Goal: Task Accomplishment & Management: Manage account settings

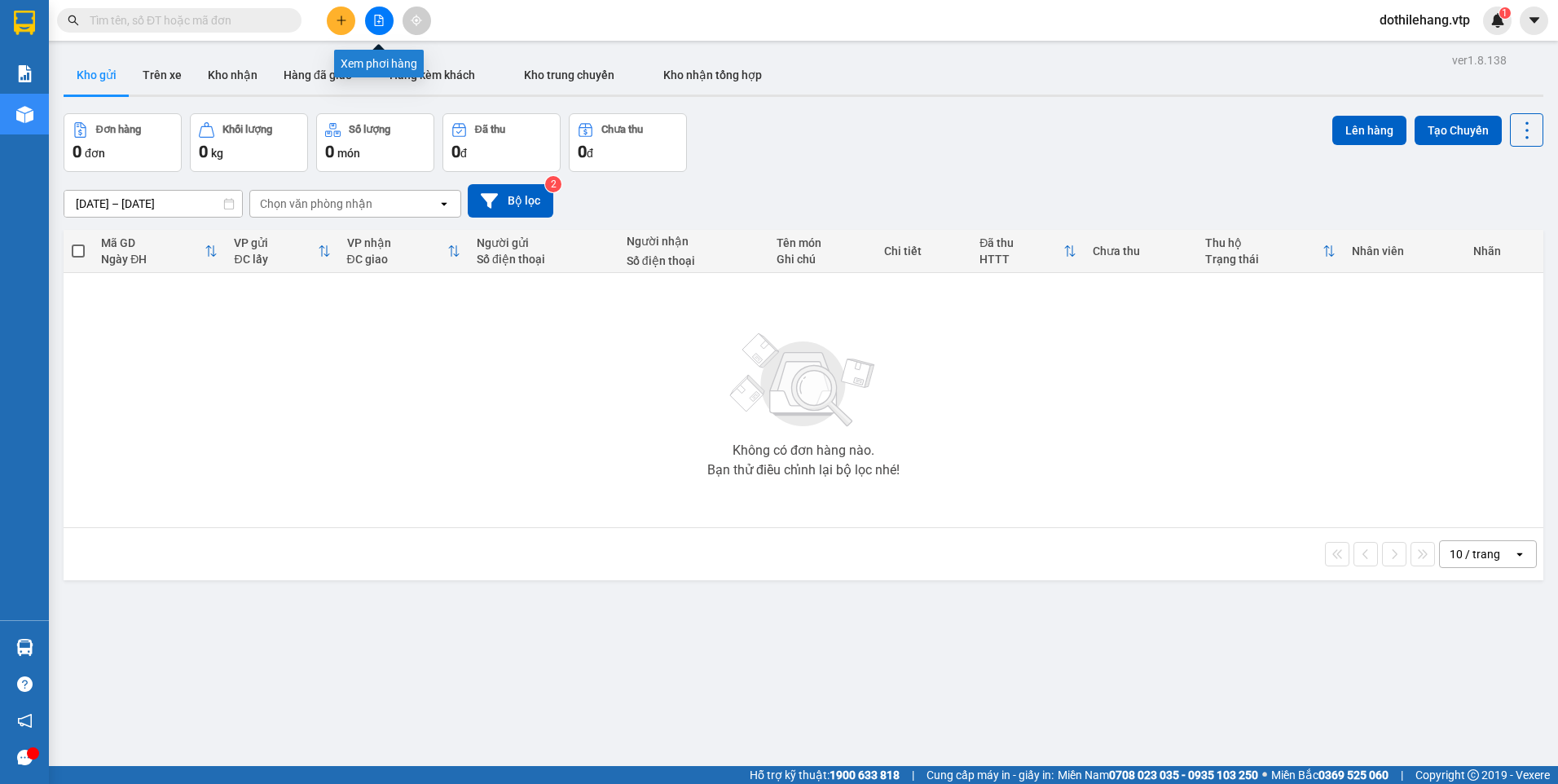
click at [379, 22] on icon "file-add" at bounding box center [379, 20] width 9 height 12
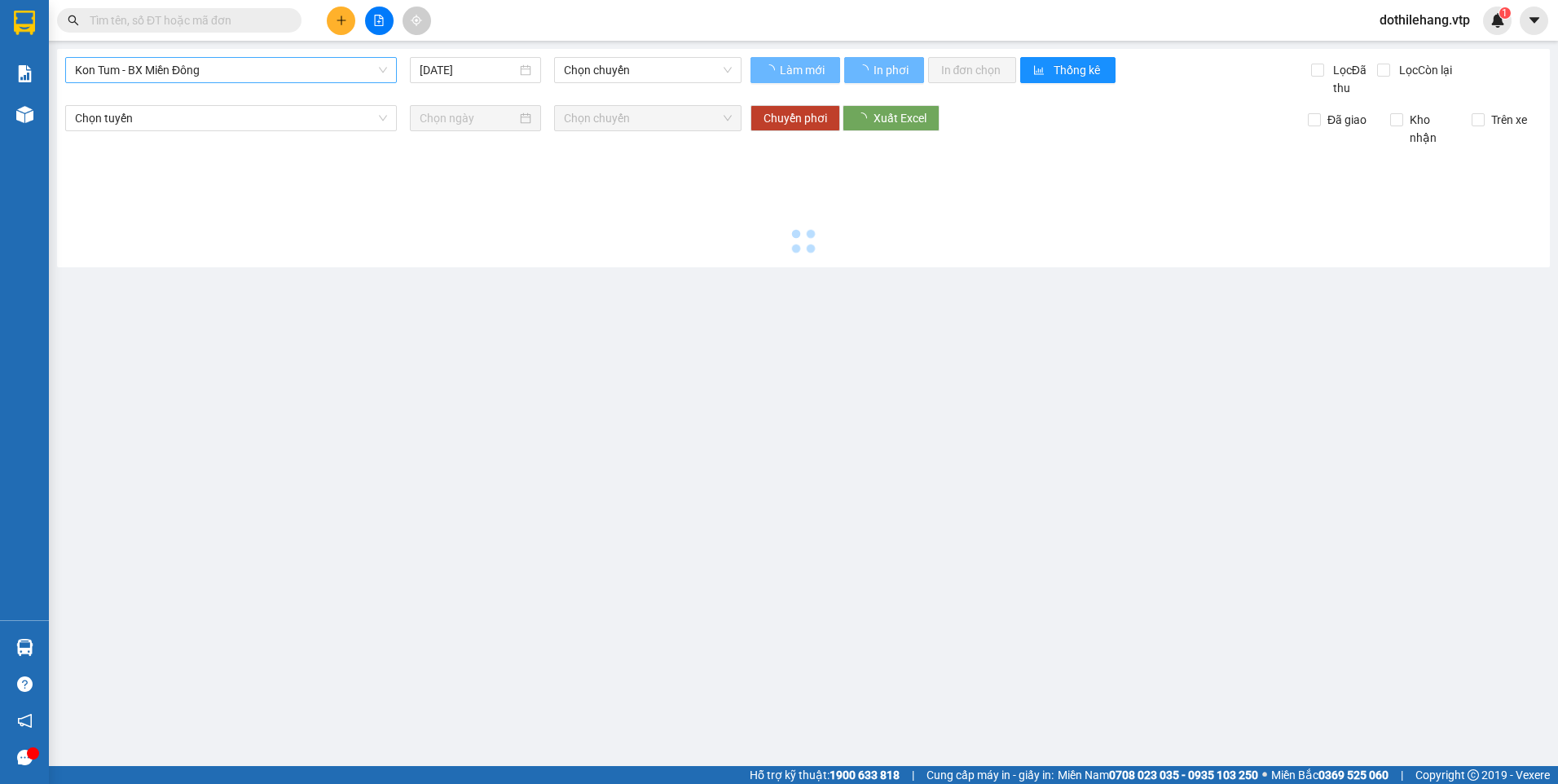
type input "15/08/2025"
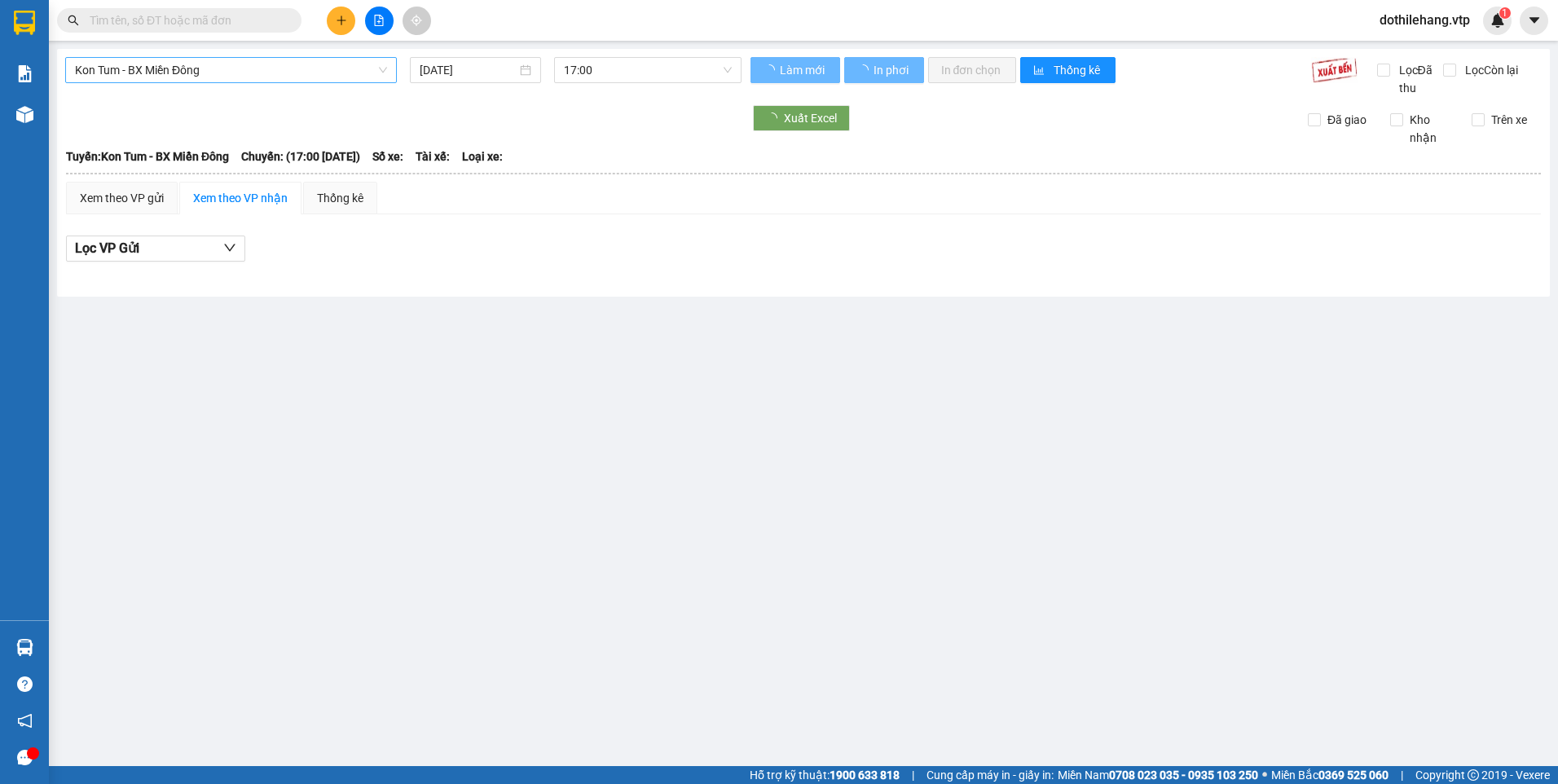
click at [210, 66] on span "Kon Tum - BX Miền Đông" at bounding box center [230, 70] width 312 height 24
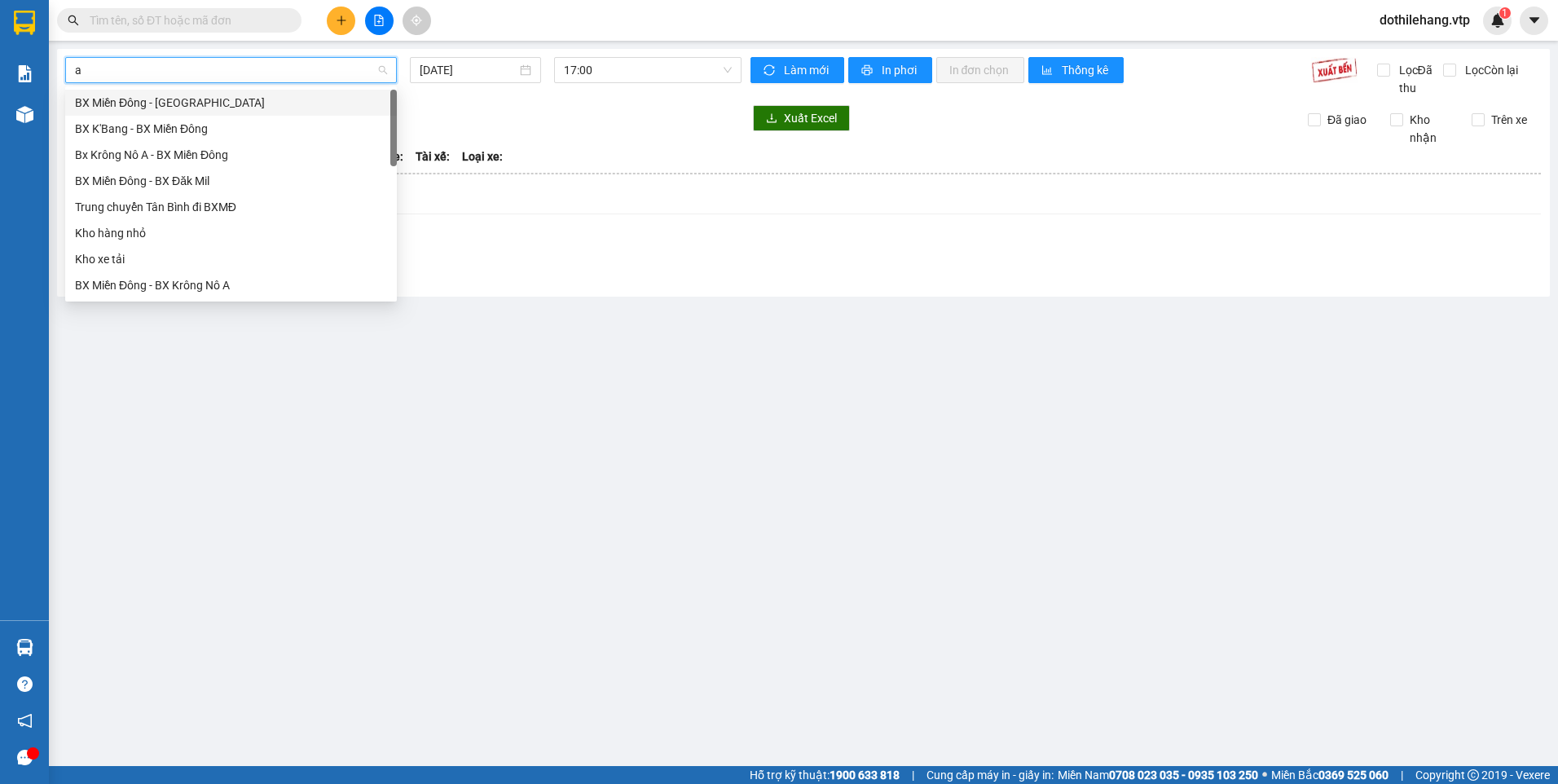
type input "a"
click at [219, 157] on div "BX Miền Đông - BX Krông Nô A" at bounding box center [230, 155] width 312 height 18
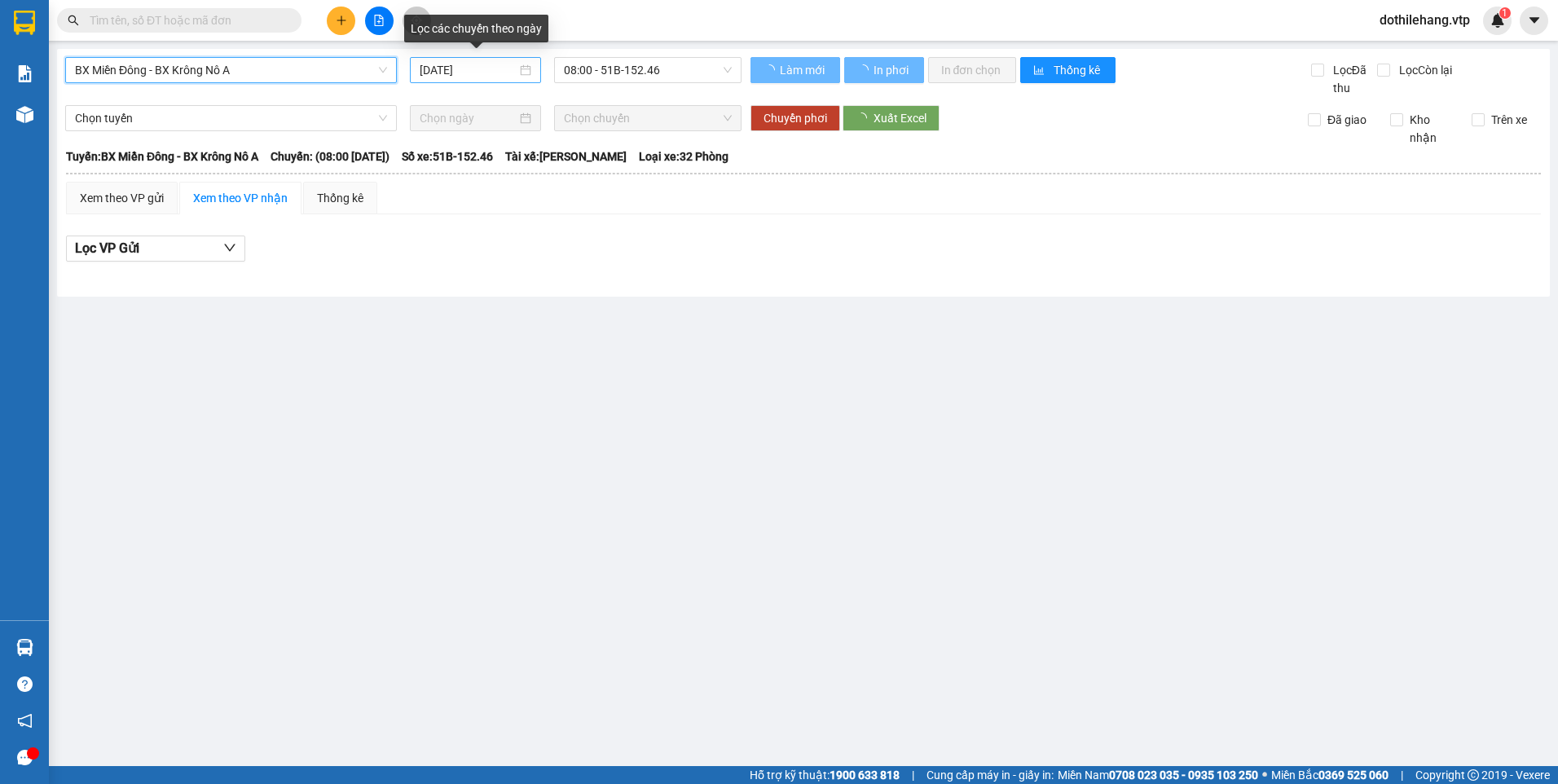
click at [486, 76] on input "15/08/2025" at bounding box center [467, 70] width 96 height 18
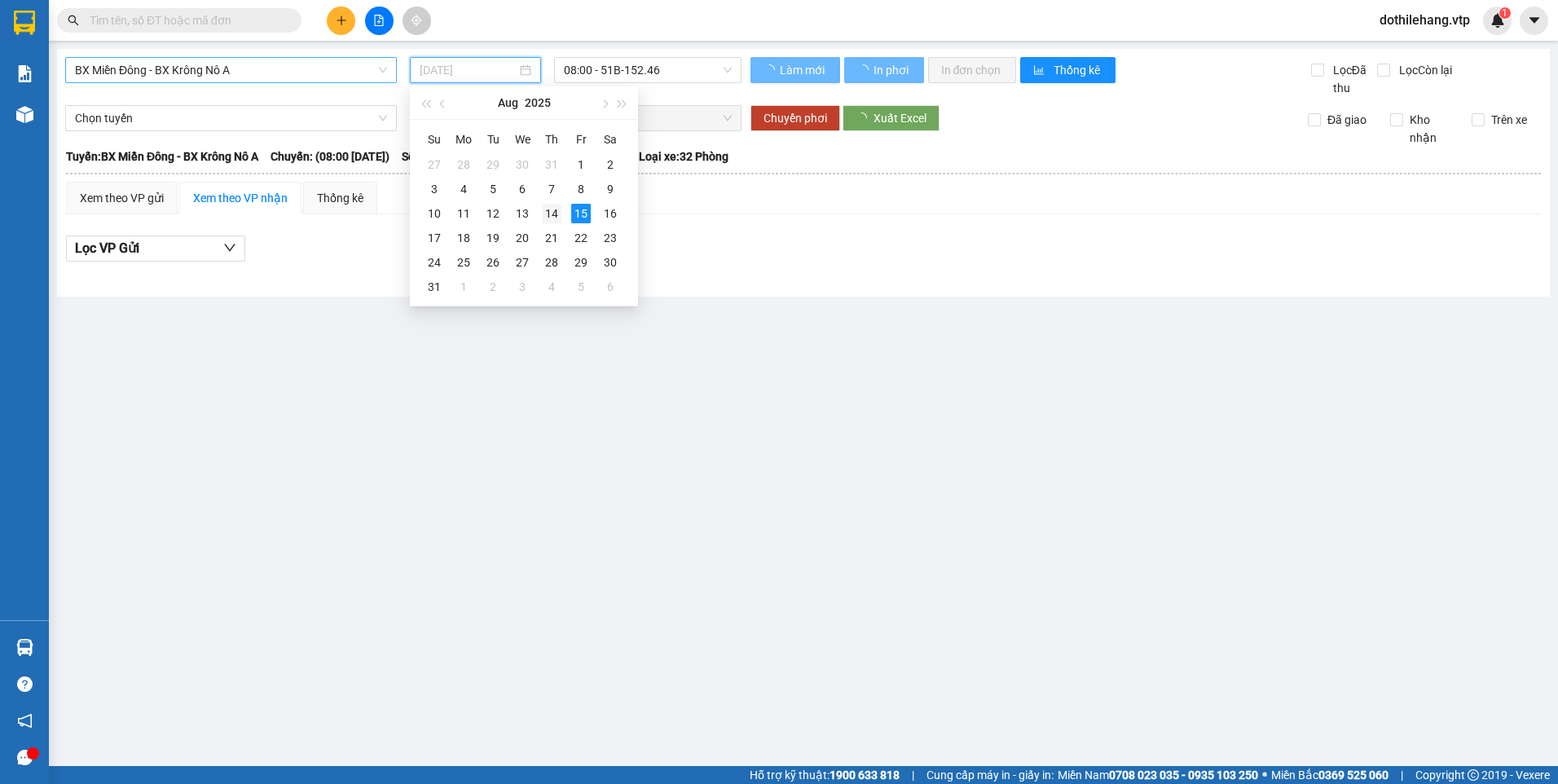
click at [559, 214] on div "14" at bounding box center [552, 213] width 19 height 19
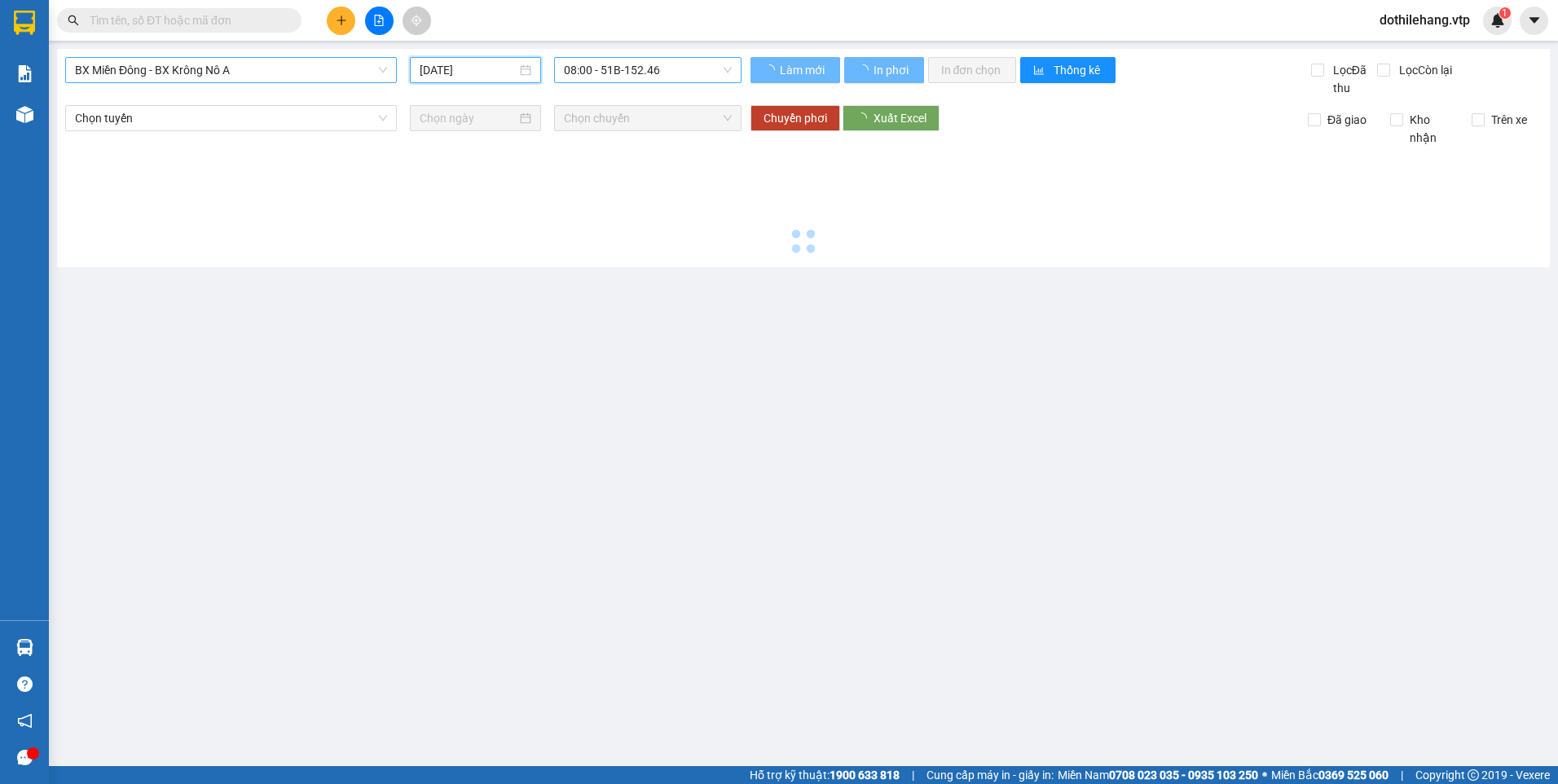
click at [623, 70] on span "08:00 - 51B-152.46" at bounding box center [648, 70] width 168 height 24
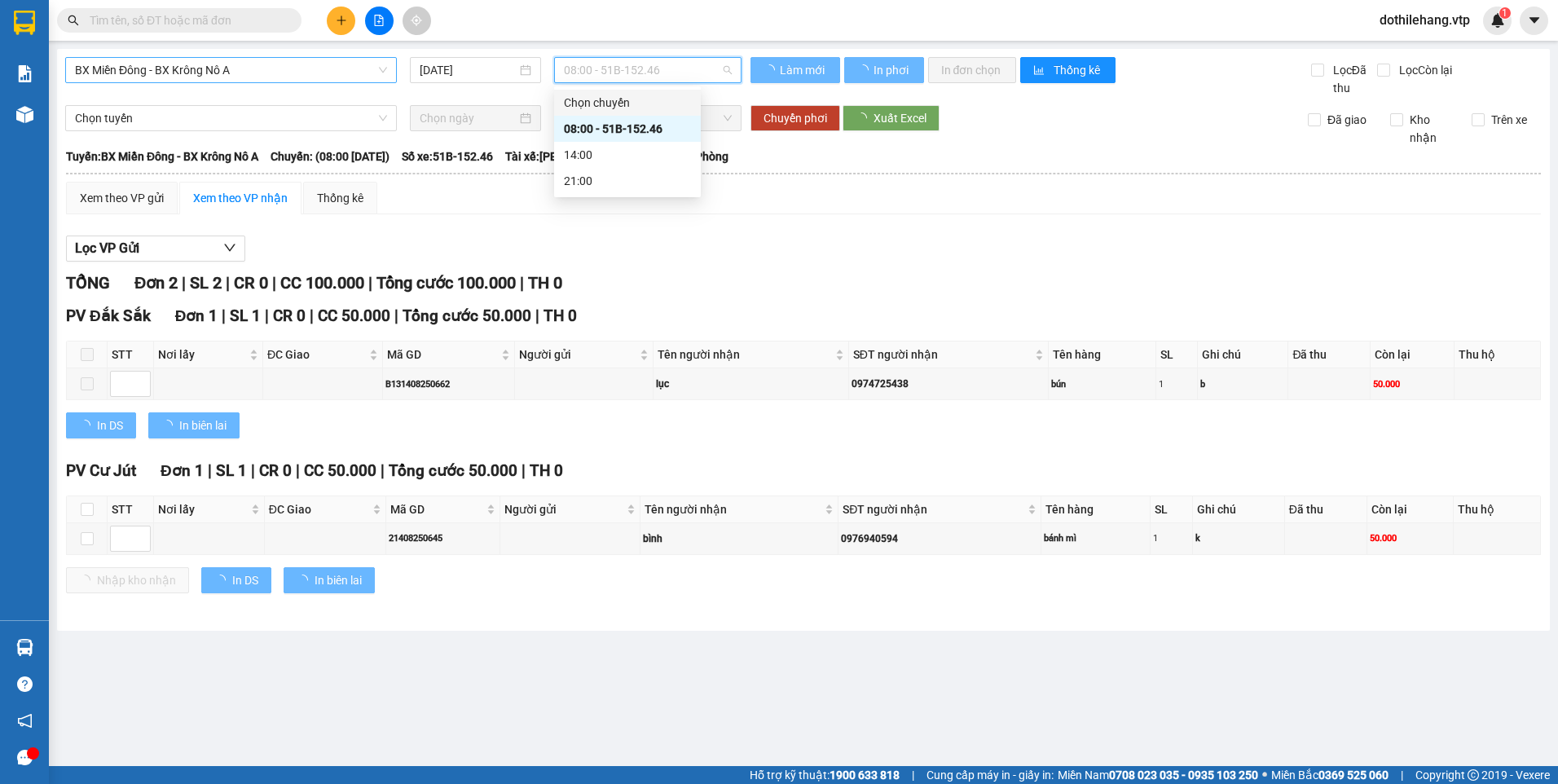
type input "14/08/2025"
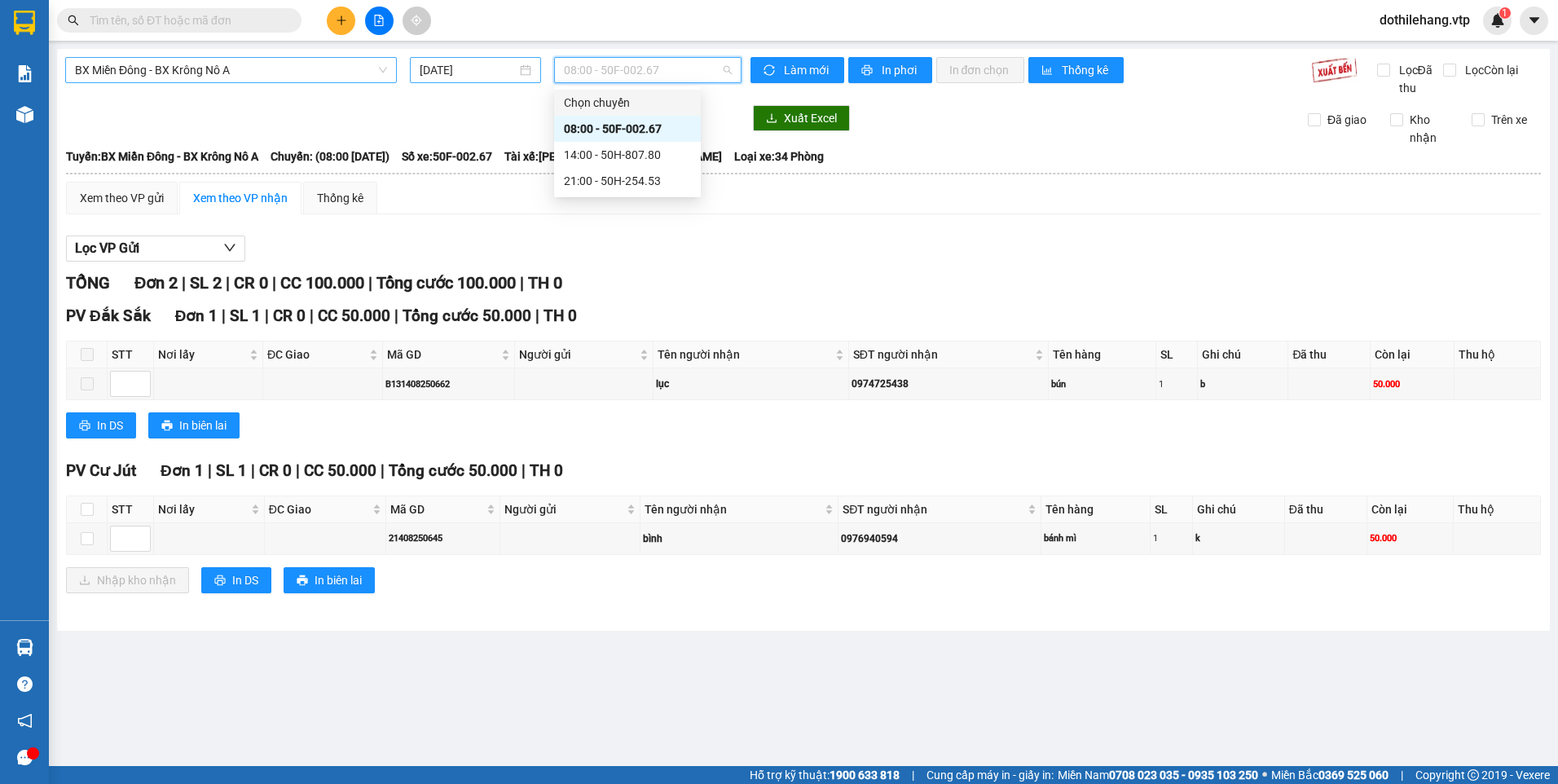
click at [497, 73] on input "14/08/2025" at bounding box center [467, 70] width 96 height 18
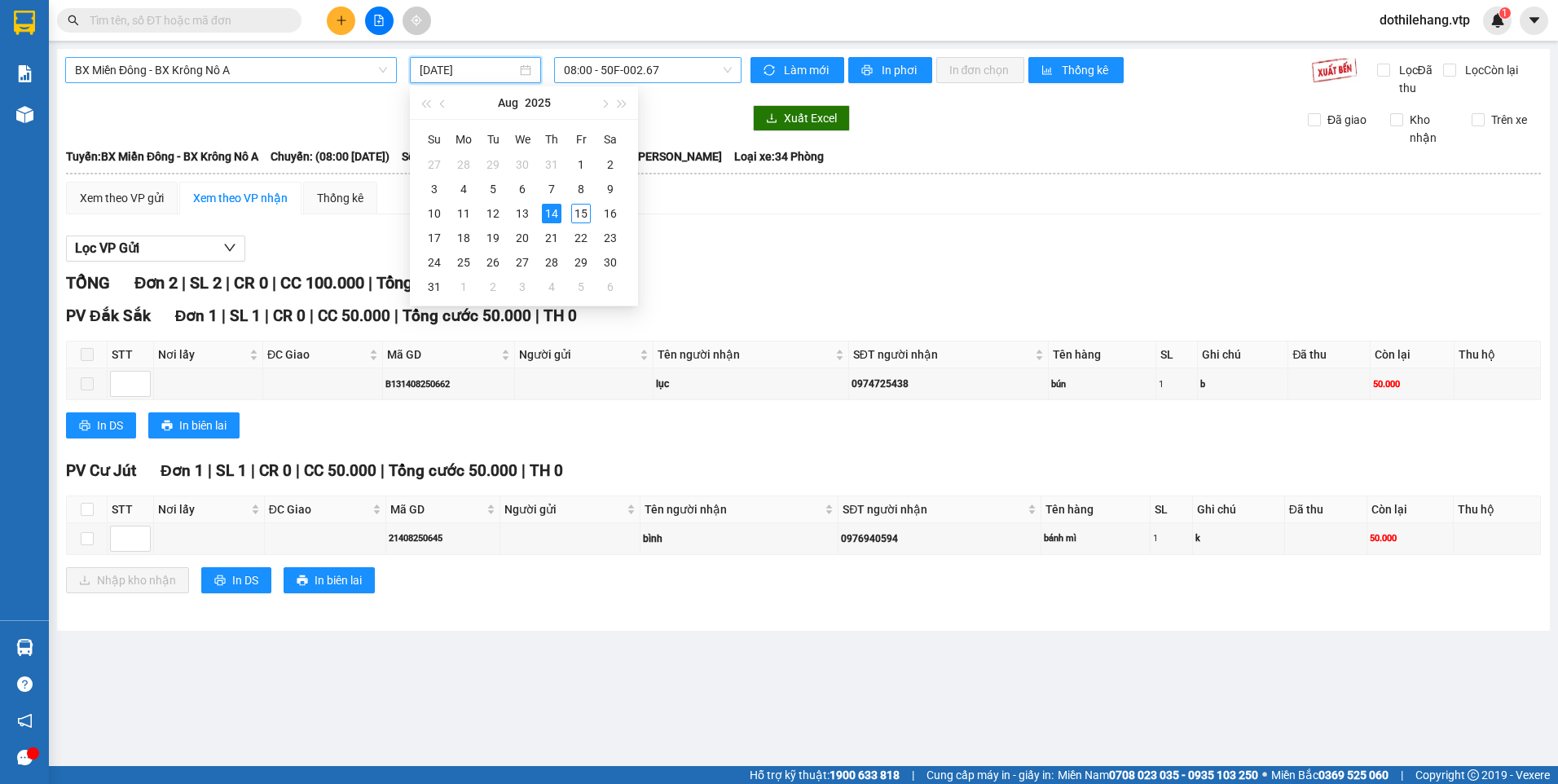
click at [666, 68] on span "08:00 - 50F-002.67" at bounding box center [648, 70] width 168 height 24
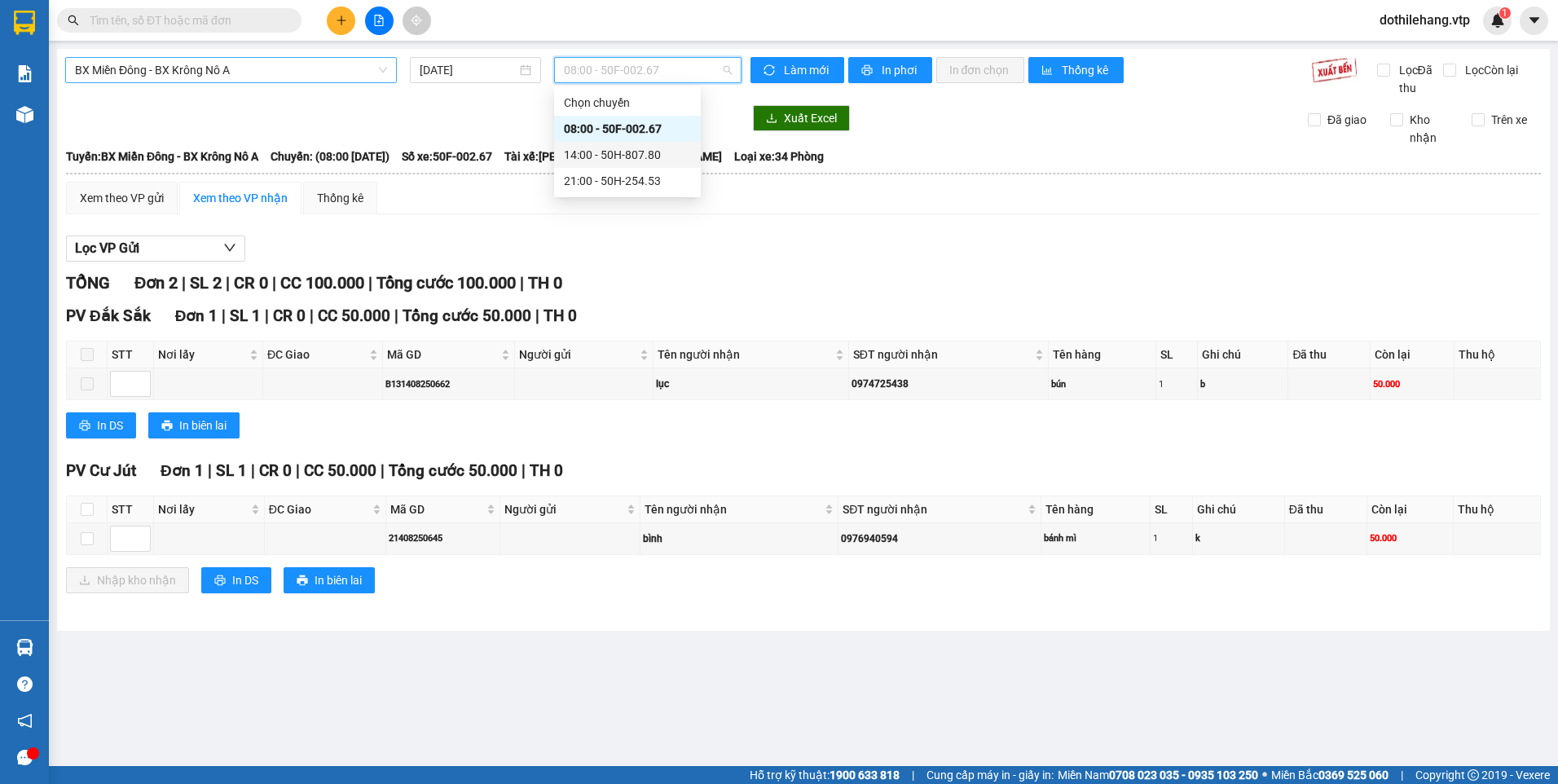
click at [626, 160] on div "14:00 - 50H-807.80" at bounding box center [626, 155] width 127 height 18
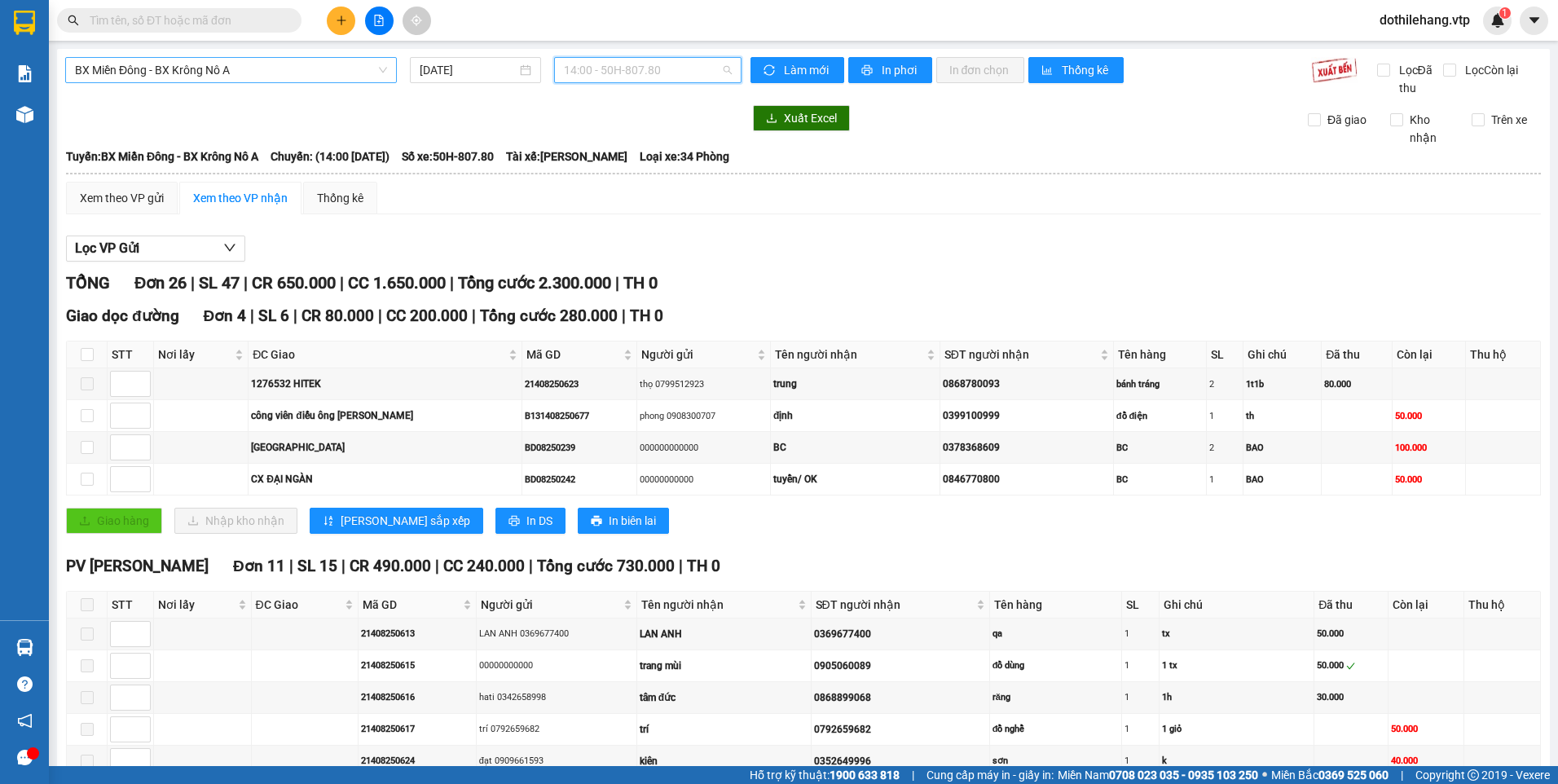
click at [621, 70] on span "14:00 - 50H-807.80" at bounding box center [648, 70] width 168 height 24
click at [613, 180] on div "21:00 - 50H-254.53" at bounding box center [623, 181] width 127 height 18
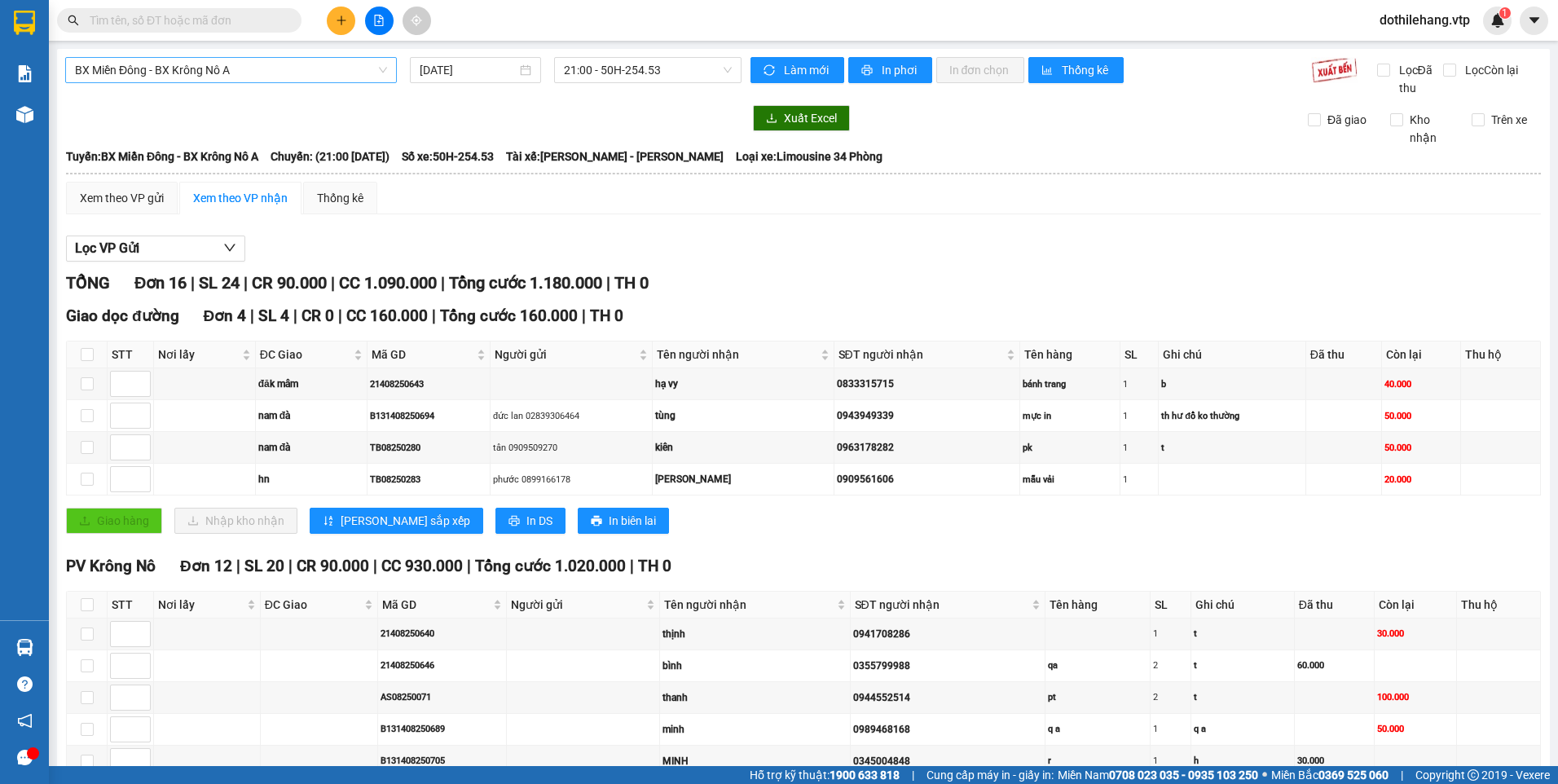
click at [69, 352] on th at bounding box center [87, 355] width 41 height 27
click at [871, 69] on button "In phơi" at bounding box center [890, 70] width 84 height 26
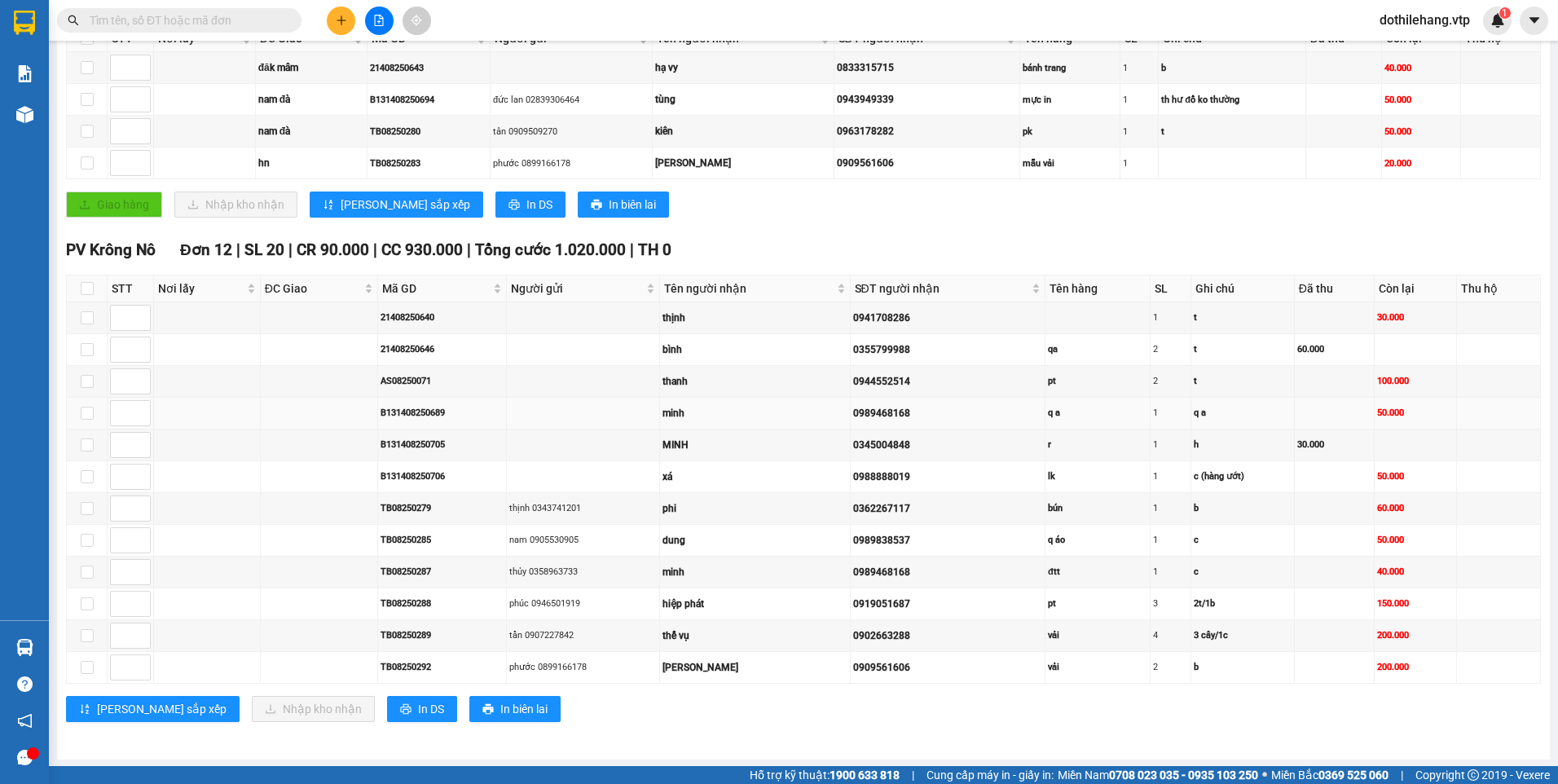
scroll to position [317, 0]
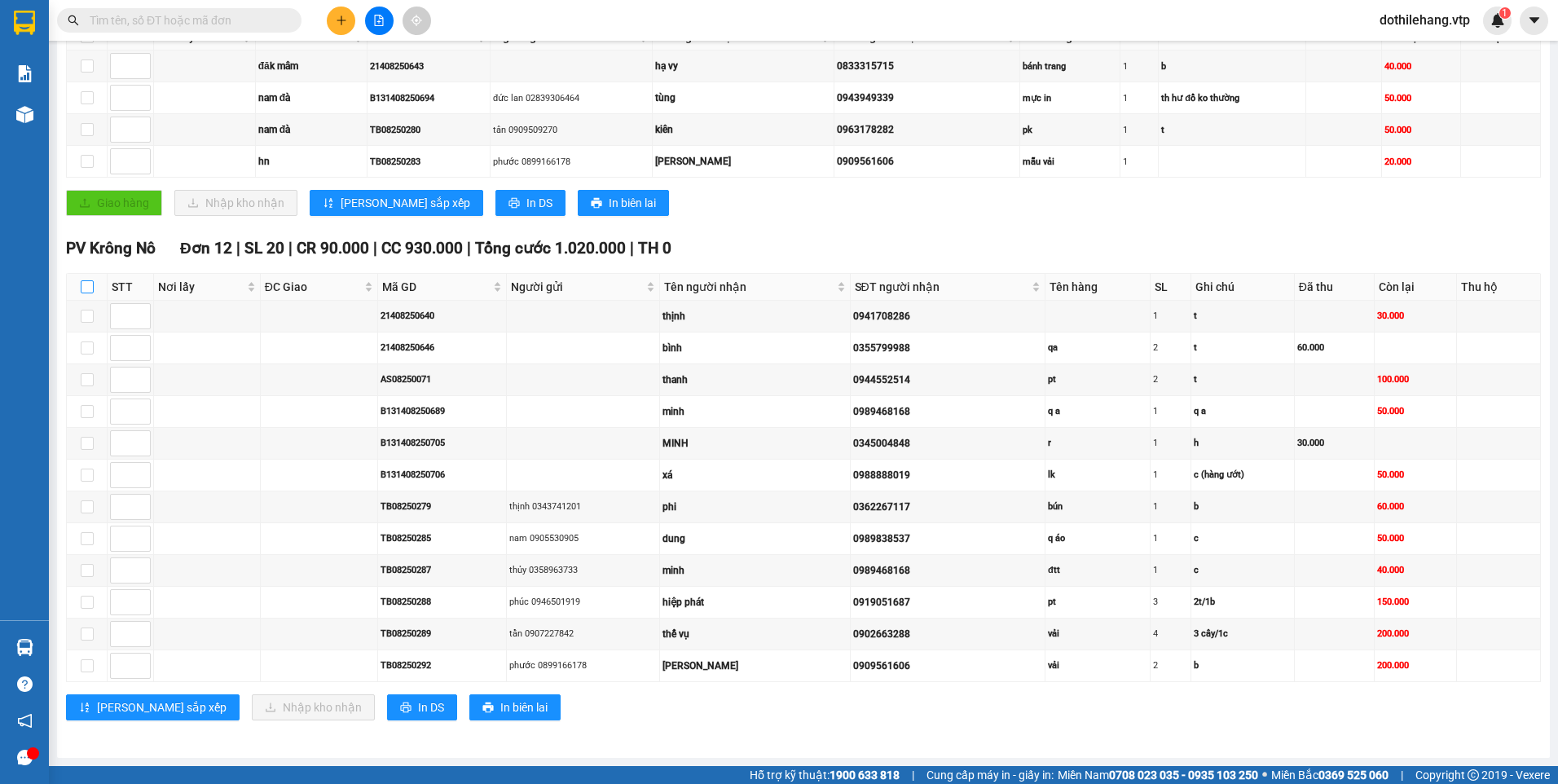
click at [83, 286] on input "checkbox" at bounding box center [86, 286] width 13 height 13
checkbox input "true"
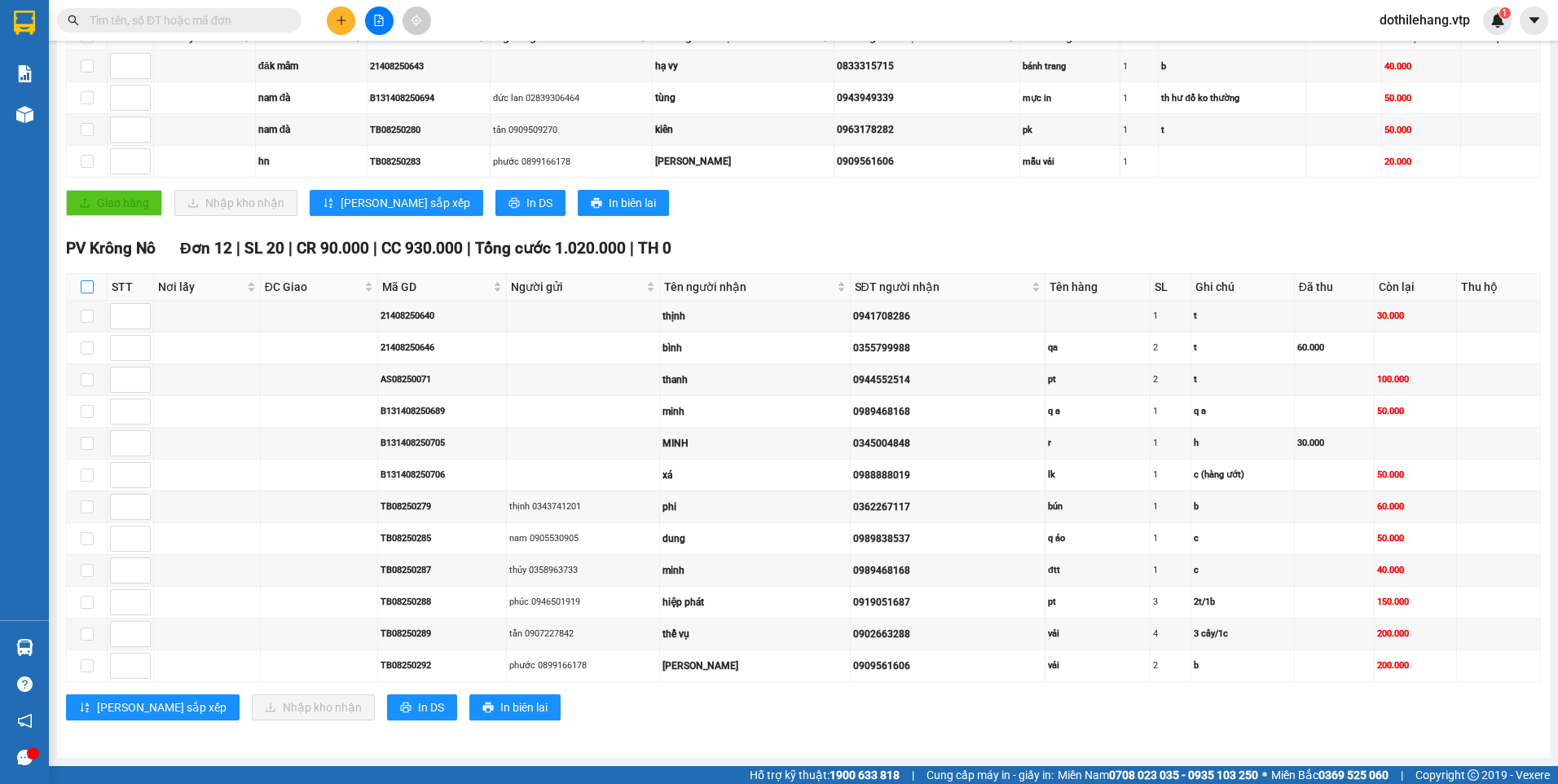
checkbox input "true"
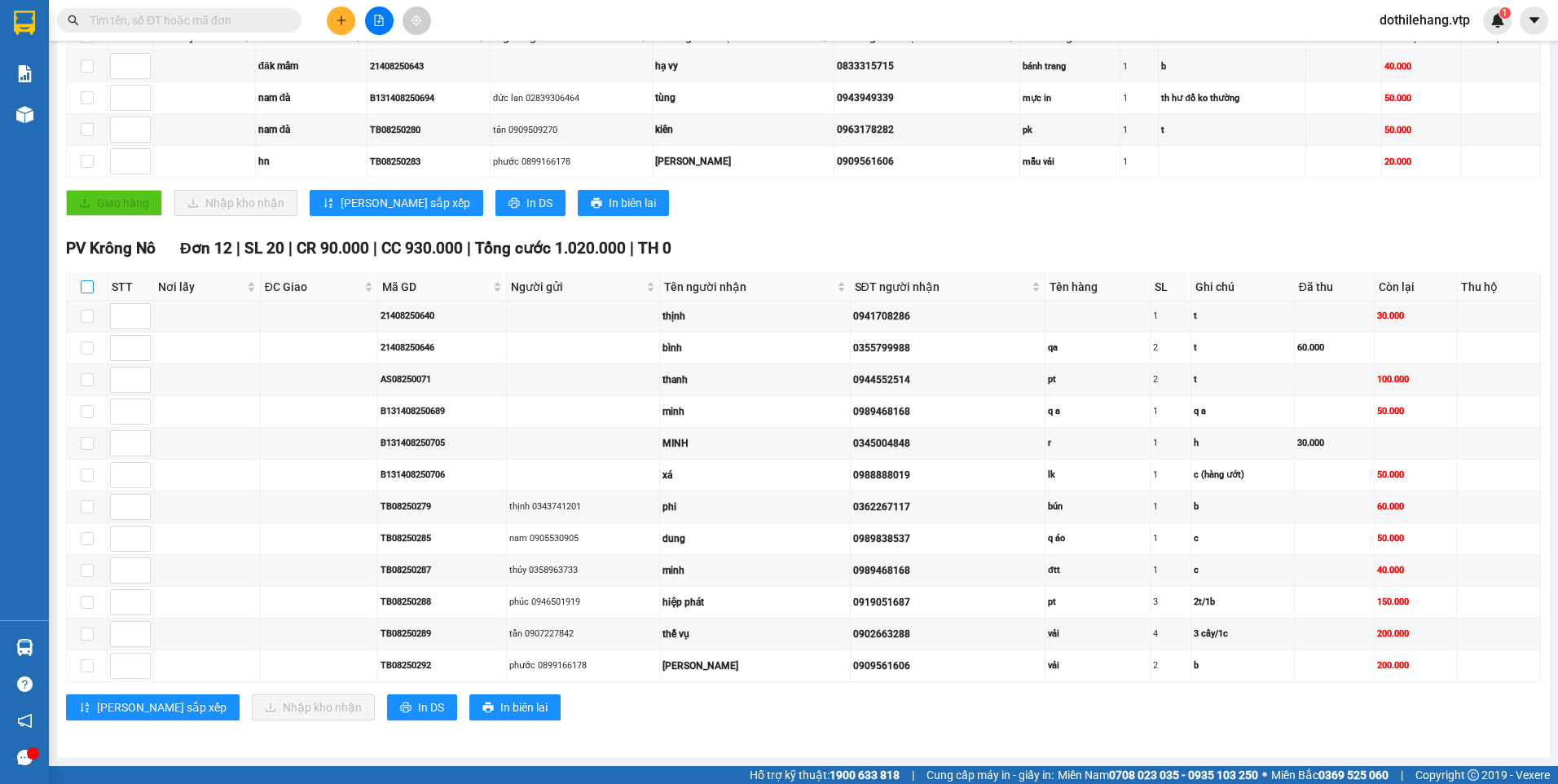
checkbox input "true"
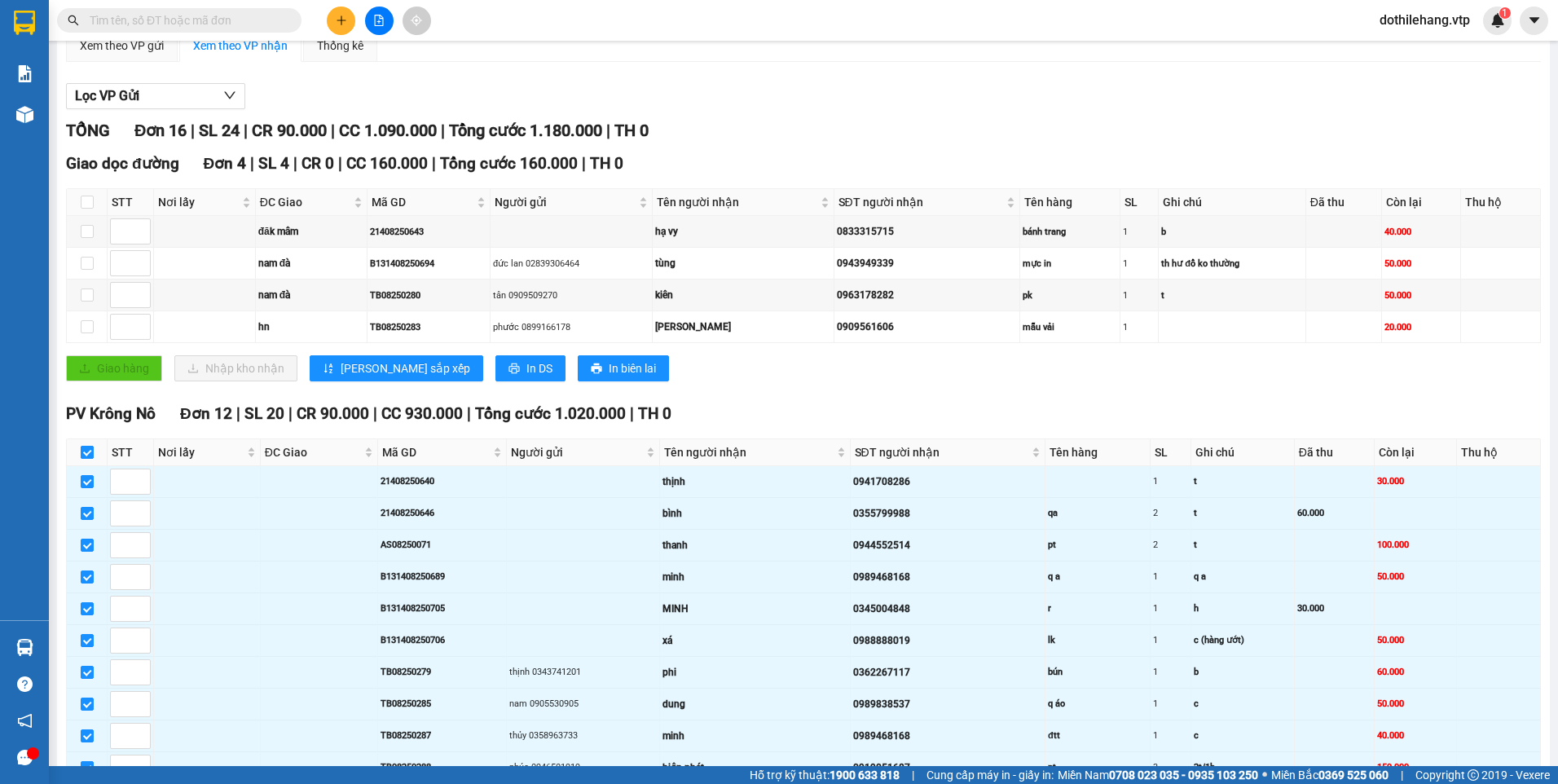
scroll to position [0, 0]
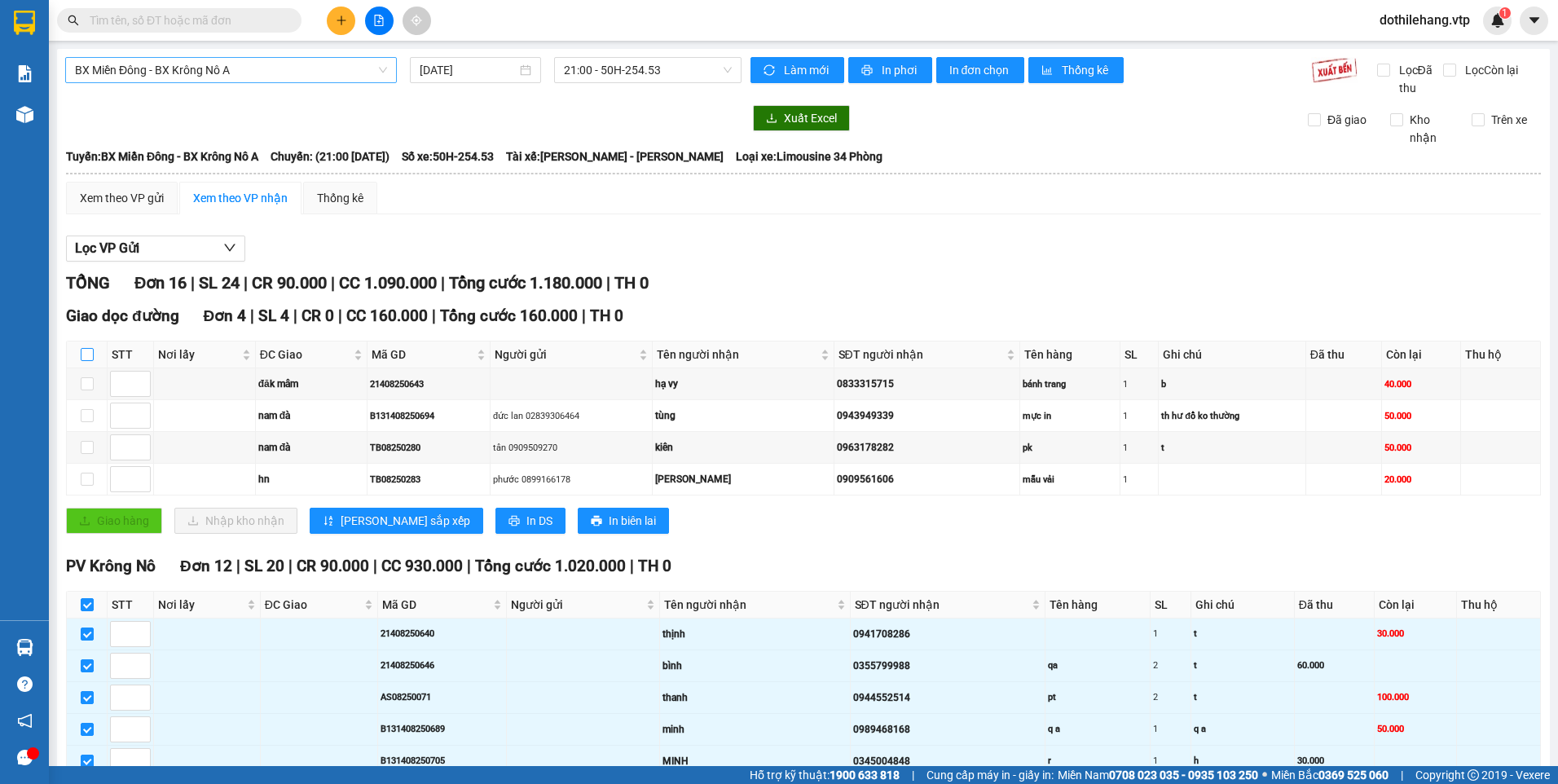
click at [85, 347] on input "checkbox" at bounding box center [86, 353] width 13 height 13
checkbox input "true"
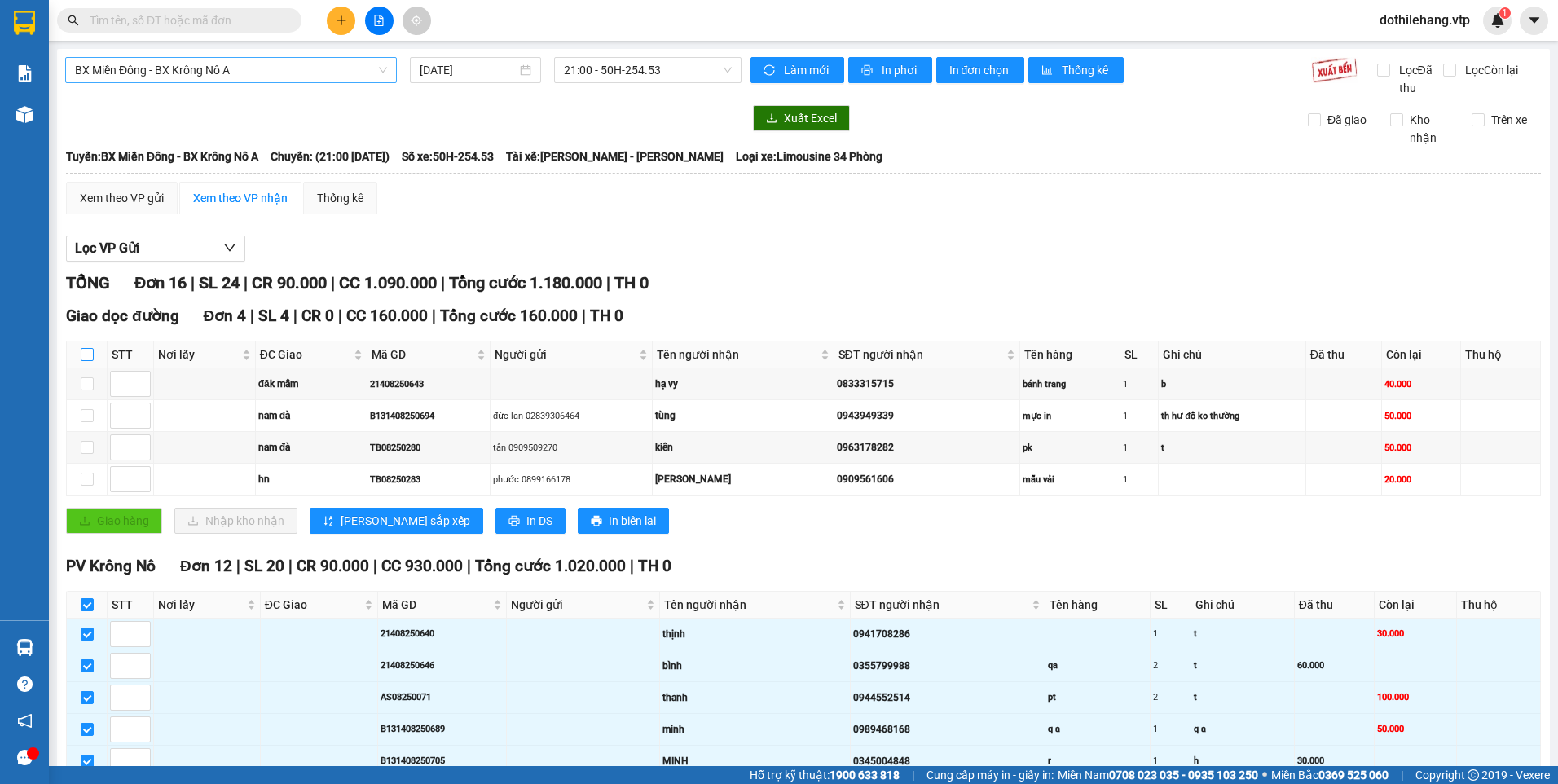
checkbox input "true"
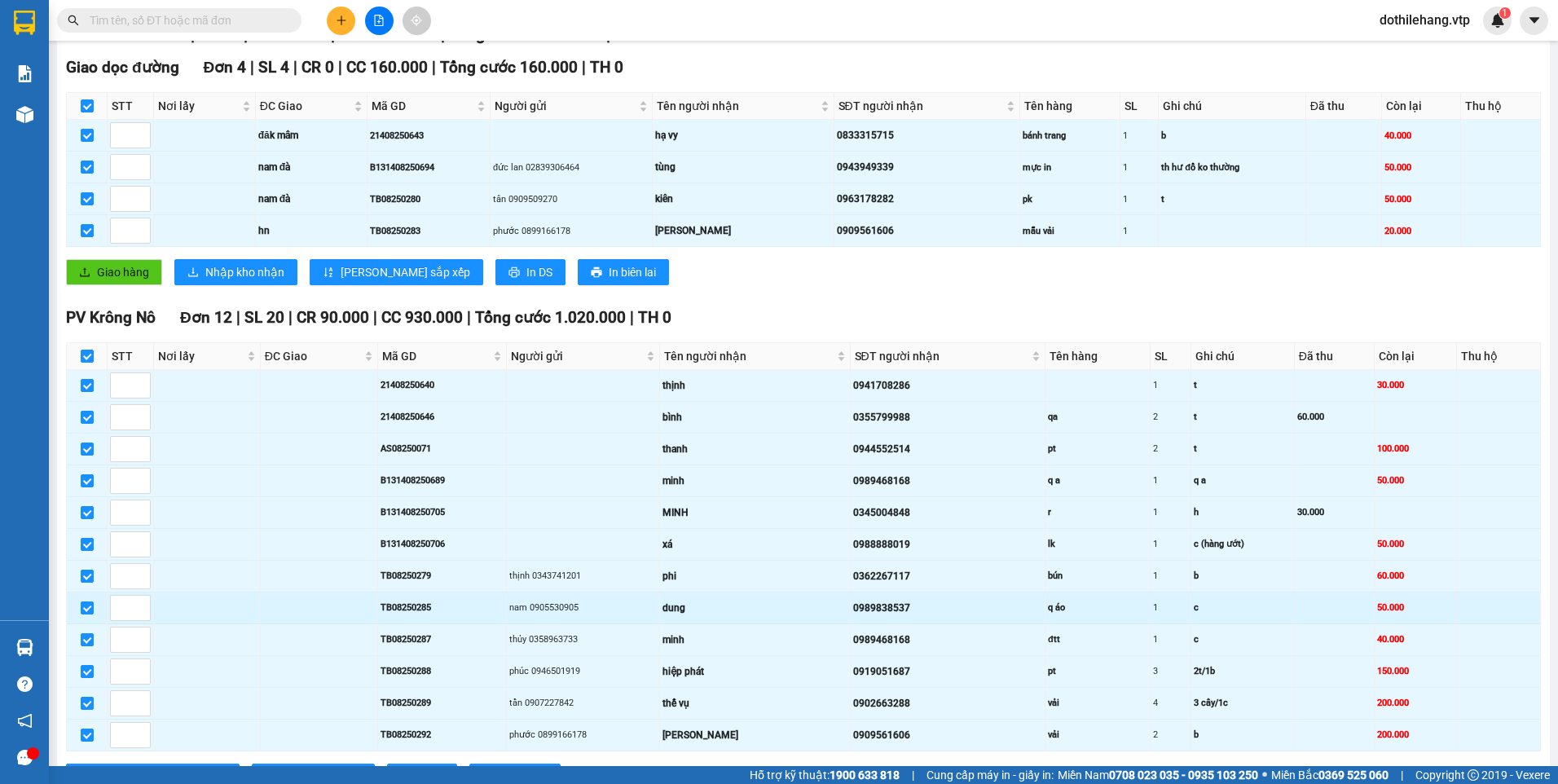
scroll to position [317, 0]
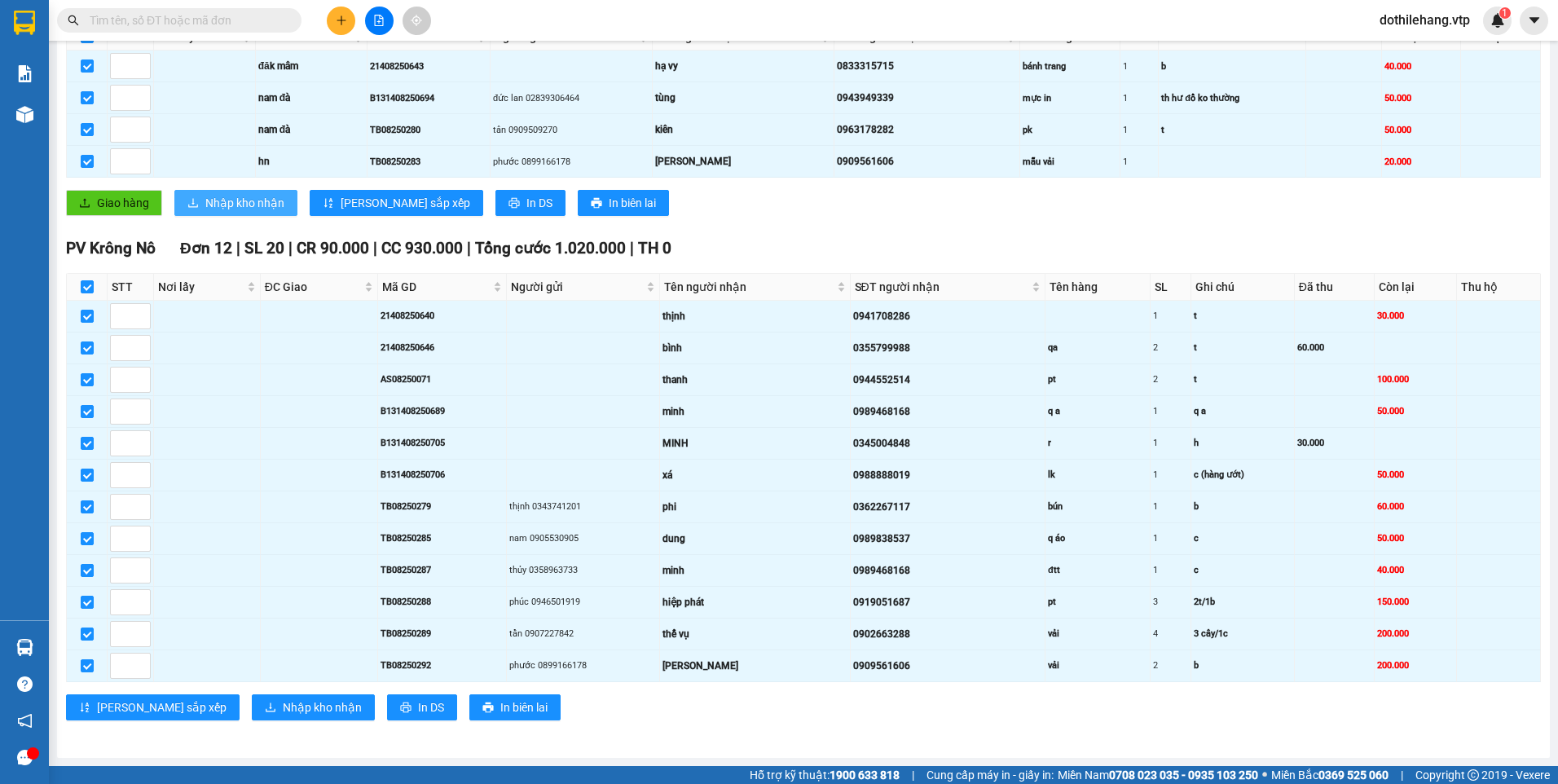
click at [232, 207] on span "Nhập kho nhận" at bounding box center [245, 202] width 79 height 18
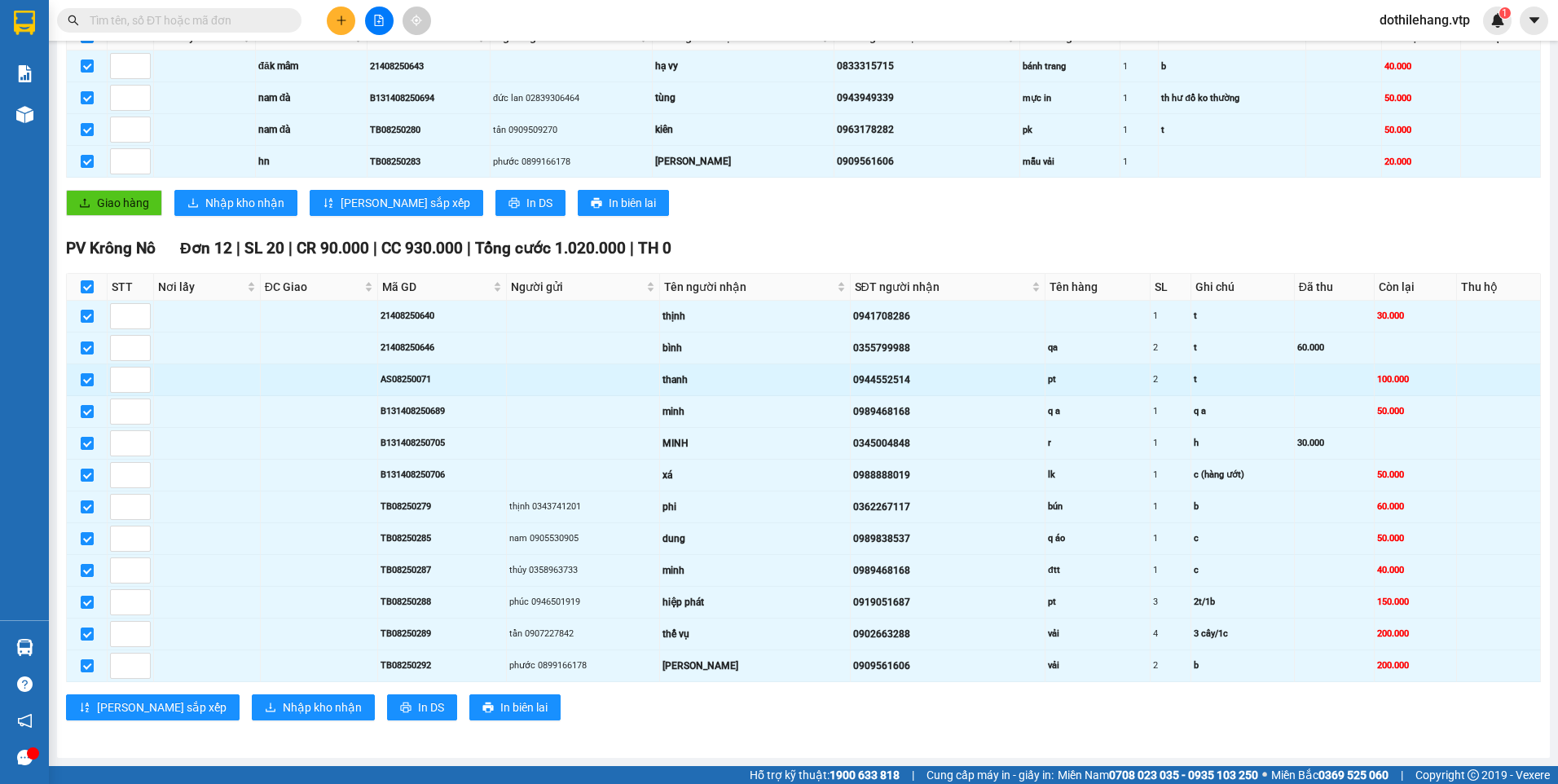
checkbox input "false"
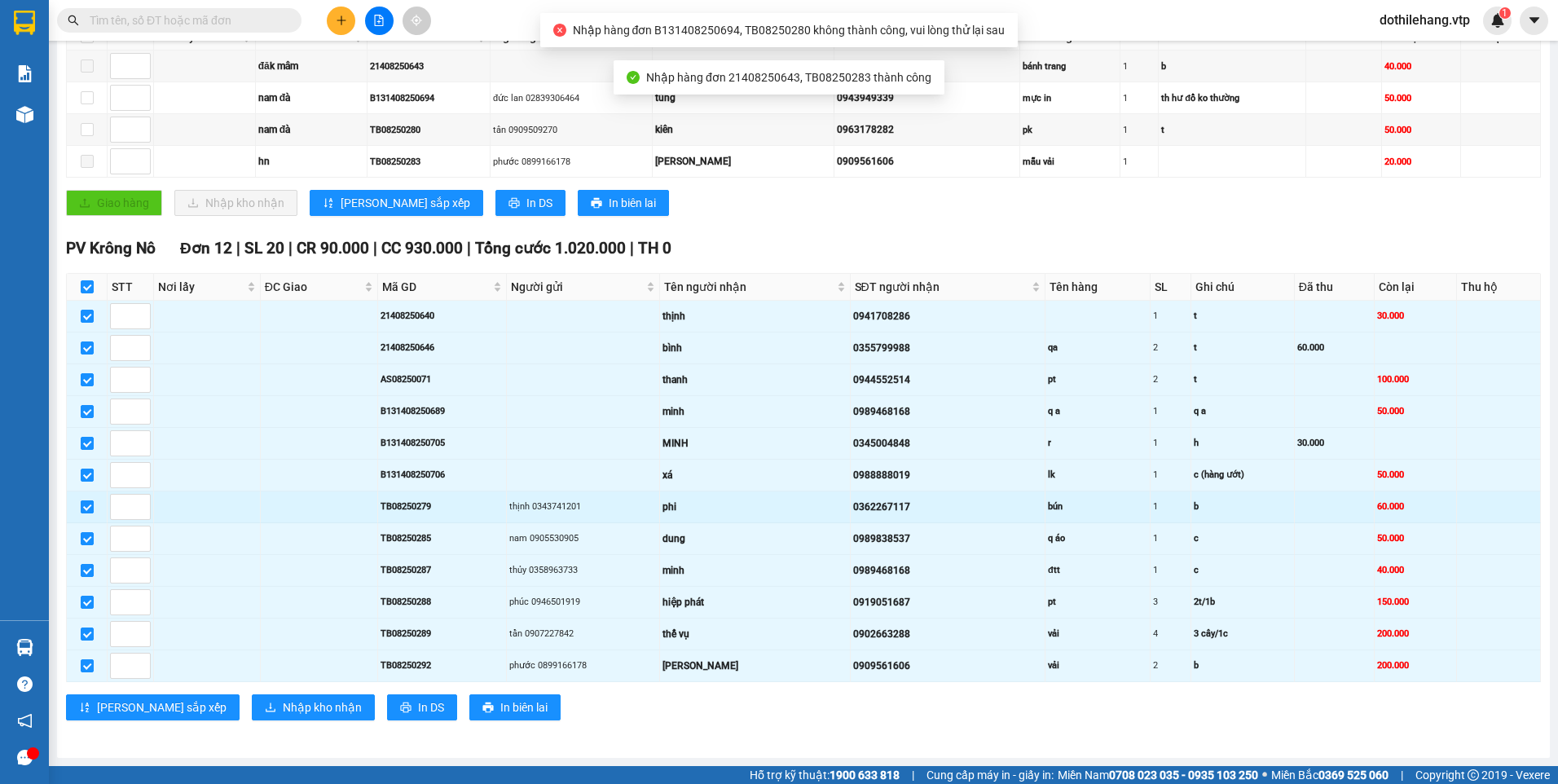
click at [82, 507] on input "checkbox" at bounding box center [86, 506] width 13 height 13
checkbox input "false"
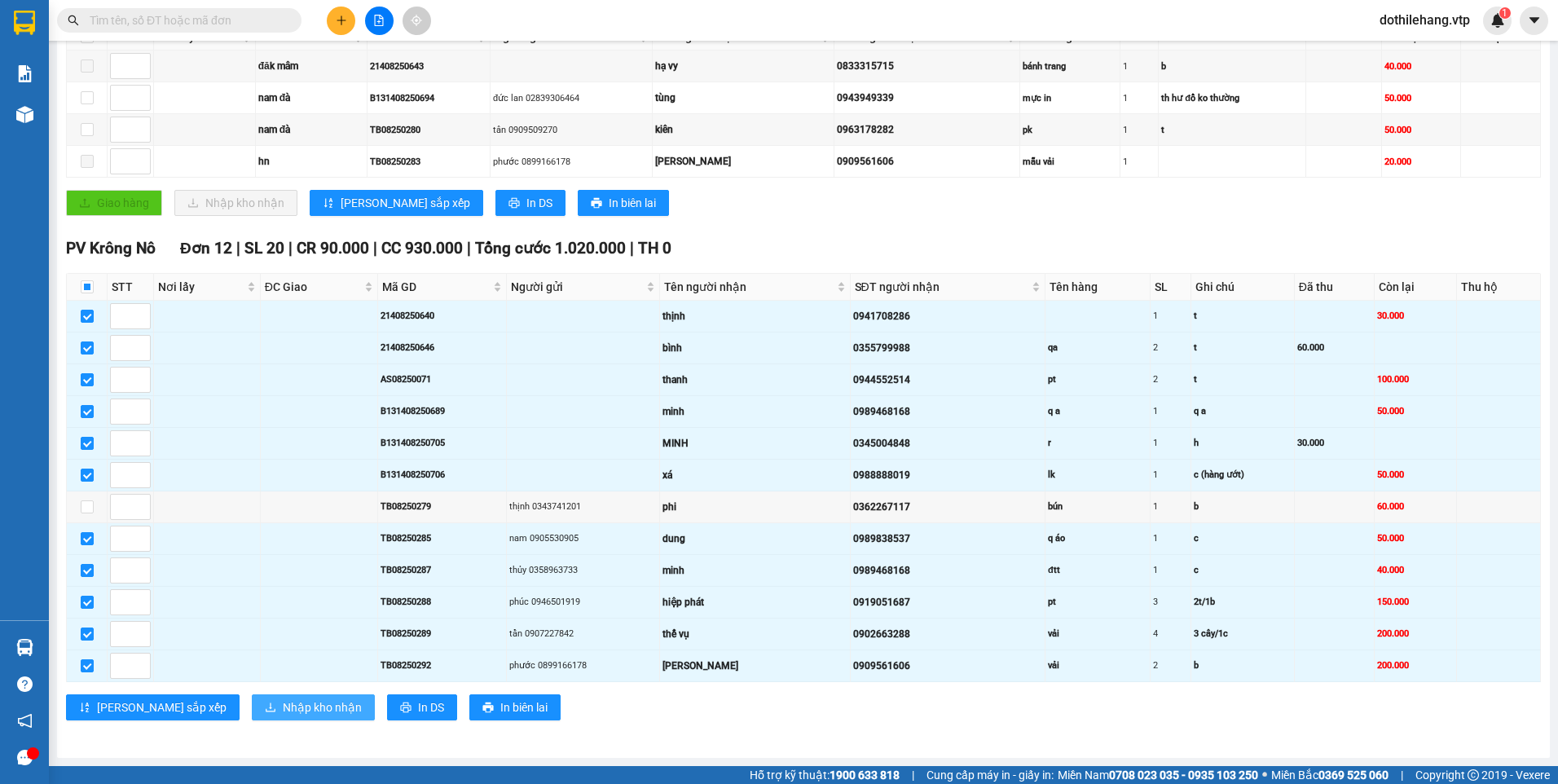
click at [283, 700] on span "Nhập kho nhận" at bounding box center [322, 707] width 79 height 18
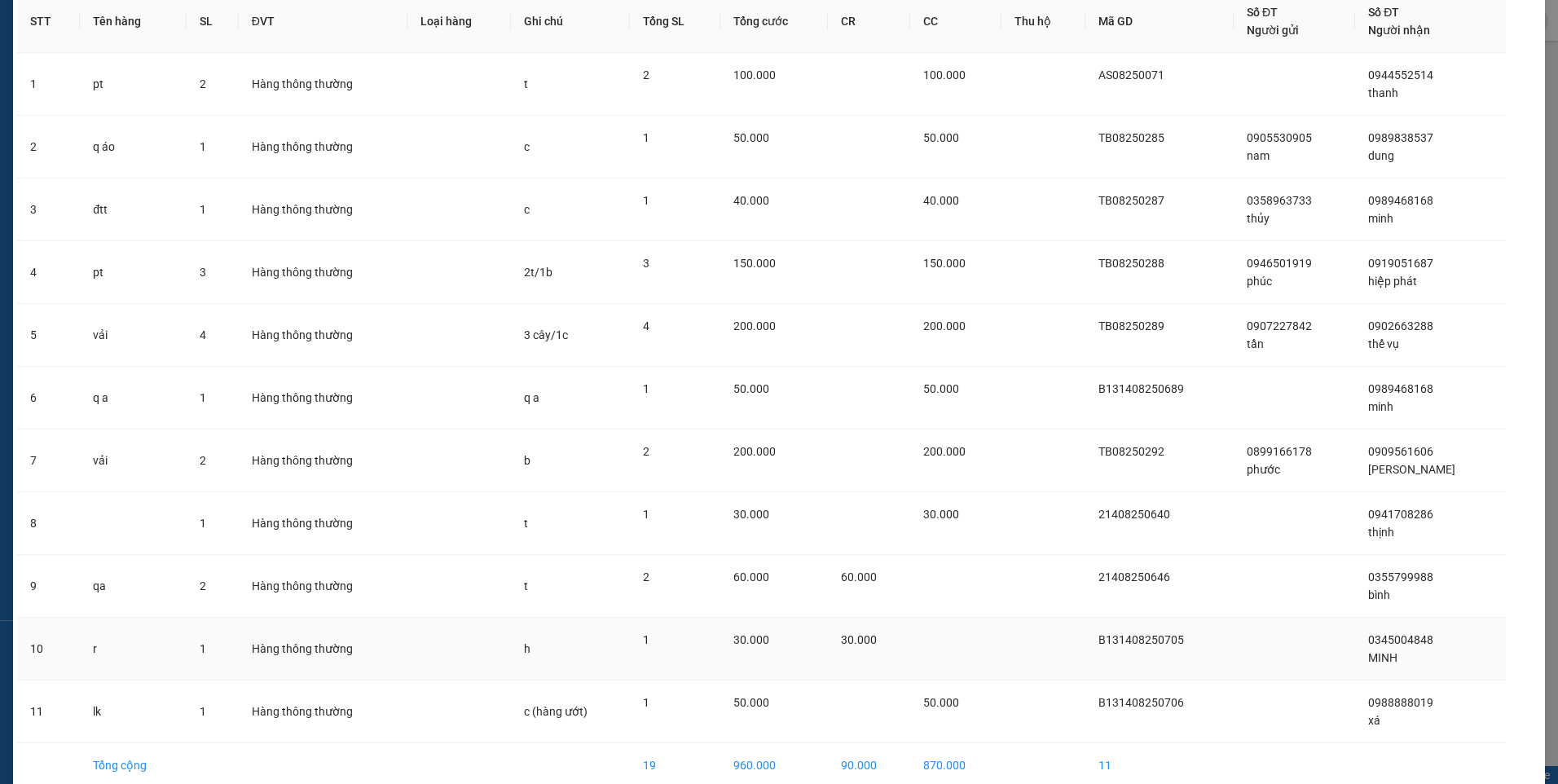
scroll to position [162, 0]
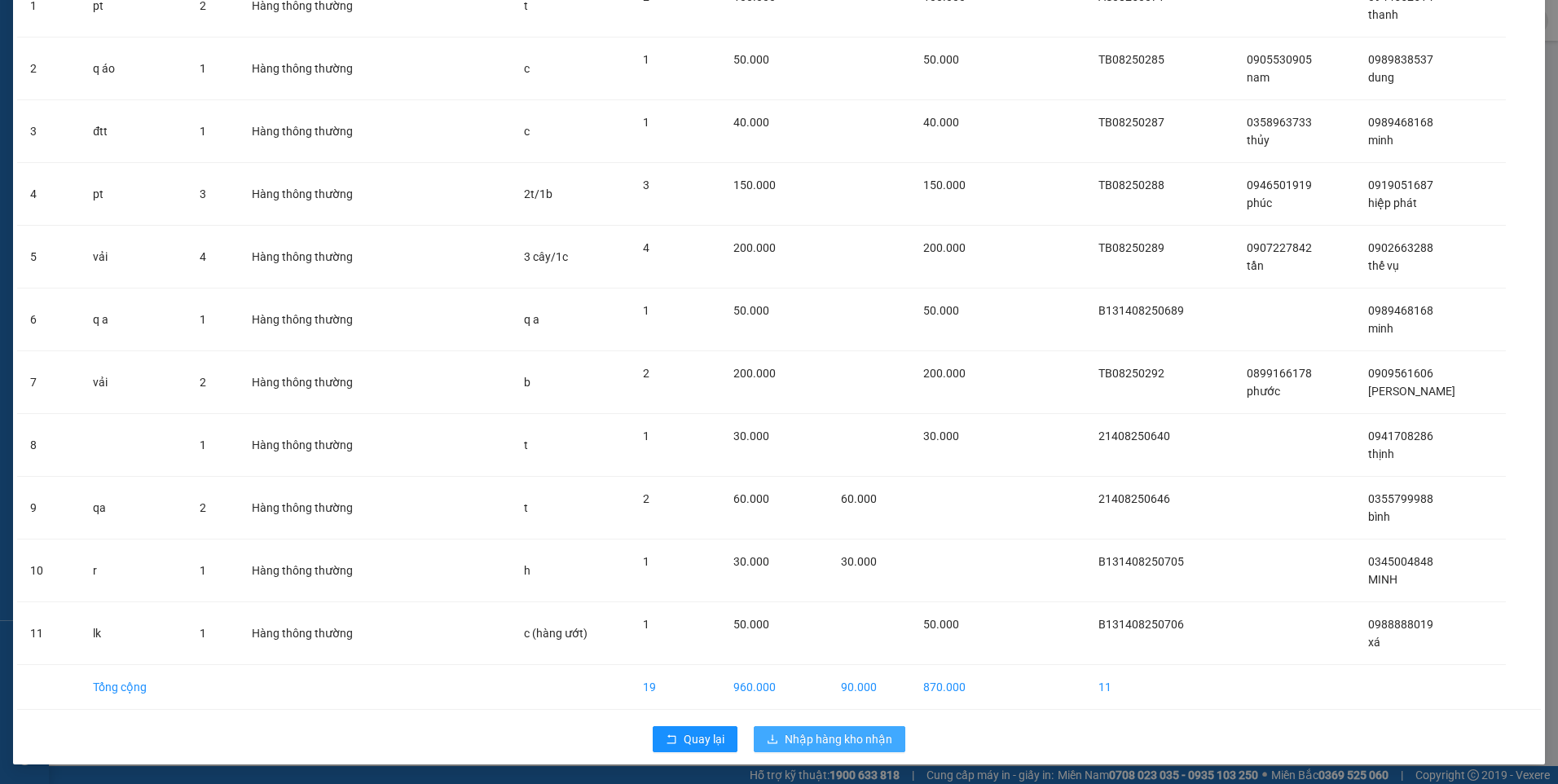
click at [775, 728] on button "Nhập hàng kho nhận" at bounding box center [830, 739] width 152 height 26
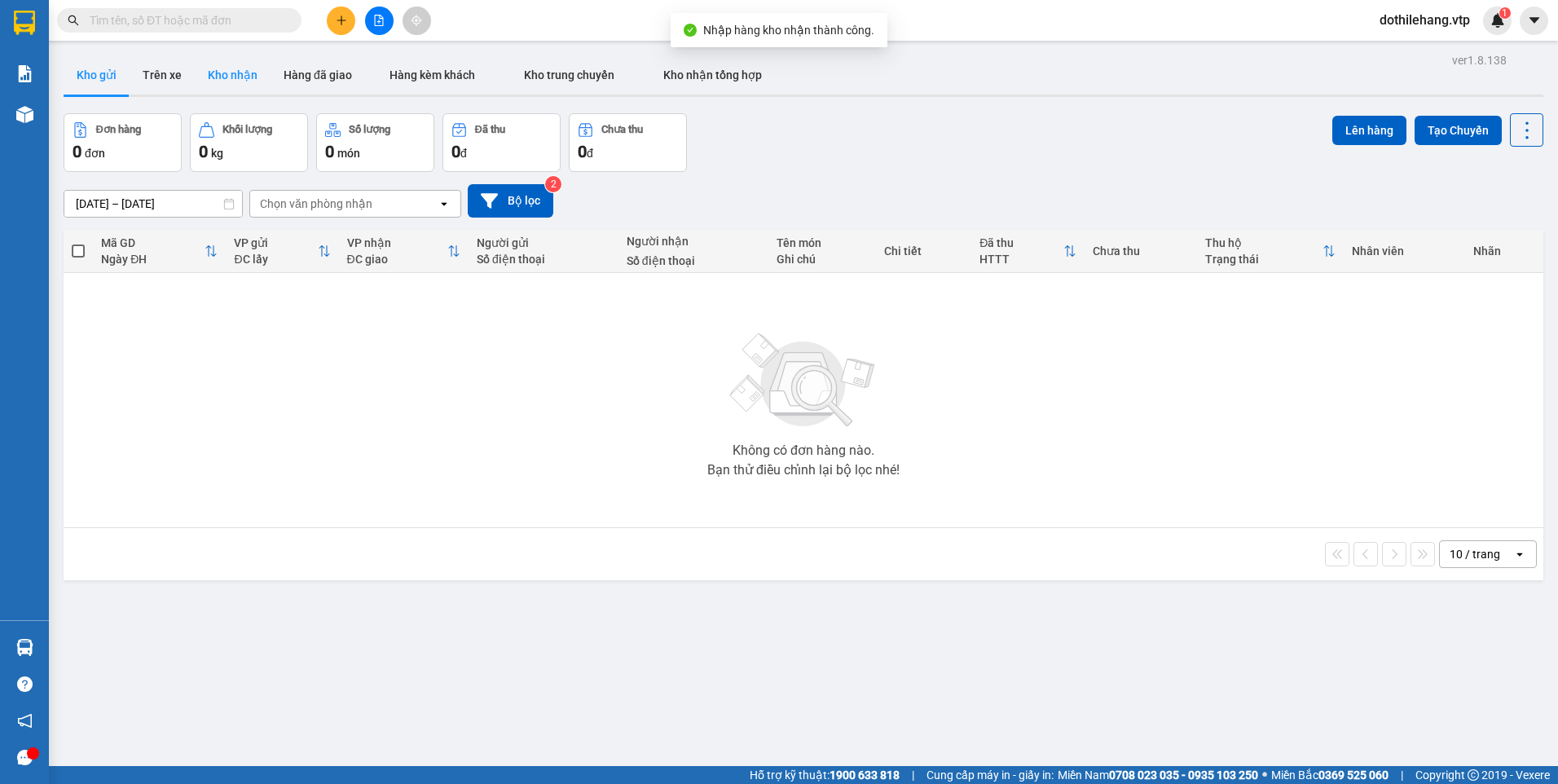
click at [214, 77] on button "Kho nhận" at bounding box center [232, 75] width 76 height 39
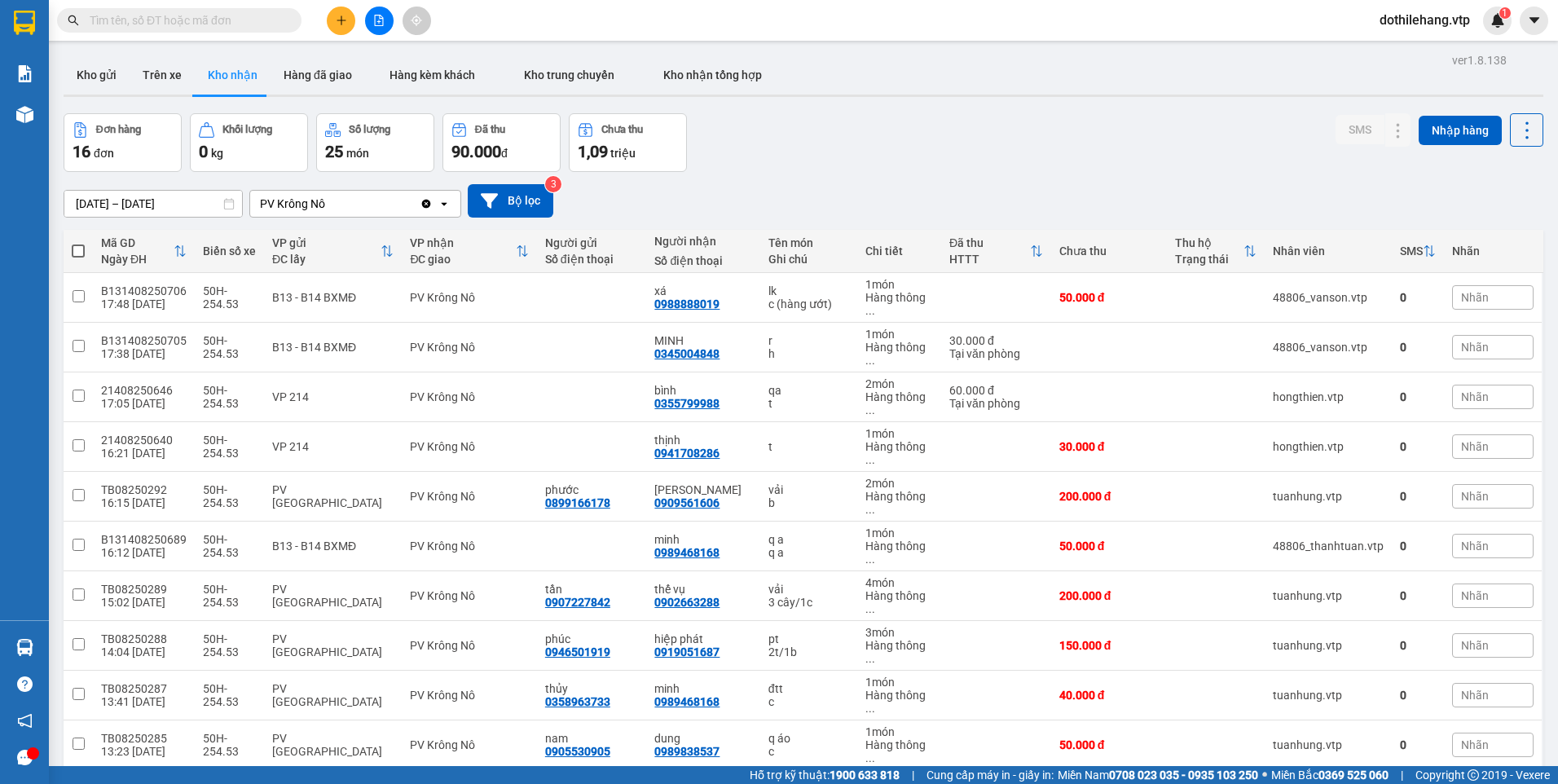
click at [1451, 783] on div "10 / trang" at bounding box center [1475, 796] width 50 height 16
click at [1431, 629] on div "100 / trang" at bounding box center [1476, 629] width 98 height 29
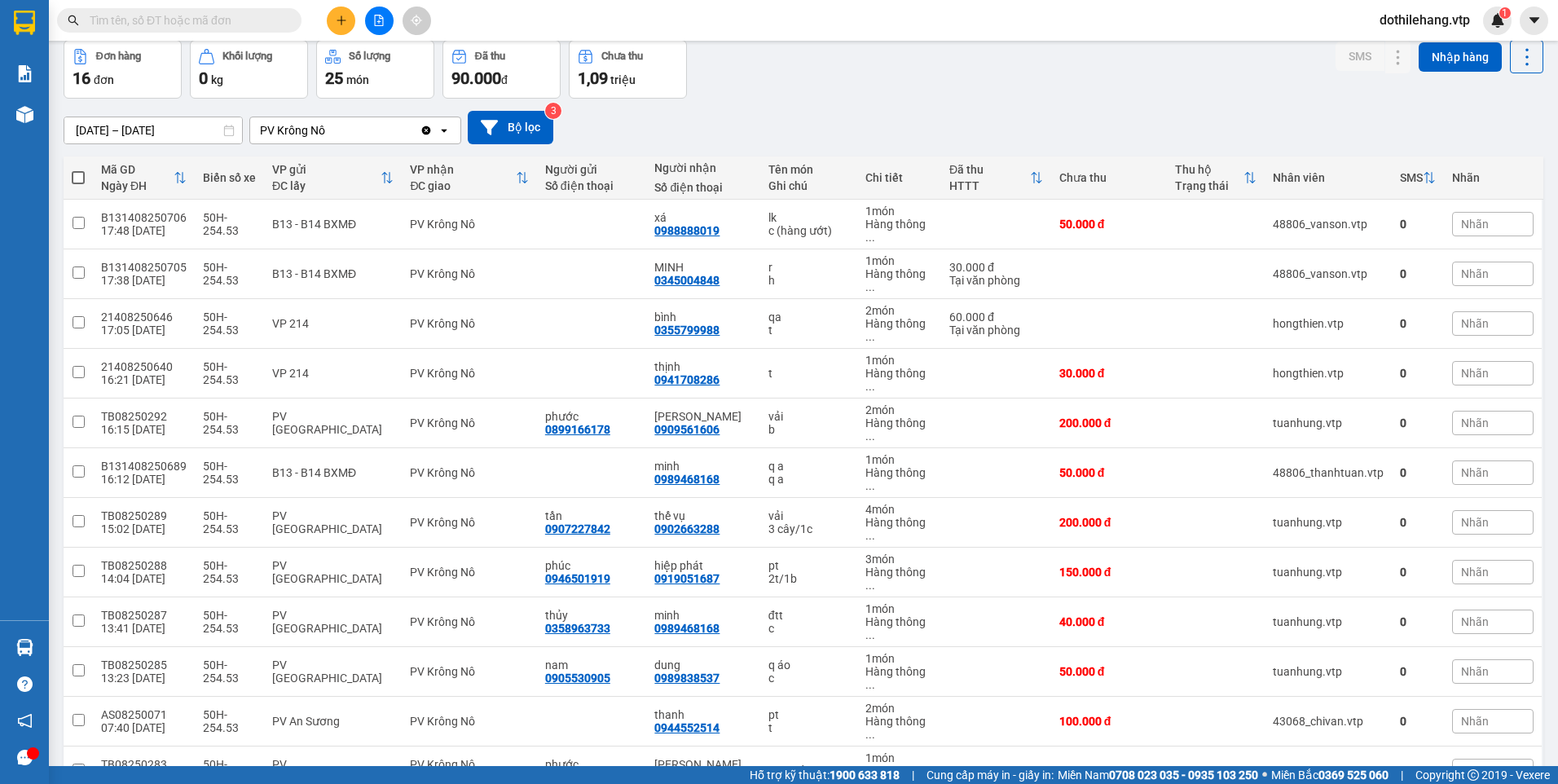
scroll to position [161, 0]
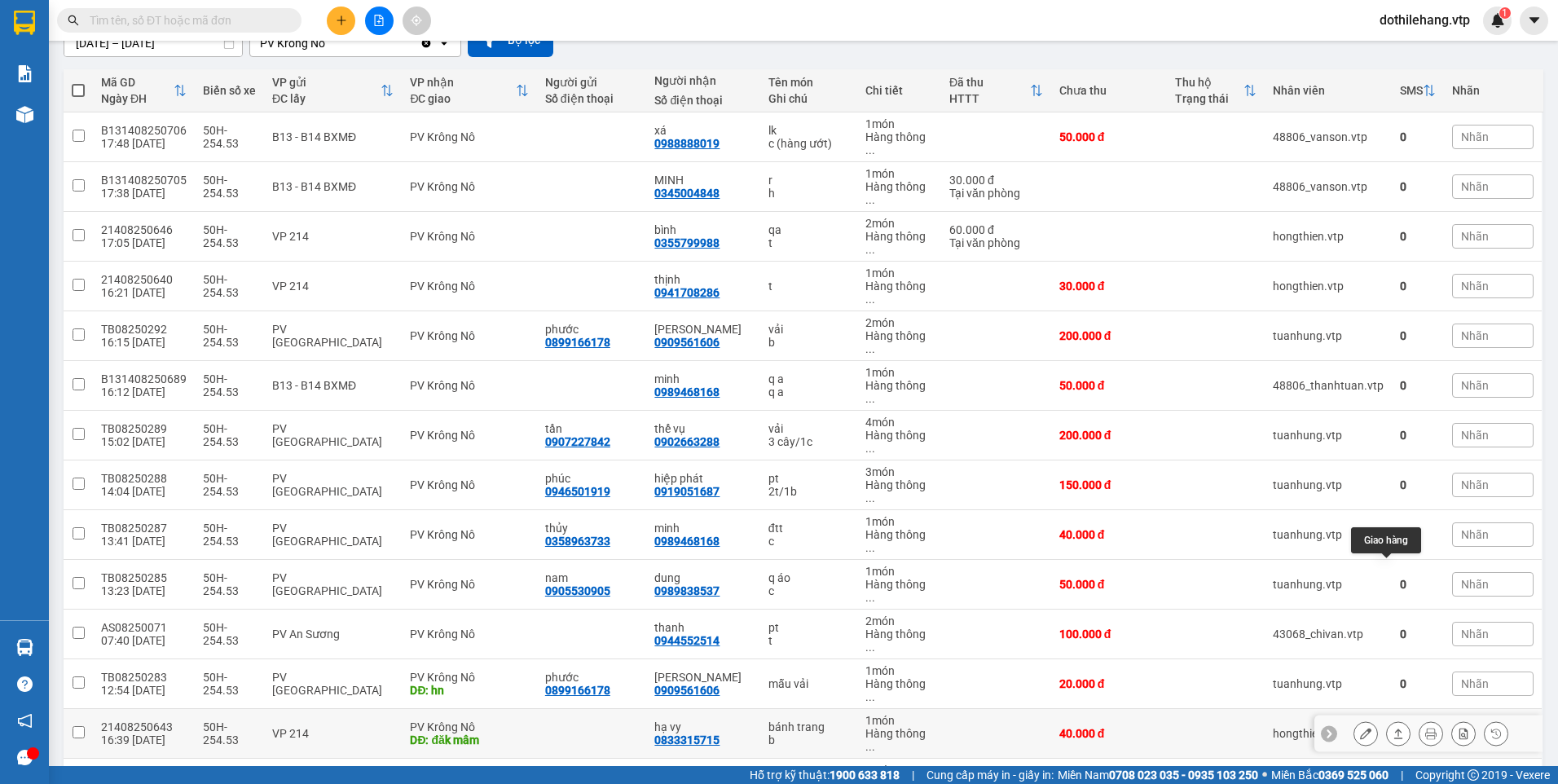
click at [1392, 728] on icon at bounding box center [1398, 734] width 12 height 12
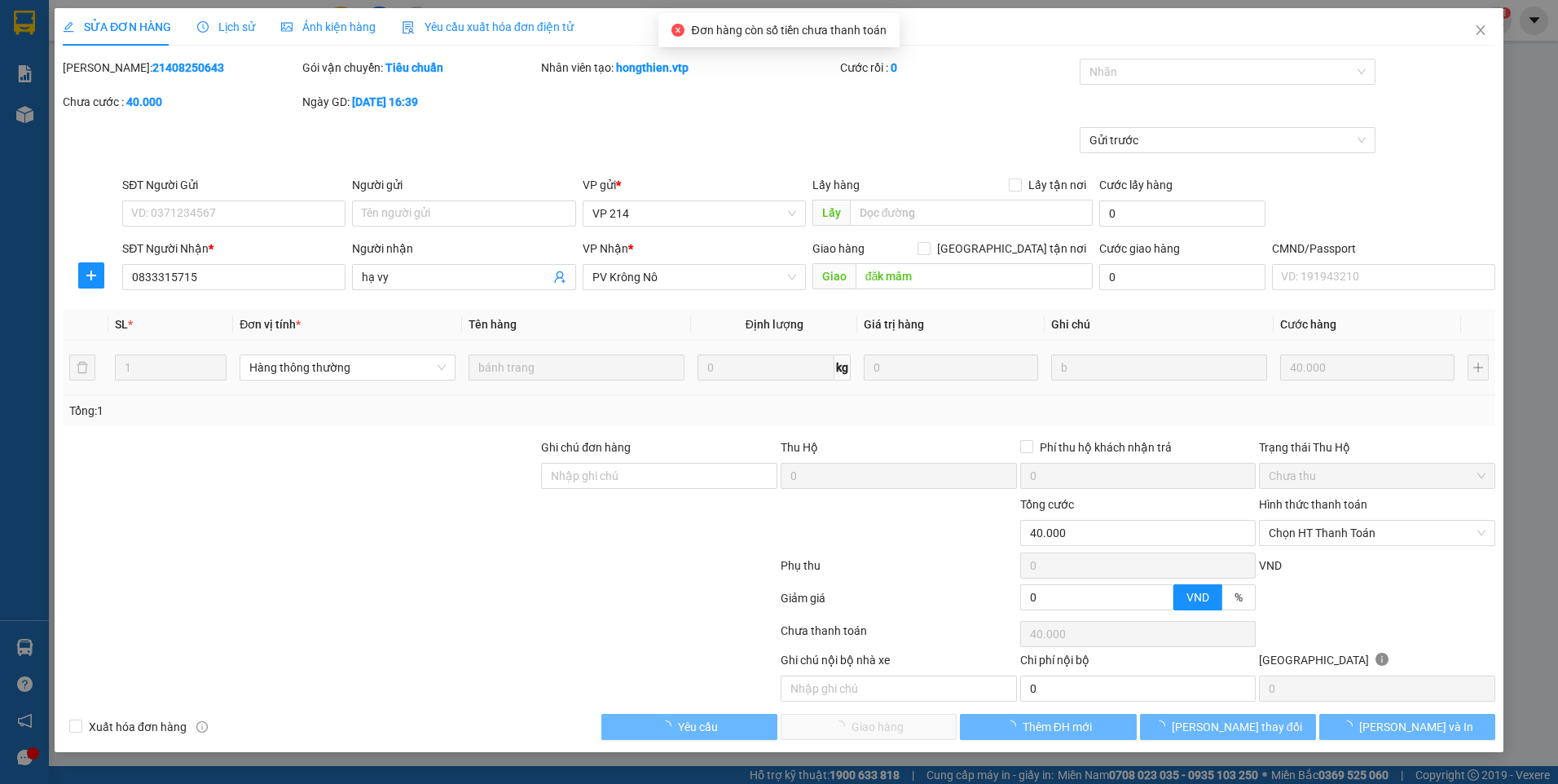
type input "0833315715"
type input "hạ vy"
type input "đăk mâm"
type input "40.000"
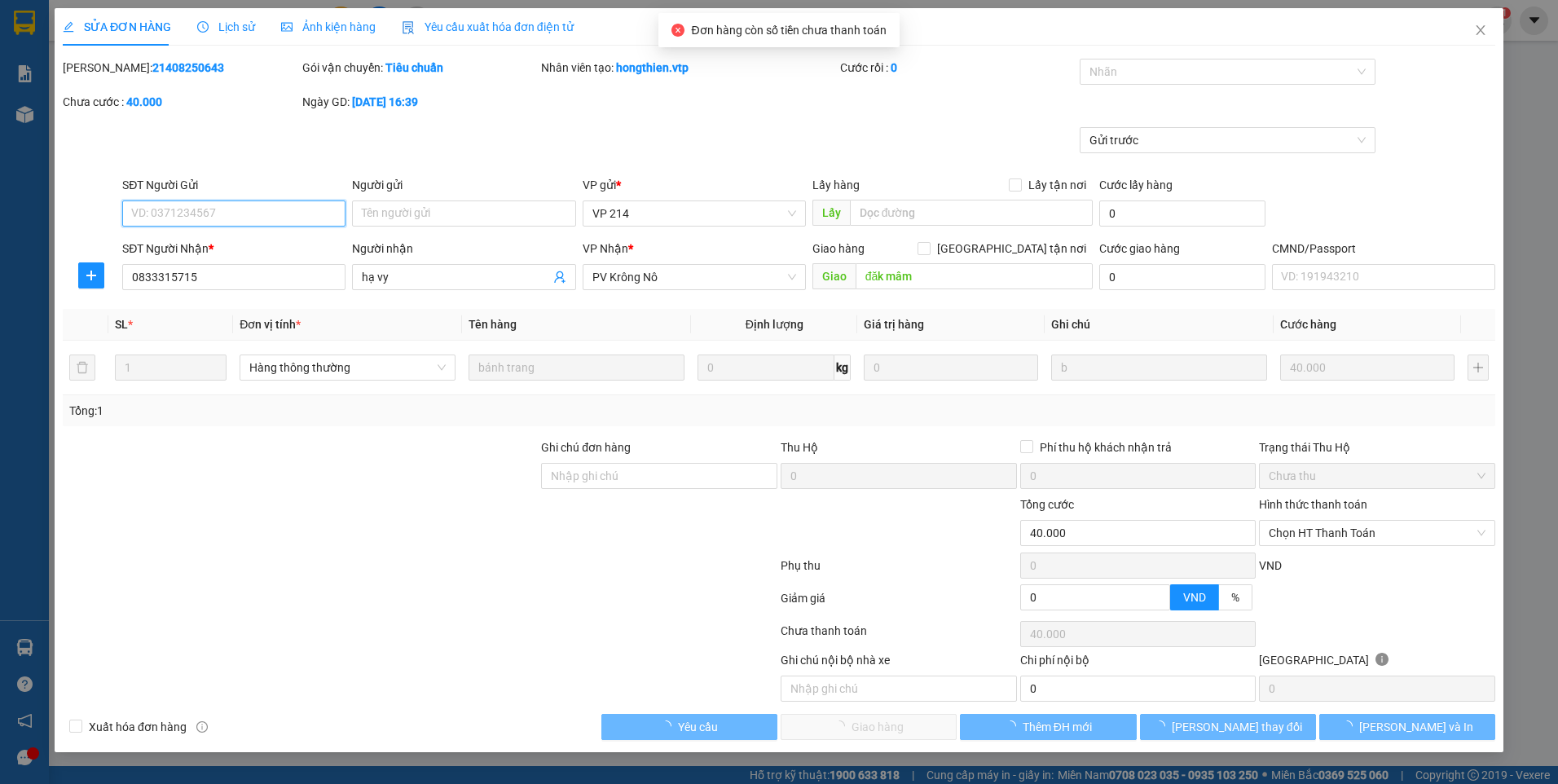
type input "2.000"
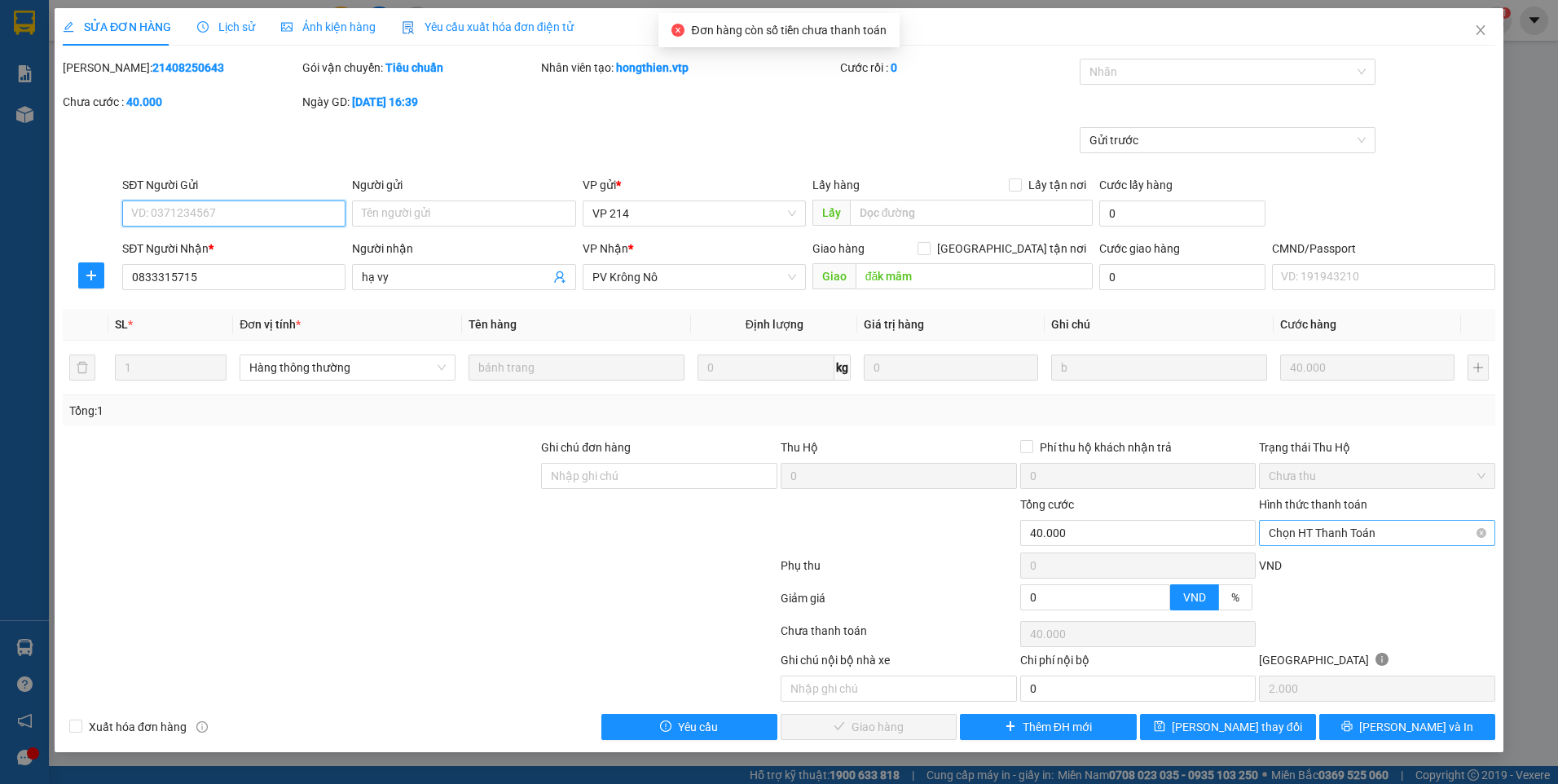
click at [1332, 522] on span "Chọn HT Thanh Toán" at bounding box center [1377, 532] width 217 height 24
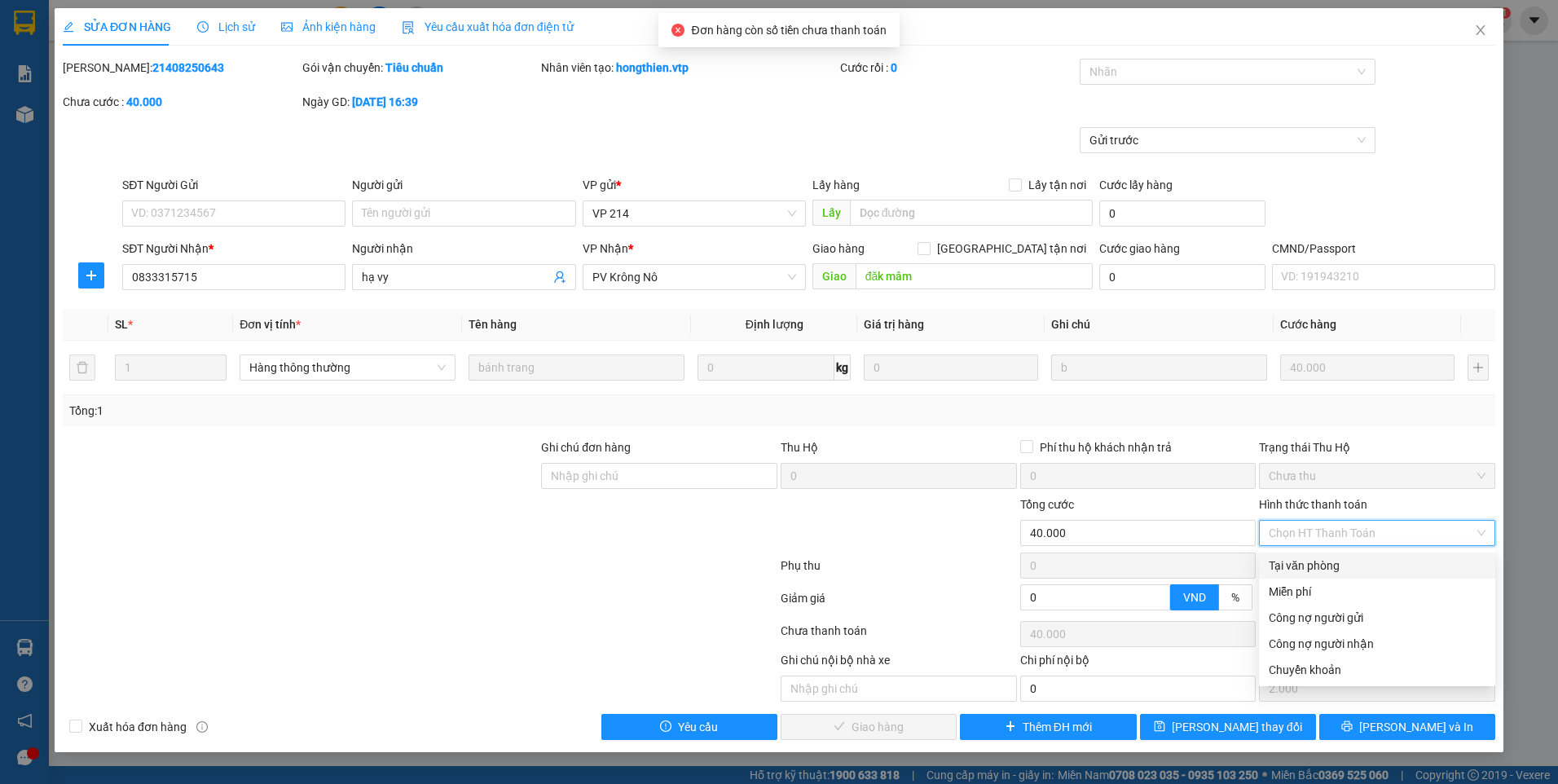
click at [1326, 561] on div "Tại văn phòng" at bounding box center [1377, 565] width 217 height 18
type input "0"
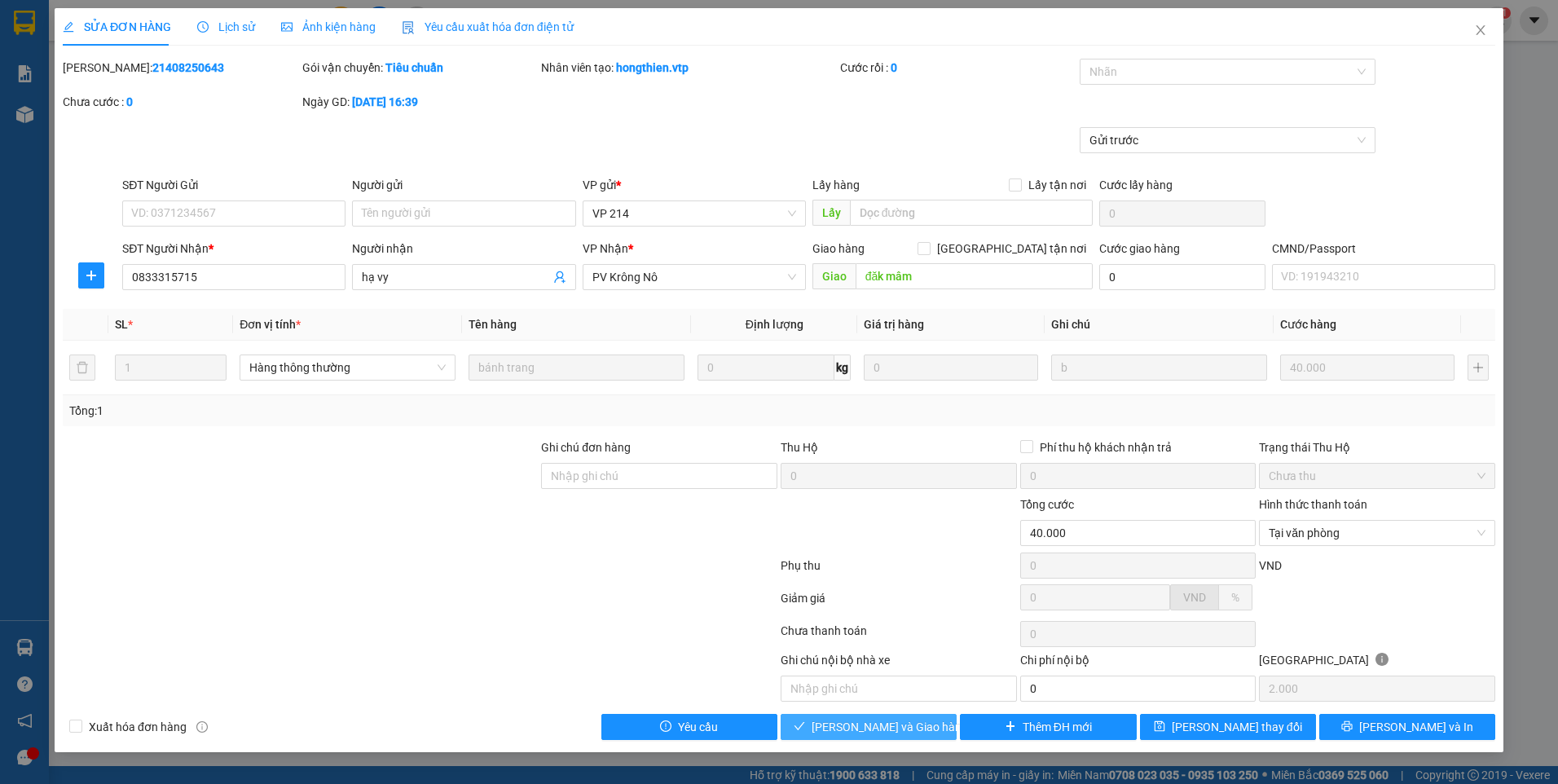
click at [898, 720] on span "Lưu và Giao hàng" at bounding box center [890, 726] width 157 height 18
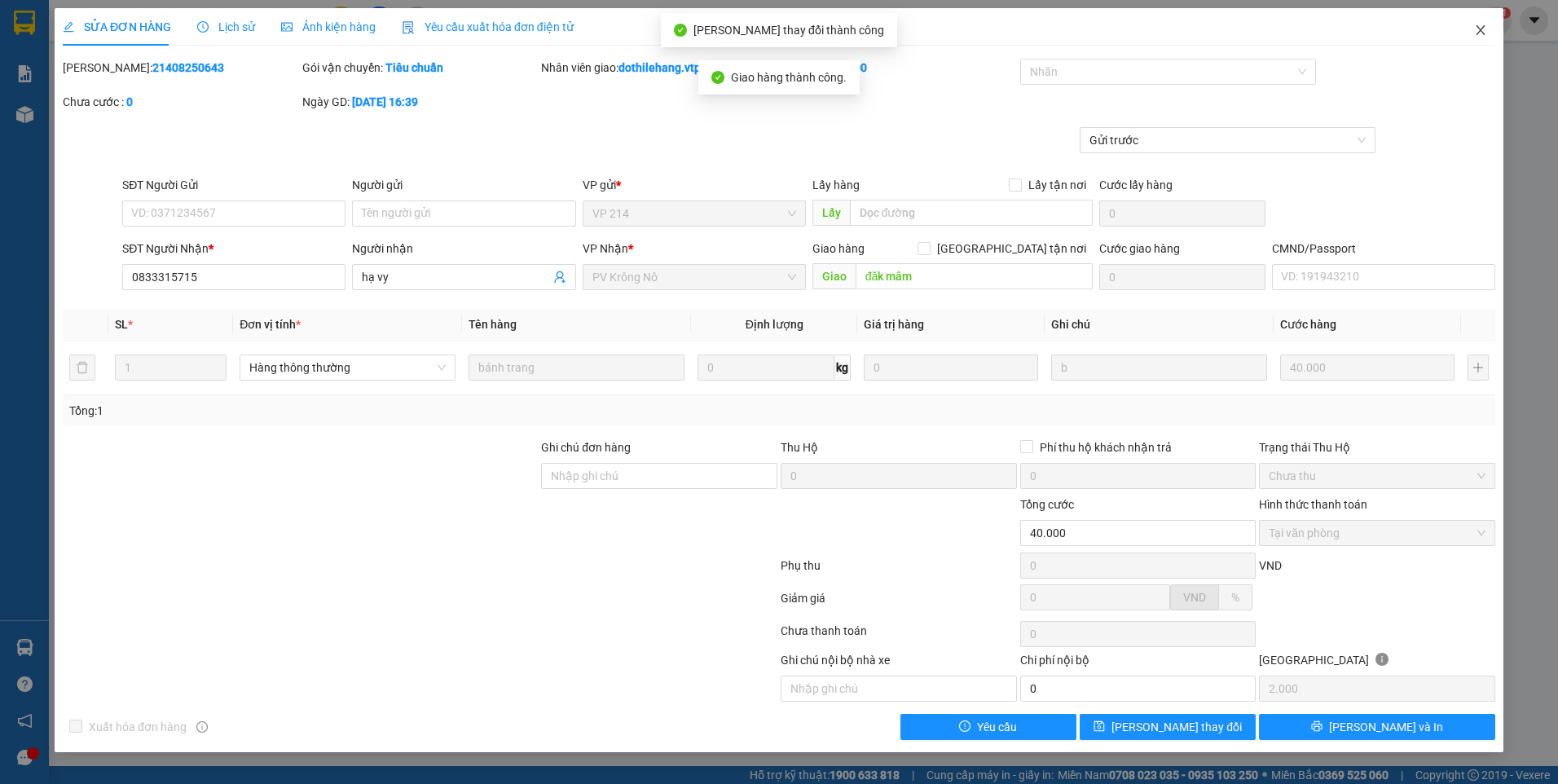
click at [1476, 25] on icon "close" at bounding box center [1481, 29] width 13 height 13
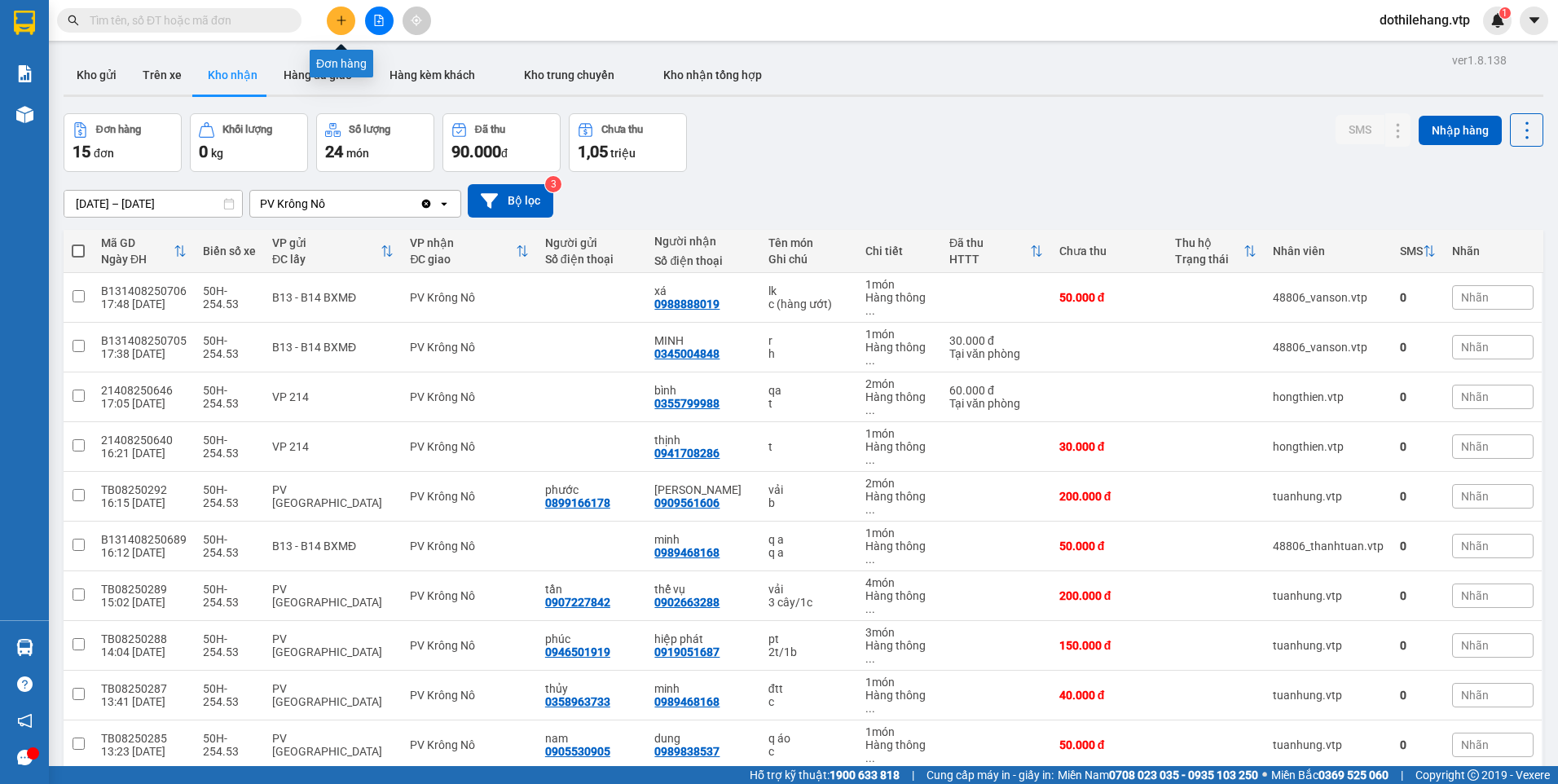
click at [340, 25] on icon "plus" at bounding box center [342, 20] width 12 height 12
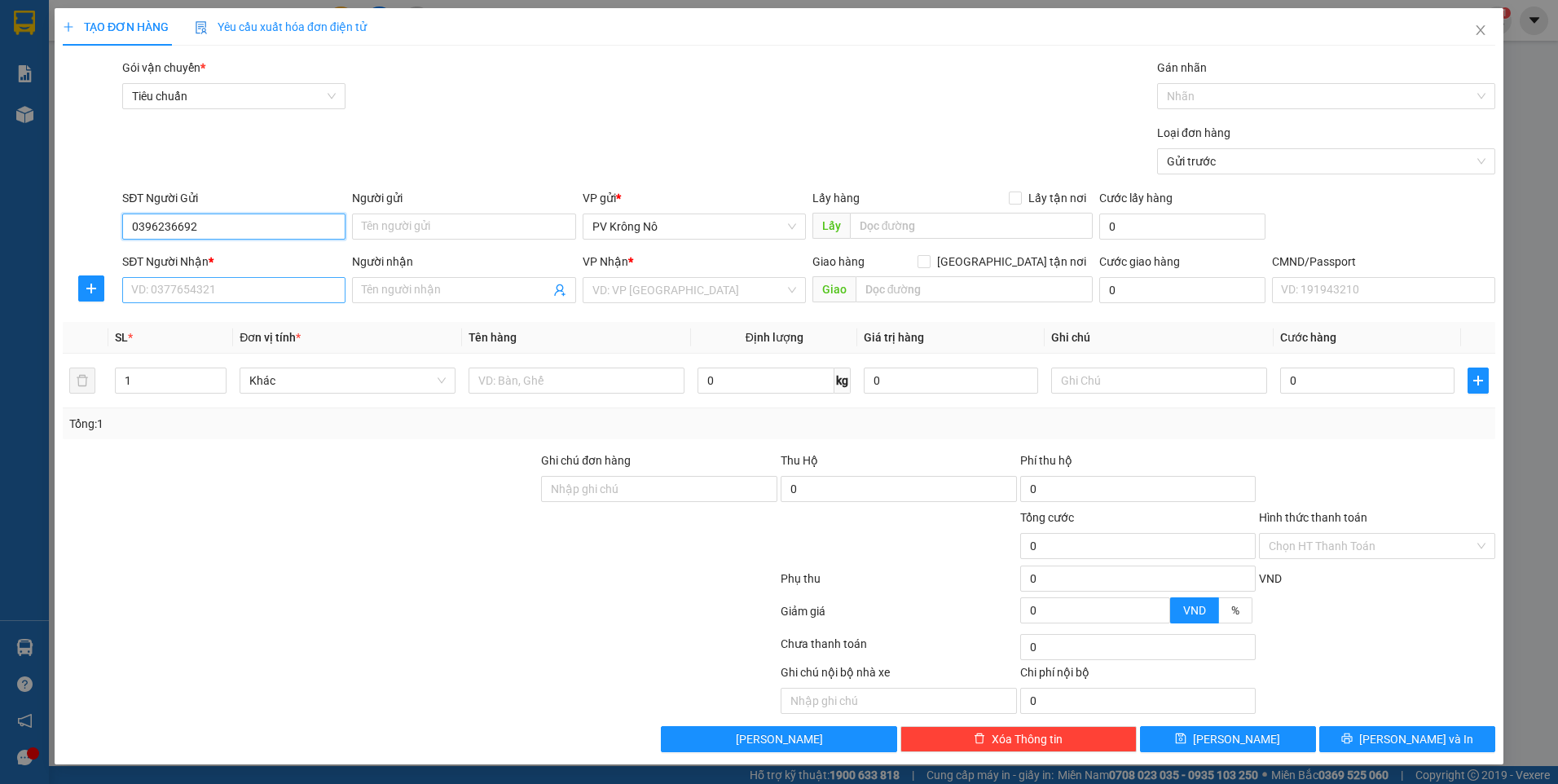
type input "0396236692"
click at [227, 292] on input "SĐT Người Nhận *" at bounding box center [233, 289] width 224 height 26
click at [426, 281] on input "Người nhận" at bounding box center [456, 289] width 188 height 18
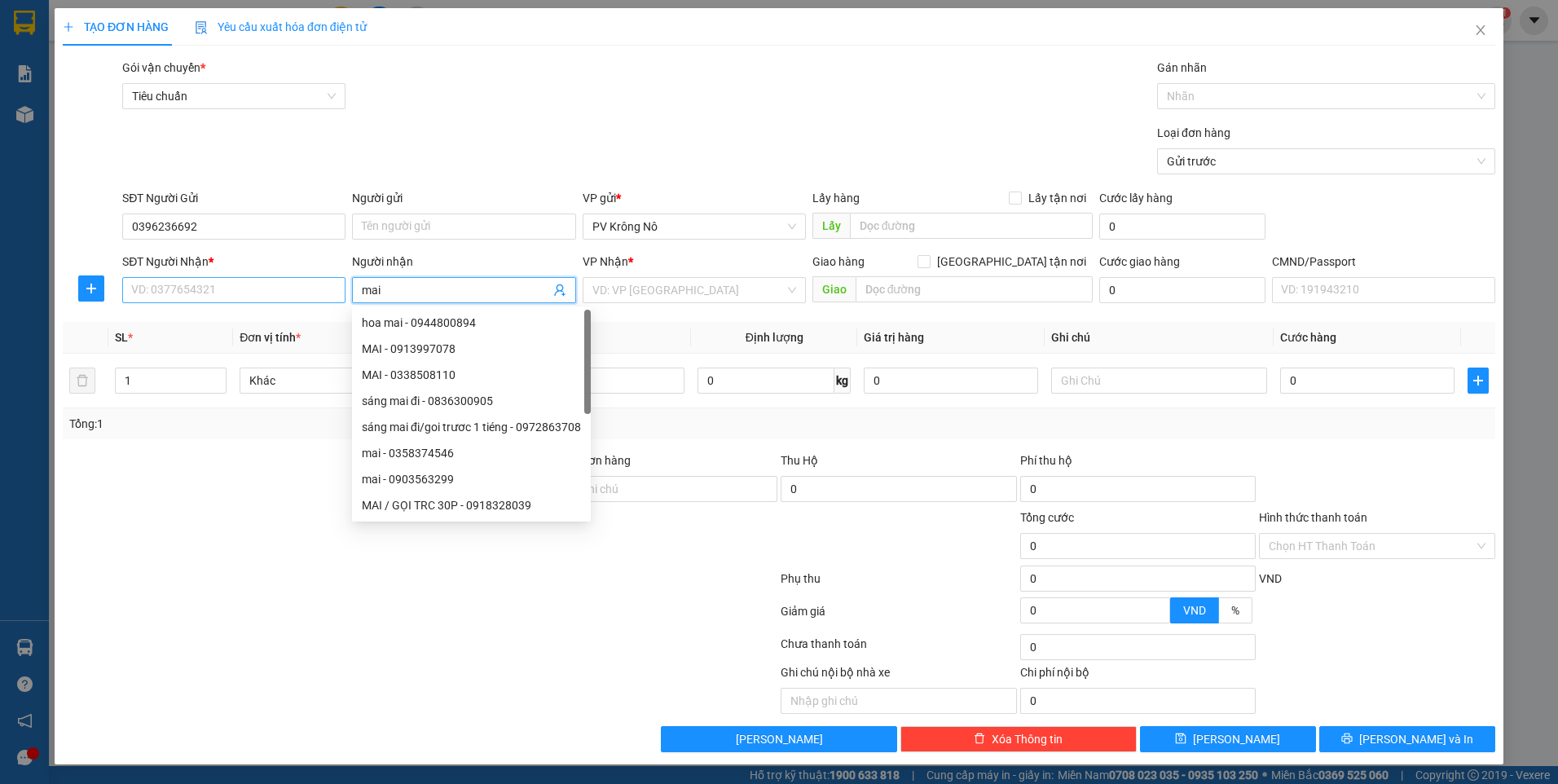
type input "mai"
click at [218, 285] on input "SĐT Người Nhận *" at bounding box center [233, 289] width 224 height 26
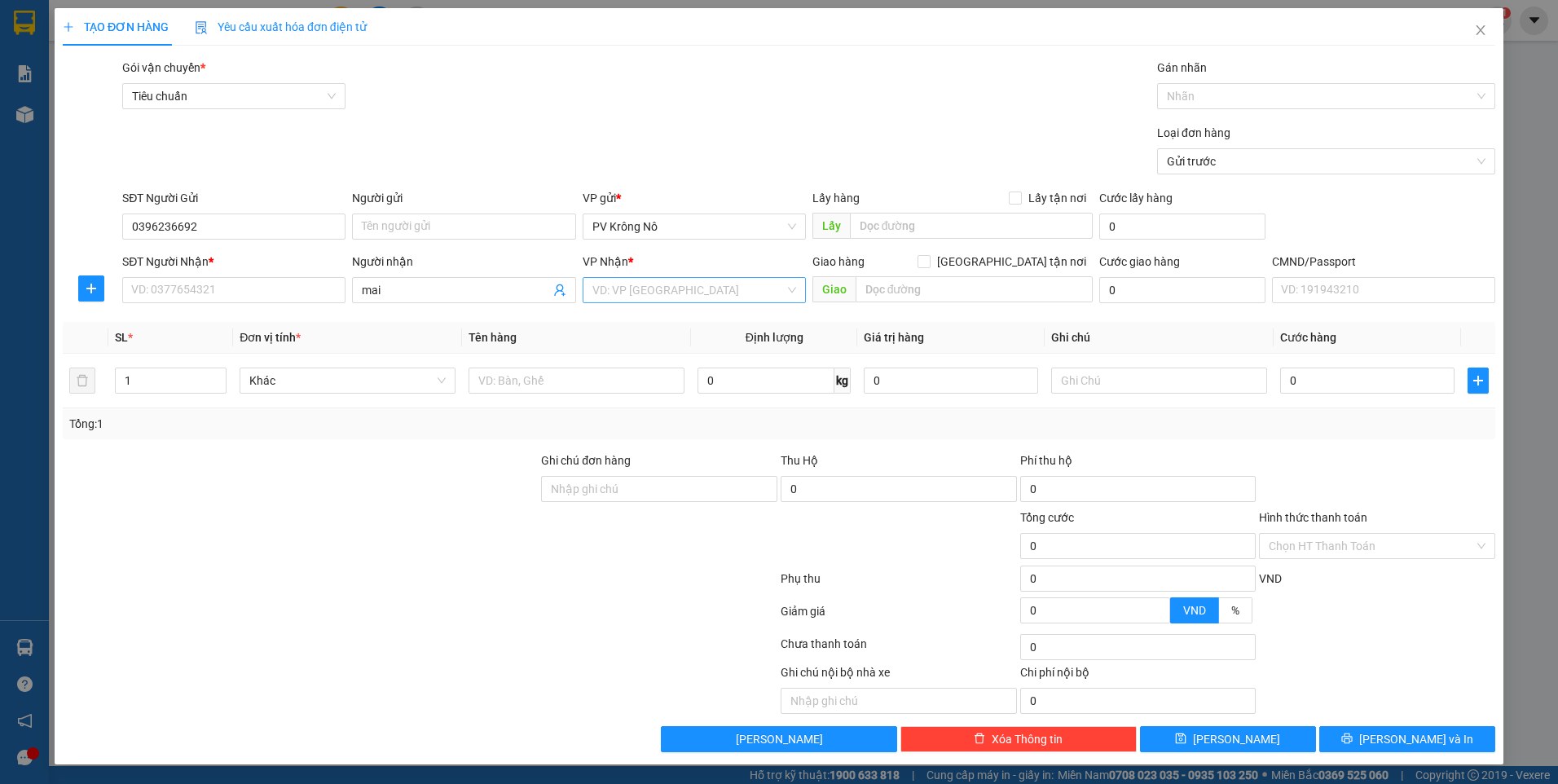
click at [696, 286] on input "search" at bounding box center [688, 289] width 193 height 24
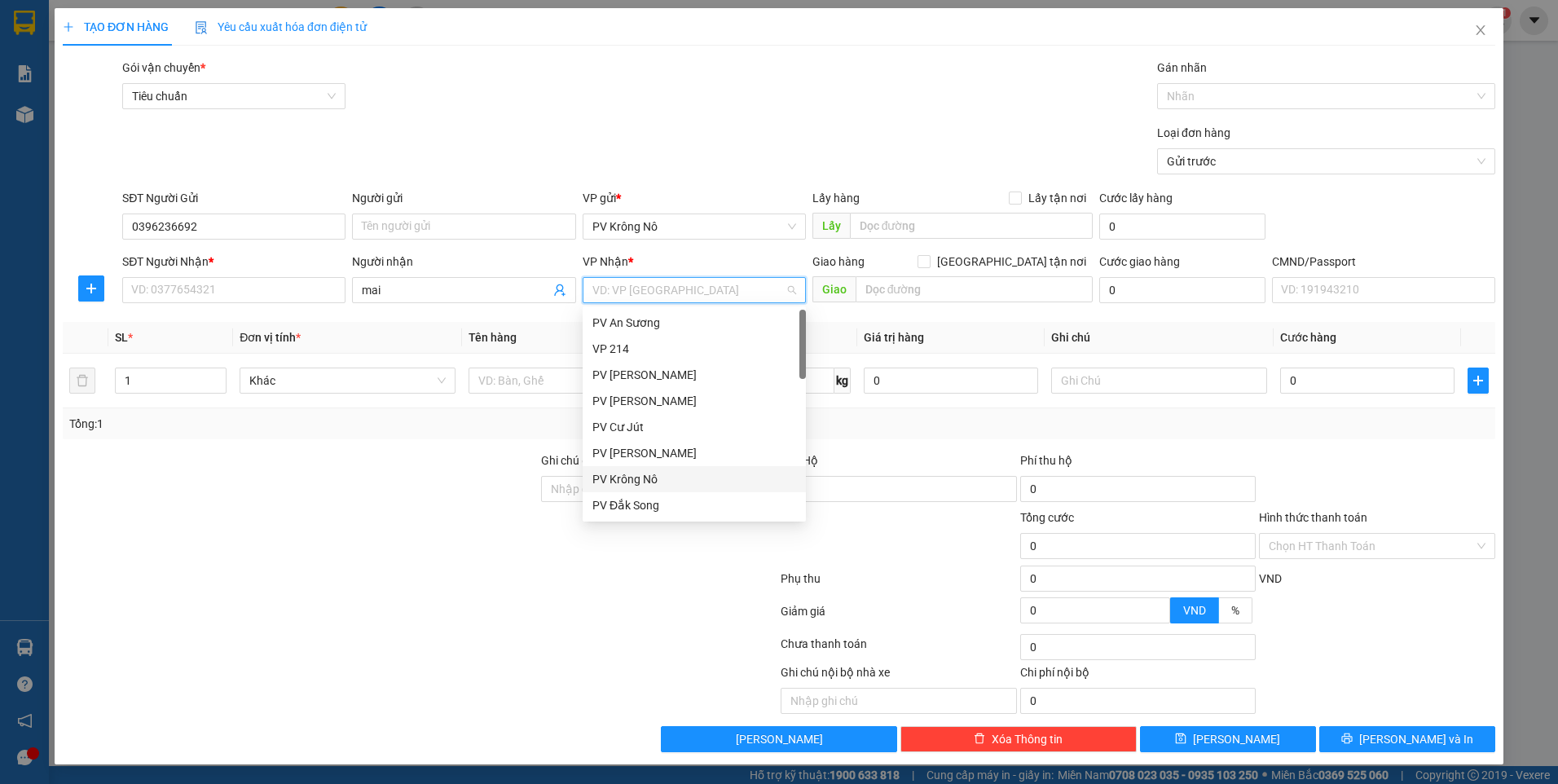
type input "d"
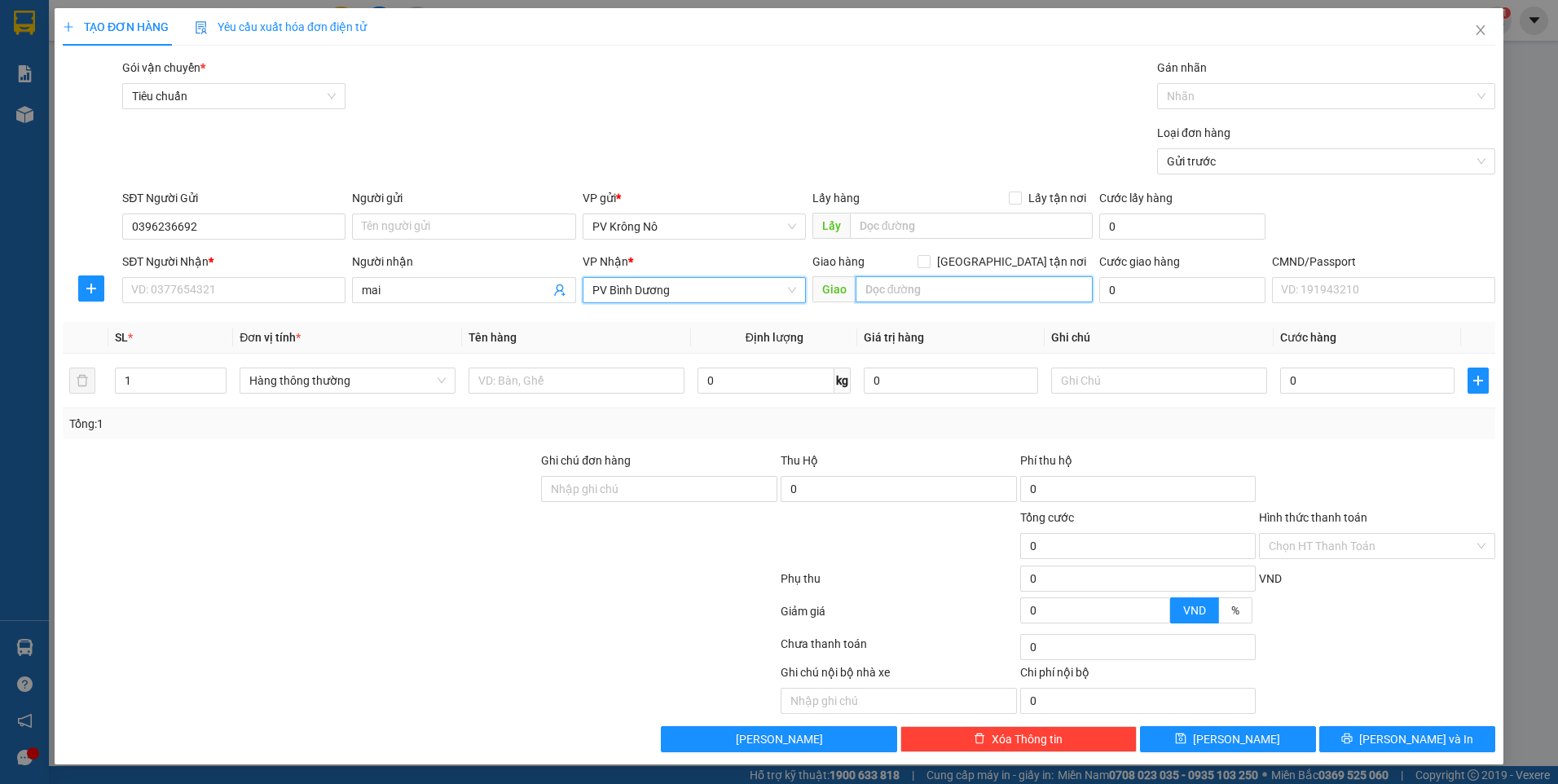
click at [924, 288] on input "text" at bounding box center [975, 288] width 238 height 26
type input "n4 sở sao"
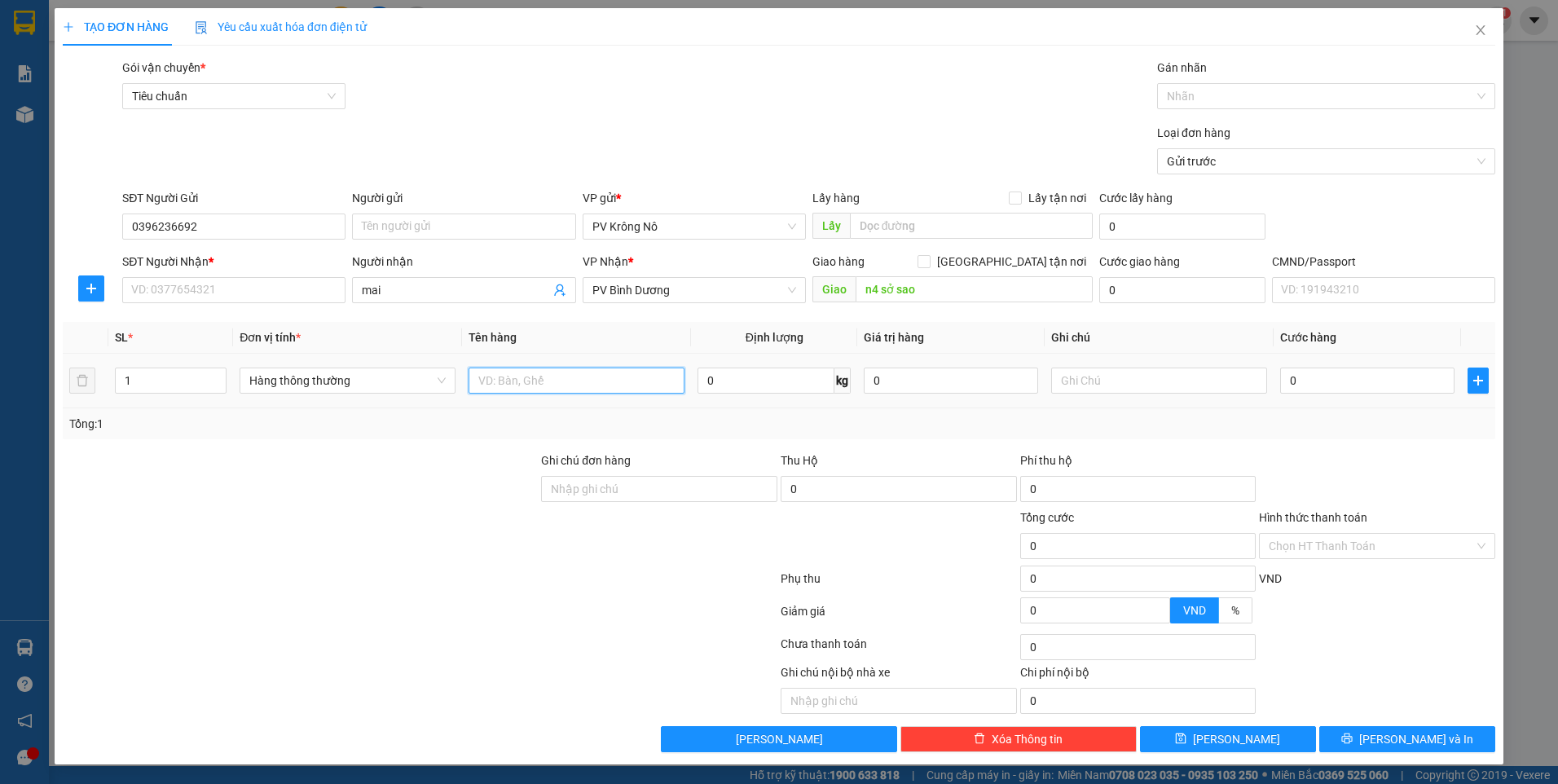
click at [487, 379] on input "text" at bounding box center [576, 380] width 216 height 26
type input "1tx"
click at [1308, 383] on input "0" at bounding box center [1367, 380] width 174 height 26
type input "005"
type input "5"
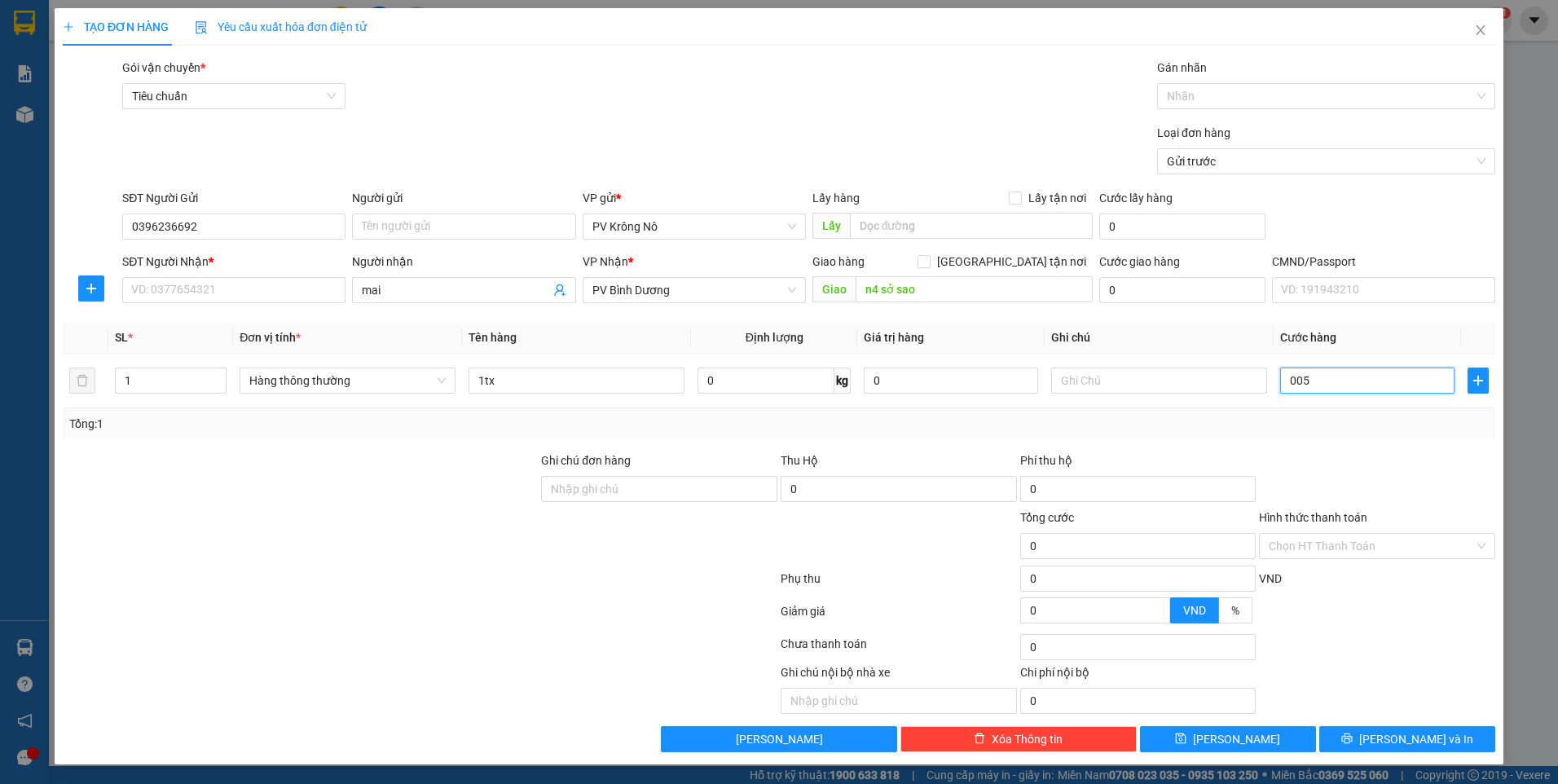
type input "5"
type input "0.050"
type input "50"
type input "00.500"
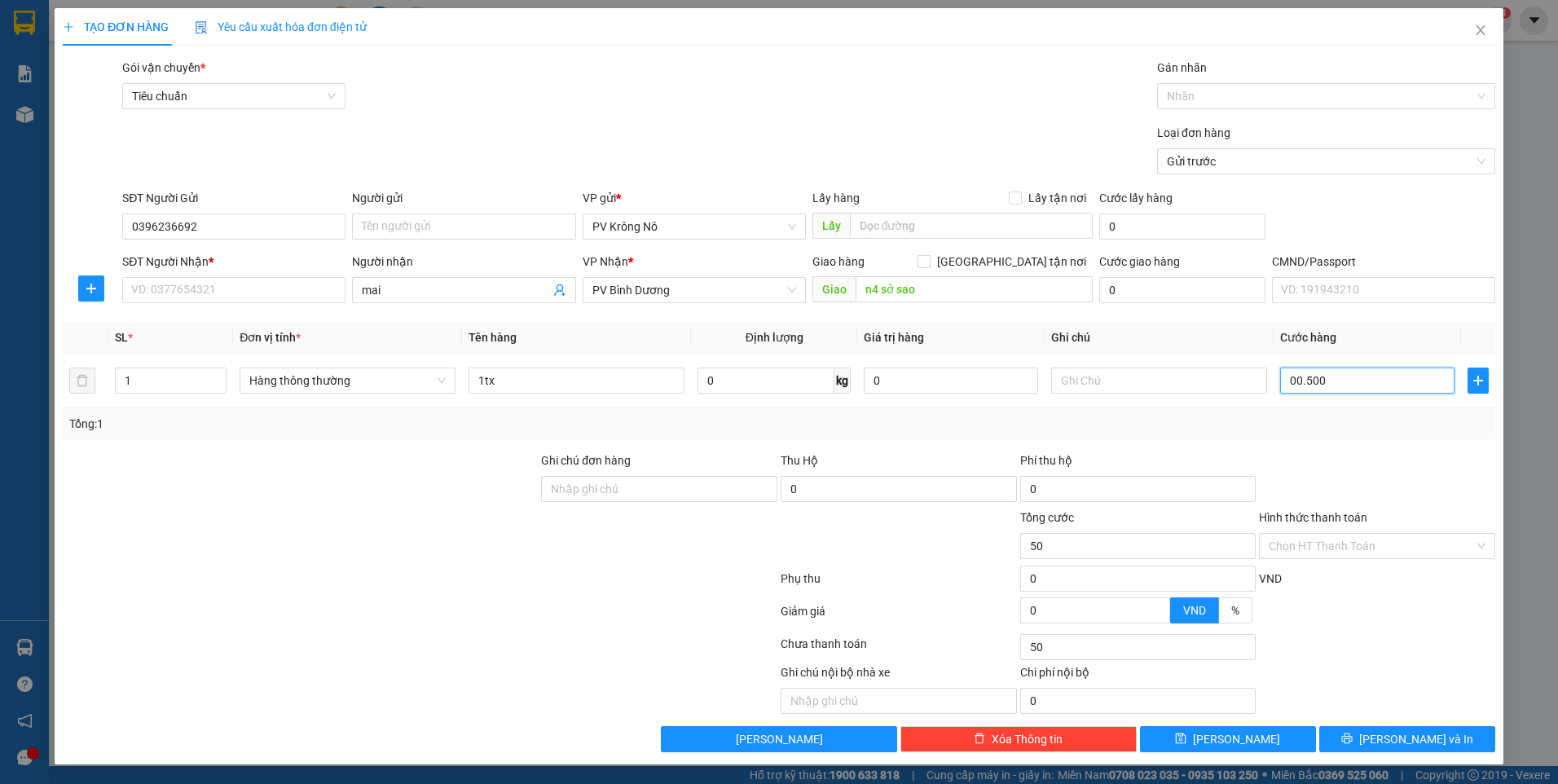
type input "500"
type input "0.005.000"
type input "5.000"
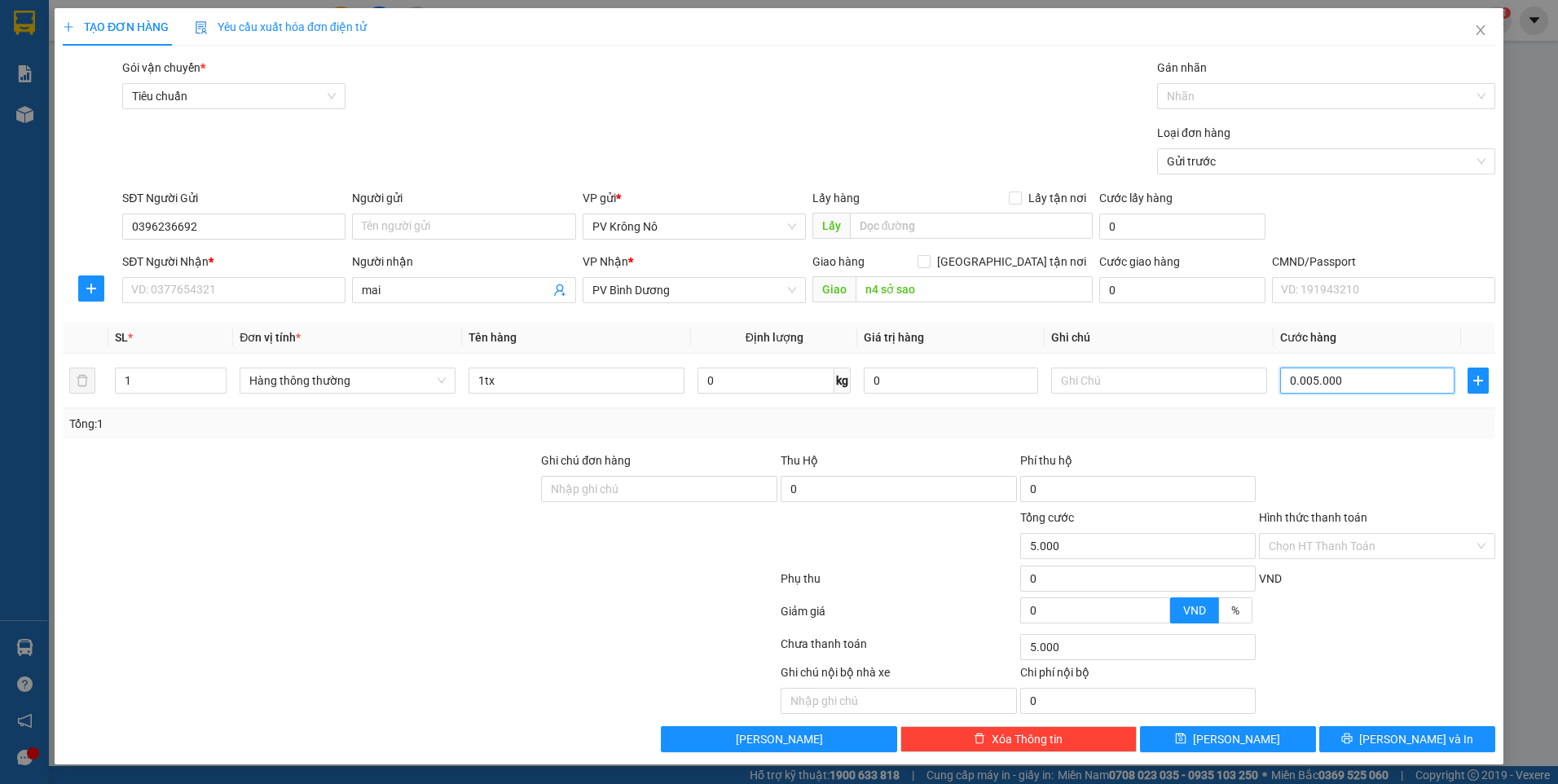
type input "000.050.000"
type input "50.000"
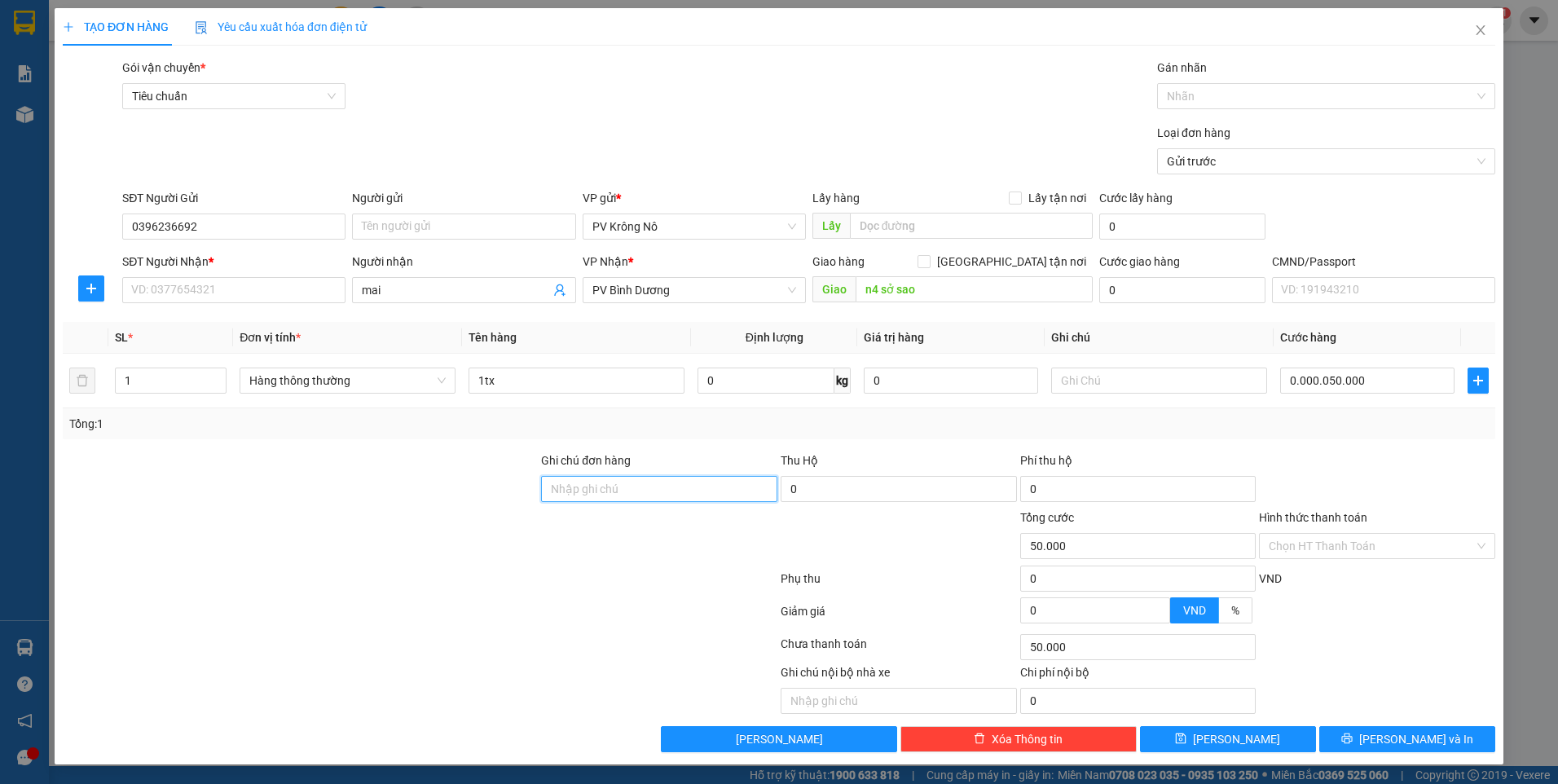
type input "50.000"
click at [247, 293] on input "SĐT Người Nhận *" at bounding box center [233, 289] width 224 height 26
type input "0876132374"
click at [1276, 559] on div "Hình thức thanh toán Chọn HT Thanh Toán" at bounding box center [1377, 536] width 236 height 57
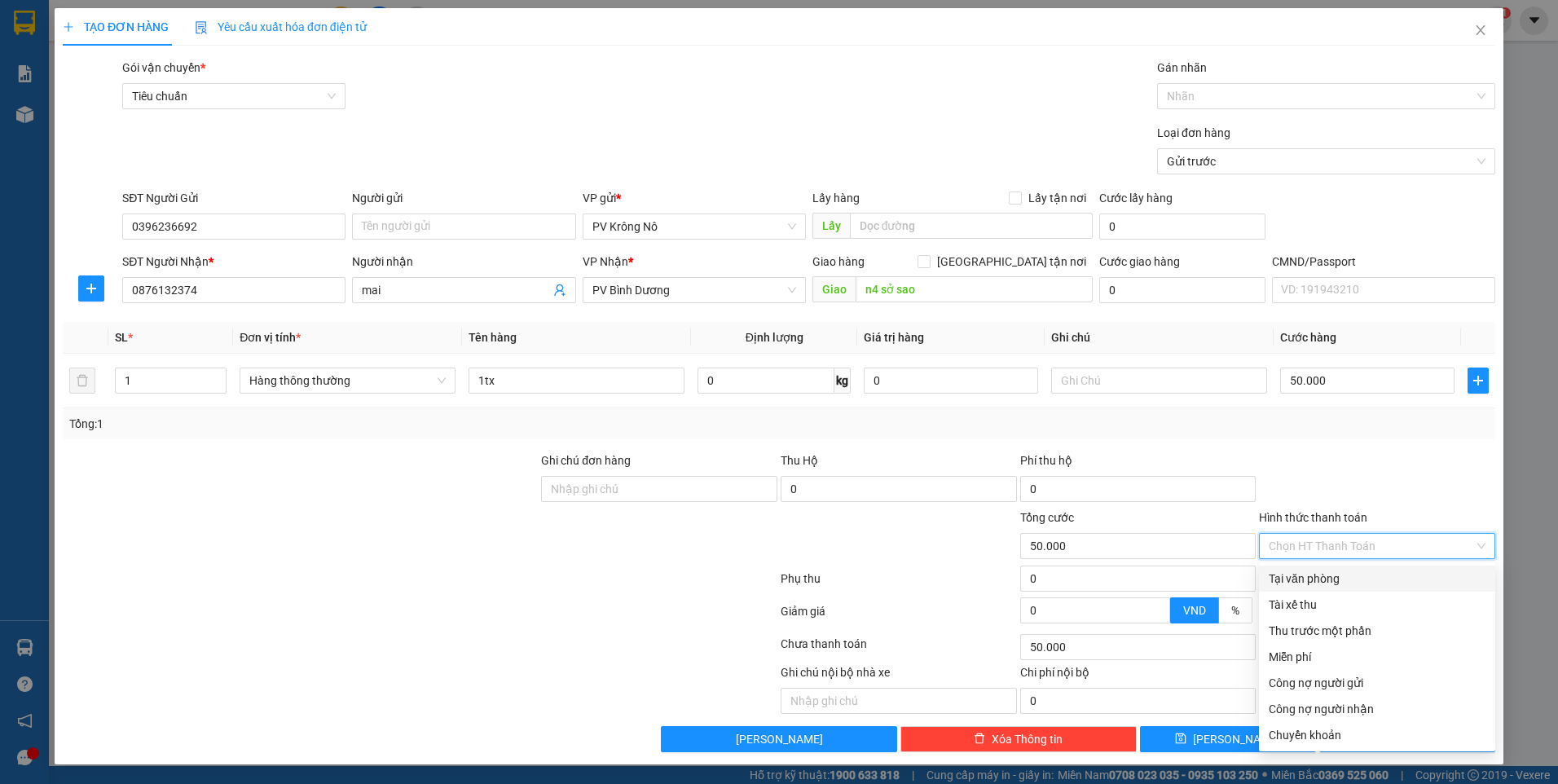
click at [1284, 544] on input "Hình thức thanh toán" at bounding box center [1371, 545] width 205 height 24
click at [1287, 574] on div "Tại văn phòng" at bounding box center [1377, 578] width 217 height 18
type input "0"
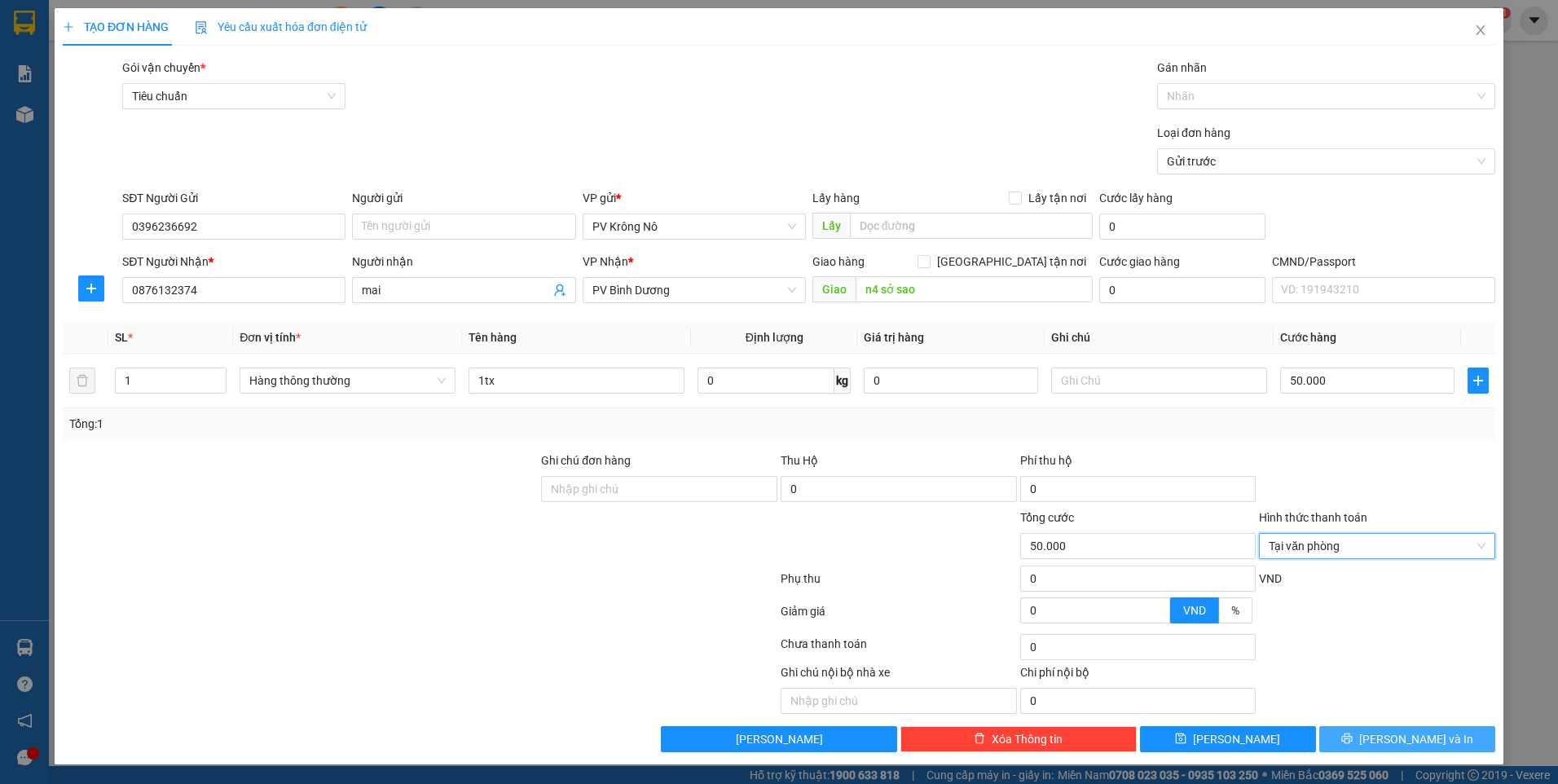
click at [1359, 740] on button "Lưu và In" at bounding box center [1408, 739] width 176 height 26
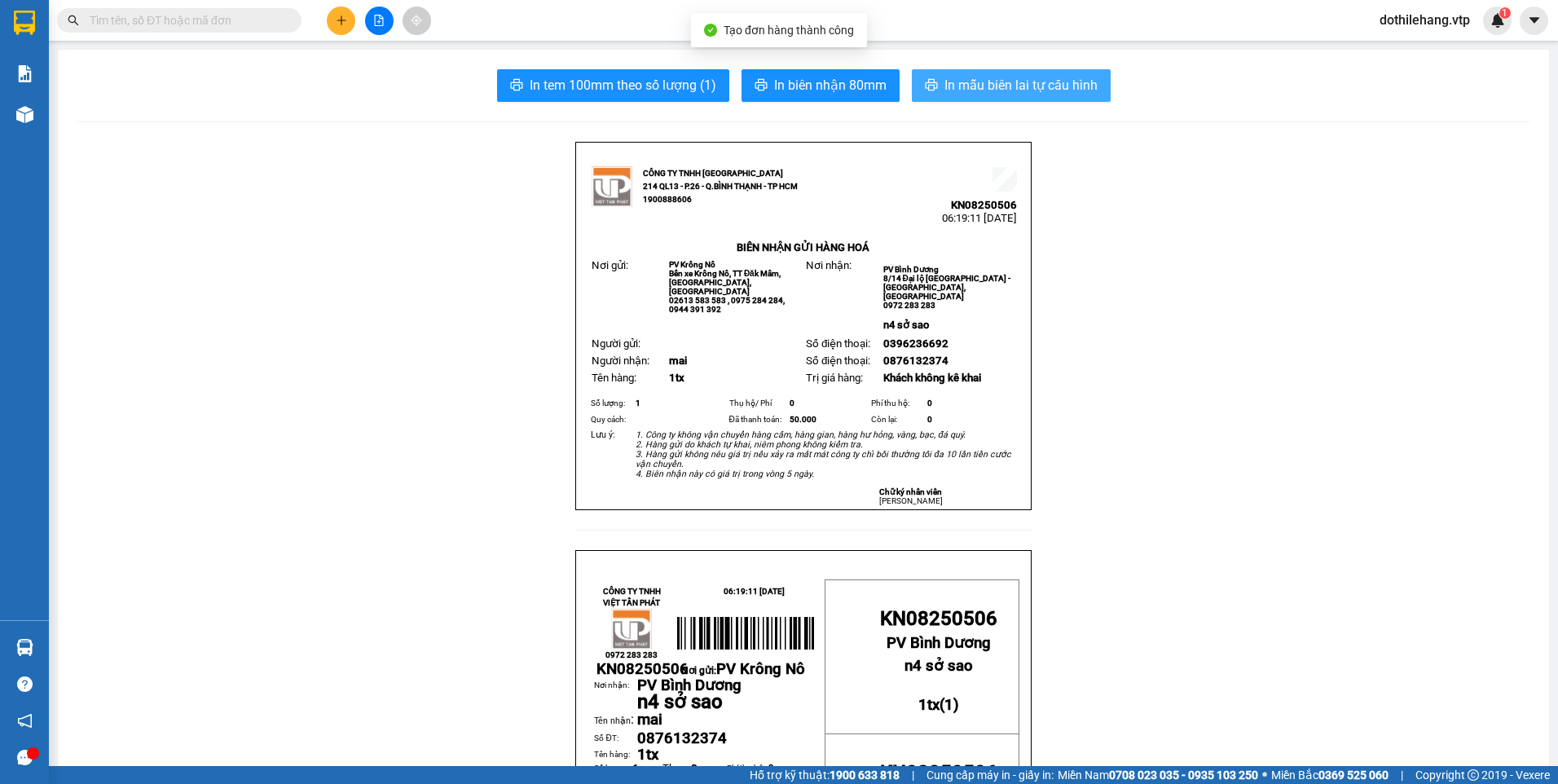
click at [925, 84] on icon "printer" at bounding box center [931, 84] width 13 height 13
click at [341, 17] on icon "plus" at bounding box center [342, 20] width 12 height 12
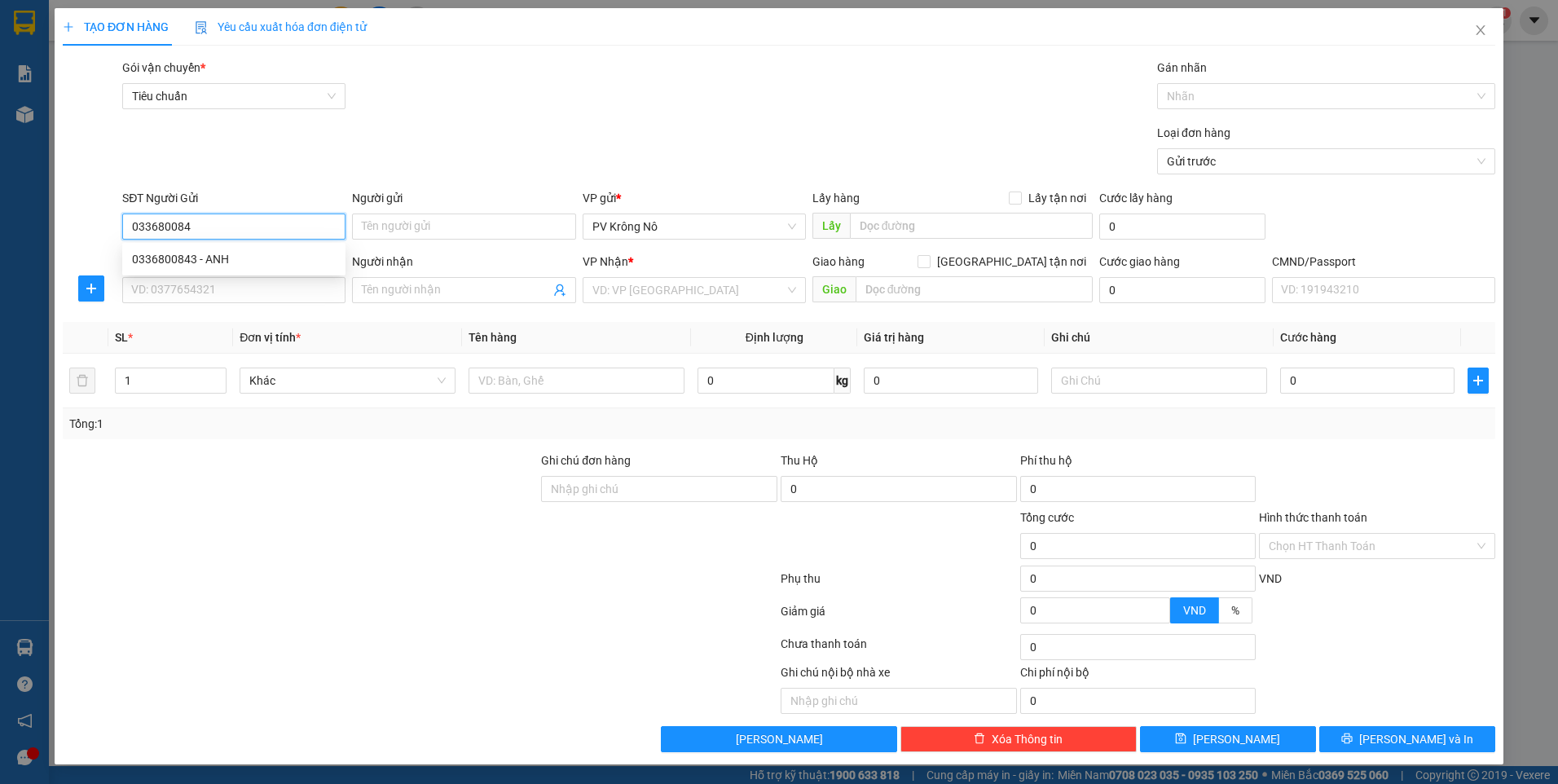
type input "0336800843"
drag, startPoint x: 239, startPoint y: 258, endPoint x: 234, endPoint y: 275, distance: 17.7
click at [239, 260] on div "0336800843 - ANH" at bounding box center [233, 258] width 203 height 18
type input "ANH"
type input "0364412413"
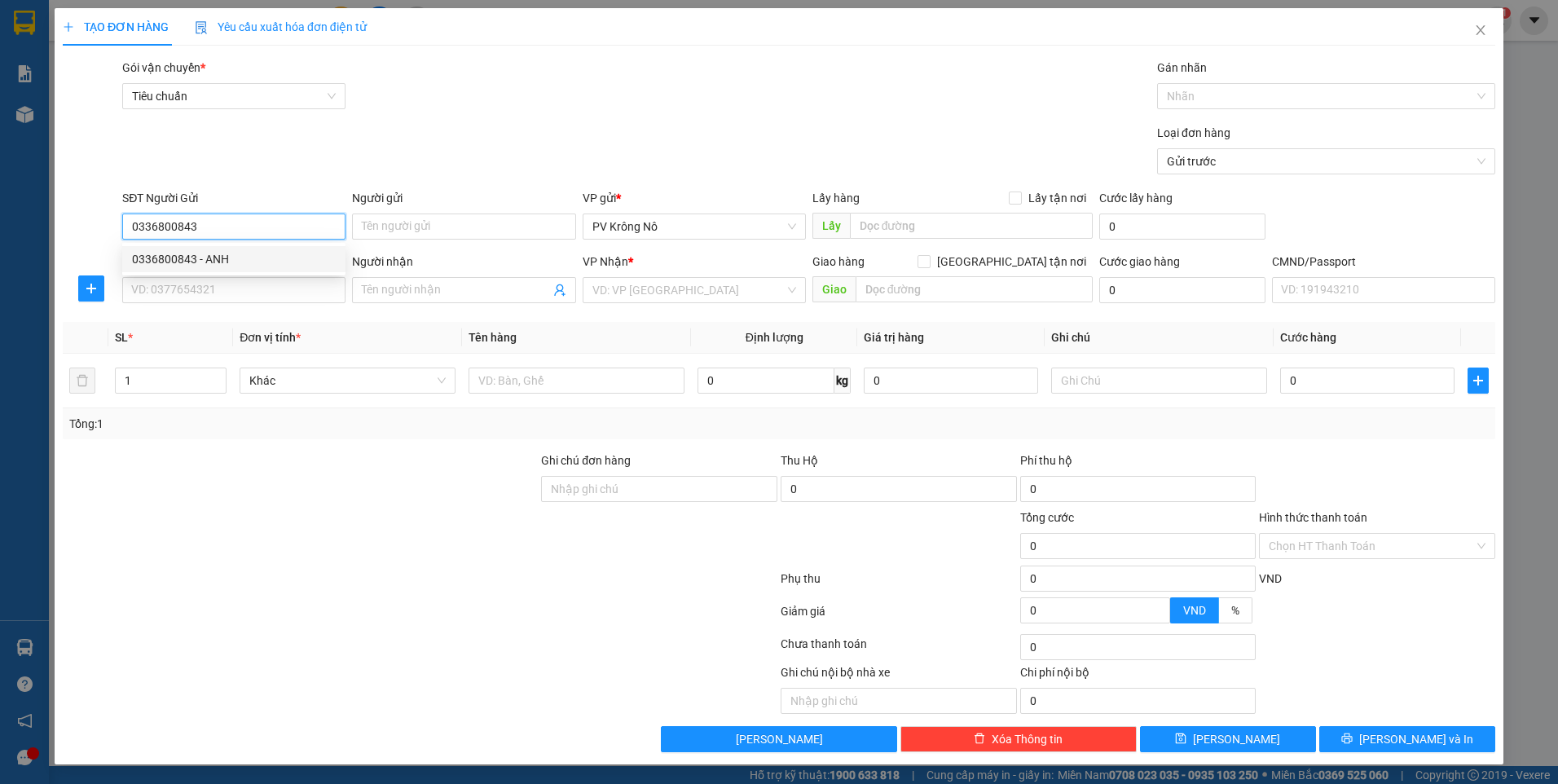
type input "0"
type input "ĐỒNG XOÀI"
type input "0336800843"
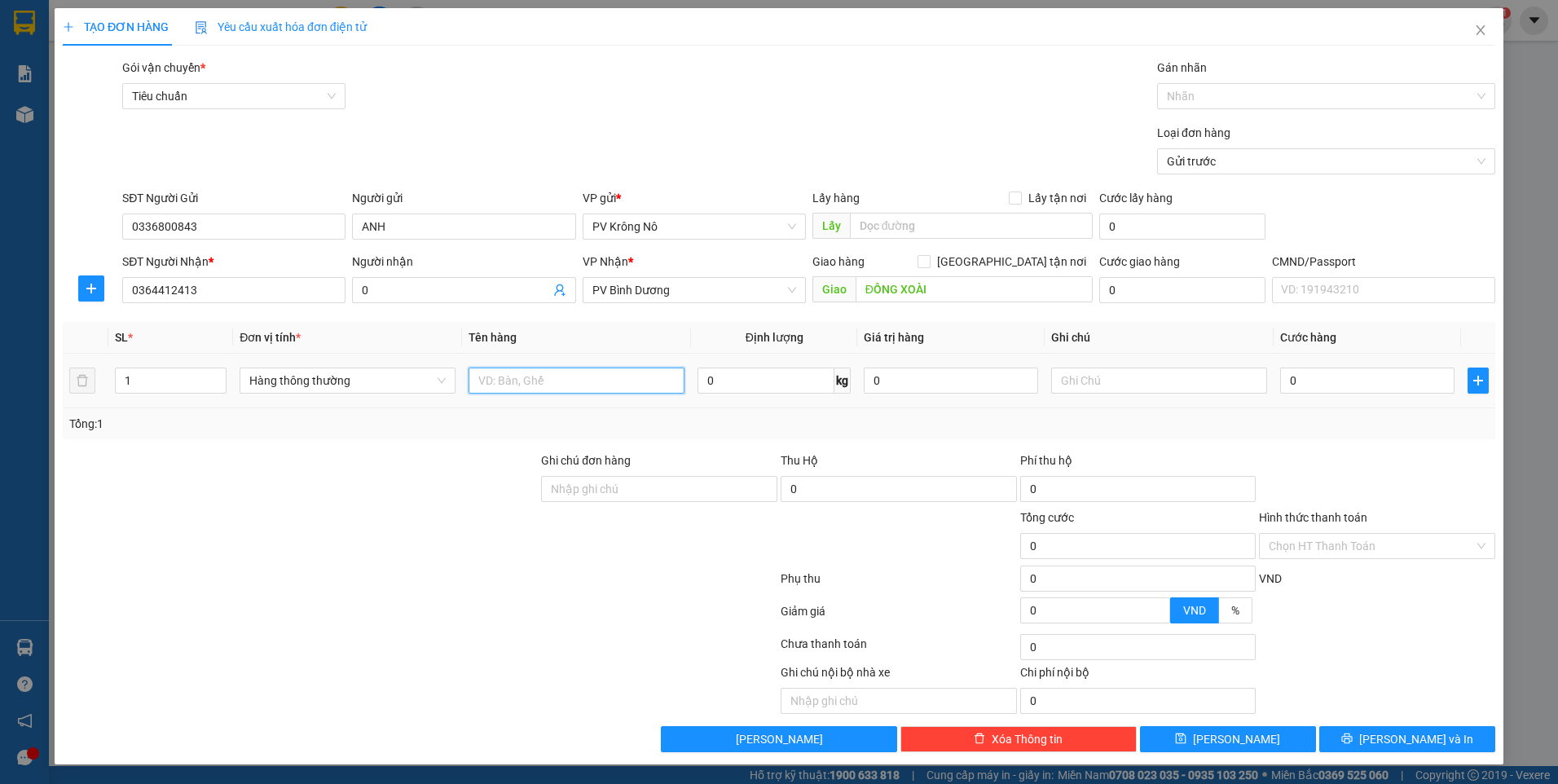
click at [542, 388] on input "text" at bounding box center [576, 380] width 216 height 26
type input "1tg"
click at [1308, 385] on input "0" at bounding box center [1367, 380] width 174 height 26
type input "006"
type input "6"
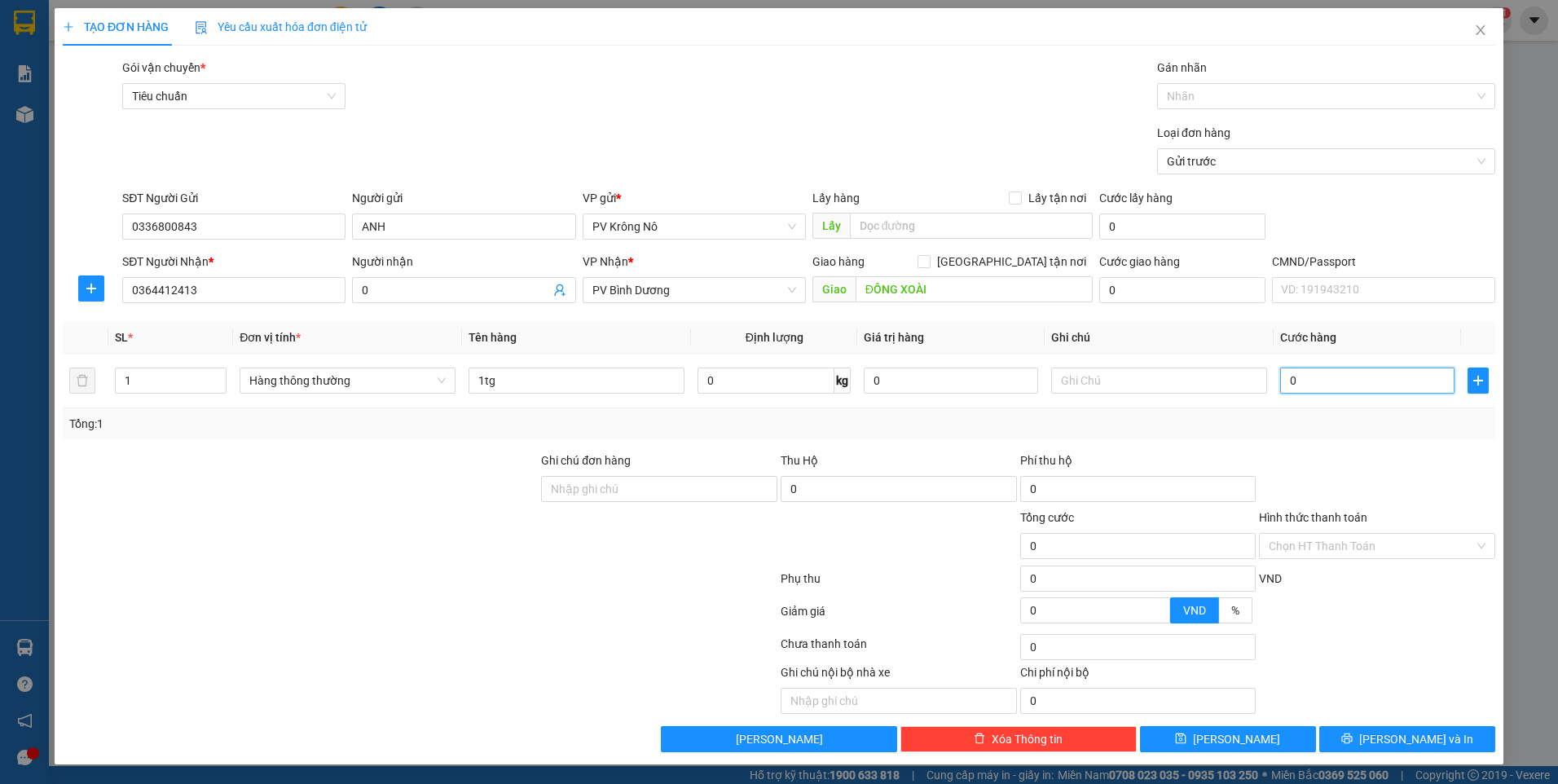
type input "6"
type input "0.060"
type input "60"
type input "00.600"
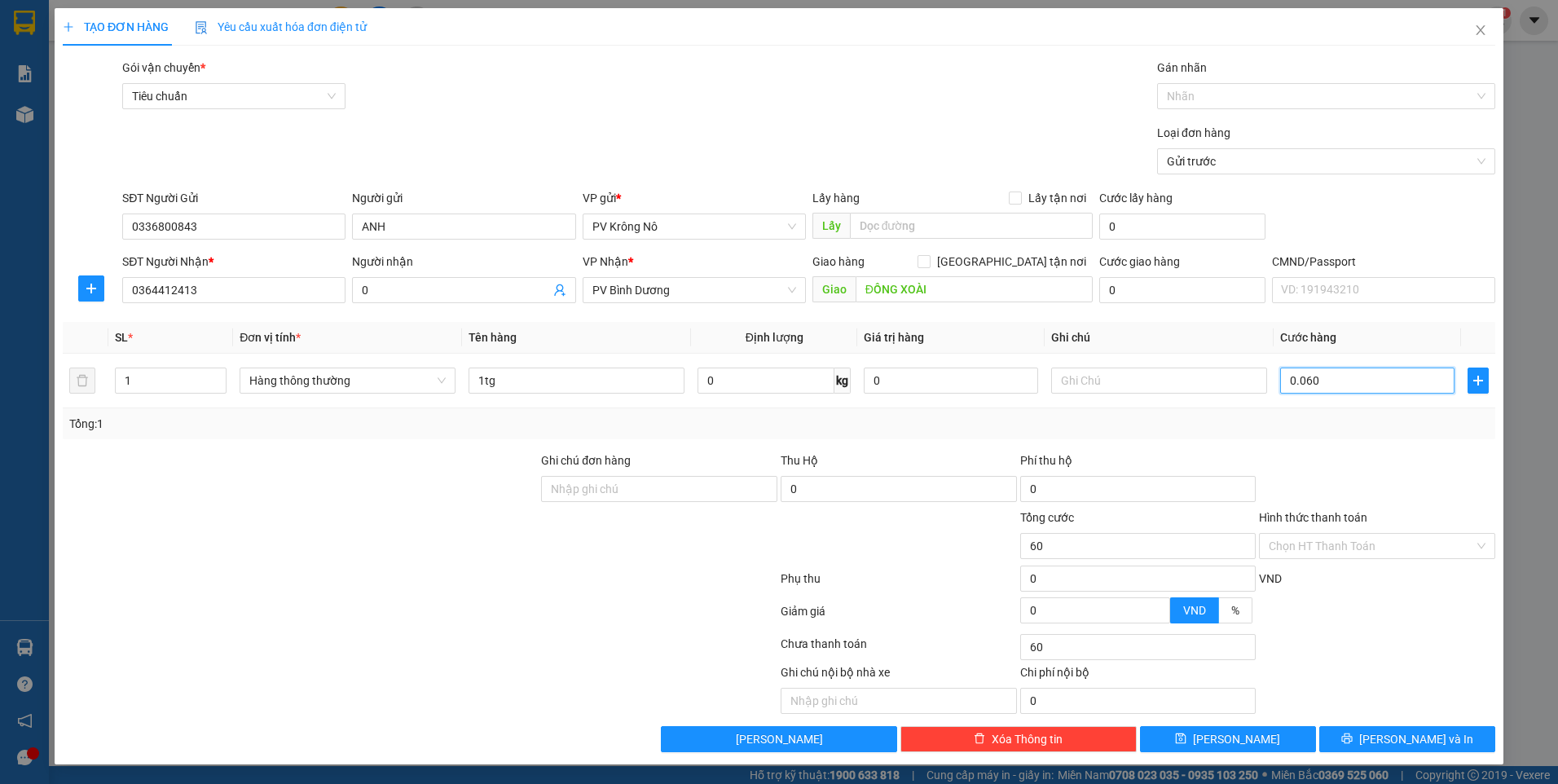
type input "600"
type input "0.006.000"
type input "6.000"
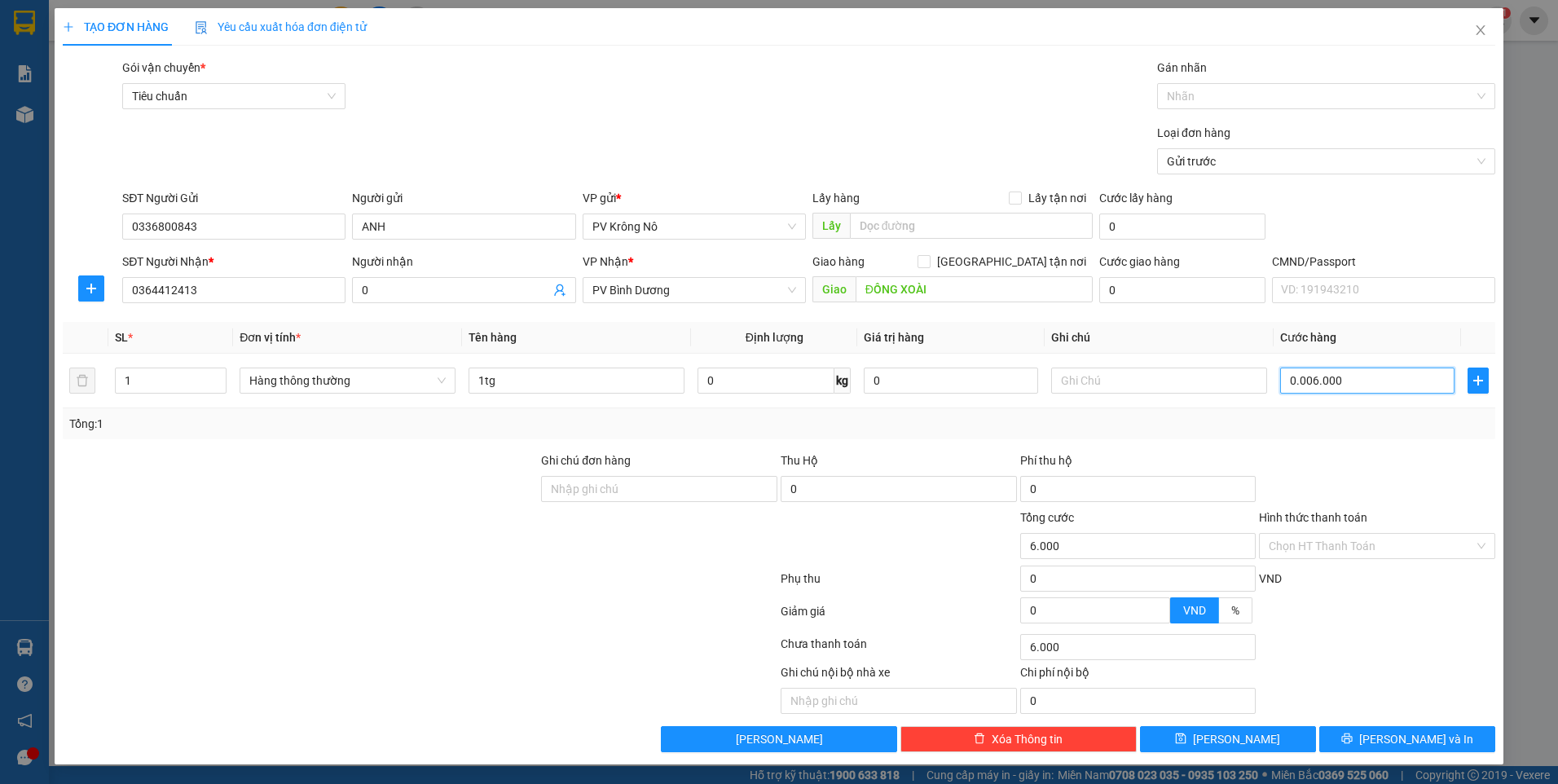
type input "000.060.000"
type input "60.000"
click at [1309, 554] on input "Hình thức thanh toán" at bounding box center [1371, 545] width 205 height 24
type input "60.000"
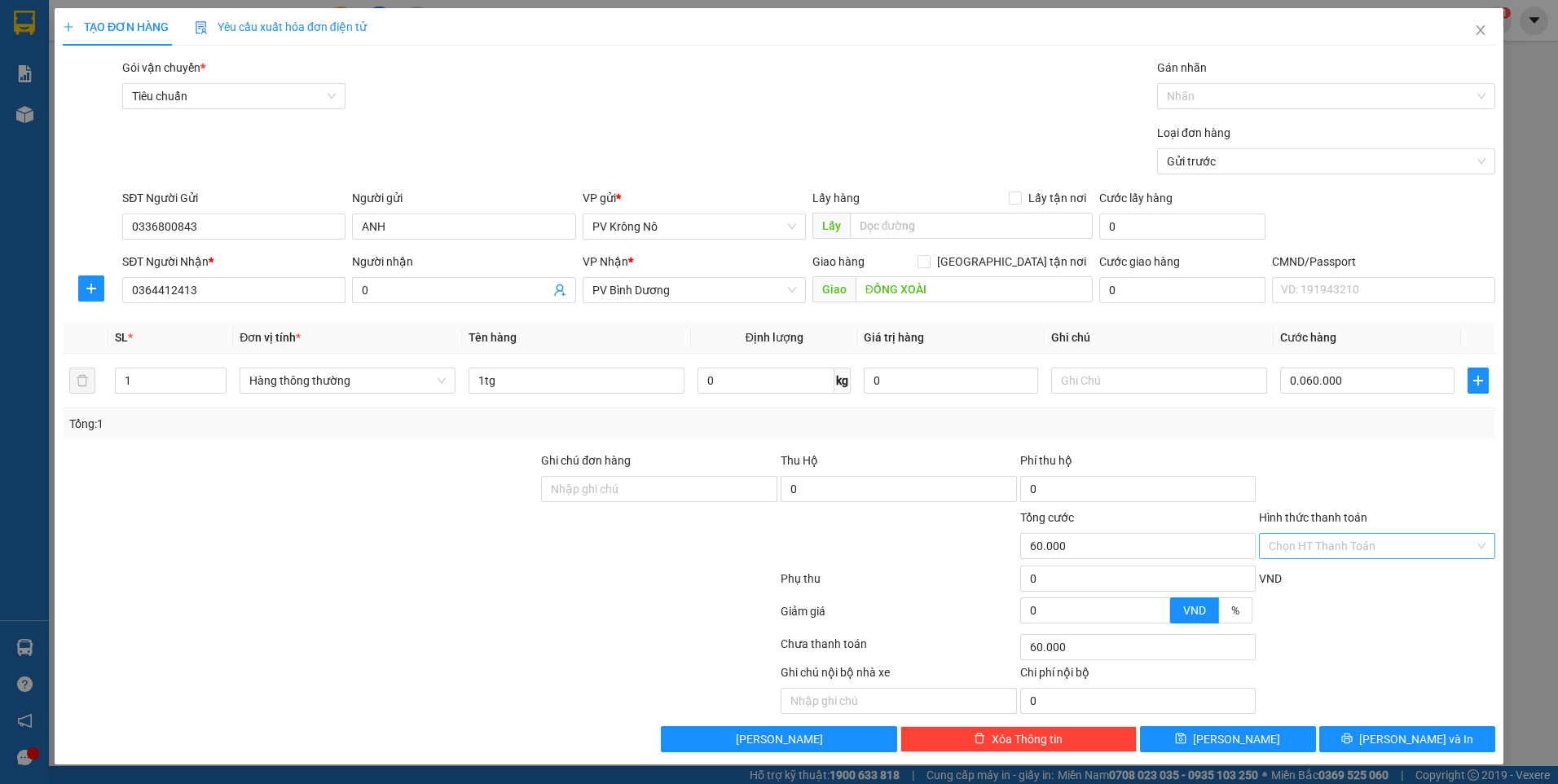
type input "60.000"
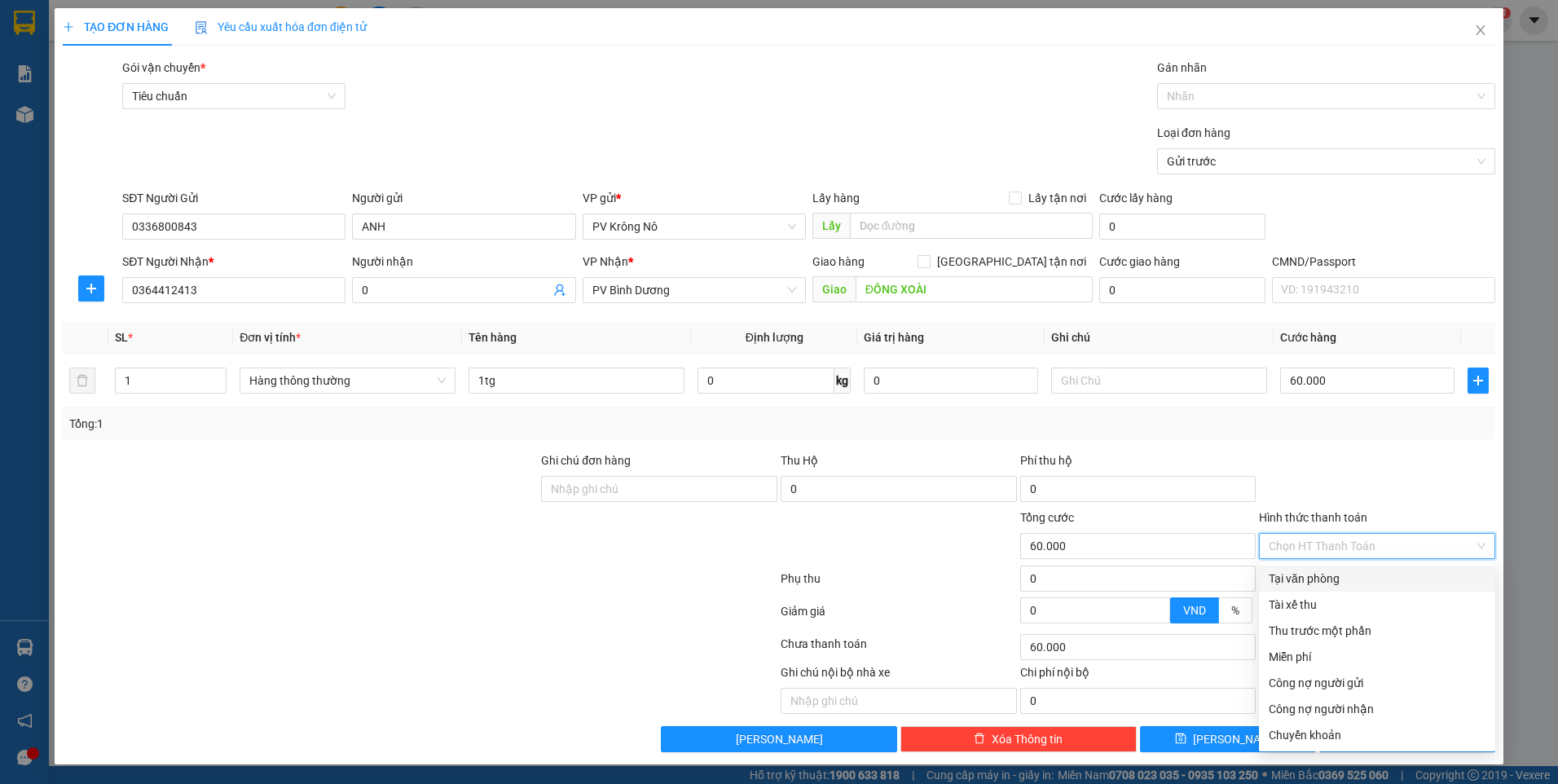
click at [1315, 574] on div "Tại văn phòng" at bounding box center [1377, 578] width 217 height 18
type input "0"
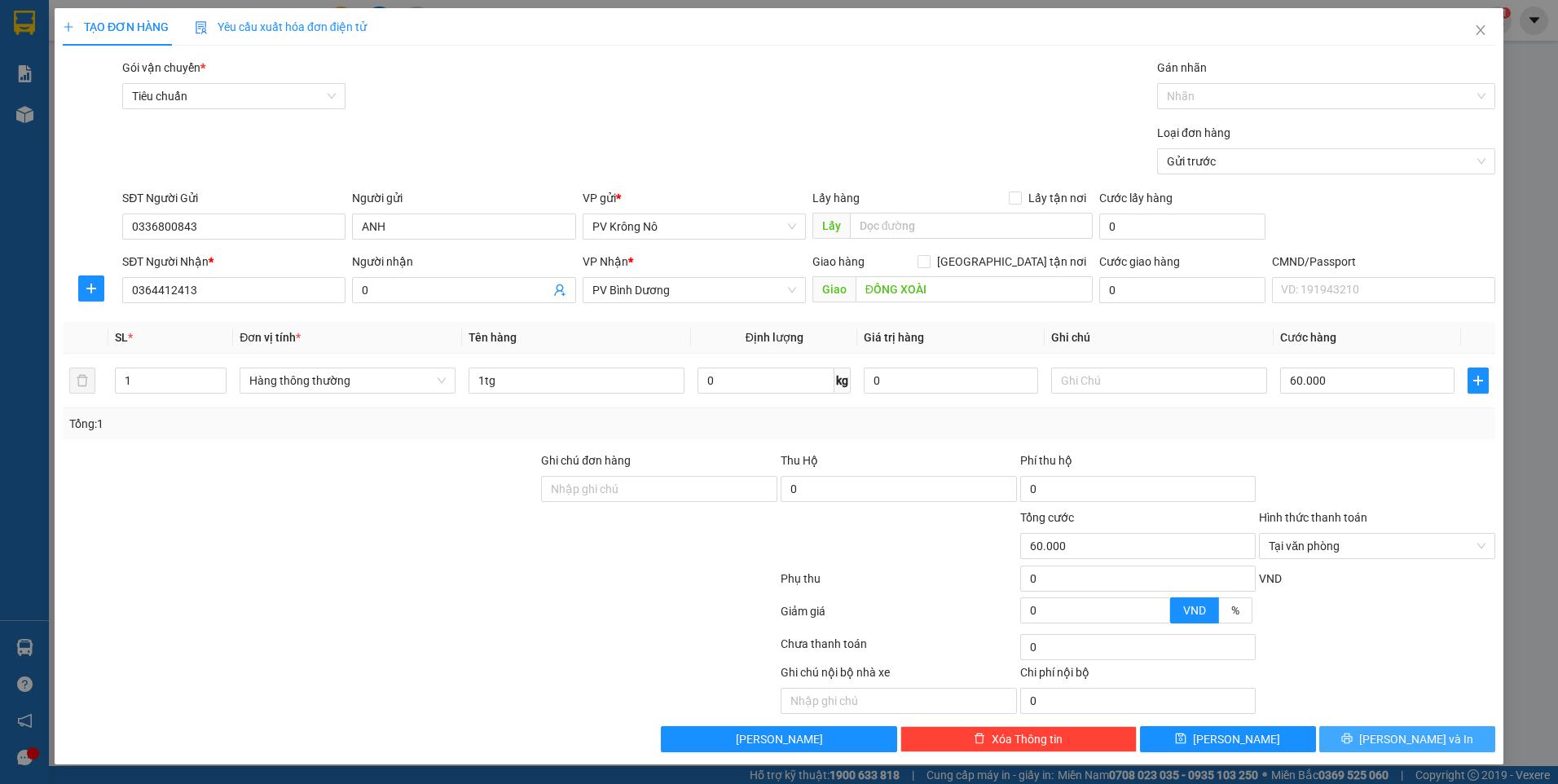
drag, startPoint x: 1376, startPoint y: 733, endPoint x: 1362, endPoint y: 707, distance: 29.5
click at [1353, 733] on icon "printer" at bounding box center [1347, 739] width 12 height 12
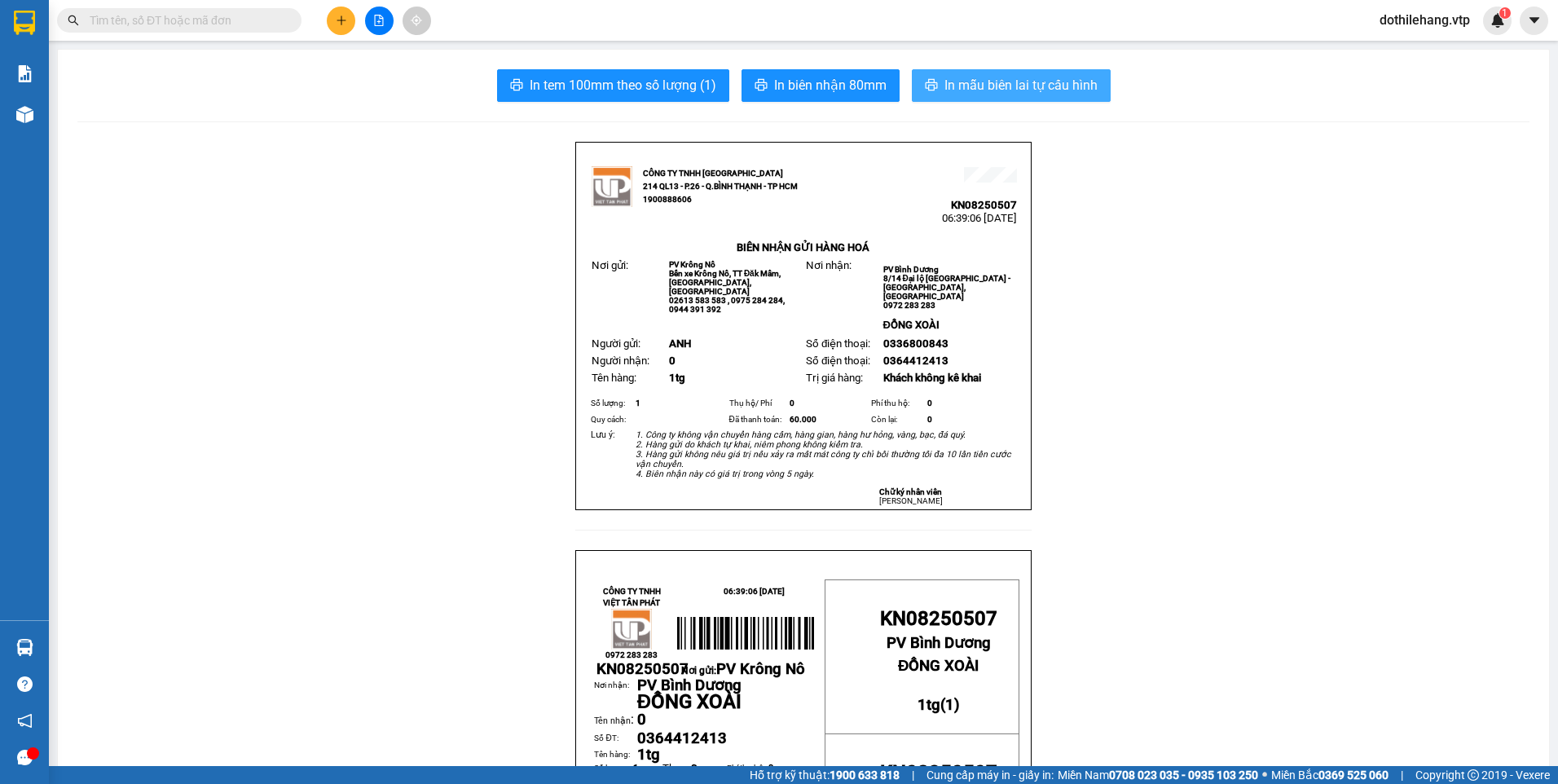
click at [980, 74] on button "In mẫu biên lai tự cấu hình" at bounding box center [1011, 86] width 199 height 33
click at [338, 28] on button at bounding box center [341, 20] width 28 height 28
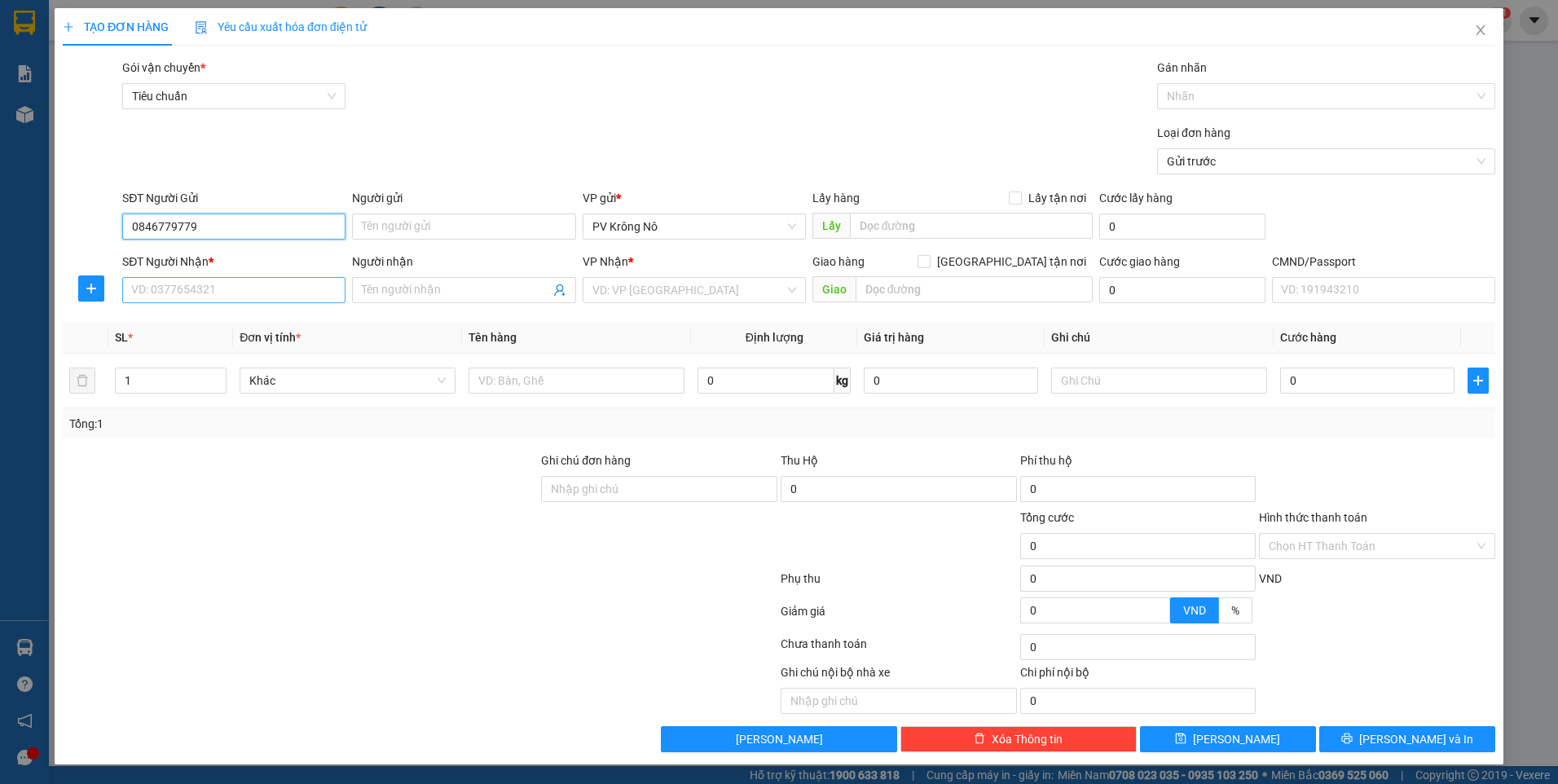
type input "0846779779"
click at [249, 290] on input "SĐT Người Nhận *" at bounding box center [233, 289] width 224 height 26
type input "0978553005"
click at [699, 289] on input "search" at bounding box center [688, 289] width 193 height 24
type input "d"
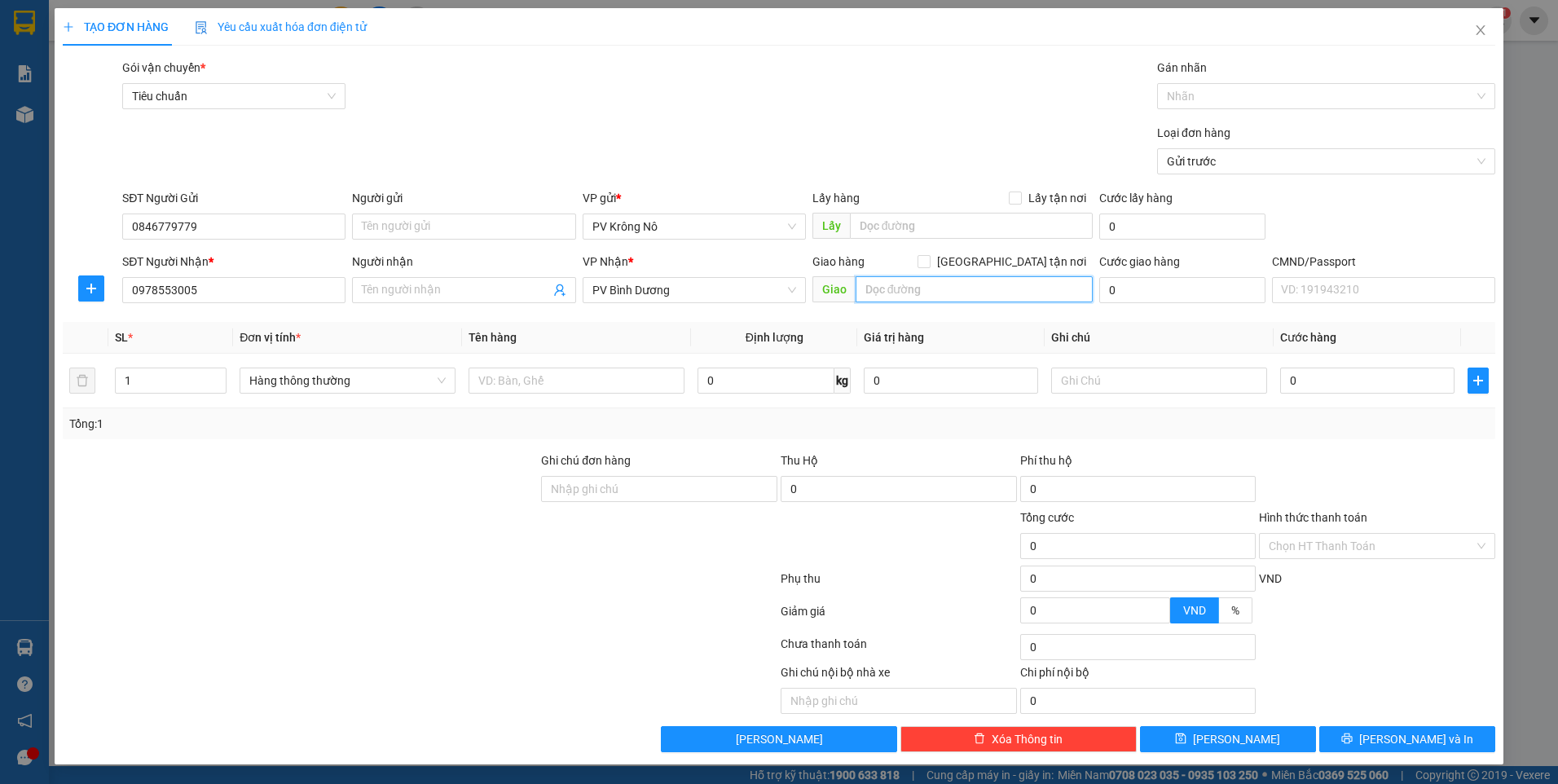
click at [898, 294] on input "text" at bounding box center [975, 288] width 238 height 26
type input "cầu ông bố"
click at [497, 383] on input "text" at bounding box center [576, 380] width 216 height 26
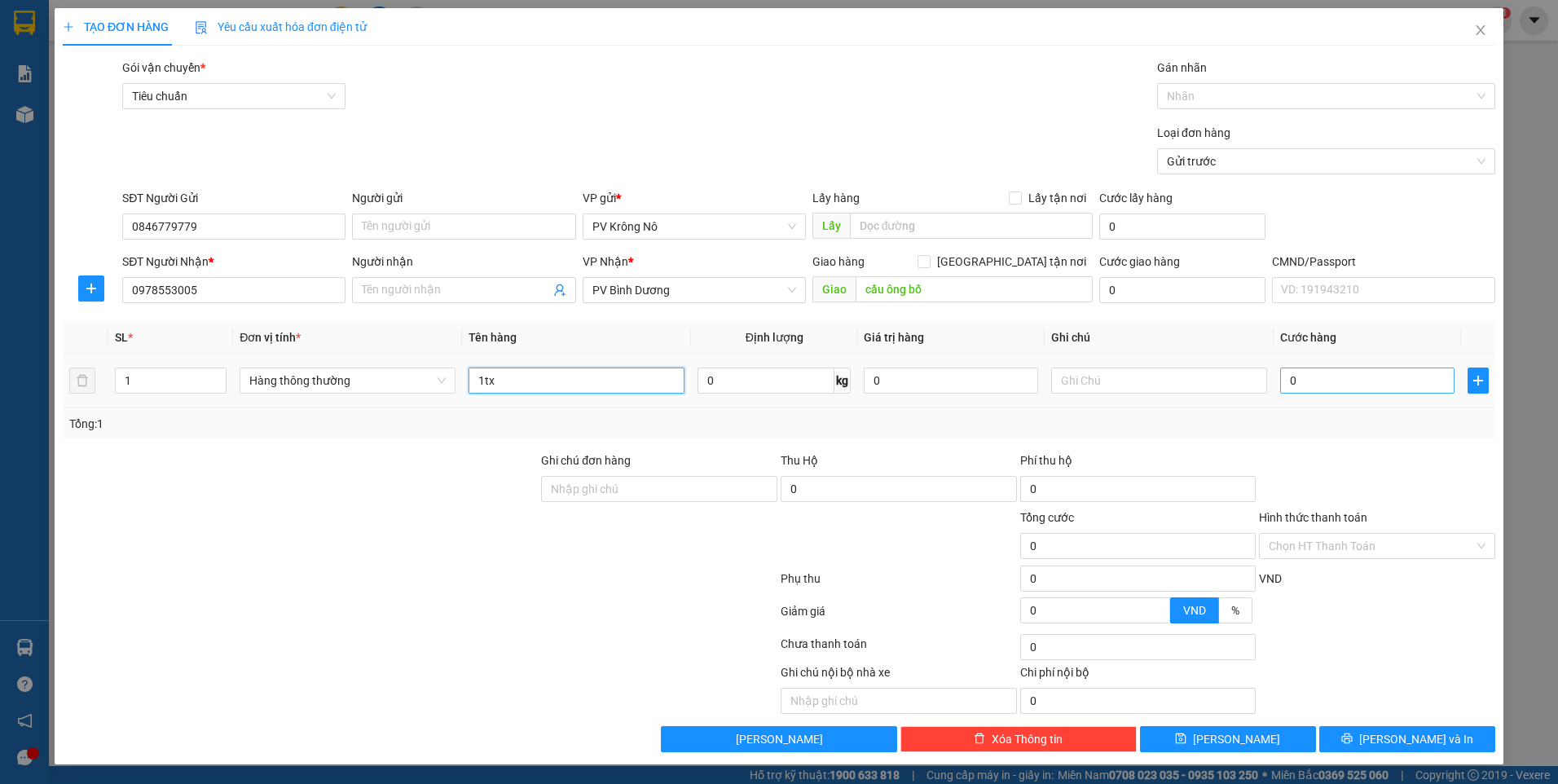
type input "1tx"
click at [1334, 383] on input "0" at bounding box center [1367, 380] width 174 height 26
type input "006"
type input "6"
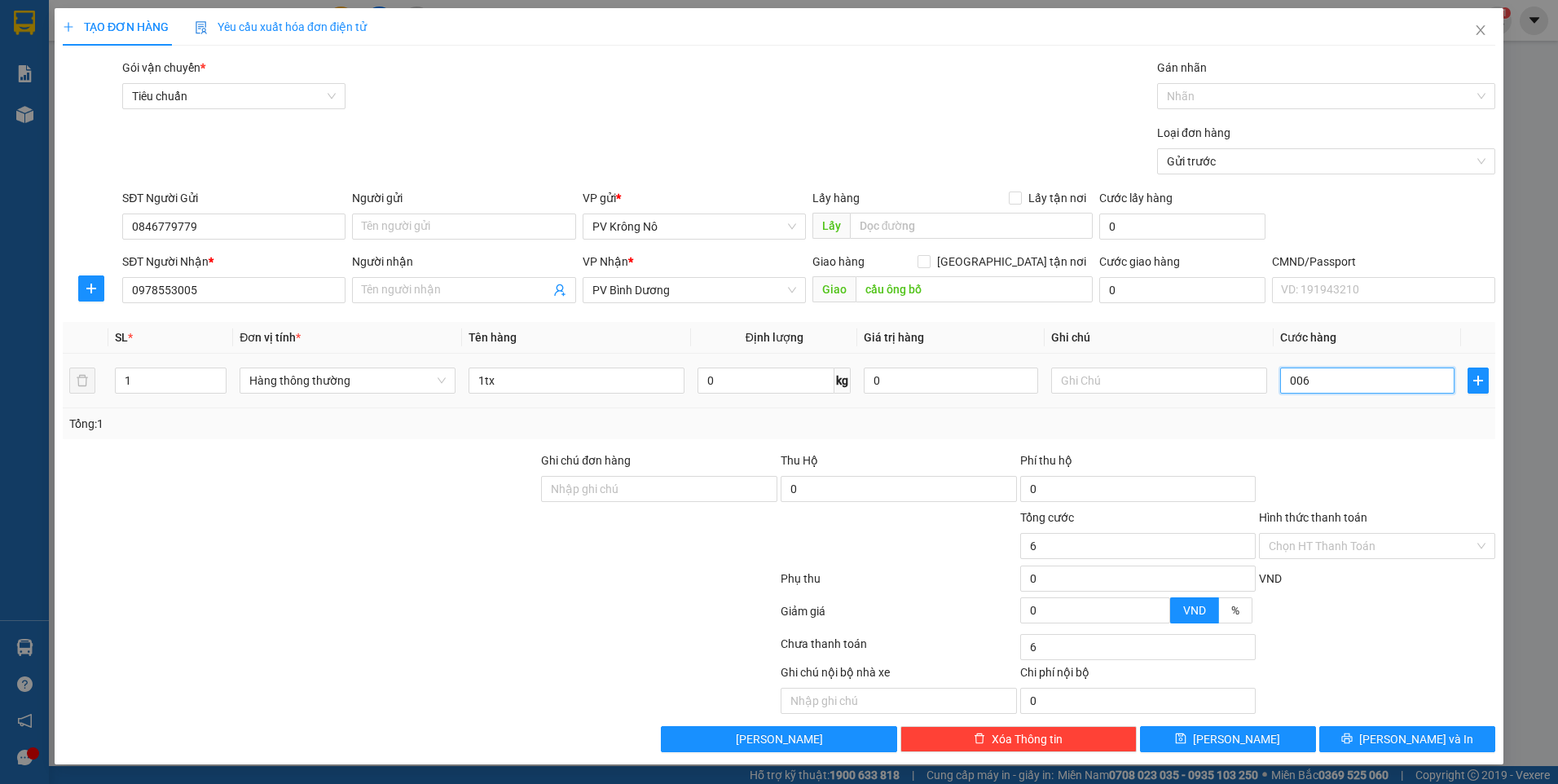
type input "0.060"
type input "60"
type input "00.600"
type input "600"
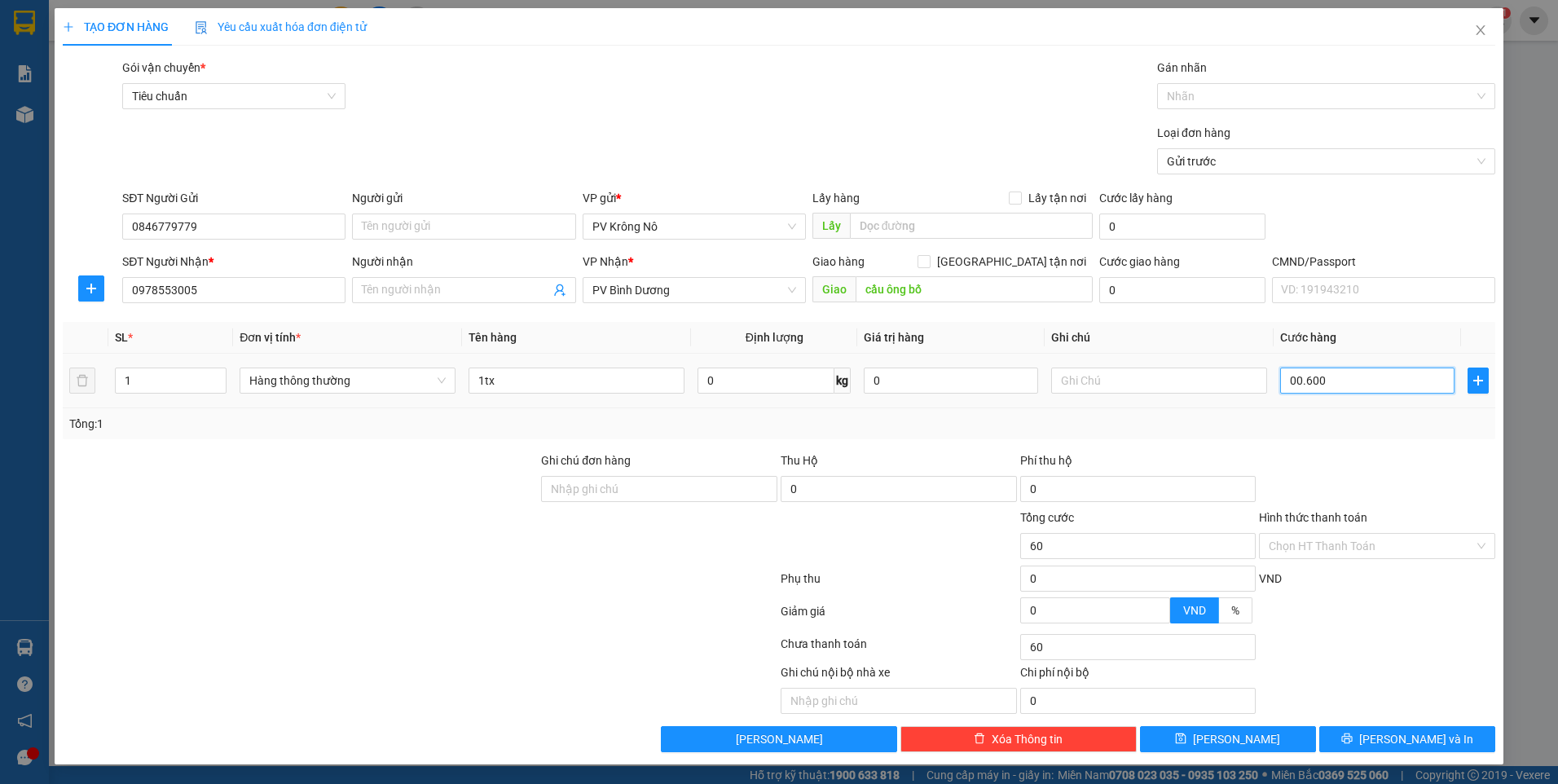
type input "600"
type input "0.006.000"
type input "6.000"
type input "000.060.000"
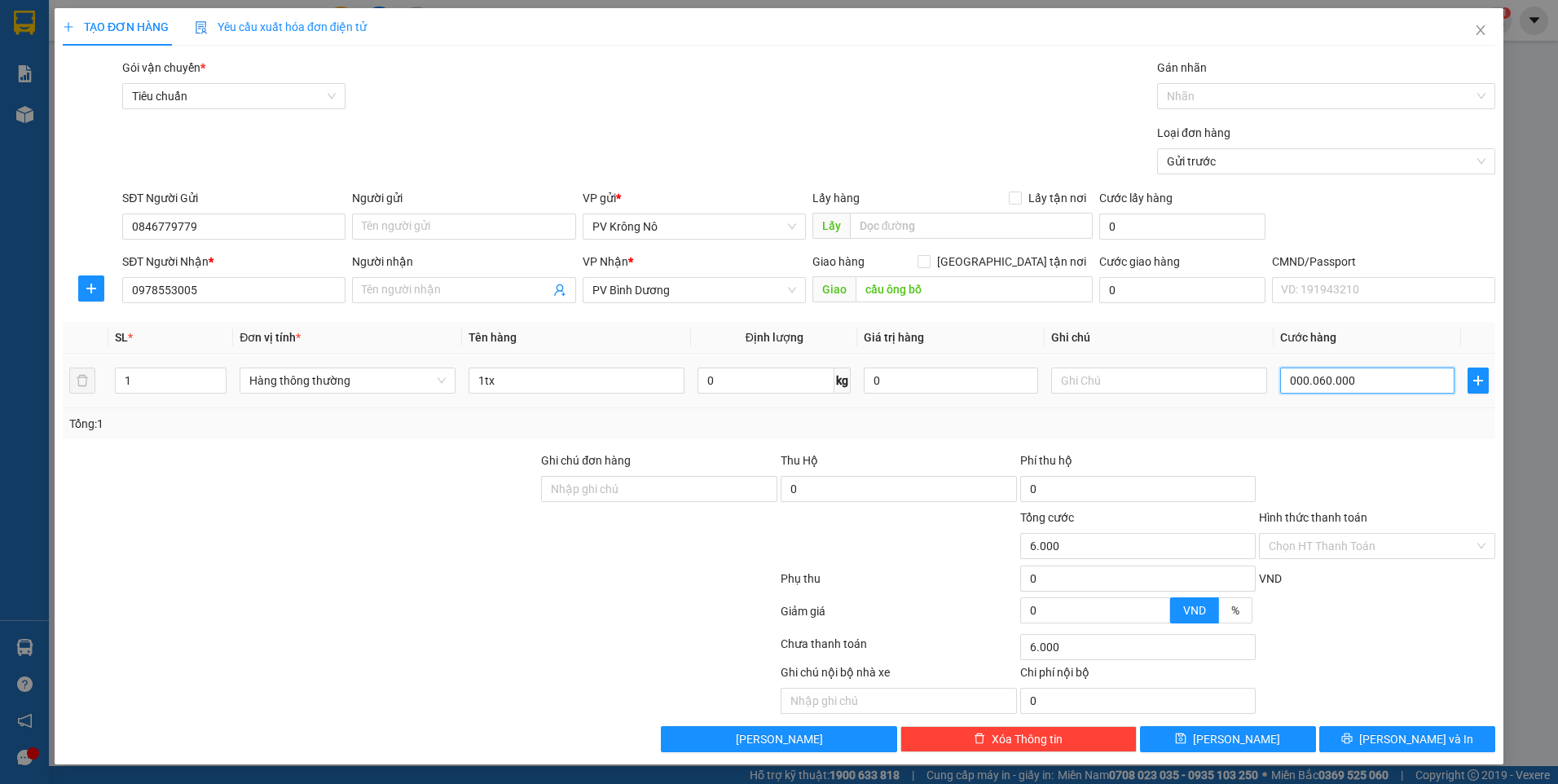
type input "60.000"
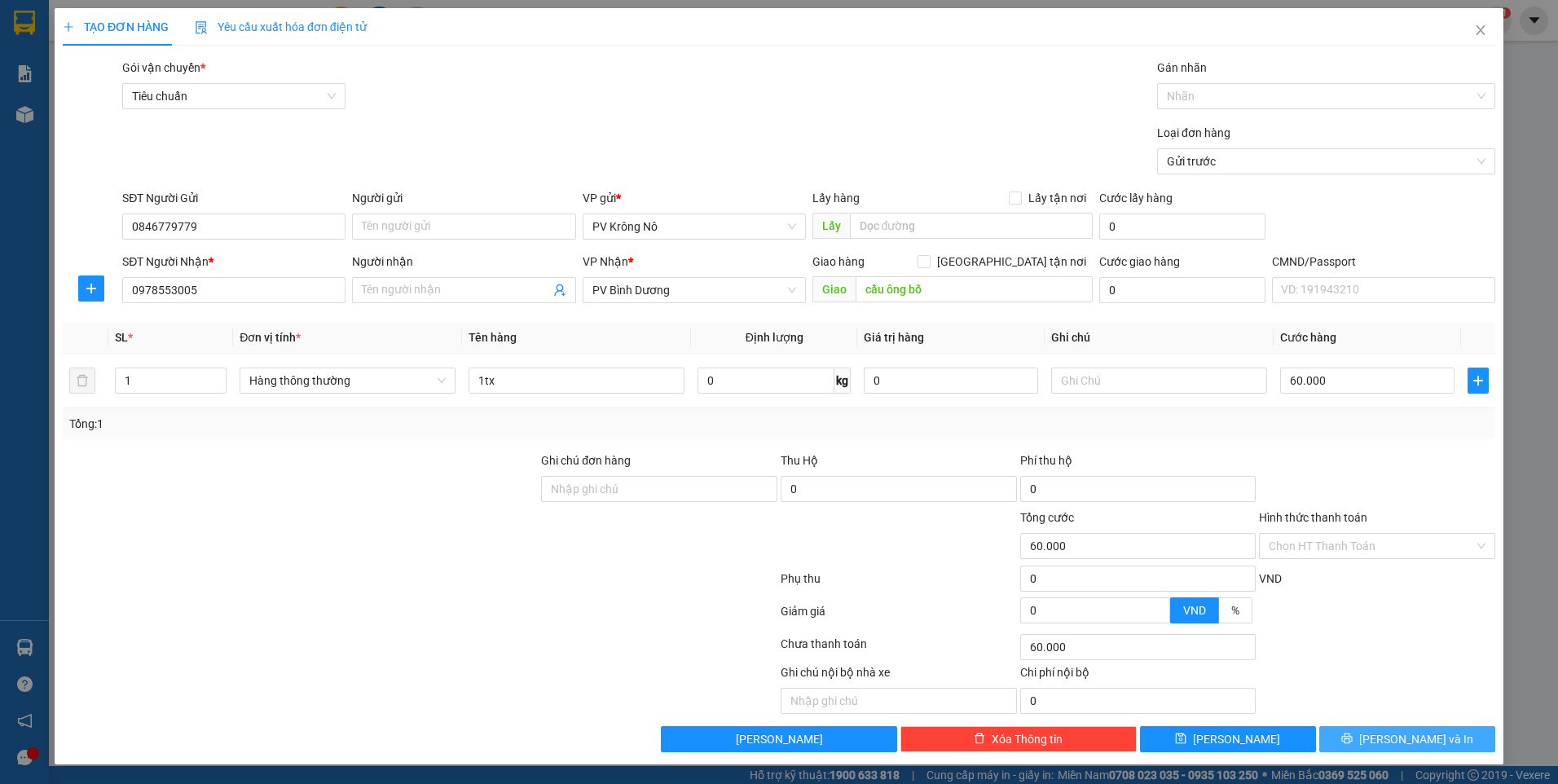
click at [1359, 738] on button "Lưu và In" at bounding box center [1408, 739] width 176 height 26
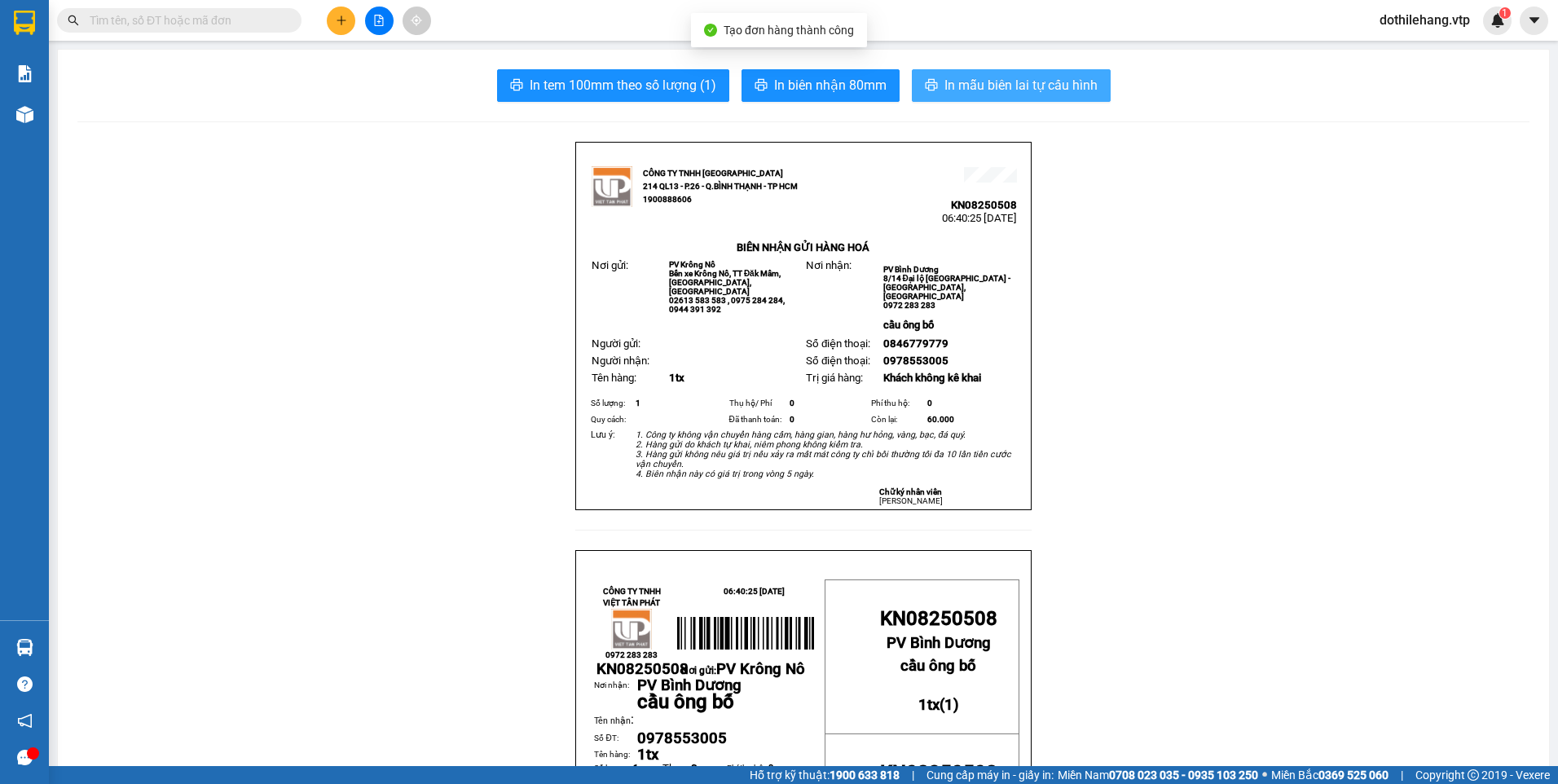
click at [954, 83] on span "In mẫu biên lai tự cấu hình" at bounding box center [1021, 84] width 153 height 20
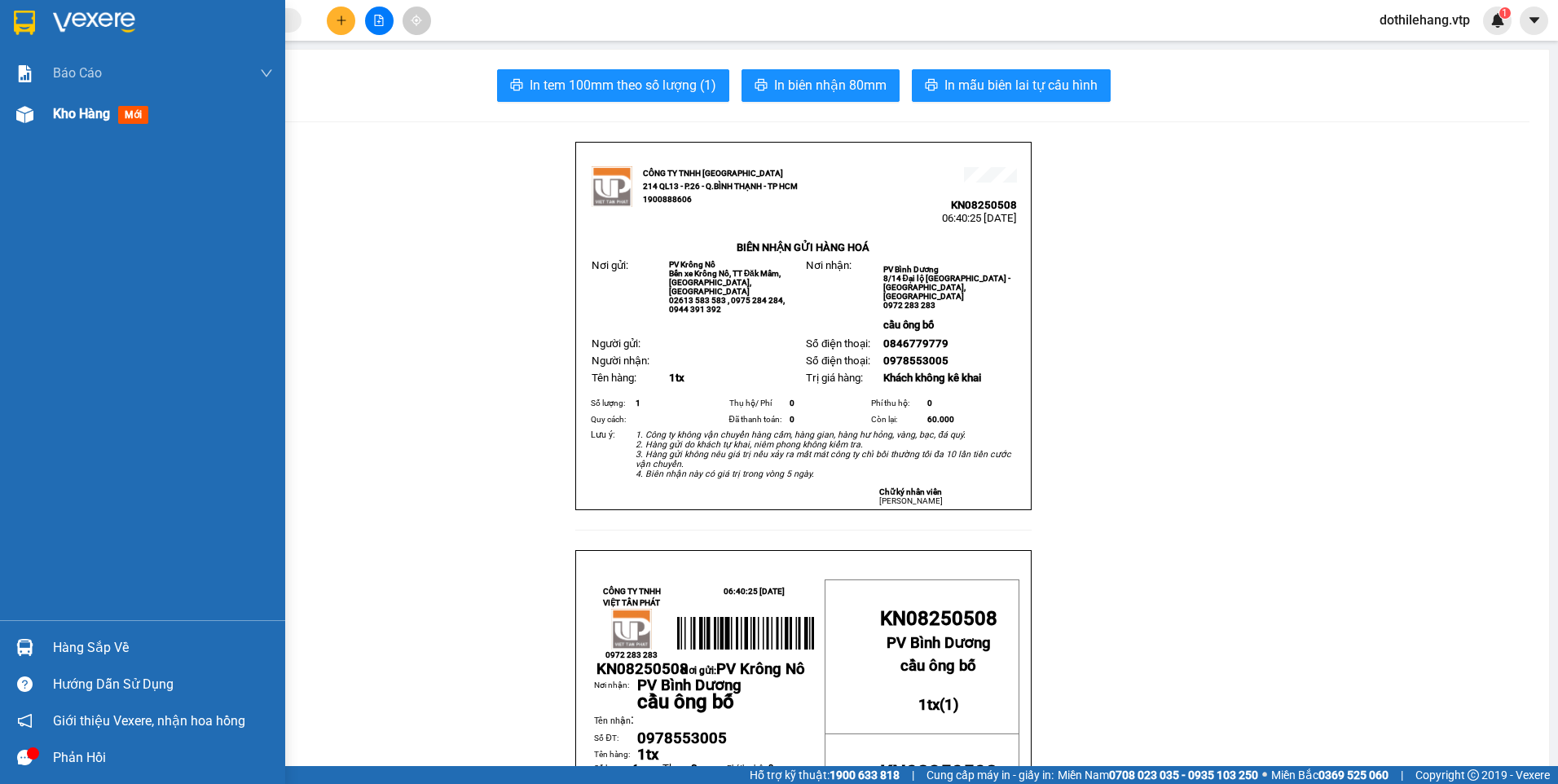
click at [34, 116] on div at bounding box center [24, 114] width 28 height 28
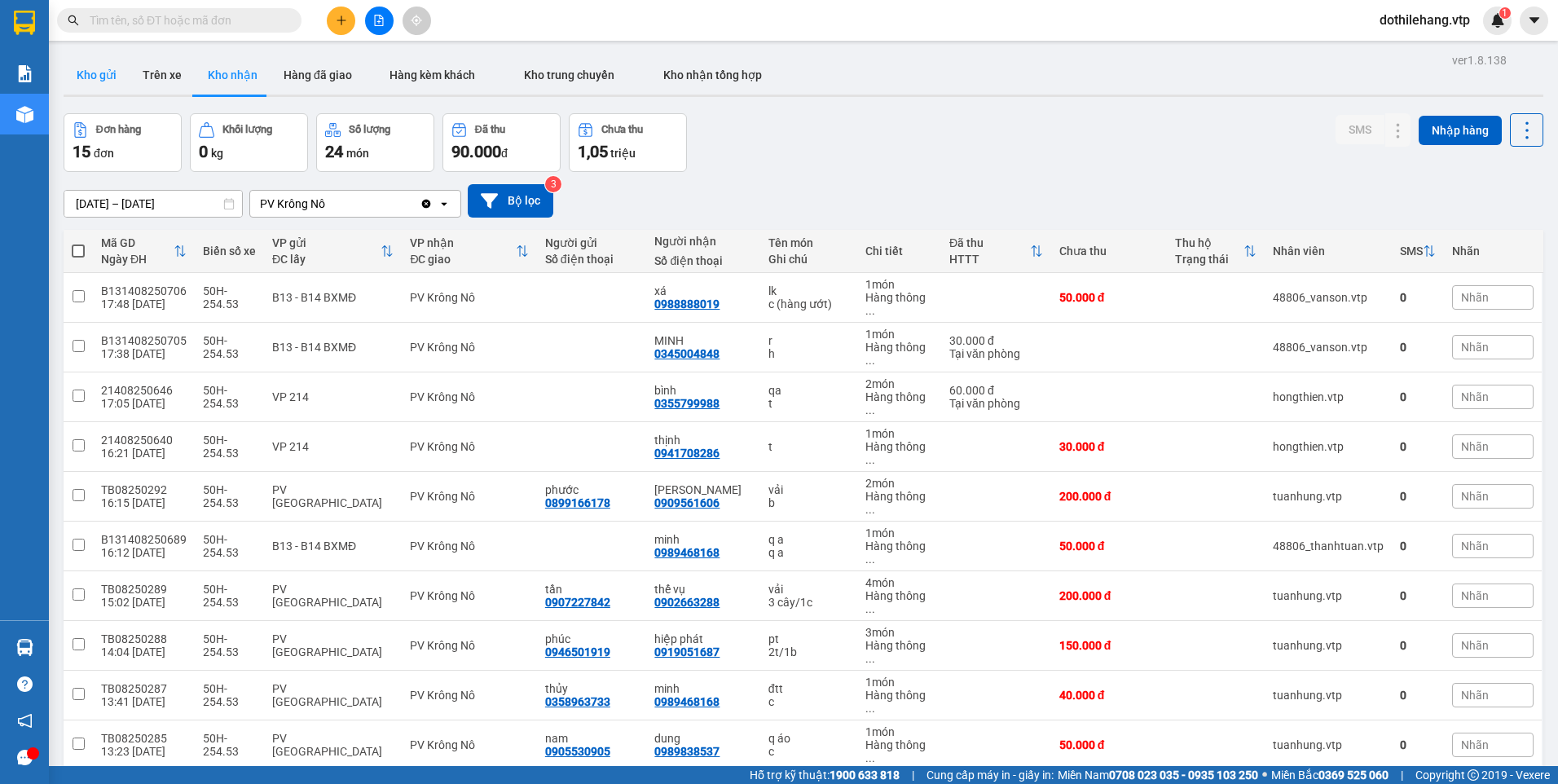
click at [104, 84] on button "Kho gửi" at bounding box center [97, 75] width 66 height 39
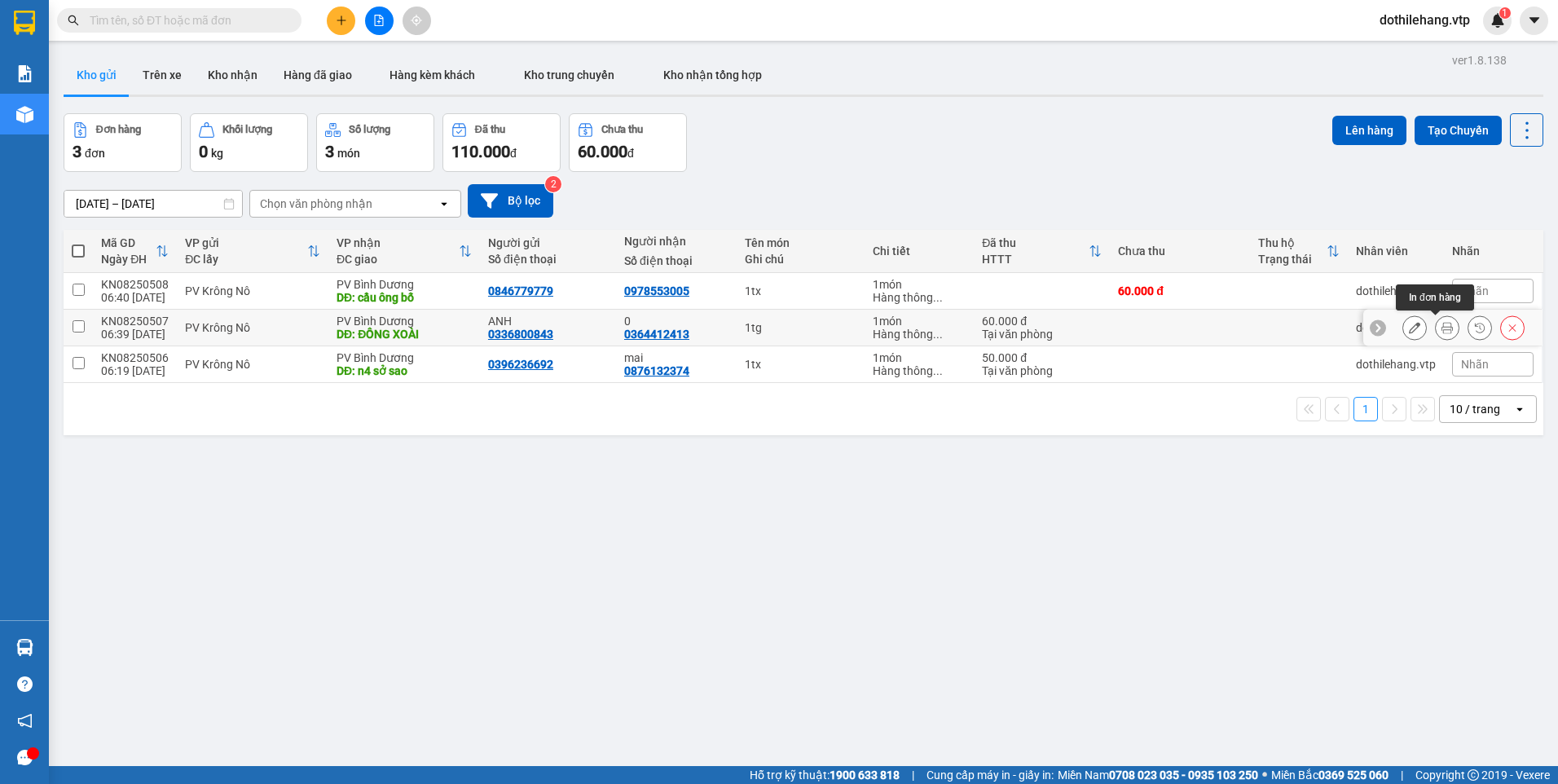
click at [1436, 326] on button at bounding box center [1448, 327] width 23 height 28
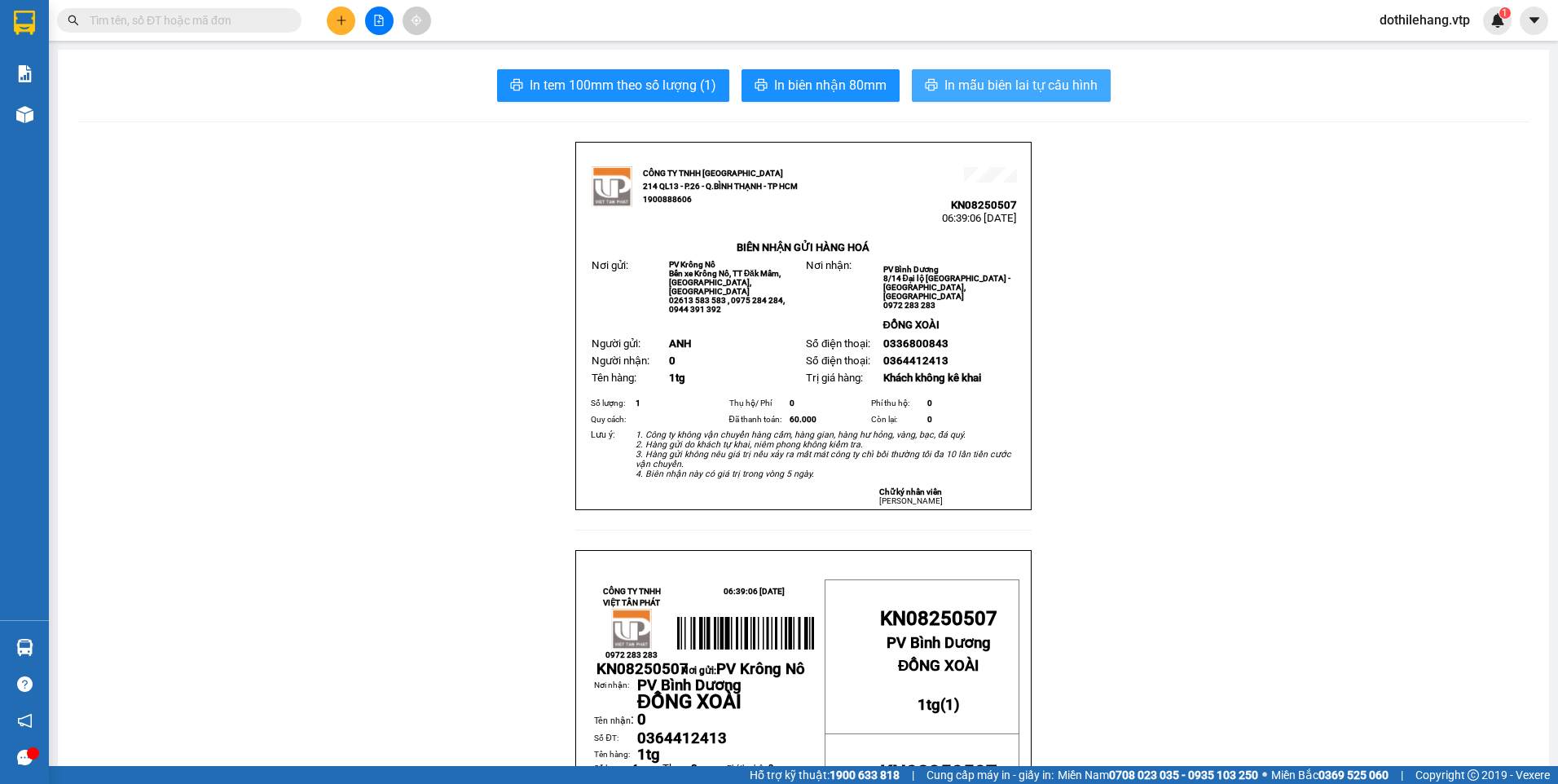
click at [944, 85] on span "In mẫu biên lai tự cấu hình" at bounding box center [1021, 84] width 153 height 20
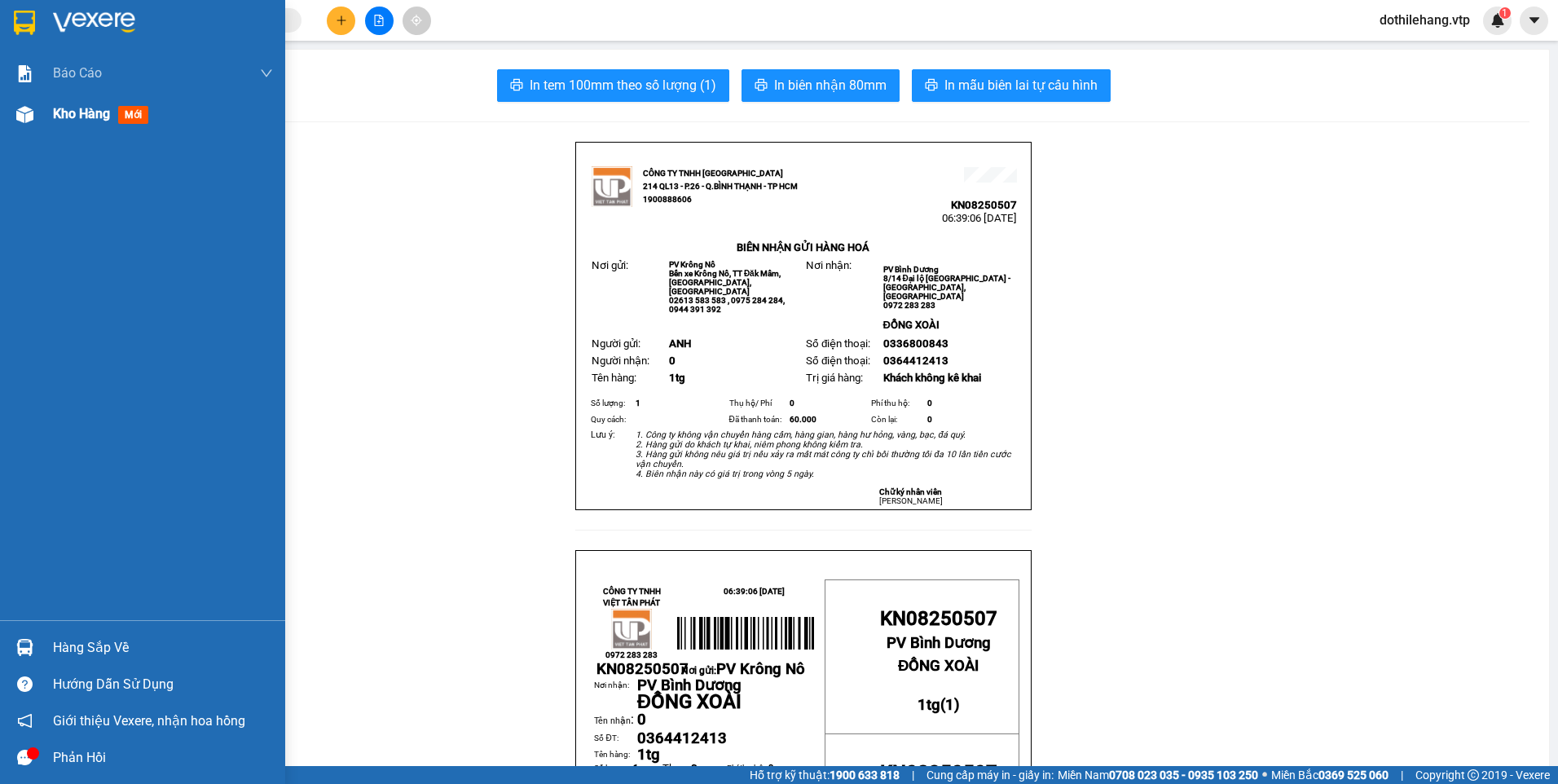
click at [179, 122] on div "Kho hàng mới" at bounding box center [163, 114] width 220 height 41
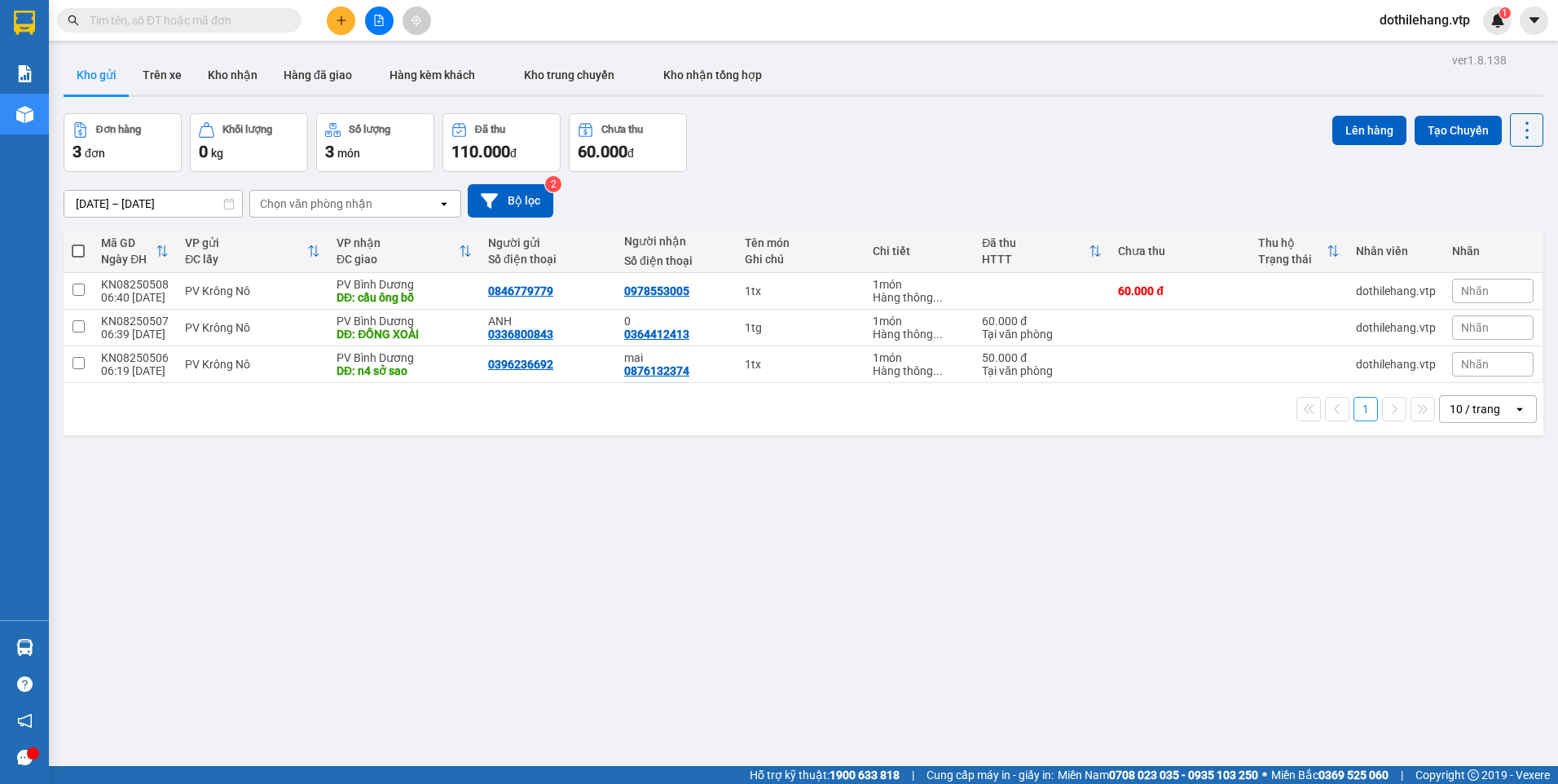
click at [86, 247] on th at bounding box center [78, 251] width 29 height 44
click at [77, 248] on span at bounding box center [77, 250] width 13 height 13
click at [78, 243] on input "checkbox" at bounding box center [78, 243] width 0 height 0
checkbox input "true"
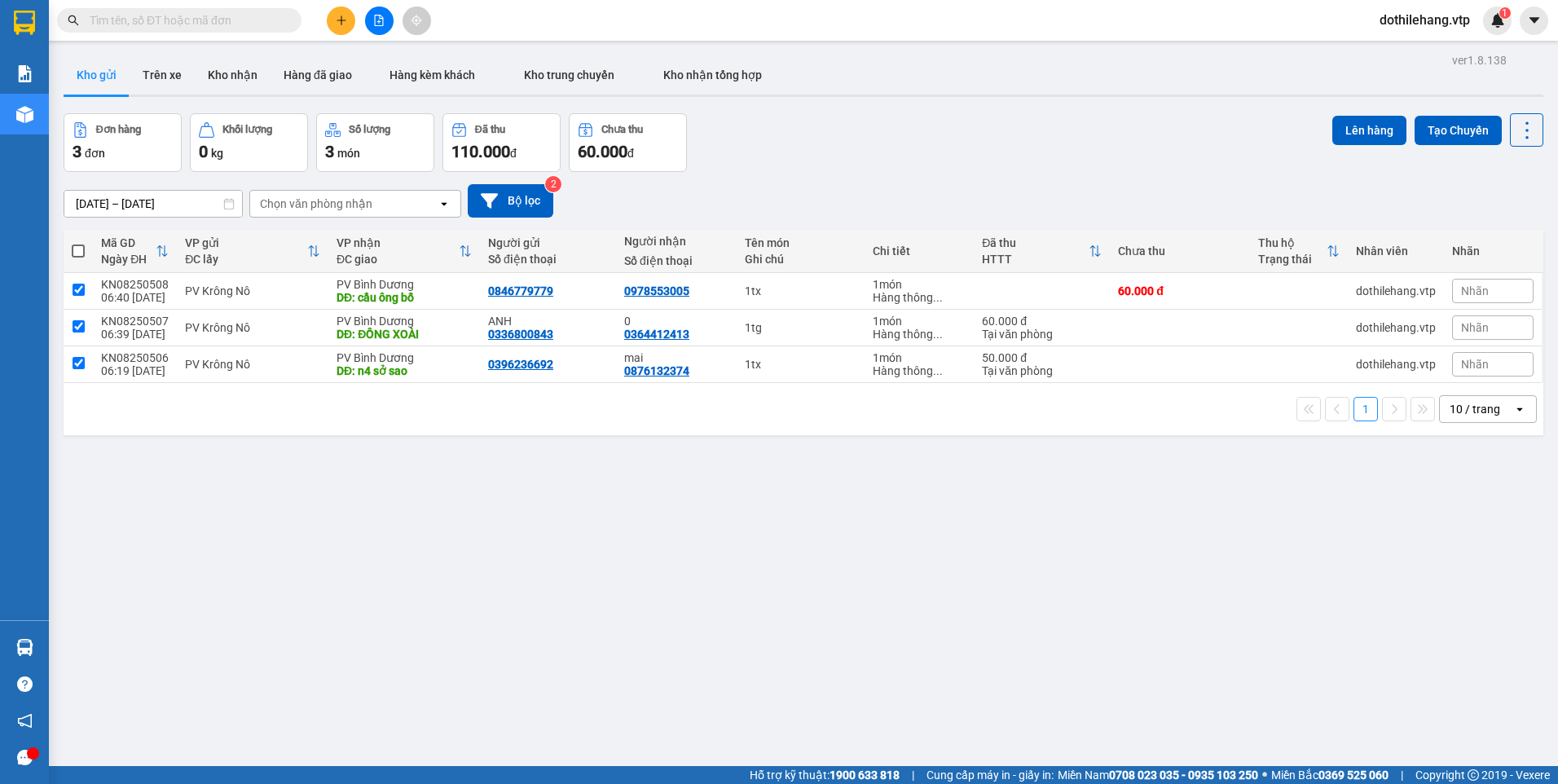
checkbox input "true"
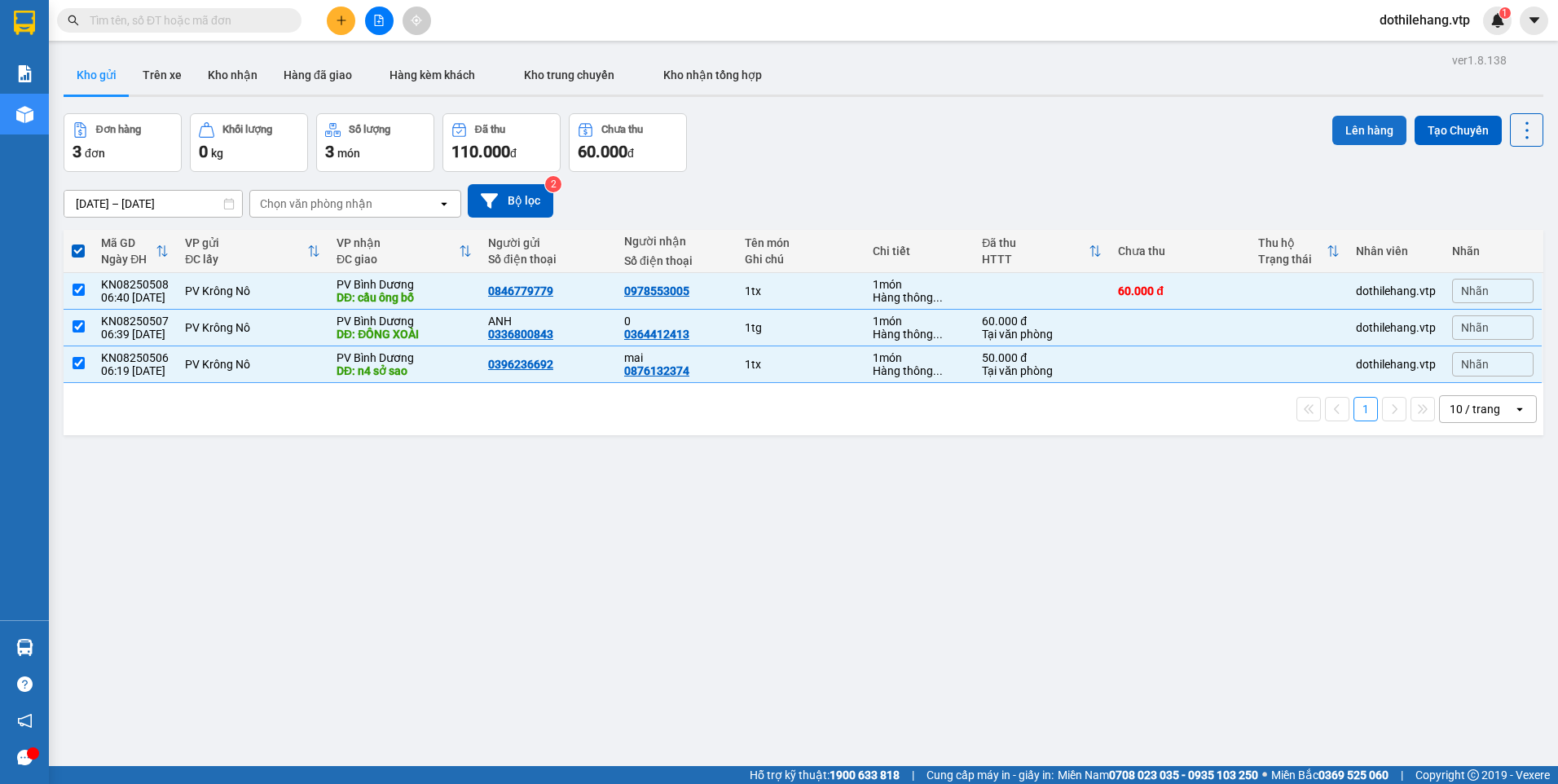
click at [1341, 132] on button "Lên hàng" at bounding box center [1369, 131] width 75 height 29
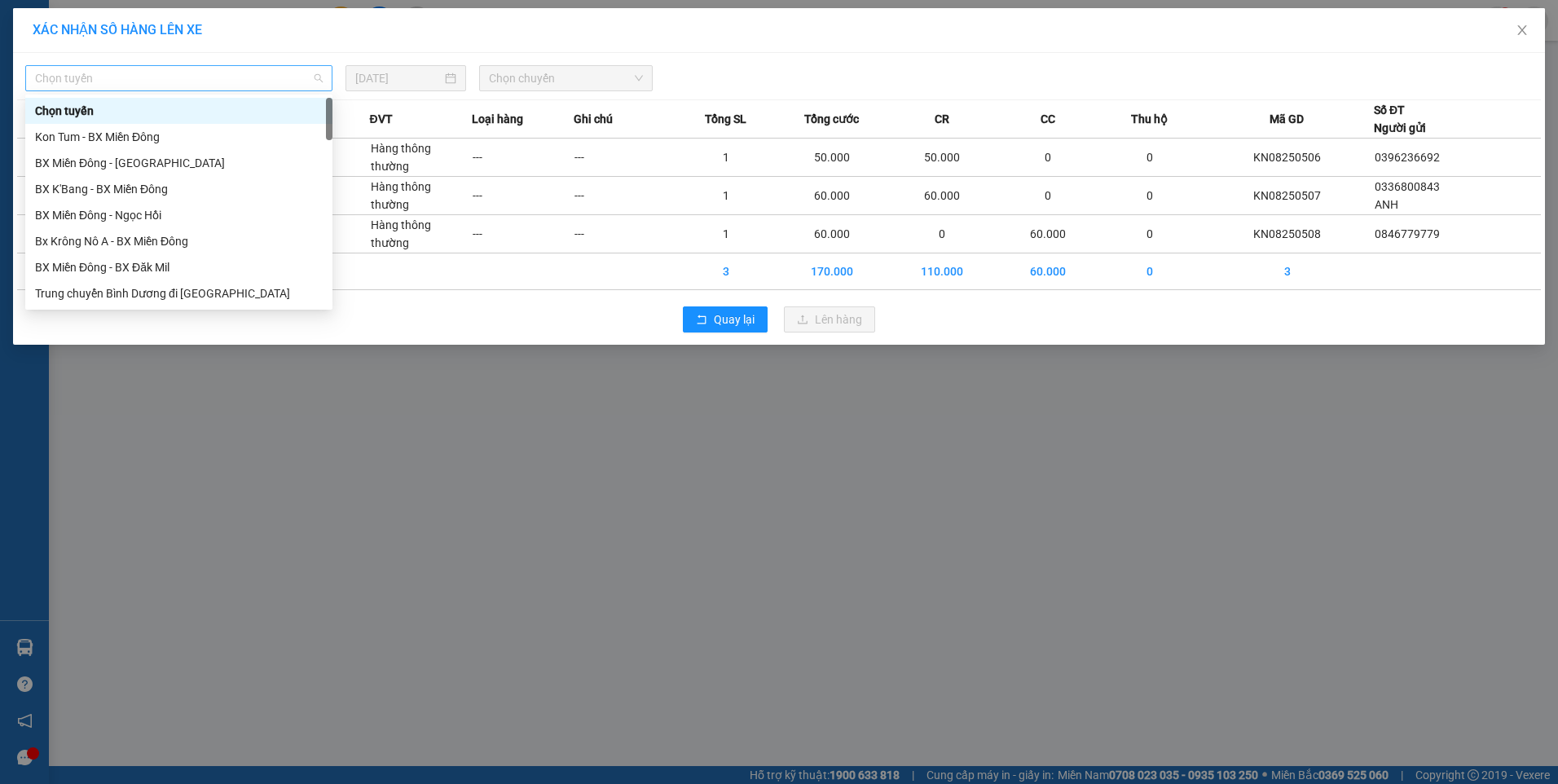
click at [275, 85] on span "Chọn tuyến" at bounding box center [178, 77] width 288 height 24
type input "a"
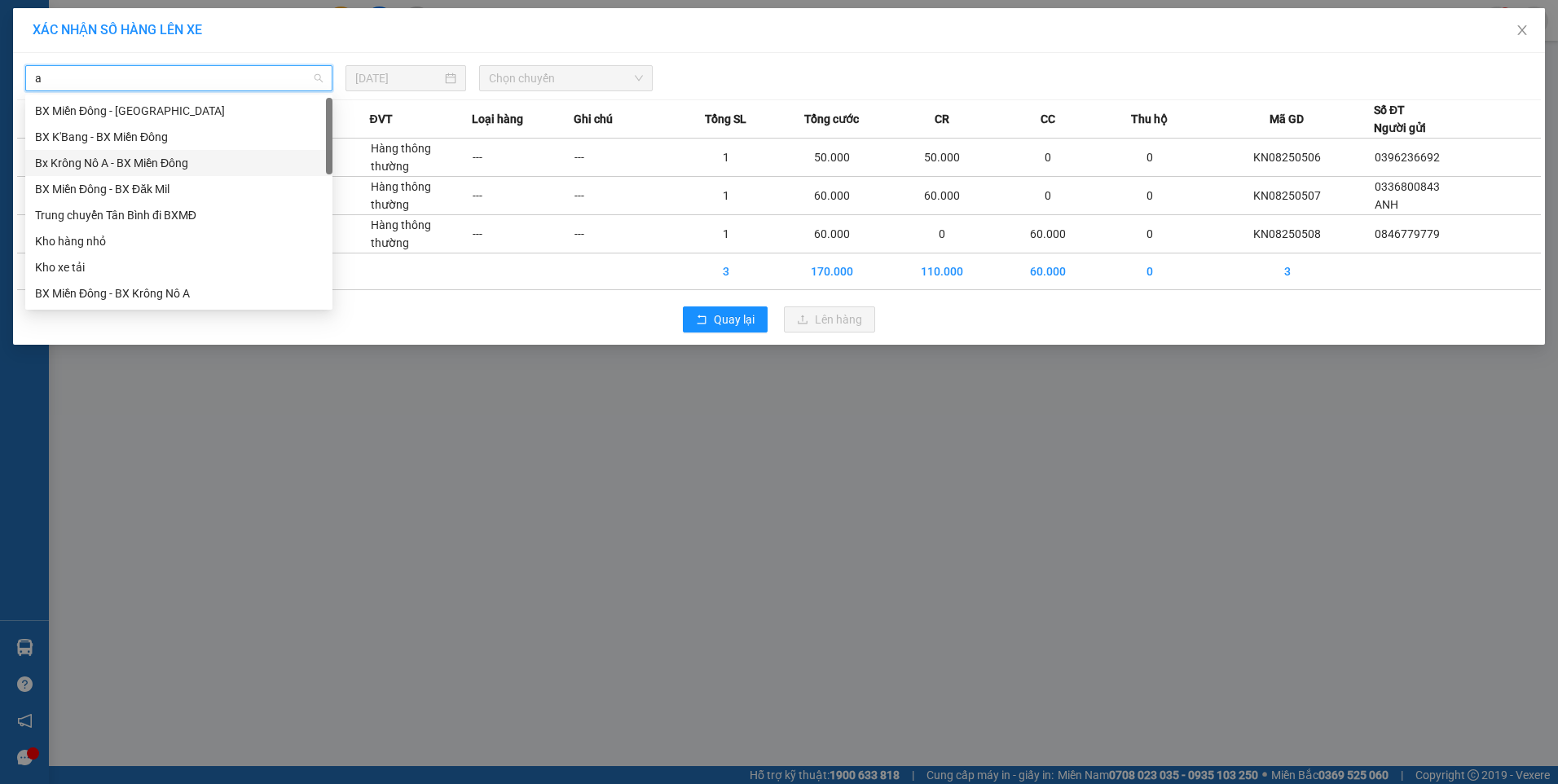
click at [225, 157] on div "Bx Krông Nô A - BX Miền Đông" at bounding box center [178, 163] width 288 height 18
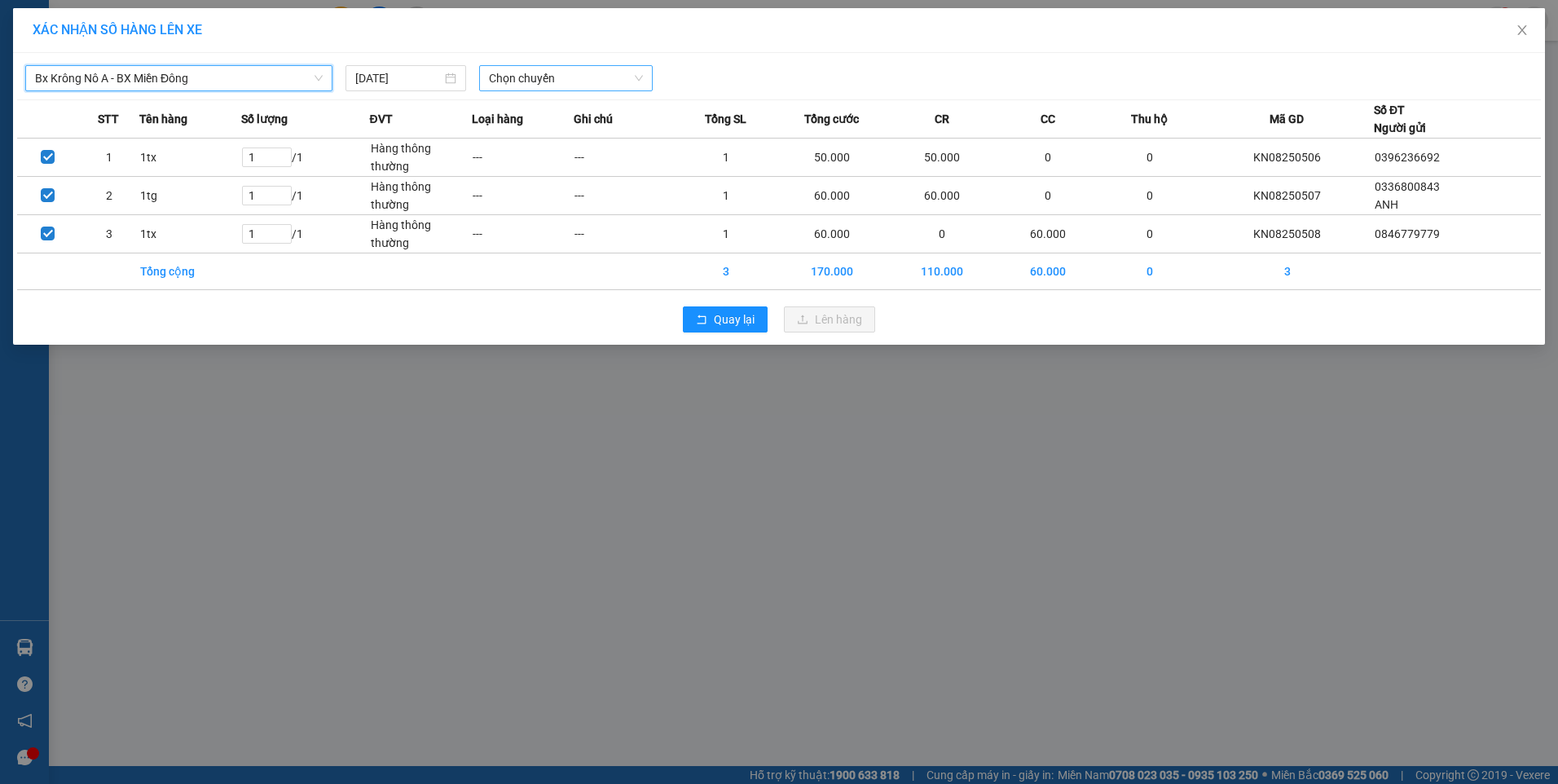
click at [528, 75] on span "Chọn chuyến" at bounding box center [565, 77] width 154 height 24
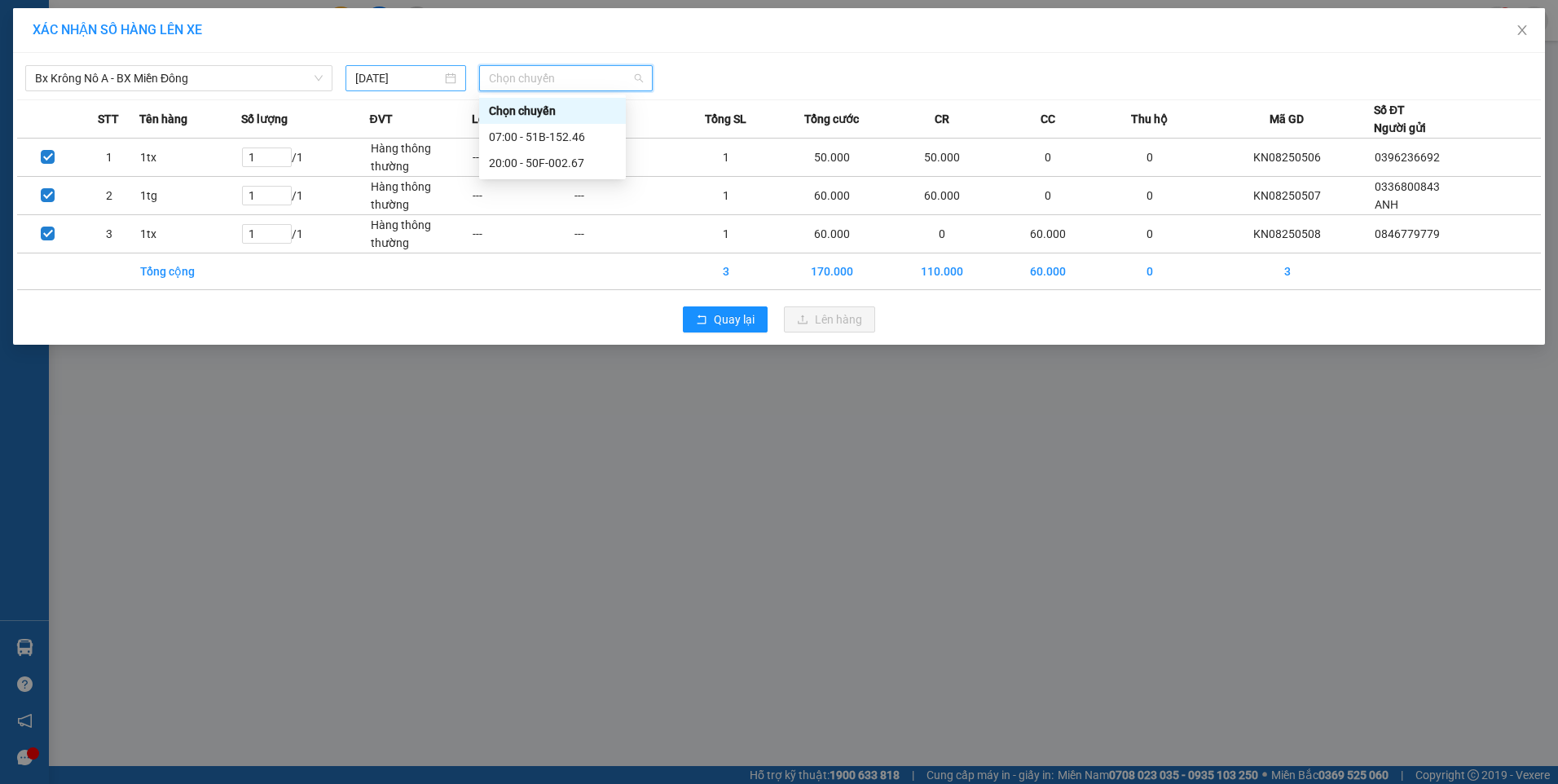
click at [425, 75] on input "14/08/2025" at bounding box center [398, 78] width 86 height 18
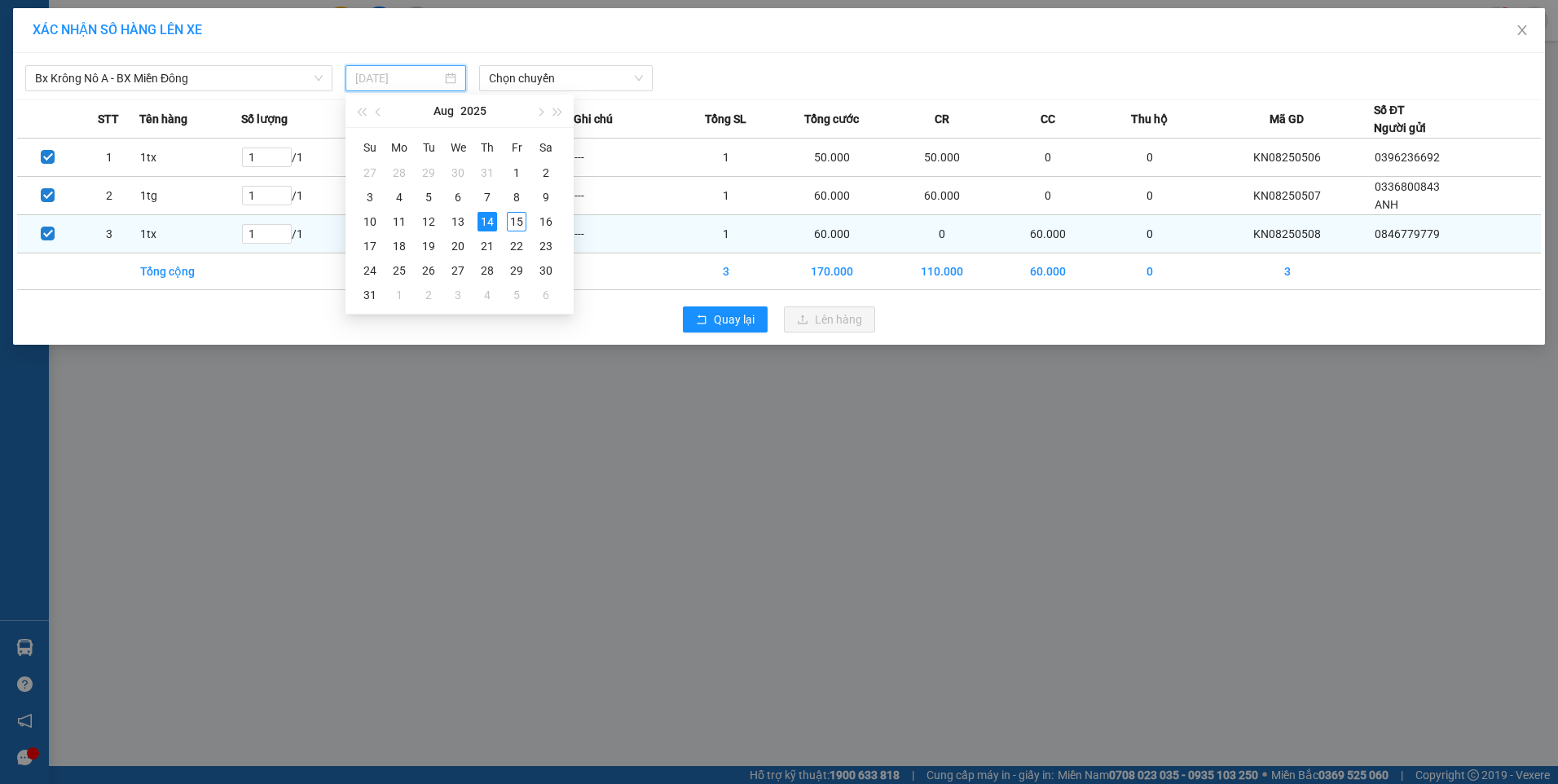
click at [507, 215] on div "15" at bounding box center [517, 222] width 19 height 19
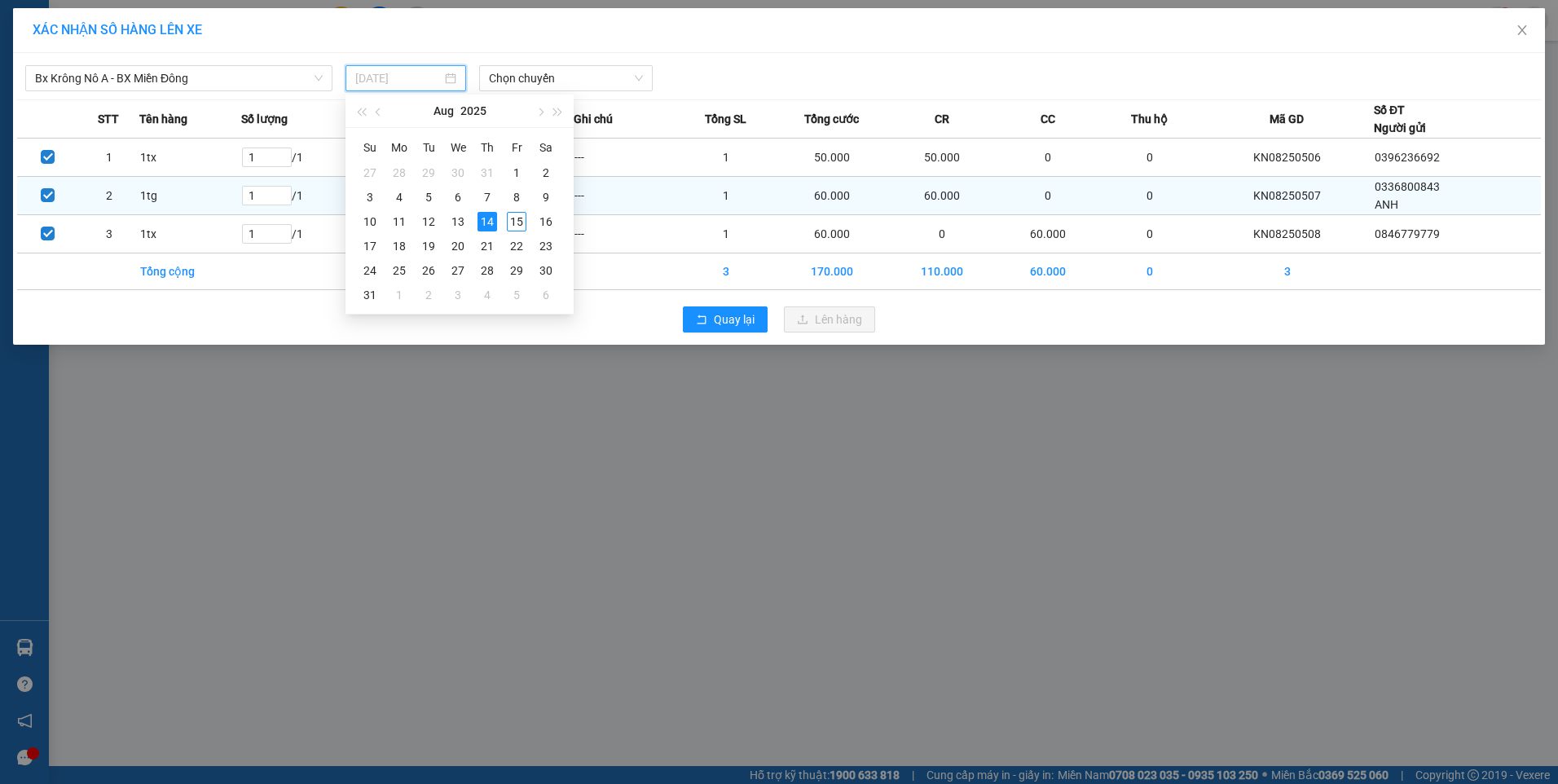
type input "15/08/2025"
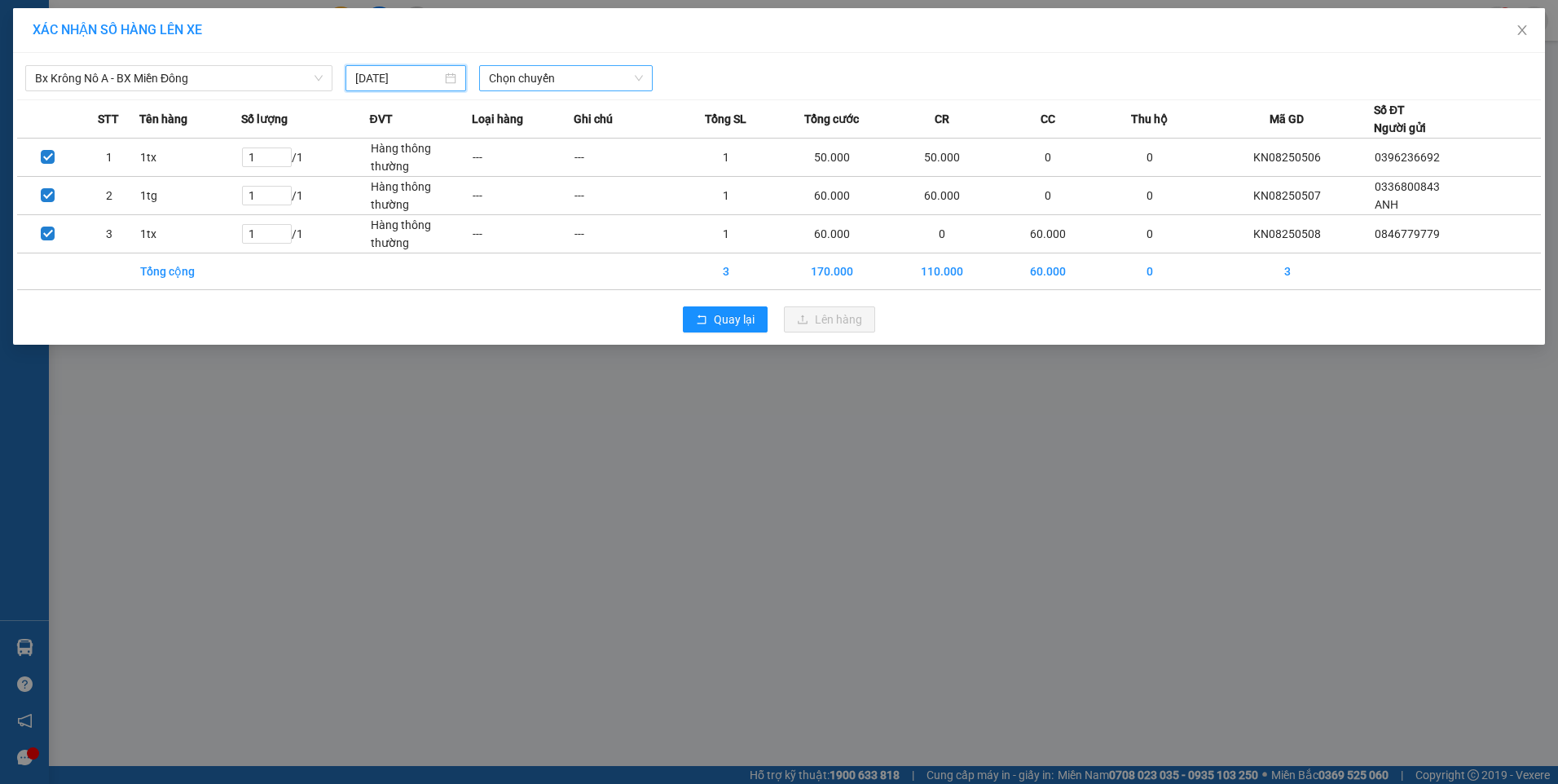
click at [561, 71] on span "Chọn chuyến" at bounding box center [565, 77] width 154 height 24
click at [554, 129] on div "07:00 - 50H-807.80" at bounding box center [552, 136] width 127 height 18
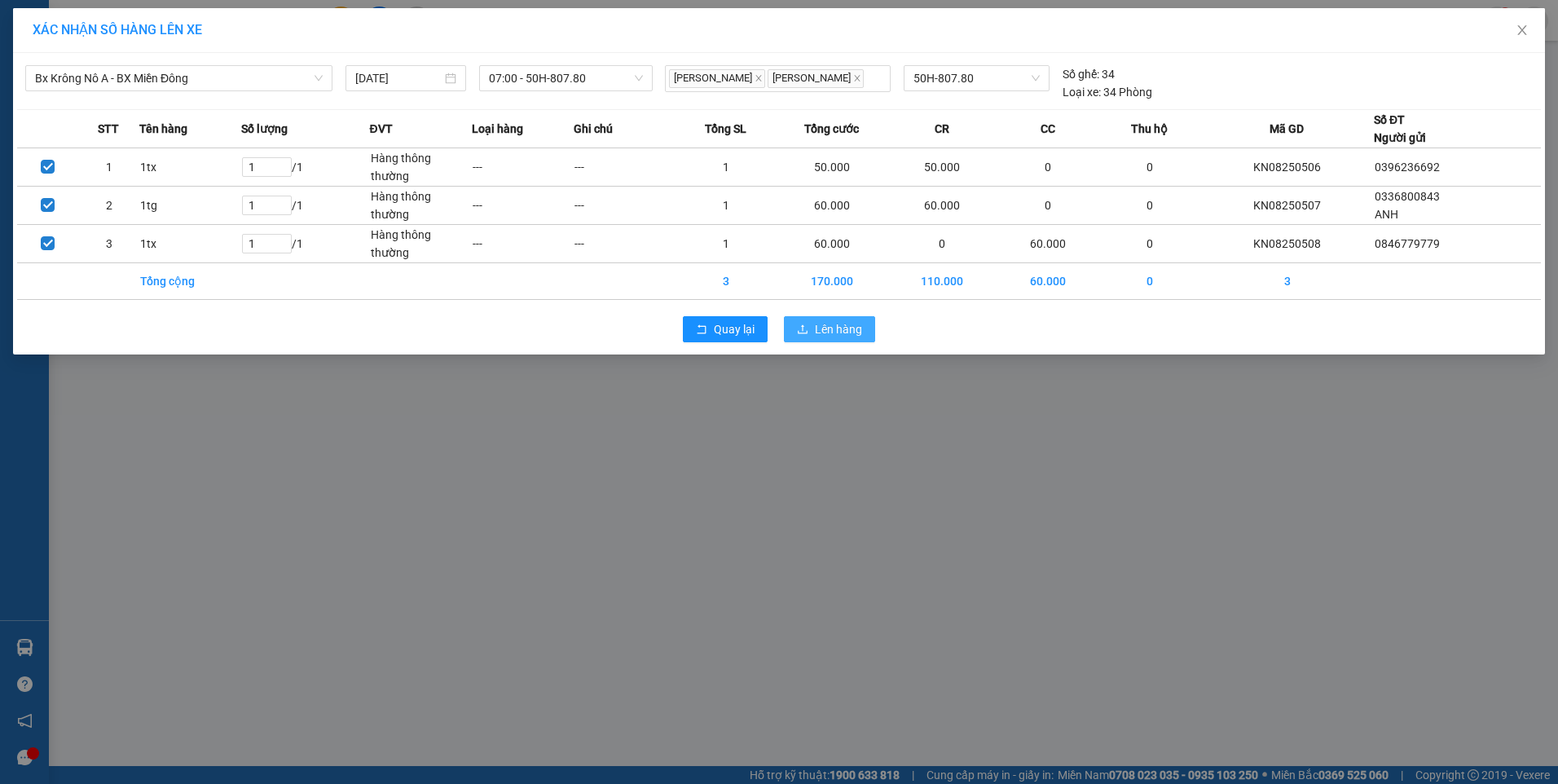
click at [810, 323] on button "Lên hàng" at bounding box center [830, 329] width 91 height 26
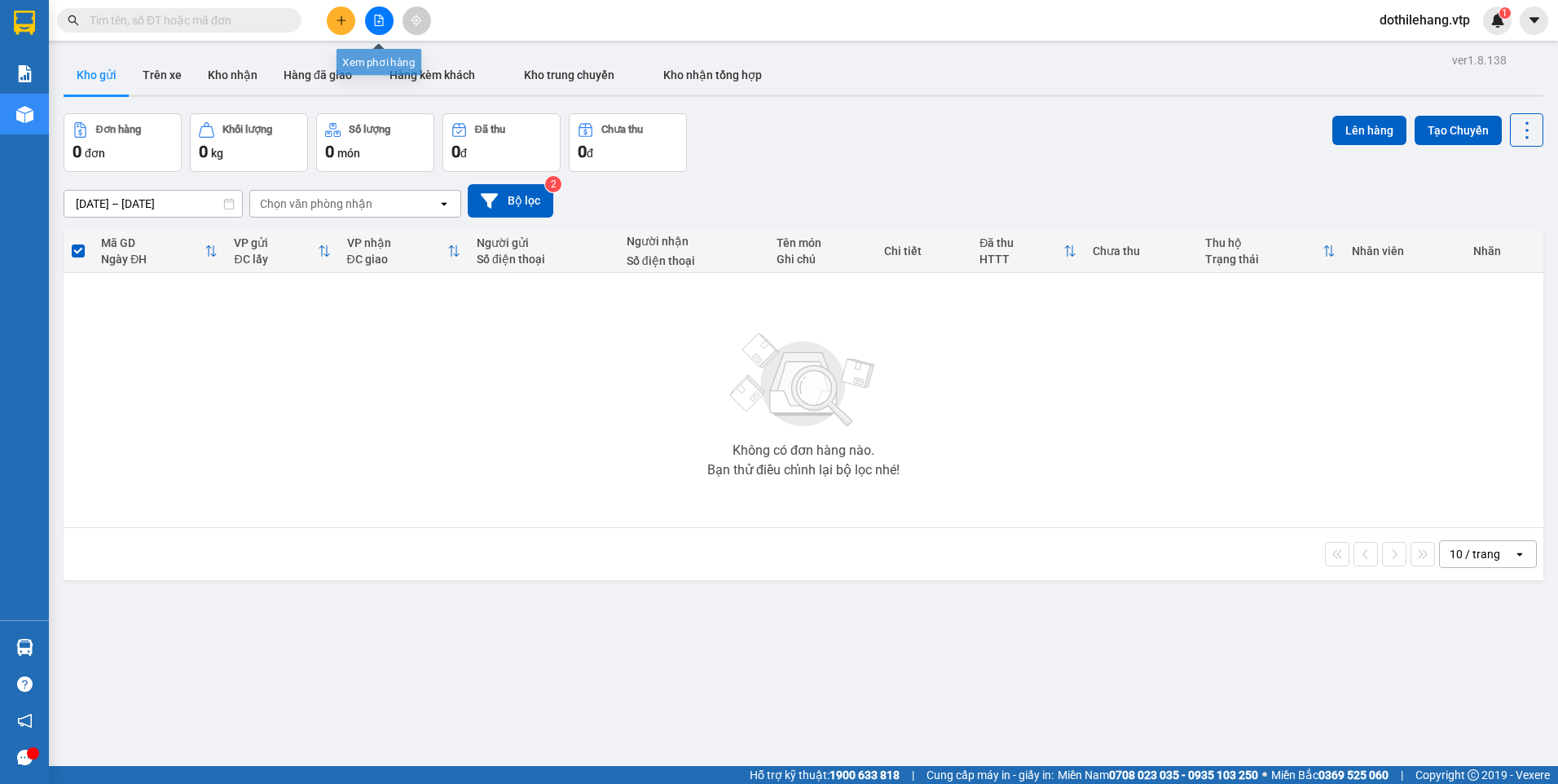
click at [379, 27] on button at bounding box center [379, 20] width 28 height 28
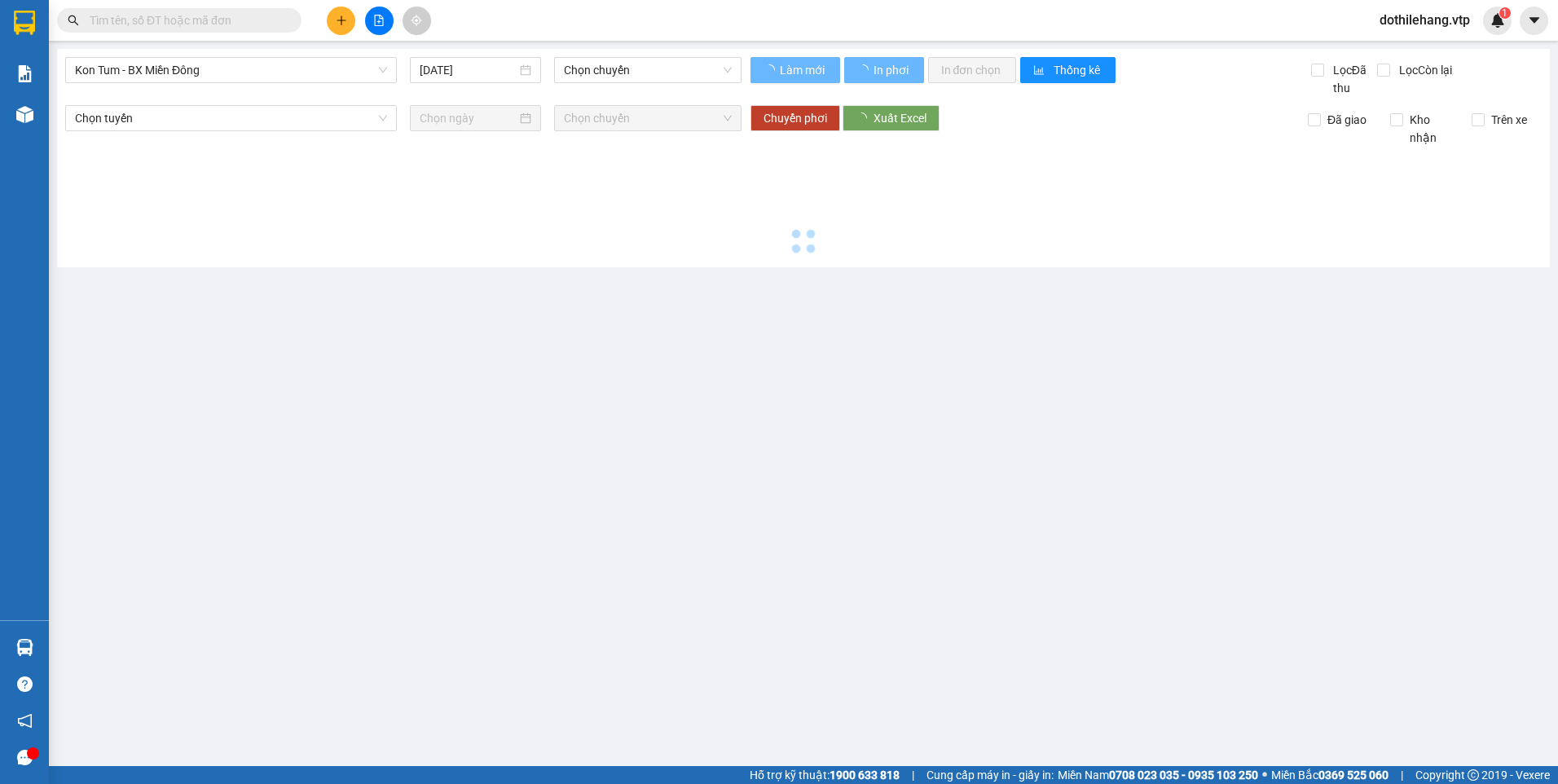
type input "15/08/2025"
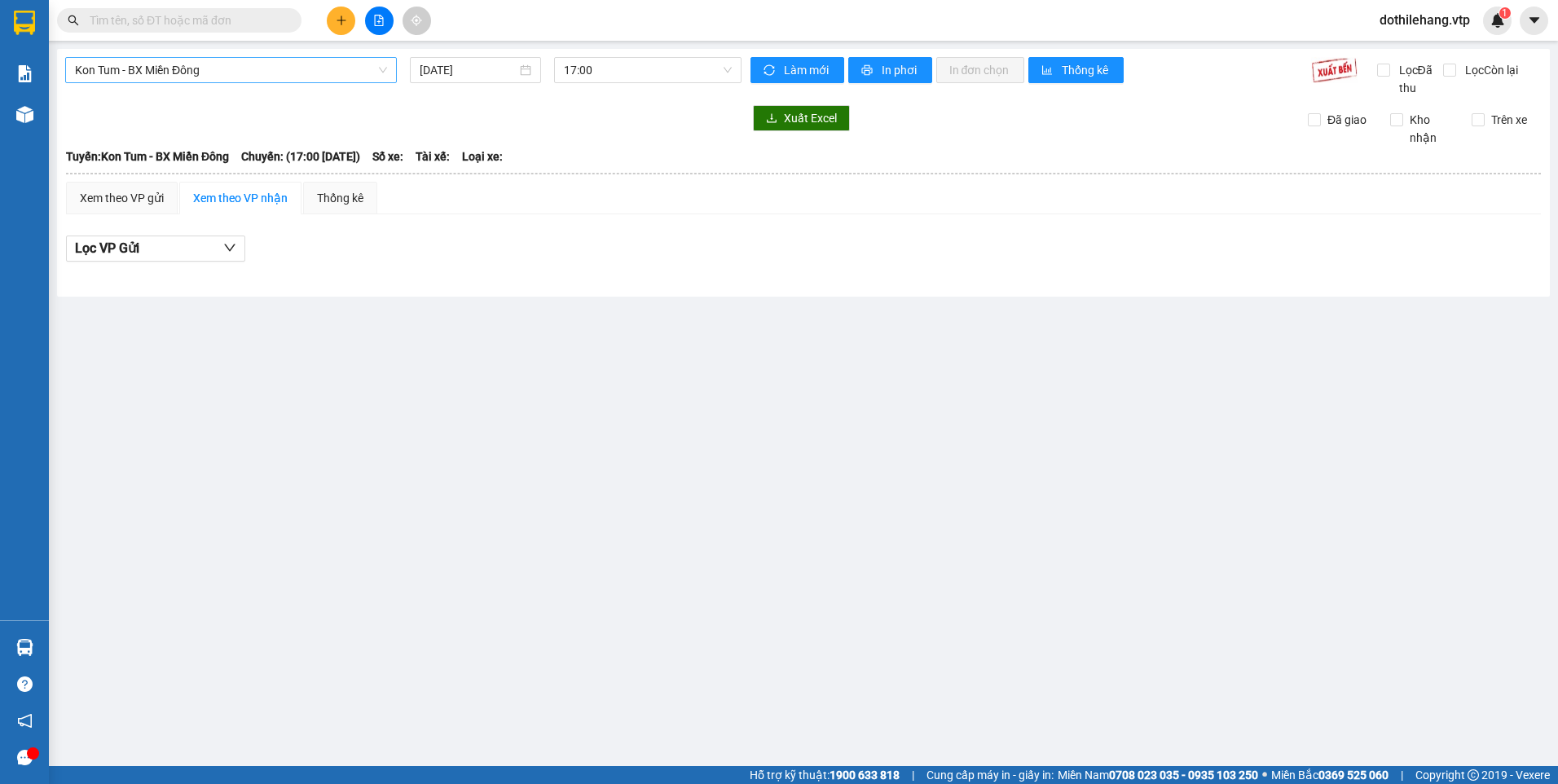
click at [213, 74] on span "Kon Tum - BX Miền Đông" at bounding box center [230, 70] width 312 height 24
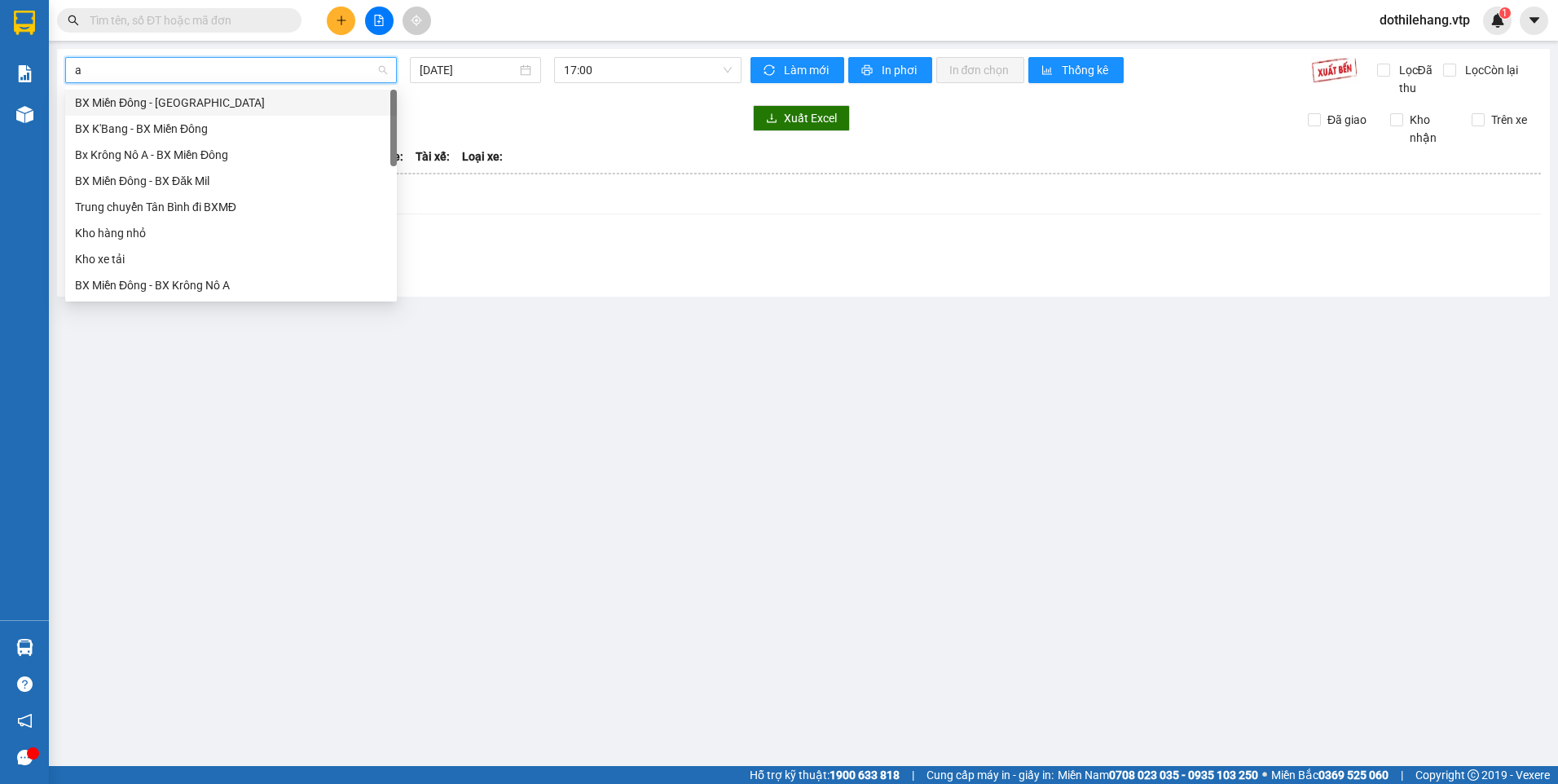
type input "a"
click at [228, 126] on div "Bx Krông Nô A - BX Miền Đông" at bounding box center [230, 129] width 312 height 18
type input "15/08/2025"
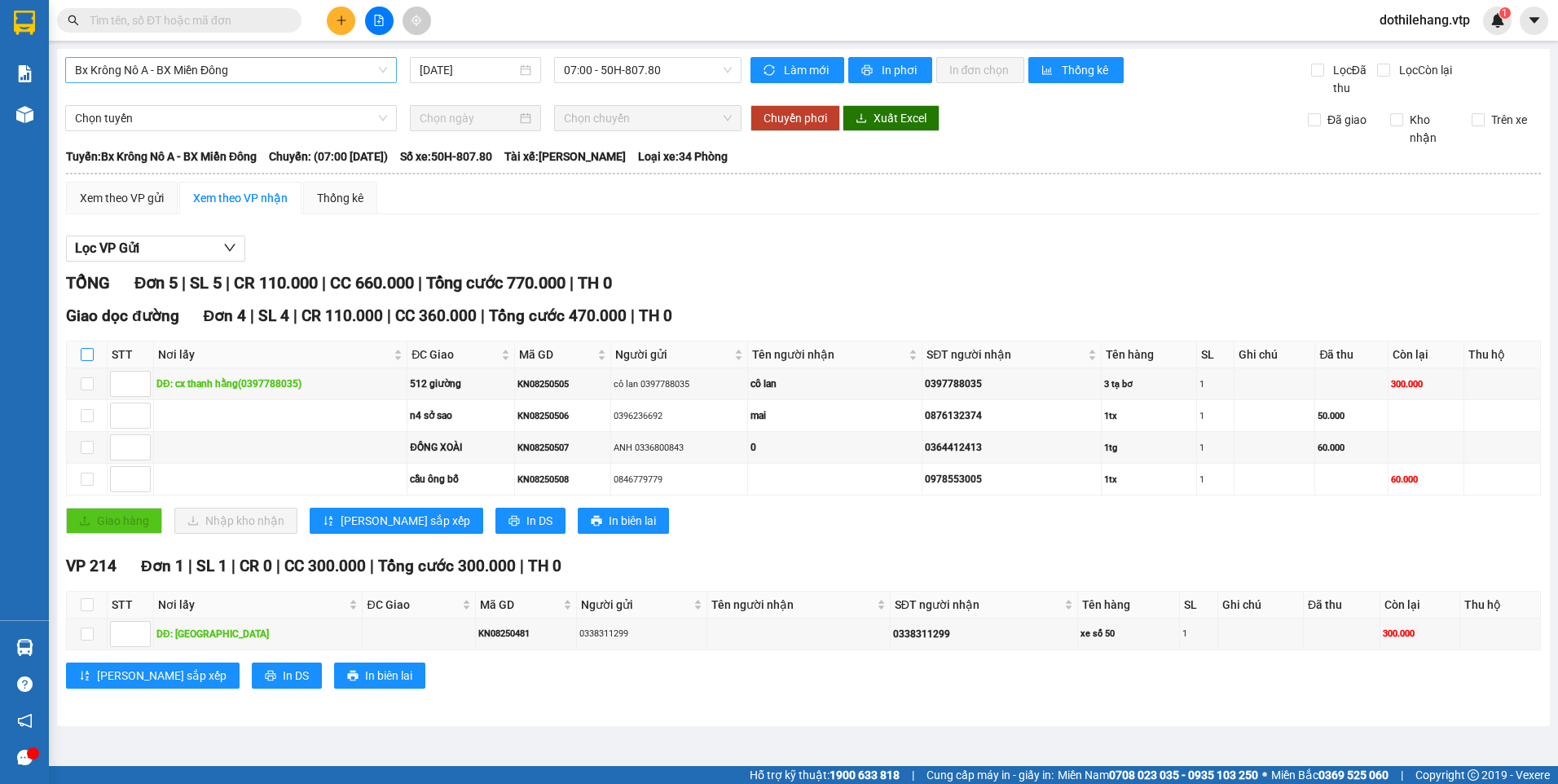
click at [84, 357] on input "checkbox" at bounding box center [86, 353] width 13 height 13
checkbox input "true"
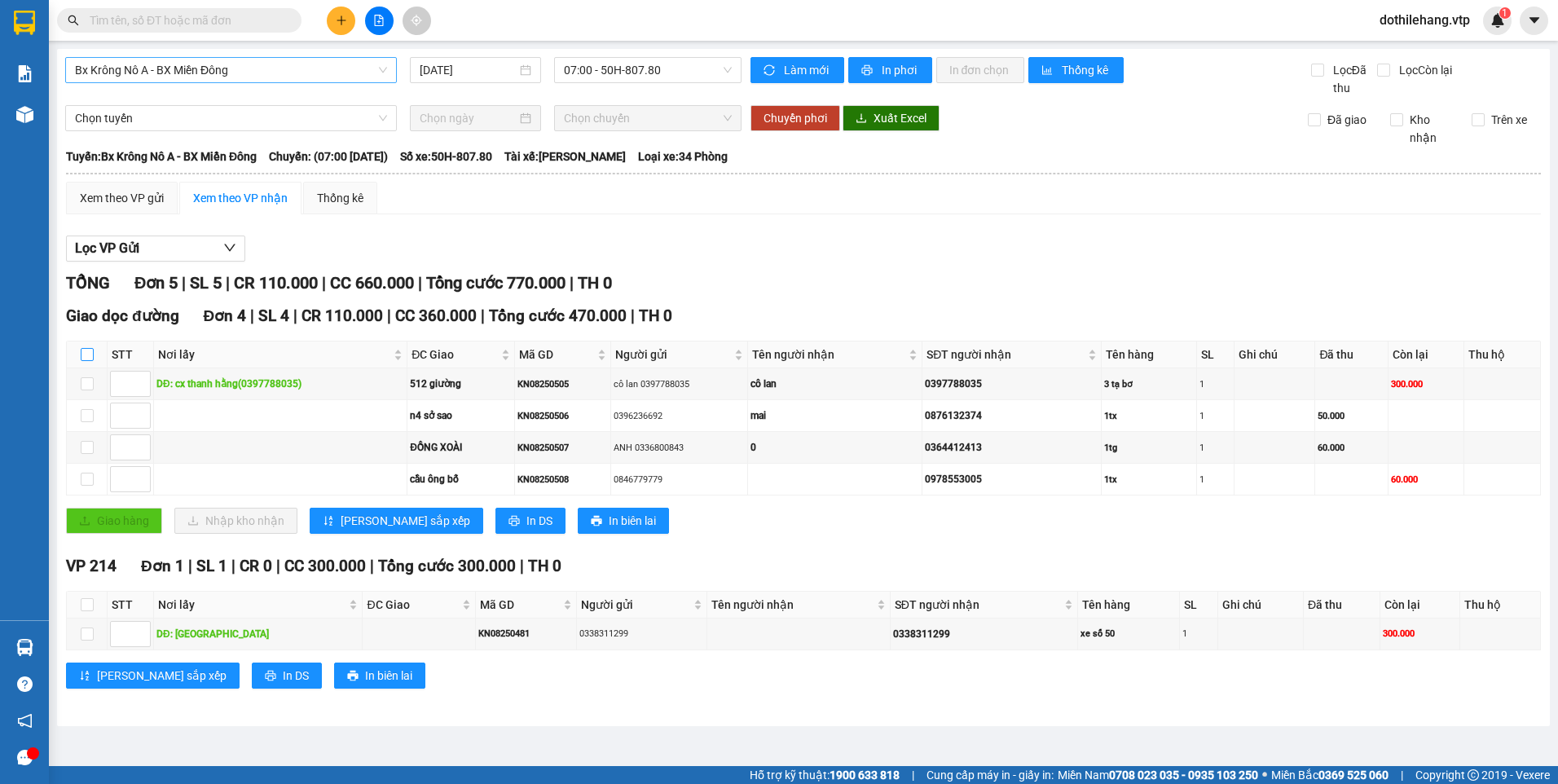
checkbox input "true"
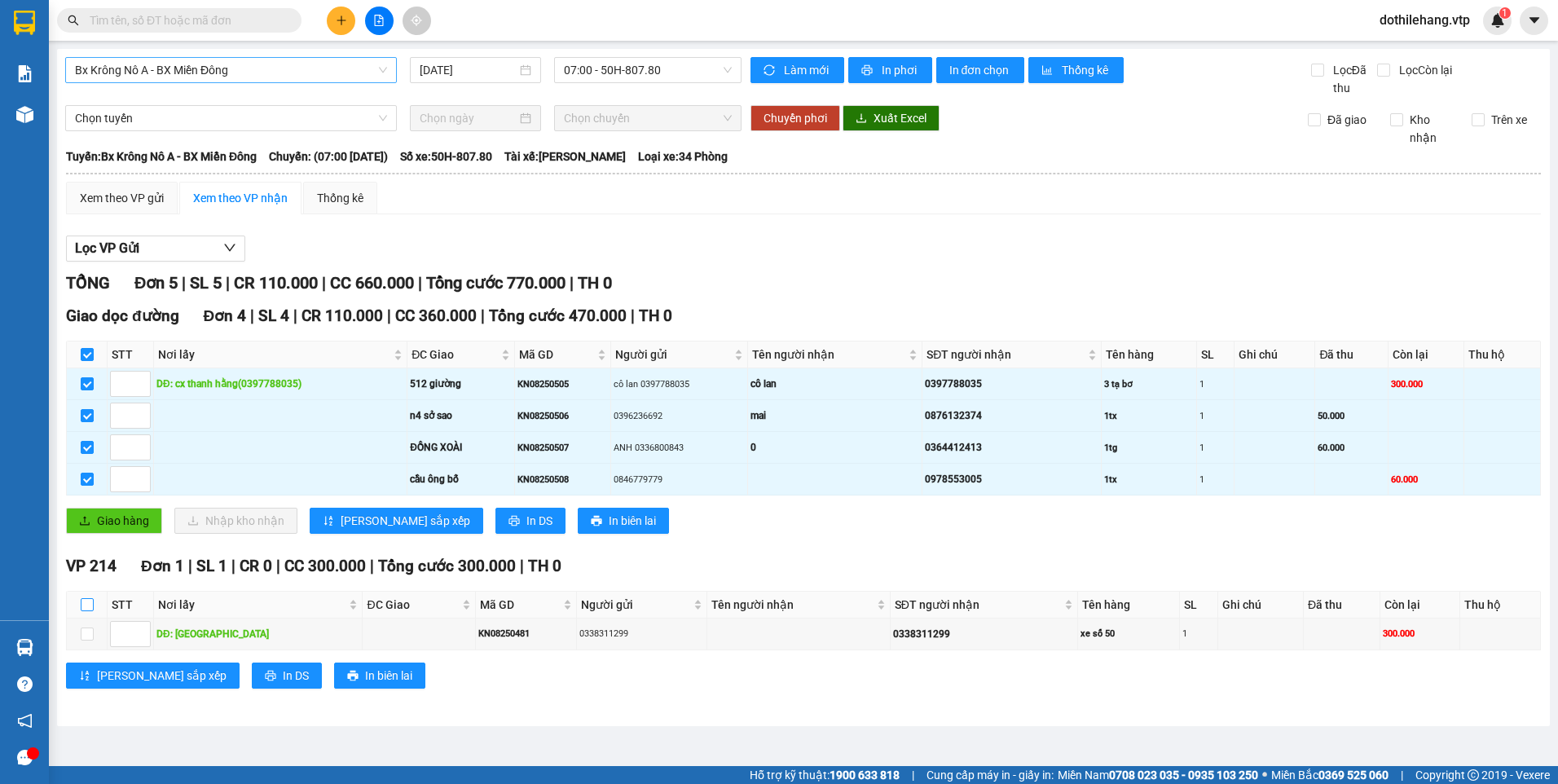
drag, startPoint x: 87, startPoint y: 599, endPoint x: 95, endPoint y: 588, distance: 13.6
click at [86, 599] on input "checkbox" at bounding box center [86, 604] width 13 height 13
checkbox input "true"
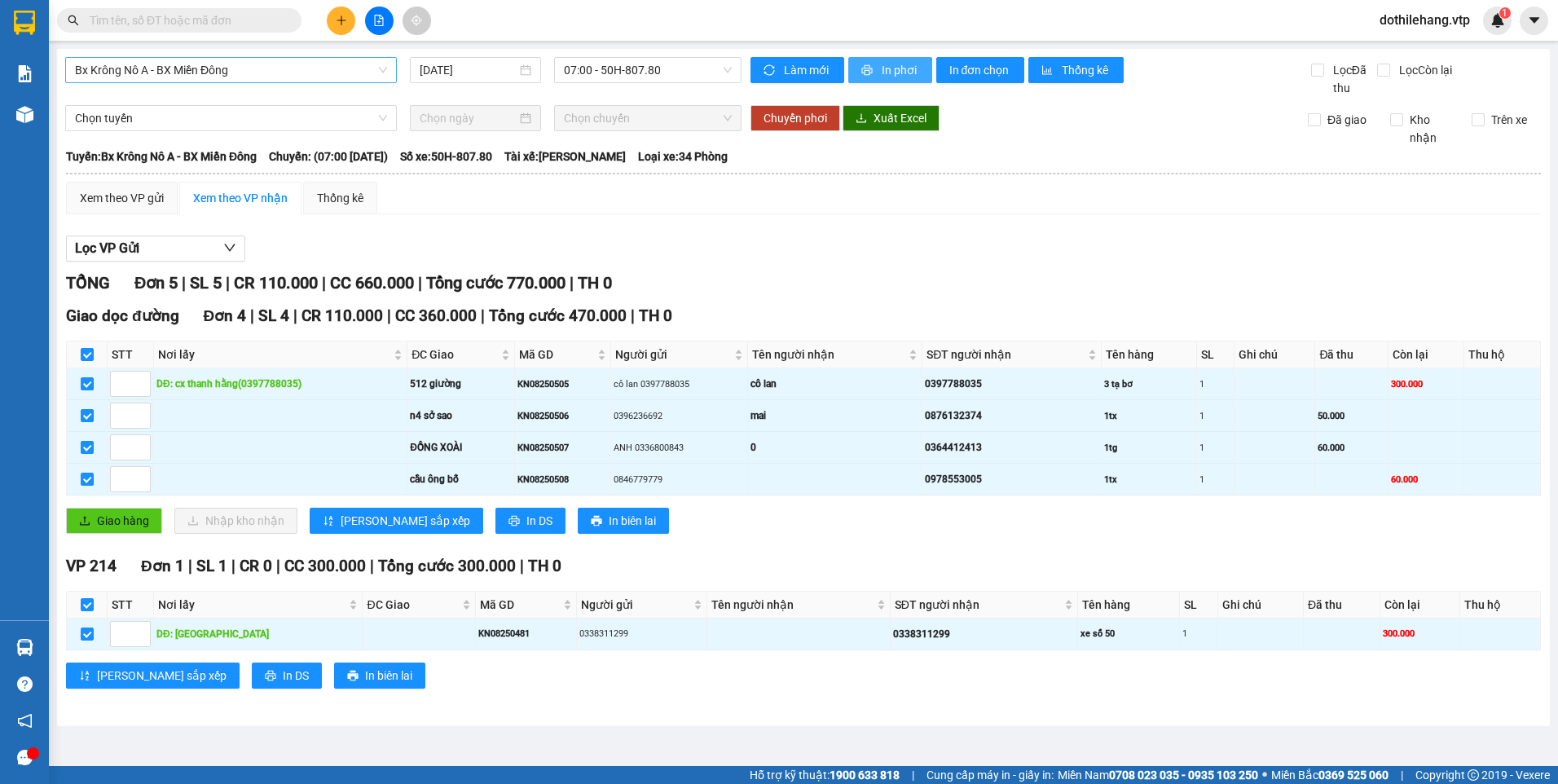
click at [885, 72] on span "In phơi" at bounding box center [901, 70] width 38 height 18
click at [239, 71] on span "Bx Krông Nô A - BX Miền Đông" at bounding box center [230, 70] width 312 height 24
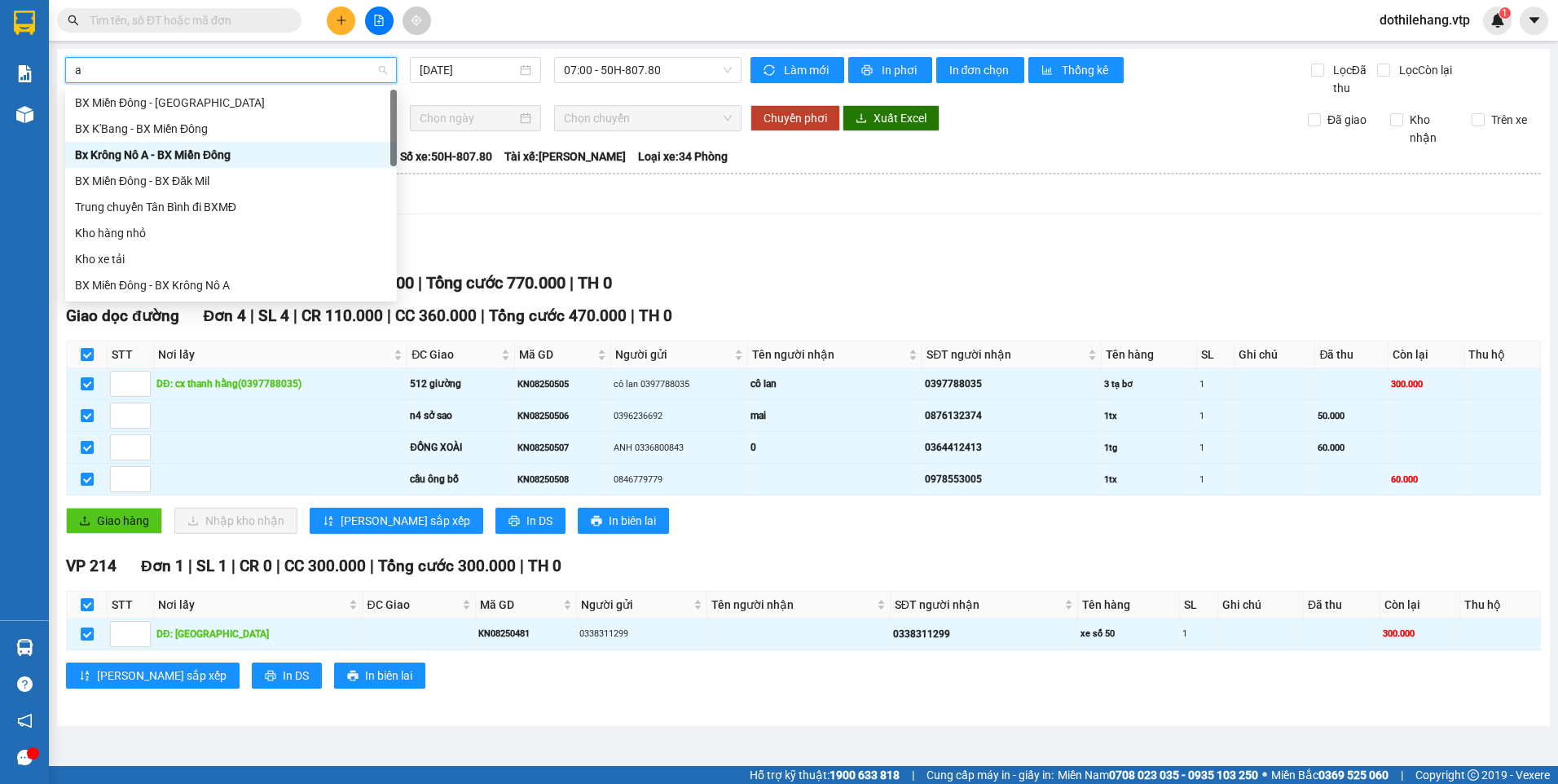
type input "a"
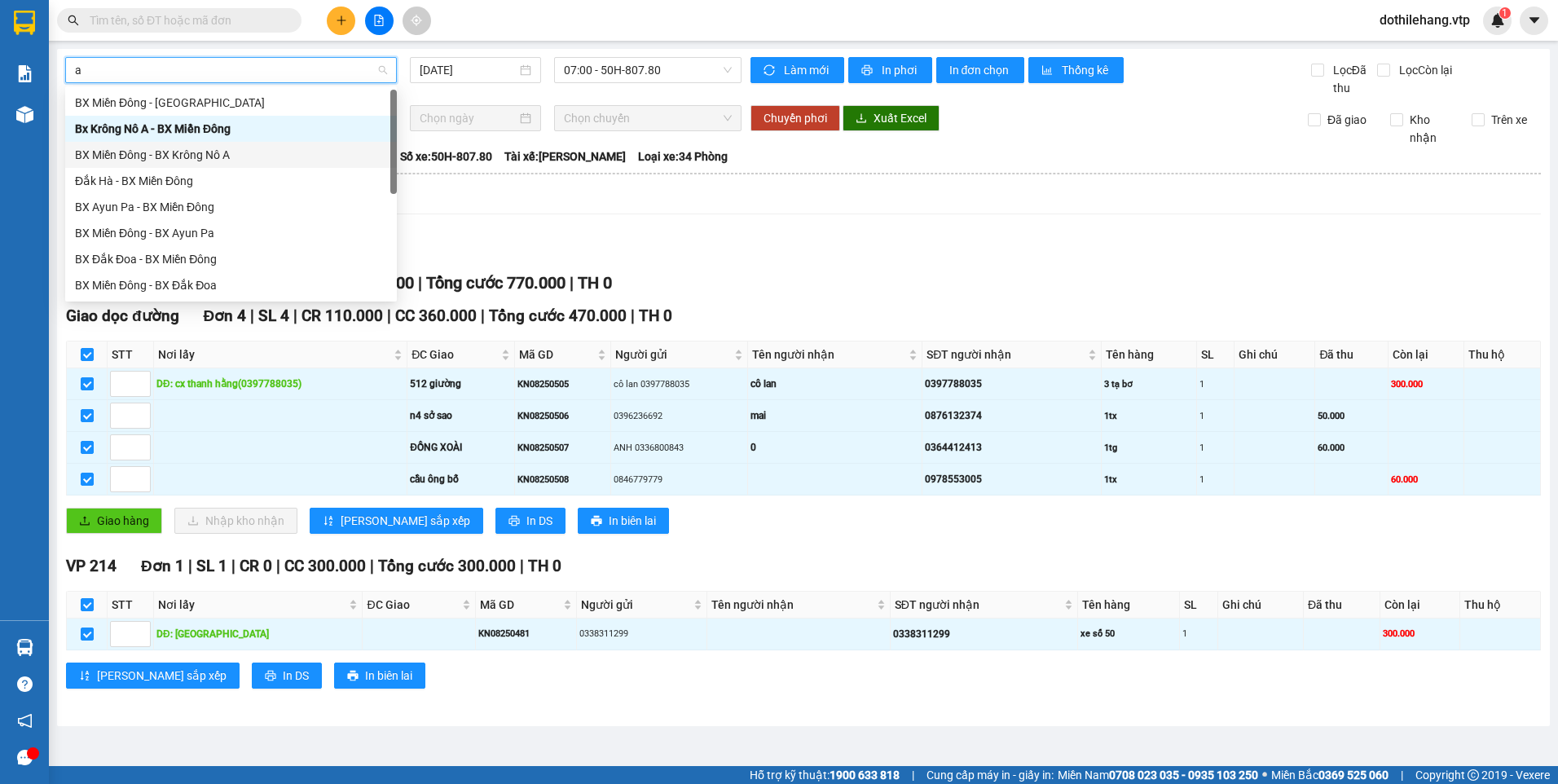
click at [205, 147] on div "BX Miền Đông - BX Krông Nô A" at bounding box center [230, 155] width 312 height 18
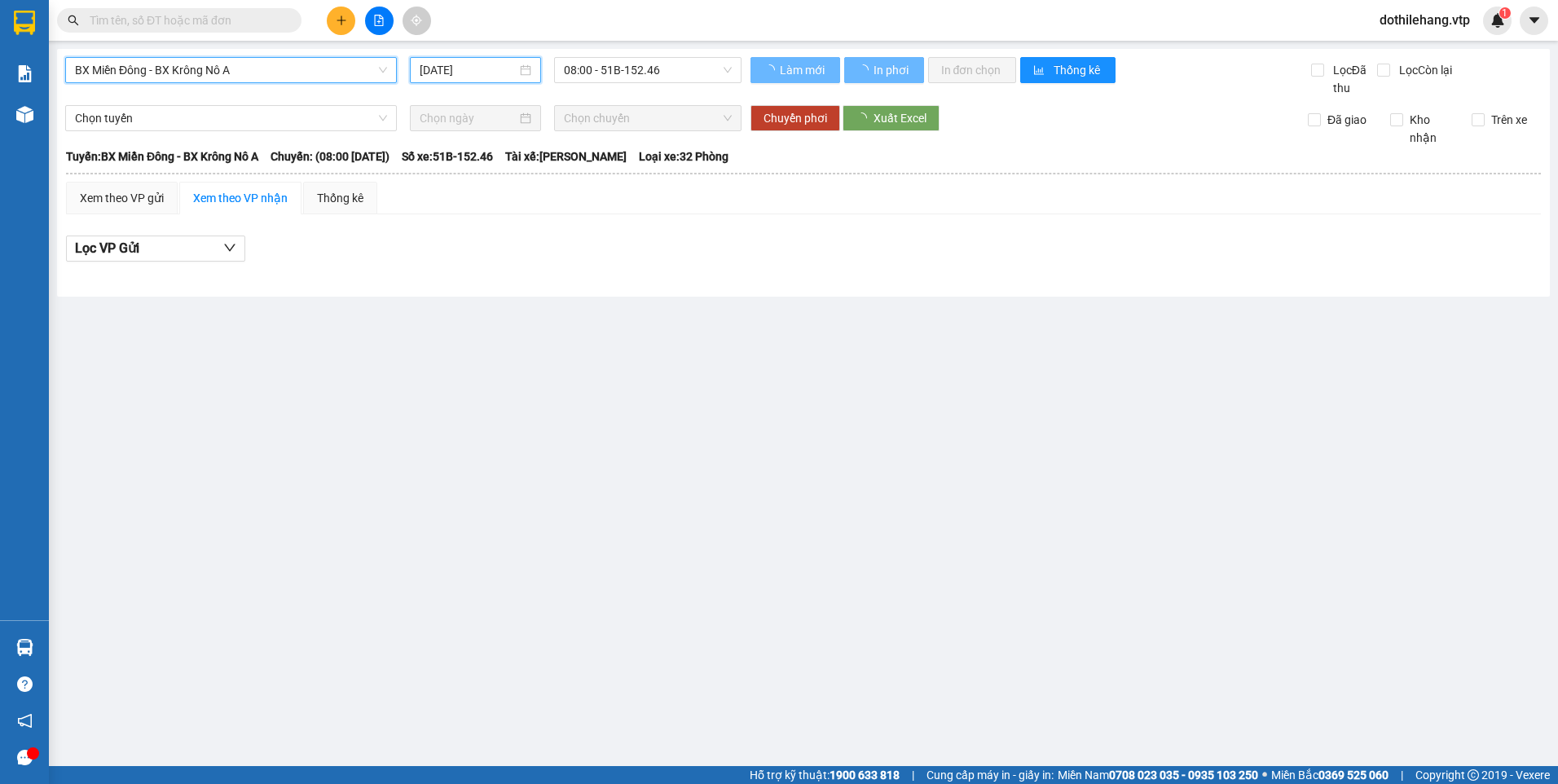
click at [448, 76] on input "15/08/2025" at bounding box center [467, 70] width 96 height 18
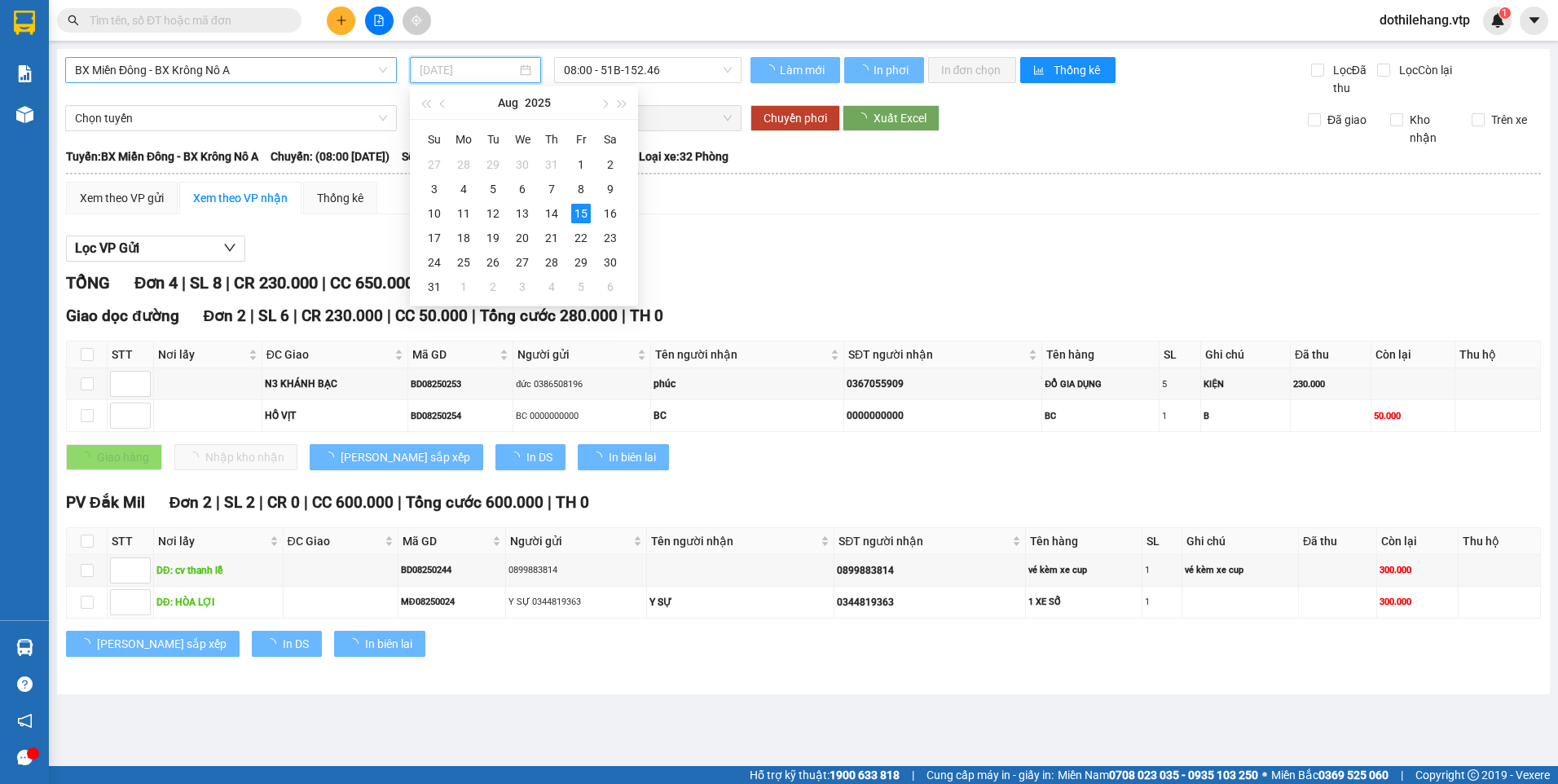
click at [551, 210] on div "14" at bounding box center [552, 213] width 19 height 19
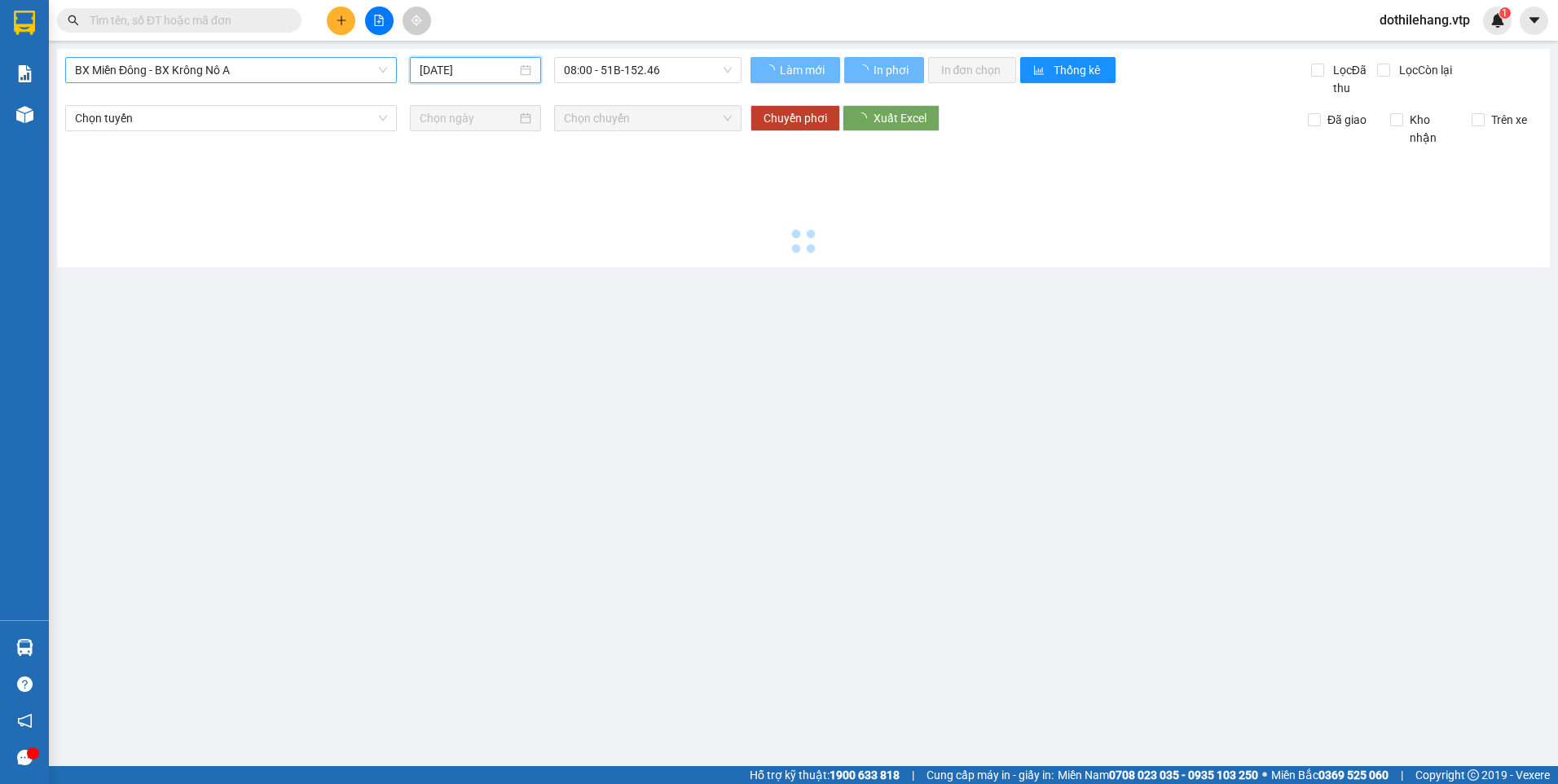
type input "14/08/2025"
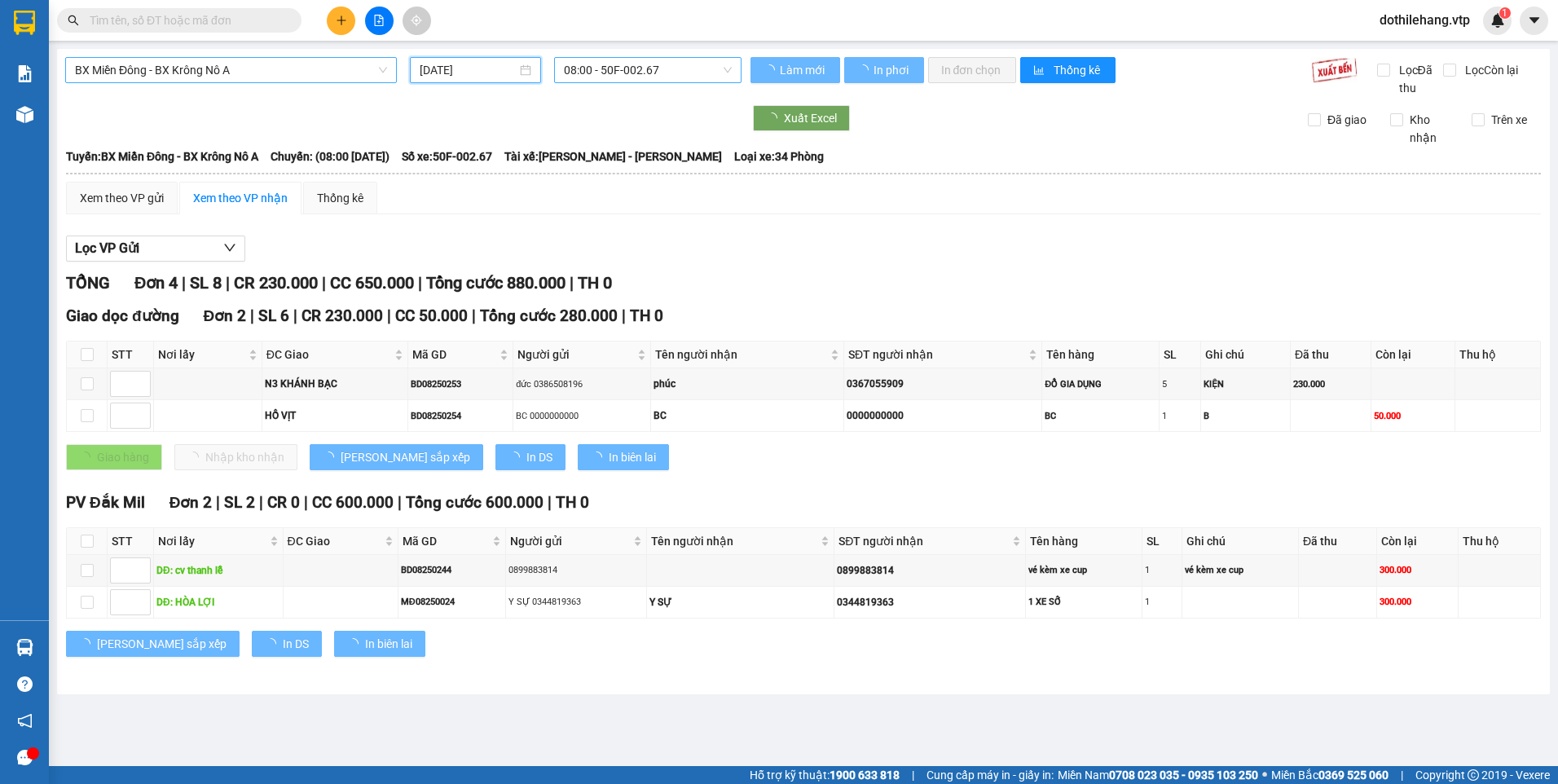
click at [600, 73] on span "08:00 - 50F-002.67" at bounding box center [648, 70] width 168 height 24
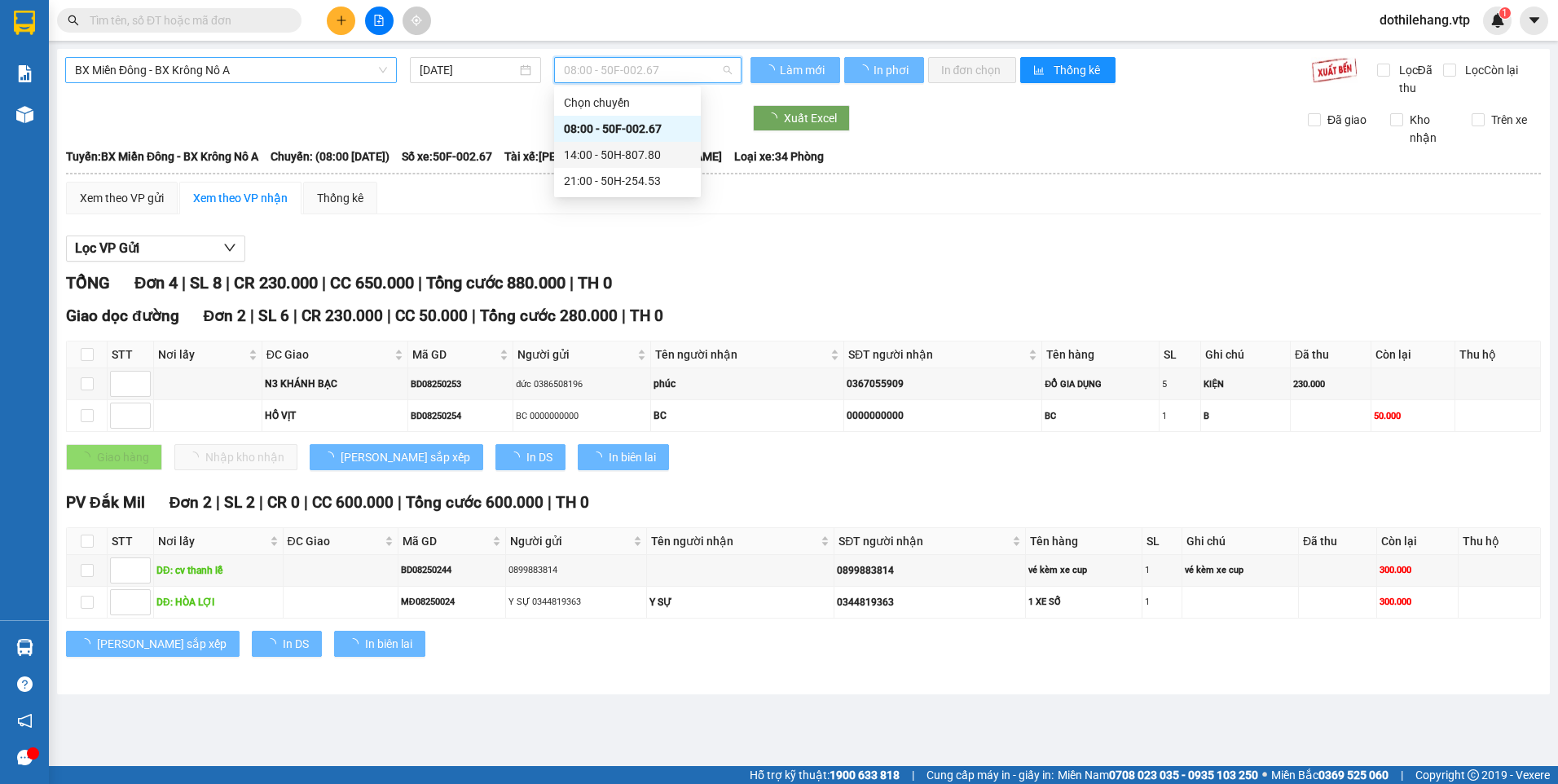
click at [595, 162] on div "14:00 - 50H-807.80" at bounding box center [626, 155] width 127 height 18
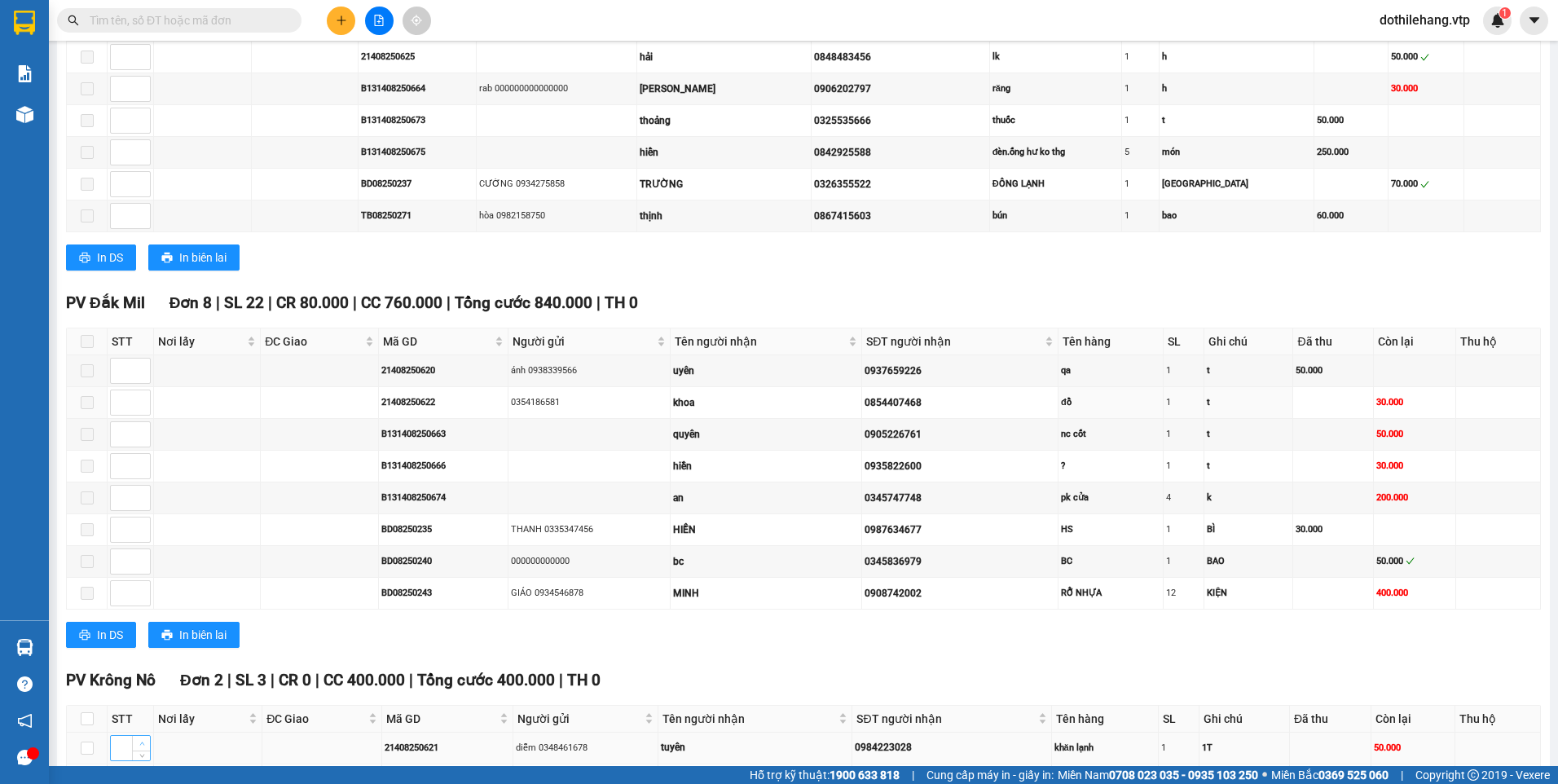
scroll to position [896, 0]
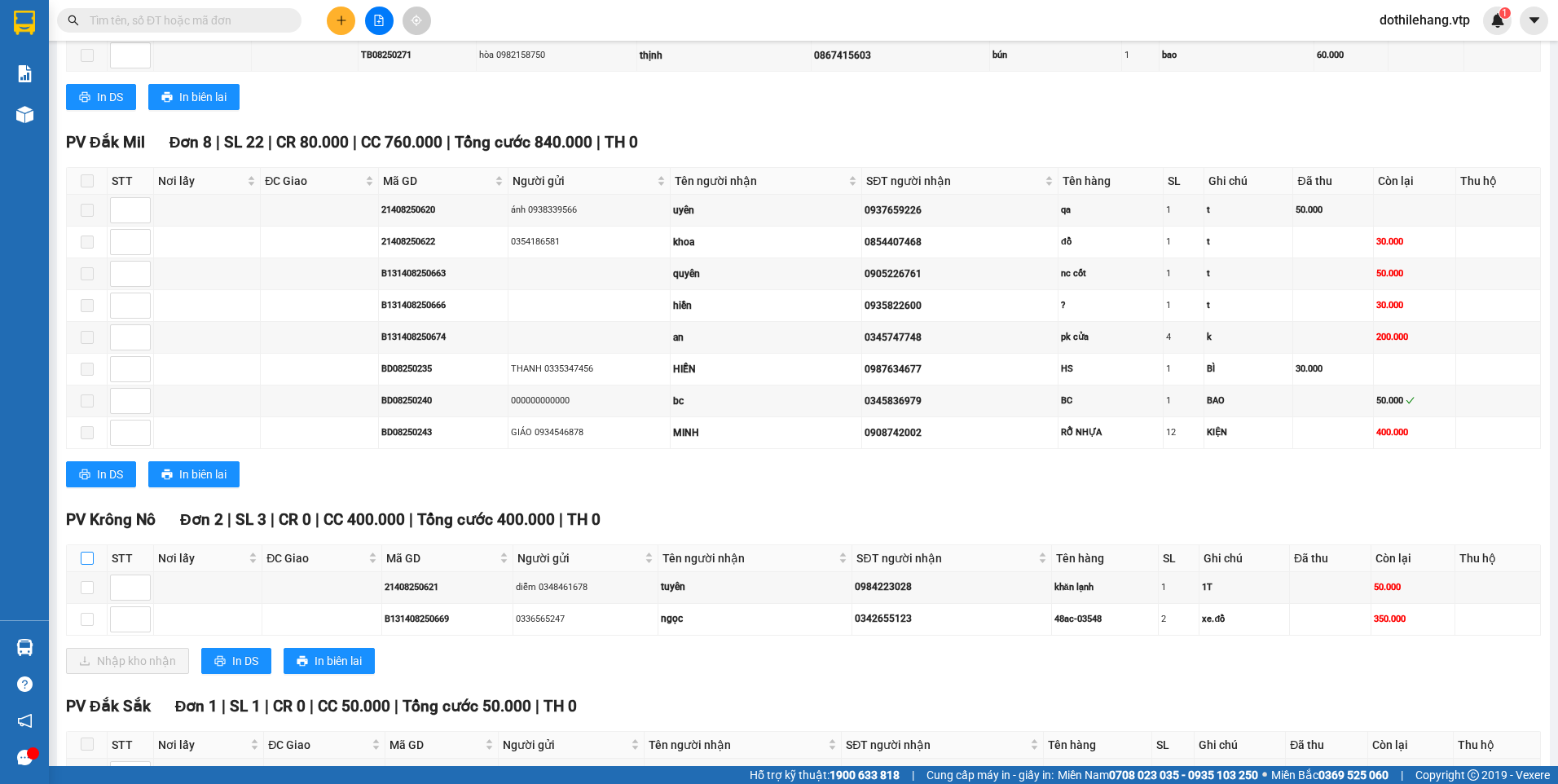
click at [83, 561] on input "checkbox" at bounding box center [86, 558] width 13 height 13
checkbox input "true"
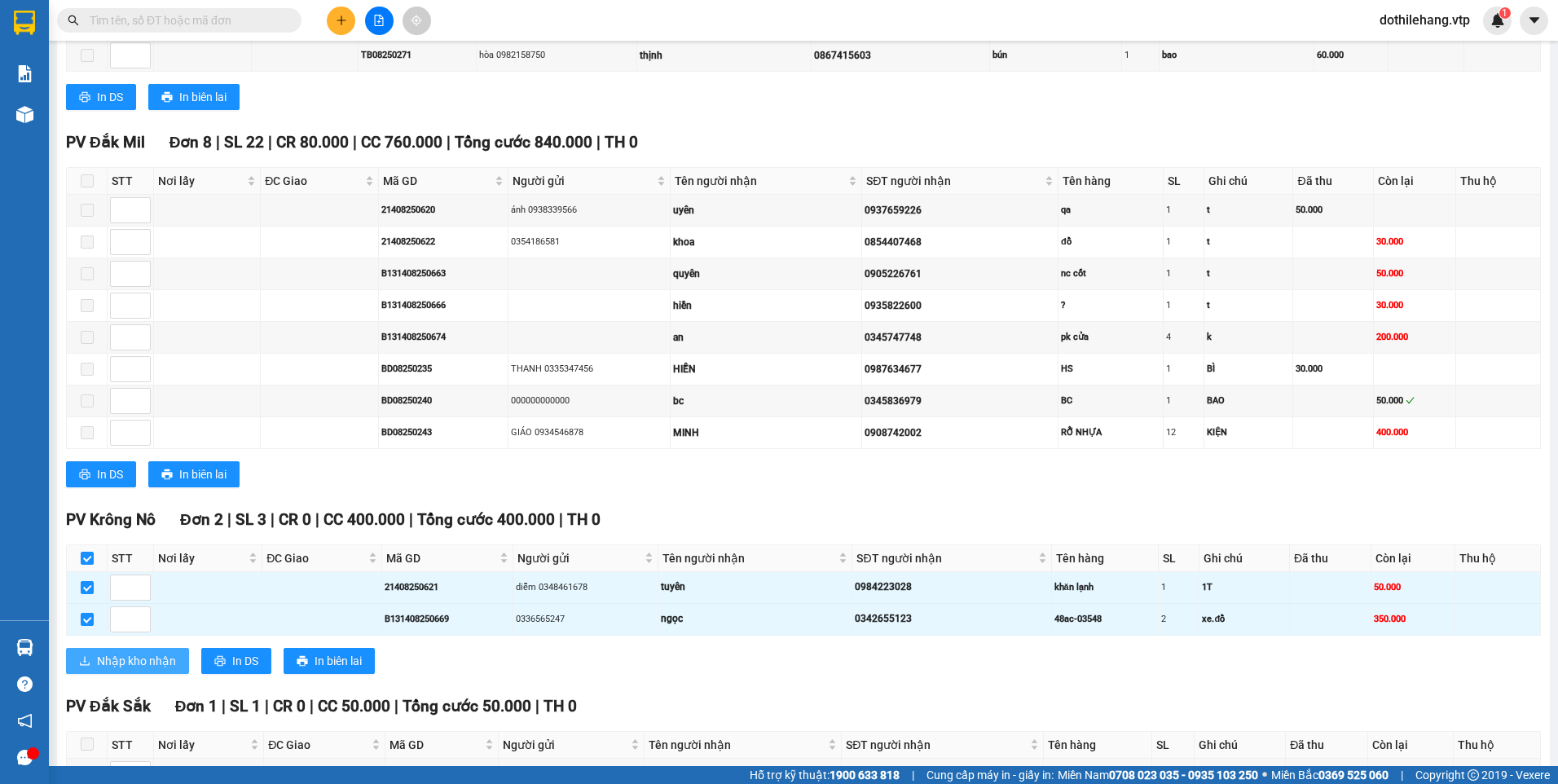
click at [141, 657] on span "Nhập kho nhận" at bounding box center [137, 660] width 79 height 18
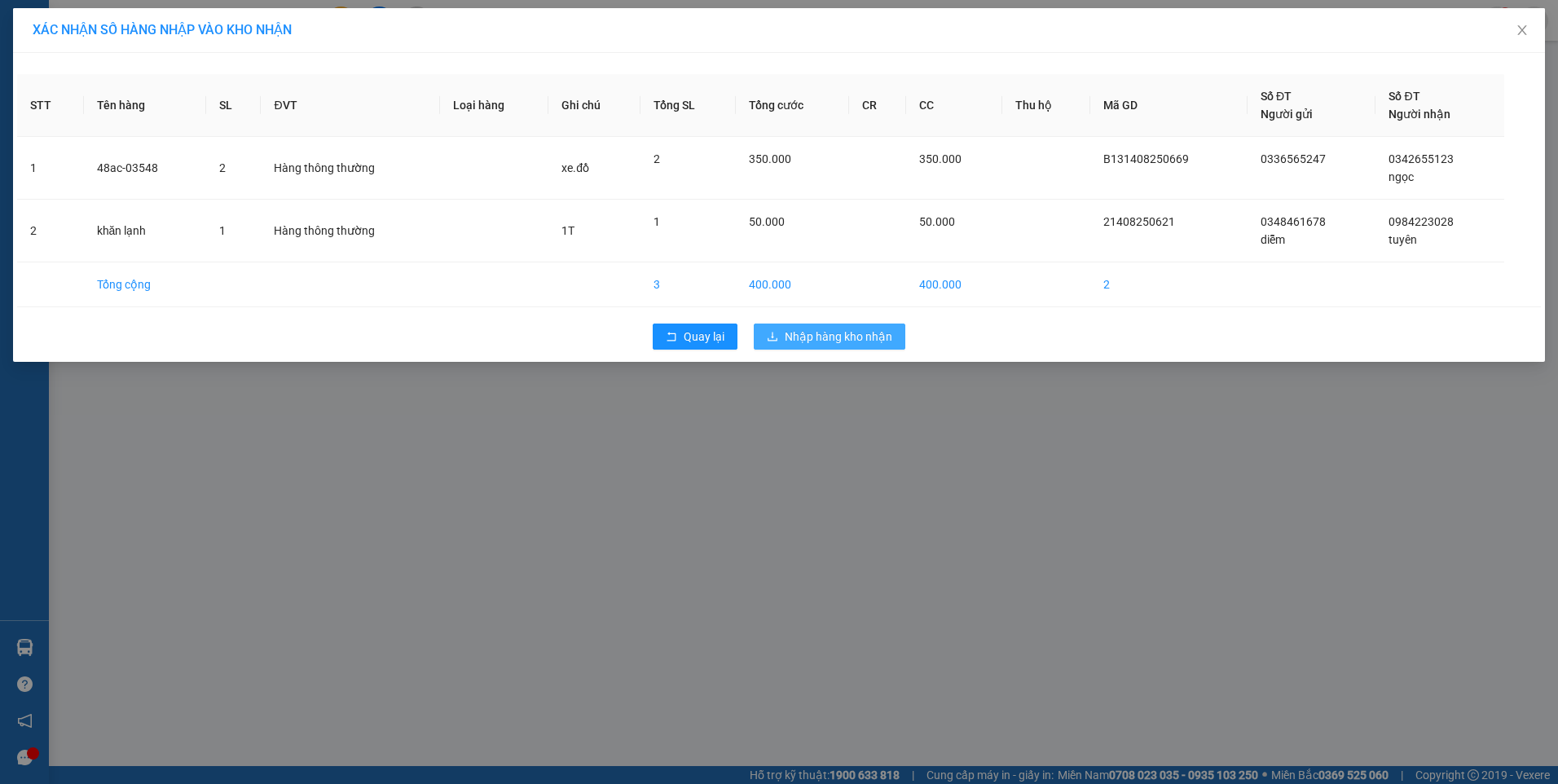
click at [779, 340] on button "Nhập hàng kho nhận" at bounding box center [830, 336] width 152 height 26
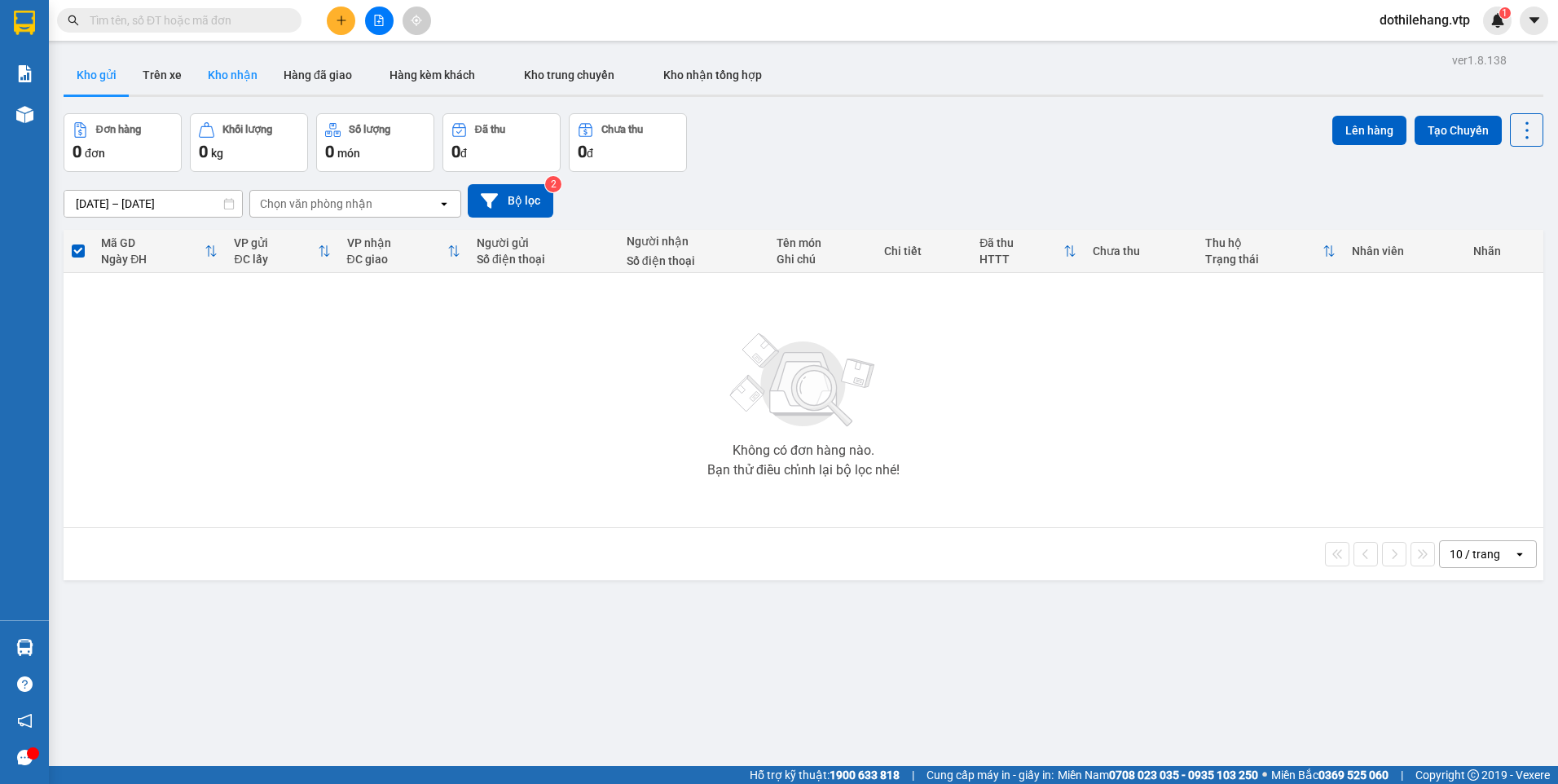
click at [251, 79] on button "Kho nhận" at bounding box center [232, 75] width 76 height 39
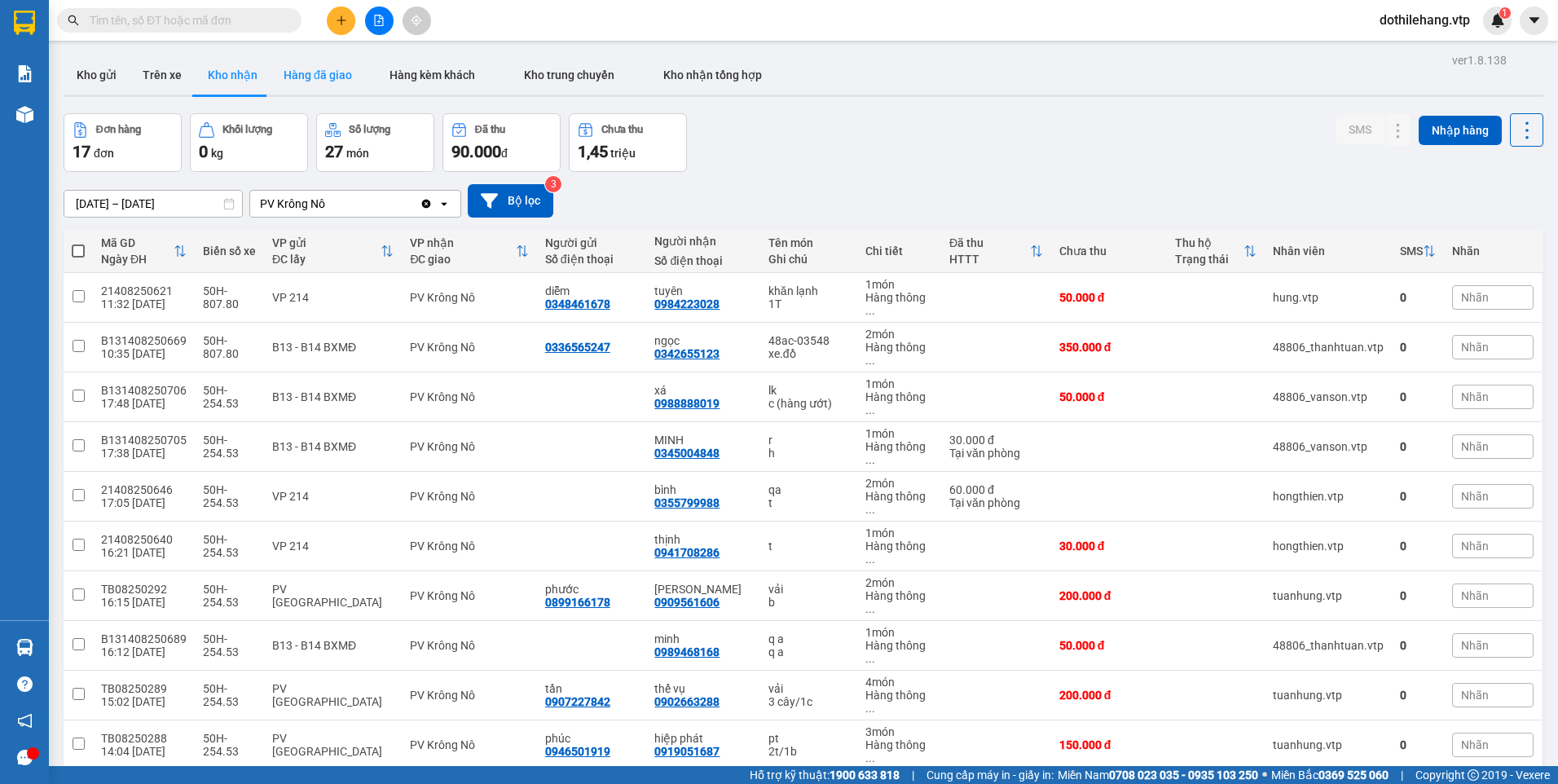
click at [288, 88] on button "Hàng đã giao" at bounding box center [318, 75] width 95 height 39
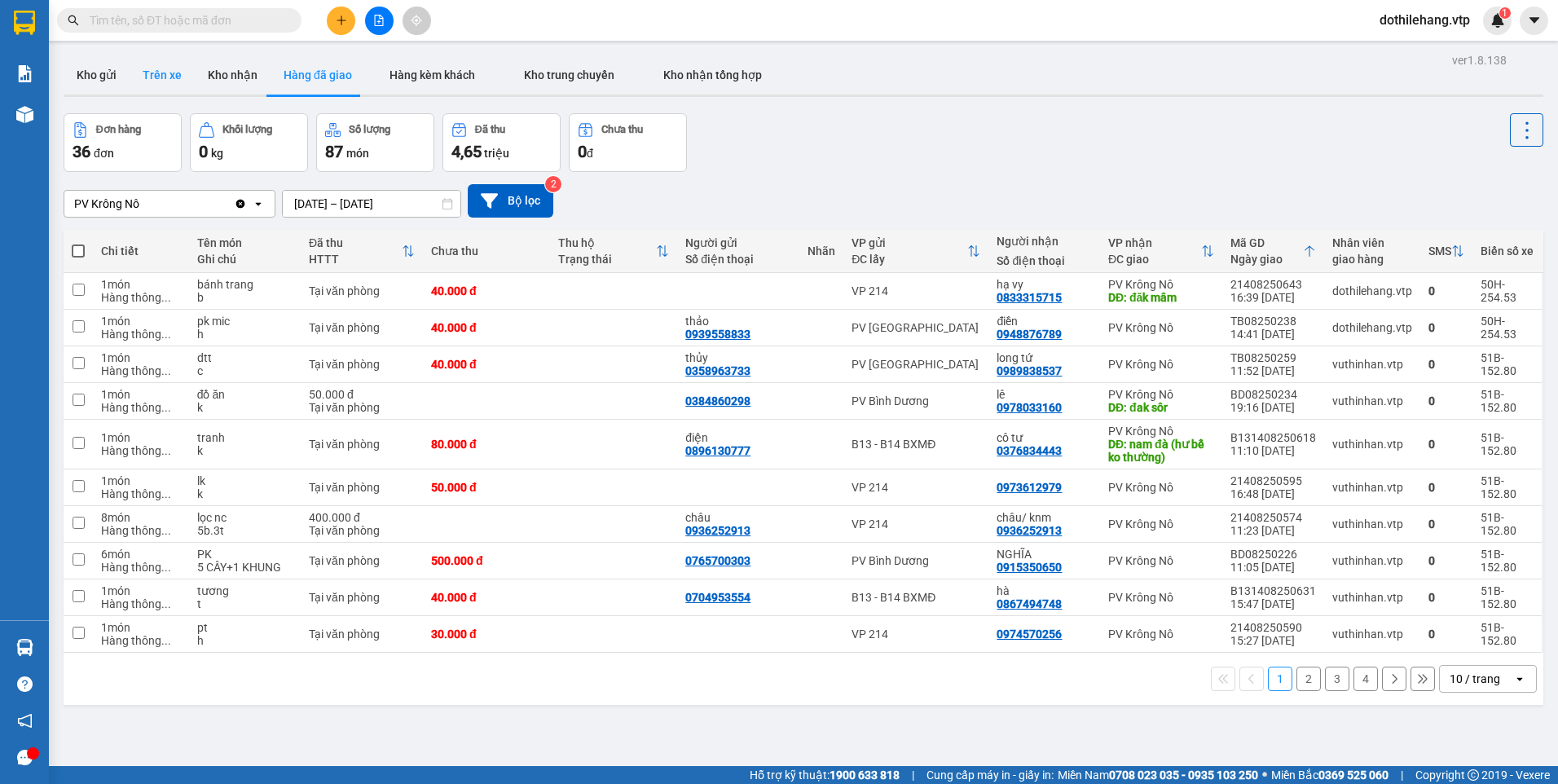
click at [158, 85] on button "Trên xe" at bounding box center [162, 75] width 65 height 39
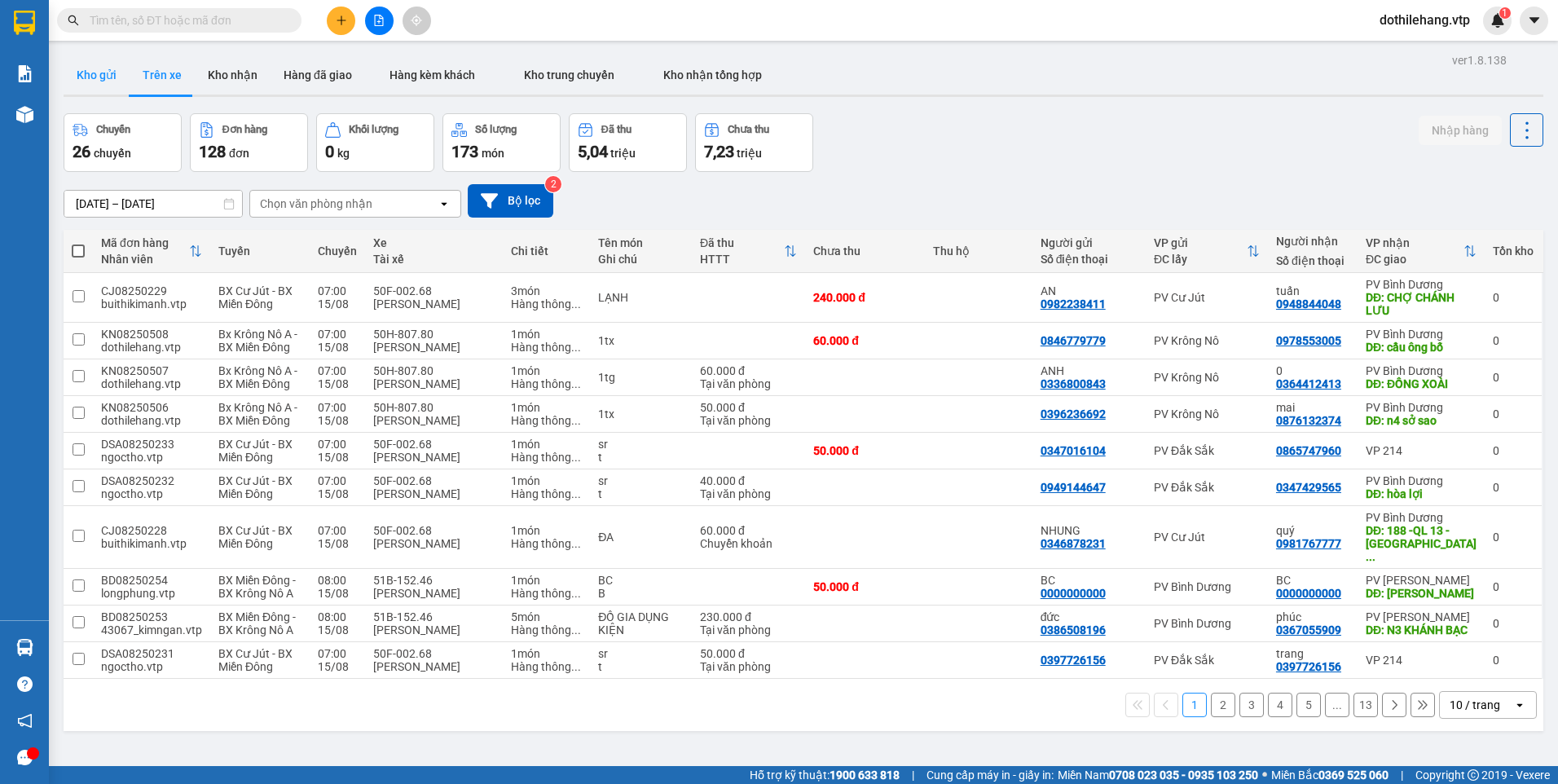
click at [115, 85] on button "Kho gửi" at bounding box center [97, 75] width 66 height 39
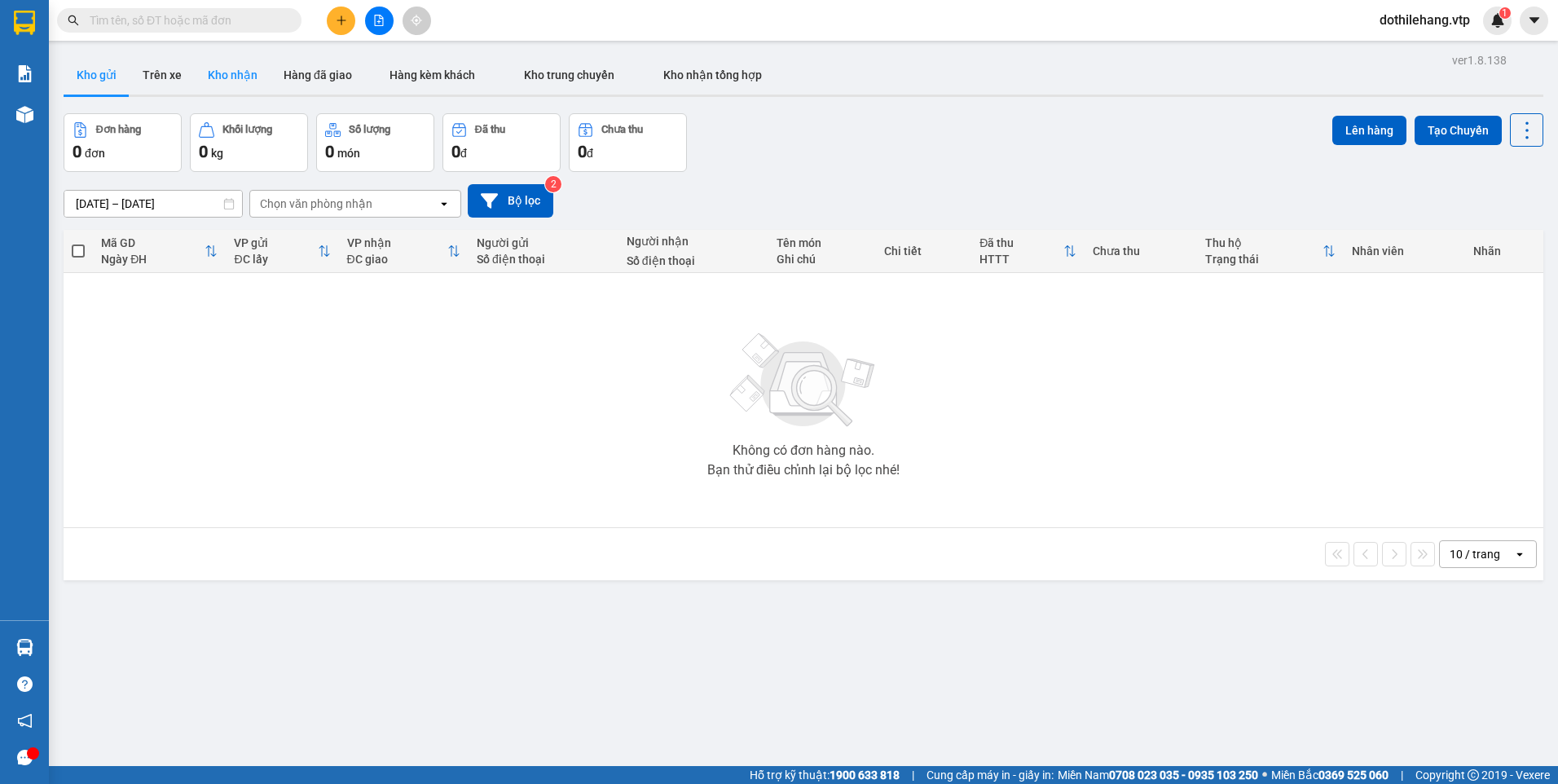
click at [209, 82] on button "Kho nhận" at bounding box center [232, 75] width 76 height 39
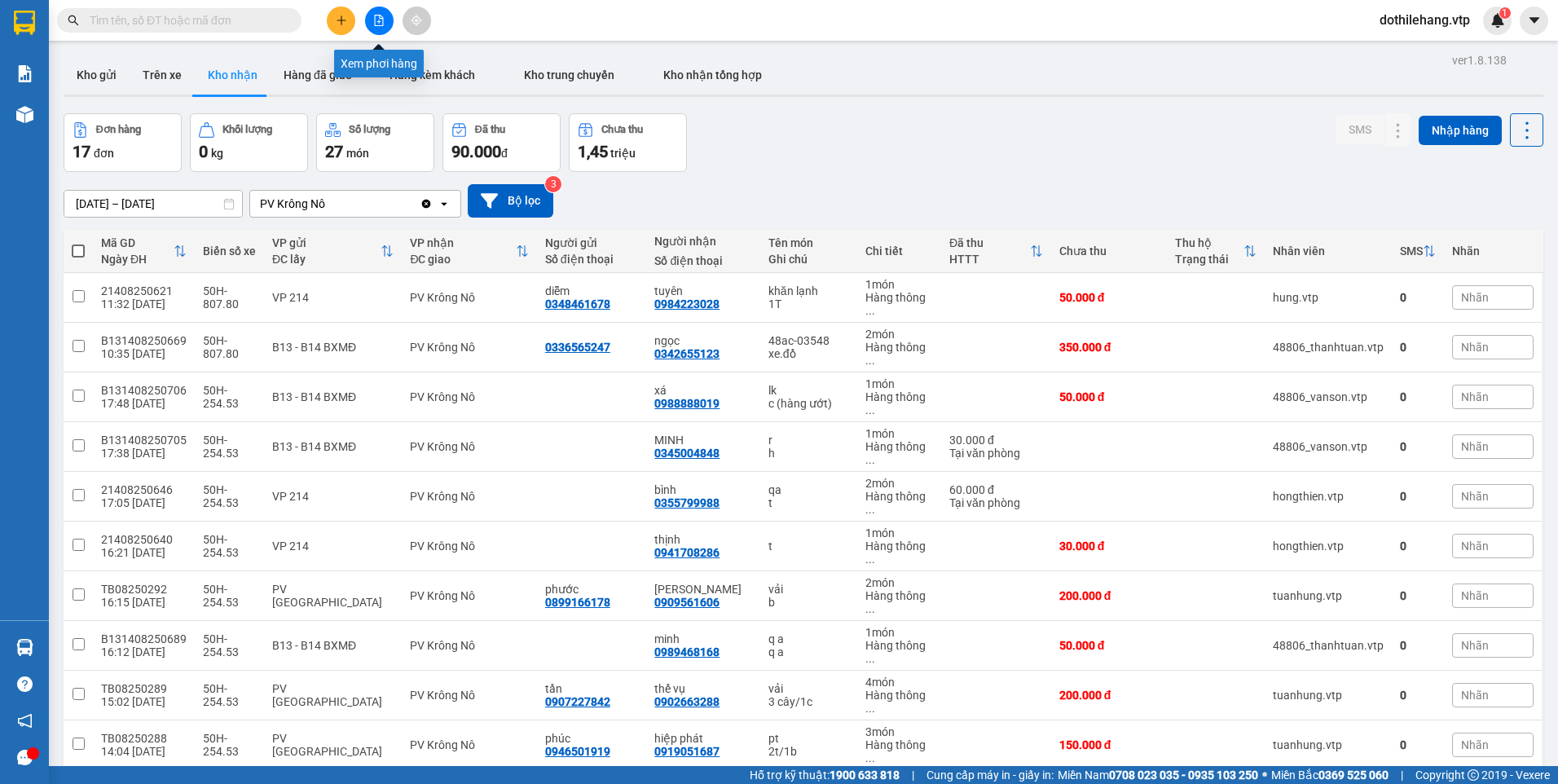
drag, startPoint x: 385, startPoint y: 25, endPoint x: 263, endPoint y: 11, distance: 122.8
click at [382, 25] on button at bounding box center [379, 20] width 28 height 28
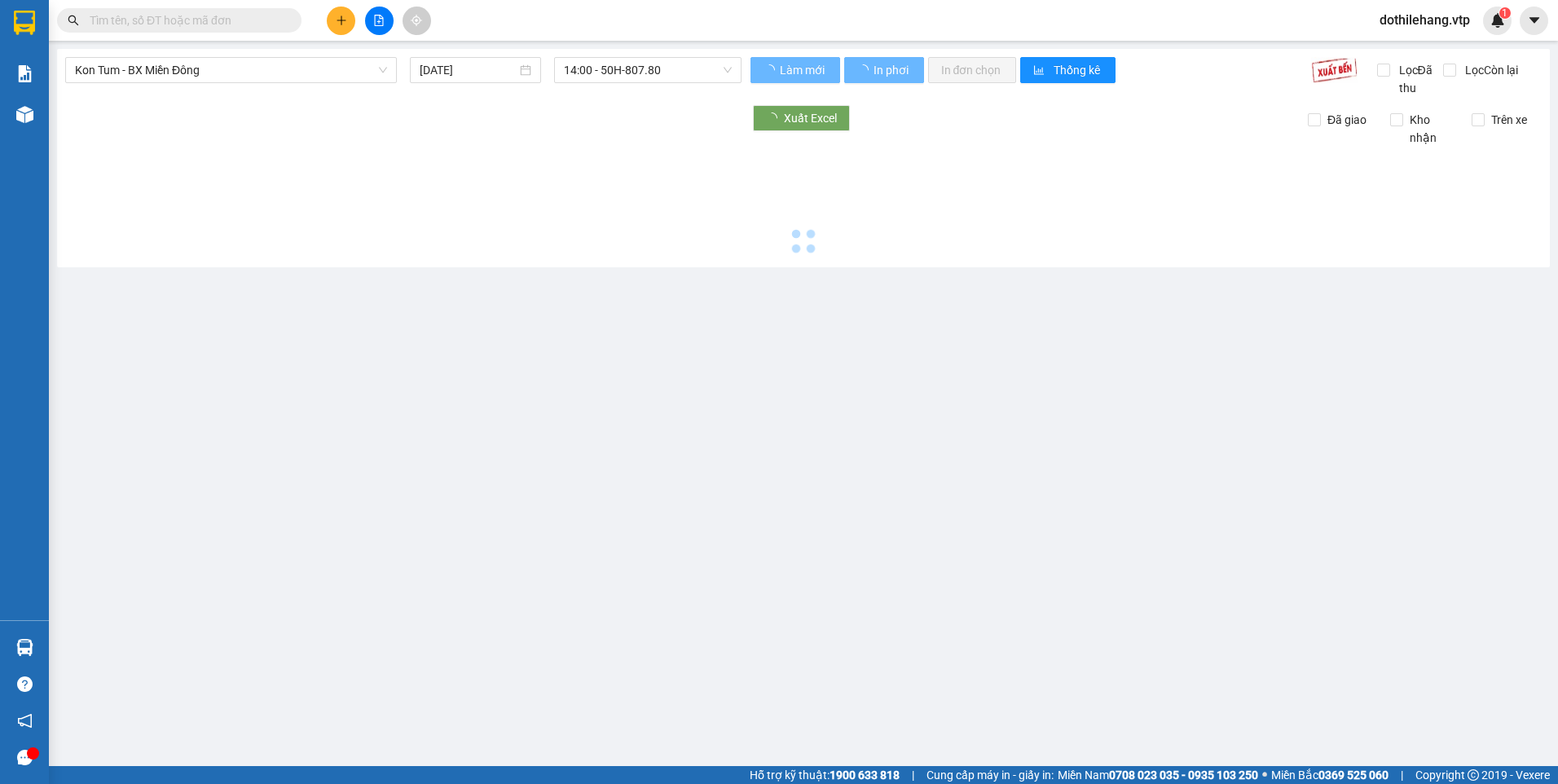
type input "15/08/2025"
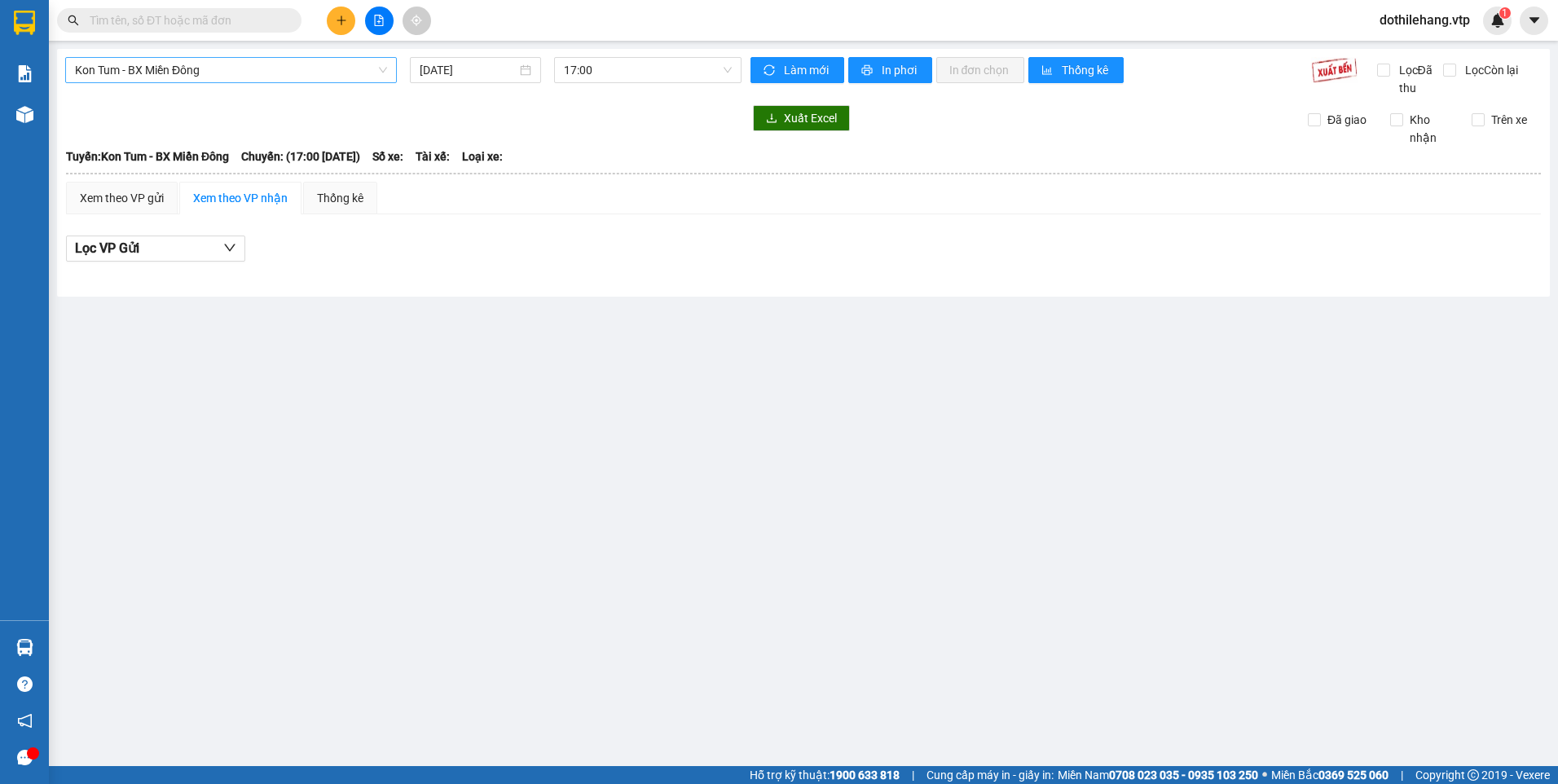
click at [219, 72] on span "Kon Tum - BX Miền Đông" at bounding box center [230, 70] width 312 height 24
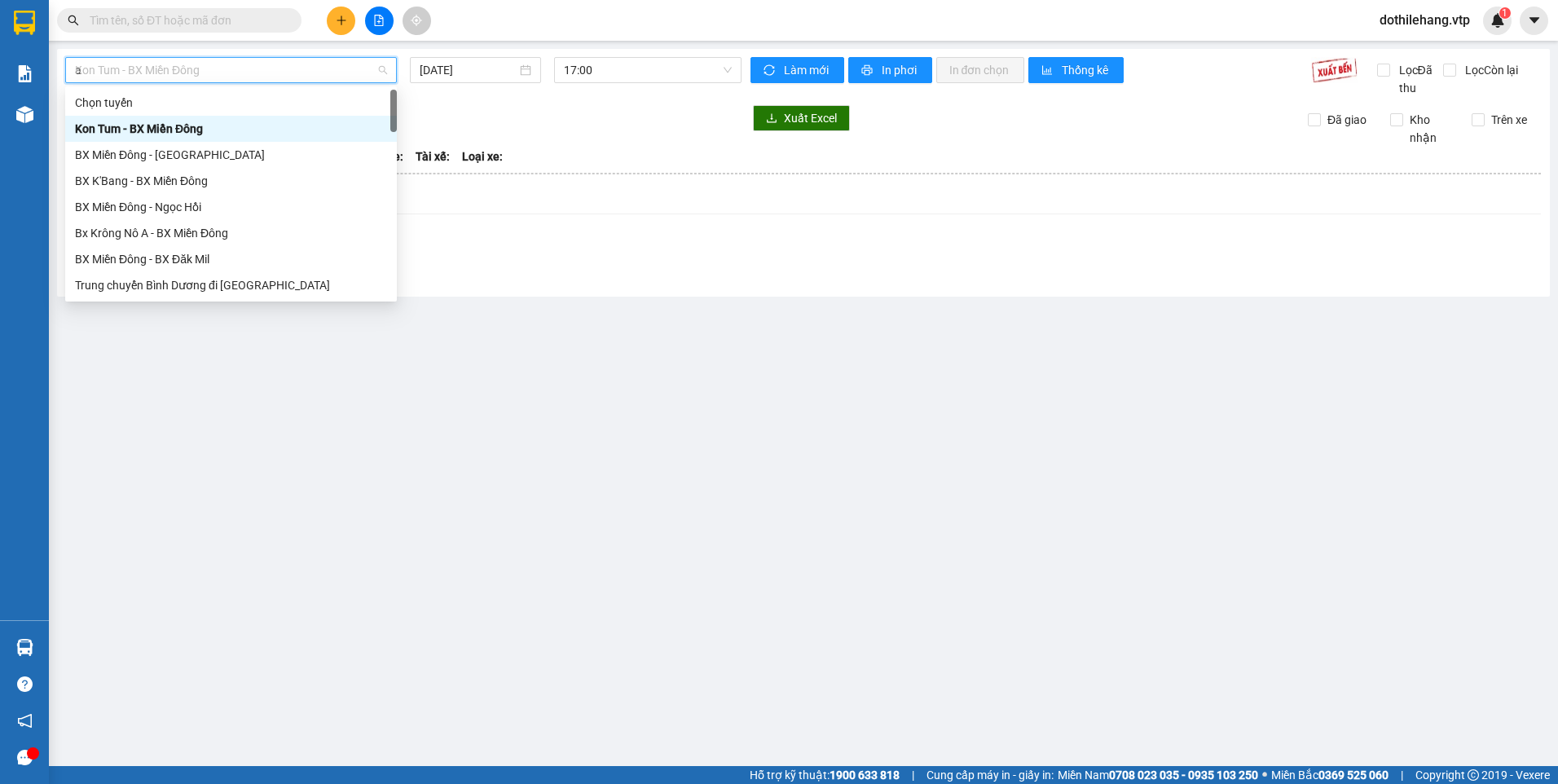
type input "a"
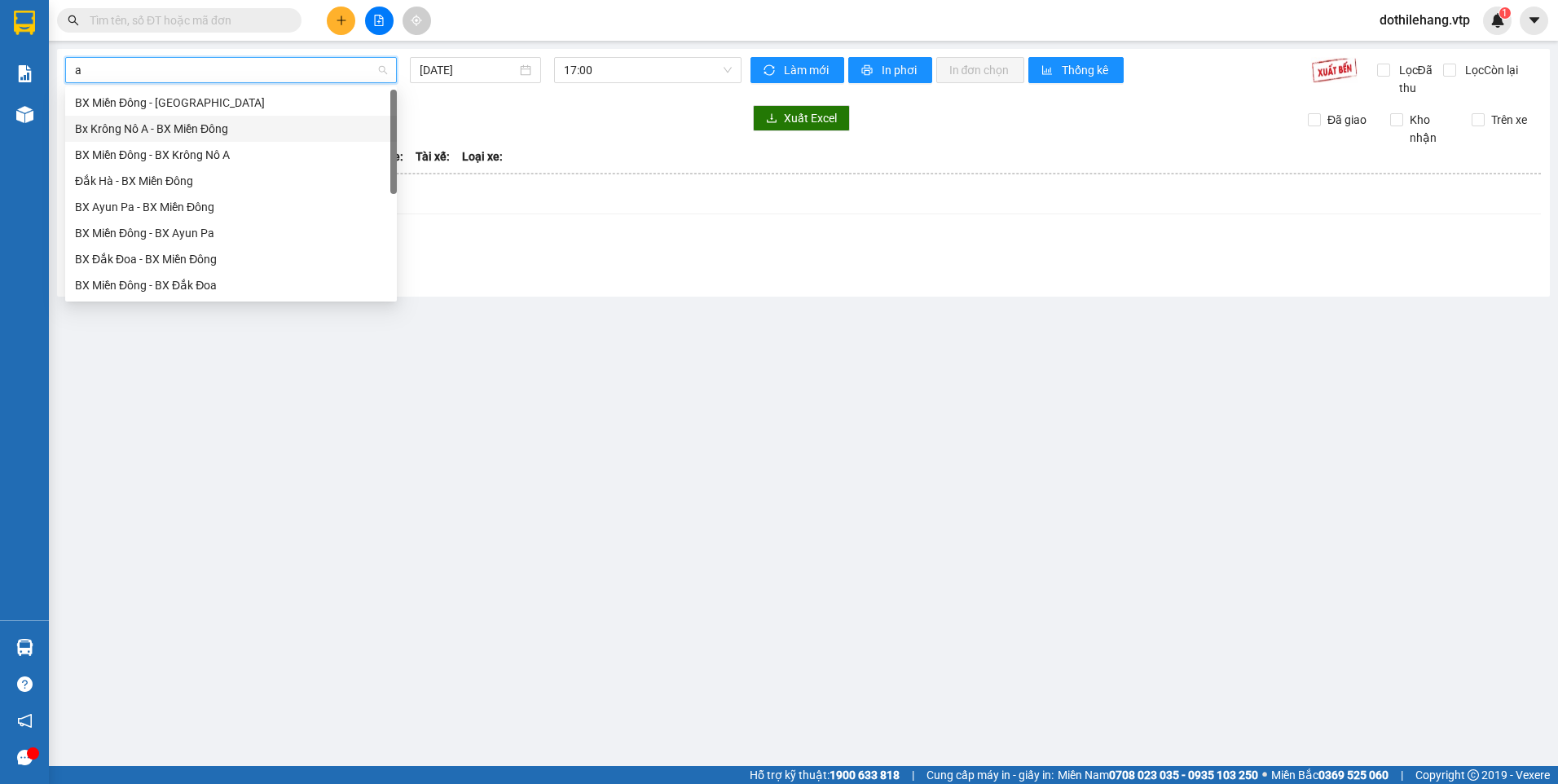
click at [228, 132] on div "Bx Krông Nô A - BX Miền Đông" at bounding box center [230, 129] width 312 height 18
type input "15/08/2025"
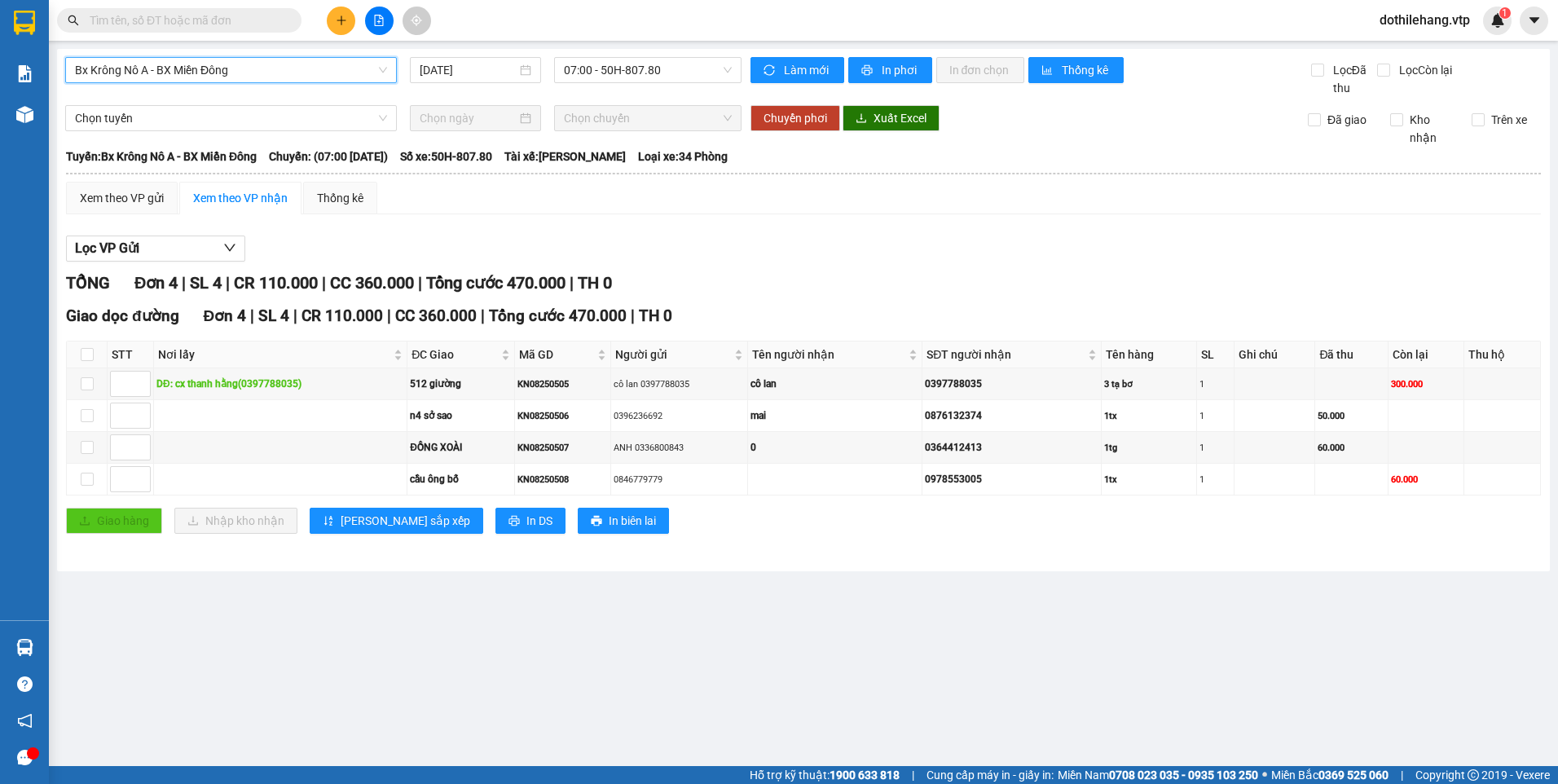
click at [228, 68] on span "Bx Krông Nô A - BX Miền Đông" at bounding box center [230, 70] width 312 height 24
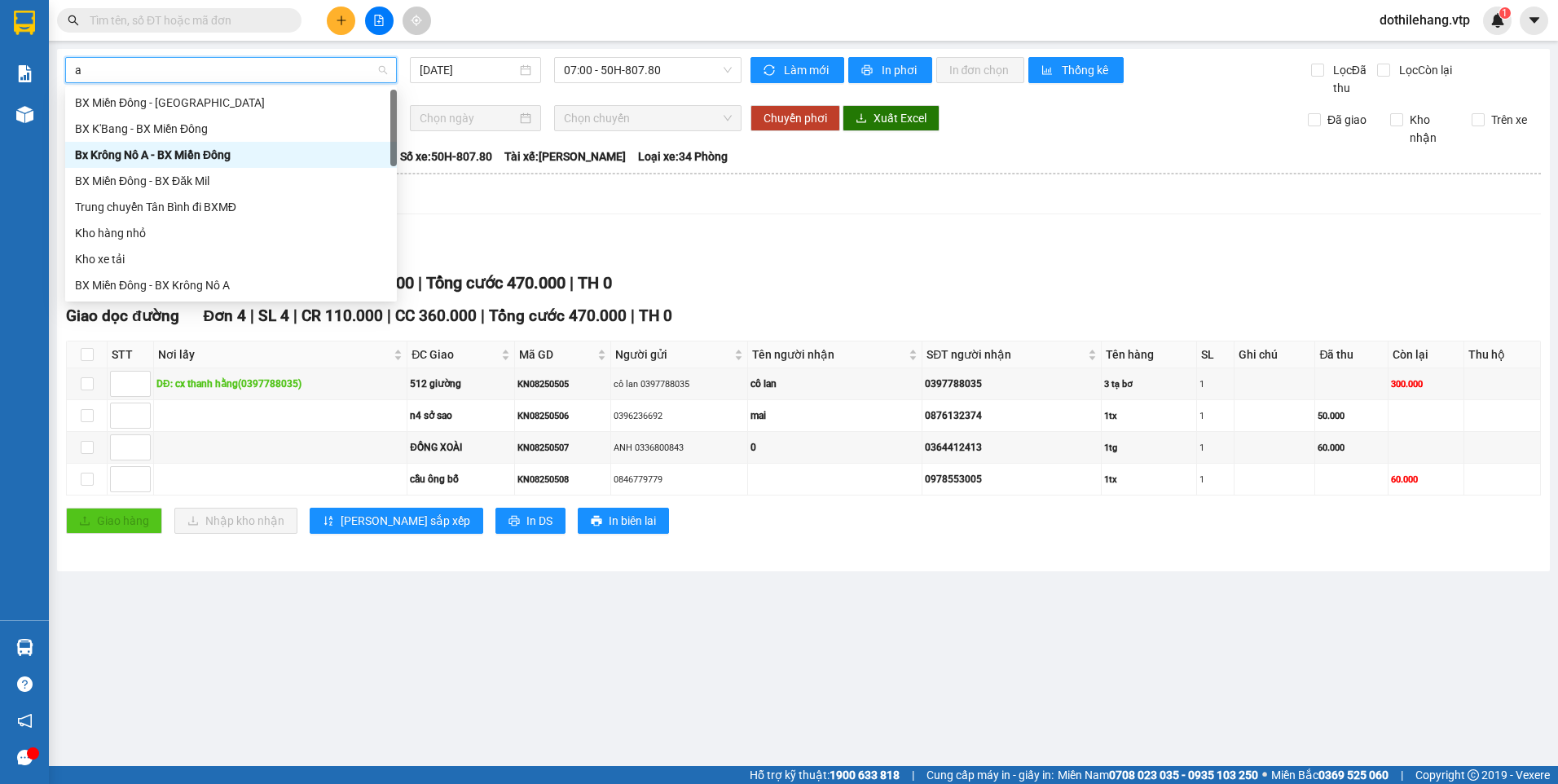
type input "a"
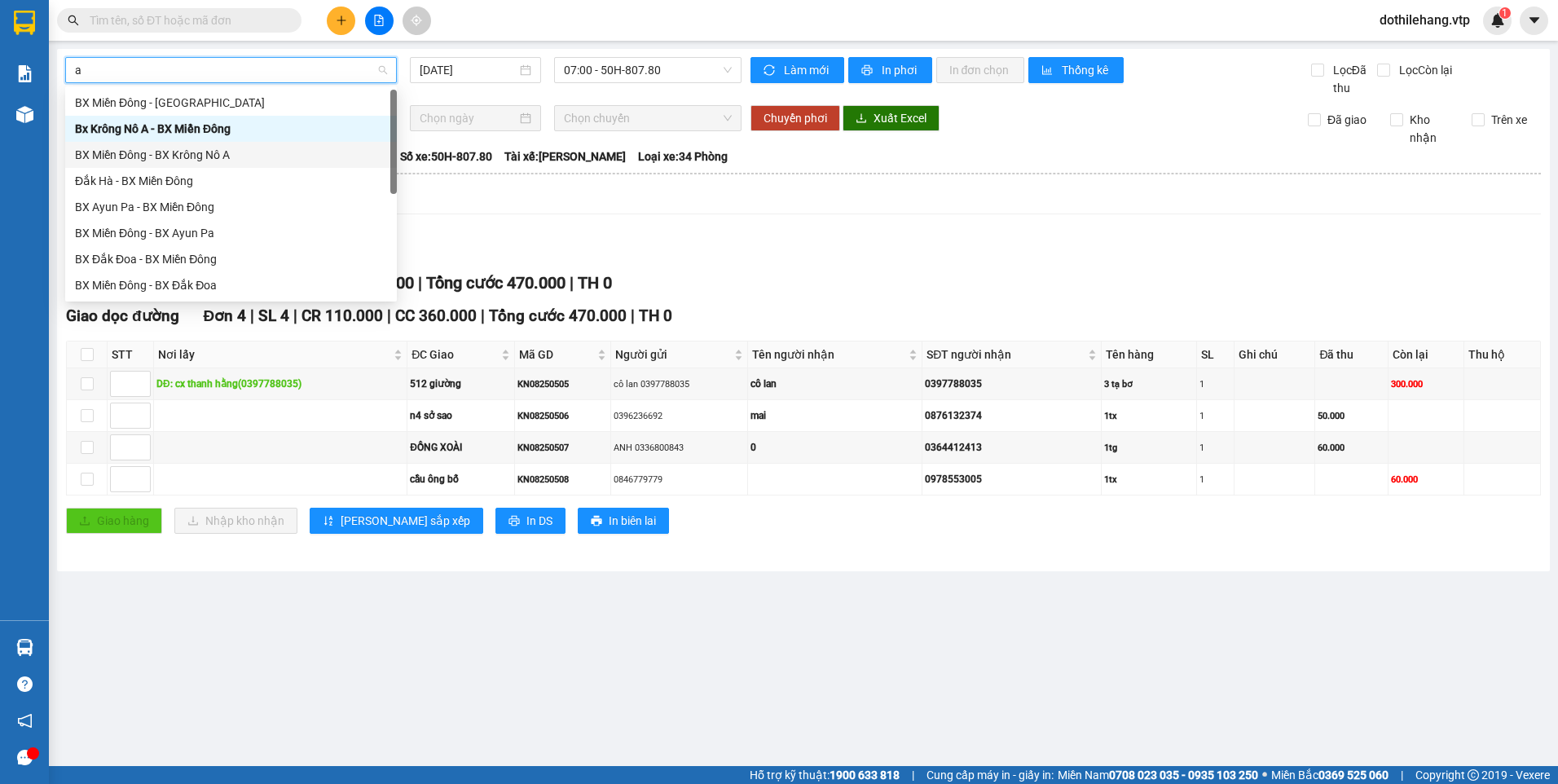
click at [199, 160] on div "BX Miền Đông - BX Krông Nô A" at bounding box center [230, 155] width 312 height 18
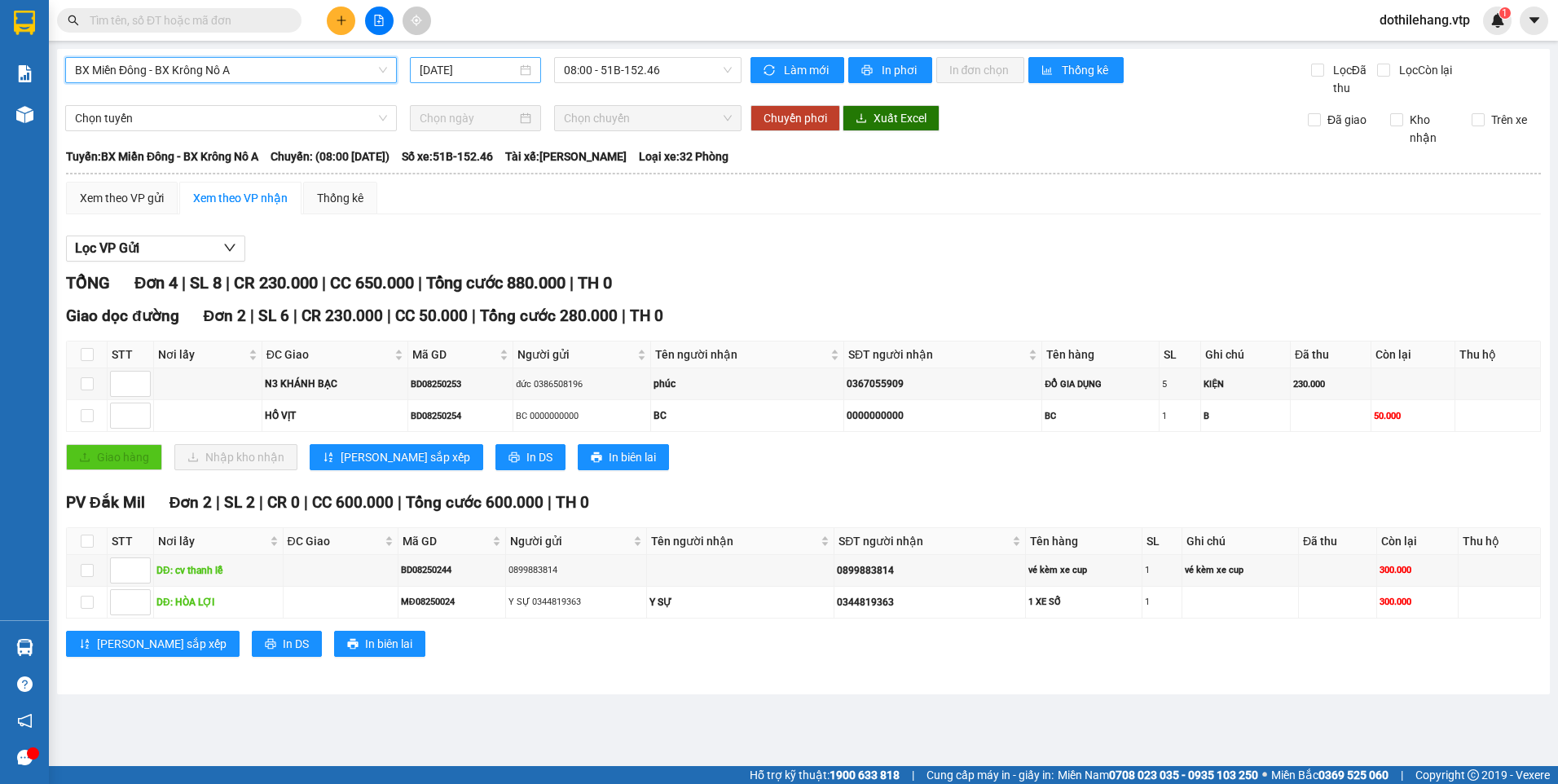
click at [441, 74] on input "15/08/2025" at bounding box center [467, 70] width 96 height 18
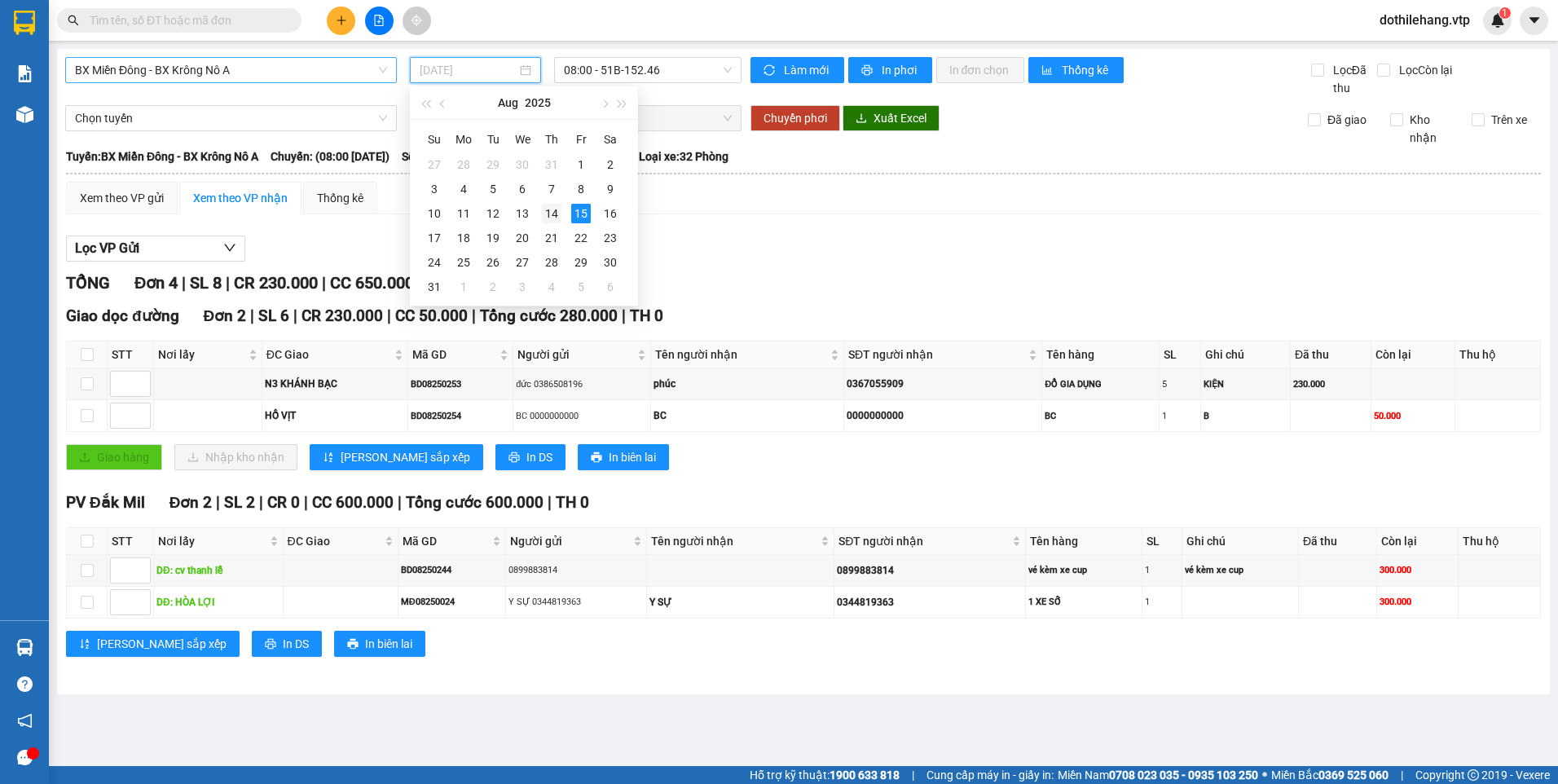
click at [549, 208] on div "14" at bounding box center [552, 213] width 19 height 19
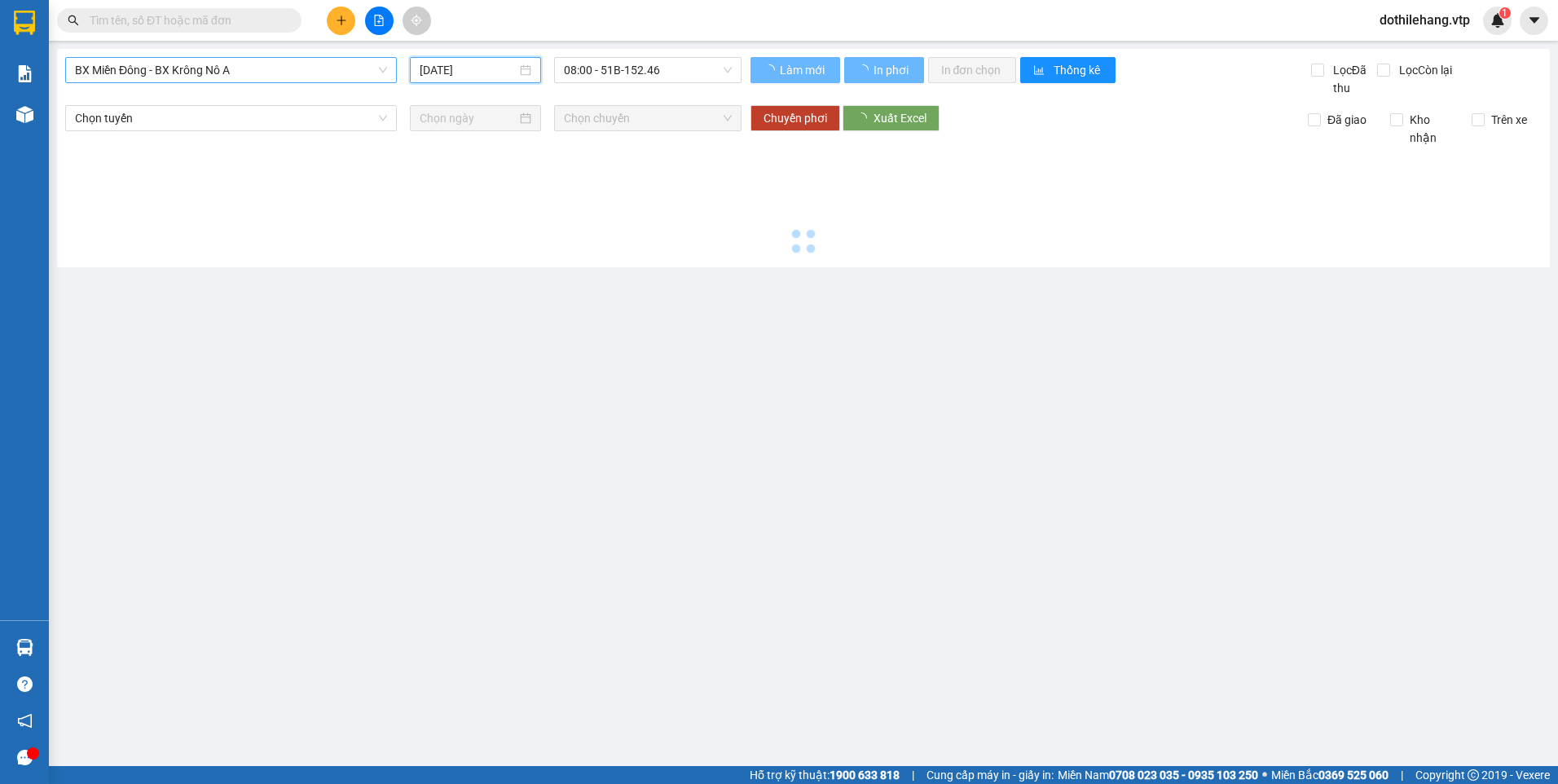
type input "14/08/2025"
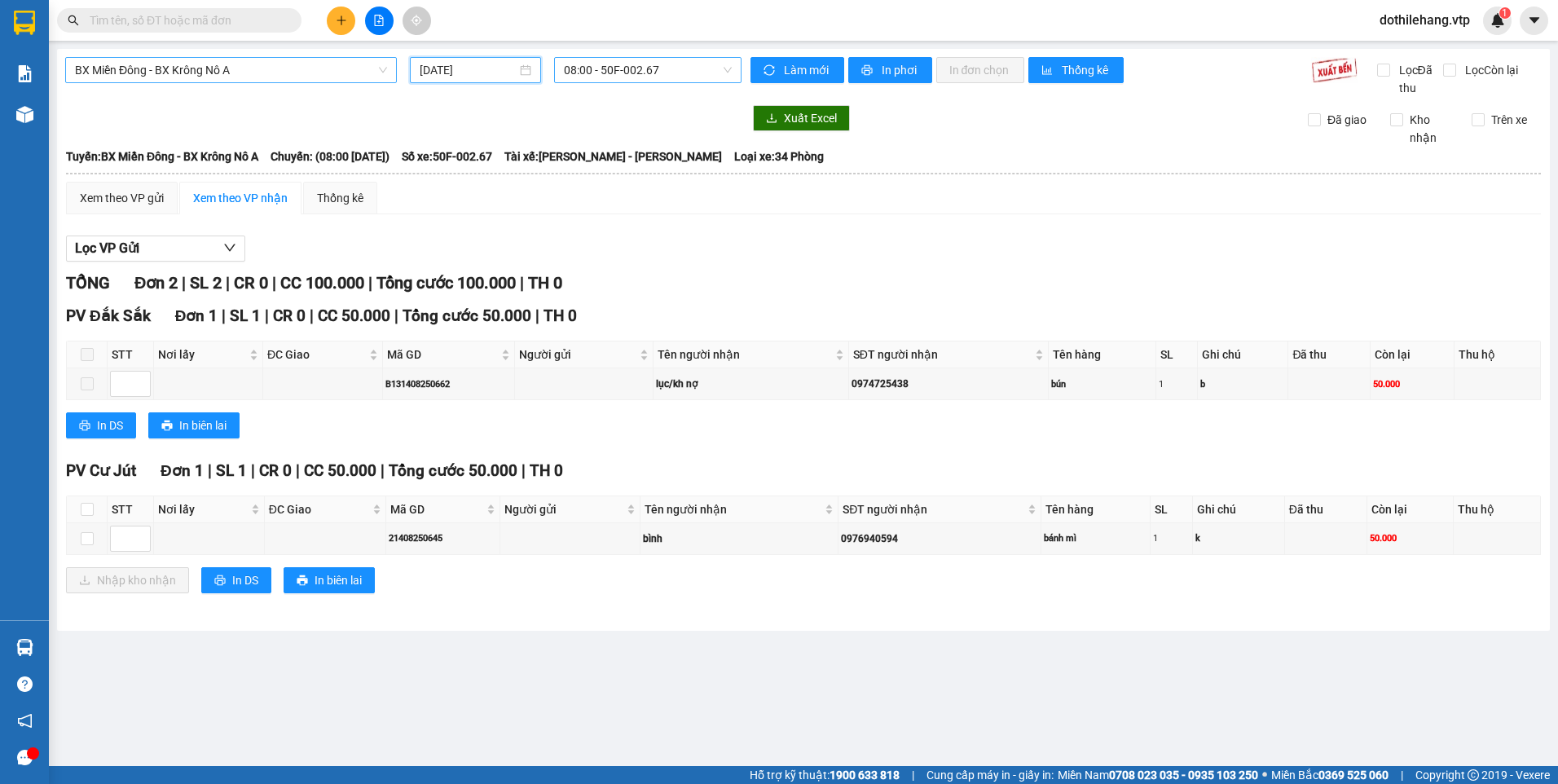
click at [611, 72] on span "08:00 - 50F-002.67" at bounding box center [648, 70] width 168 height 24
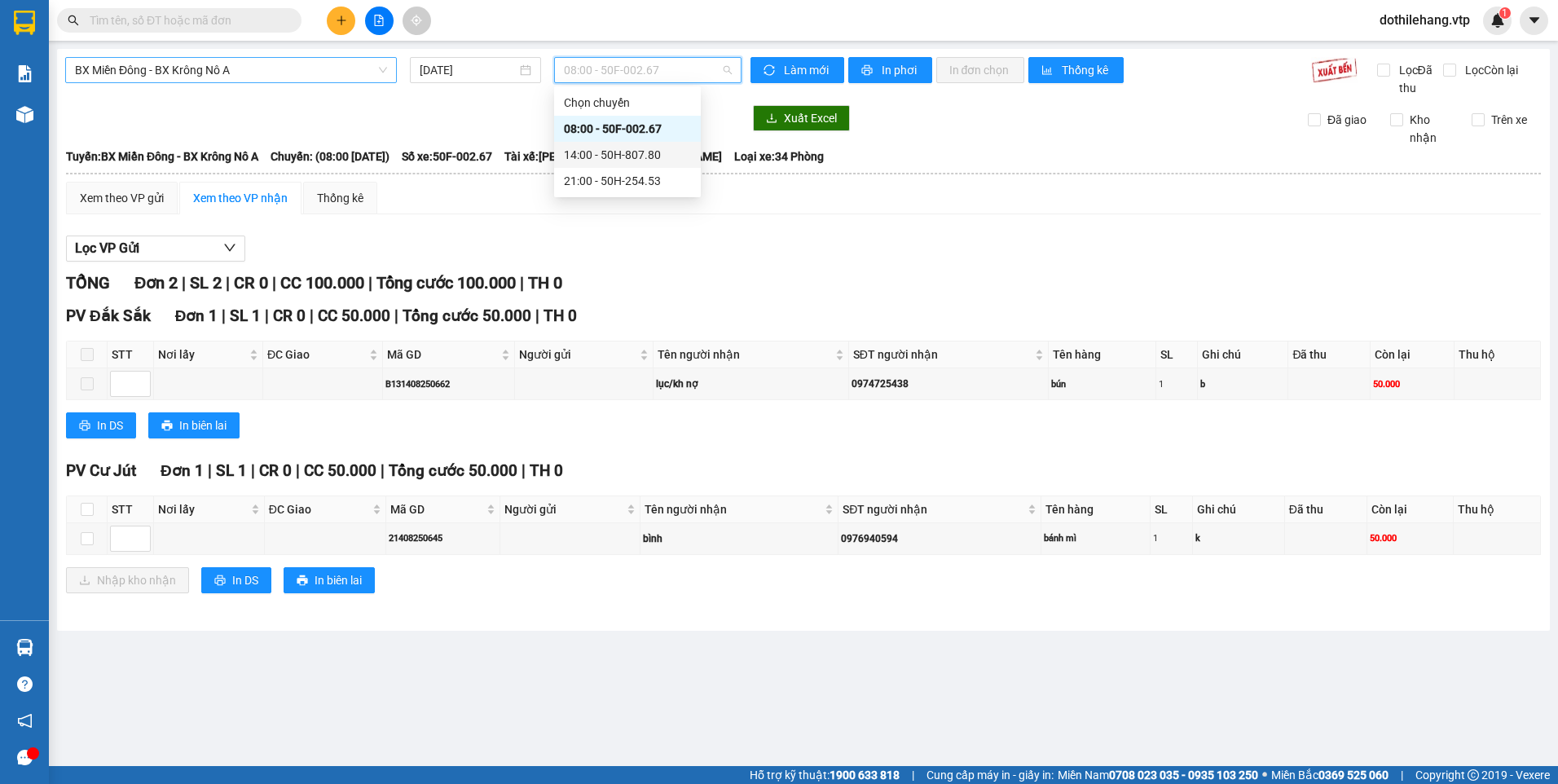
click at [618, 161] on div "14:00 - 50H-807.80" at bounding box center [626, 155] width 127 height 18
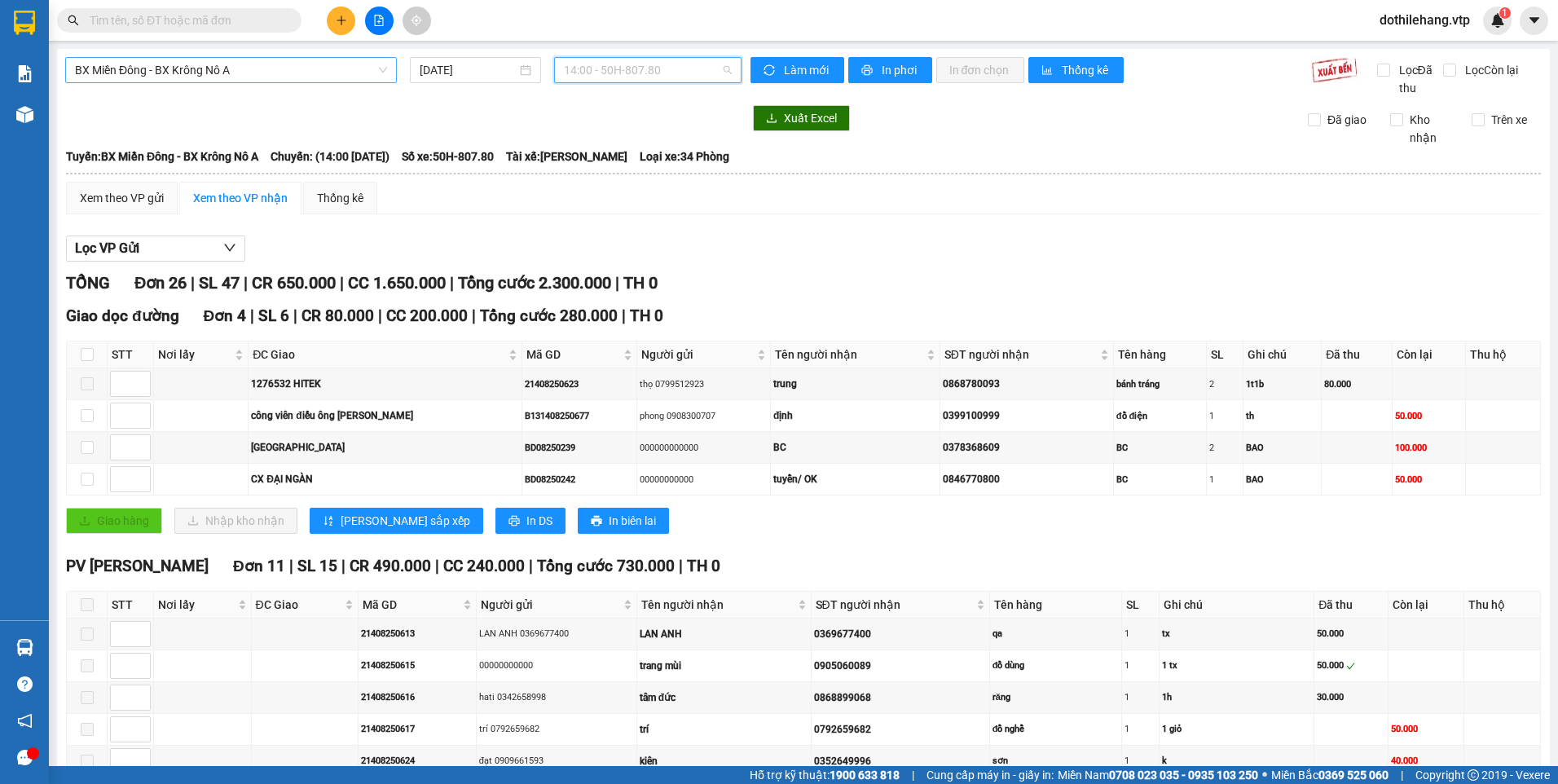
click at [623, 67] on span "14:00 - 50H-807.80" at bounding box center [648, 70] width 168 height 24
click at [613, 180] on div "21:00 - 50H-254.53" at bounding box center [623, 181] width 127 height 18
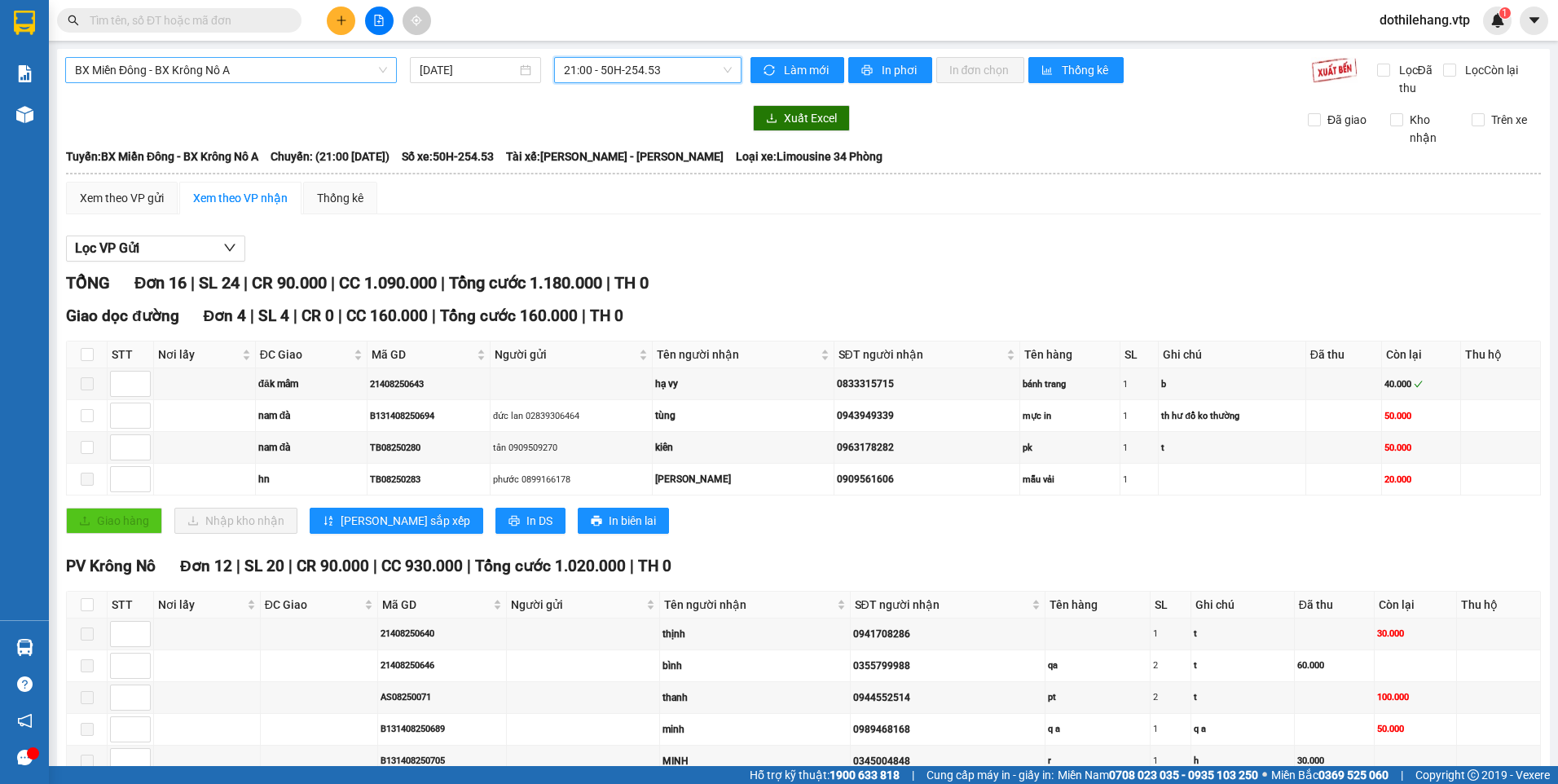
click at [626, 76] on span "21:00 - 50H-254.53" at bounding box center [648, 70] width 168 height 24
click at [621, 176] on div "21:00 - 50H-254.53" at bounding box center [623, 181] width 127 height 18
click at [89, 357] on input "checkbox" at bounding box center [86, 353] width 13 height 13
checkbox input "true"
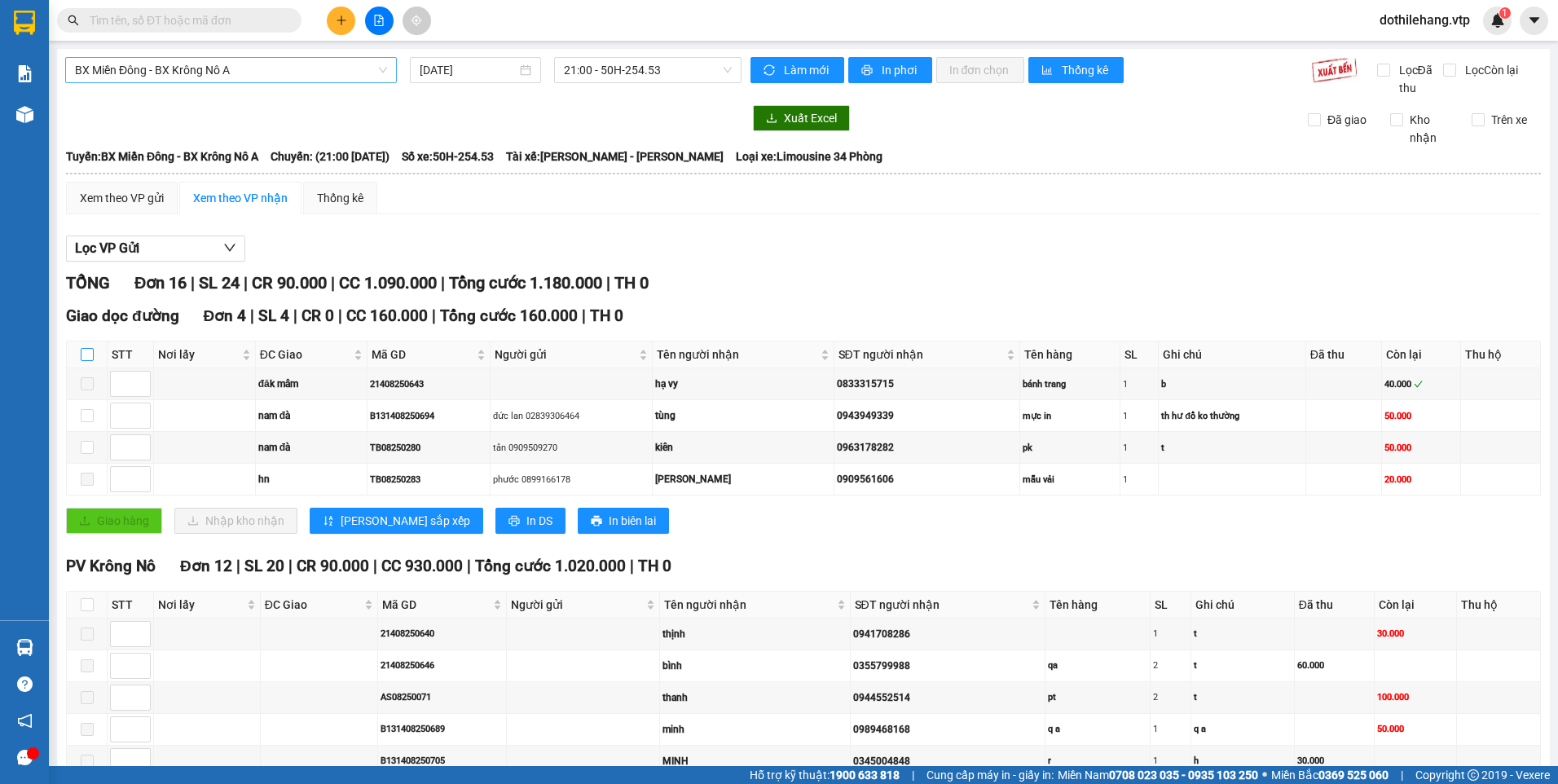
checkbox input "true"
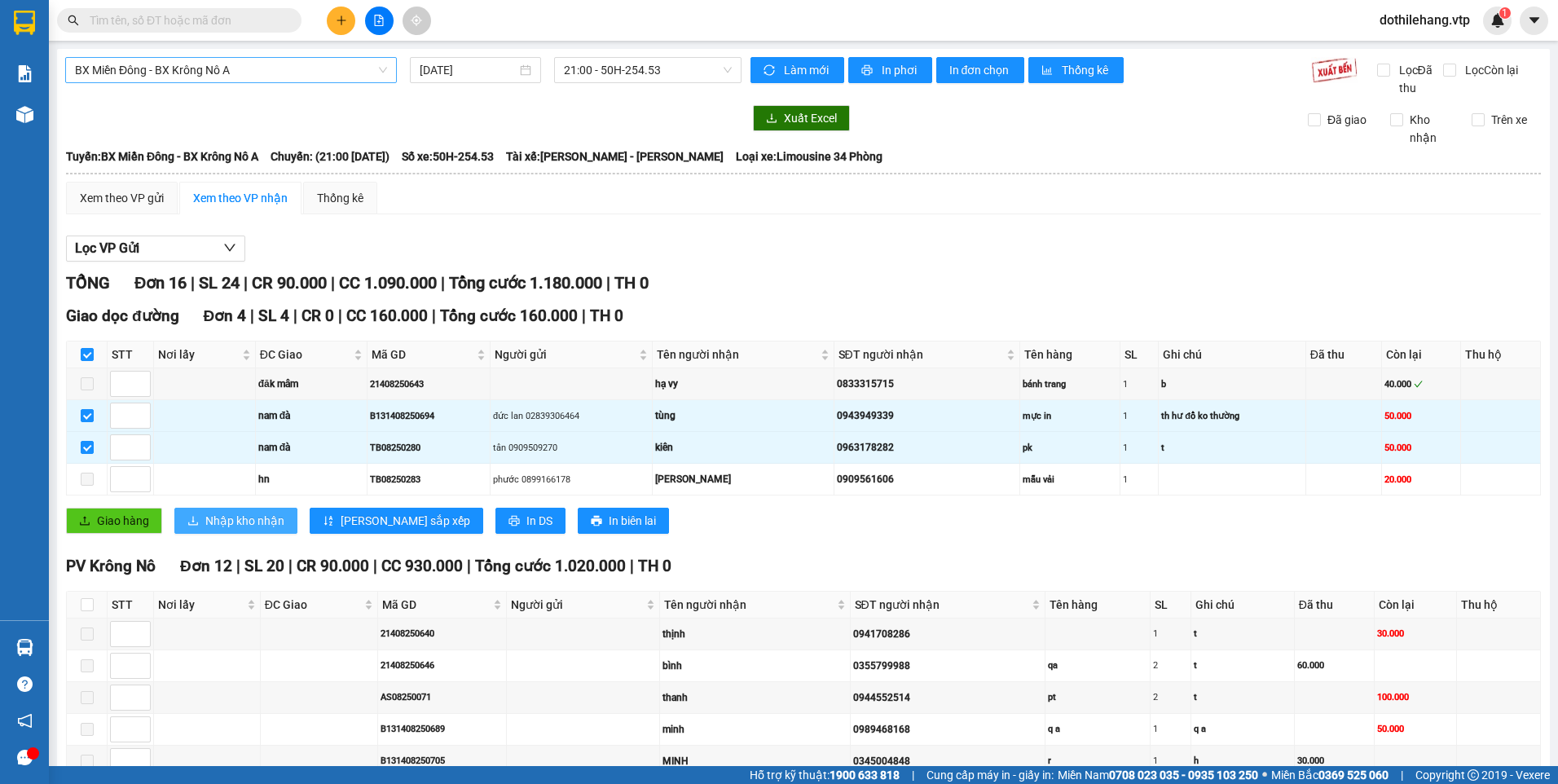
click at [253, 522] on span "Nhập kho nhận" at bounding box center [245, 521] width 79 height 18
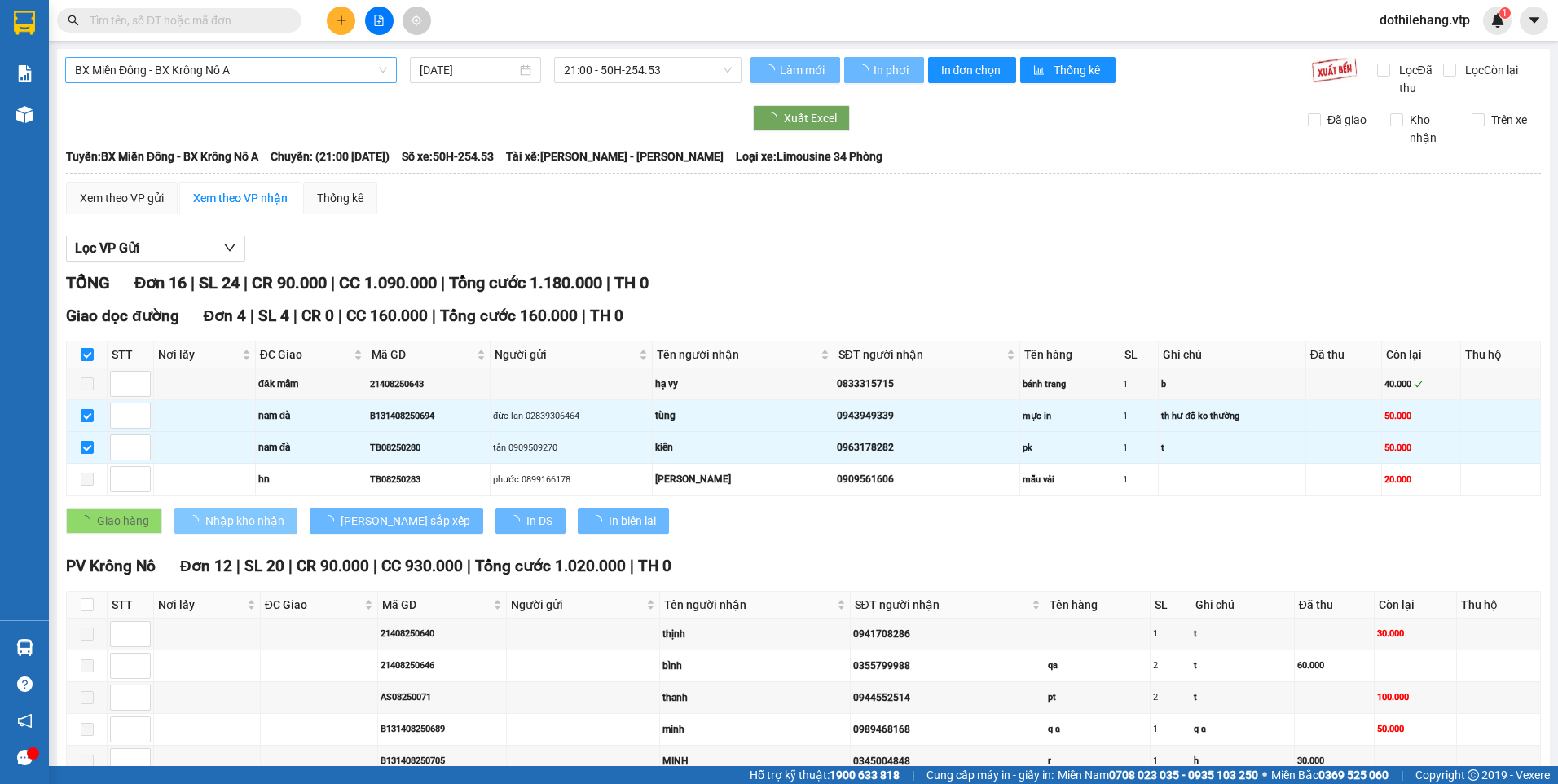
checkbox input "false"
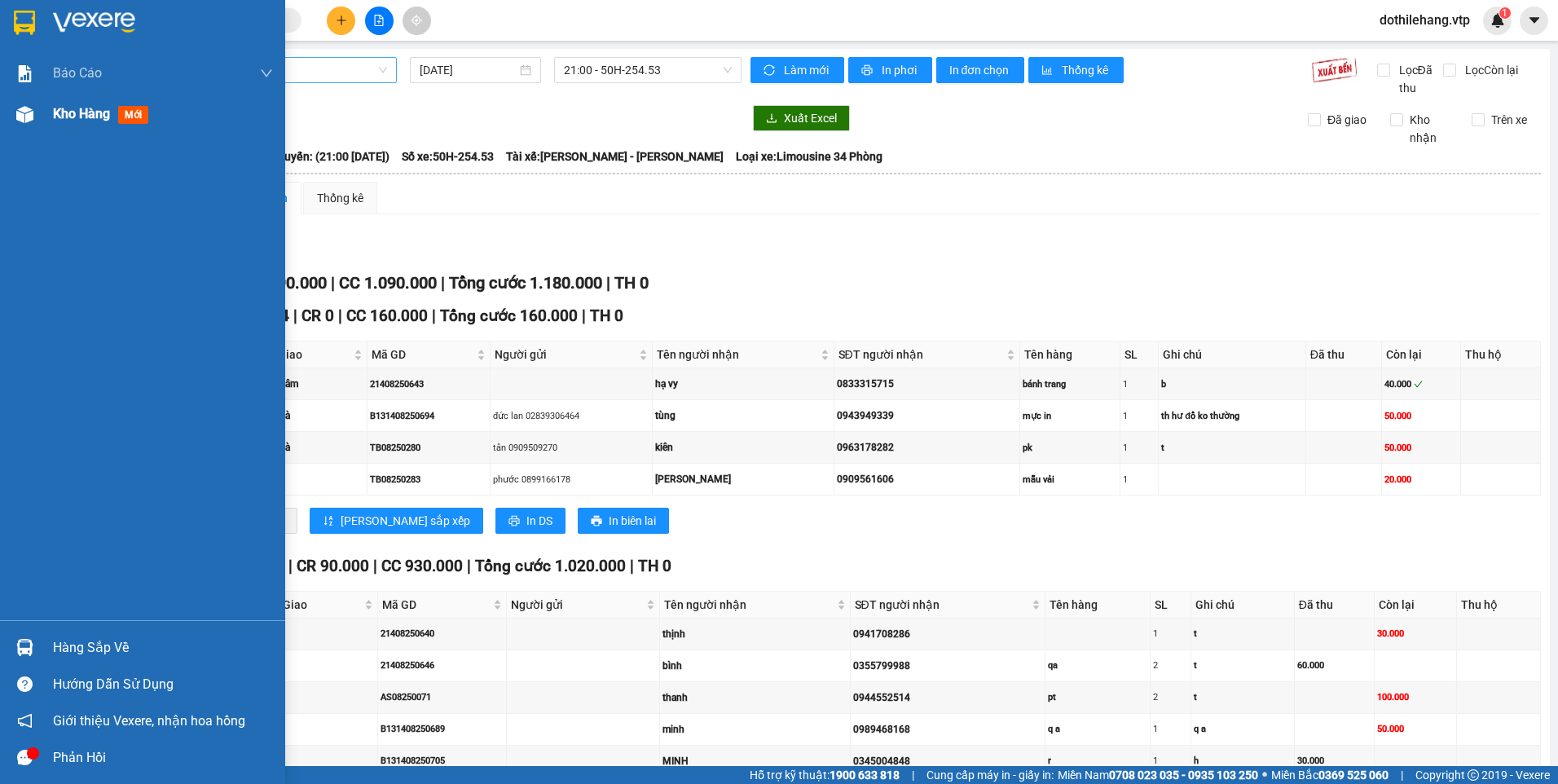
click at [28, 107] on img at bounding box center [25, 114] width 17 height 17
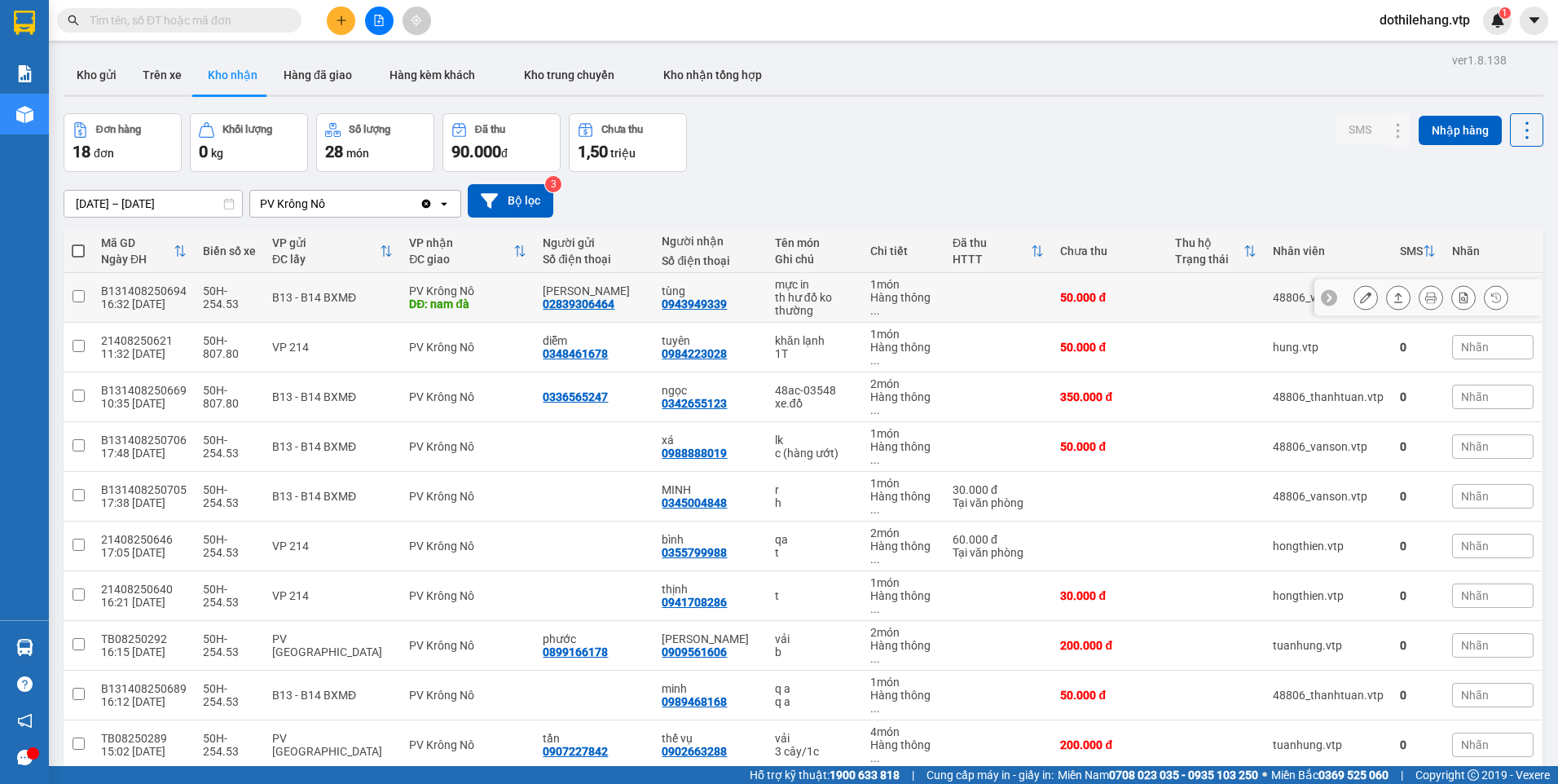
click at [741, 312] on td "tùng 0943949339" at bounding box center [710, 297] width 112 height 49
checkbox input "true"
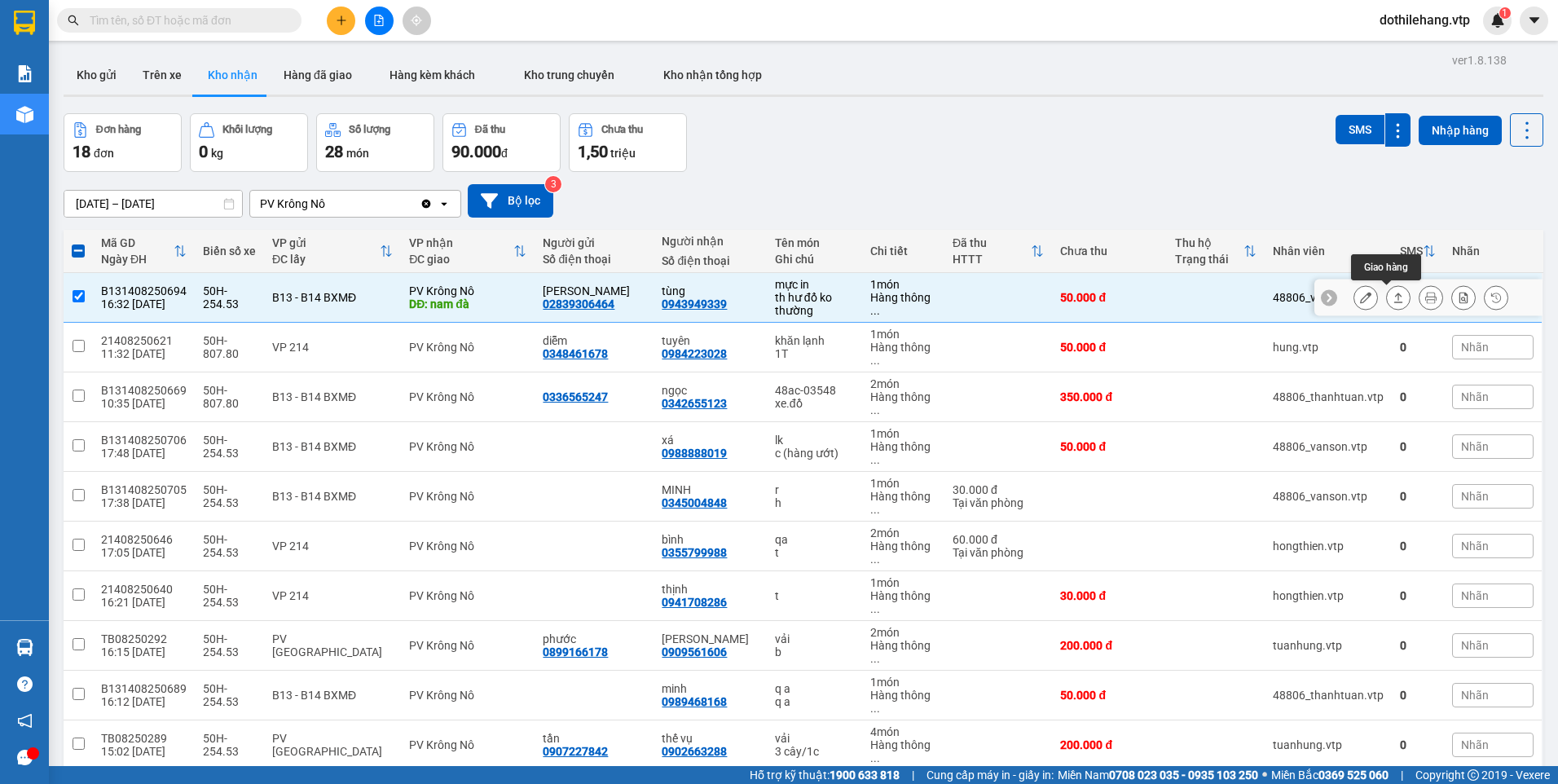
click at [1392, 291] on icon at bounding box center [1398, 297] width 12 height 12
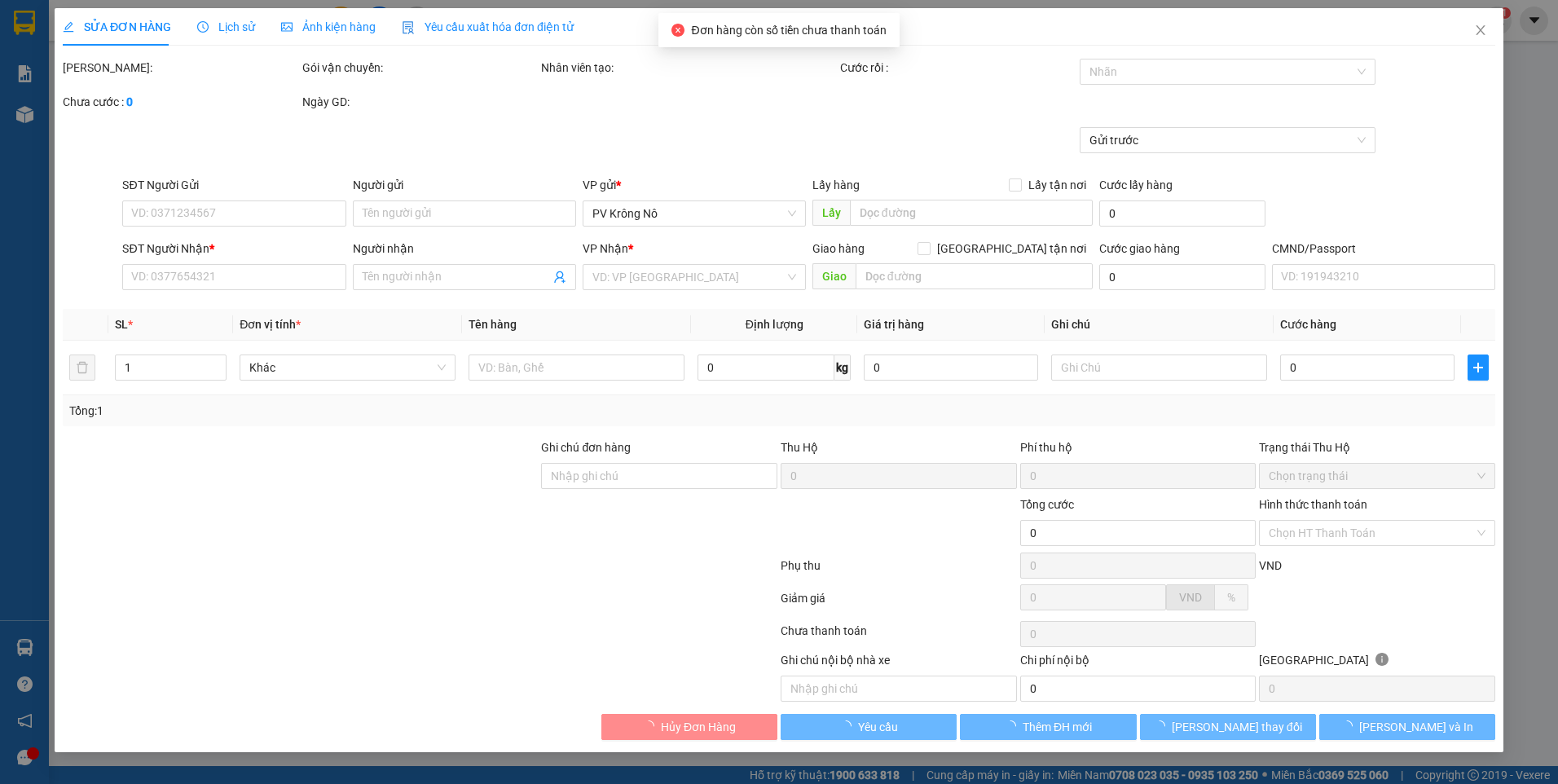
type input "02839306464"
type input "đức lan"
type input "0943949339"
type input "tùng"
type input "nam đà"
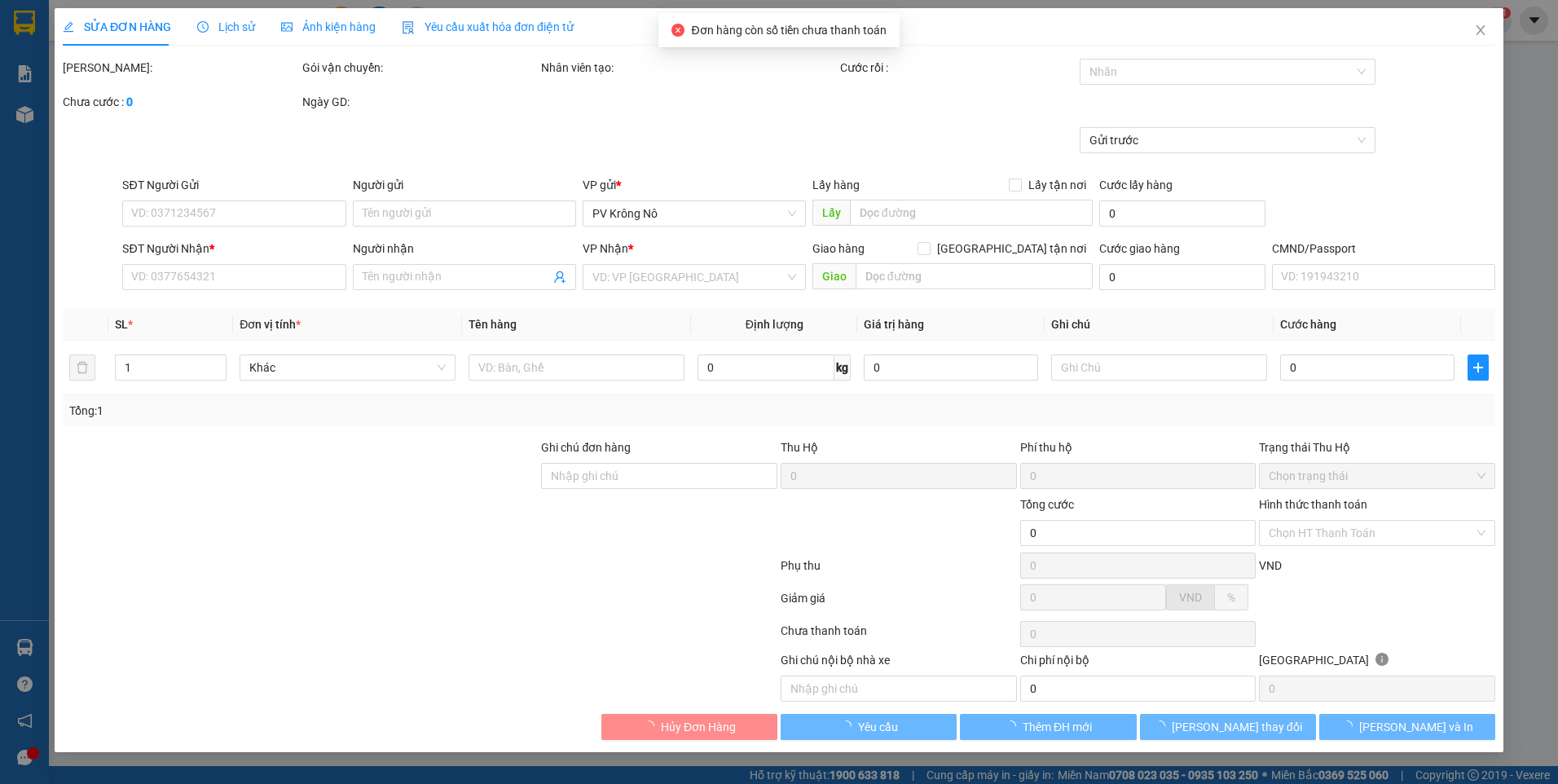
type input "50.000"
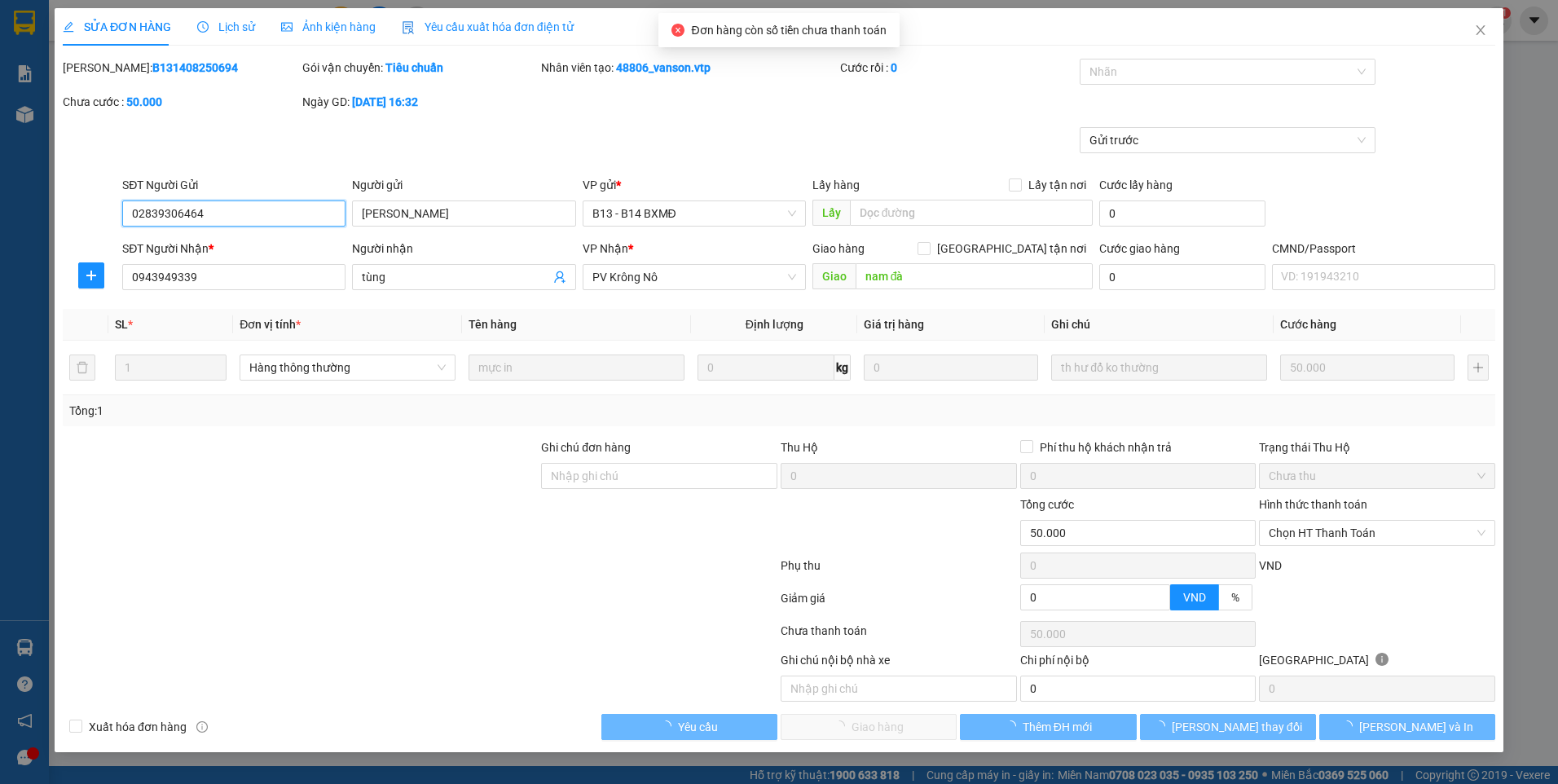
type input "2.500"
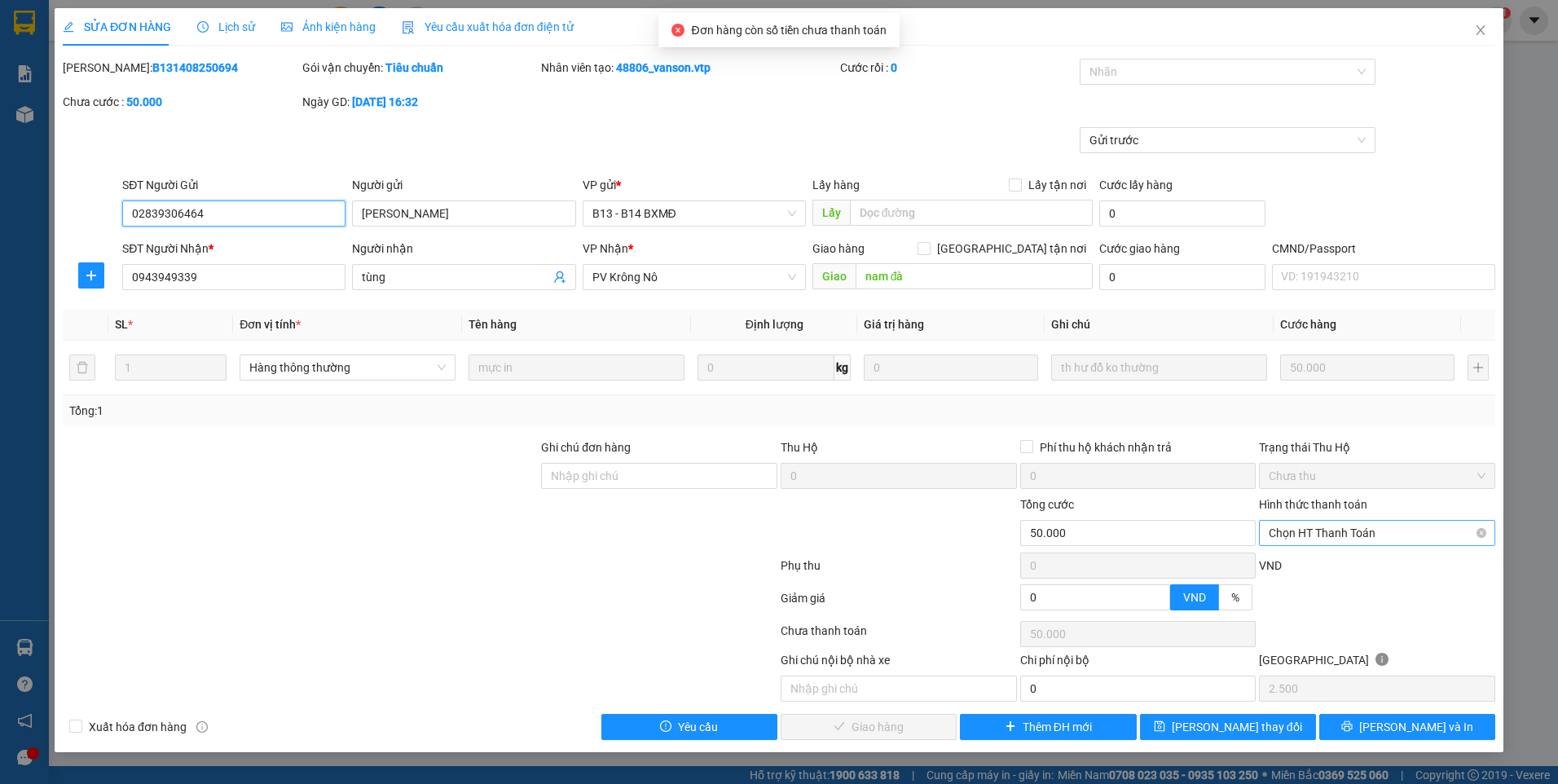
click at [1279, 532] on span "Chọn HT Thanh Toán" at bounding box center [1377, 532] width 217 height 24
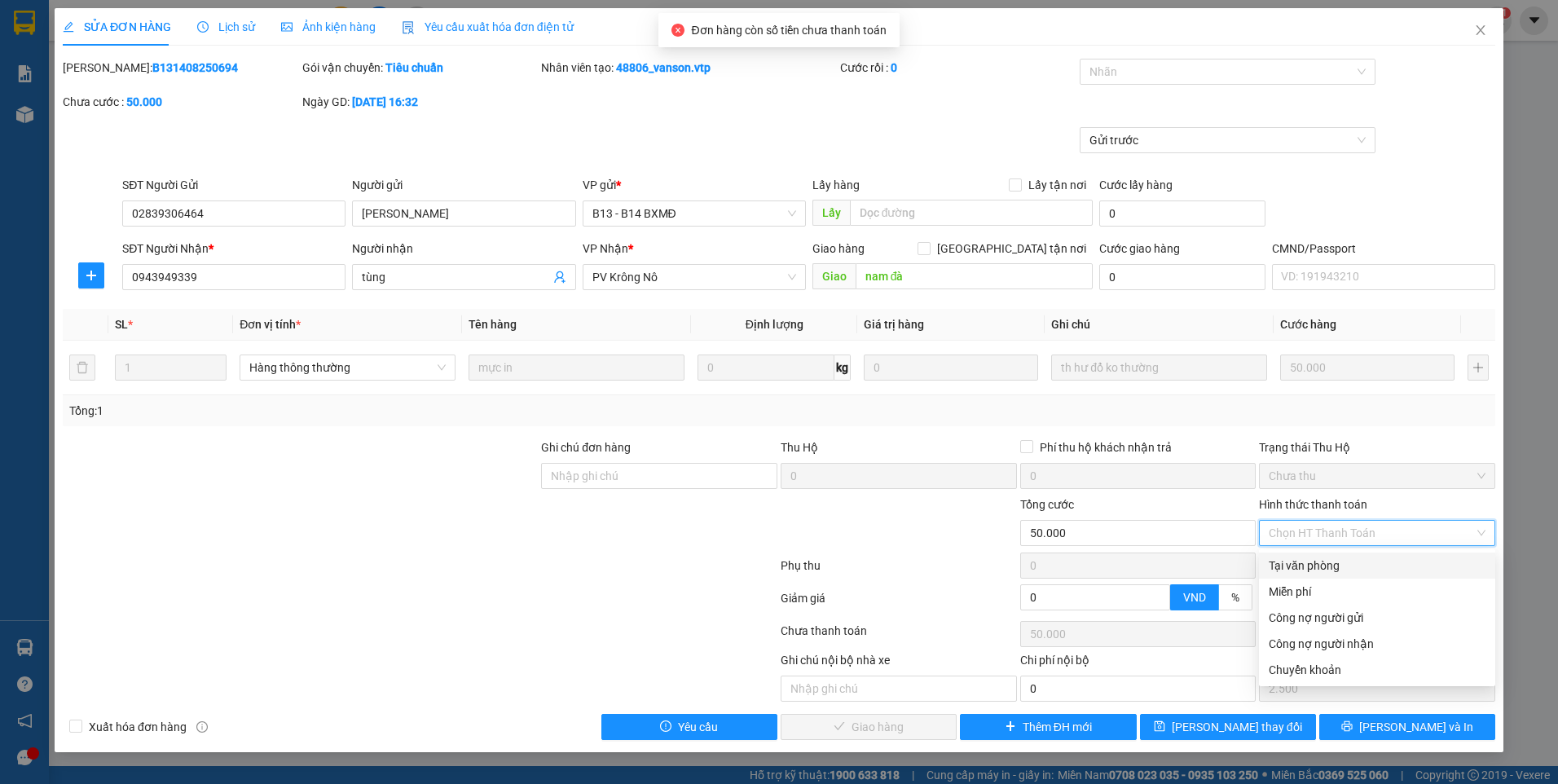
click at [1282, 568] on div "Tại văn phòng" at bounding box center [1377, 565] width 217 height 18
type input "0"
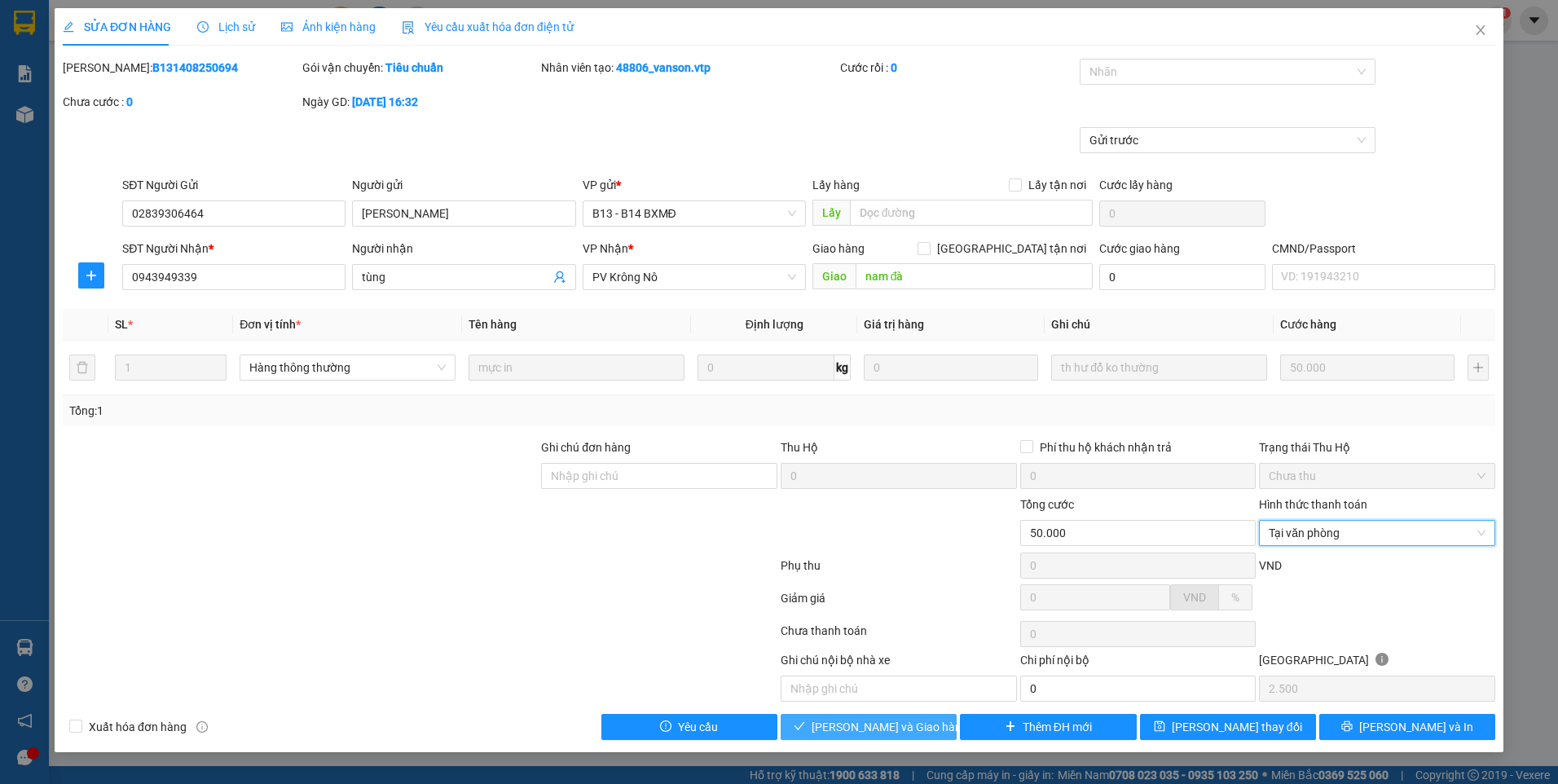
click at [842, 726] on span "Lưu và Giao hàng" at bounding box center [890, 726] width 157 height 18
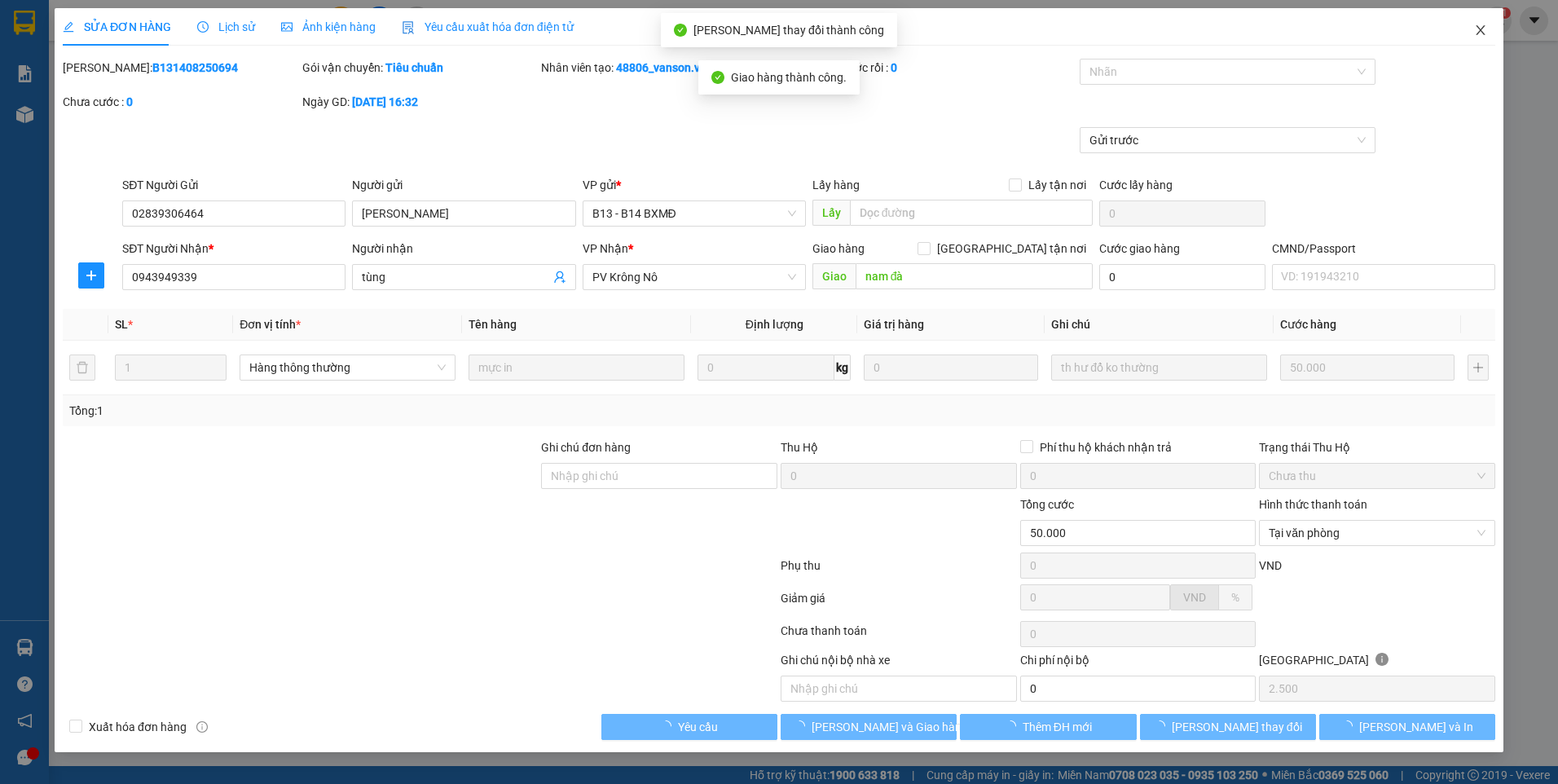
click at [1480, 29] on icon "close" at bounding box center [1480, 30] width 9 height 10
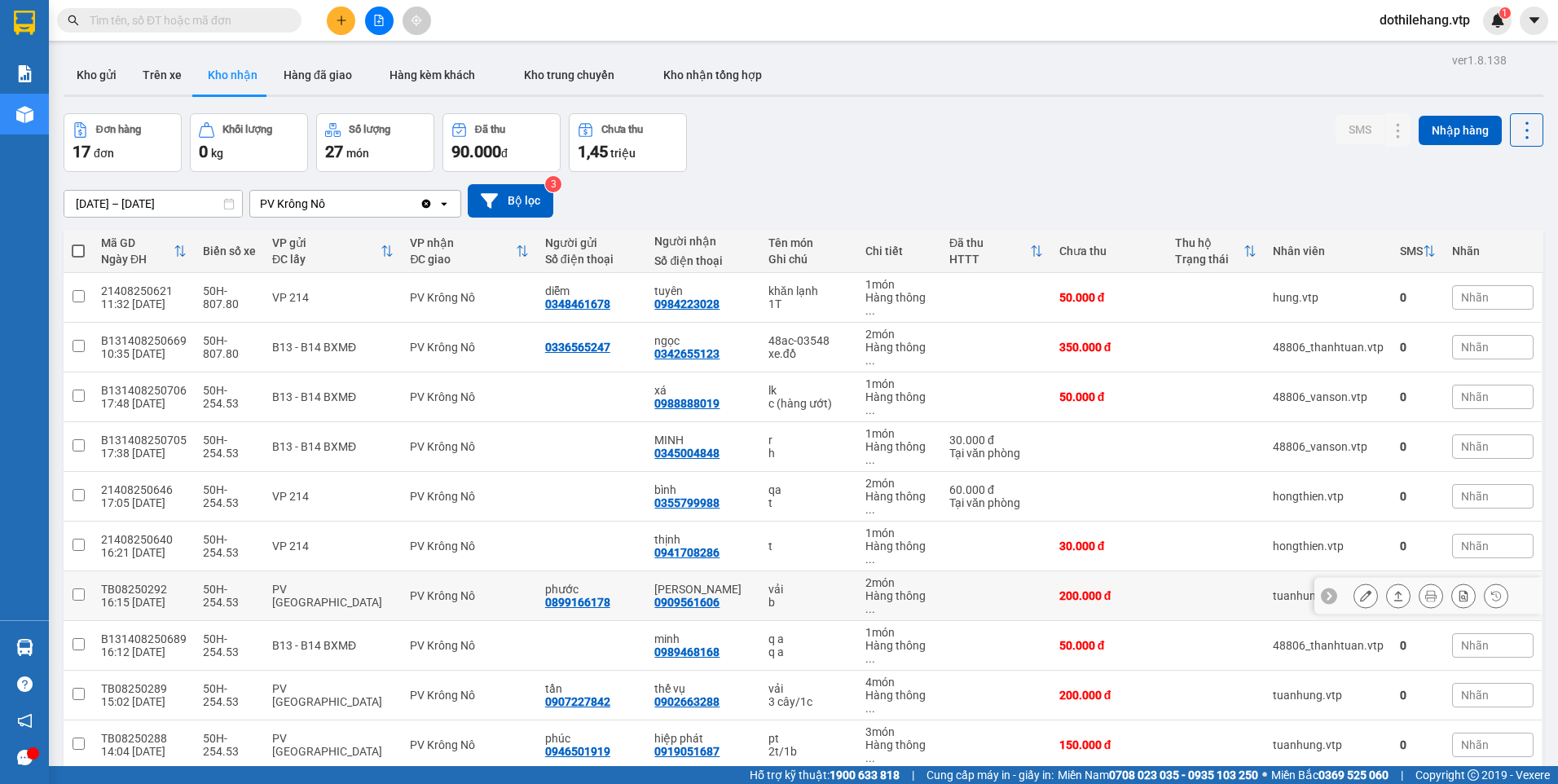
scroll to position [163, 0]
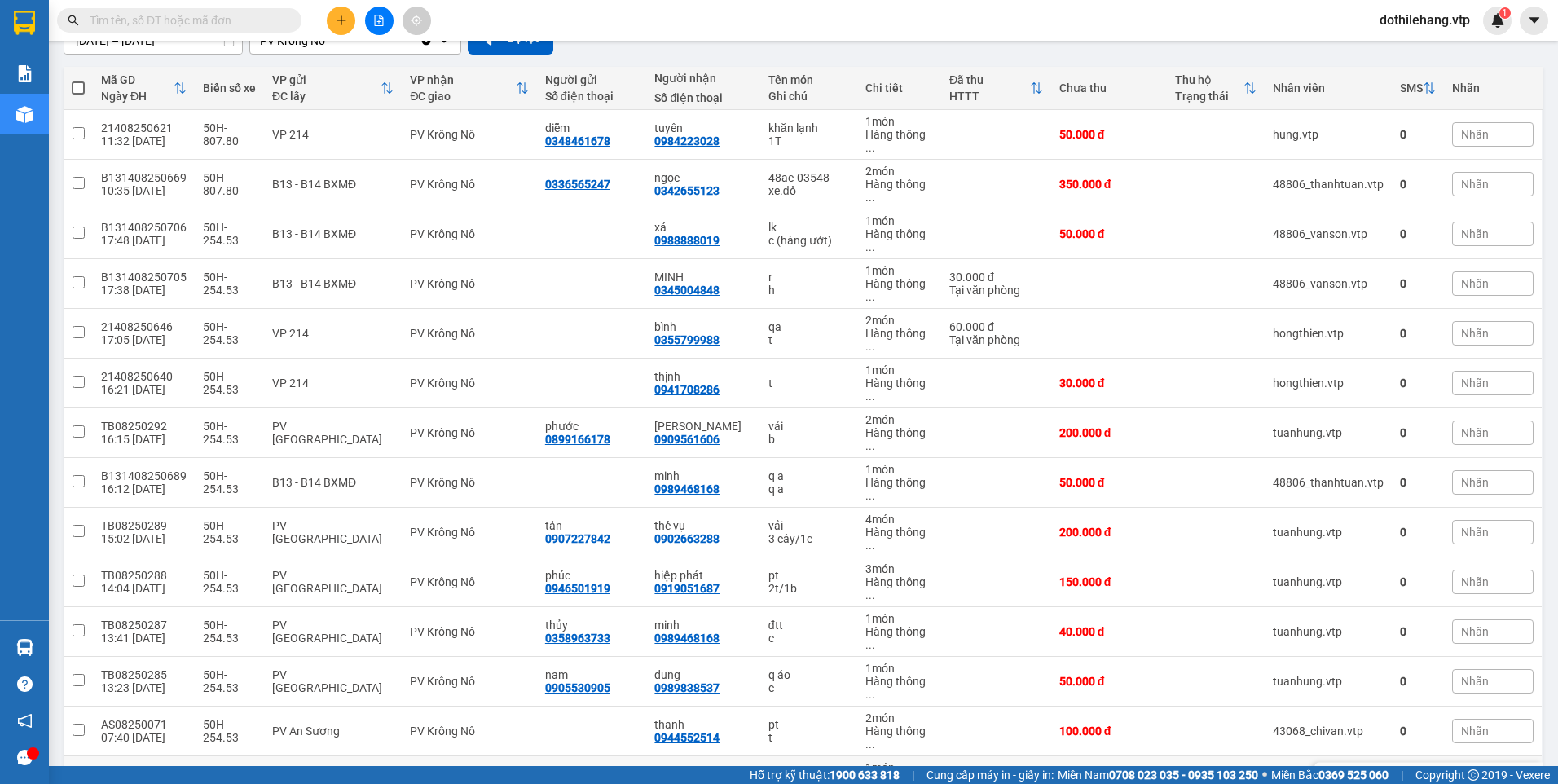
click at [1360, 774] on icon at bounding box center [1366, 780] width 12 height 12
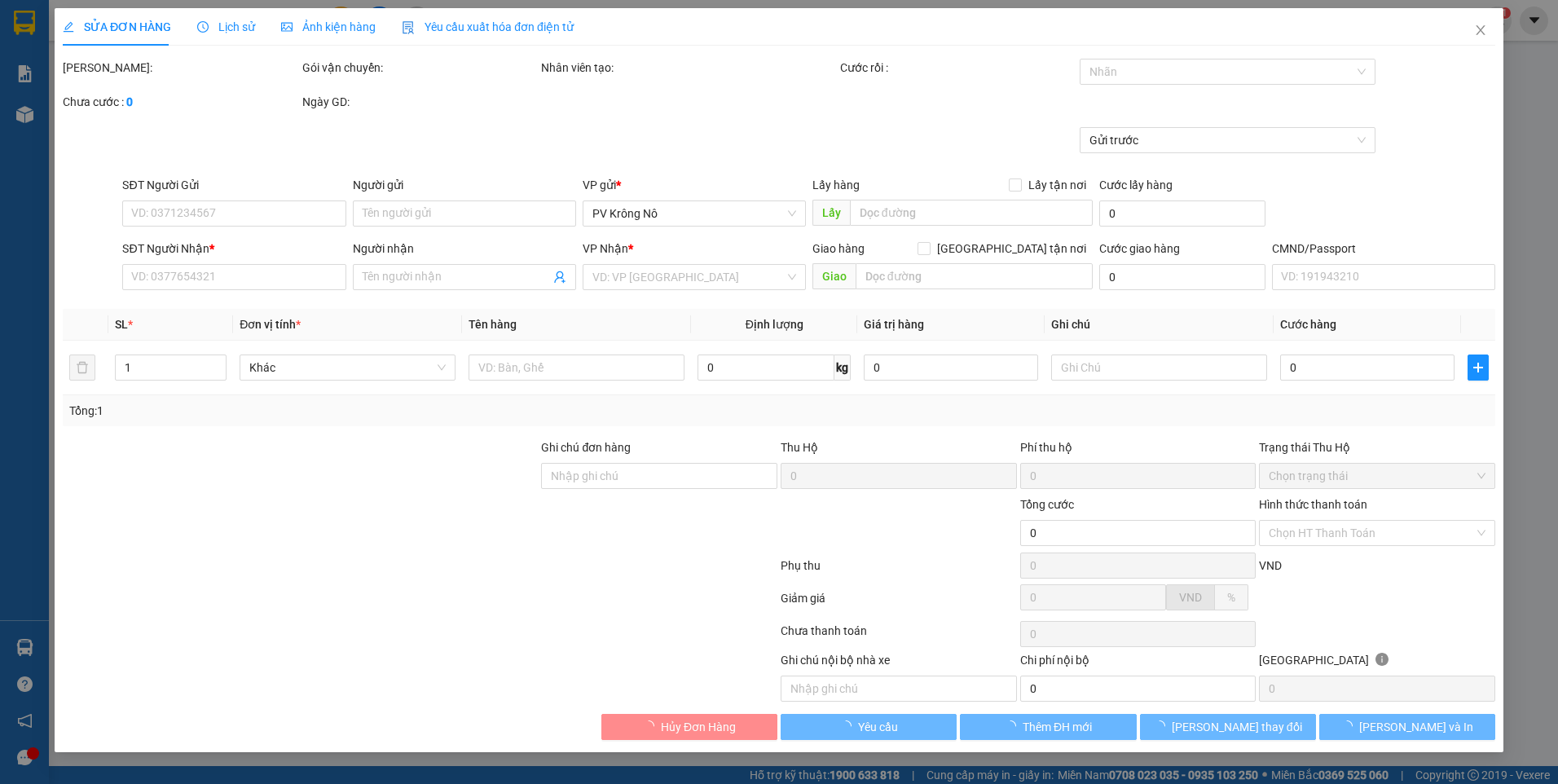
type input "0899166178"
type input "phước"
type input "0909561606"
type input "HOÀNG ANH"
type input "hn"
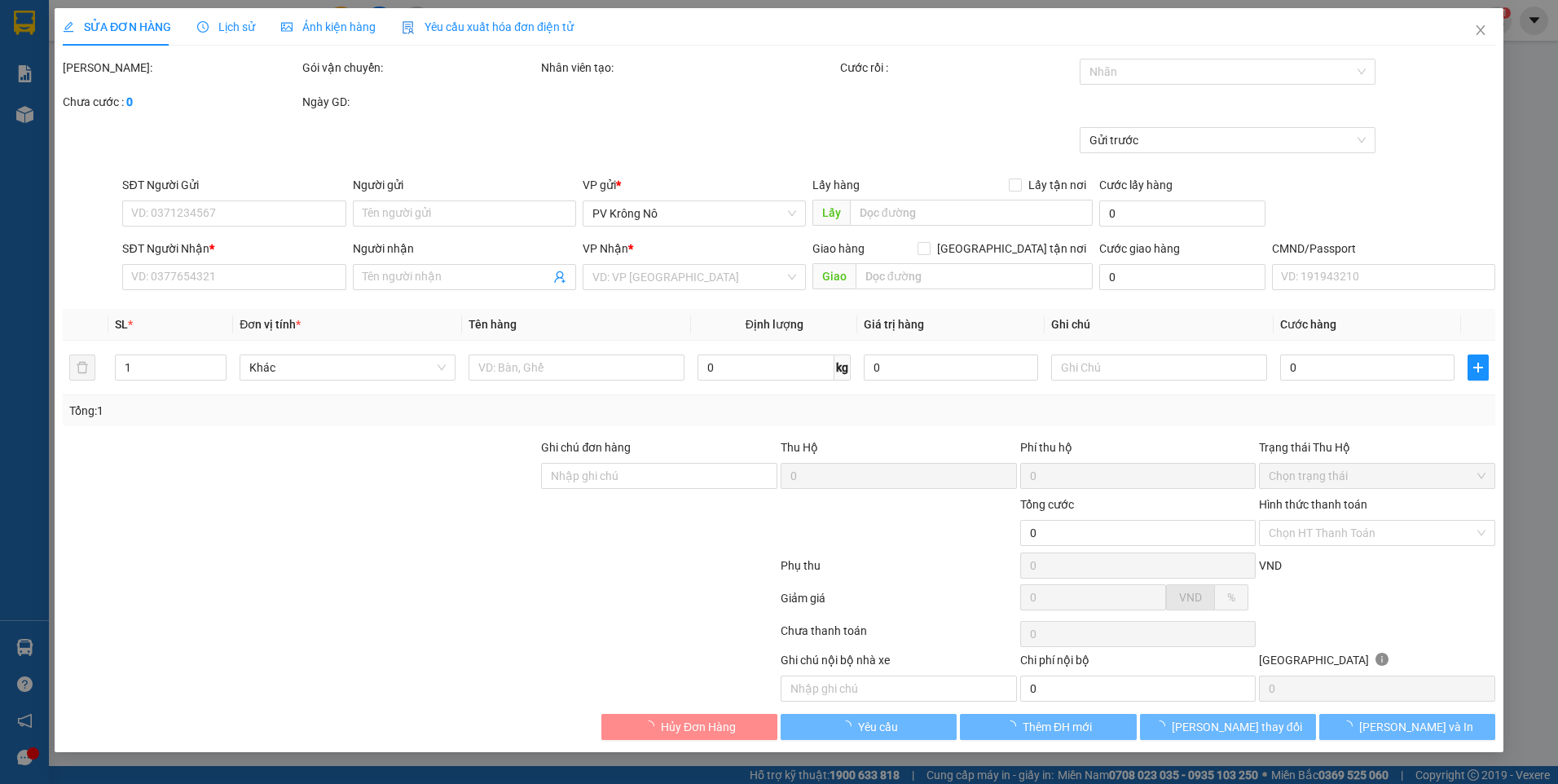
type input "20.000"
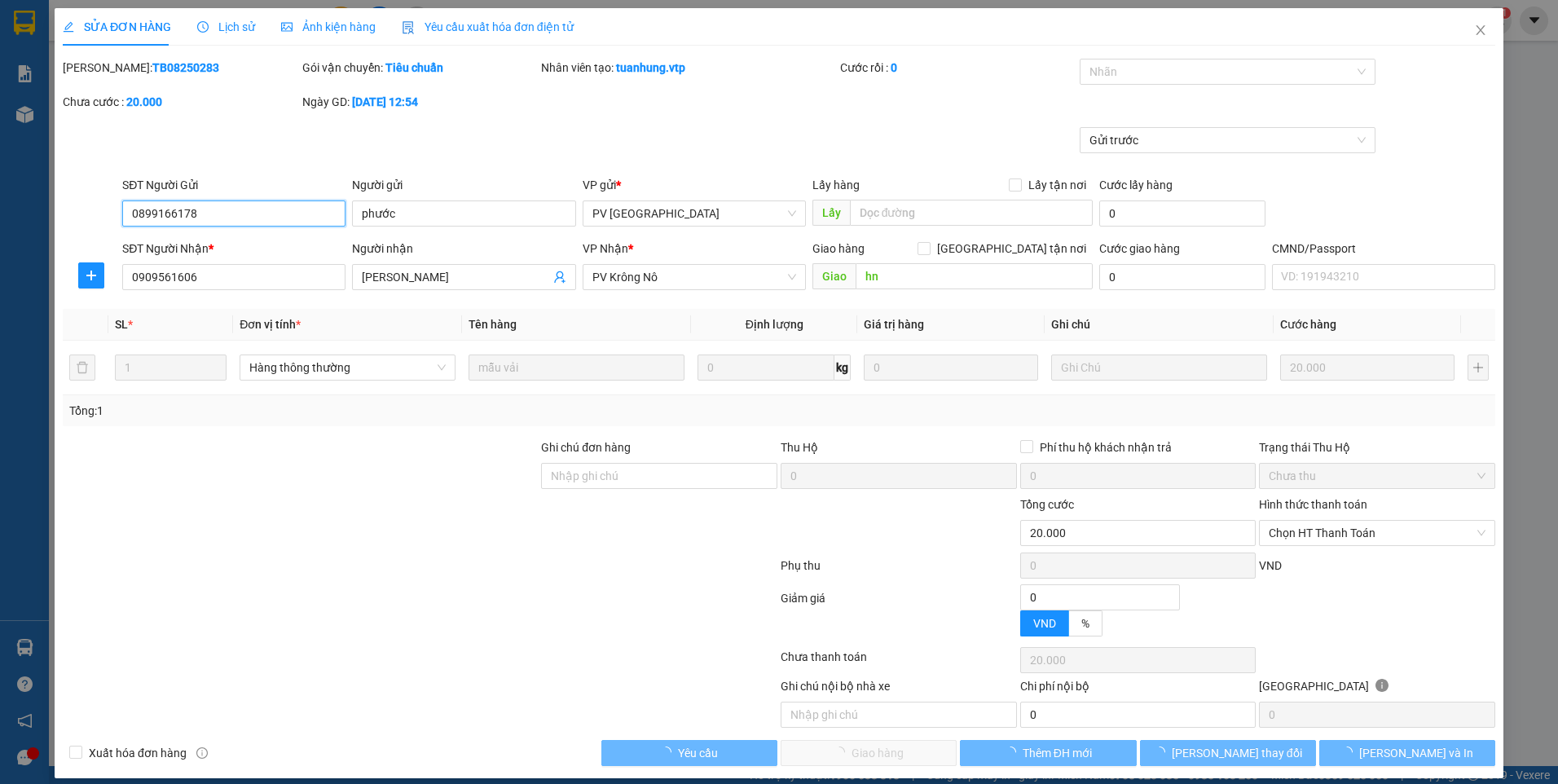
type input "1.000"
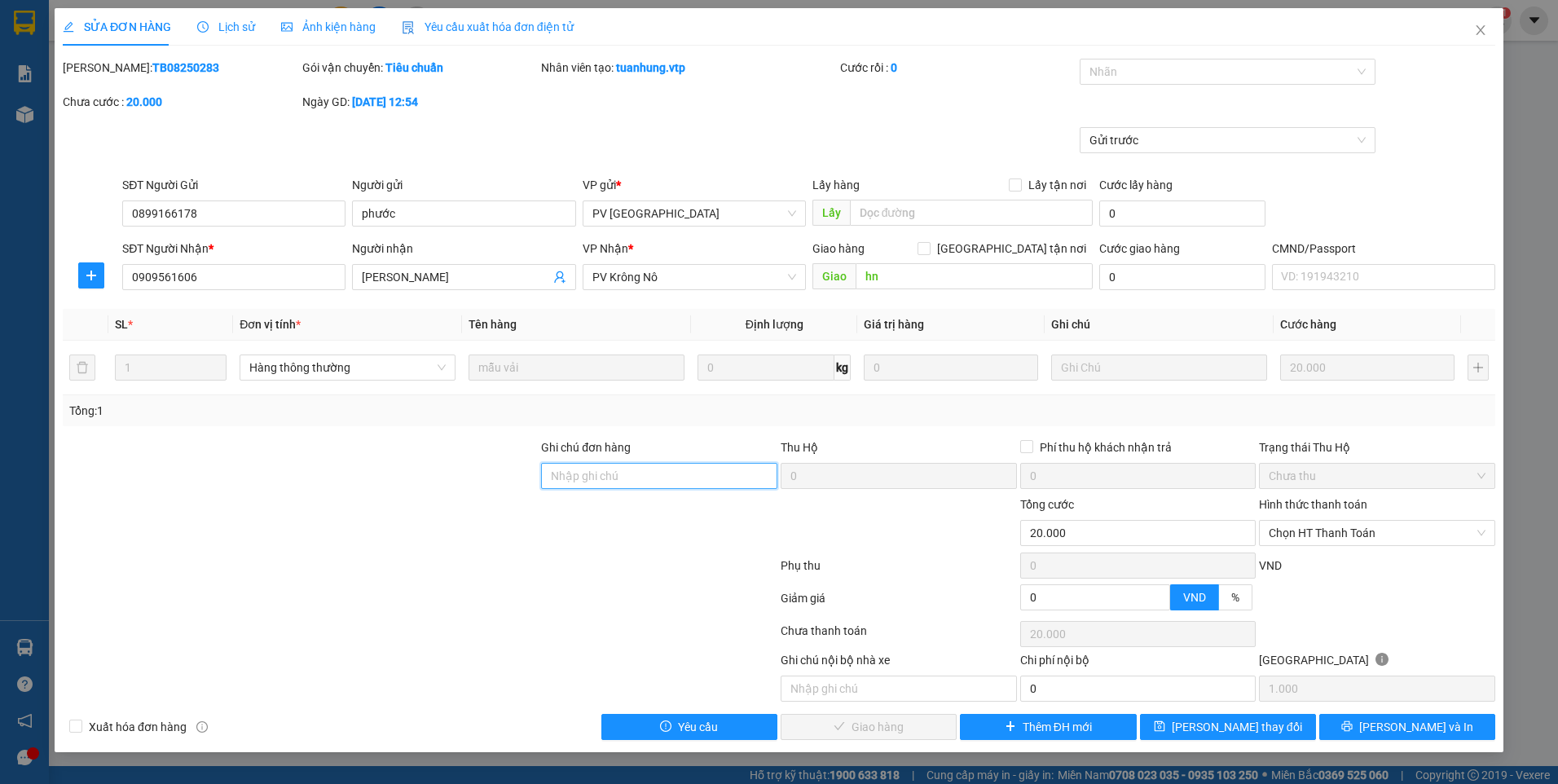
click at [593, 476] on input "Ghi chú đơn hàng" at bounding box center [659, 475] width 236 height 26
type input "TC GIAO"
click at [1181, 716] on button "Lưu thay đổi" at bounding box center [1228, 726] width 176 height 26
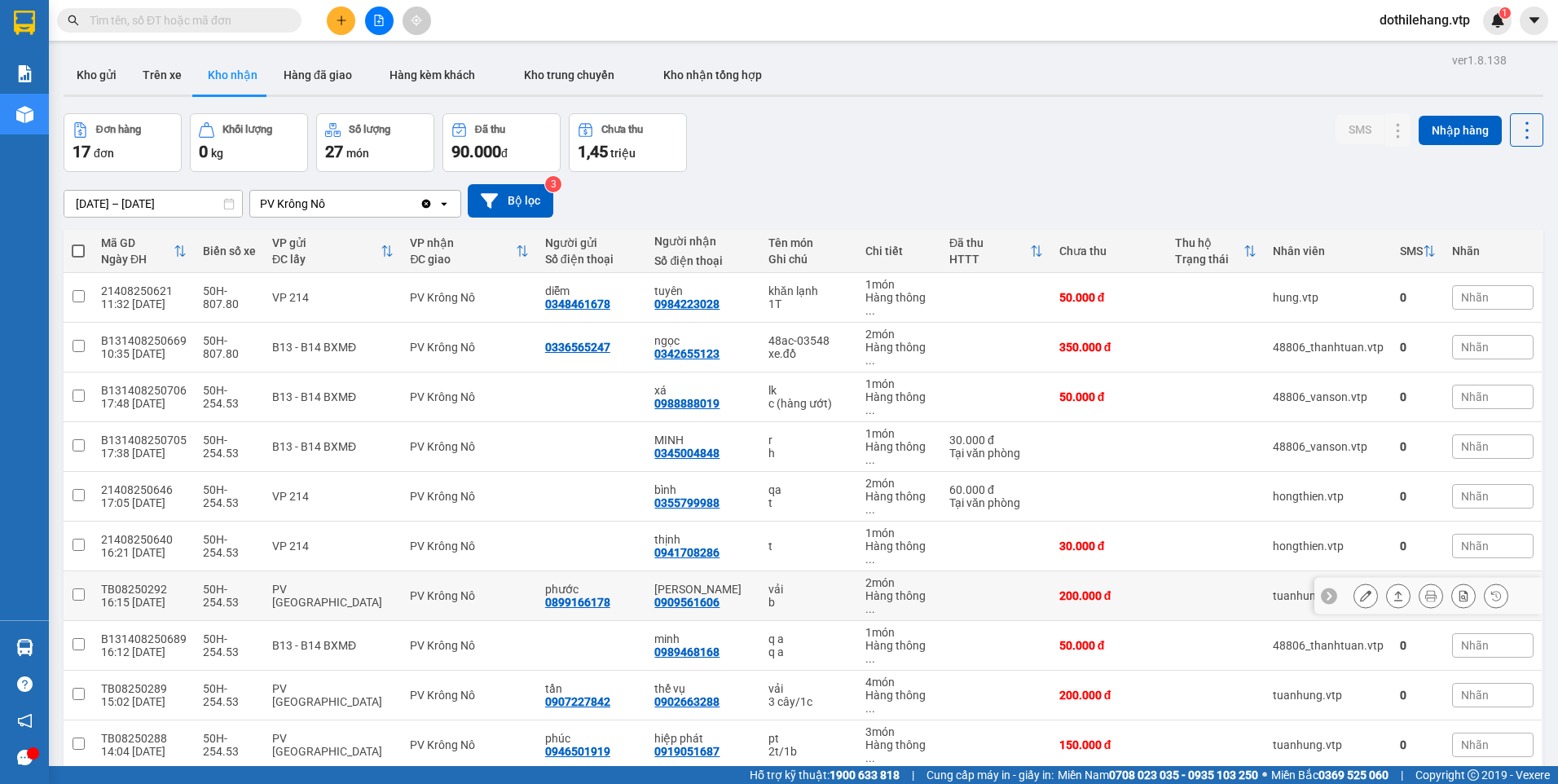
click at [1360, 589] on icon at bounding box center [1366, 595] width 12 height 12
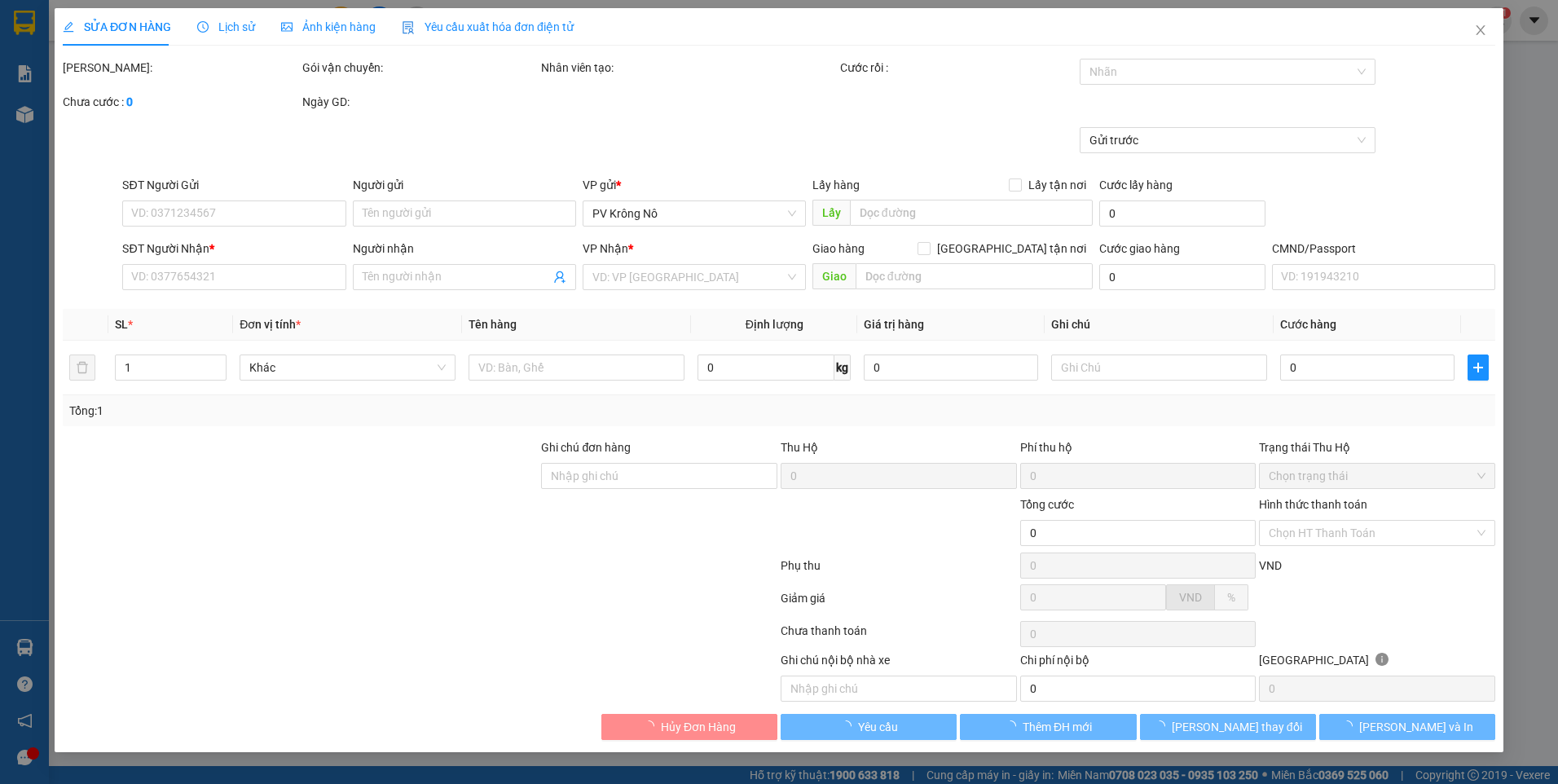
type input "0899166178"
type input "phước"
type input "0909561606"
type input "HOÀNG ANH"
type input "200.000"
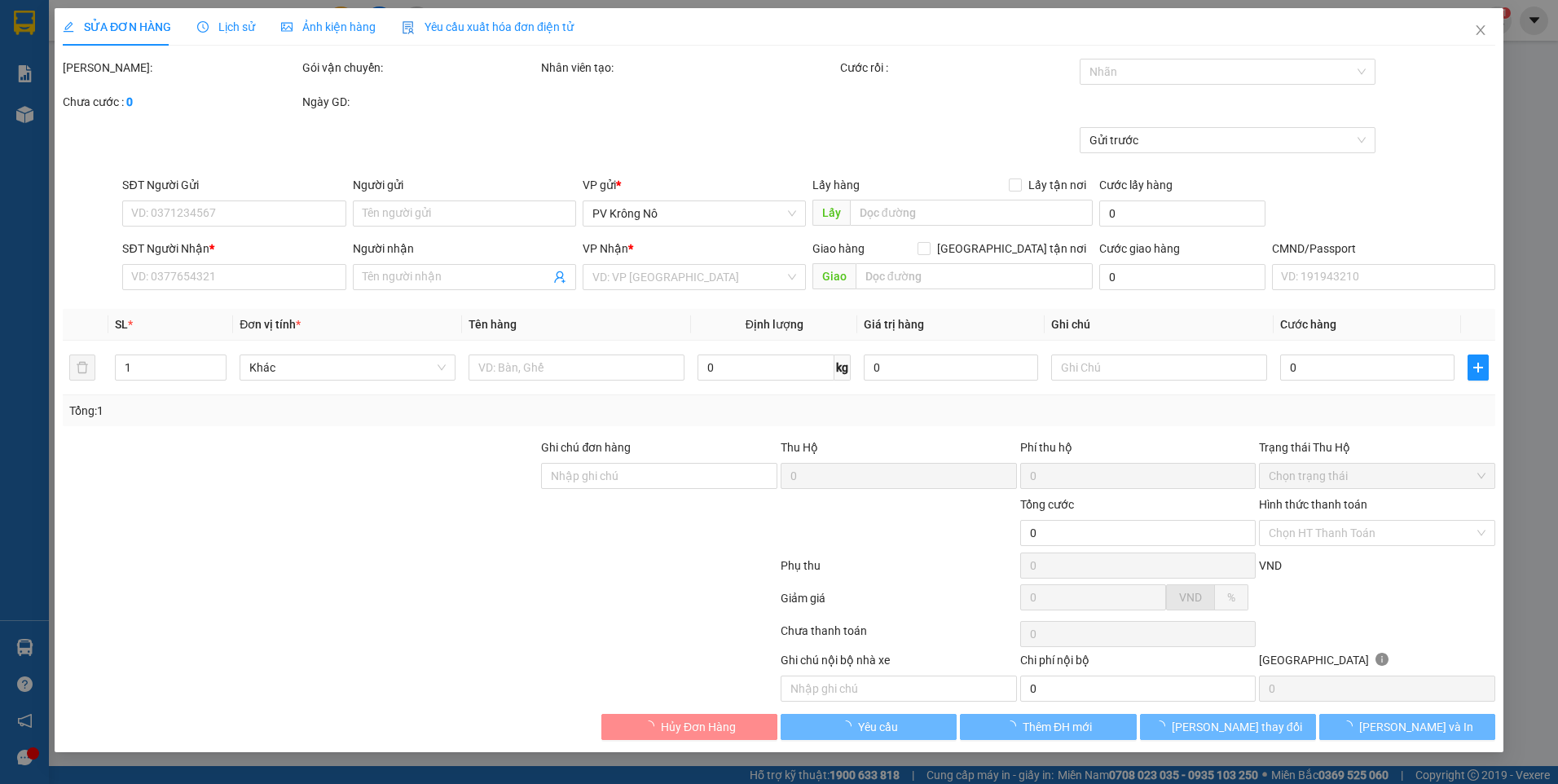
type input "200.000"
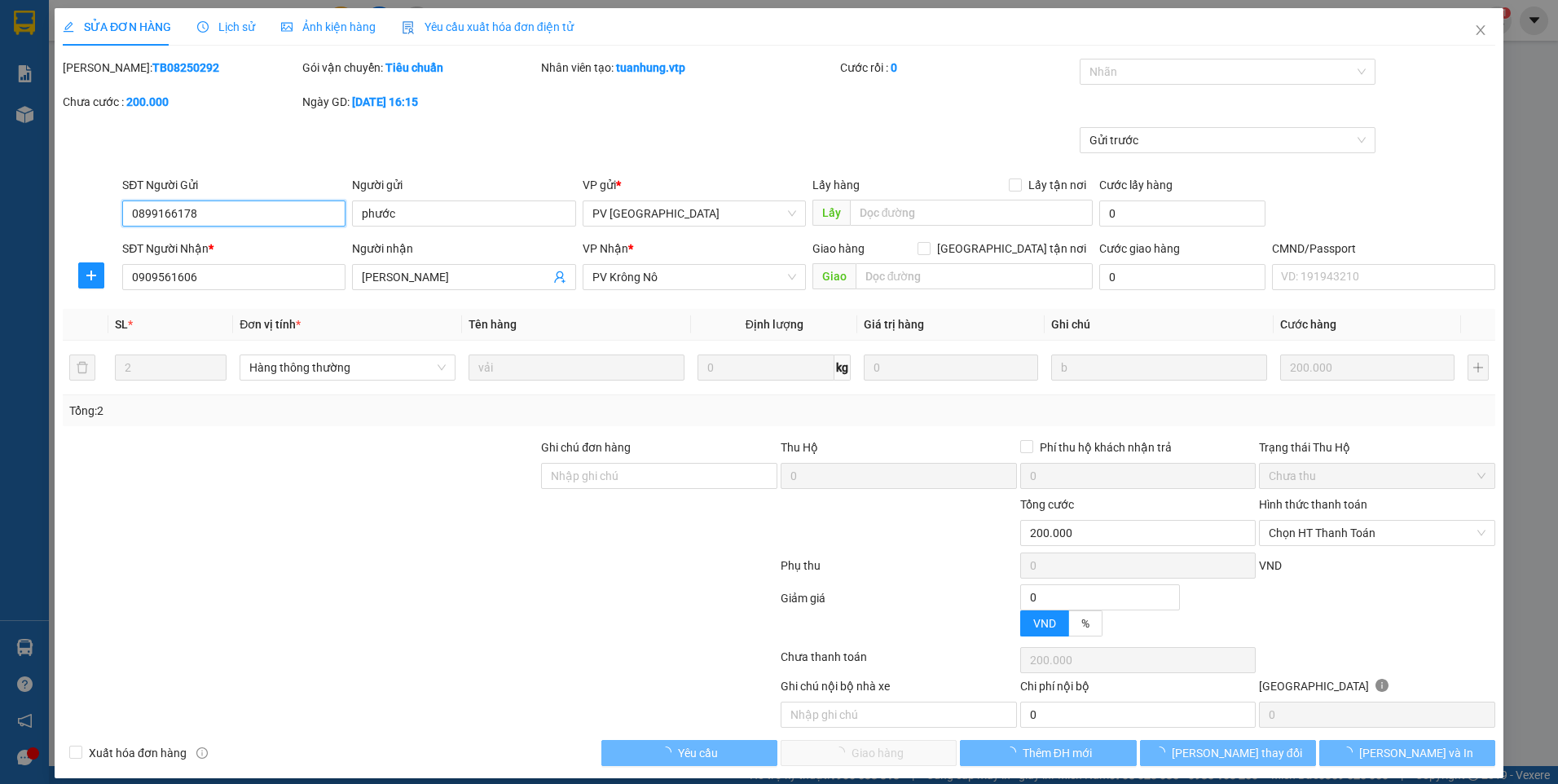
type input "10.000"
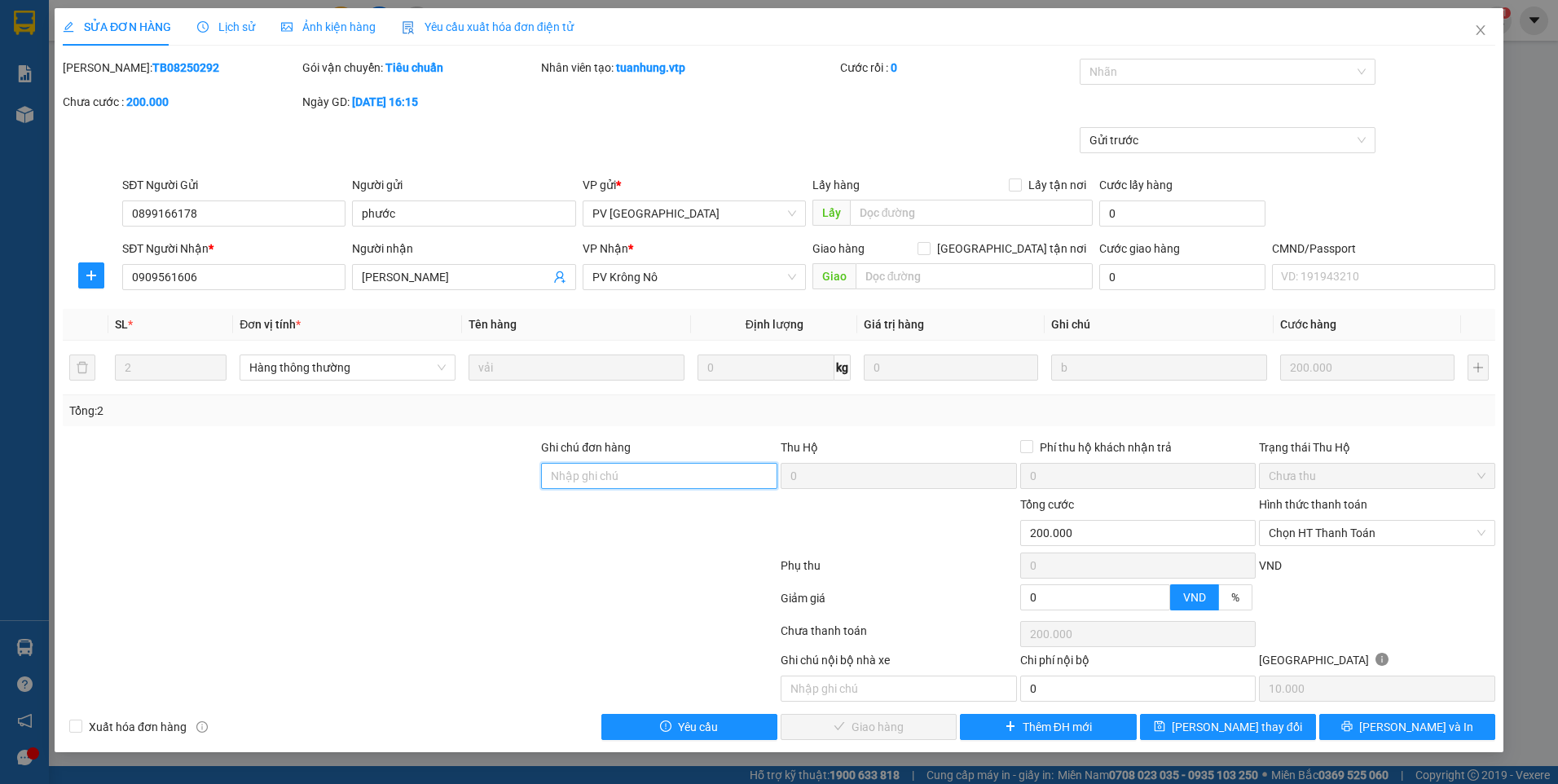
click at [628, 482] on input "Ghi chú đơn hàng" at bounding box center [659, 475] width 236 height 26
type input "TC GIAO"
click at [1222, 721] on span "Lưu thay đổi" at bounding box center [1237, 726] width 131 height 18
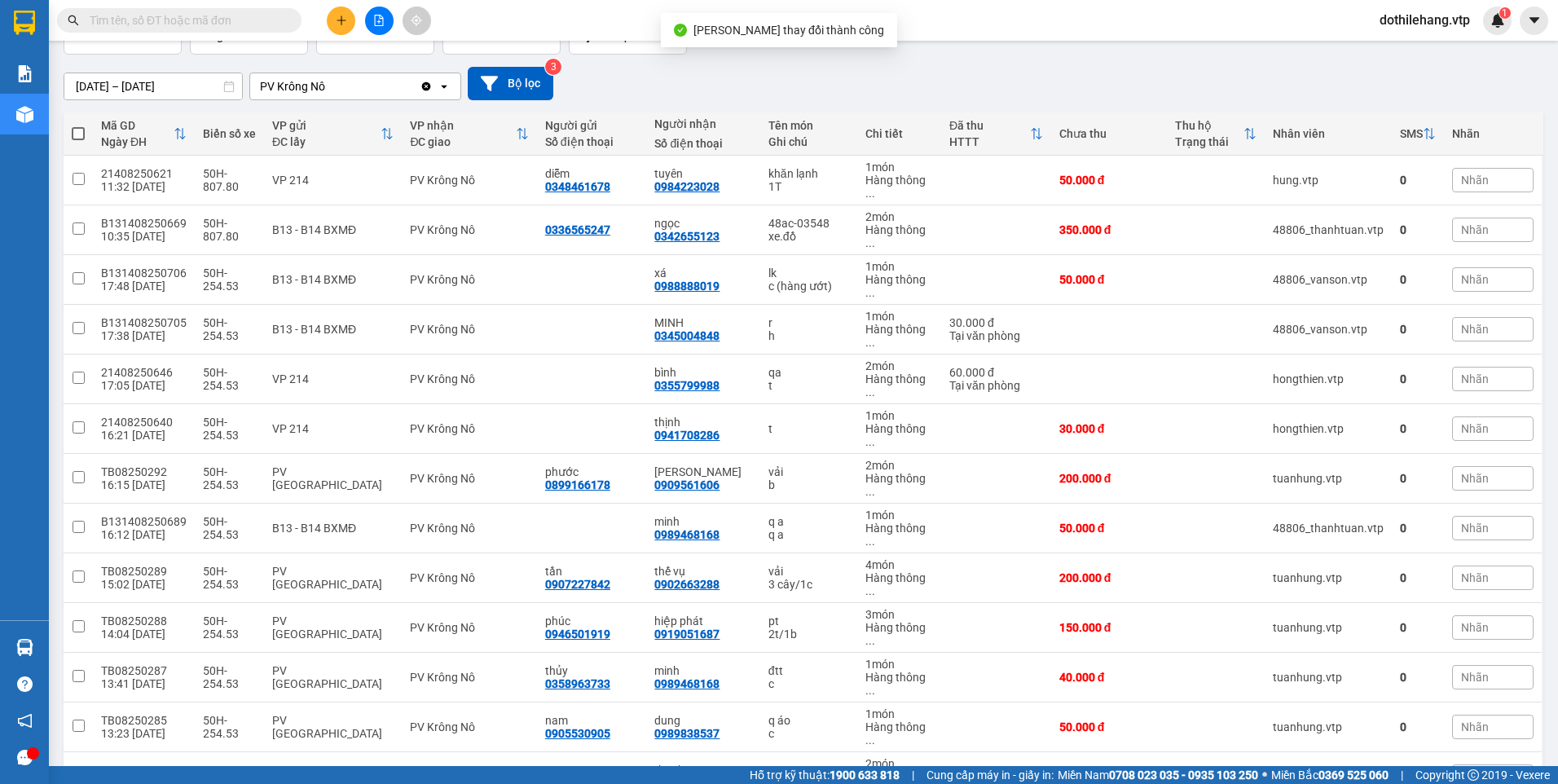
scroll to position [197, 0]
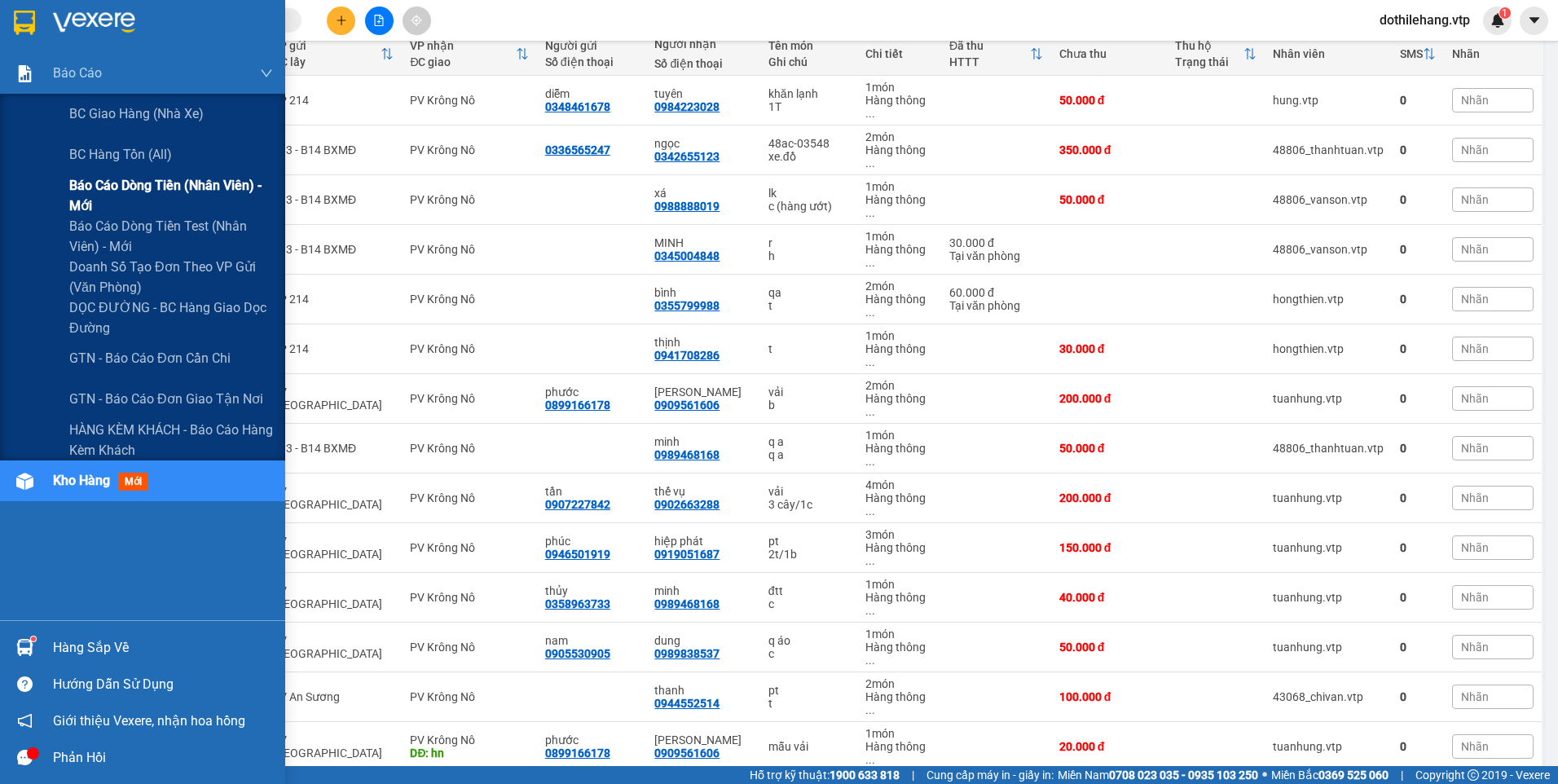
click at [70, 196] on span "Báo cáo dòng tiền (nhân viên) - mới" at bounding box center [171, 196] width 203 height 41
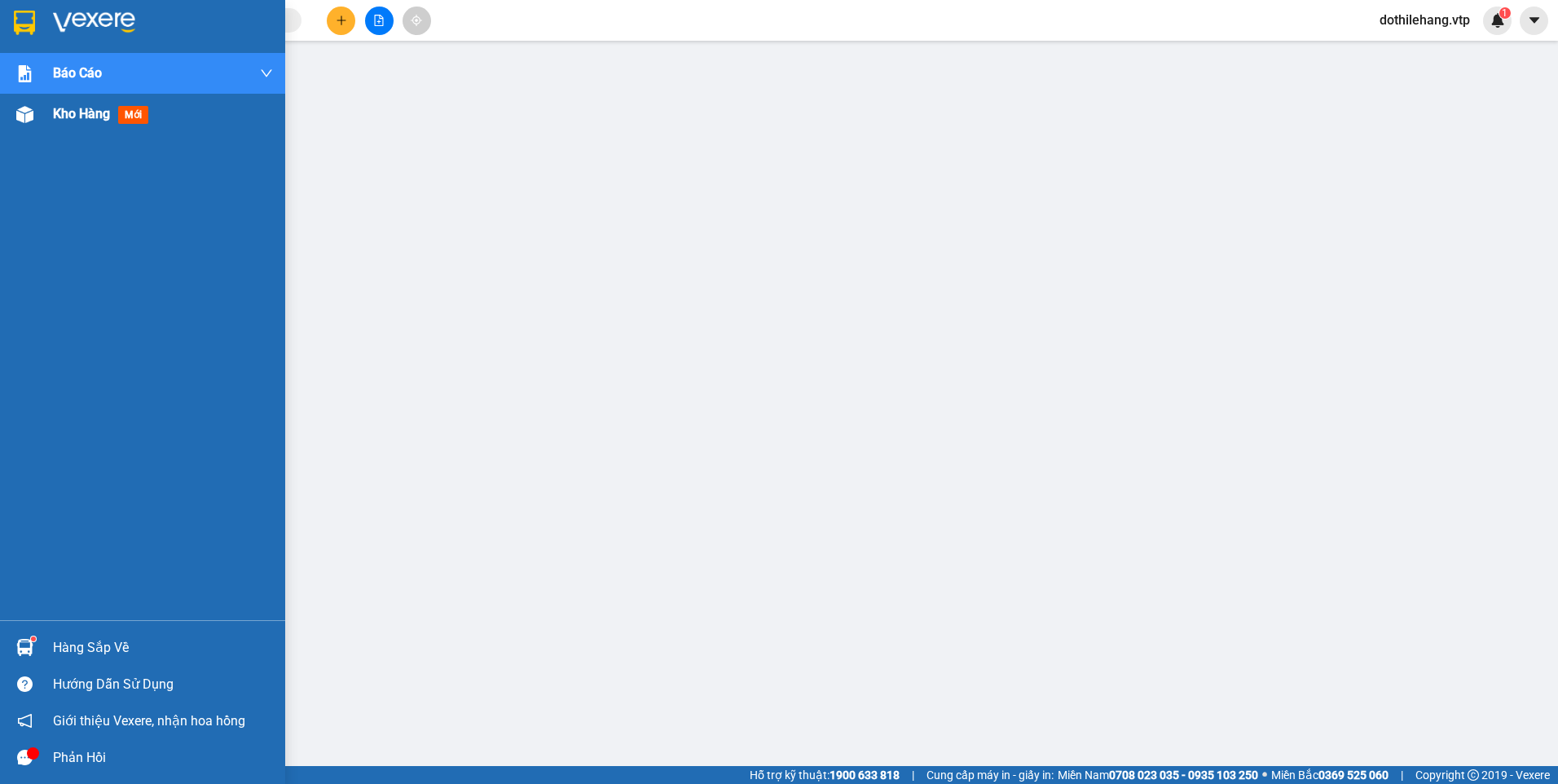
click at [41, 108] on div "Kho hàng mới" at bounding box center [142, 114] width 286 height 41
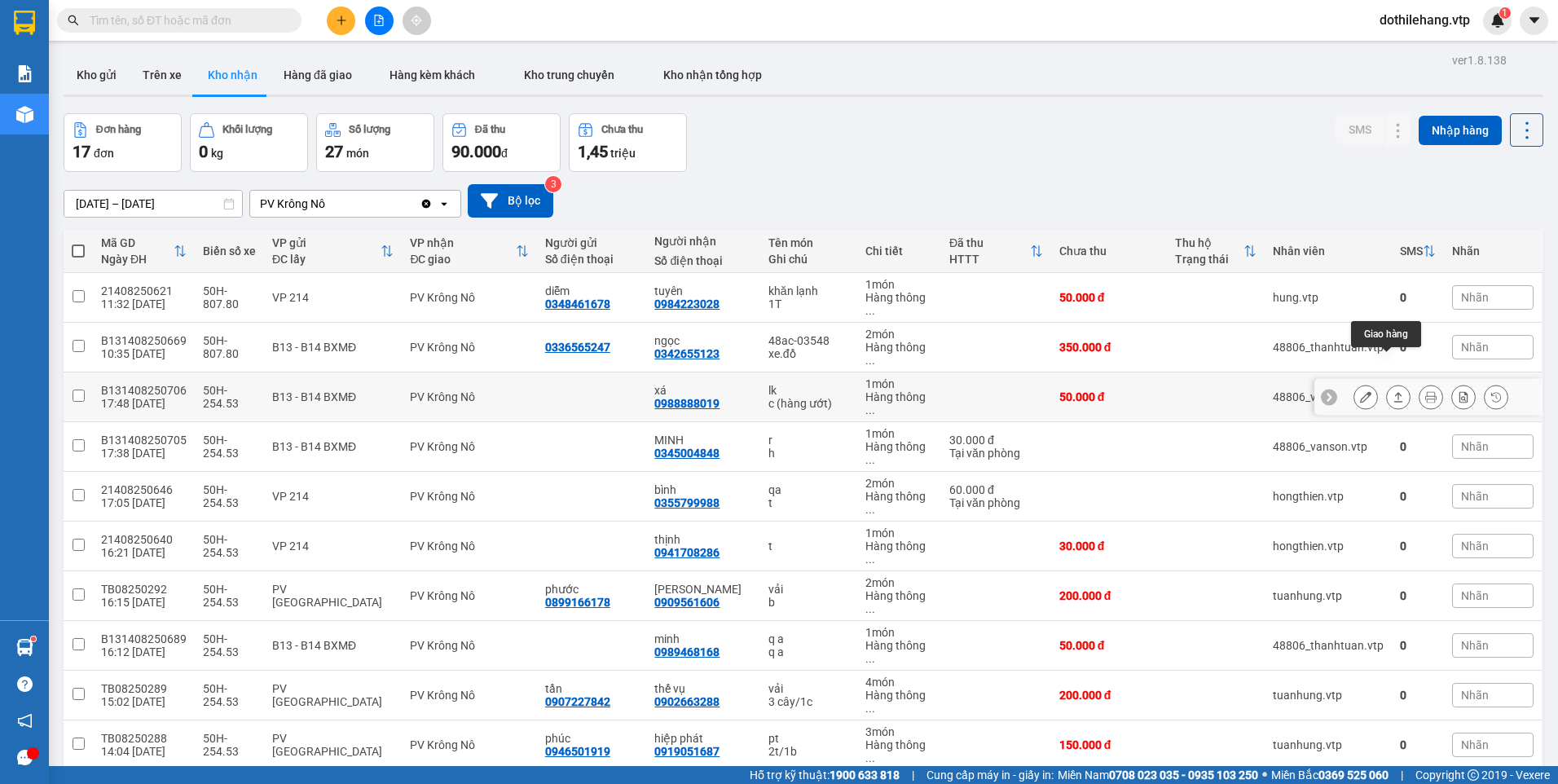
click at [1392, 391] on icon at bounding box center [1398, 397] width 12 height 12
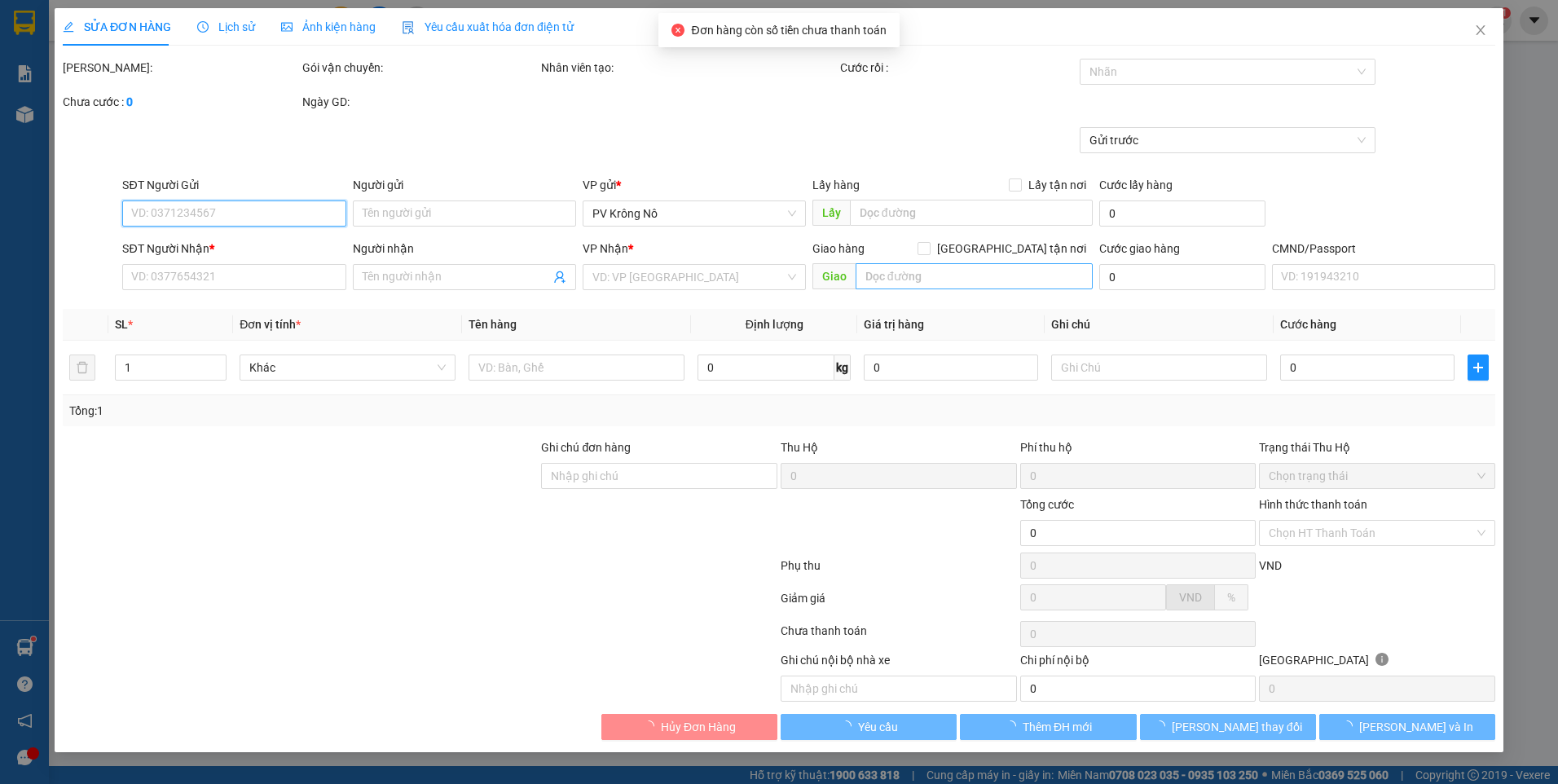
type input "0988888019"
type input "xá"
type input "50.000"
type input "2.500"
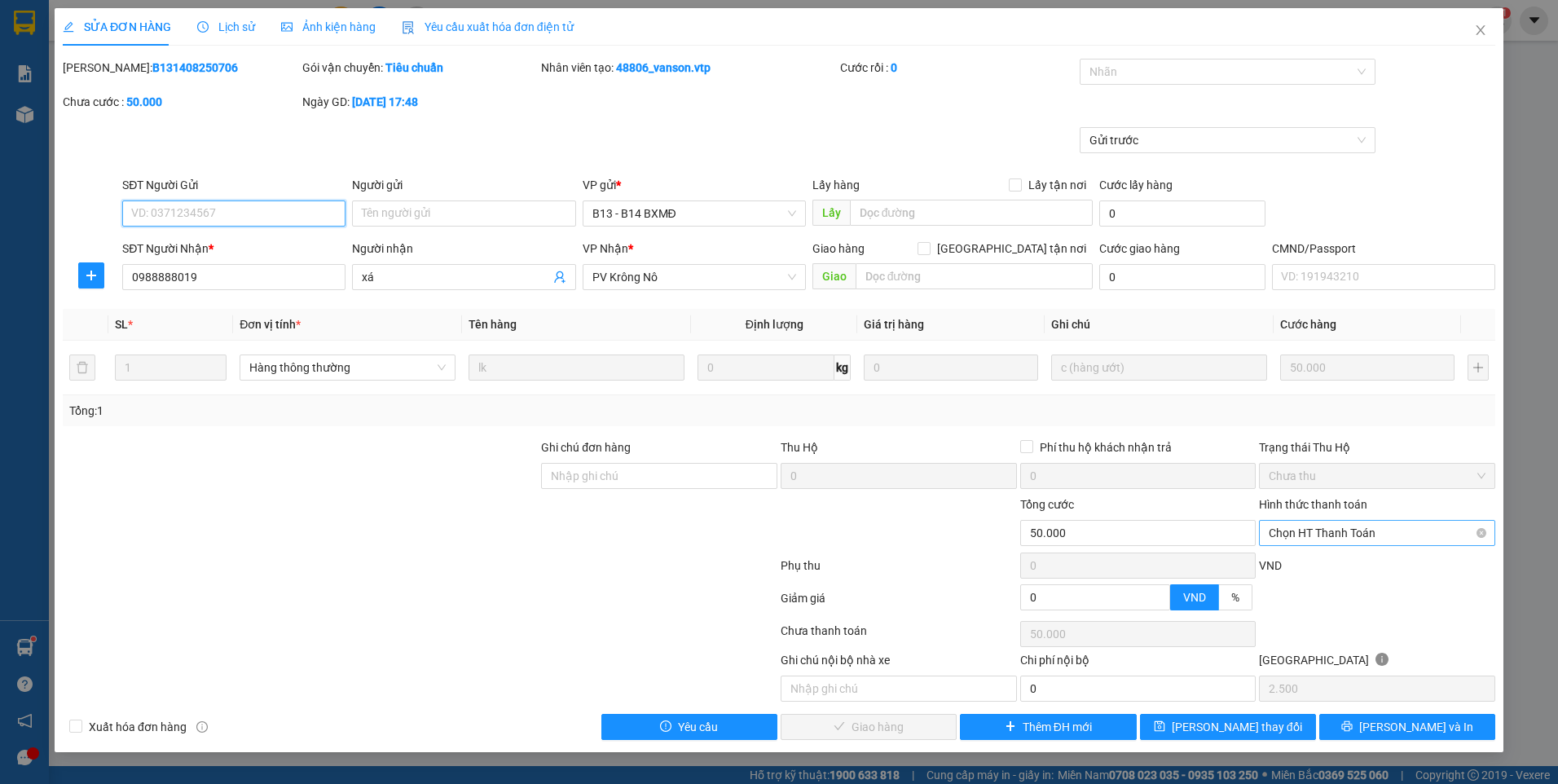
click at [1326, 534] on span "Chọn HT Thanh Toán" at bounding box center [1377, 532] width 217 height 24
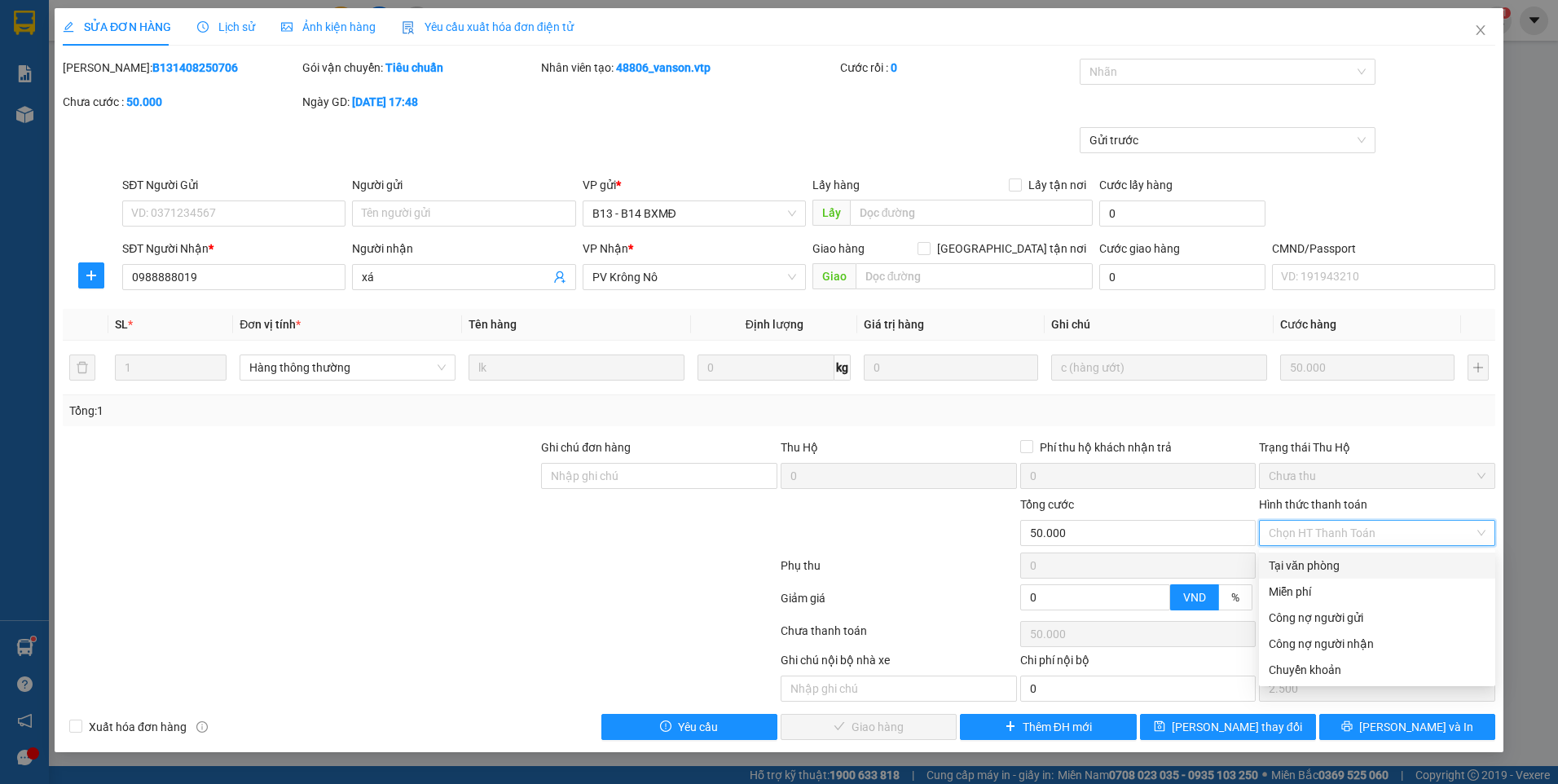
click at [1309, 566] on div "Tại văn phòng" at bounding box center [1377, 565] width 217 height 18
type input "0"
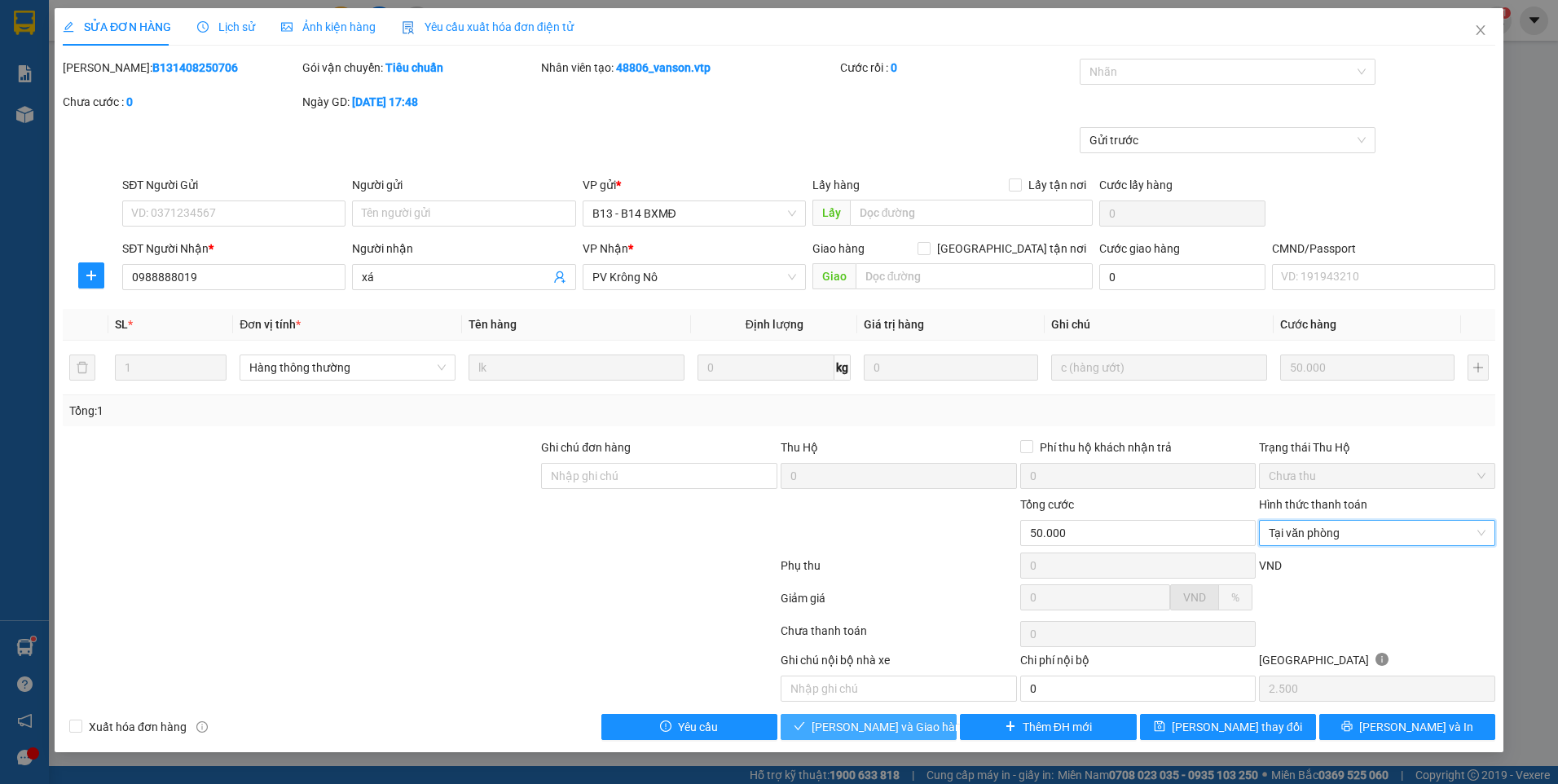
click at [913, 719] on span "Lưu và Giao hàng" at bounding box center [890, 726] width 157 height 18
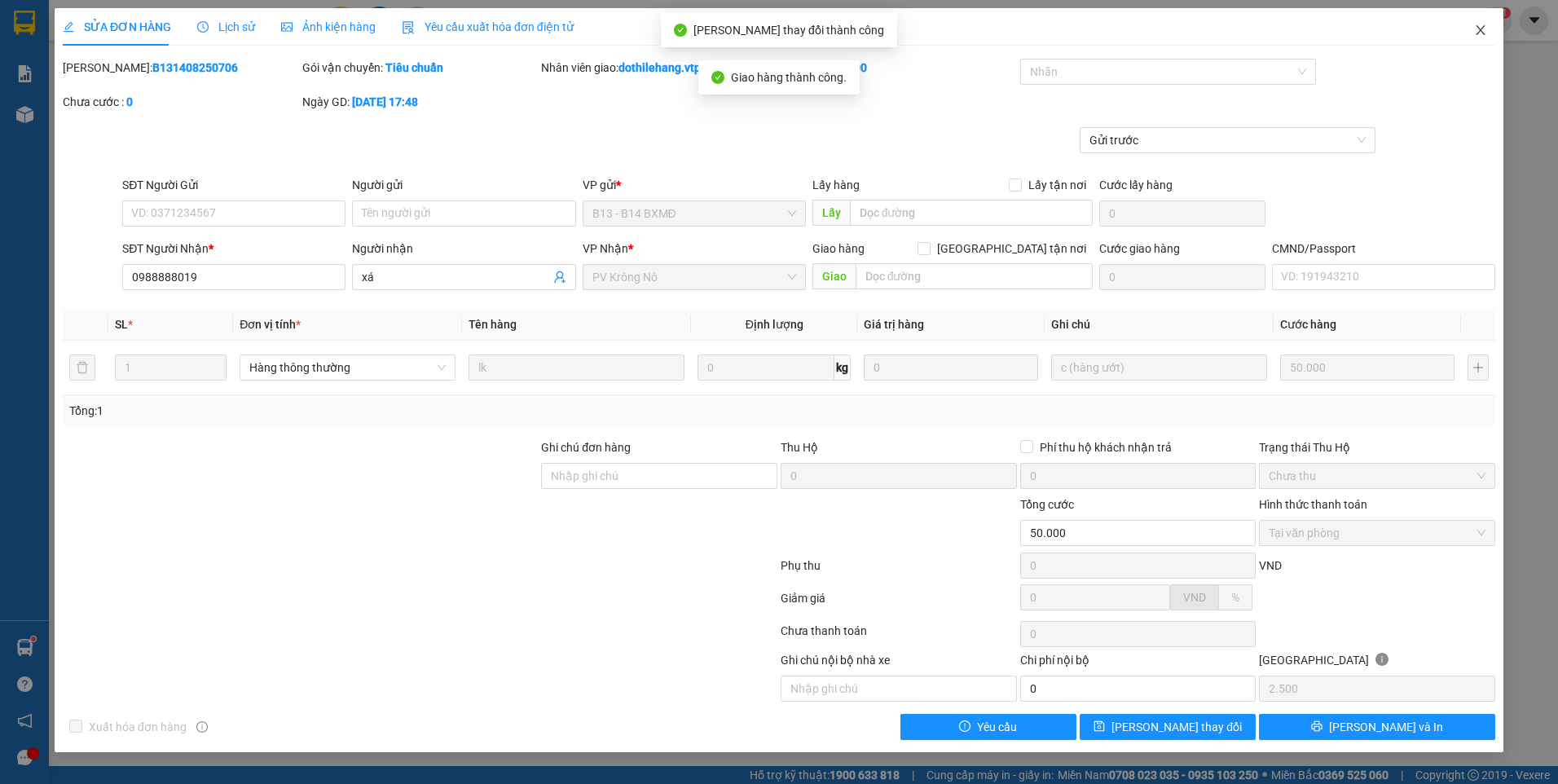
click at [1480, 29] on icon "close" at bounding box center [1480, 30] width 9 height 10
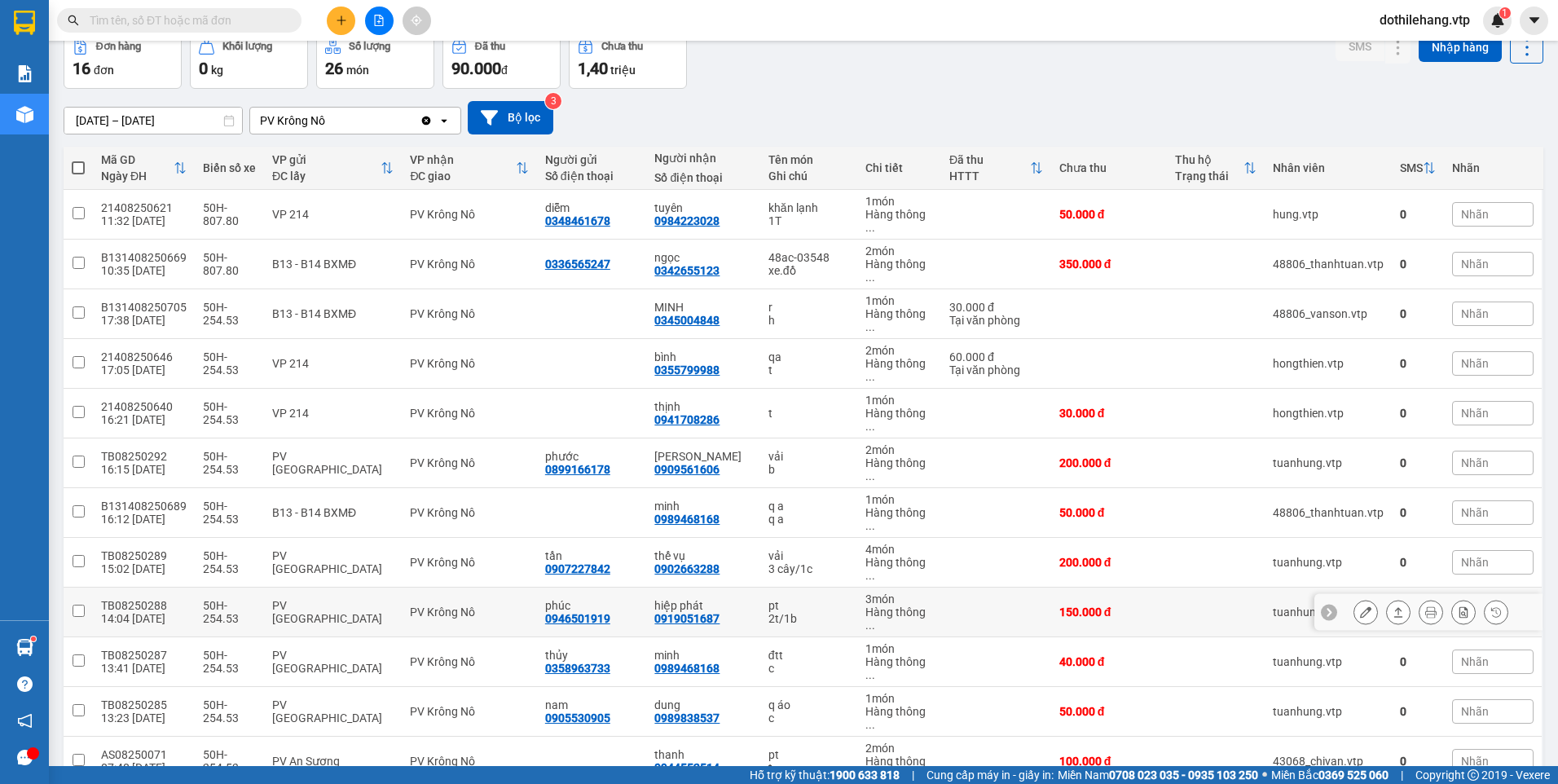
scroll to position [161, 0]
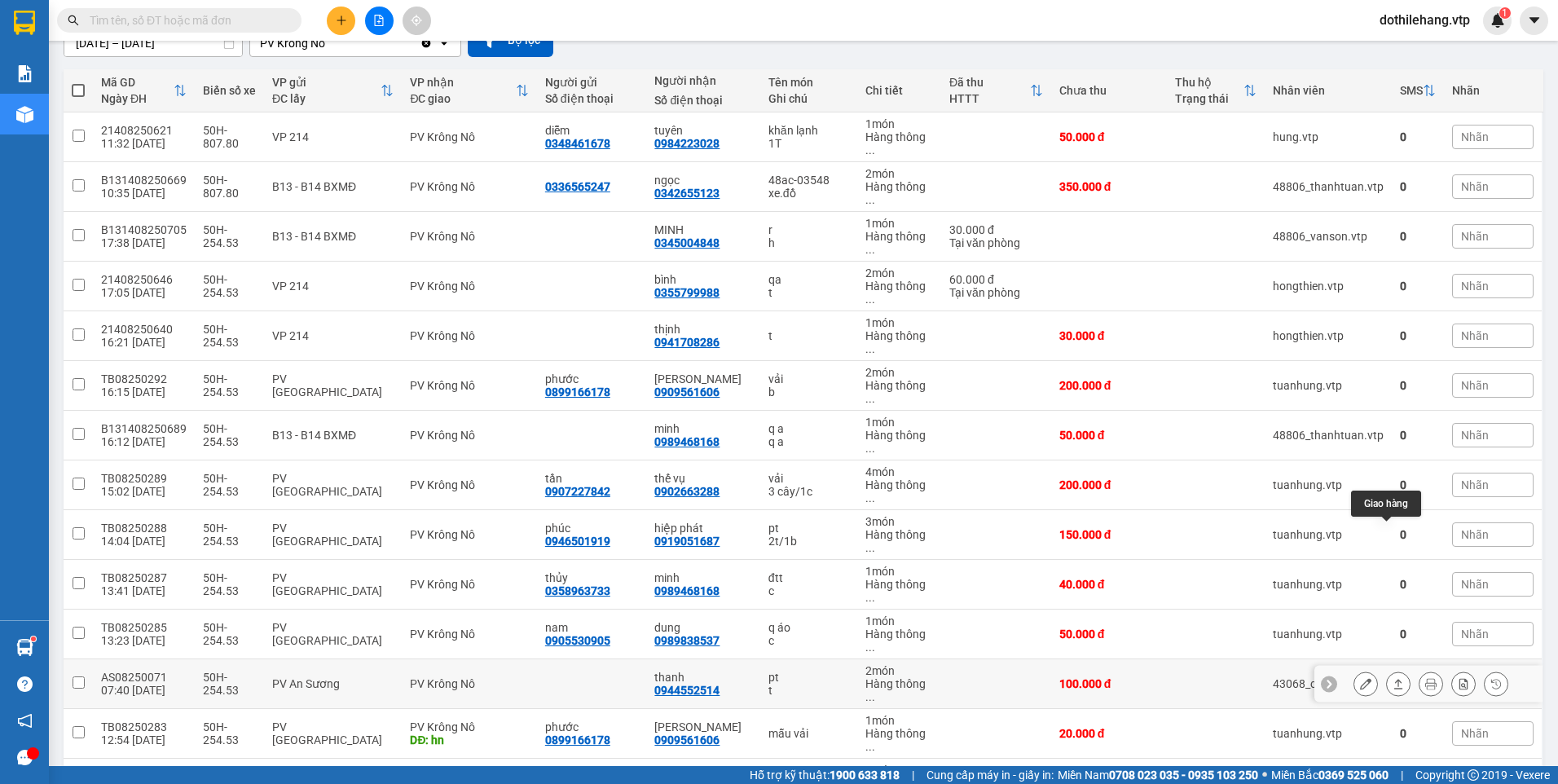
click at [1387, 670] on button at bounding box center [1398, 683] width 23 height 28
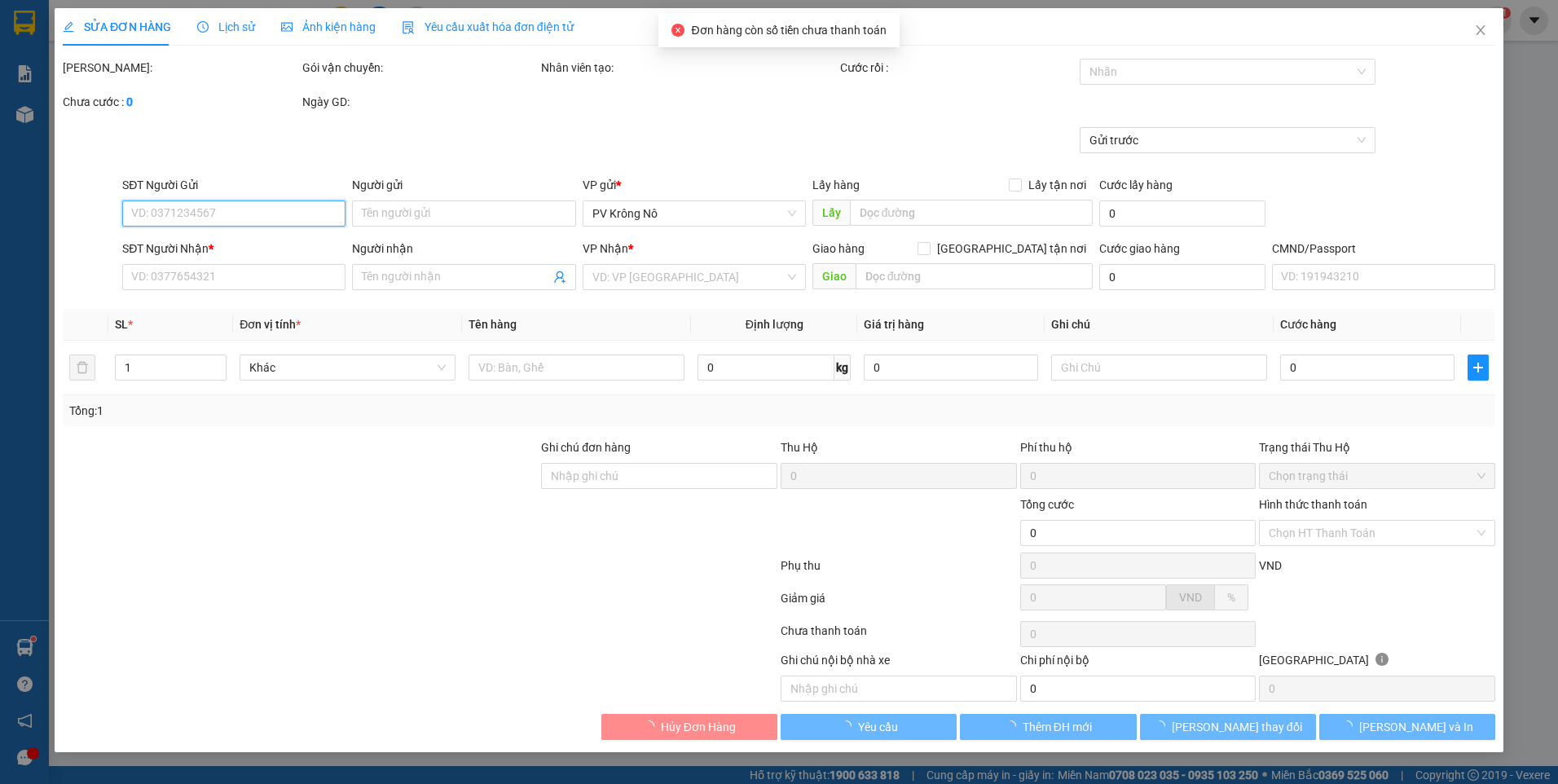
type input "0944552514"
type input "thanh"
type input "100.000"
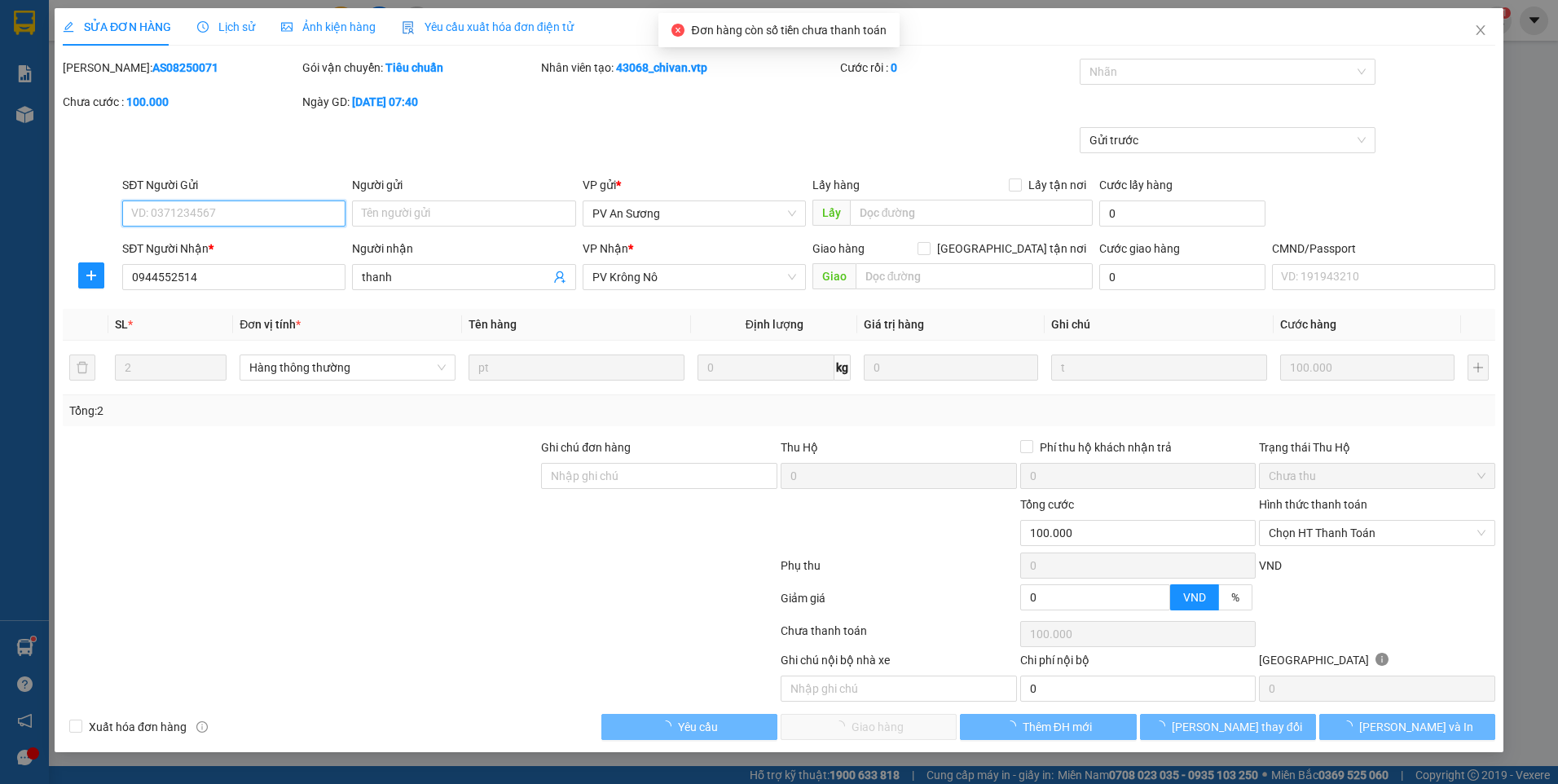
type input "5.000"
click at [1285, 522] on span "Chọn HT Thanh Toán" at bounding box center [1377, 532] width 217 height 24
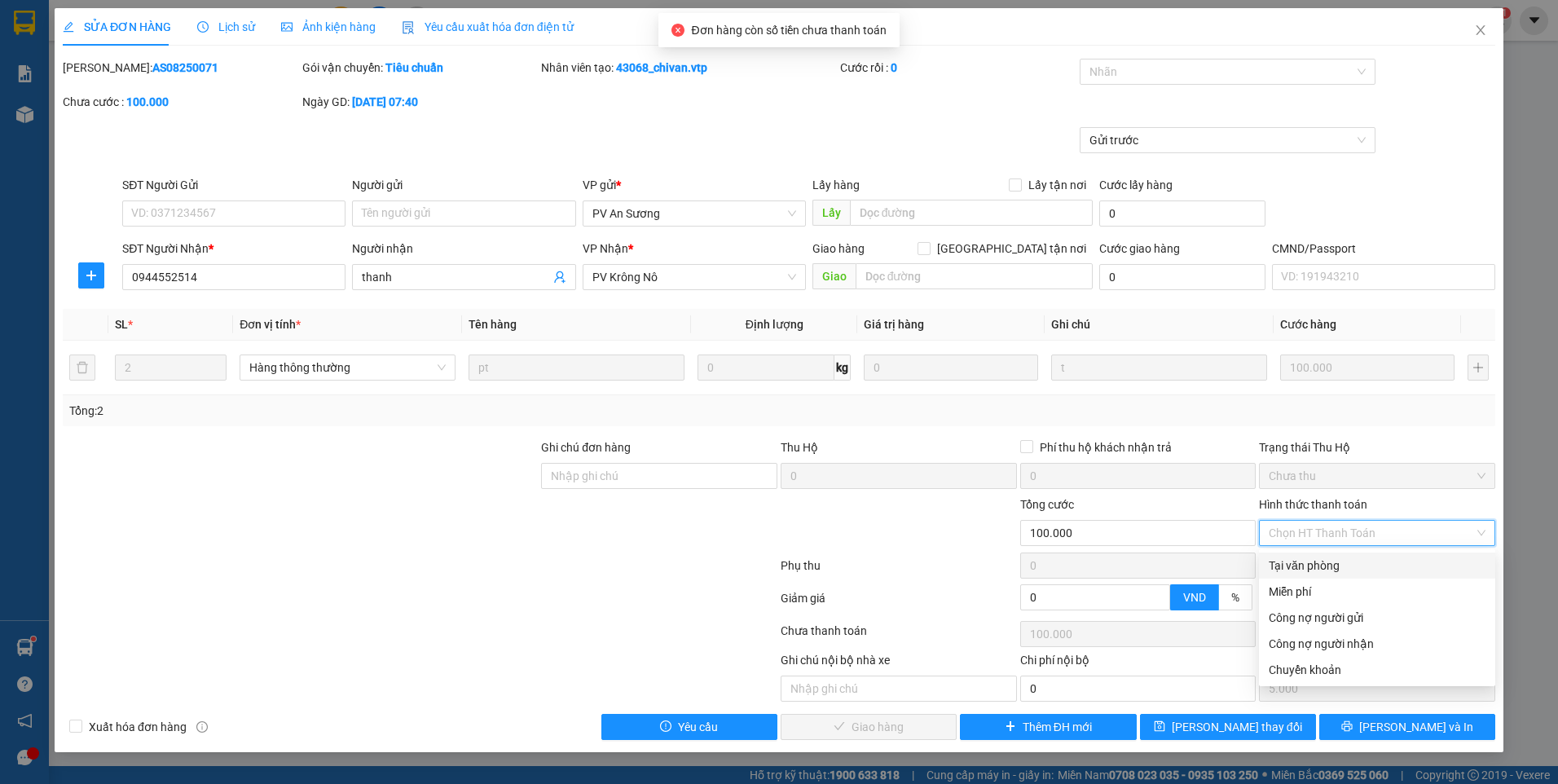
click at [1300, 563] on div "Tại văn phòng" at bounding box center [1377, 565] width 217 height 18
type input "0"
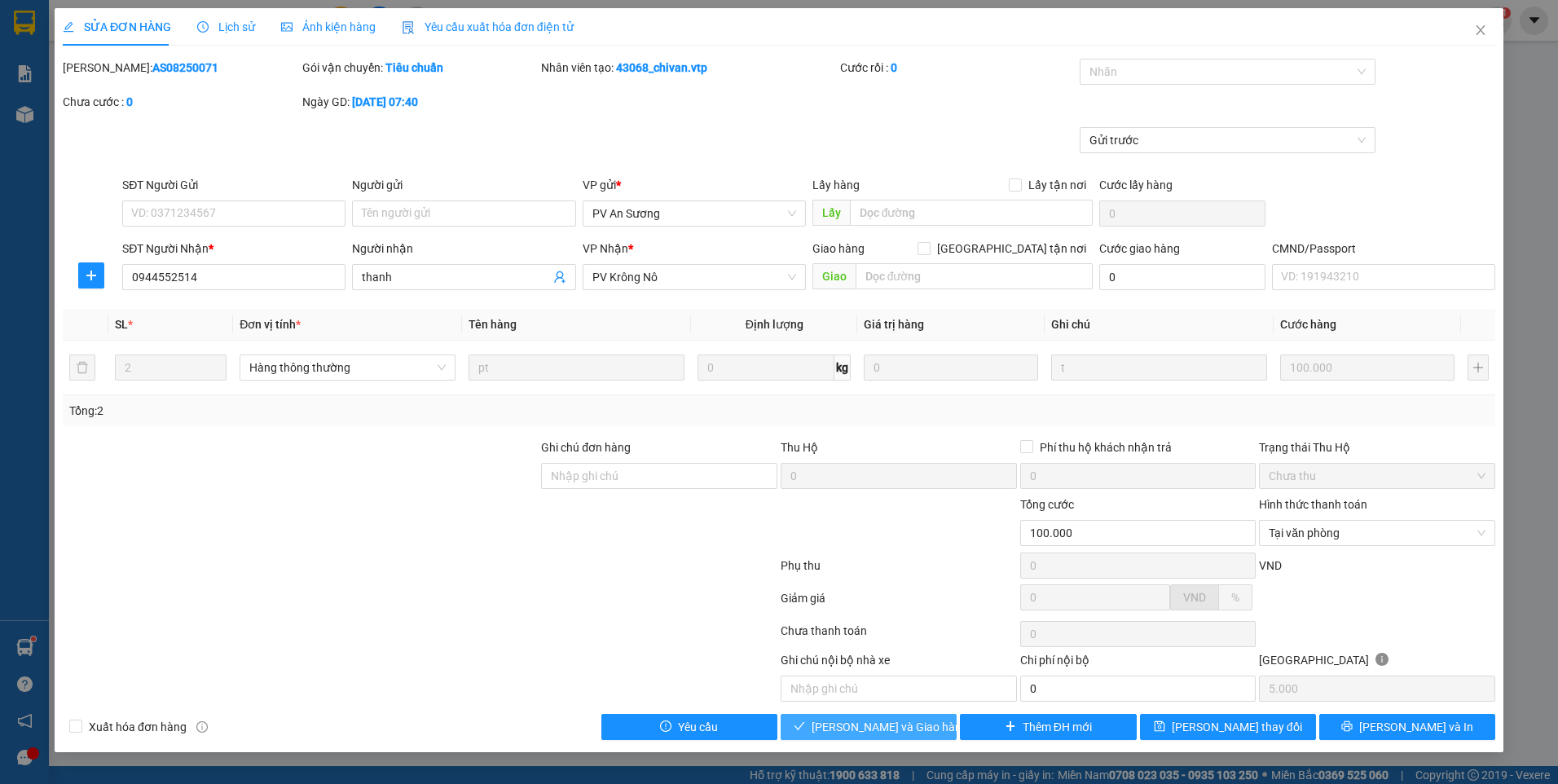
click at [907, 723] on span "Lưu và Giao hàng" at bounding box center [890, 726] width 157 height 18
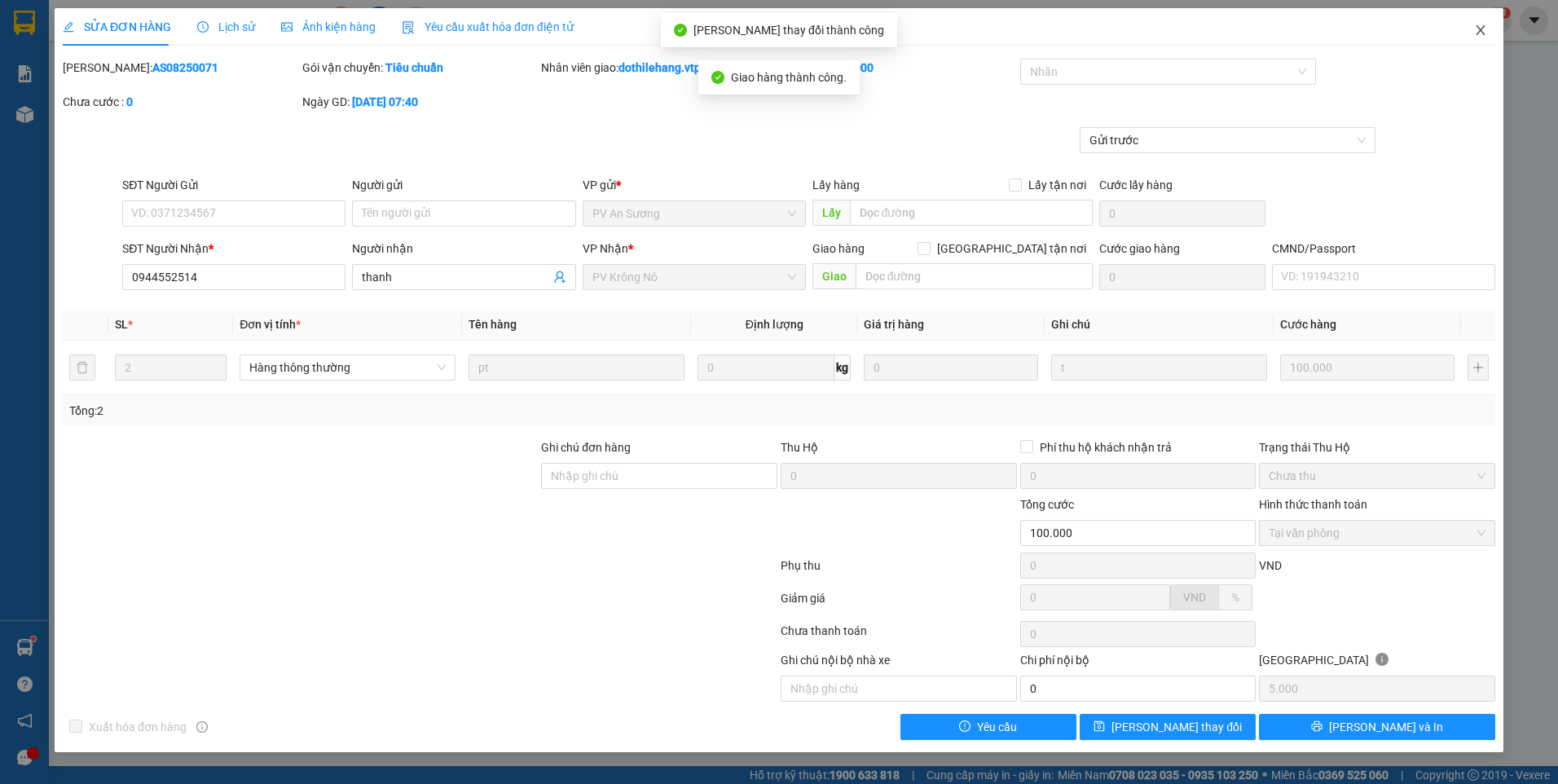
click at [1480, 28] on icon "close" at bounding box center [1481, 29] width 13 height 13
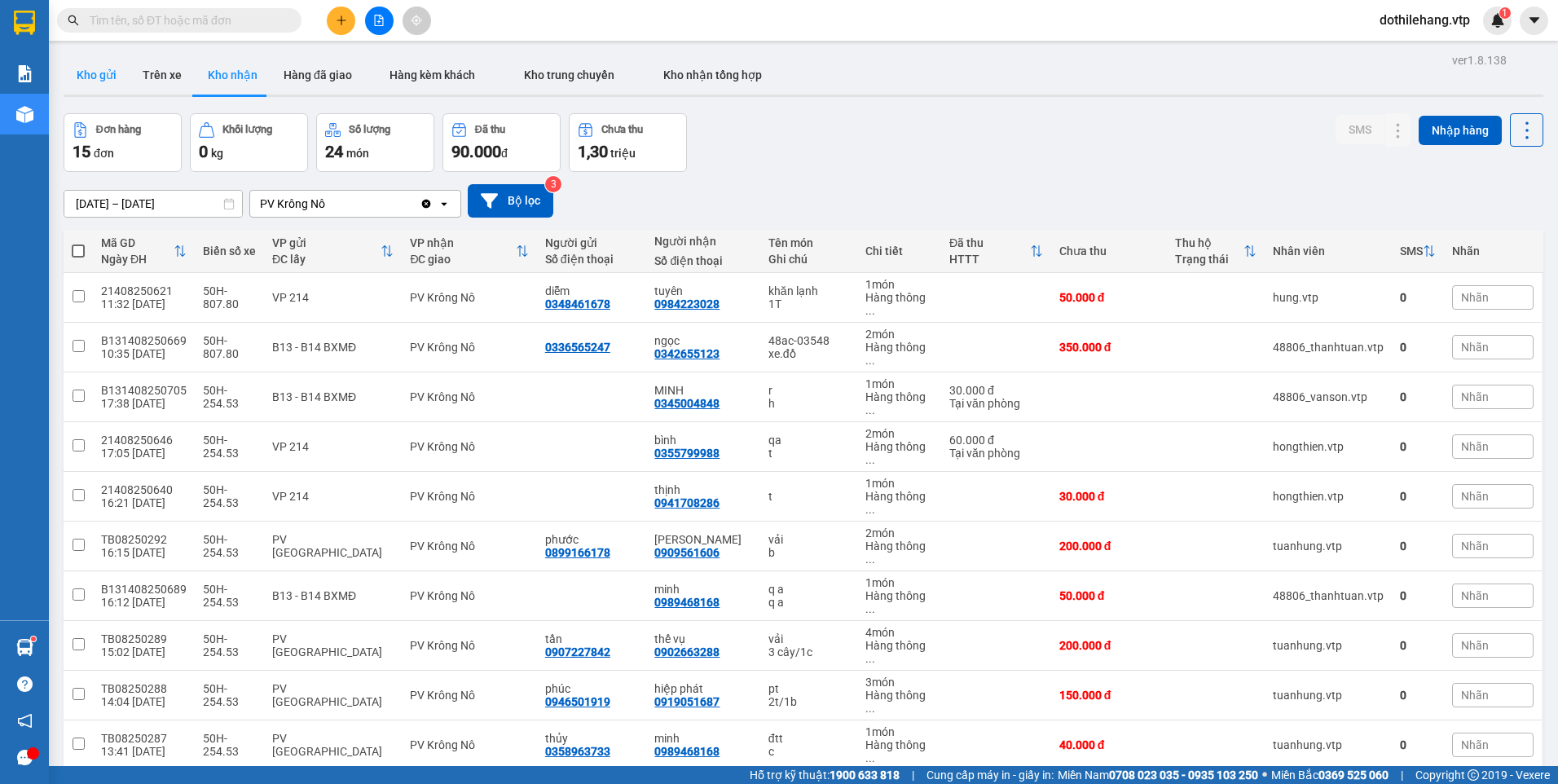
click at [115, 87] on button "Kho gửi" at bounding box center [97, 75] width 66 height 39
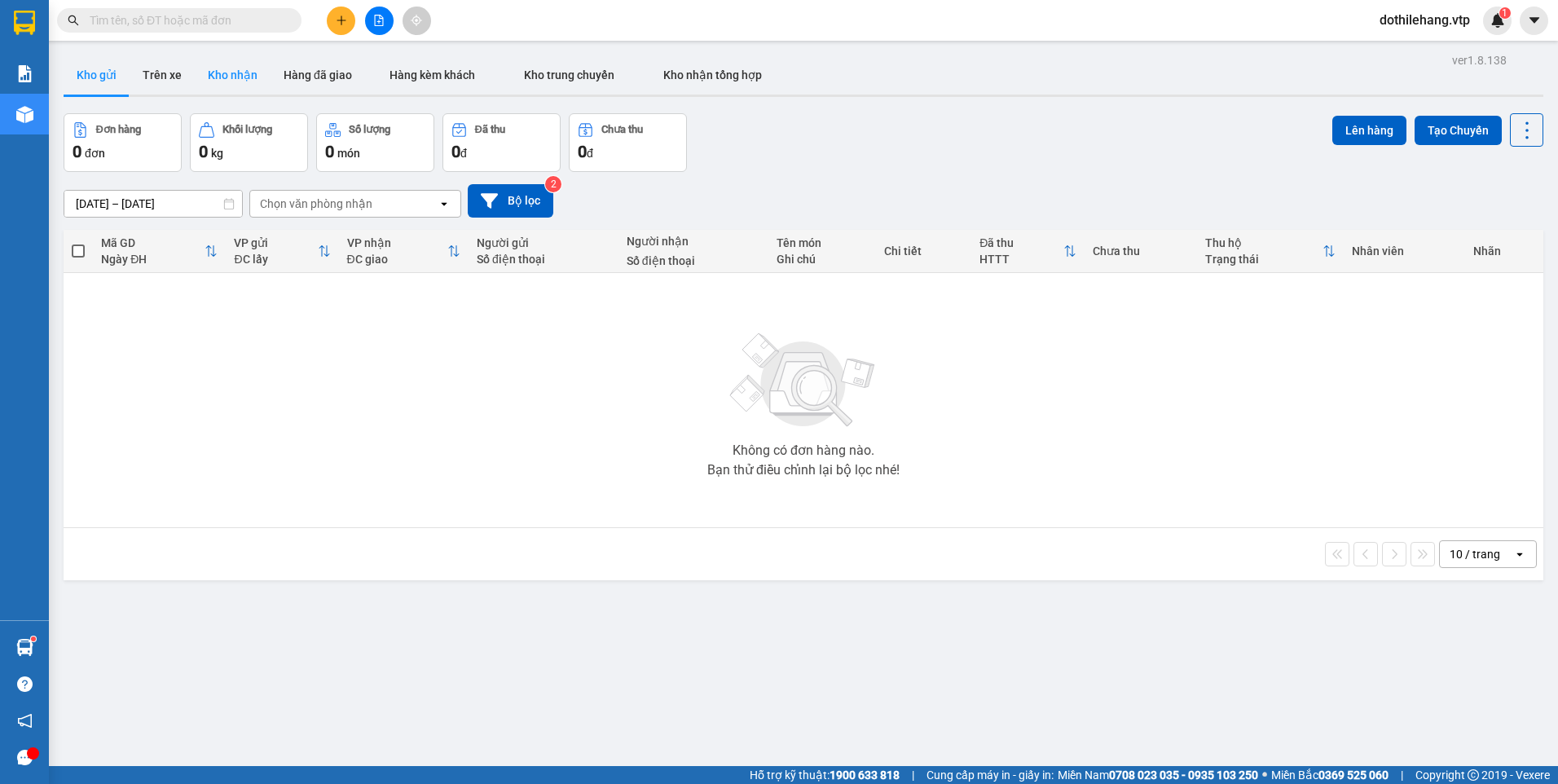
click at [222, 66] on button "Kho nhận" at bounding box center [232, 75] width 76 height 39
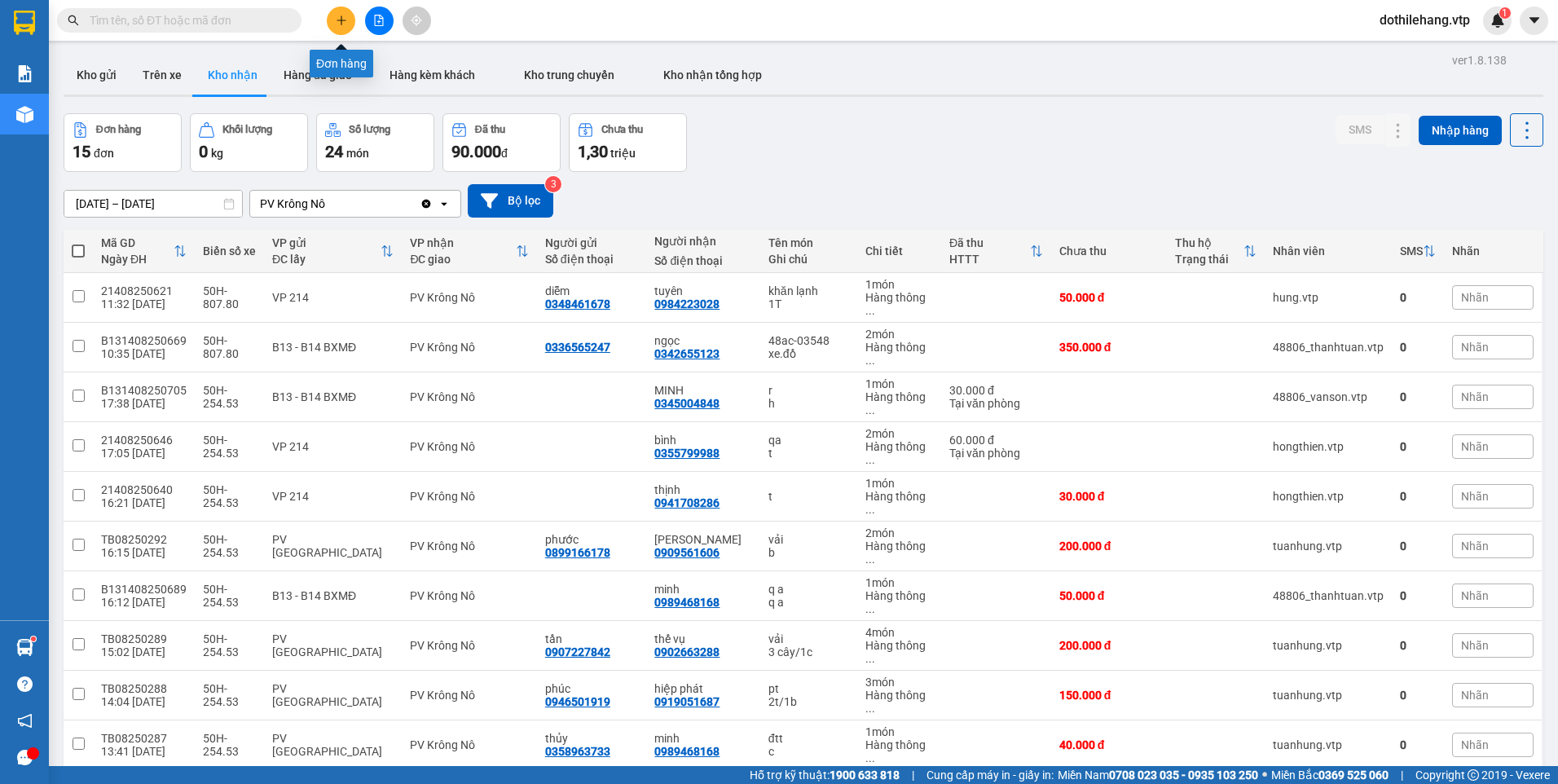
click at [343, 17] on icon "plus" at bounding box center [342, 20] width 12 height 12
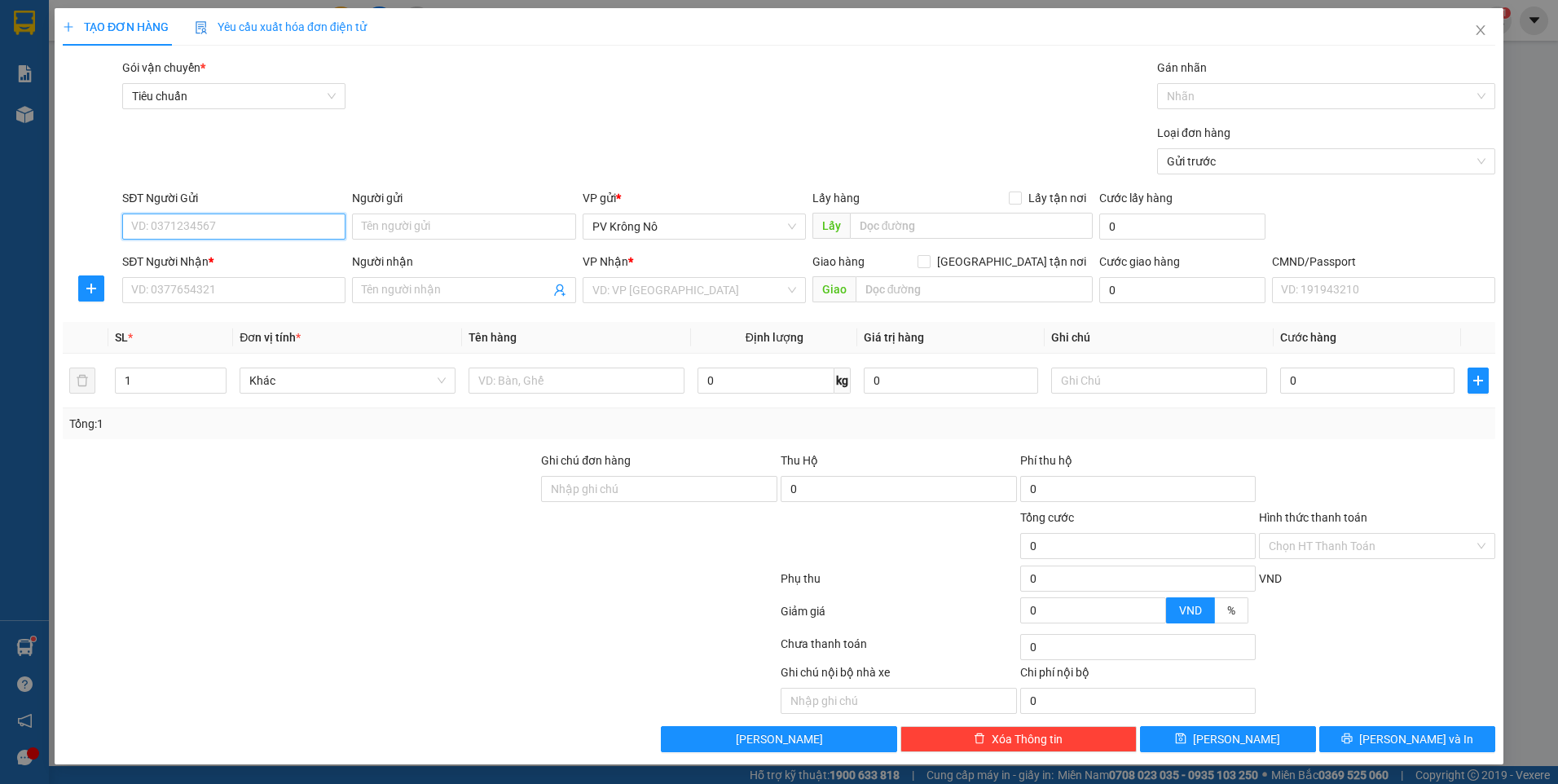
click at [148, 219] on input "SĐT Người Gửi" at bounding box center [233, 226] width 224 height 26
type input "0372771881"
click at [309, 293] on input "SĐT Người Nhận *" at bounding box center [233, 289] width 224 height 26
drag, startPoint x: 195, startPoint y: 222, endPoint x: 90, endPoint y: 229, distance: 105.2
click at [90, 229] on div "SĐT Người Gửi 0372771881 0372771881 Người gửi Tên người gửi VP gửi * PV Krông N…" at bounding box center [779, 217] width 1436 height 57
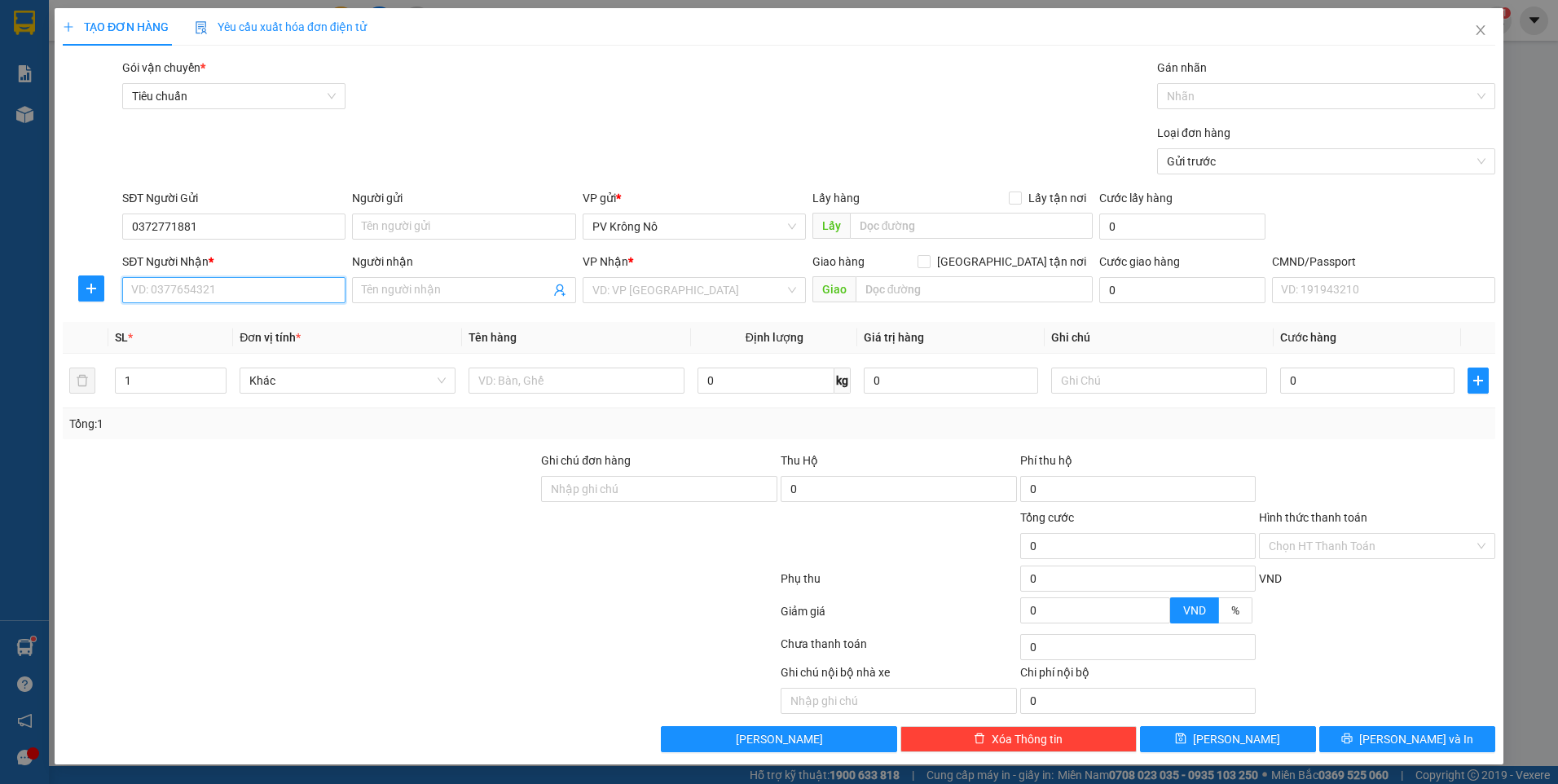
click at [199, 282] on input "SĐT Người Nhận *" at bounding box center [233, 289] width 224 height 26
paste input "0372771881"
type input "0372771881"
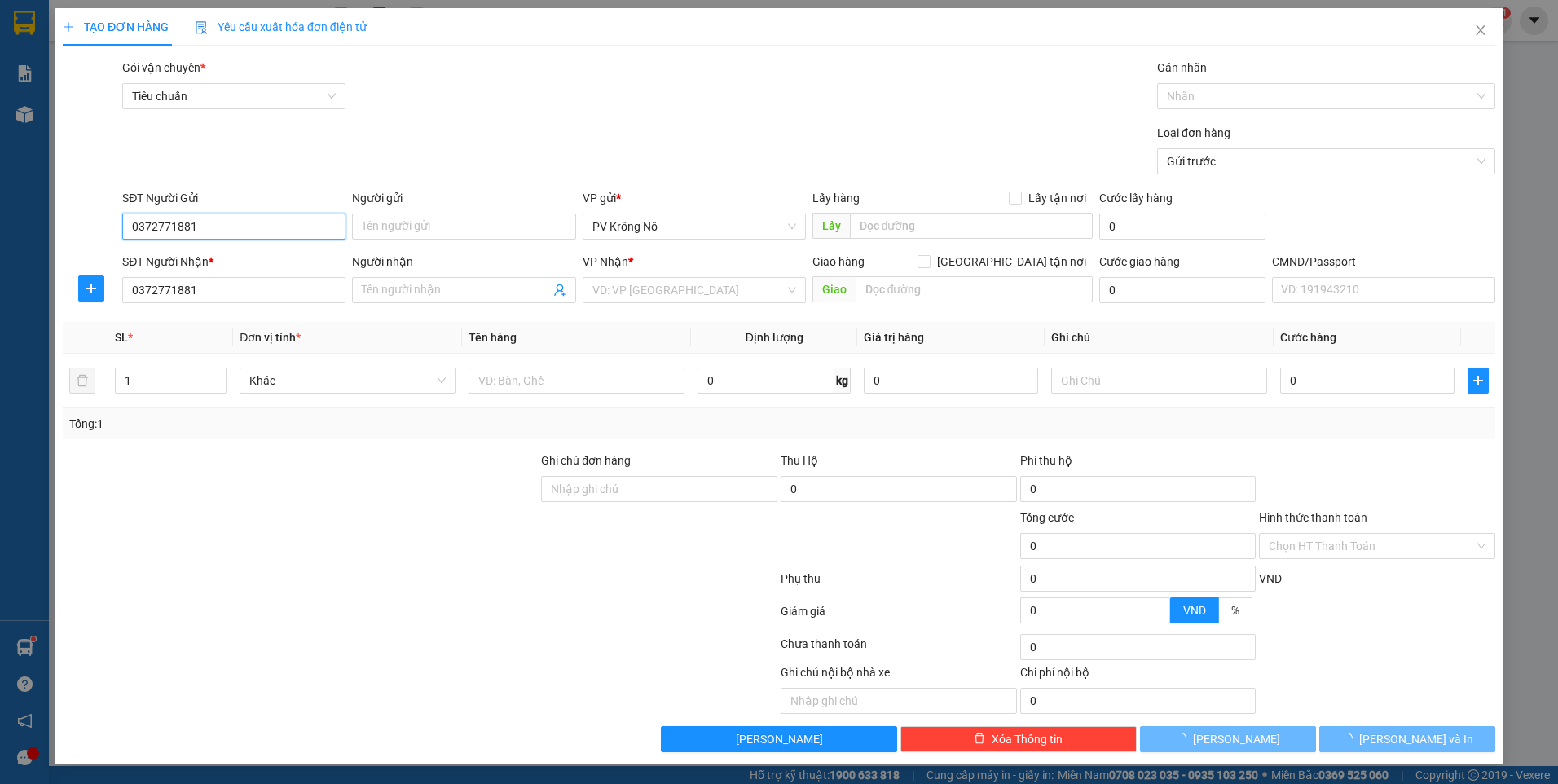
drag, startPoint x: 207, startPoint y: 224, endPoint x: 21, endPoint y: 205, distance: 187.0
click at [21, 205] on div "TẠO ĐƠN HÀNG Yêu cầu xuất hóa đơn điện tử Transit Pickup Surcharge Ids Transit …" at bounding box center [779, 392] width 1558 height 784
type input "0376672528"
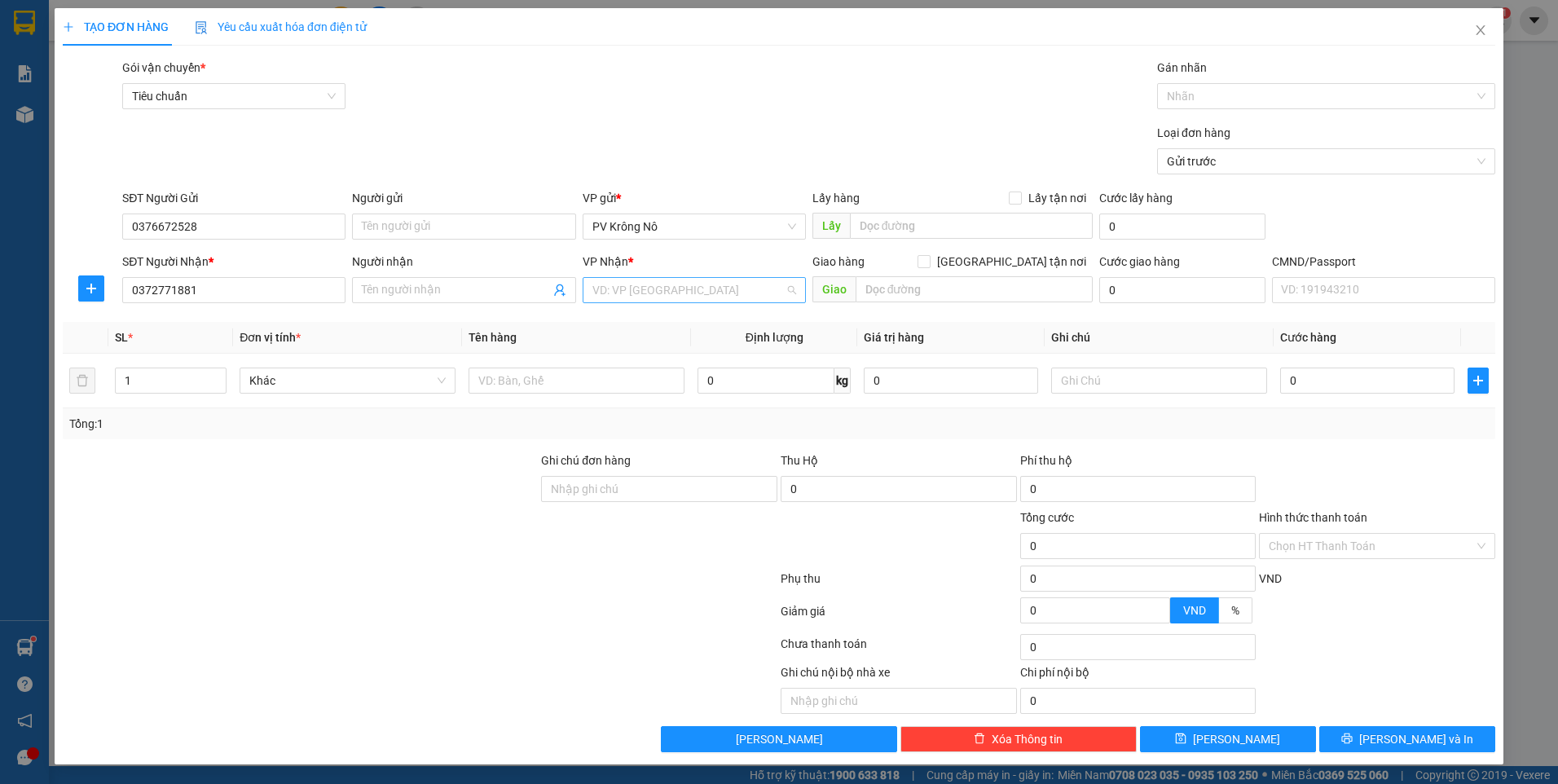
click at [644, 287] on input "search" at bounding box center [688, 289] width 193 height 24
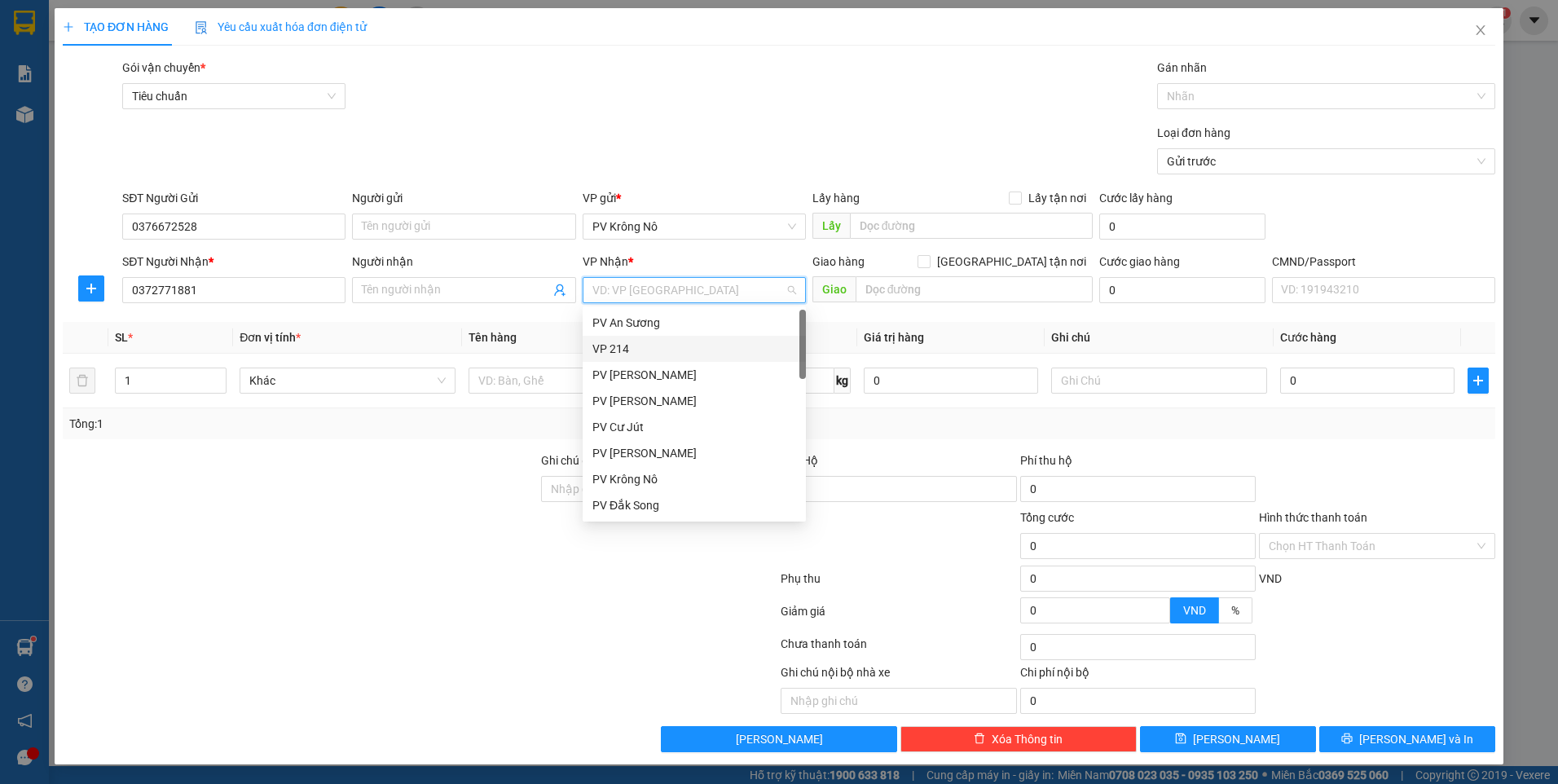
click at [655, 342] on div "VP 214" at bounding box center [694, 348] width 203 height 18
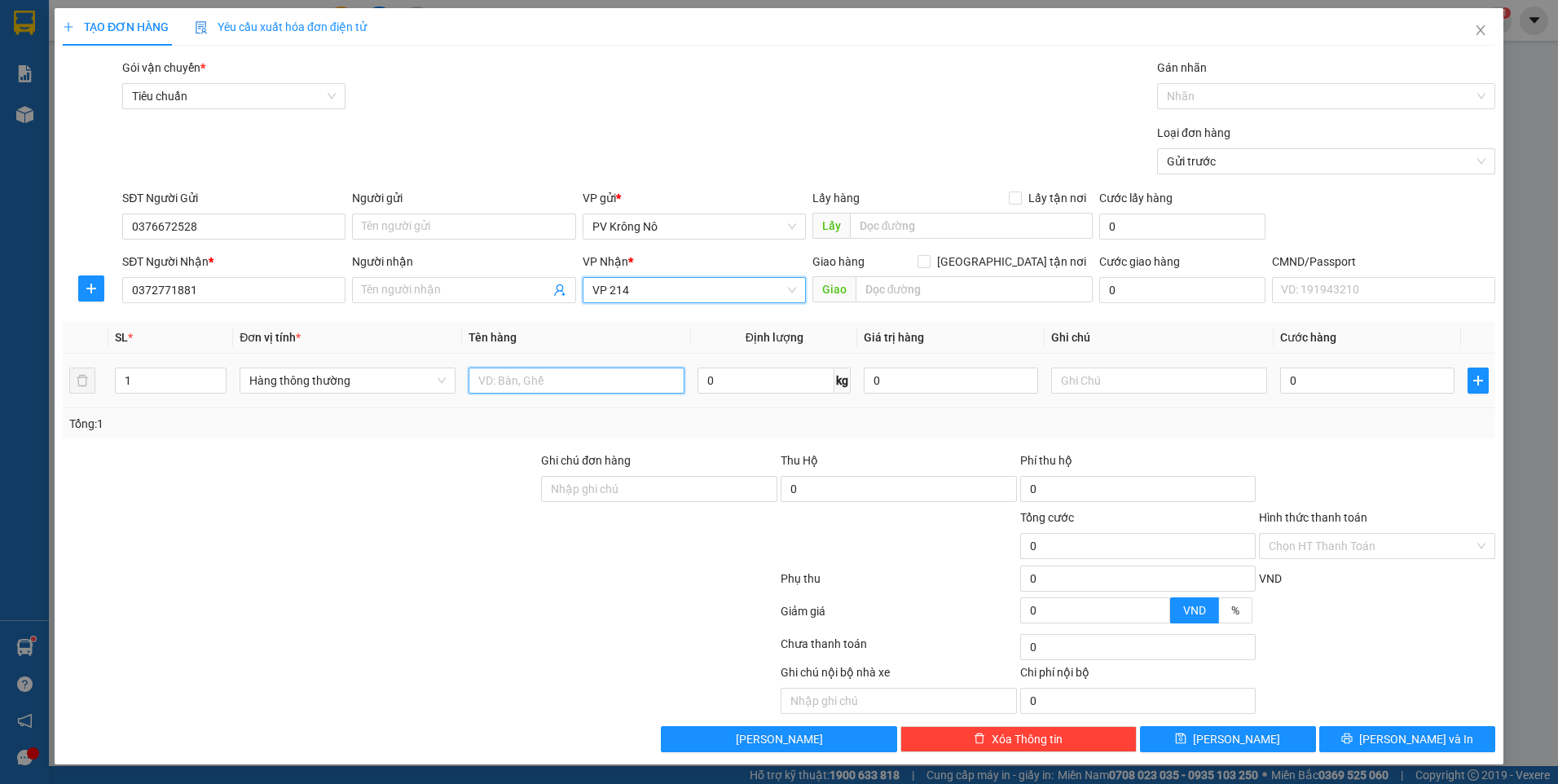
click at [564, 377] on input "text" at bounding box center [576, 380] width 216 height 26
click at [507, 376] on input "1 BALO" at bounding box center [576, 380] width 216 height 26
click at [518, 378] on input "1 BALO" at bounding box center [576, 380] width 216 height 26
type input "1 BALO"
click at [1361, 386] on input "0" at bounding box center [1367, 380] width 174 height 26
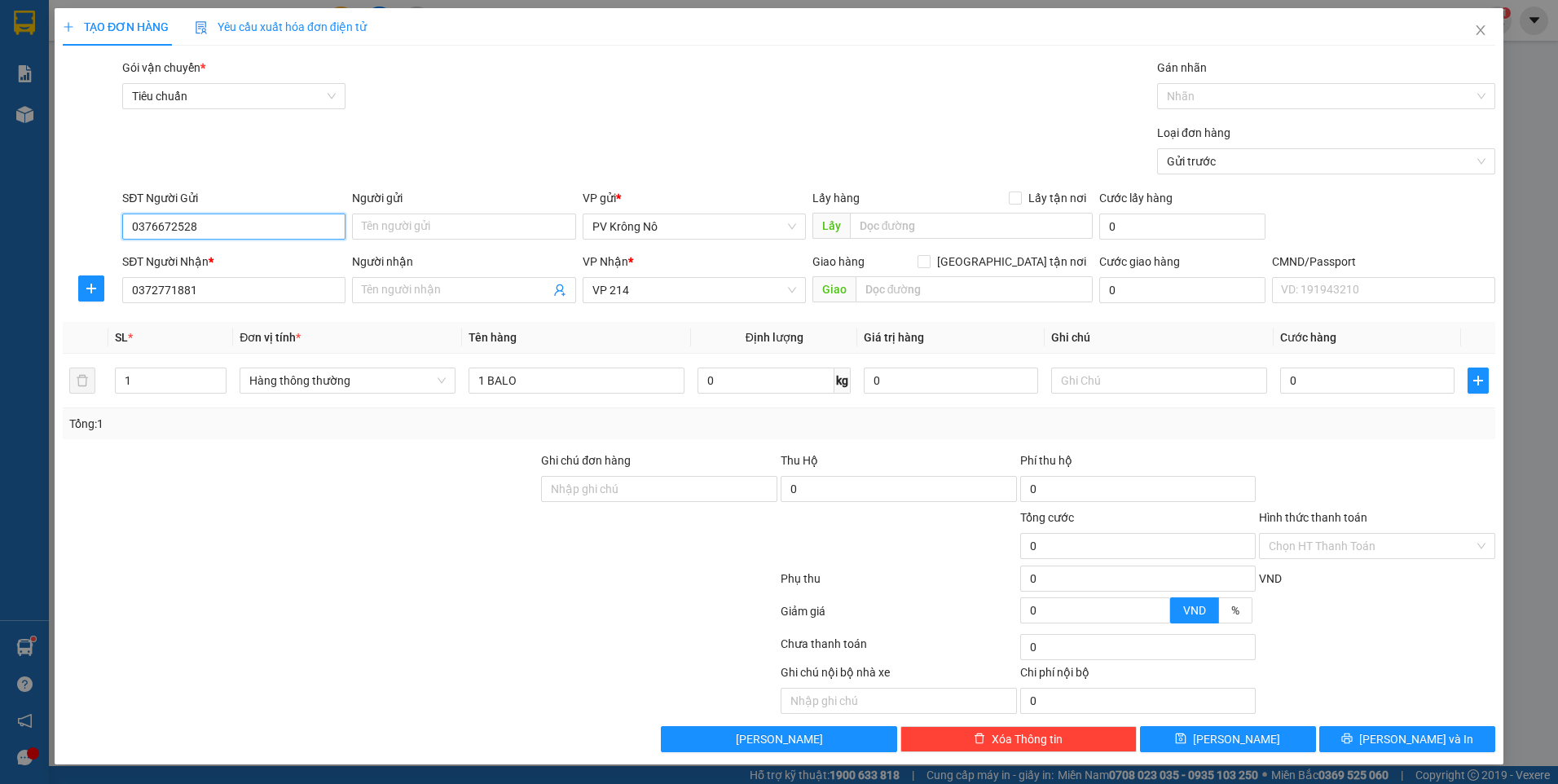
click at [248, 225] on input "0376672528" at bounding box center [233, 226] width 224 height 26
click at [256, 302] on input "0372771881" at bounding box center [233, 289] width 224 height 26
click at [1312, 388] on input "0" at bounding box center [1367, 380] width 174 height 26
type input "004"
type input "4"
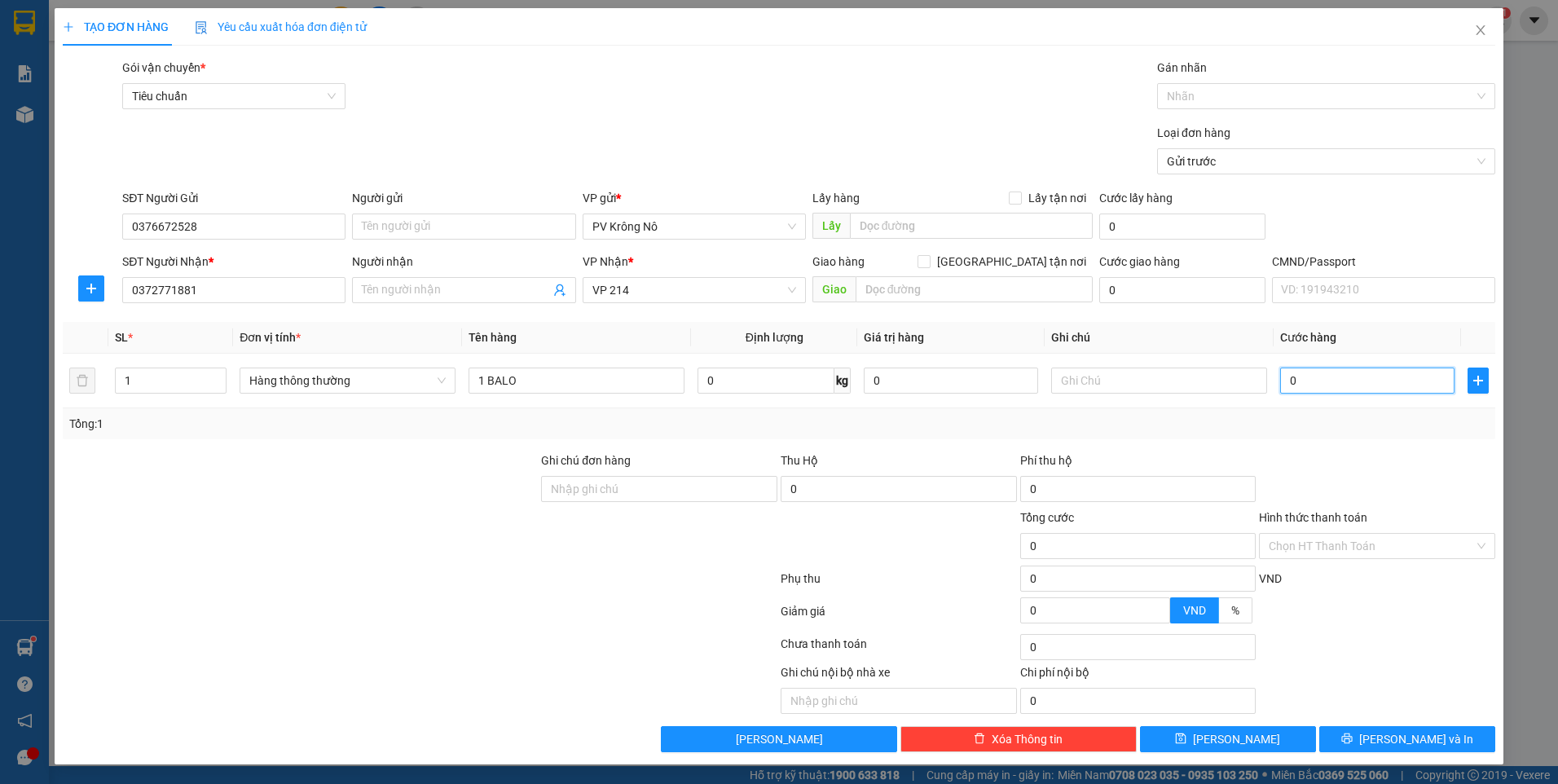
type input "4"
type input "0.040"
type input "40"
type input "00.400"
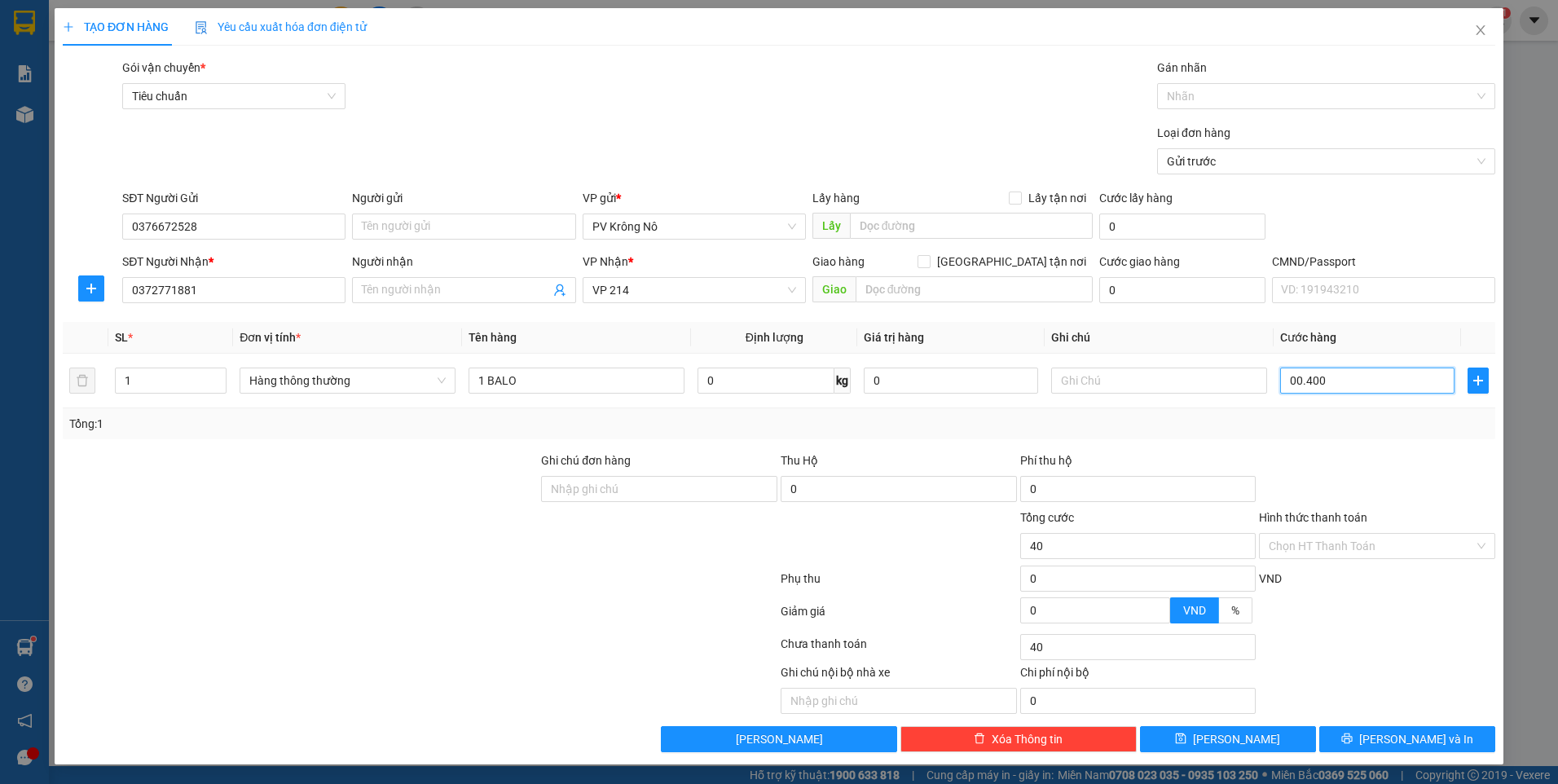
type input "400"
type input "0.004.000"
type input "4.000"
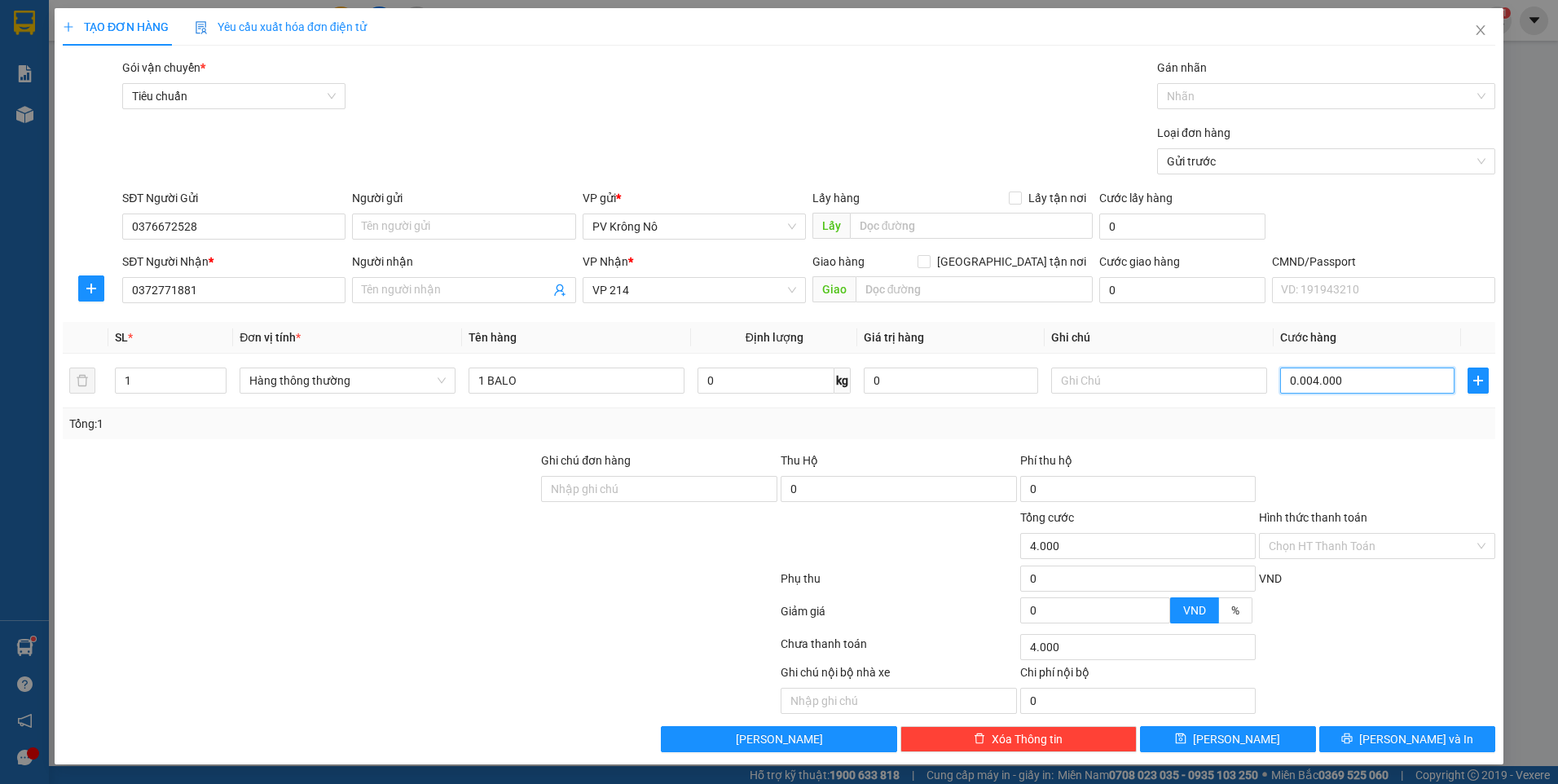
type input "000.040.000"
type input "40.000"
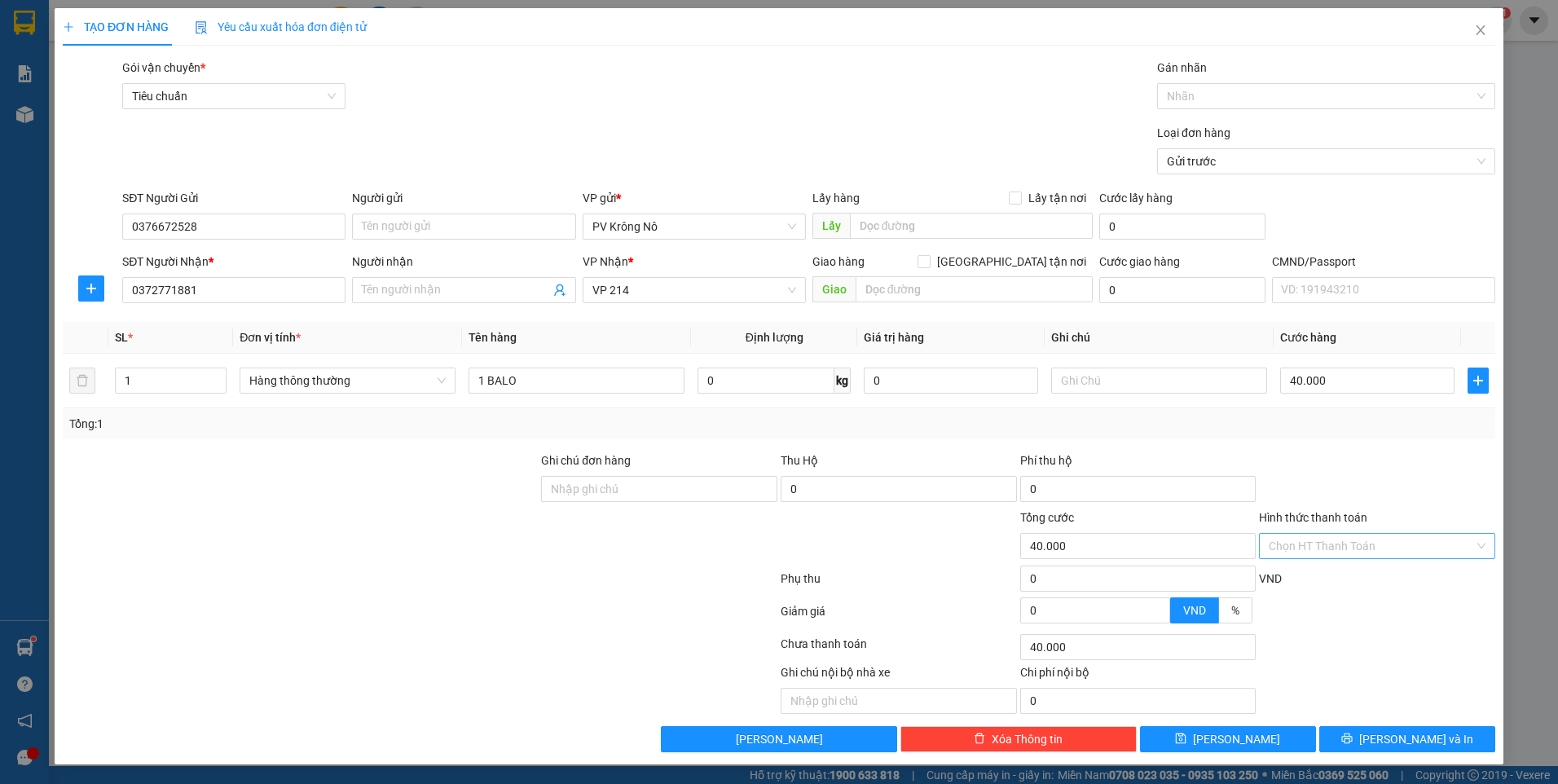
click at [1367, 543] on input "Hình thức thanh toán" at bounding box center [1371, 545] width 205 height 24
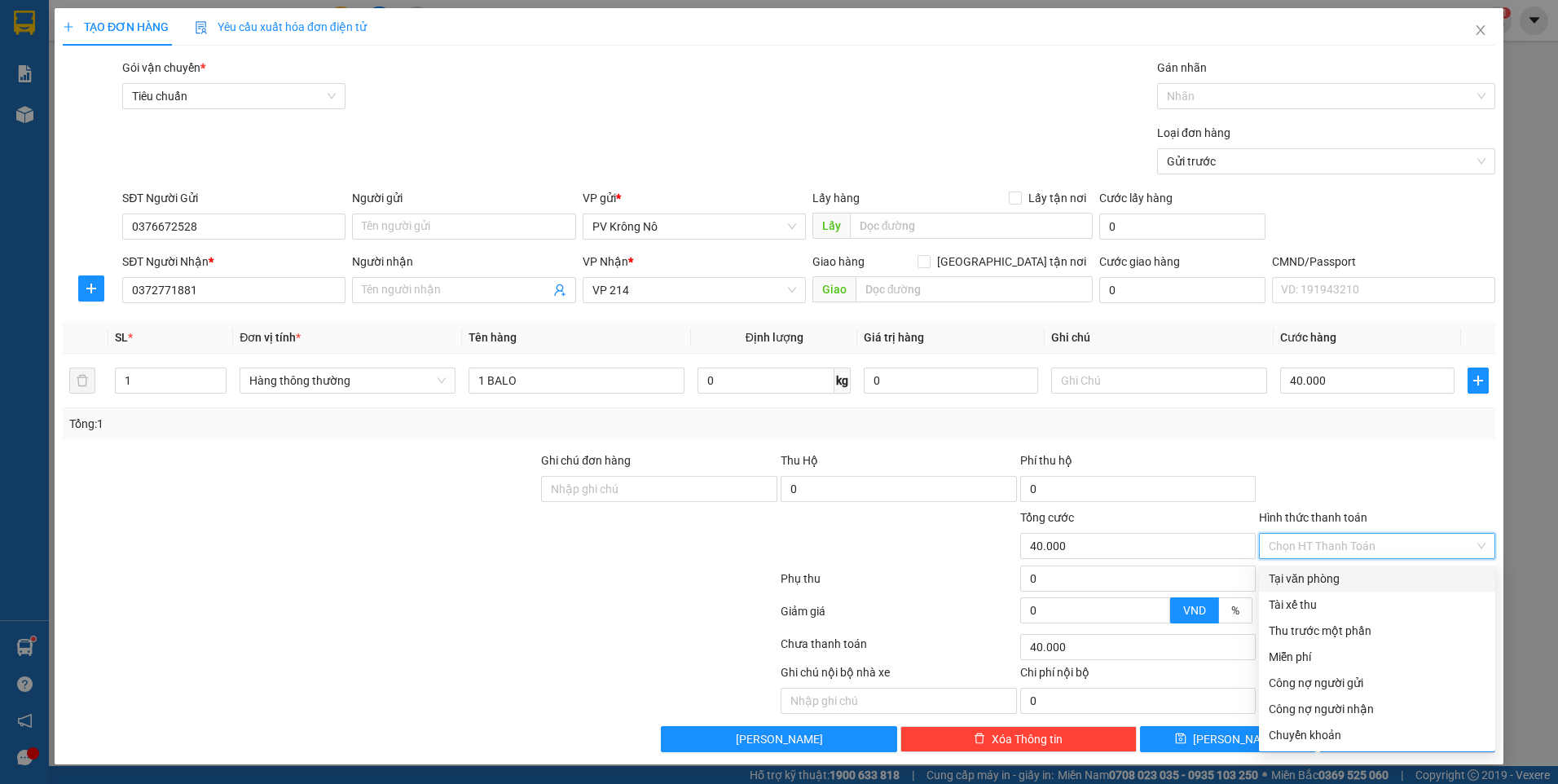
click at [1346, 577] on div "Tại văn phòng" at bounding box center [1377, 578] width 217 height 18
type input "0"
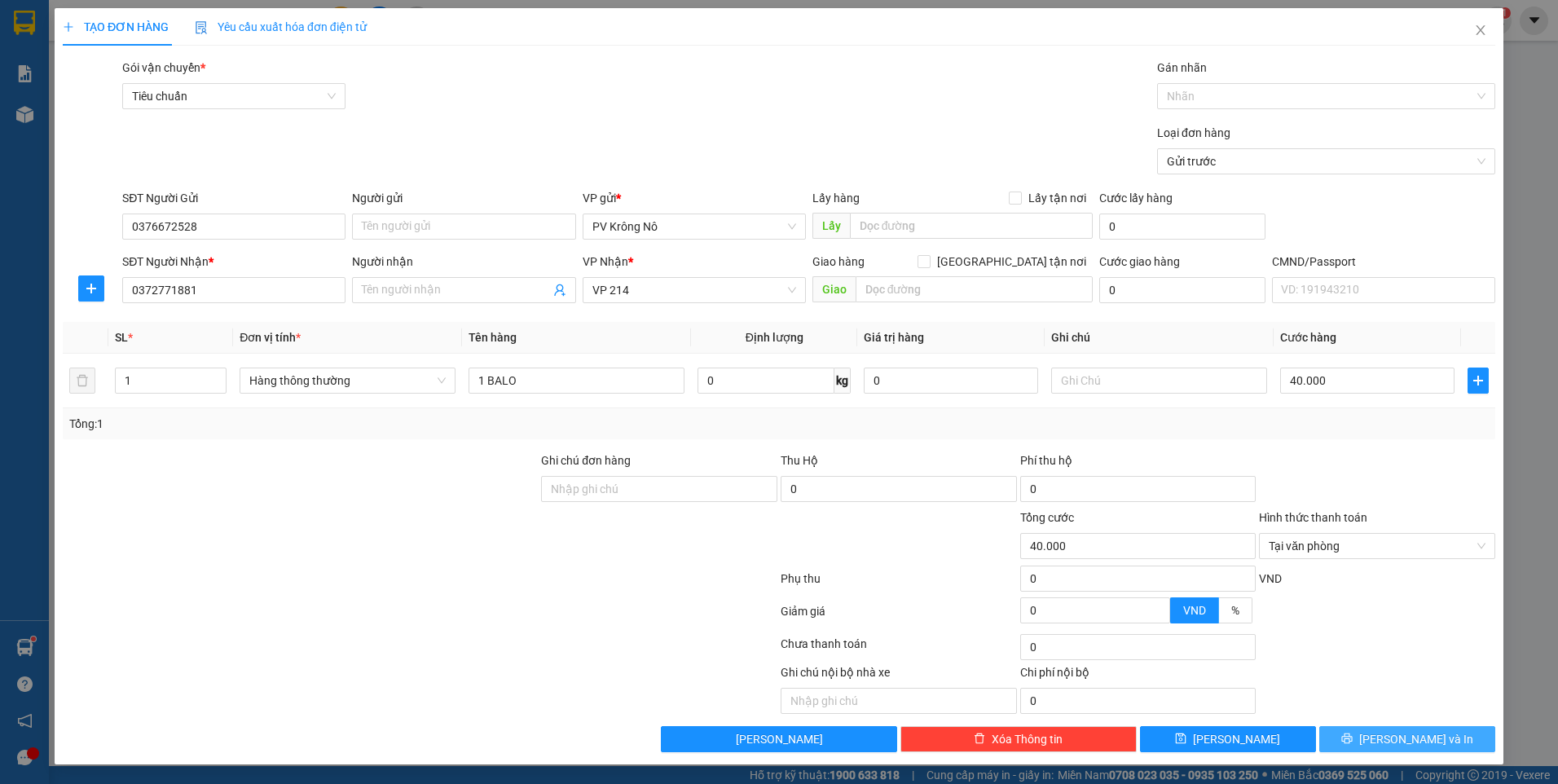
click at [1406, 735] on span "Lưu và In" at bounding box center [1417, 739] width 114 height 18
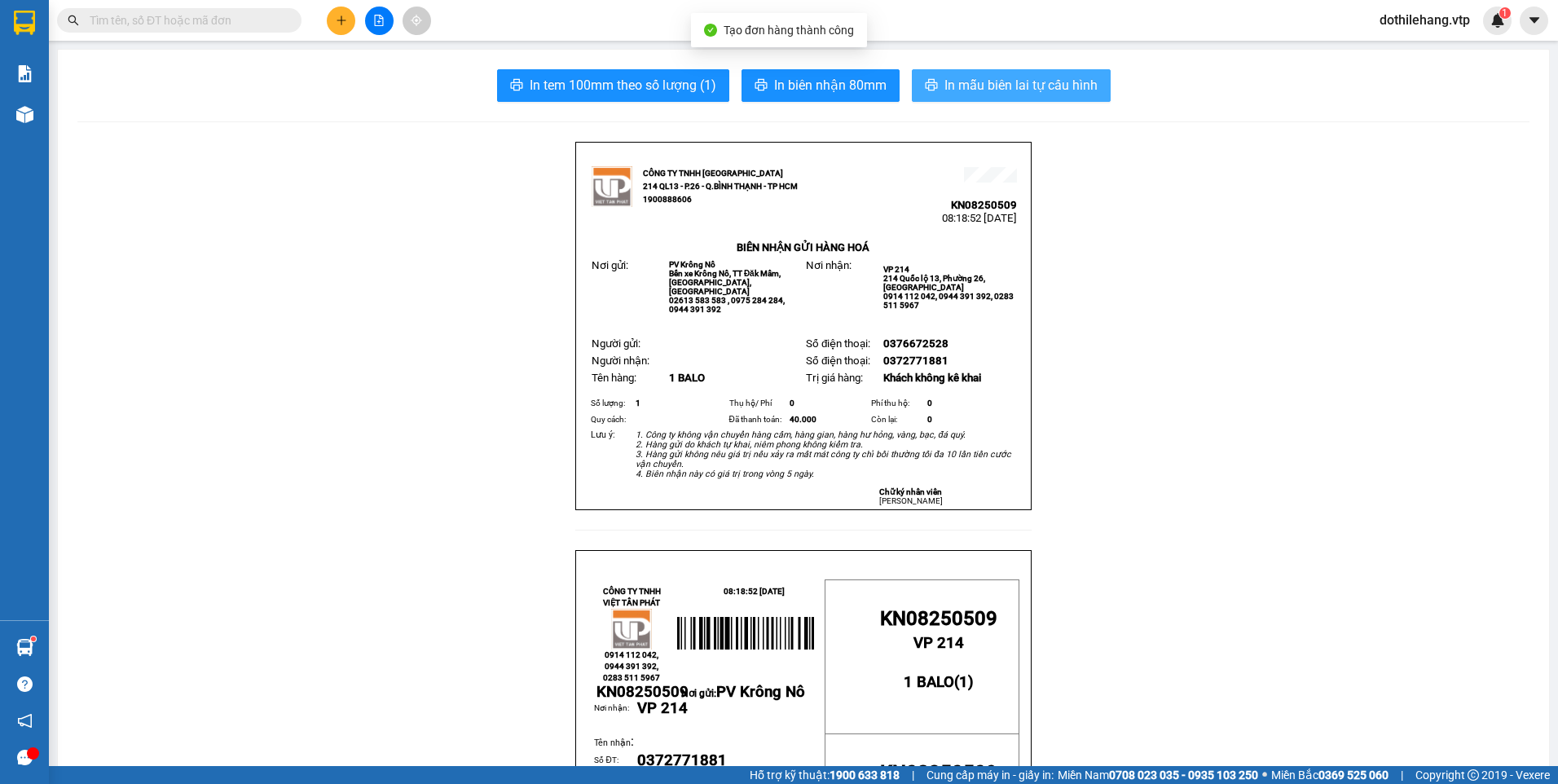
click at [971, 78] on span "In mẫu biên lai tự cấu hình" at bounding box center [1021, 84] width 153 height 20
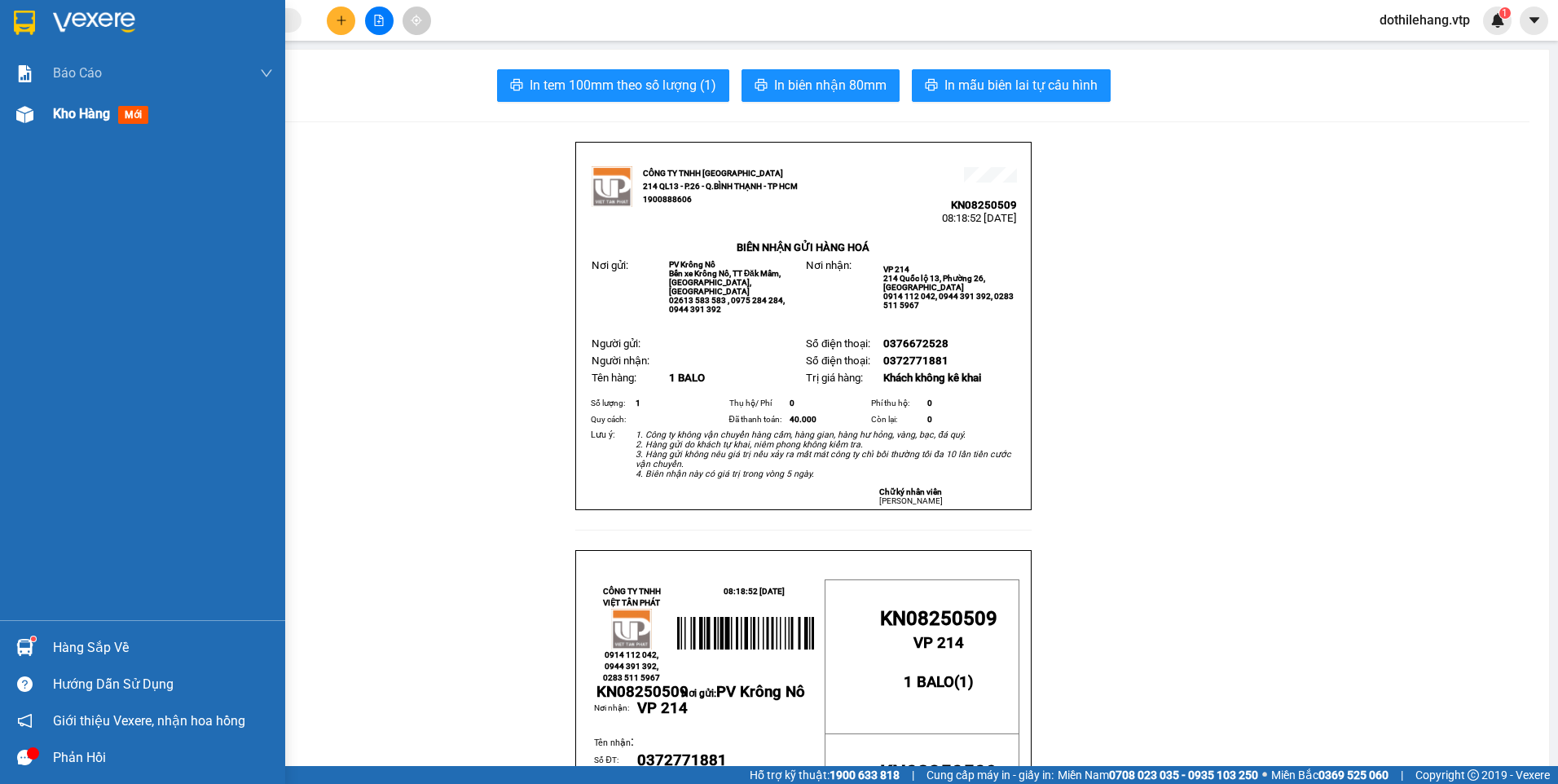
click at [40, 117] on div "Kho hàng mới" at bounding box center [142, 114] width 286 height 41
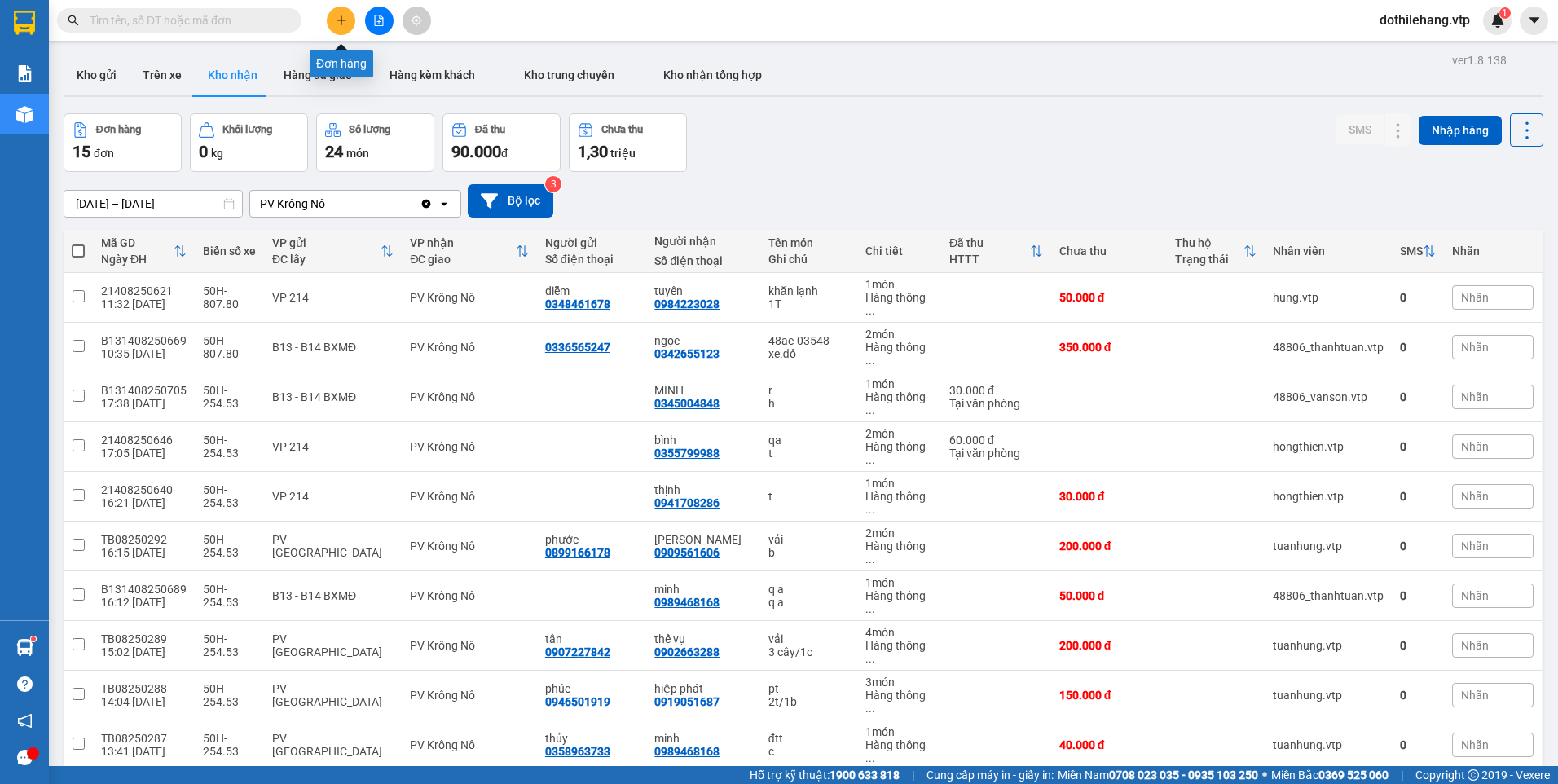
click at [342, 24] on icon "plus" at bounding box center [341, 19] width 1 height 9
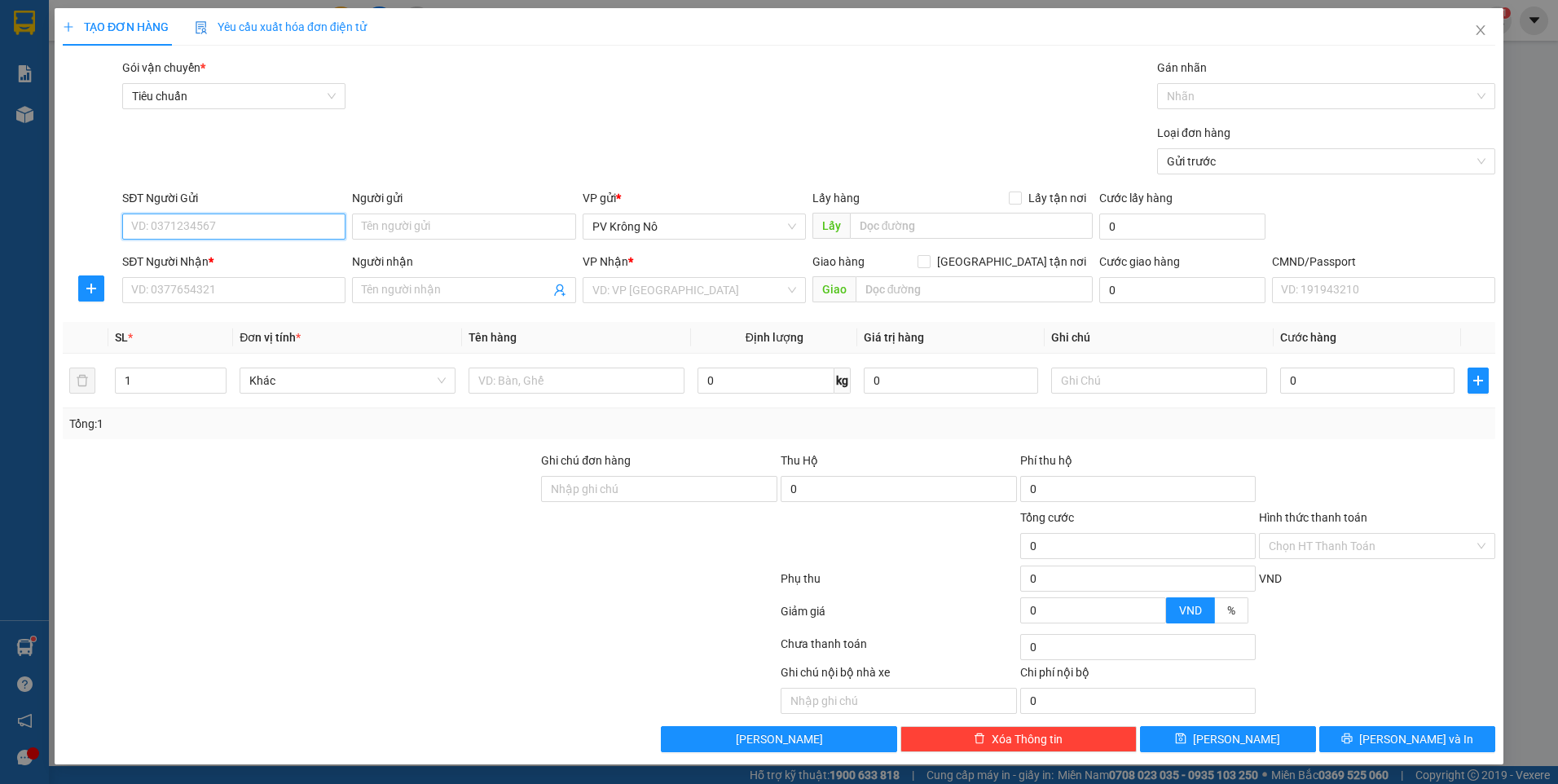
paste input "0397788035"
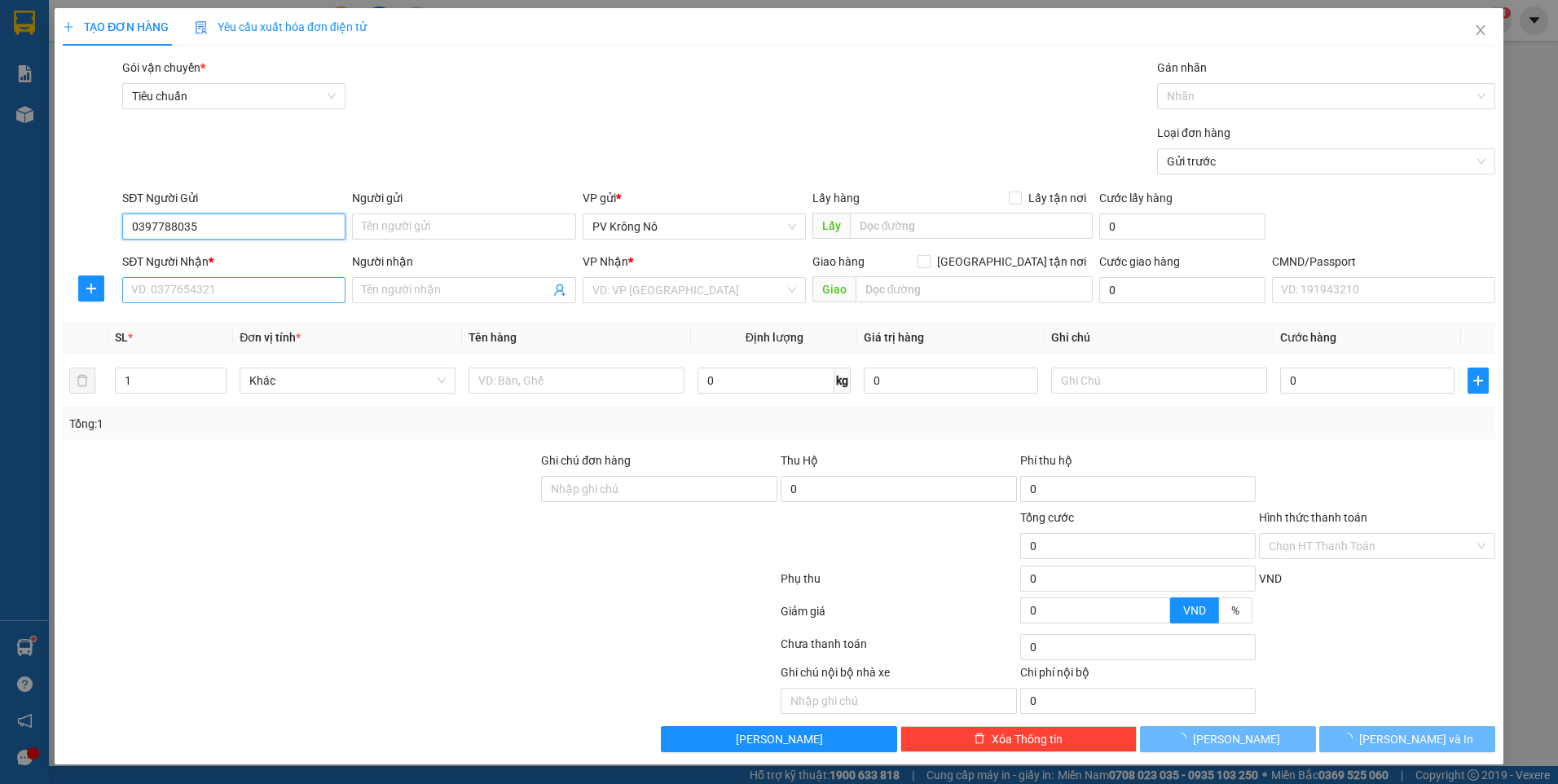
type input "0397788035"
click at [219, 289] on input "SĐT Người Nhận *" at bounding box center [233, 289] width 224 height 26
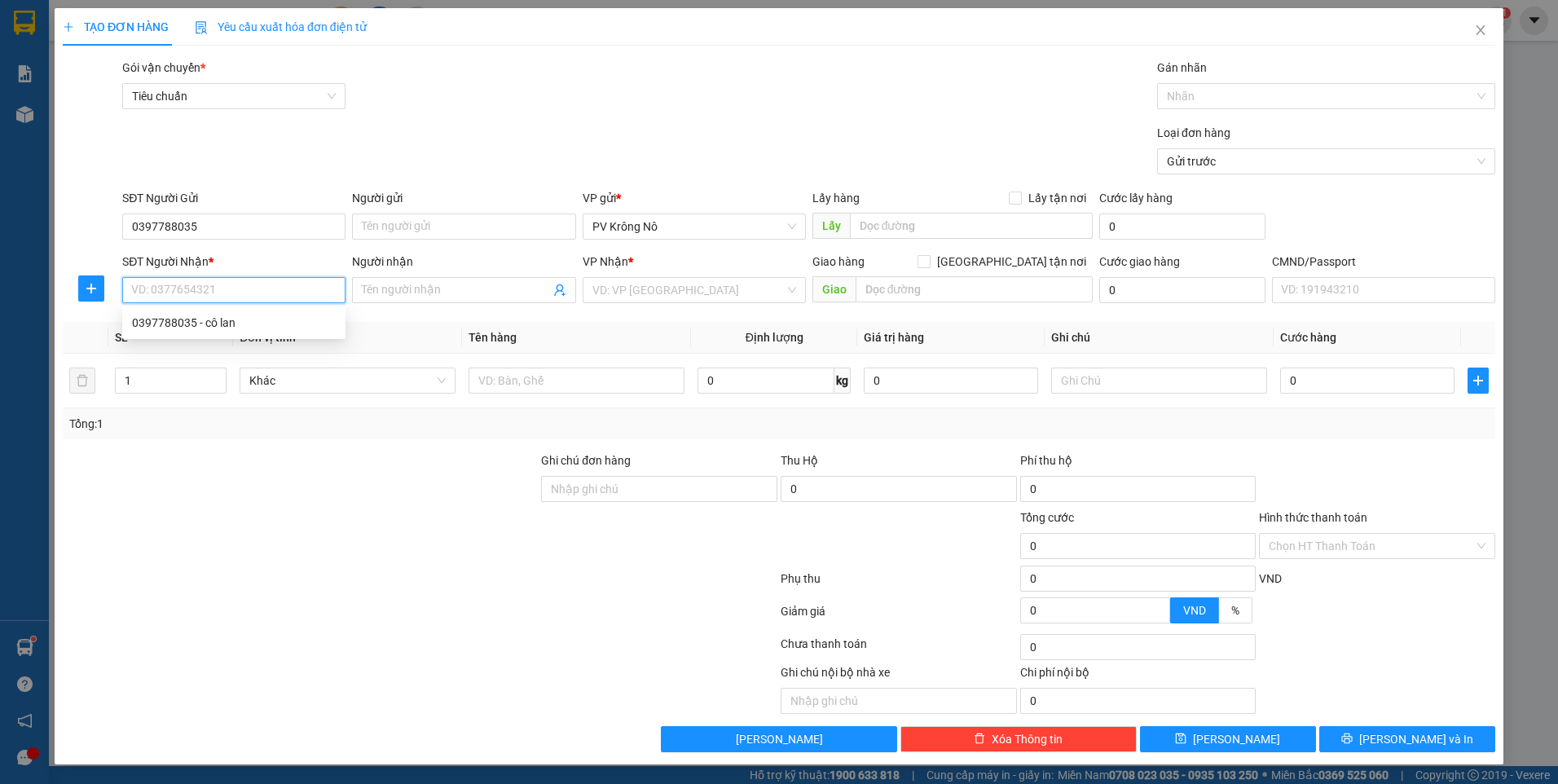
paste input "0397788035"
type input "0397788035"
click at [692, 292] on input "search" at bounding box center [688, 289] width 193 height 24
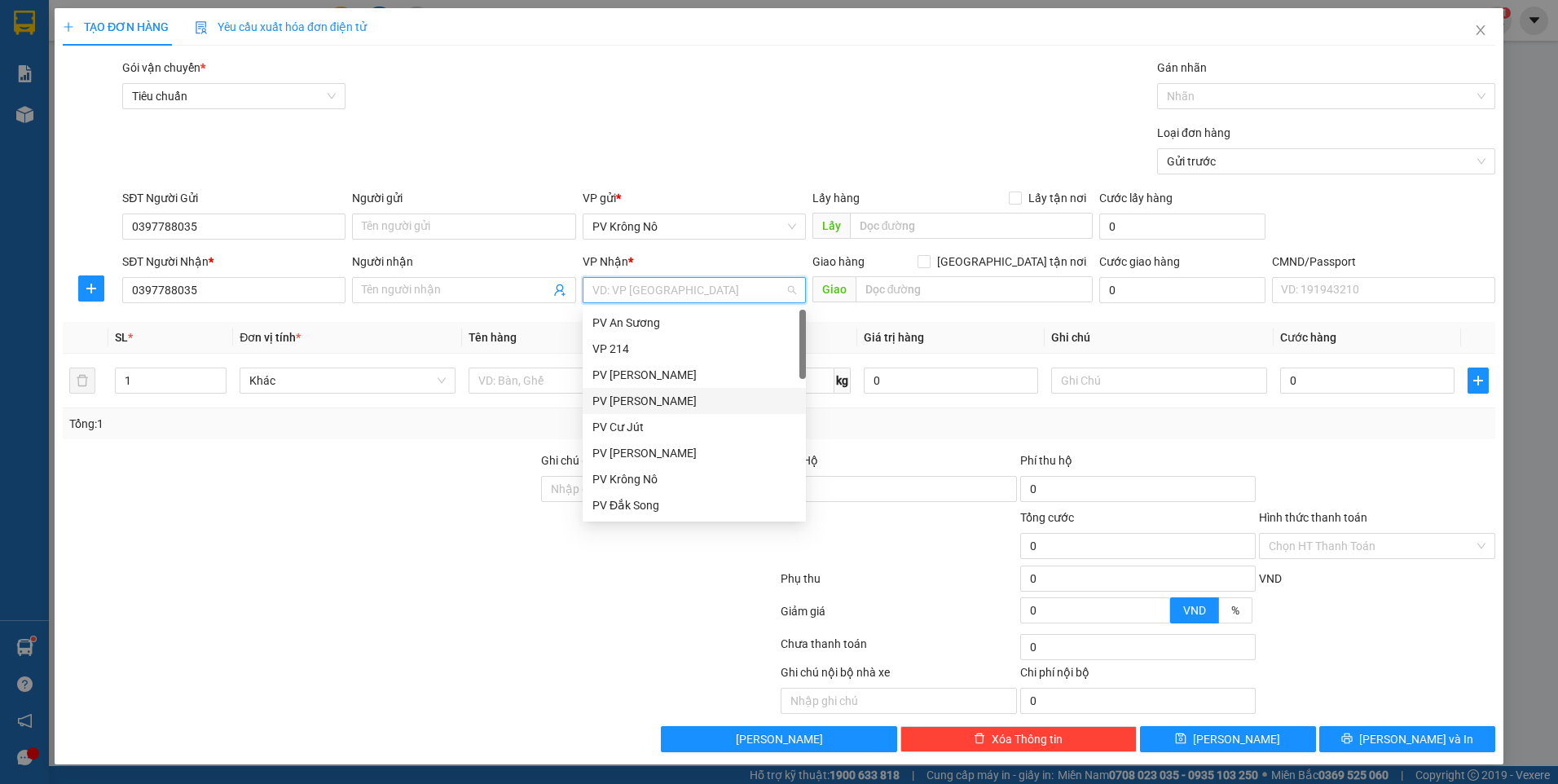
type input "S"
type input "D"
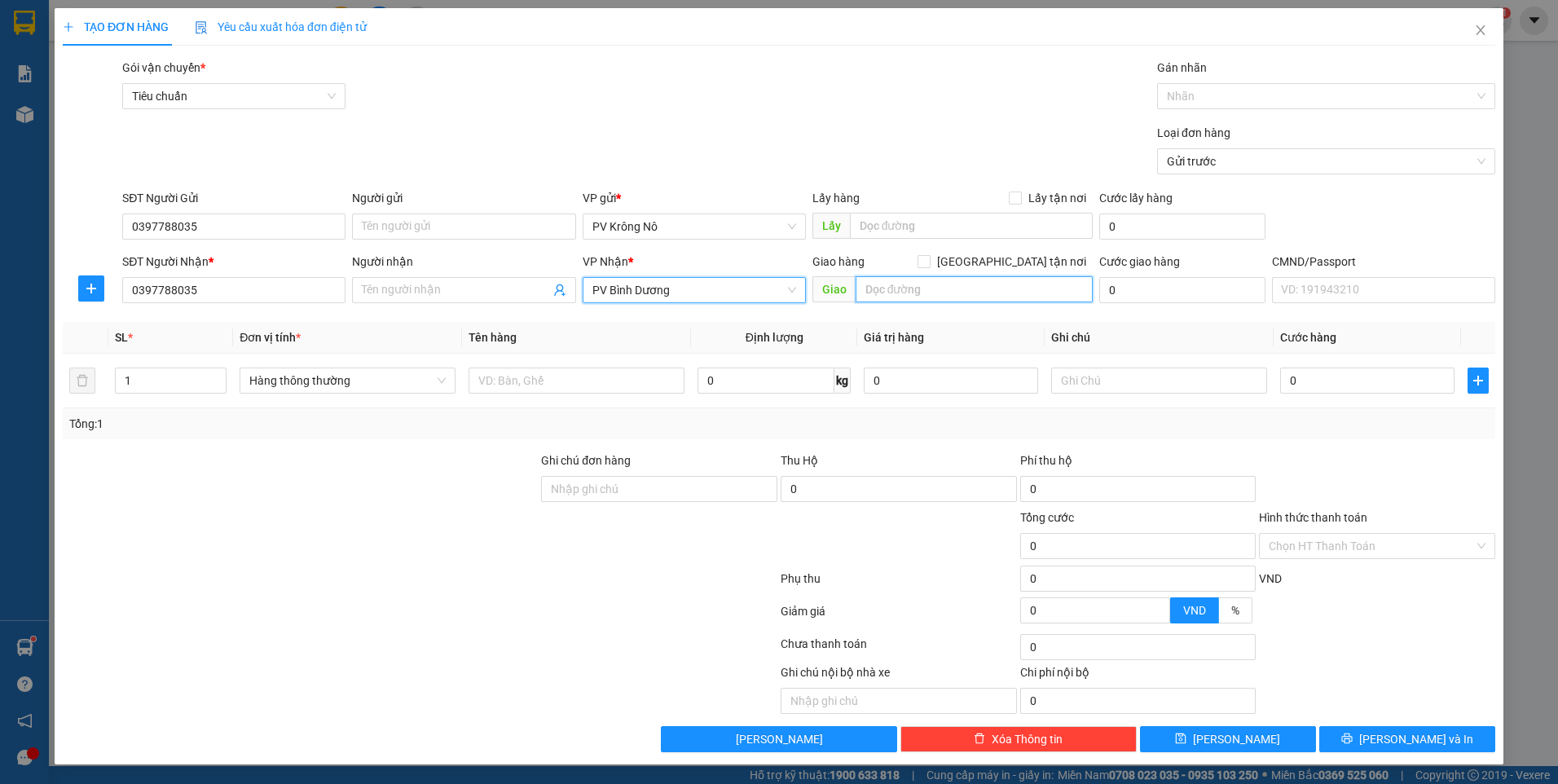
click at [878, 284] on input "text" at bounding box center [975, 288] width 238 height 26
type input "N"
type input "512 GIƯỜNG"
click at [161, 386] on input "1" at bounding box center [171, 379] width 110 height 24
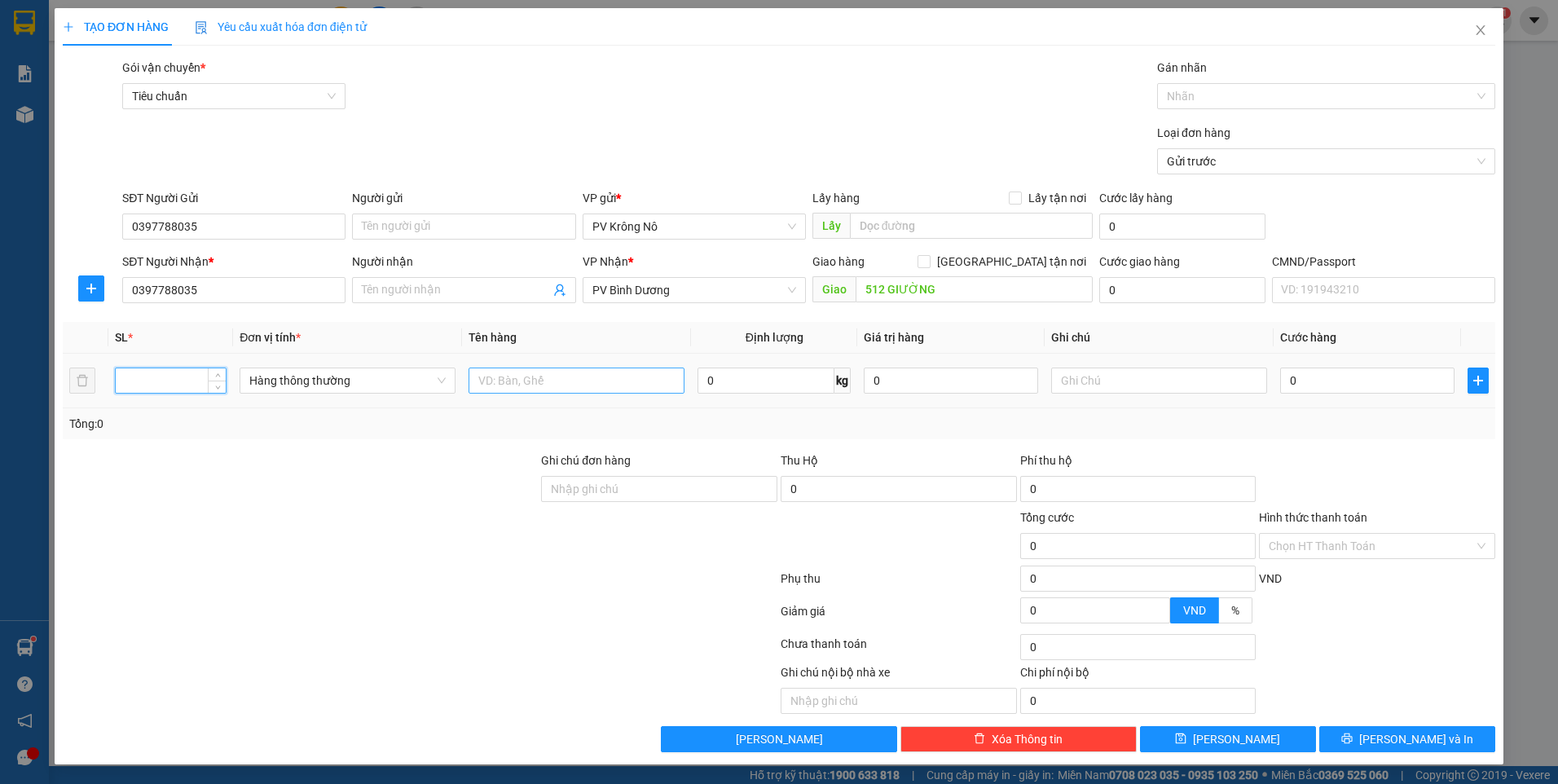
type input "1"
click at [539, 378] on input "text" at bounding box center [576, 380] width 216 height 26
type input "3 TẠ BƠ"
click at [1339, 381] on input "0" at bounding box center [1367, 380] width 174 height 26
type input "004"
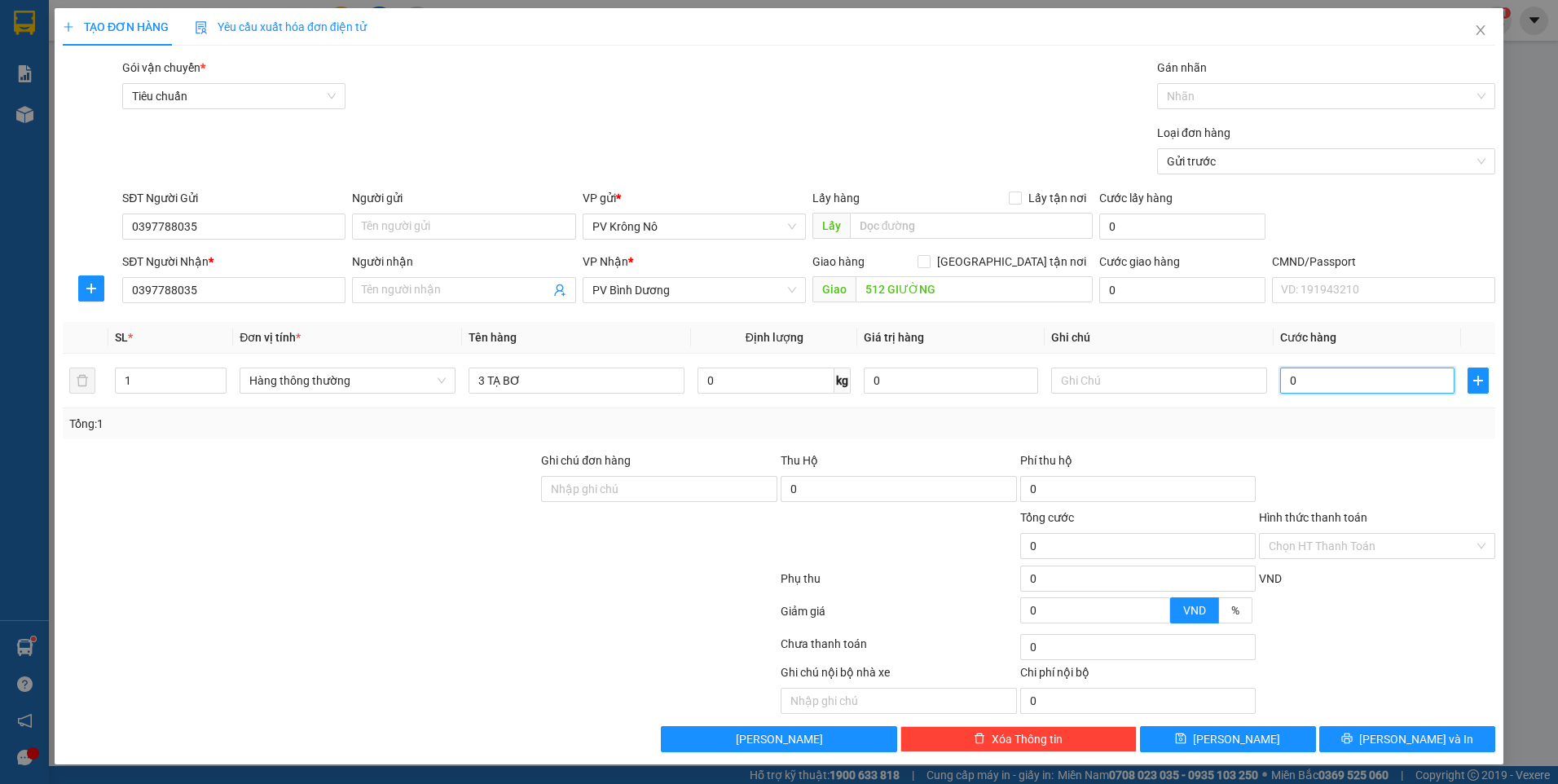
type input "4"
type input "0.045"
type input "45"
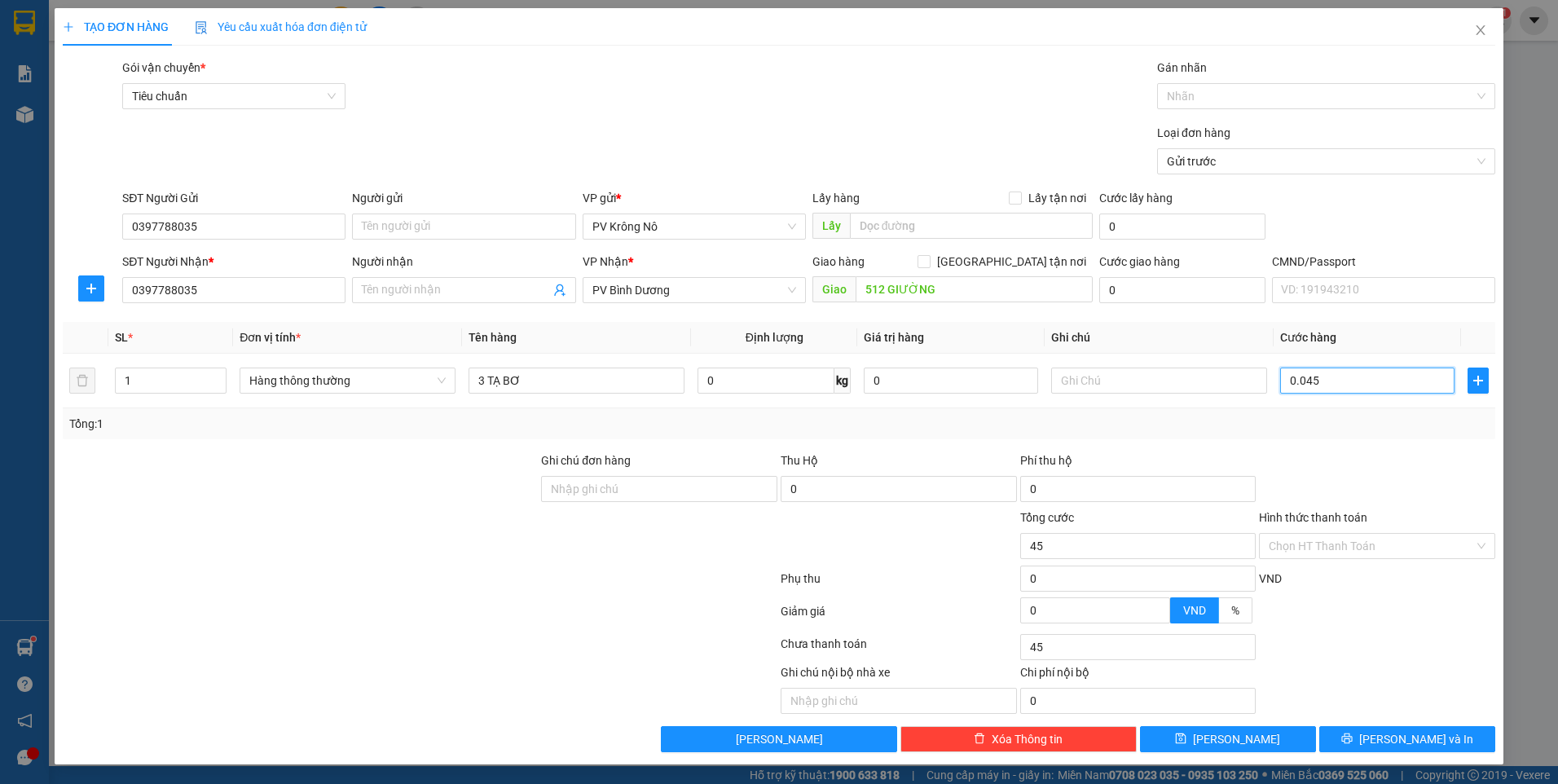
type input "00.450"
type input "450"
type input "0.004.500"
type input "4.500"
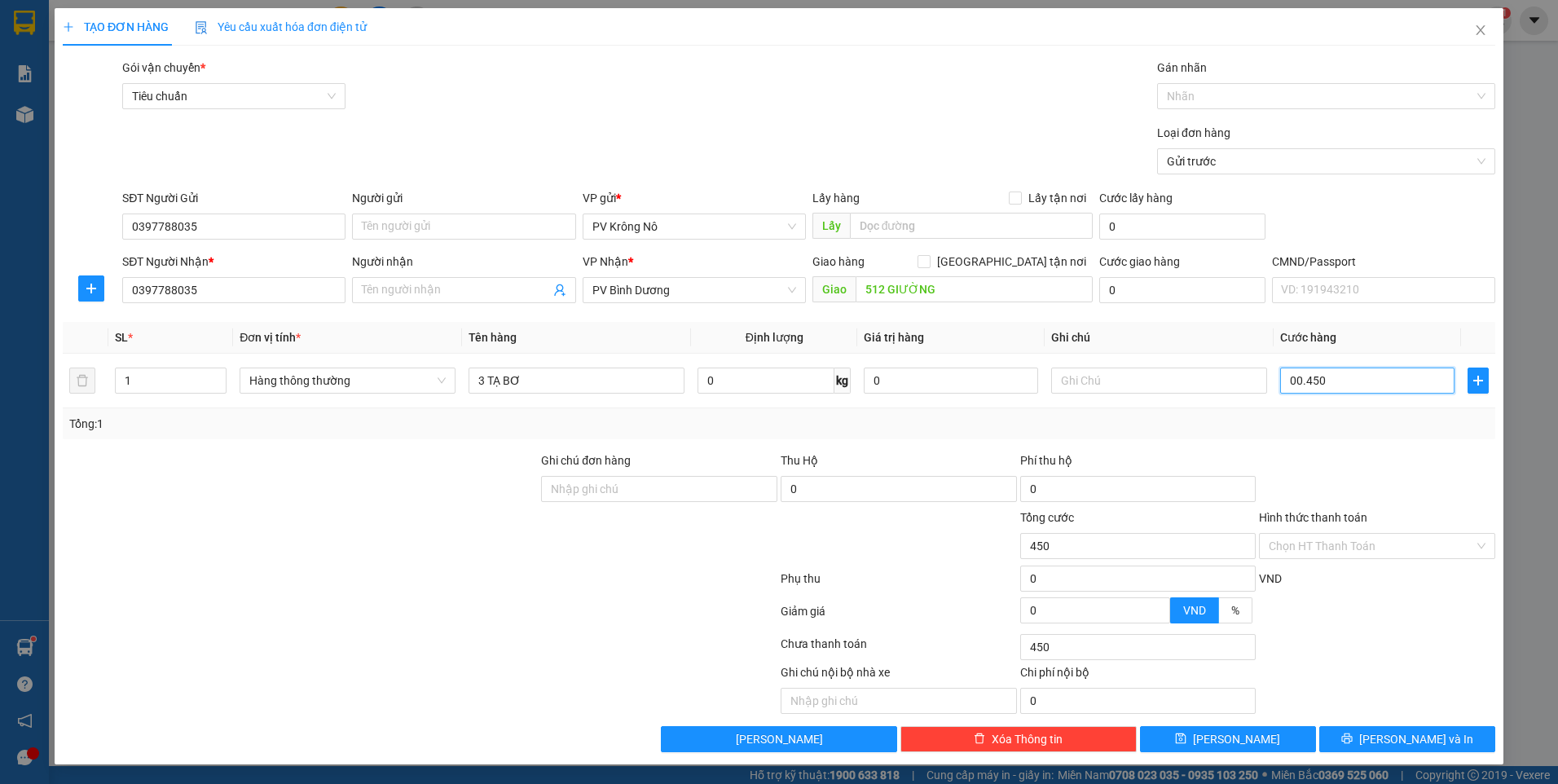
type input "4.500"
type input "000.045.000"
type input "45.000"
type input "00.000.450.000"
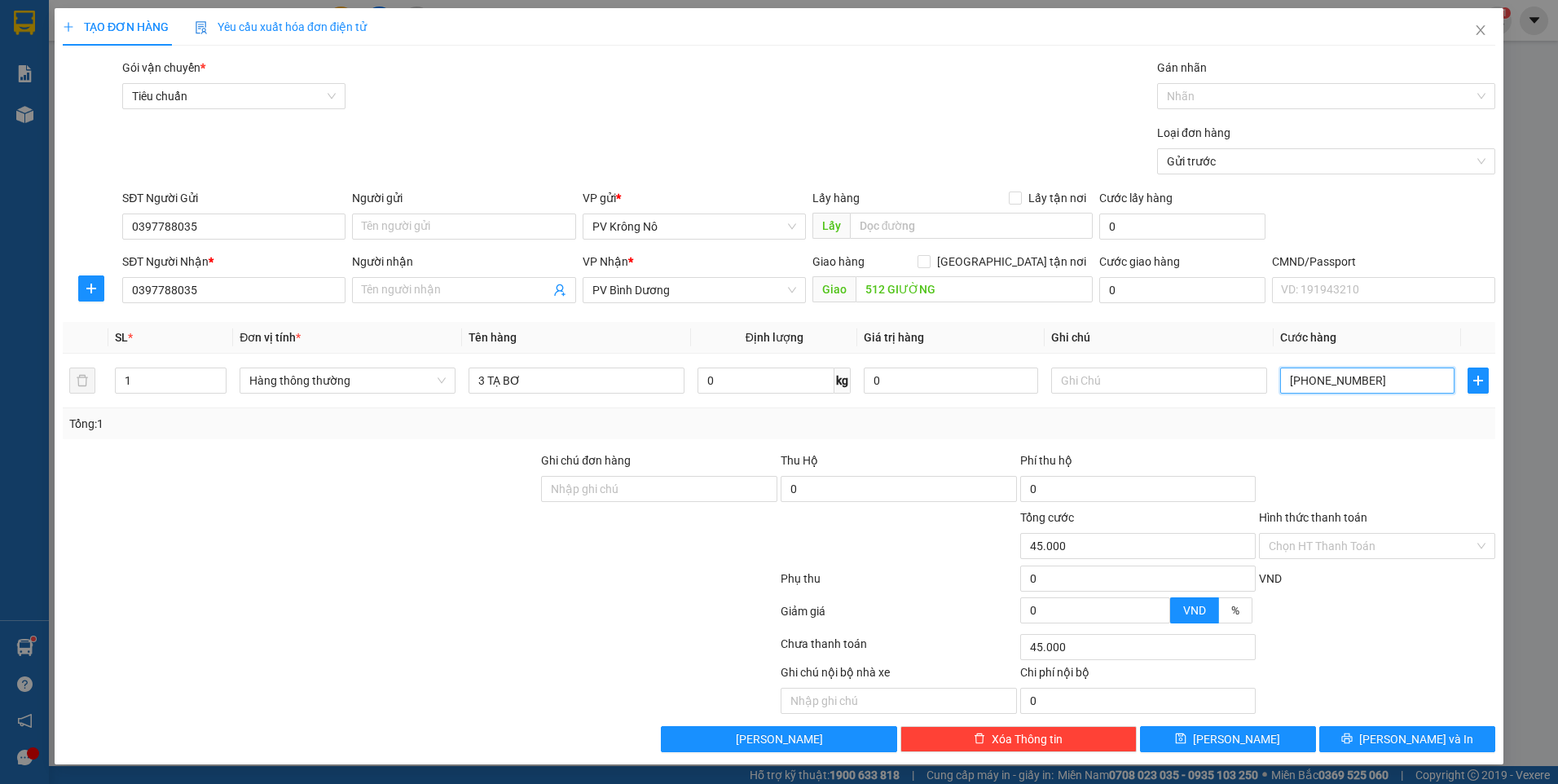
type input "450.000"
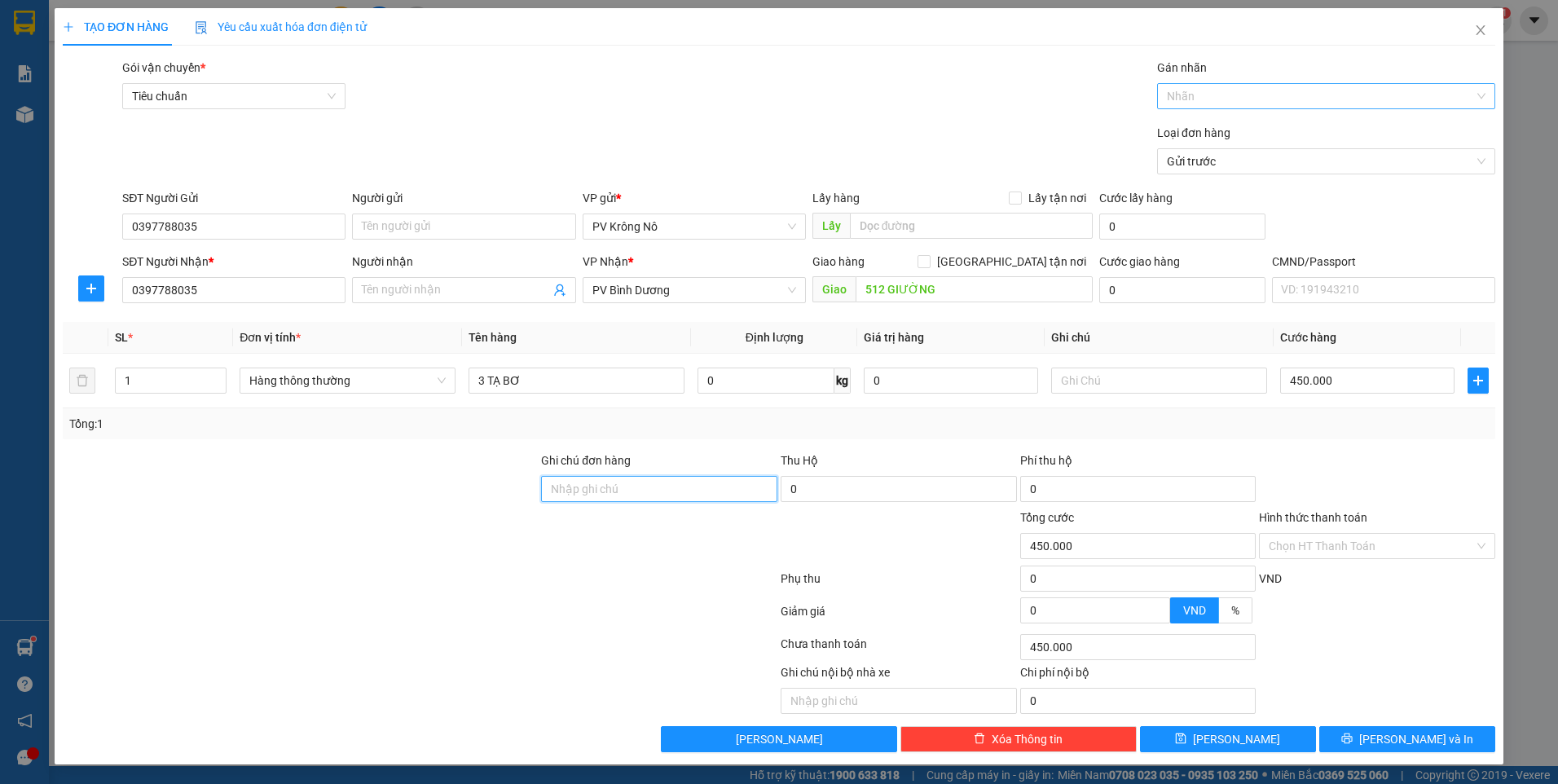
click at [1176, 88] on div at bounding box center [1318, 96] width 314 height 19
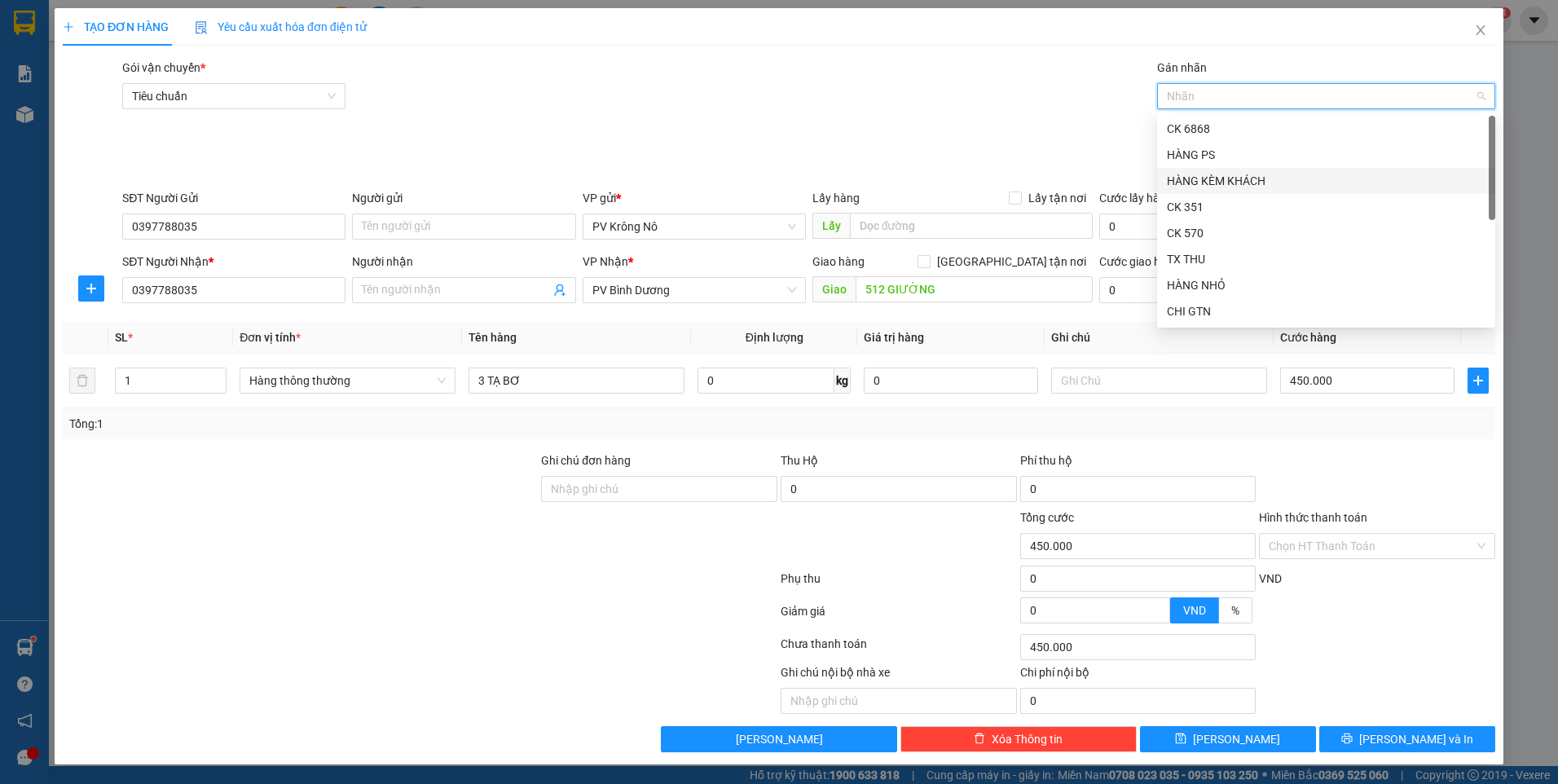
click at [1196, 177] on div "HÀNG KÈM KHÁCH" at bounding box center [1326, 181] width 319 height 18
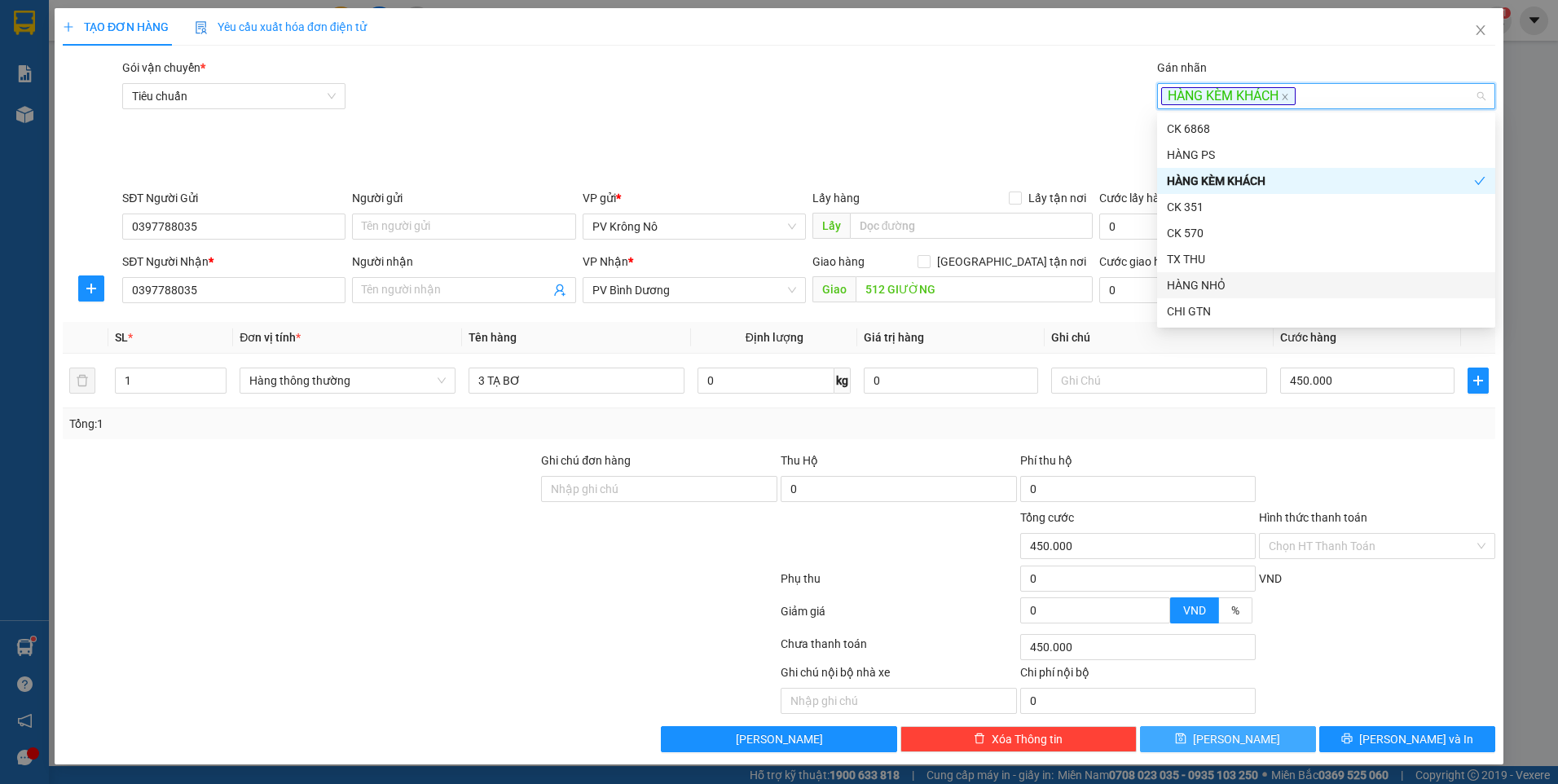
click at [1278, 739] on button "Lưu" at bounding box center [1228, 739] width 176 height 26
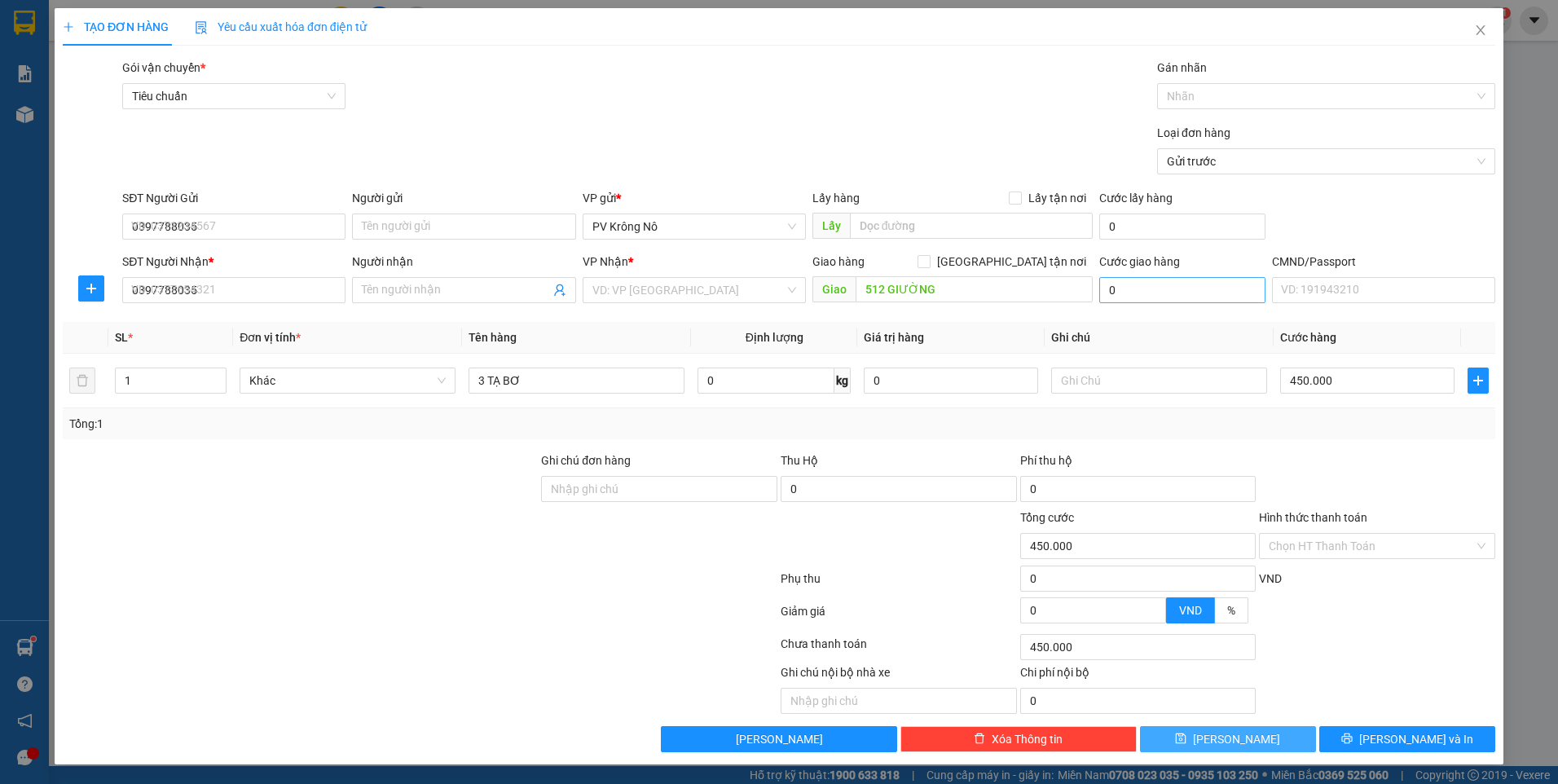
type input "0"
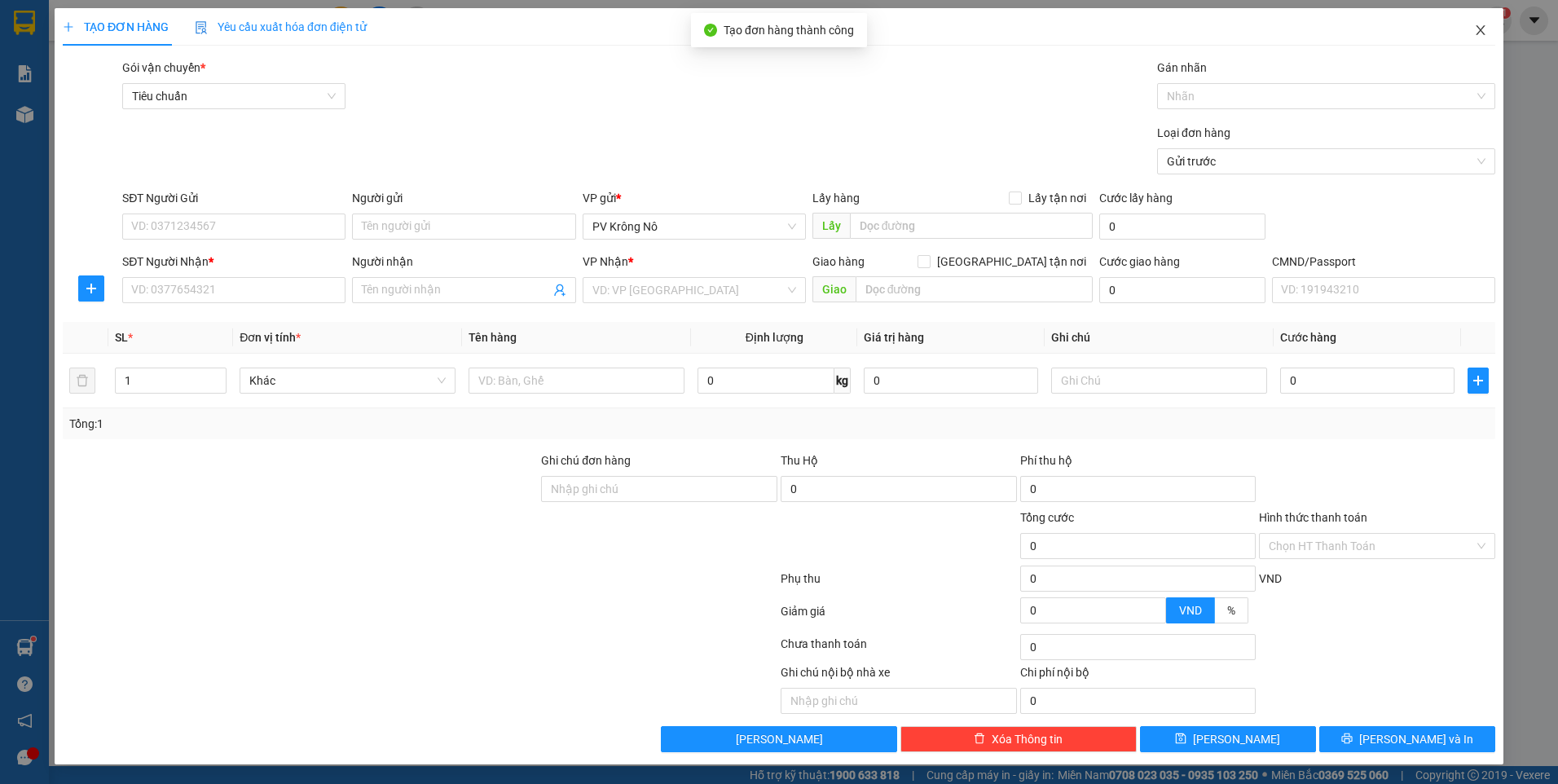
click at [1476, 28] on icon "close" at bounding box center [1481, 29] width 13 height 13
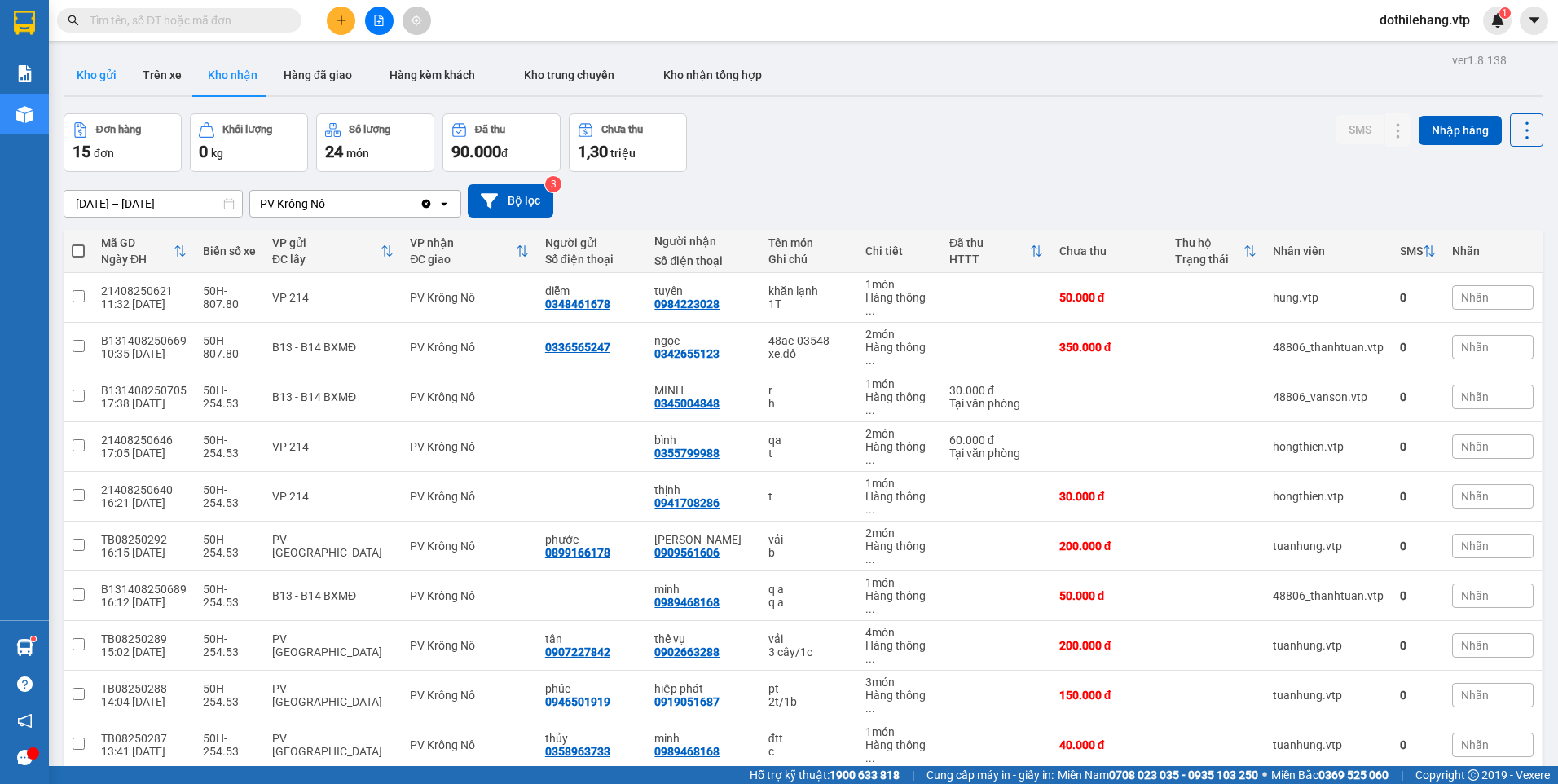
click at [113, 79] on button "Kho gửi" at bounding box center [97, 75] width 66 height 39
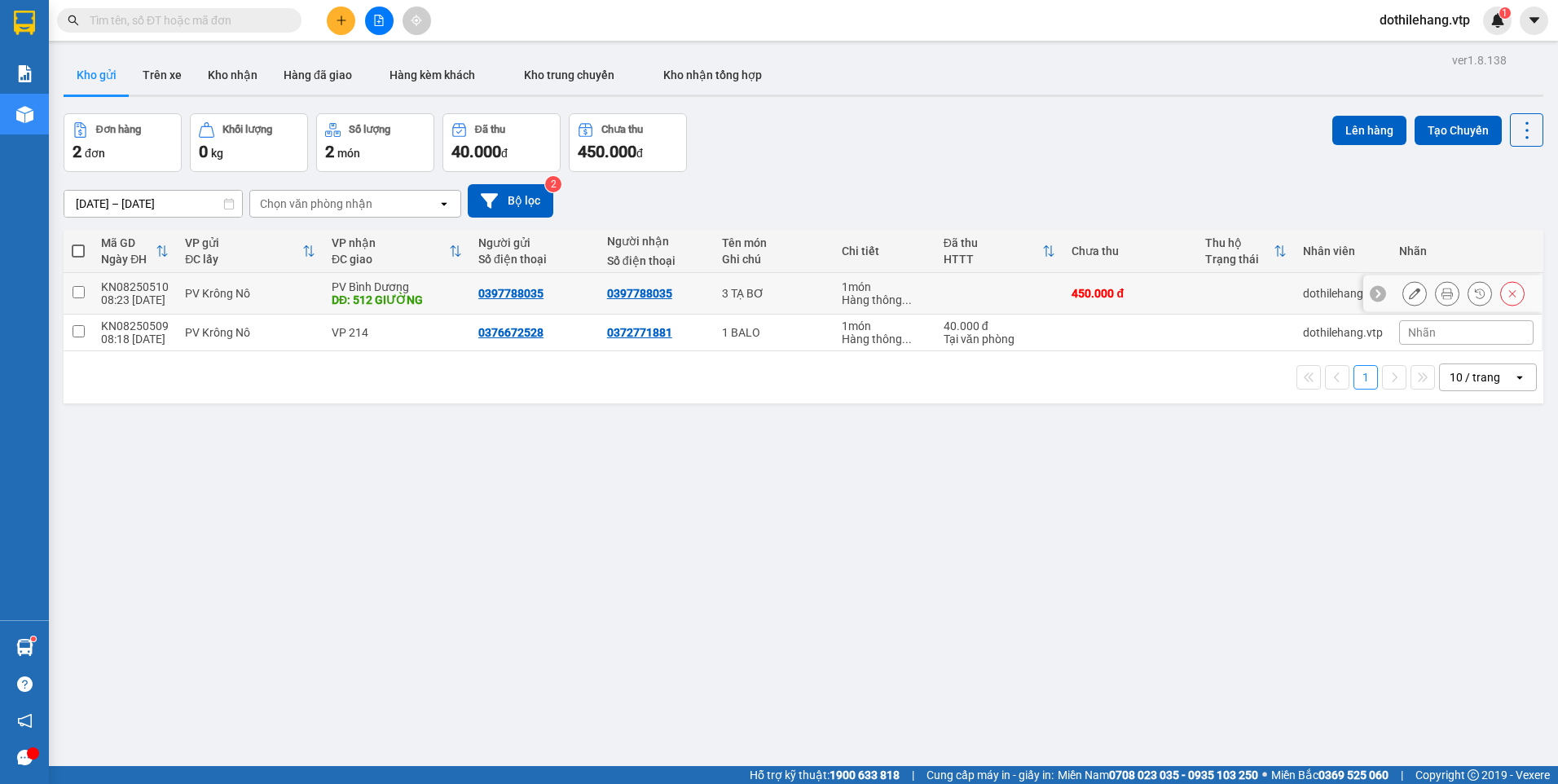
click at [1247, 299] on td at bounding box center [1245, 293] width 98 height 42
checkbox input "true"
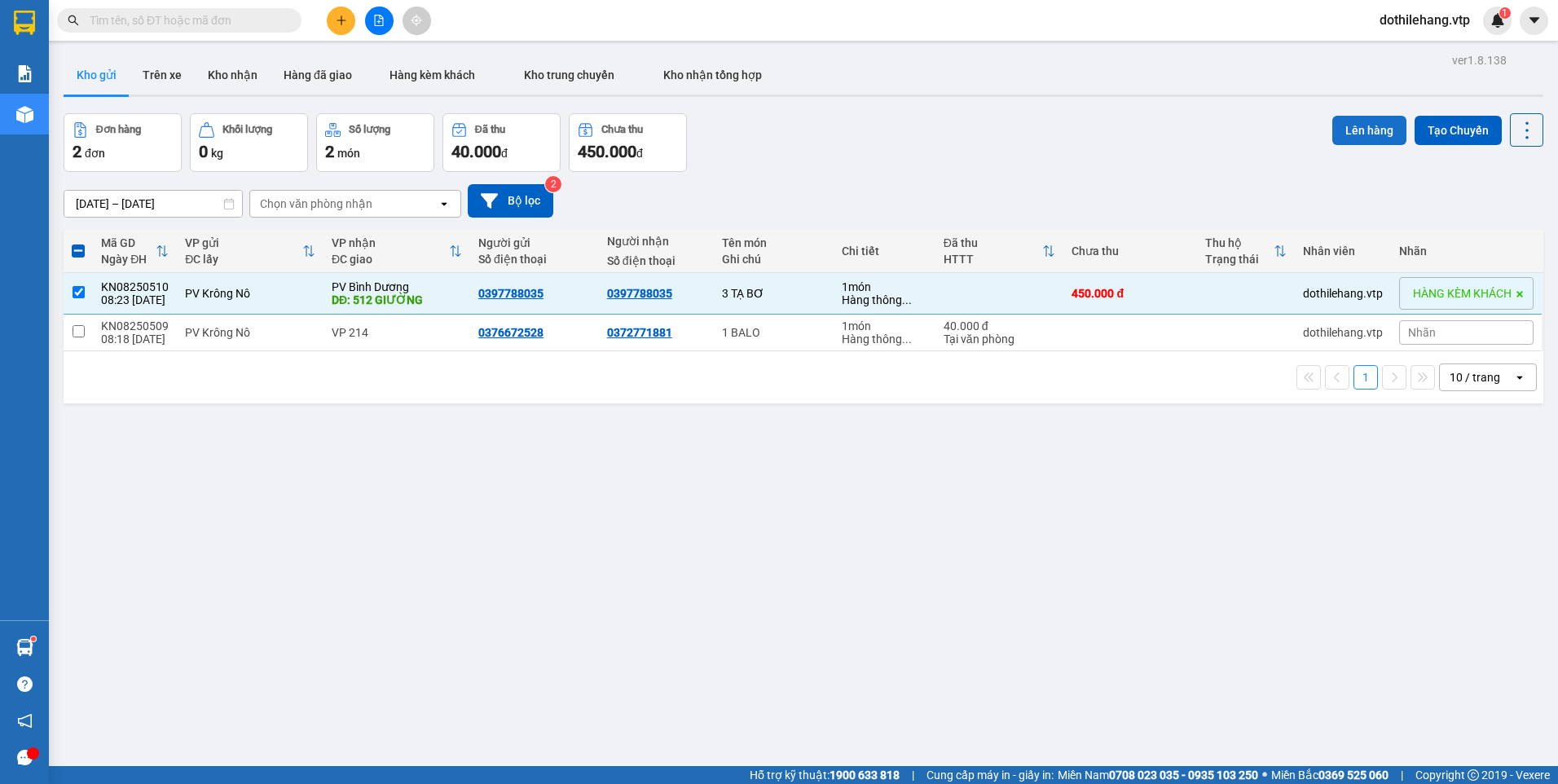
click at [1341, 123] on button "Lên hàng" at bounding box center [1369, 131] width 75 height 29
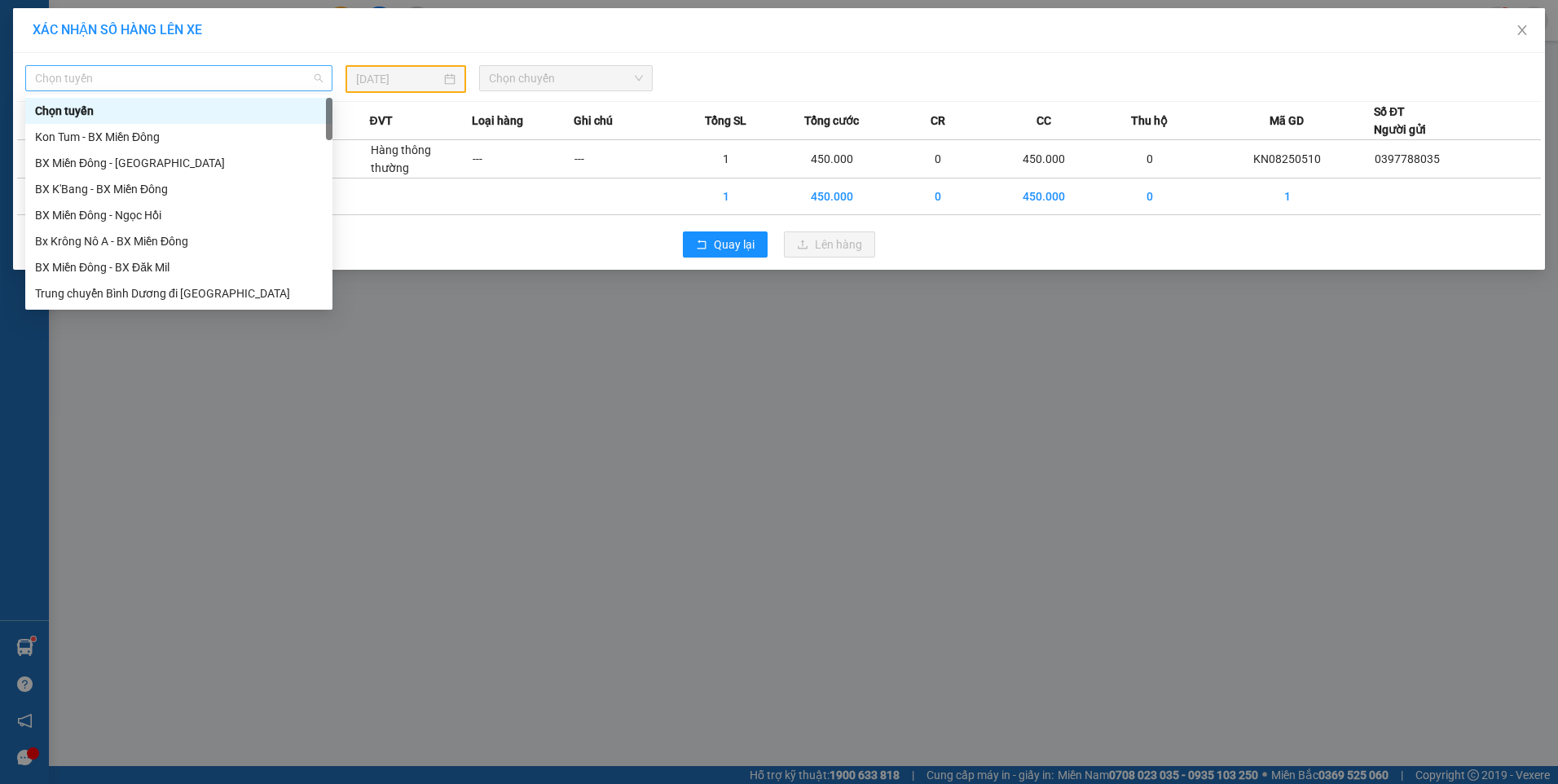
click at [183, 72] on span "Chọn tuyến" at bounding box center [178, 77] width 288 height 24
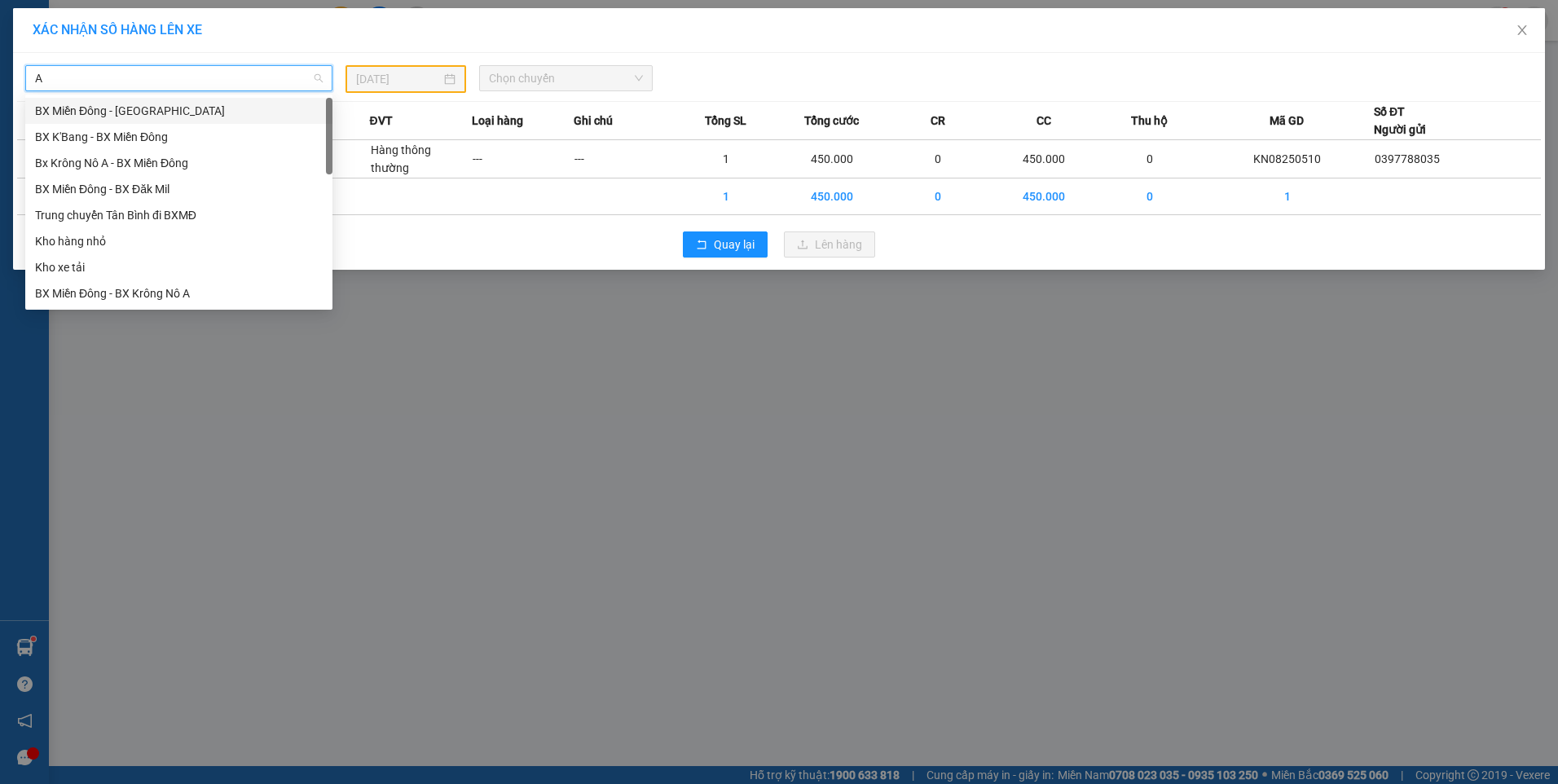
type input "A"
click at [173, 137] on div "Bx Krông Nô A - BX Miền Đông" at bounding box center [178, 136] width 288 height 18
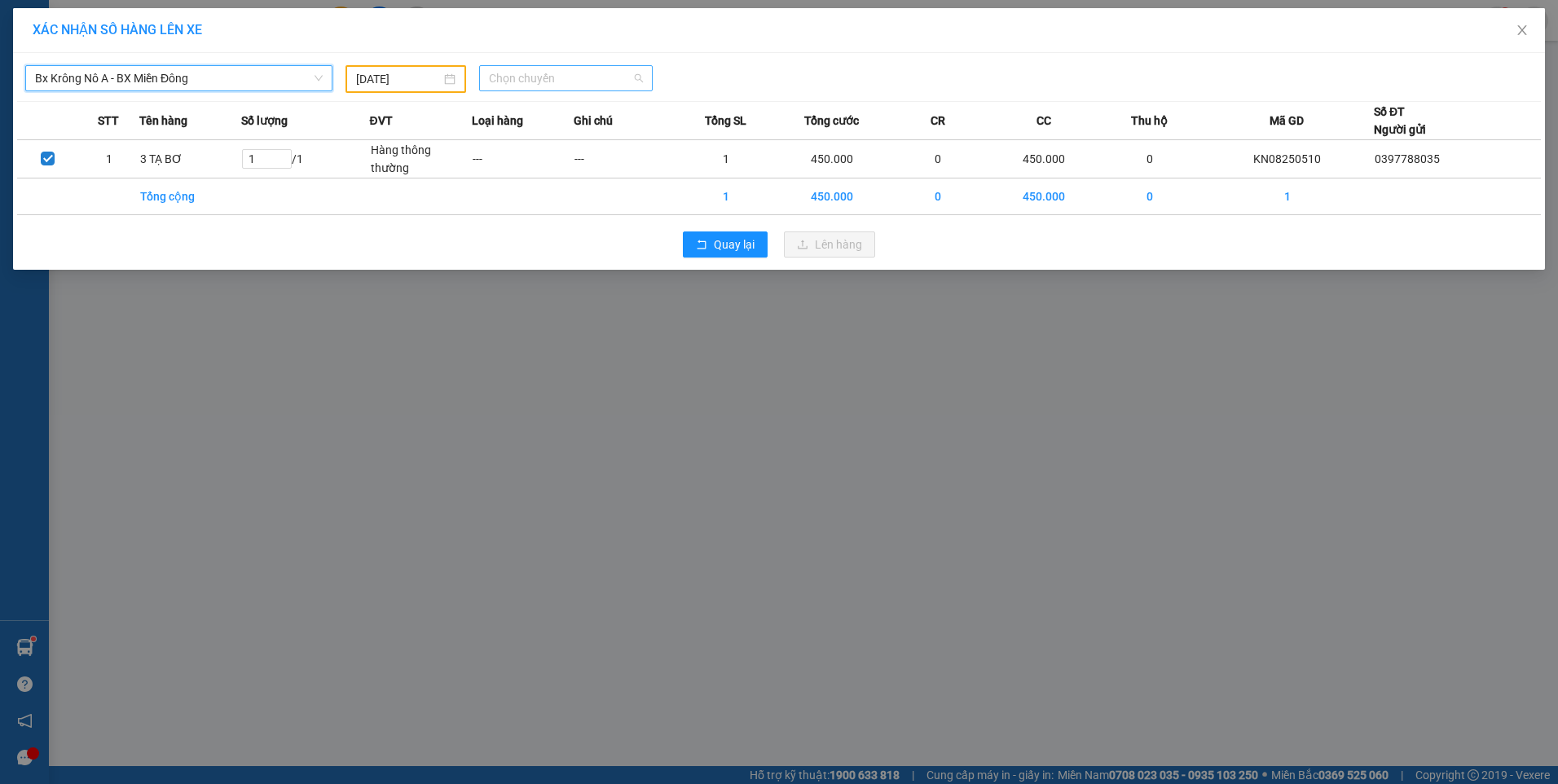
click at [499, 75] on span "Chọn chuyến" at bounding box center [565, 77] width 154 height 24
click at [543, 167] on div "20:00 - 50F-002.67" at bounding box center [552, 163] width 127 height 18
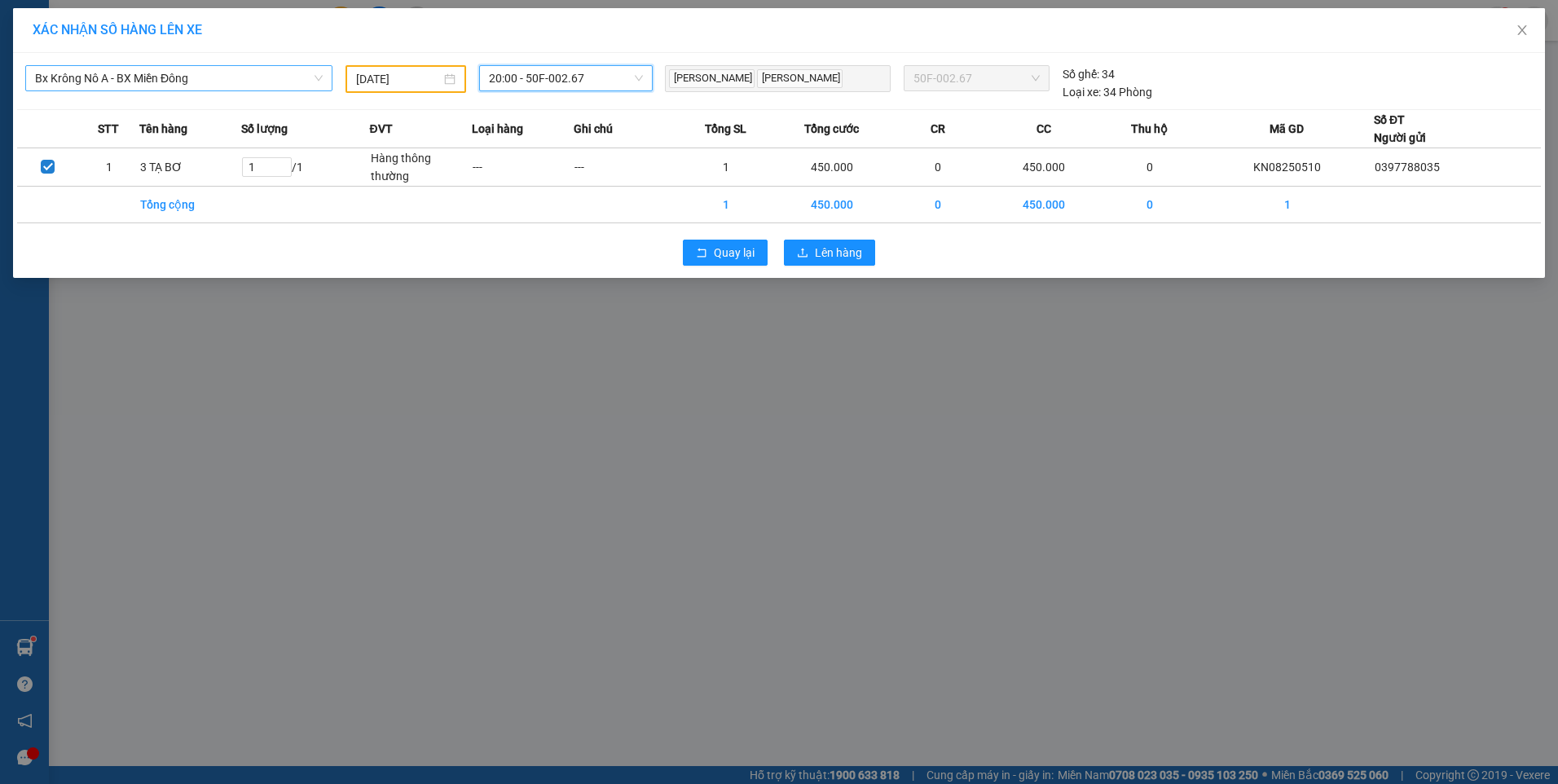
click at [413, 79] on input "14/08/2025" at bounding box center [399, 78] width 85 height 18
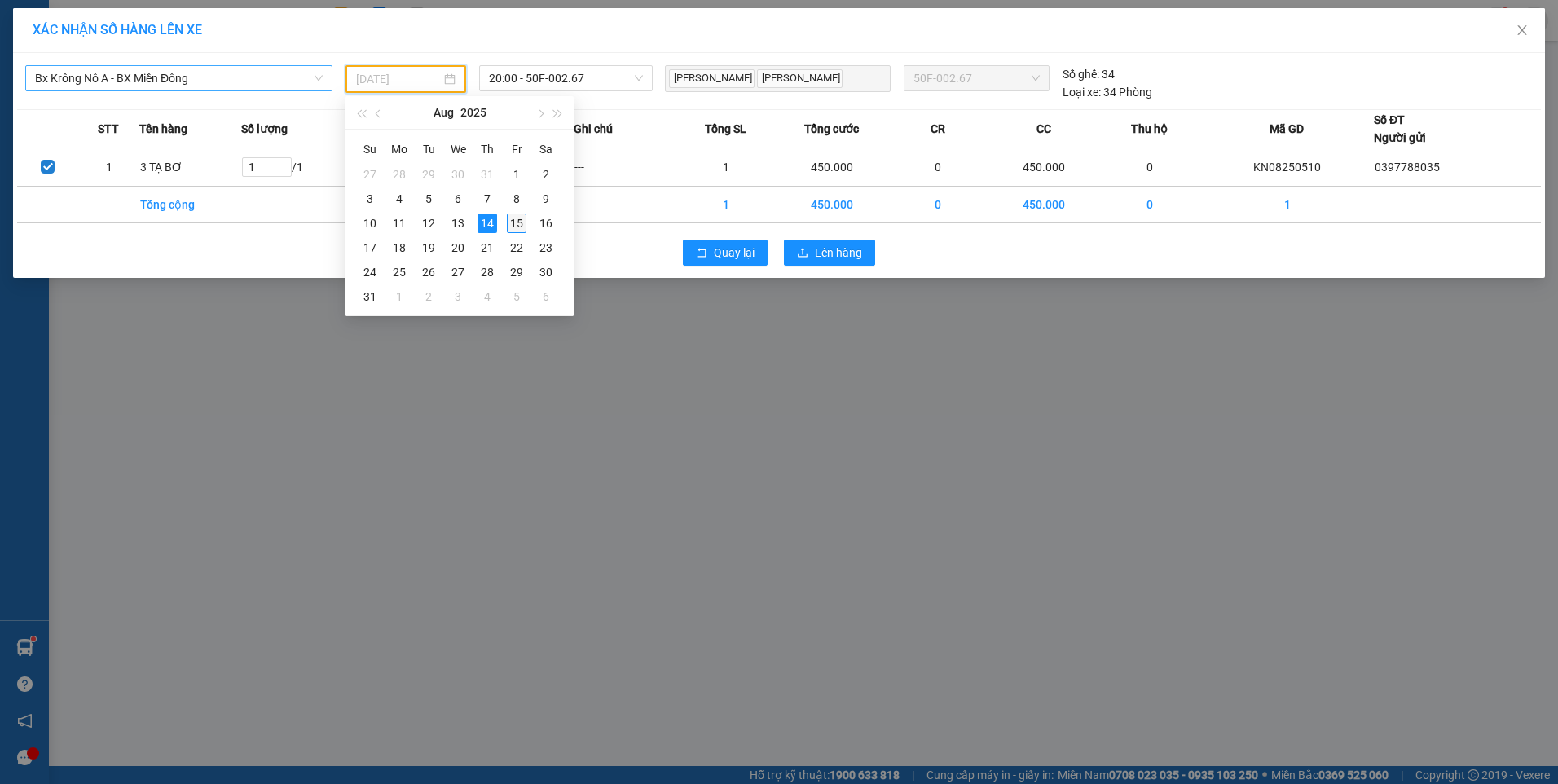
click at [514, 224] on div "15" at bounding box center [517, 224] width 19 height 19
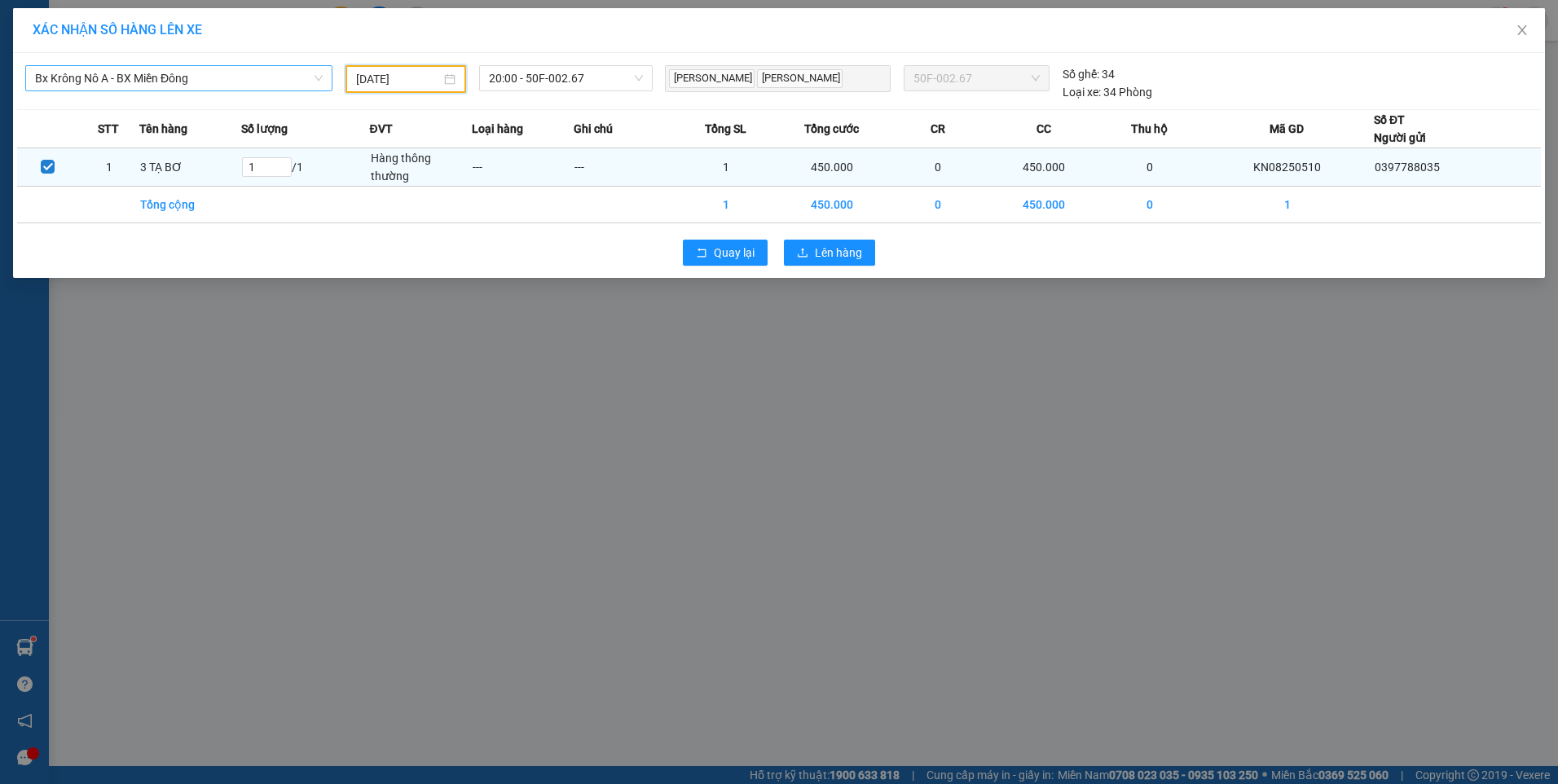
type input "15/08/2025"
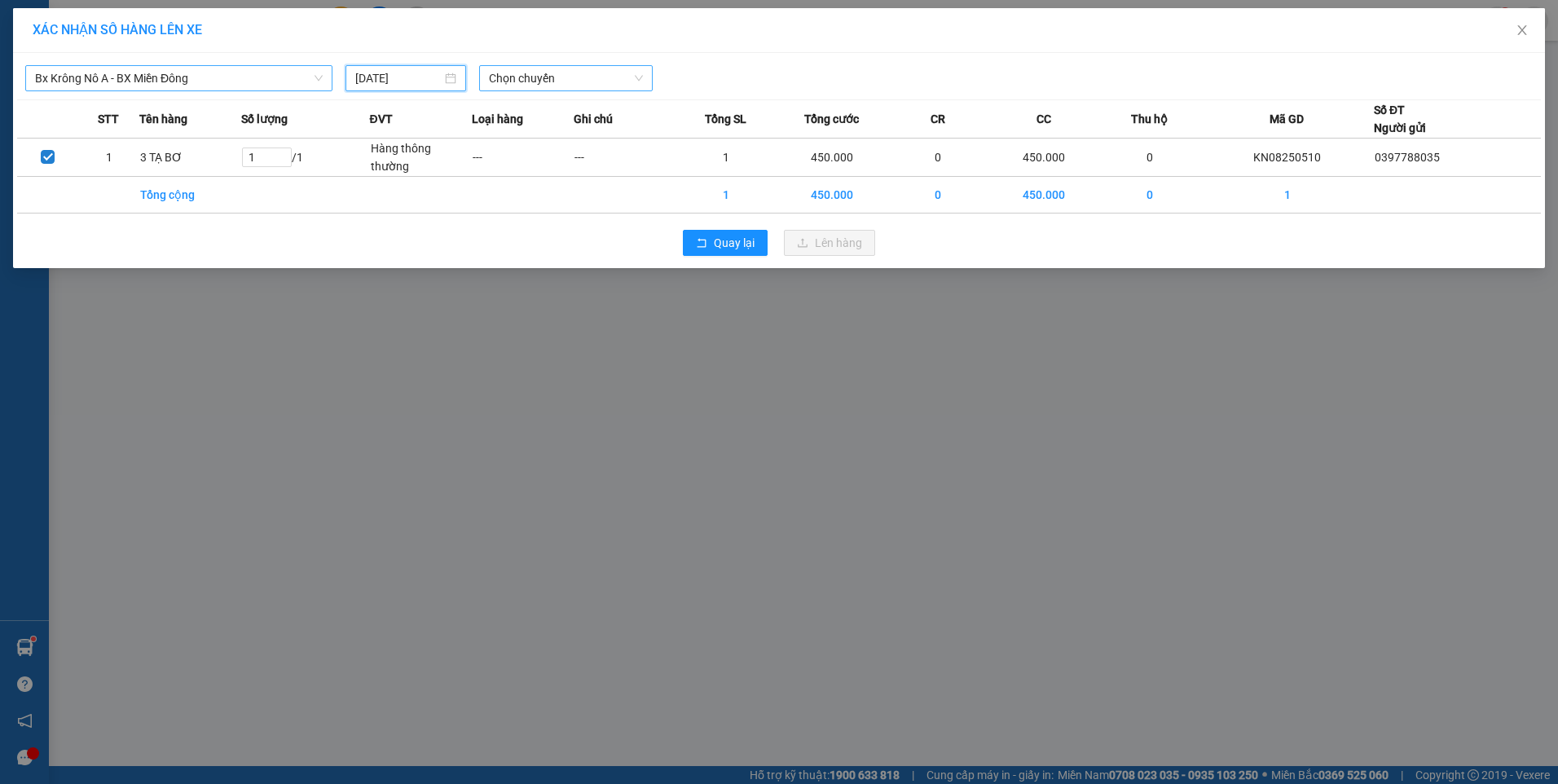
click at [533, 74] on span "Chọn chuyến" at bounding box center [565, 77] width 154 height 24
click at [536, 142] on div "07:00 - 50H-807.80" at bounding box center [552, 136] width 127 height 18
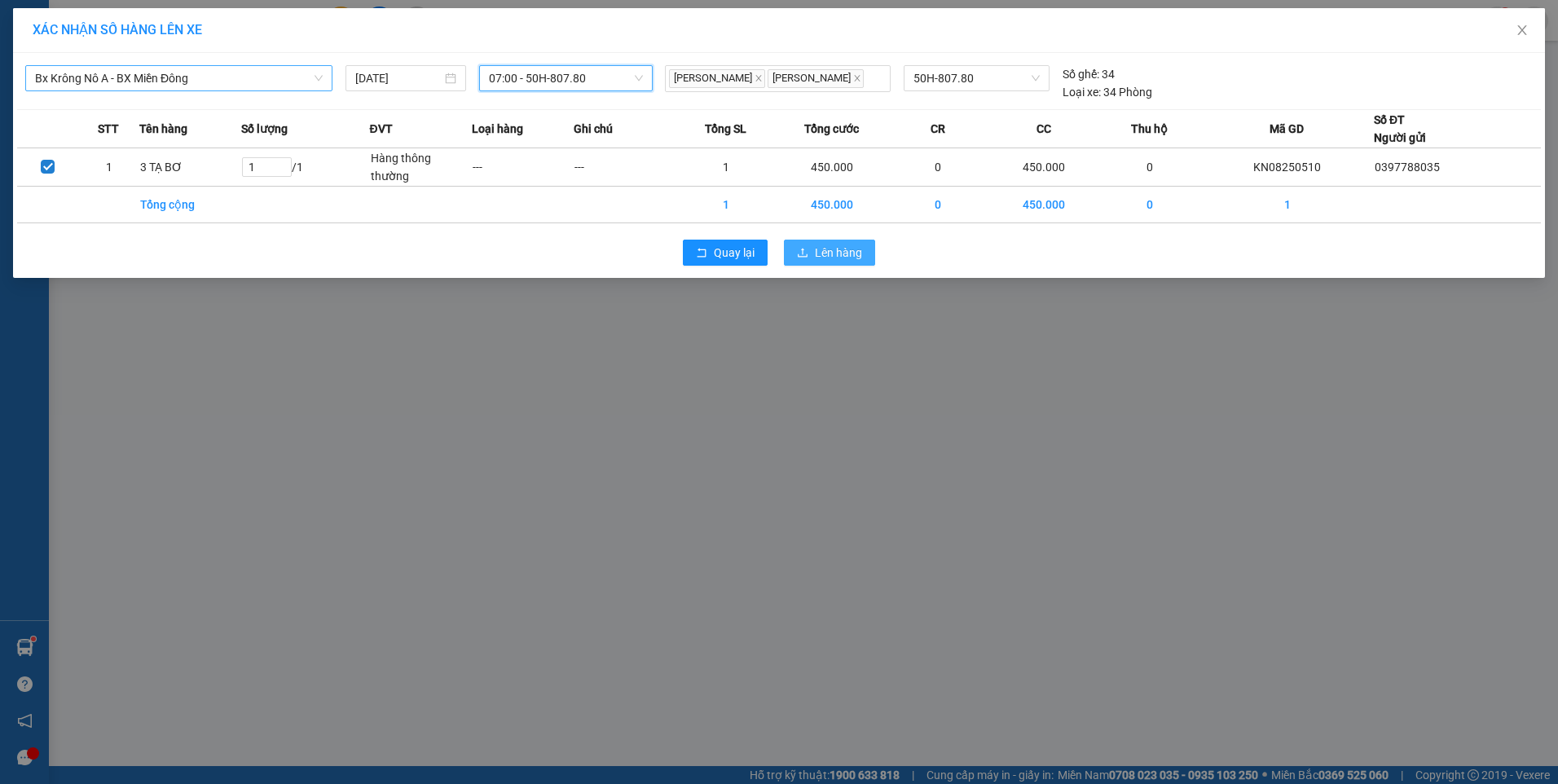
click at [803, 250] on icon "upload" at bounding box center [803, 253] width 12 height 12
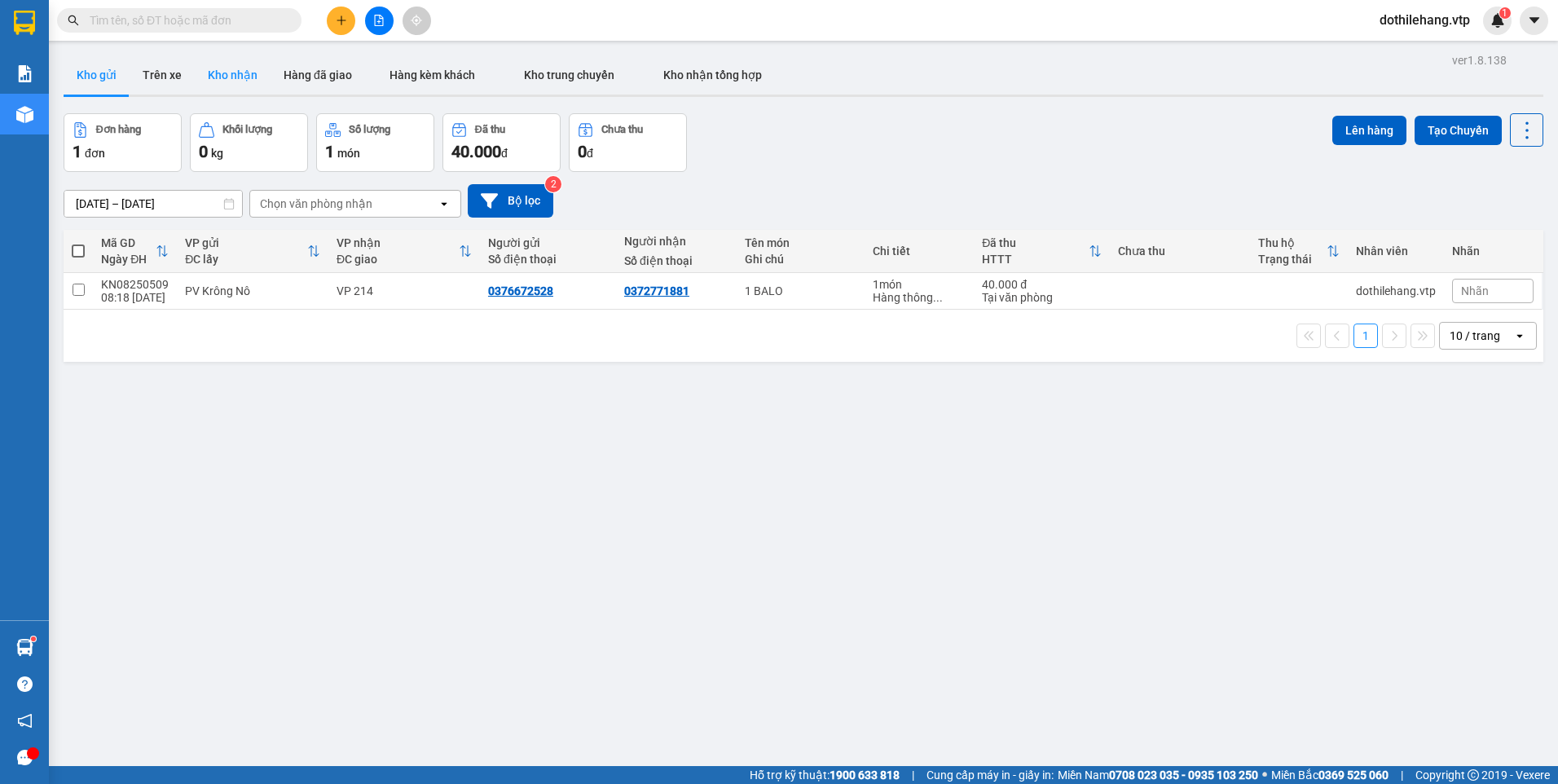
click at [229, 68] on button "Kho nhận" at bounding box center [232, 75] width 76 height 39
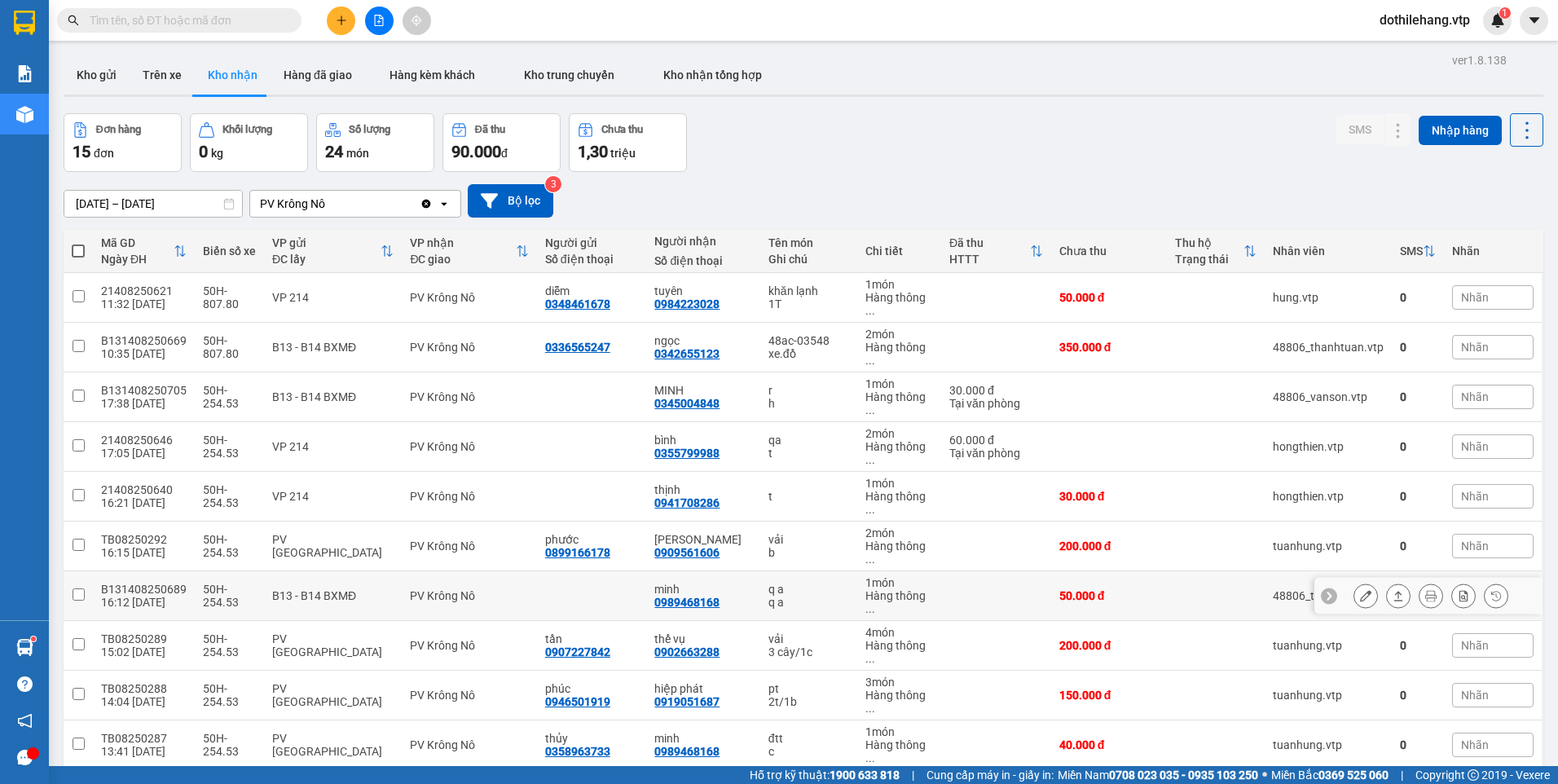
click at [1392, 589] on icon at bounding box center [1398, 595] width 12 height 12
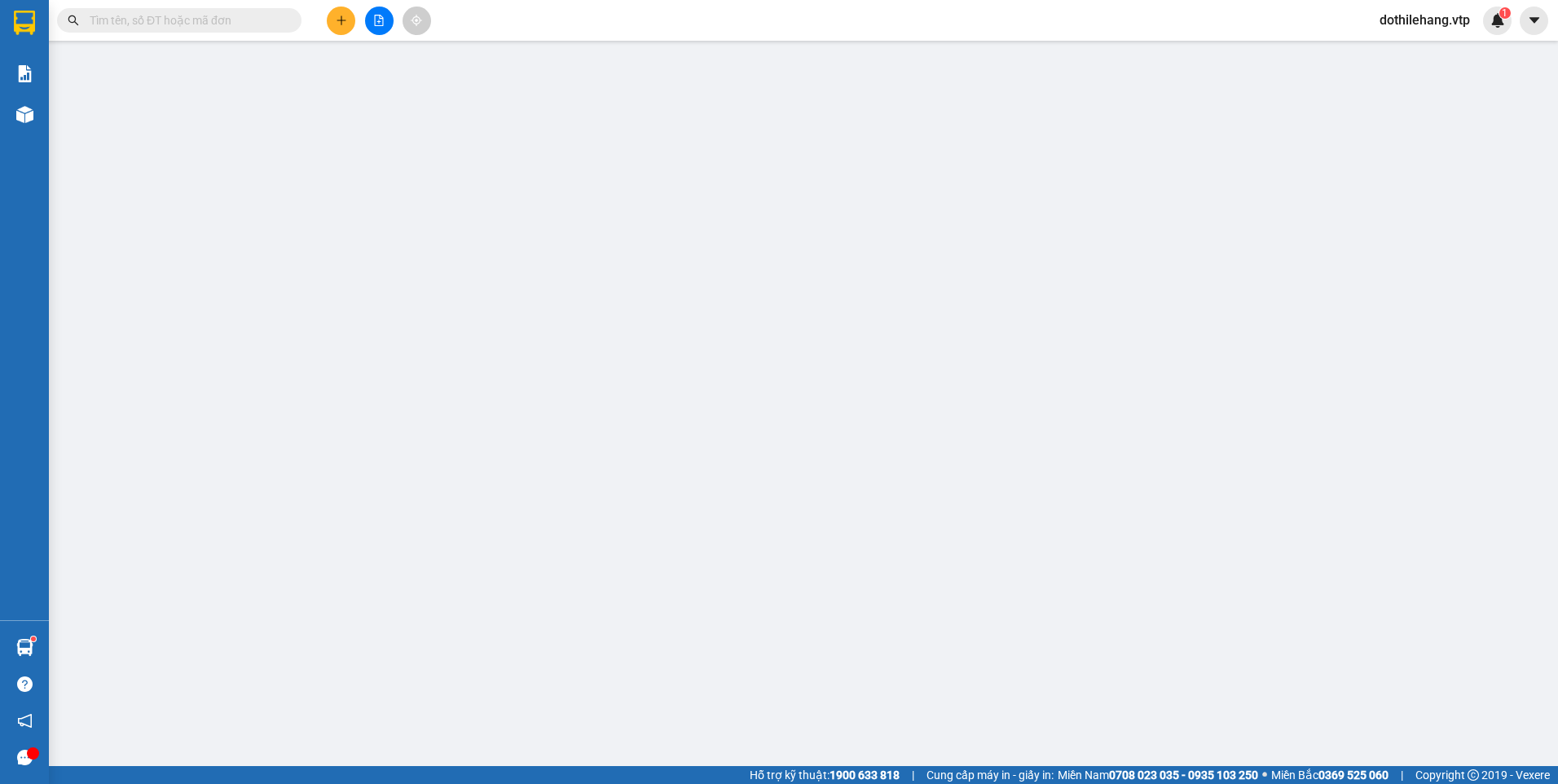
type input "0989468168"
type input "minh"
type input "50.000"
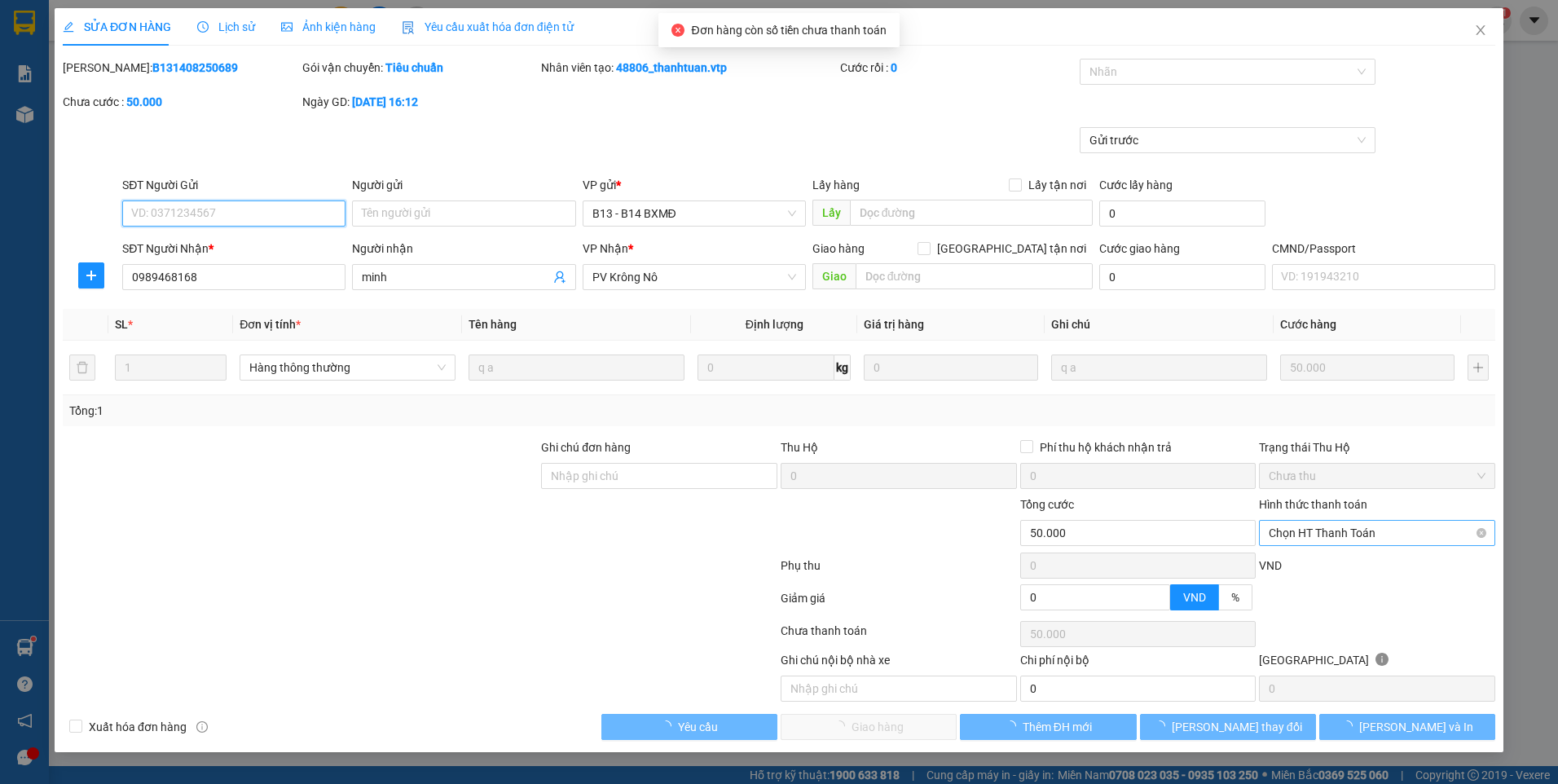
type input "2.500"
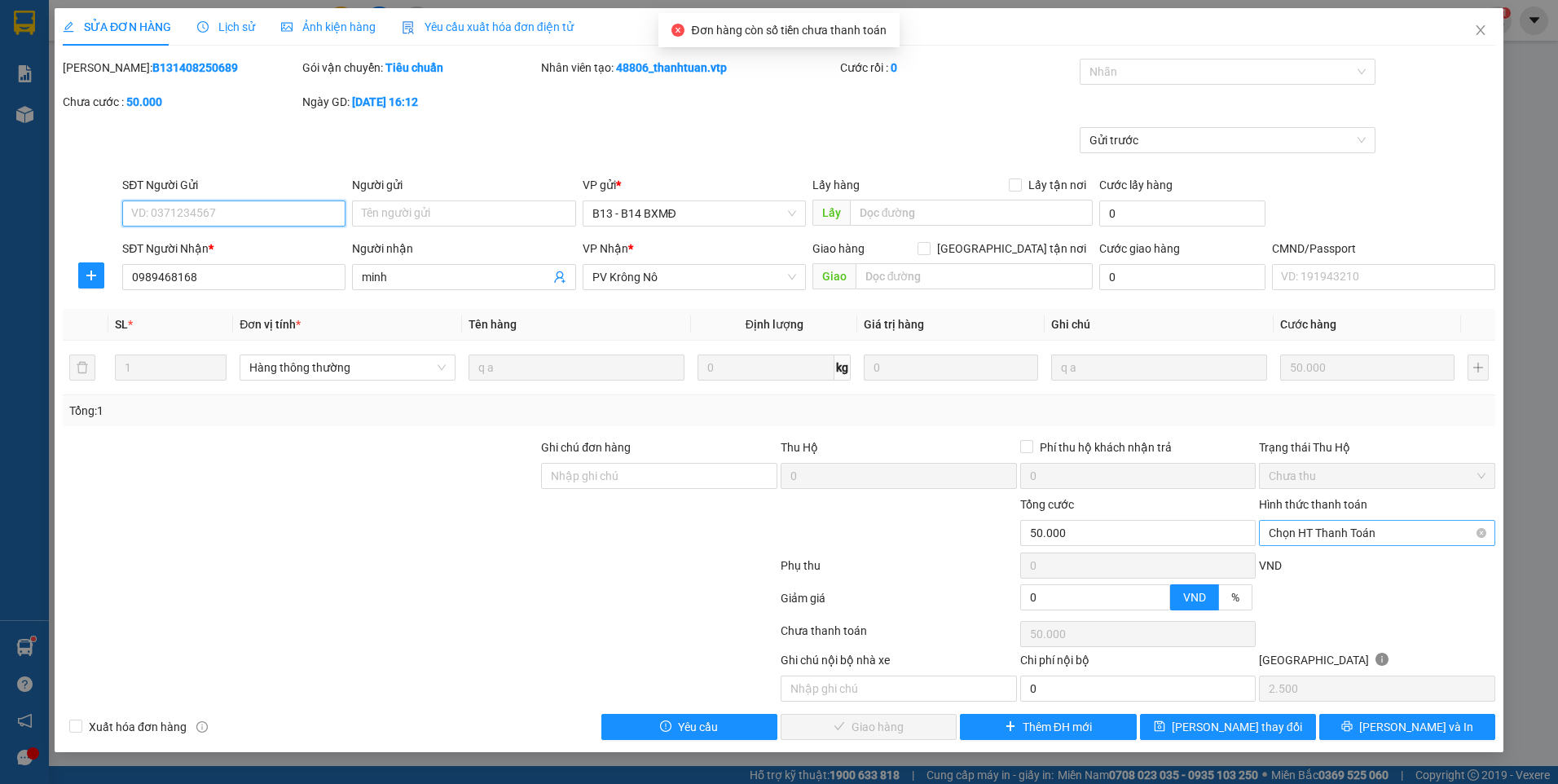
click at [1296, 531] on span "Chọn HT Thanh Toán" at bounding box center [1377, 532] width 217 height 24
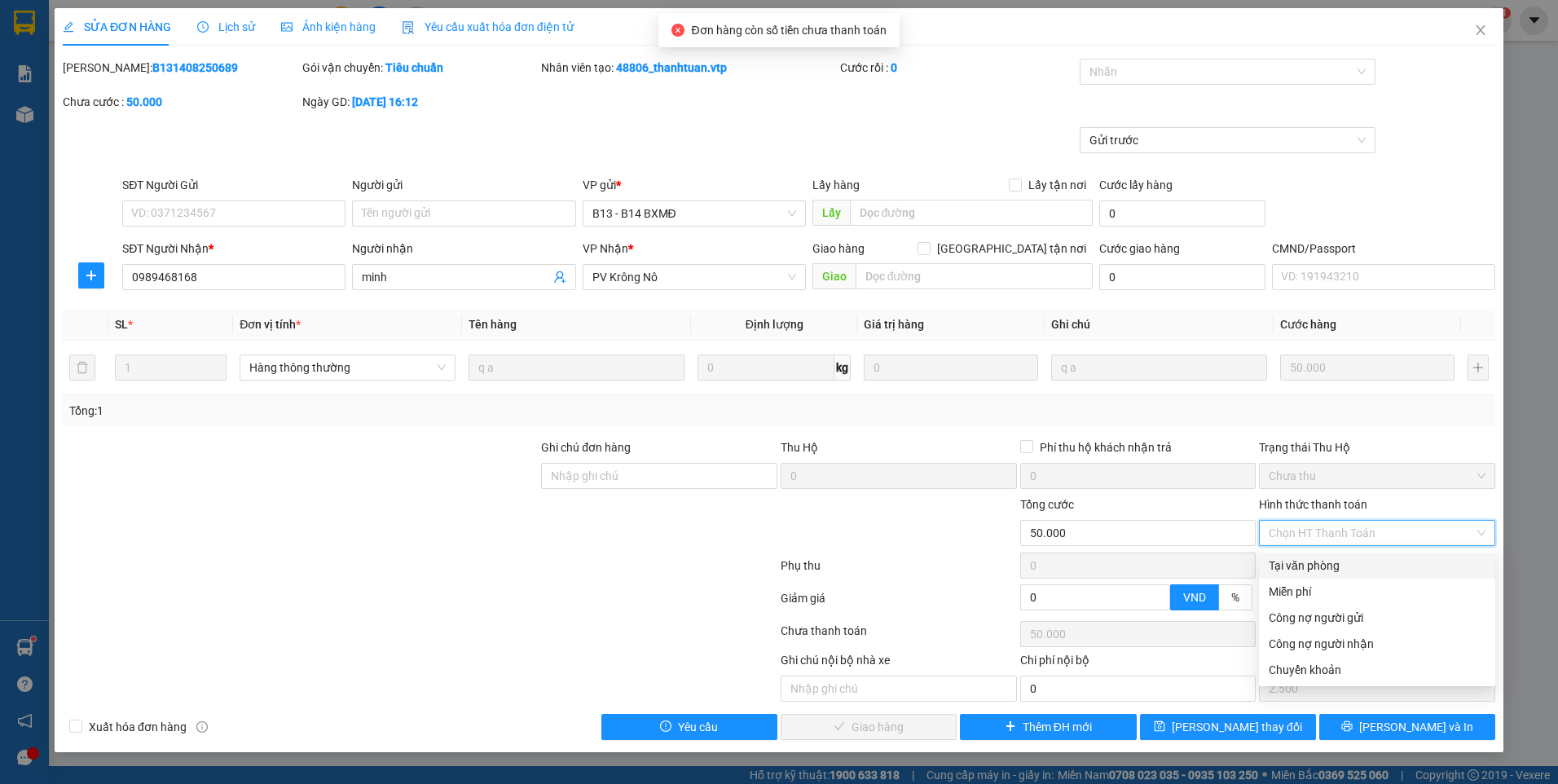
click at [1293, 570] on div "Tại văn phòng" at bounding box center [1377, 565] width 217 height 18
type input "0"
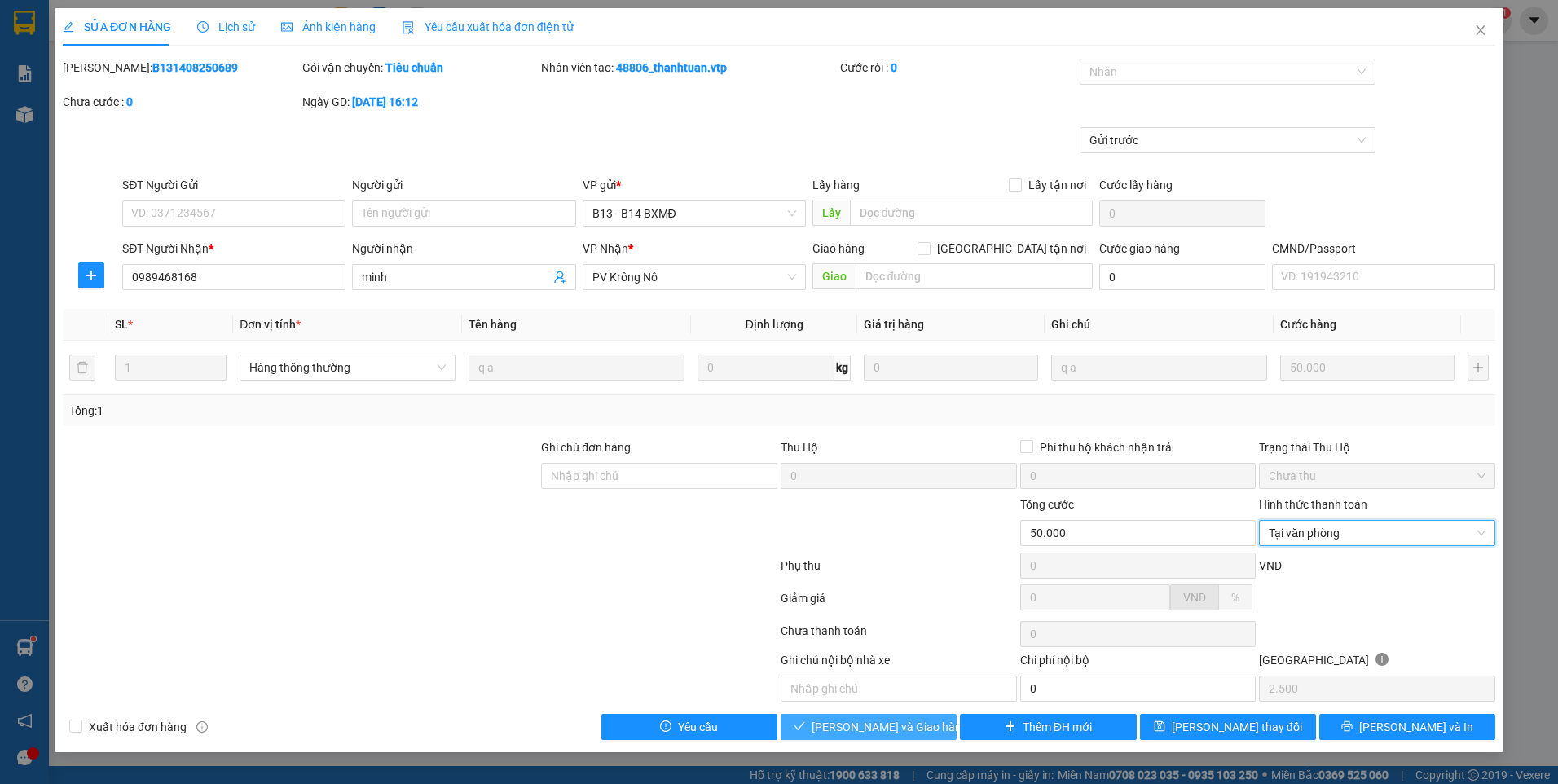
click at [855, 732] on span "Lưu và Giao hàng" at bounding box center [890, 726] width 157 height 18
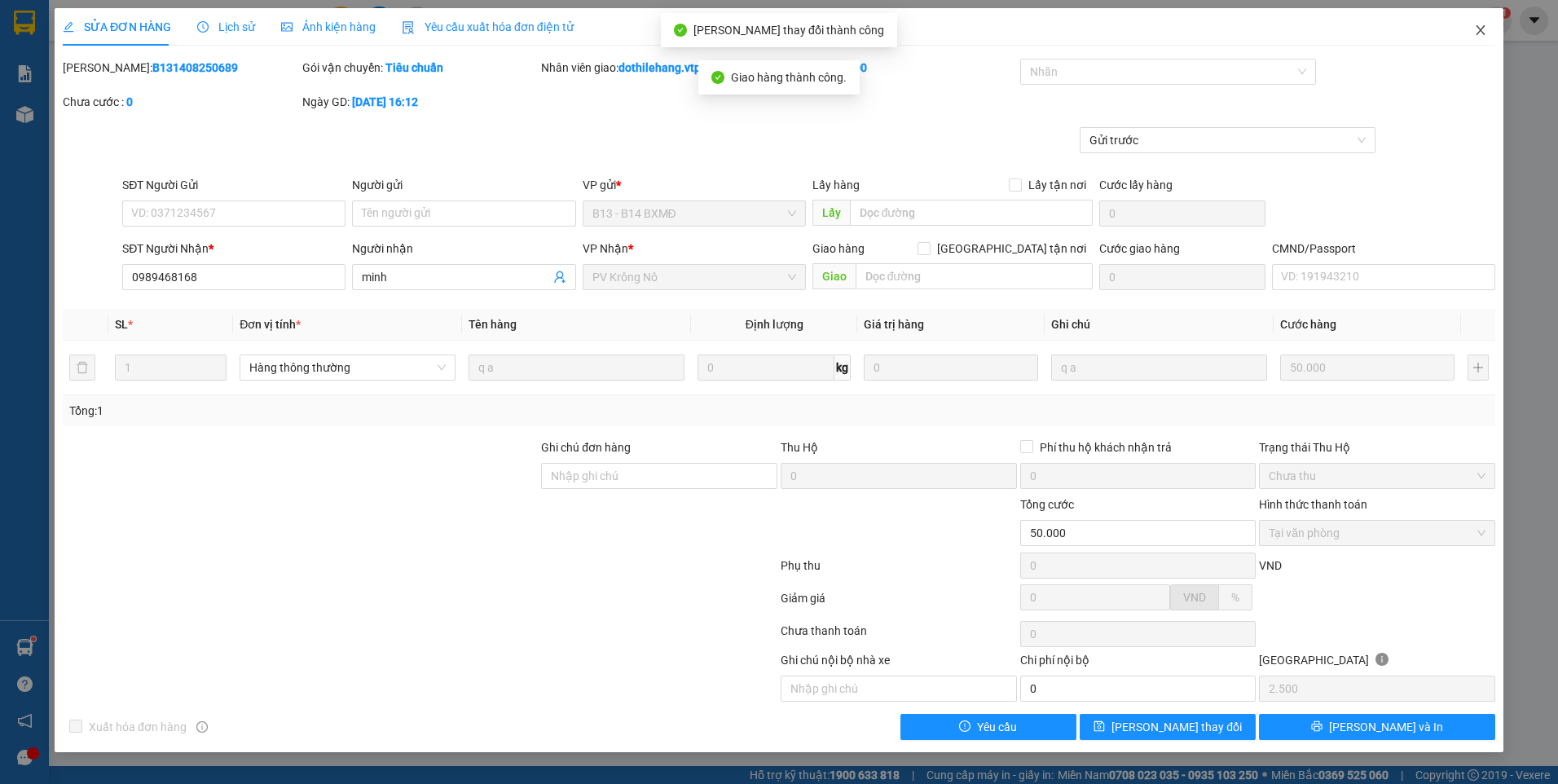
click at [1485, 31] on icon "close" at bounding box center [1481, 29] width 13 height 13
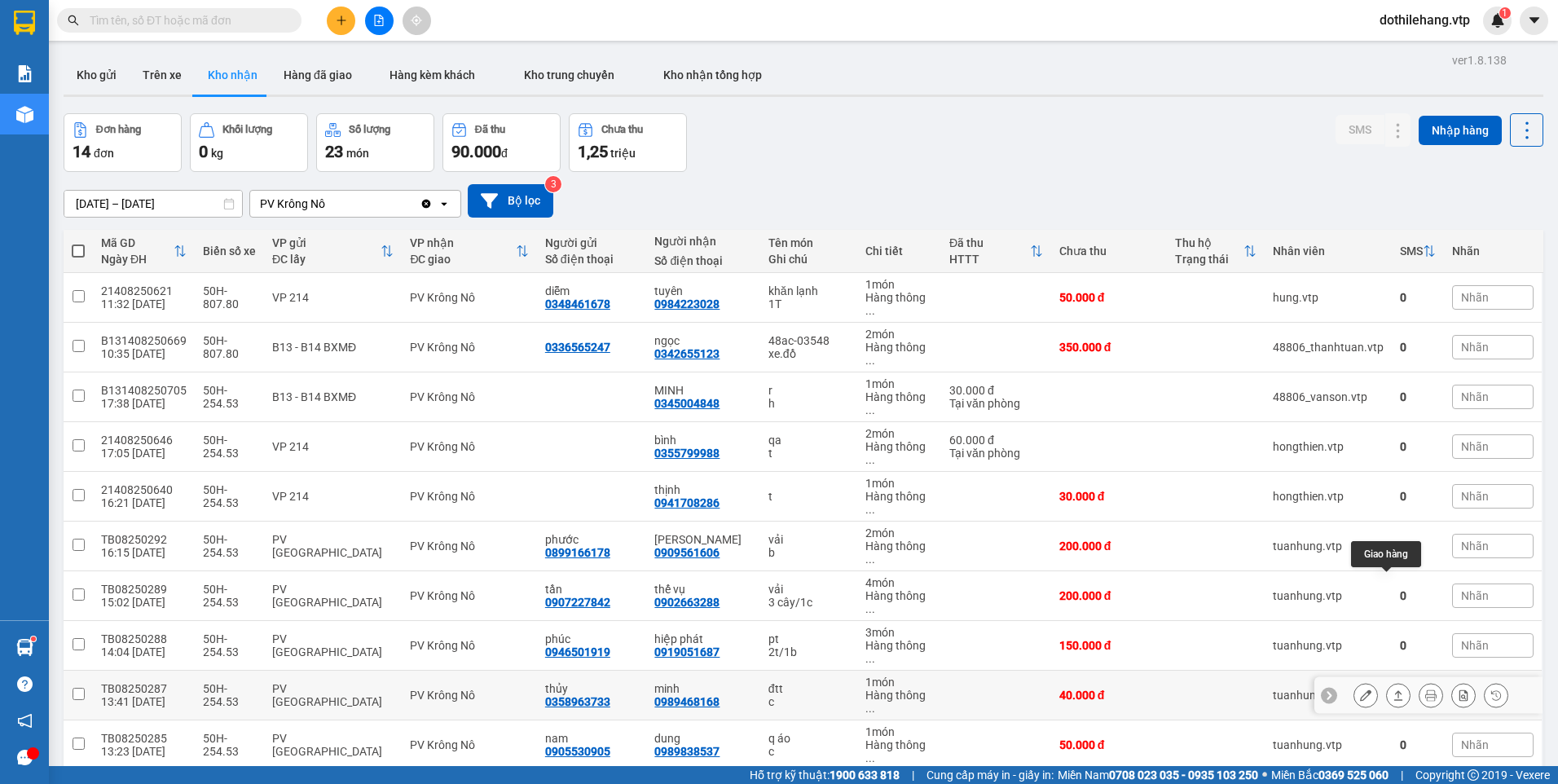
click at [1392, 689] on icon at bounding box center [1398, 695] width 12 height 12
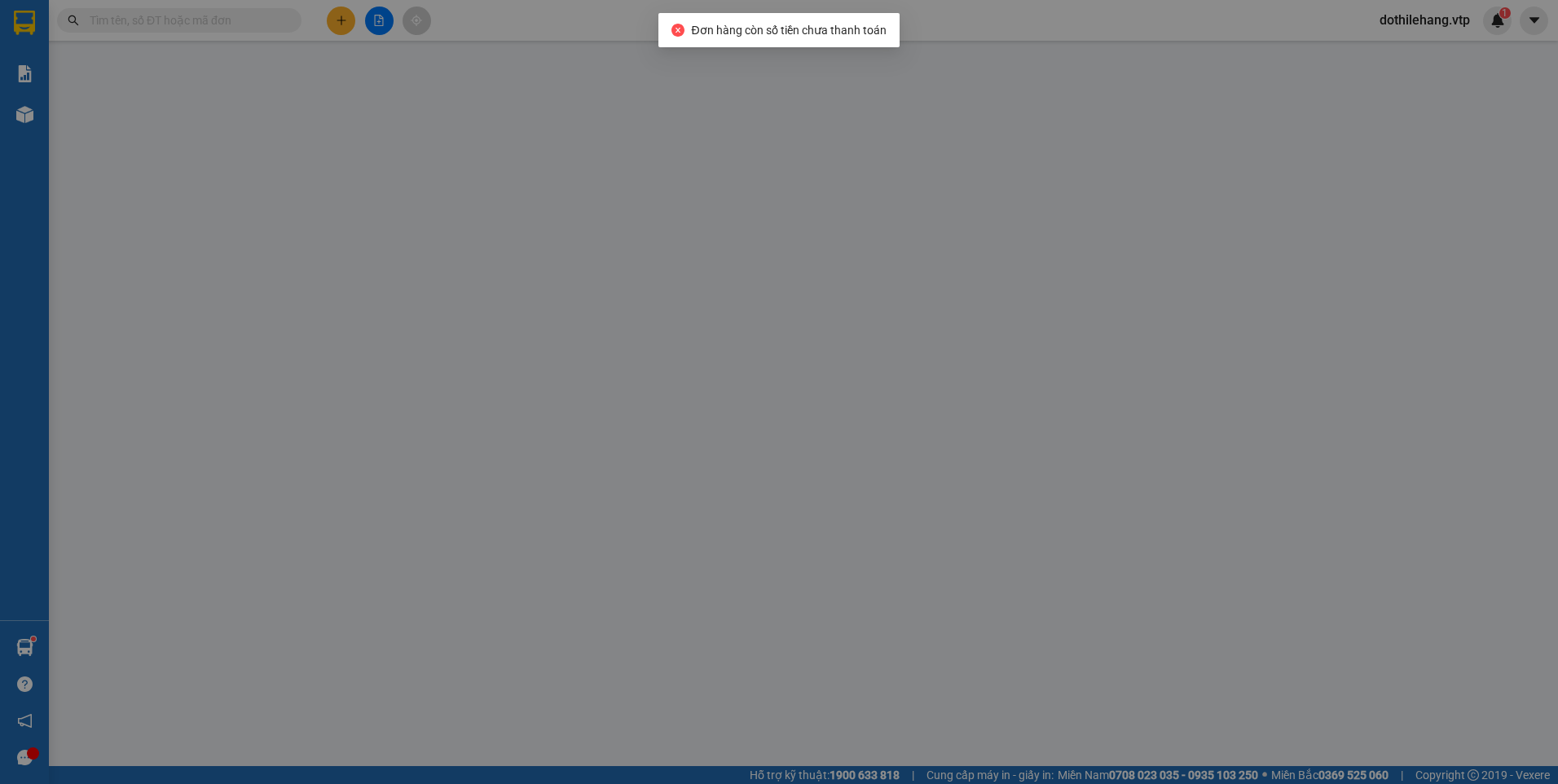
type input "0358963733"
type input "thủy"
type input "0989468168"
type input "minh"
type input "40.000"
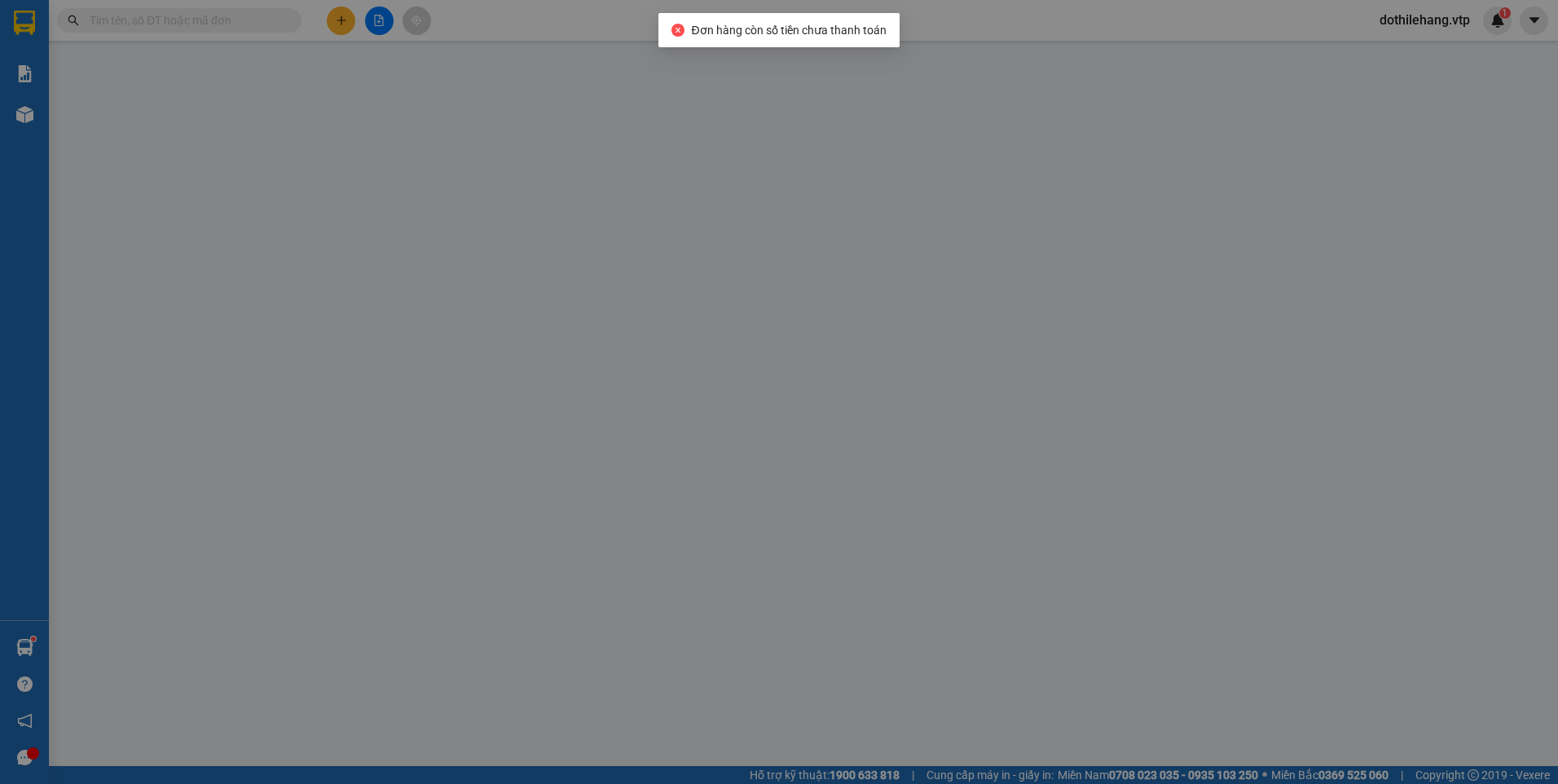
type input "40.000"
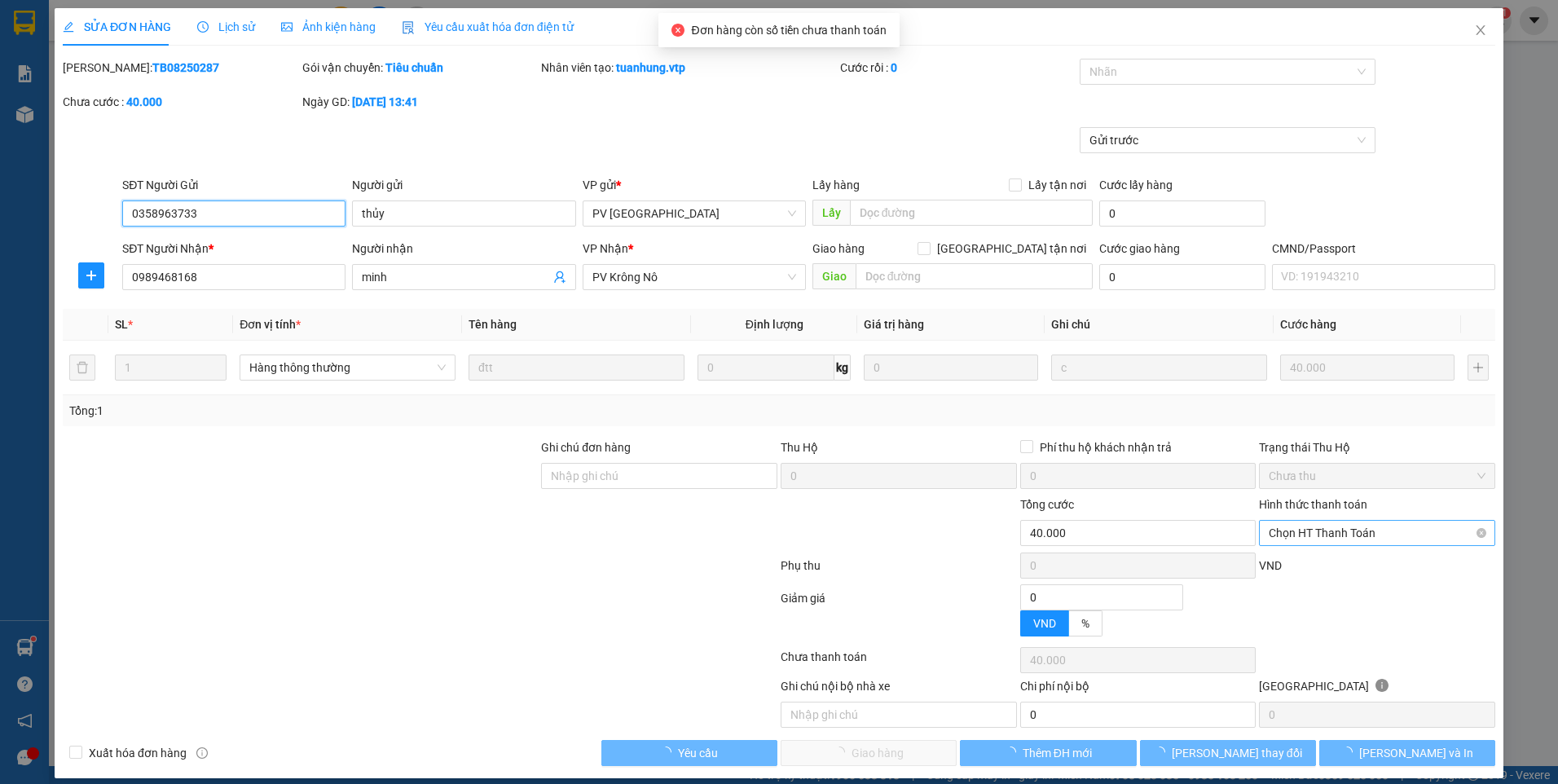
type input "2.000"
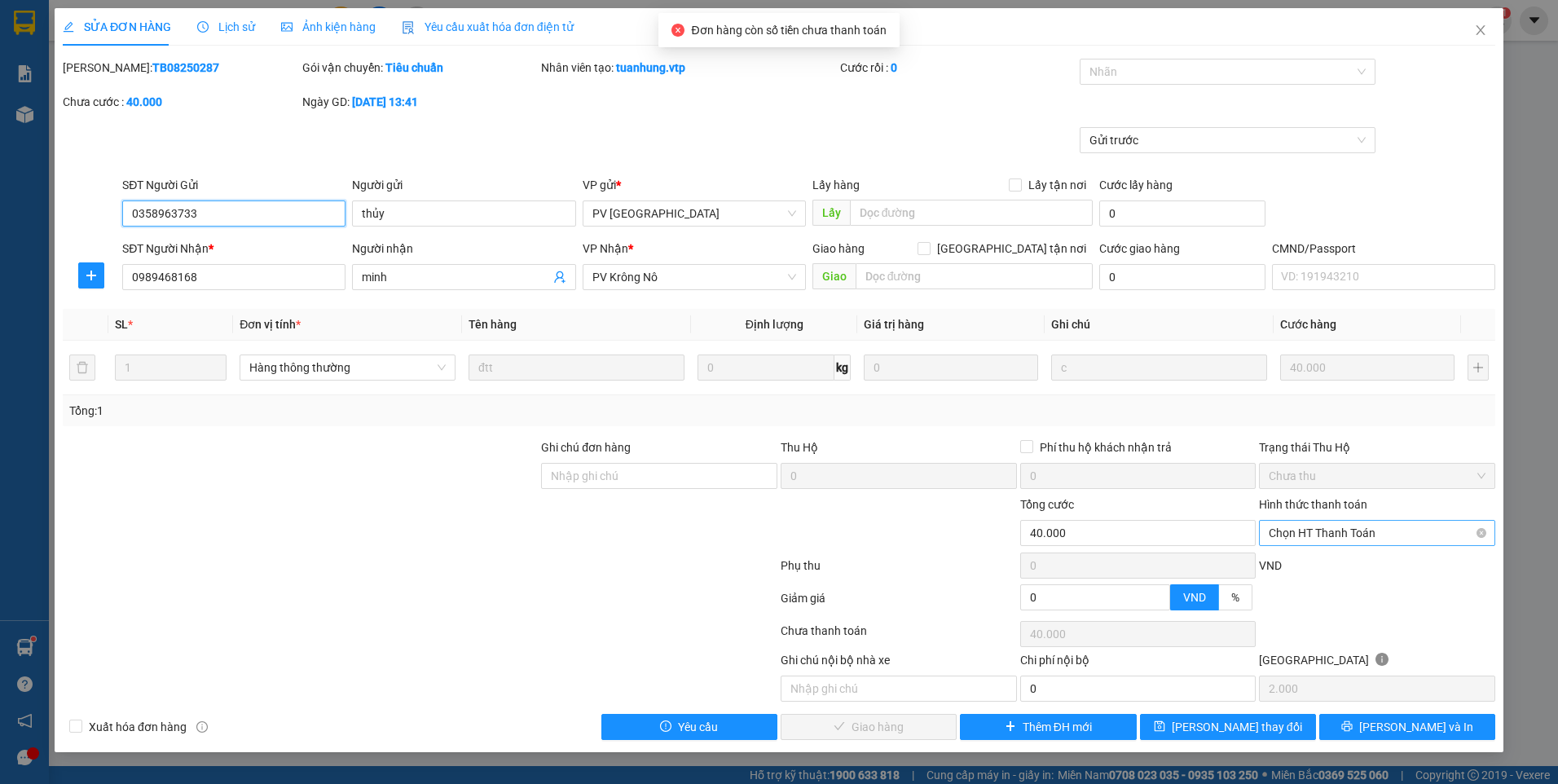
click at [1276, 531] on span "Chọn HT Thanh Toán" at bounding box center [1377, 532] width 217 height 24
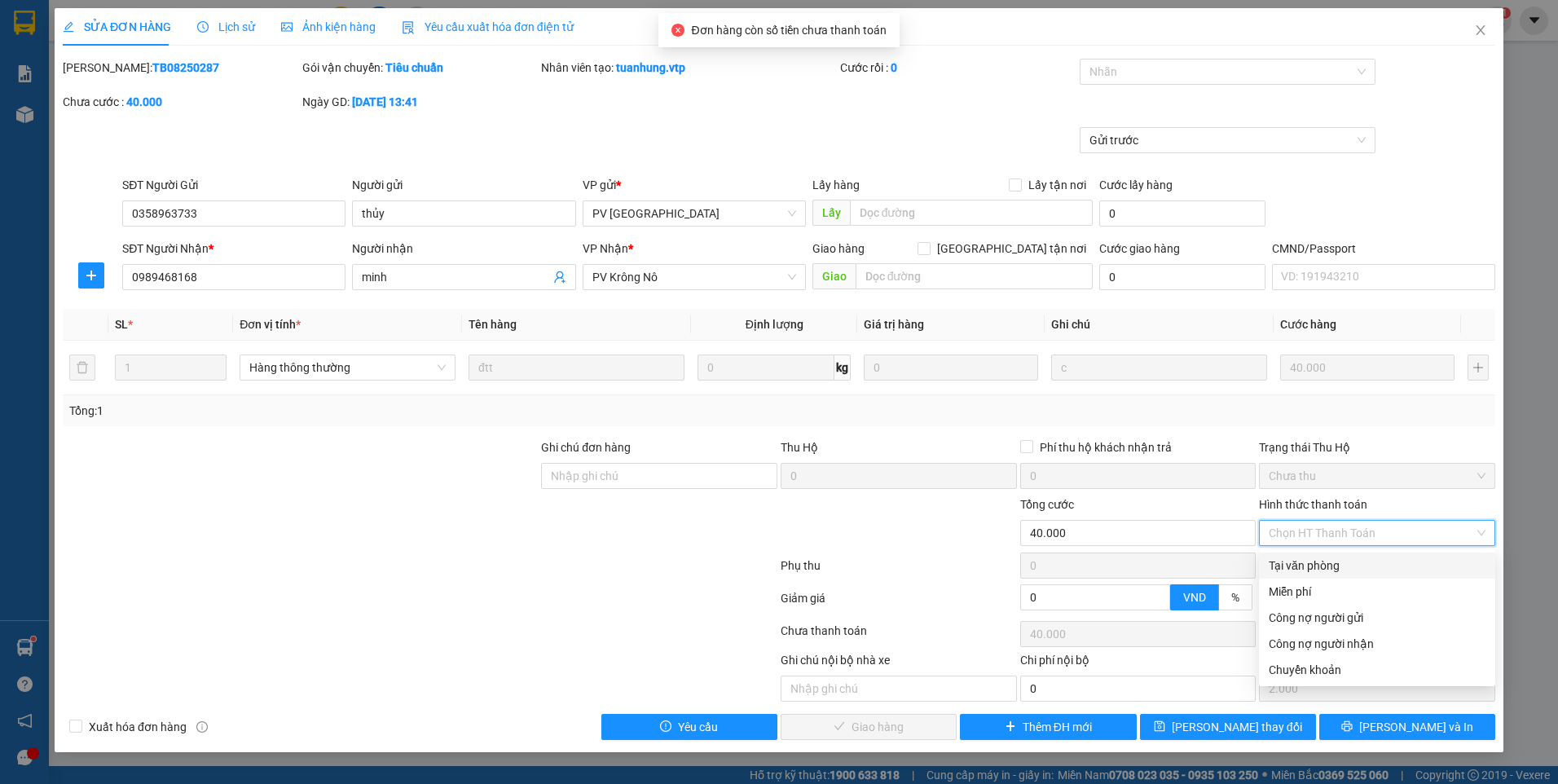
click at [1278, 560] on div "Tại văn phòng" at bounding box center [1377, 565] width 217 height 18
type input "0"
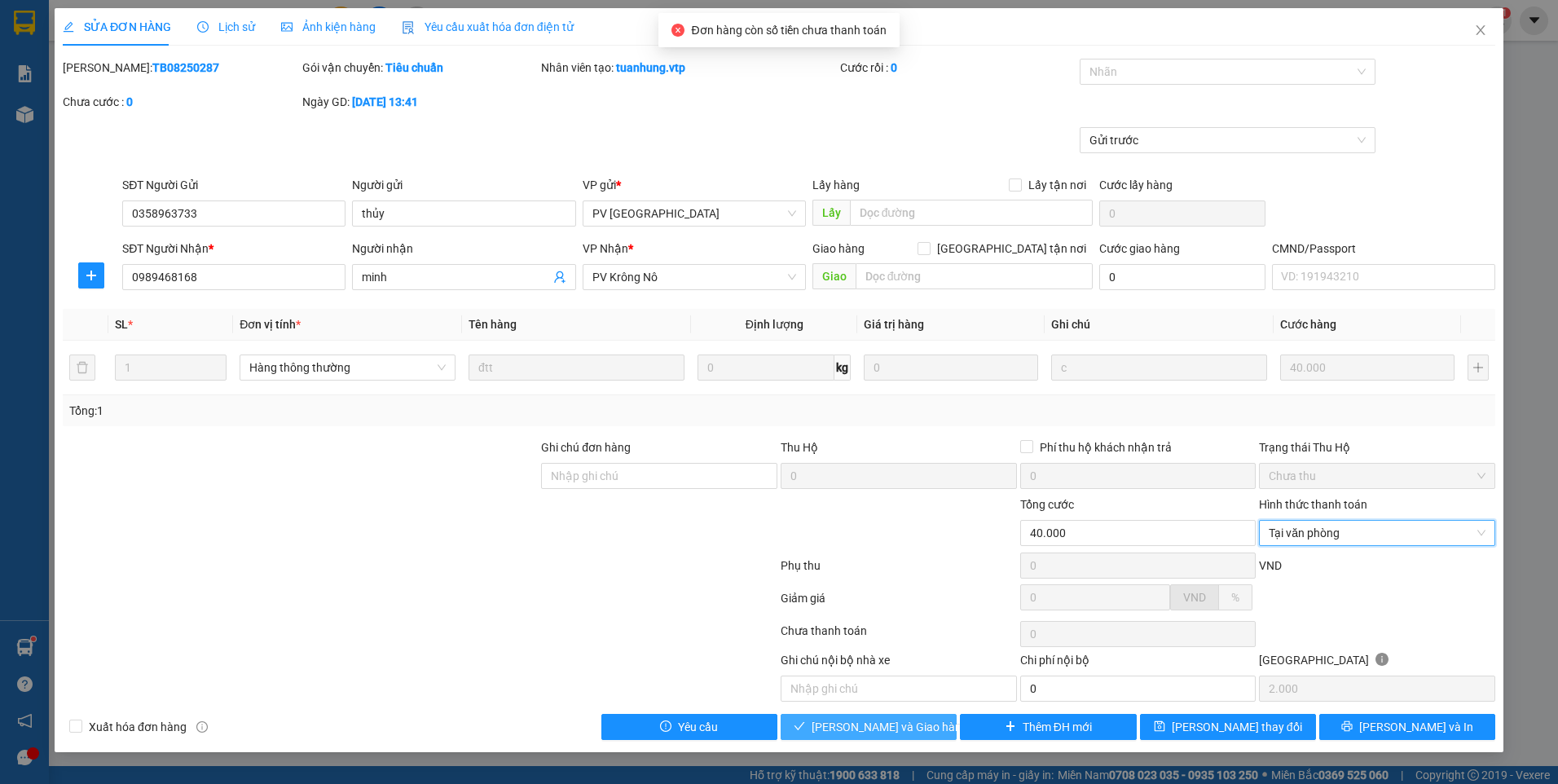
click at [919, 712] on div "Total Paid Fee 0 Total UnPaid Fee 40.000 Cash Collection Total Fee Mã ĐH: TB082…" at bounding box center [779, 400] width 1433 height 681
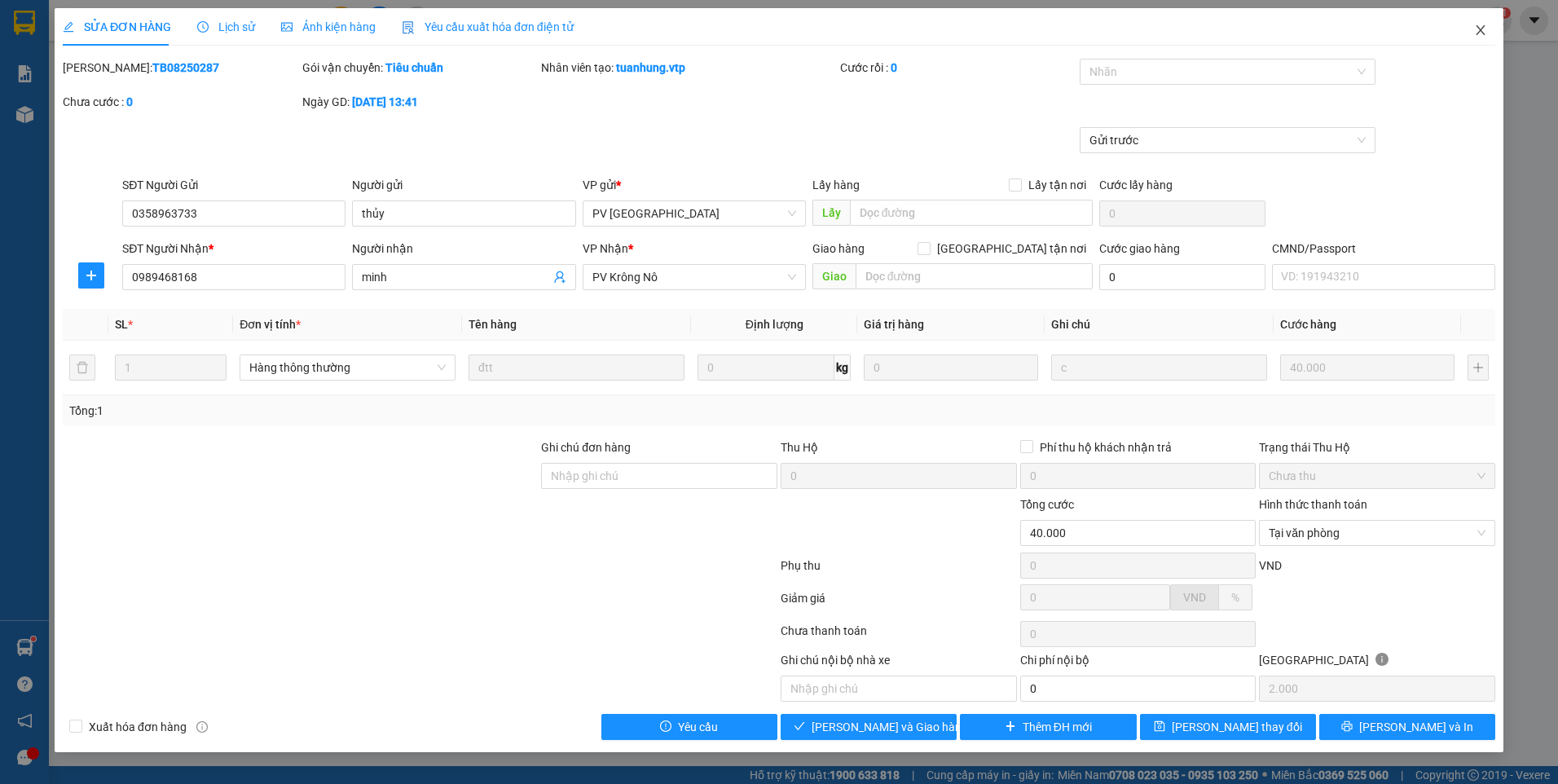
click at [1484, 27] on icon "close" at bounding box center [1480, 30] width 9 height 10
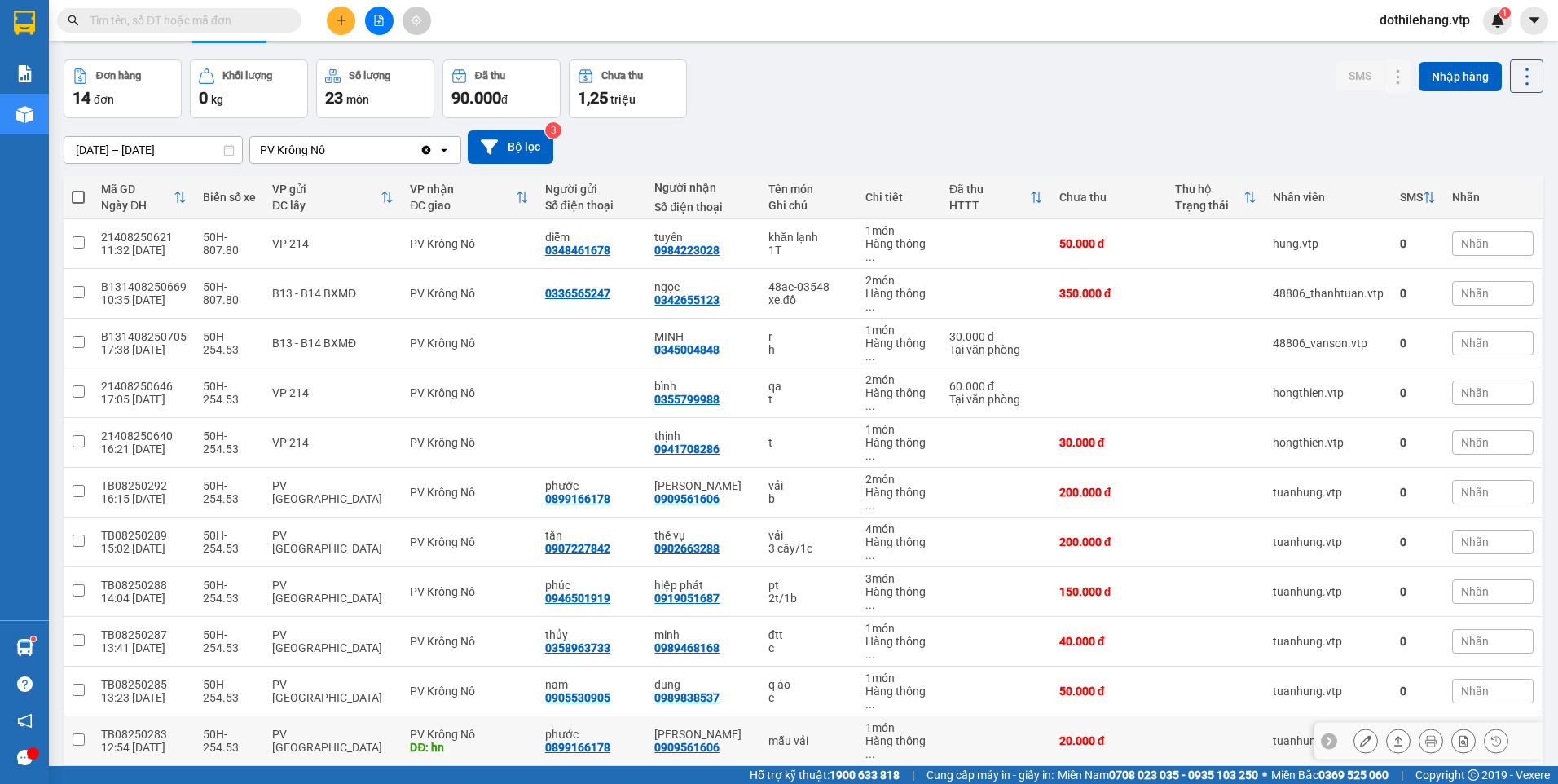
scroll to position [87, 0]
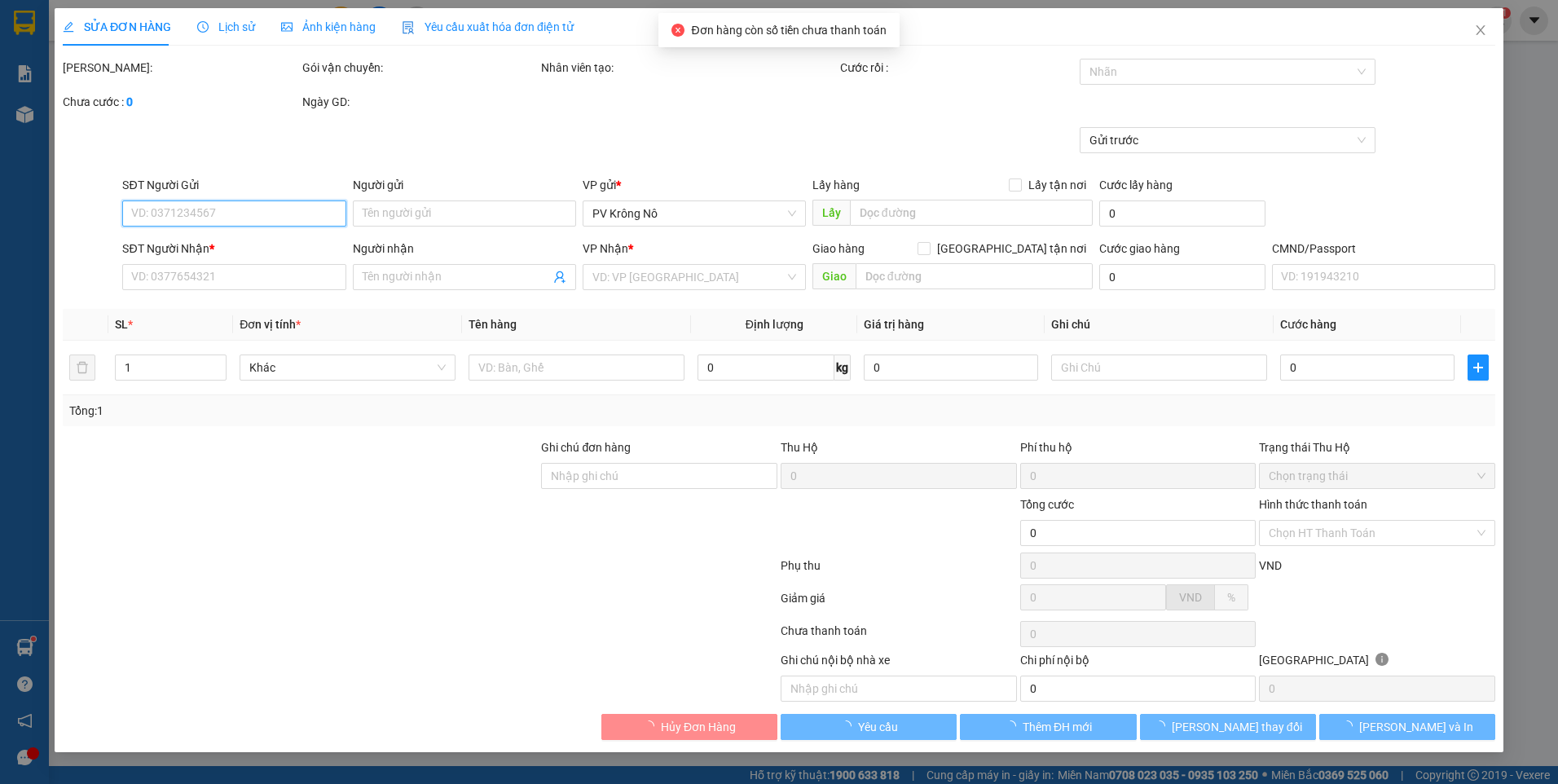
type input "0989468168"
type input "minh"
type input "30.000"
type input "1.500"
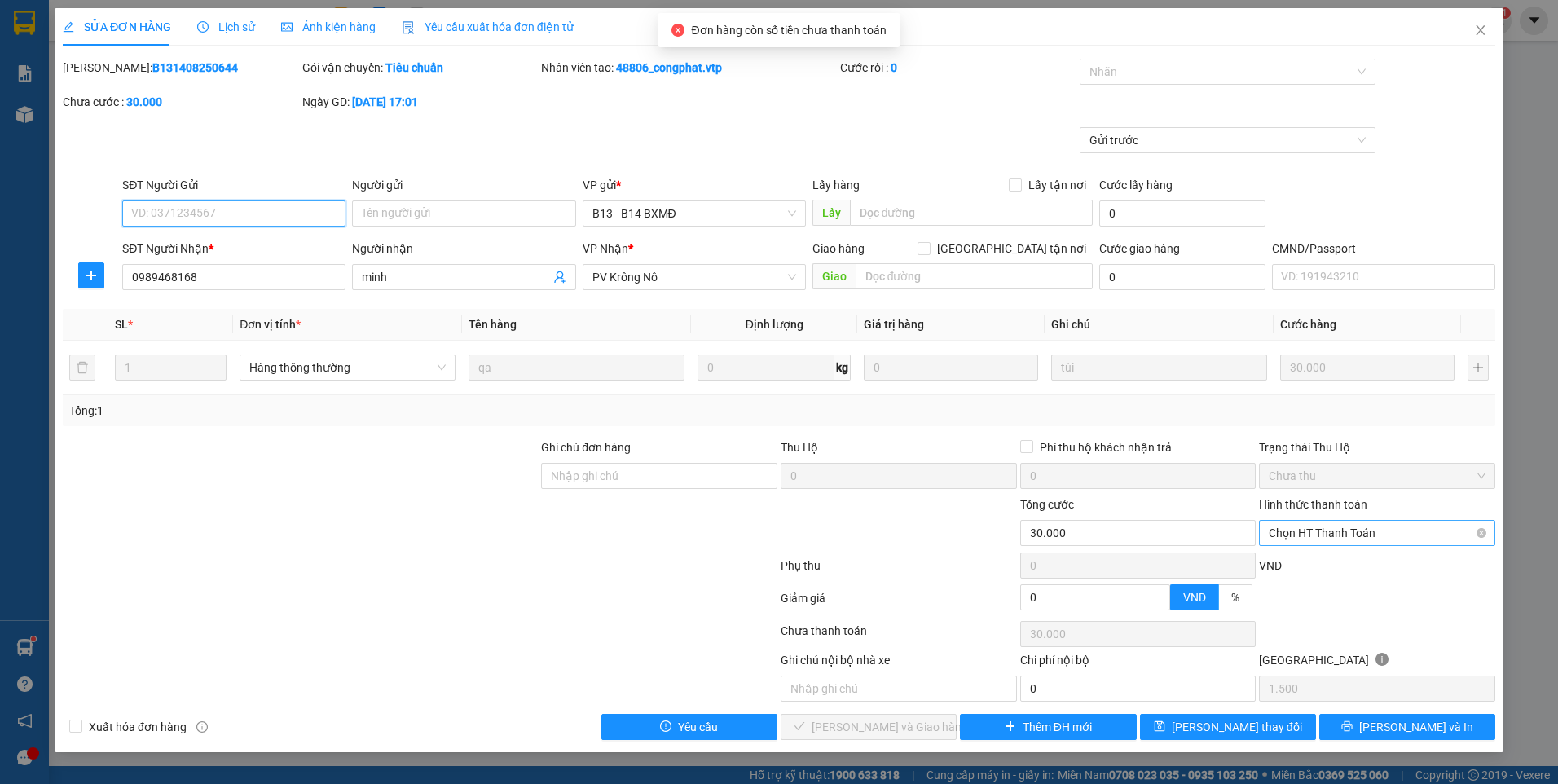
click at [1299, 535] on span "Chọn HT Thanh Toán" at bounding box center [1377, 532] width 217 height 24
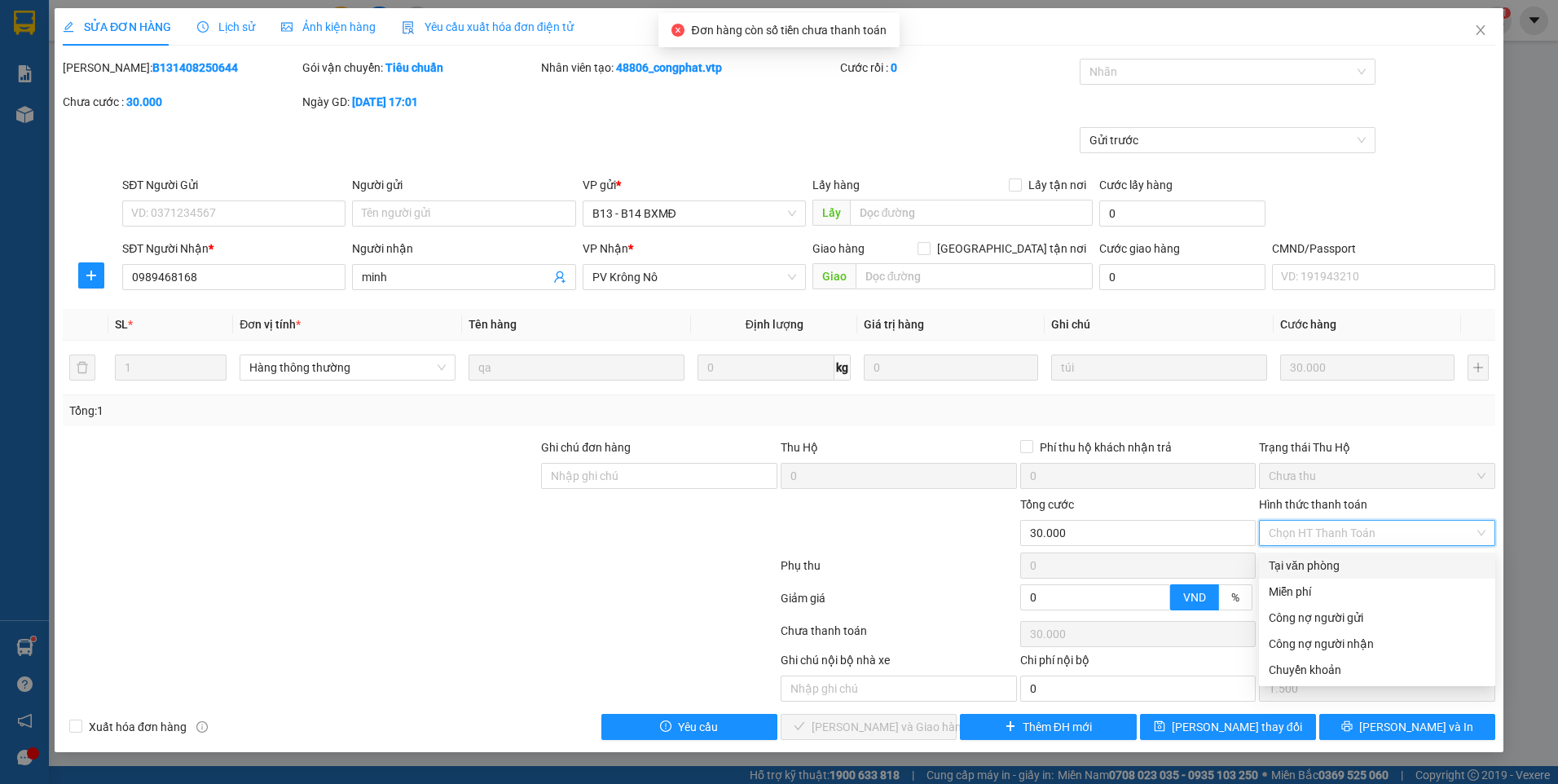
click at [1307, 566] on div "Tại văn phòng" at bounding box center [1377, 565] width 217 height 18
type input "0"
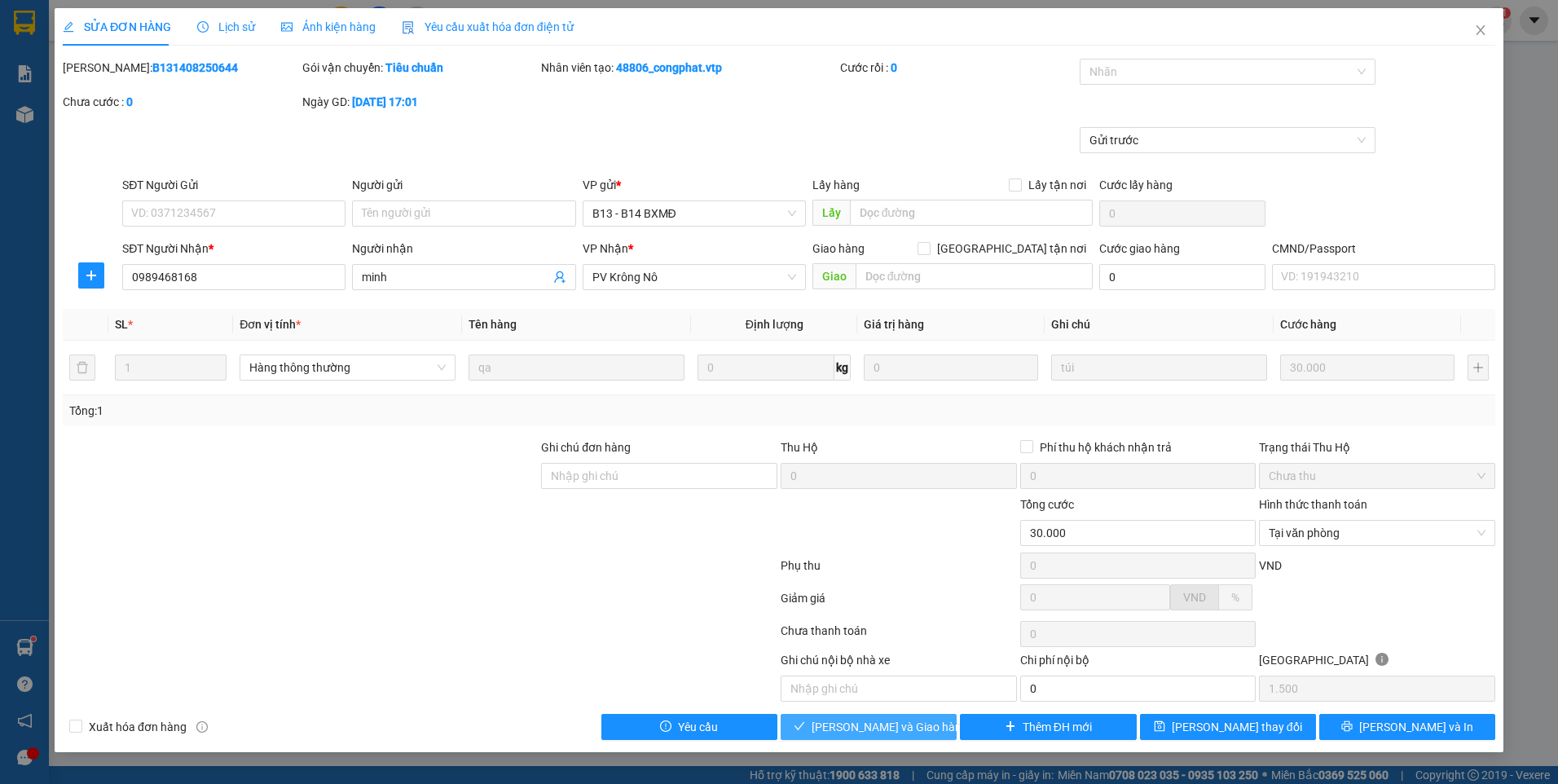
drag, startPoint x: 902, startPoint y: 729, endPoint x: 885, endPoint y: 614, distance: 116.2
click at [909, 713] on button "Lưu và Giao hàng" at bounding box center [869, 726] width 176 height 26
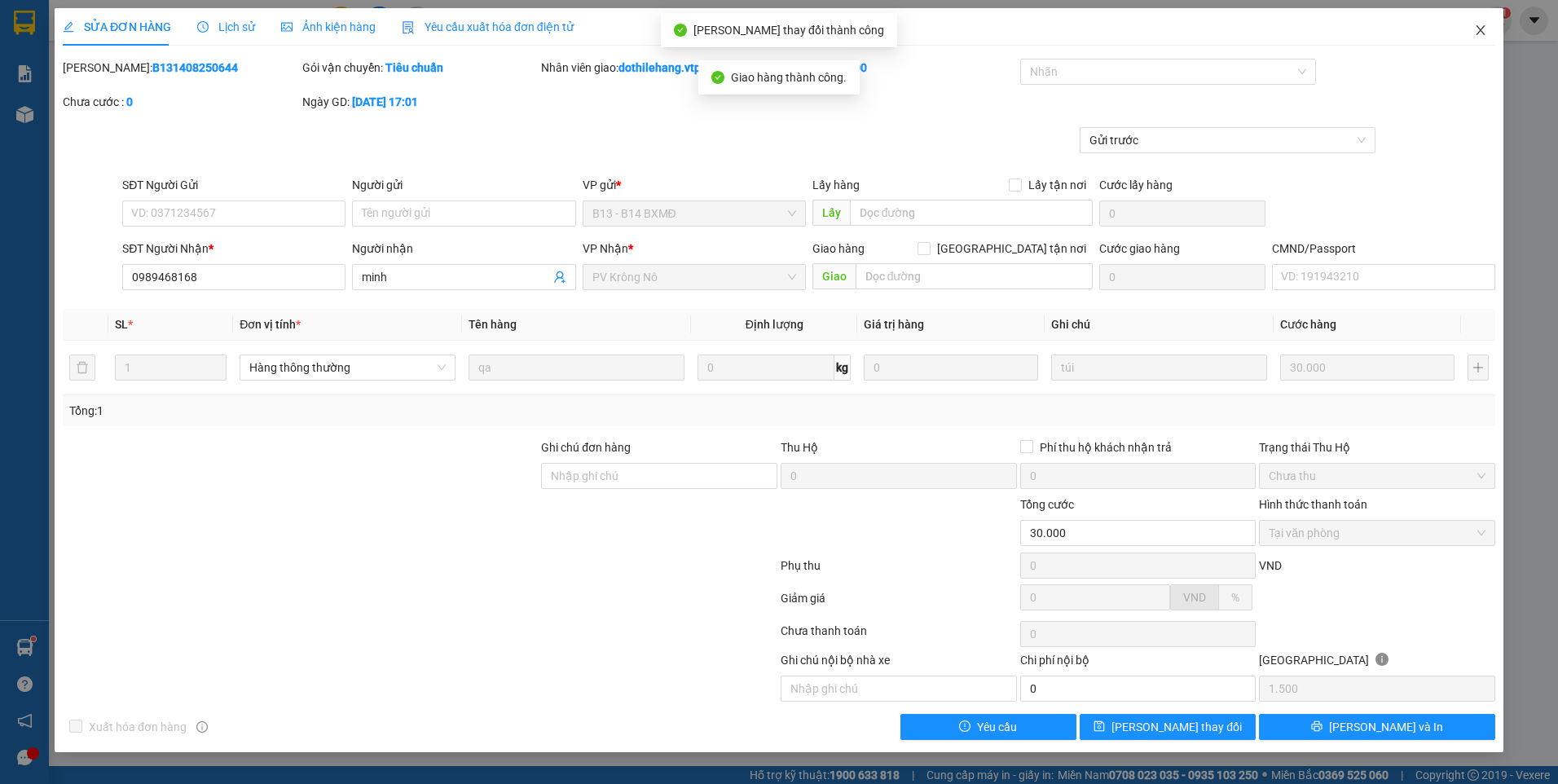
click at [1475, 26] on icon "close" at bounding box center [1481, 29] width 13 height 13
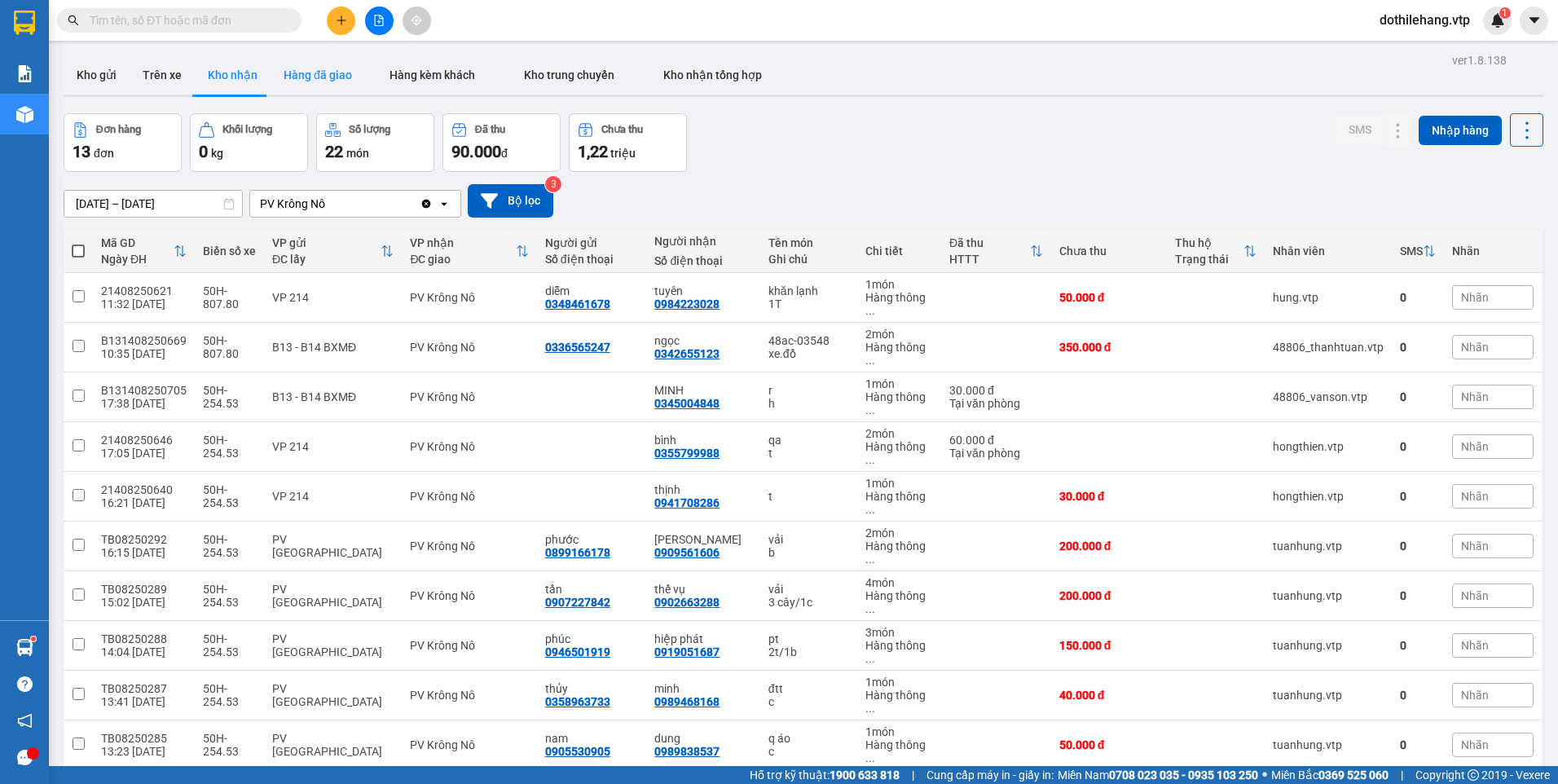
click at [315, 85] on button "Hàng đã giao" at bounding box center [318, 75] width 95 height 39
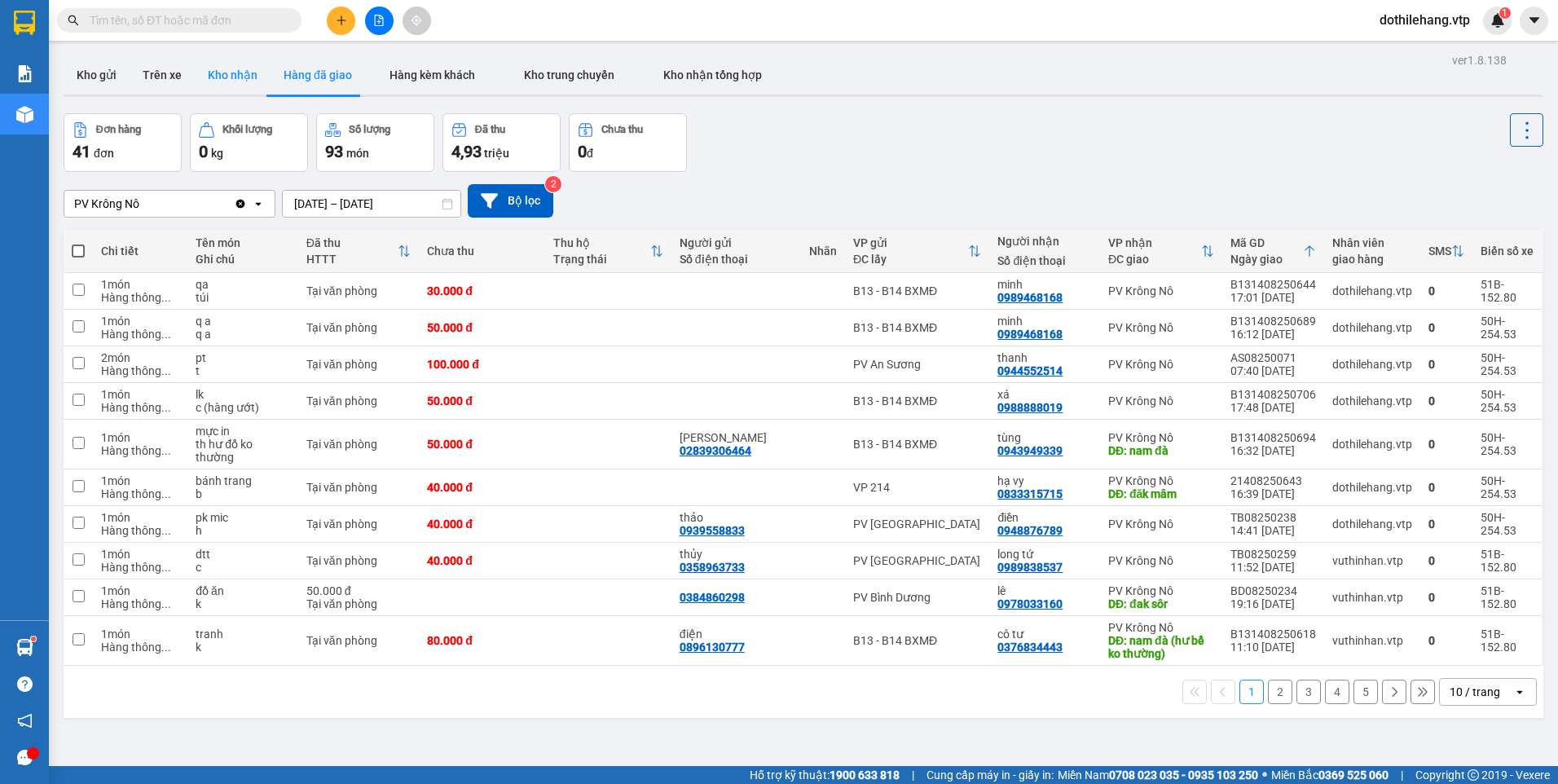
click at [223, 82] on button "Kho nhận" at bounding box center [232, 75] width 76 height 39
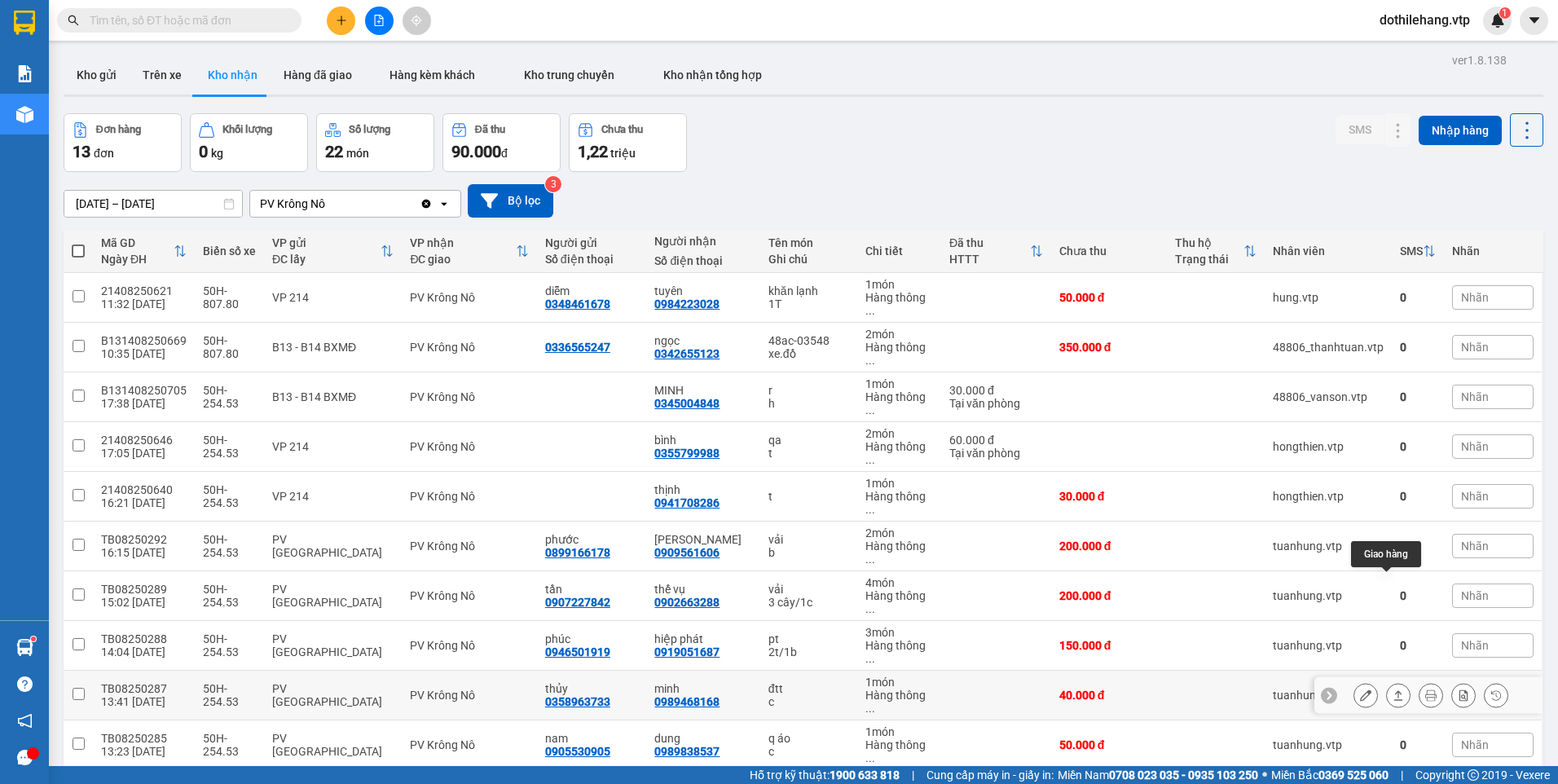
click at [1392, 689] on icon at bounding box center [1398, 695] width 12 height 12
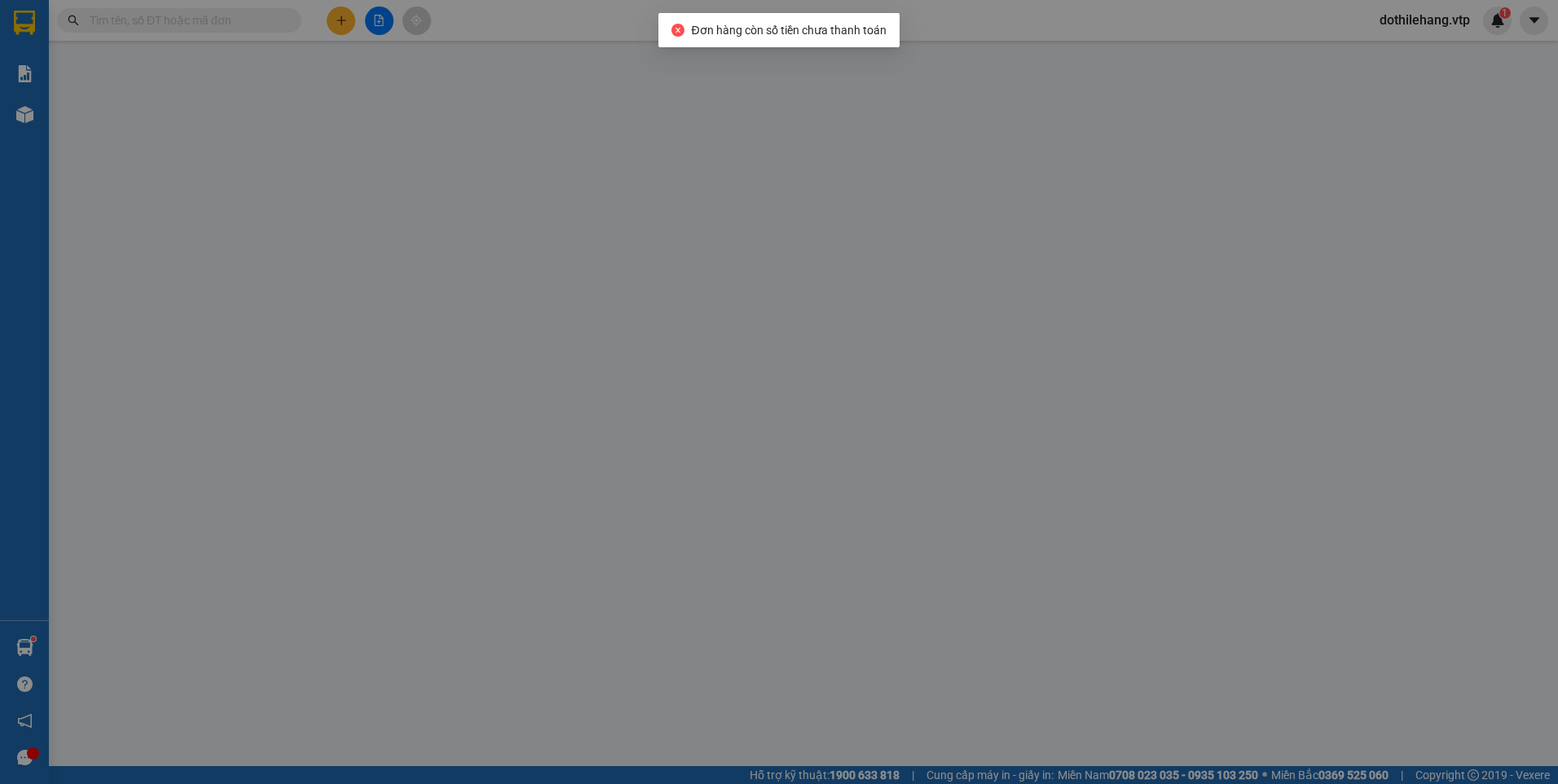
type input "0358963733"
type input "thủy"
type input "0989468168"
type input "minh"
type input "40.000"
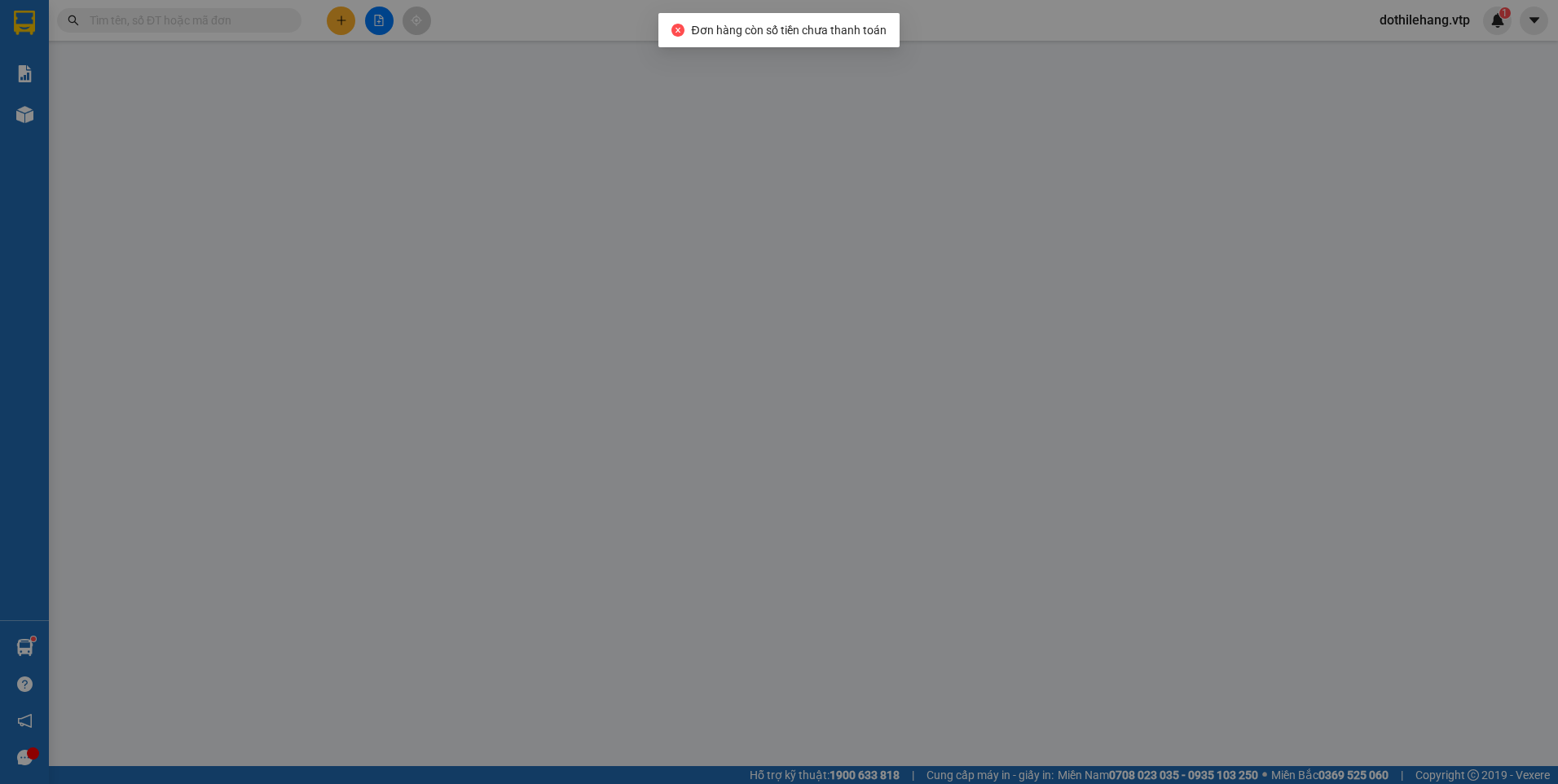
type input "40.000"
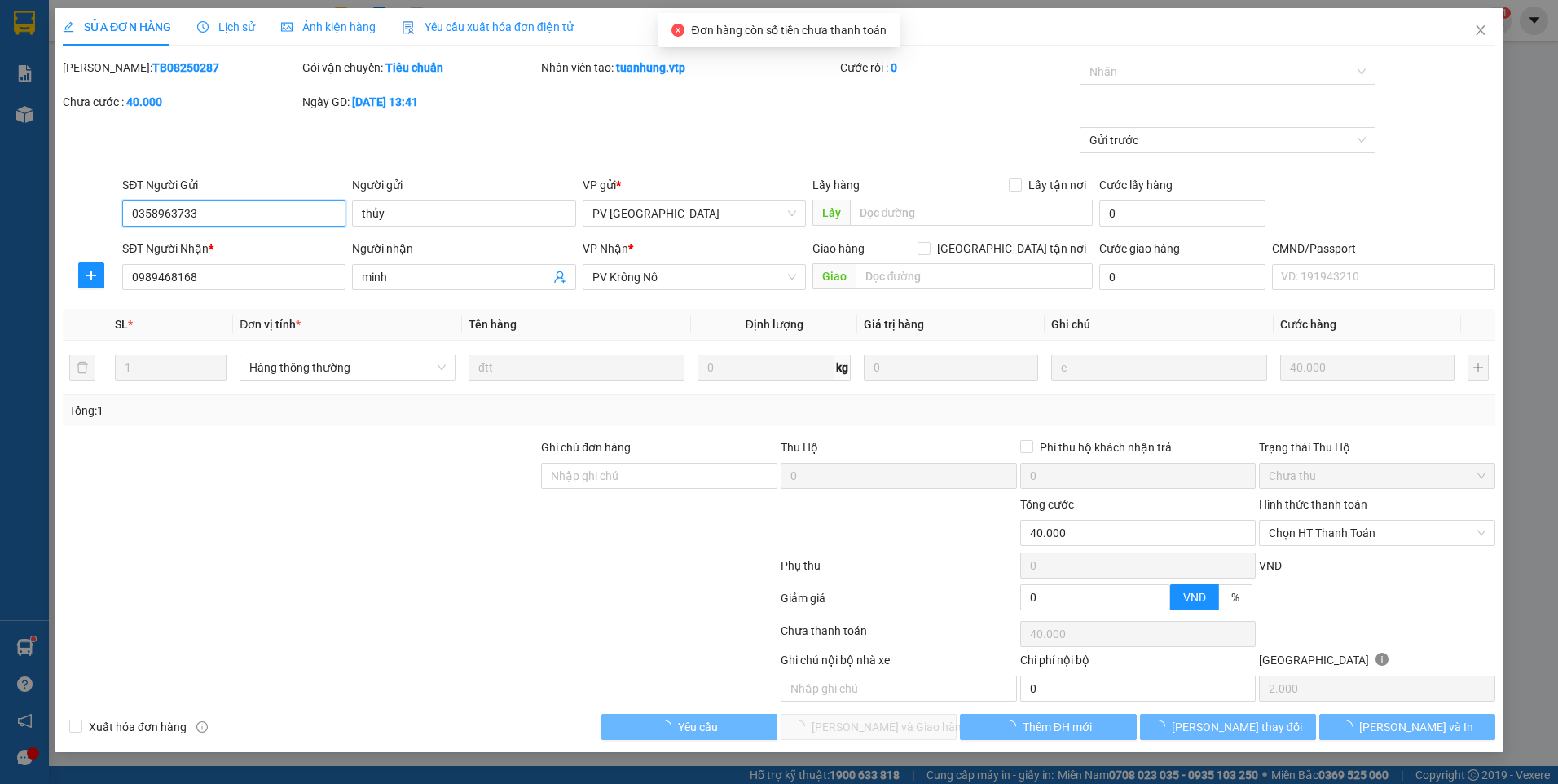
type input "2.000"
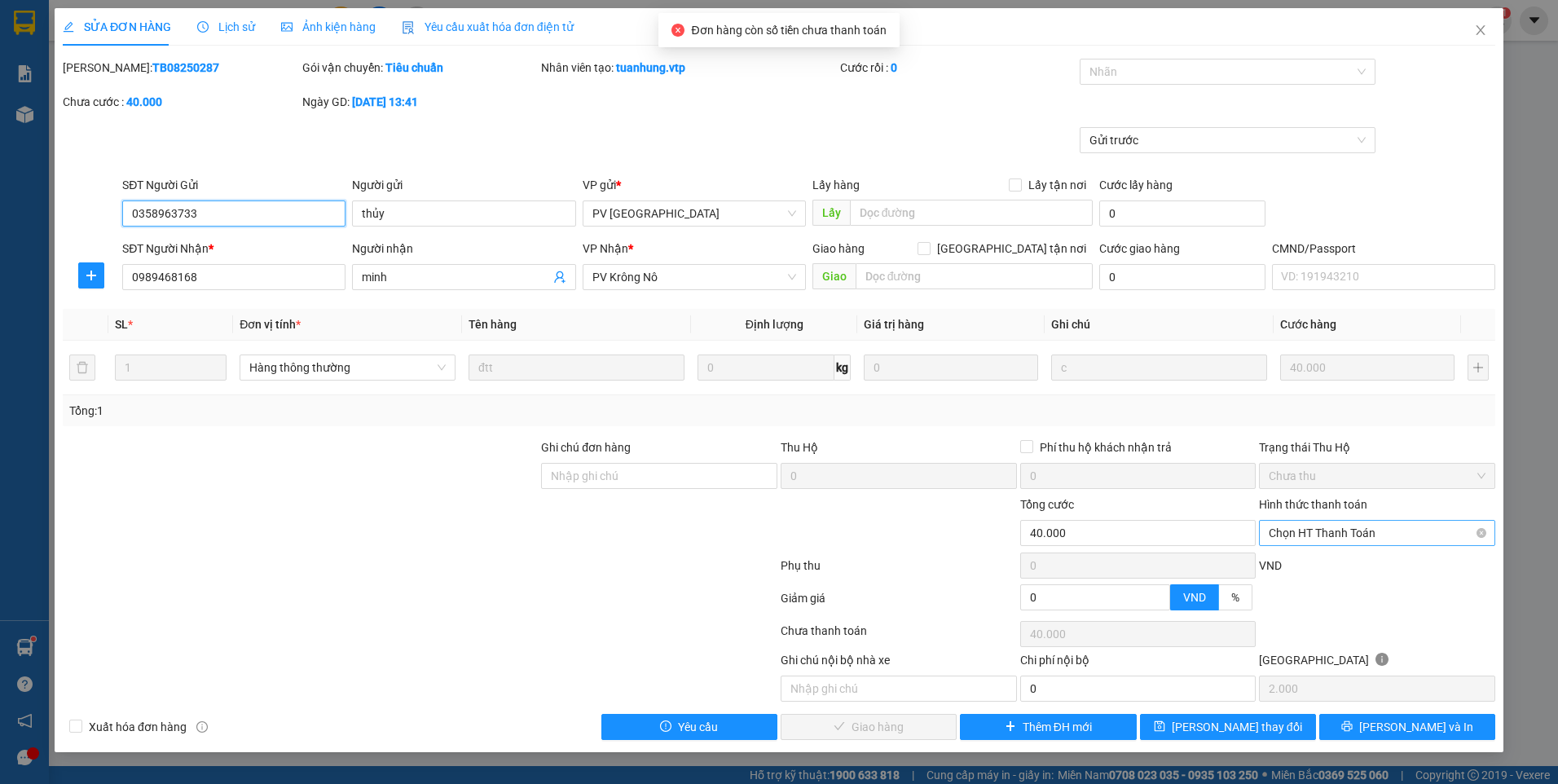
click at [1276, 535] on span "Chọn HT Thanh Toán" at bounding box center [1377, 532] width 217 height 24
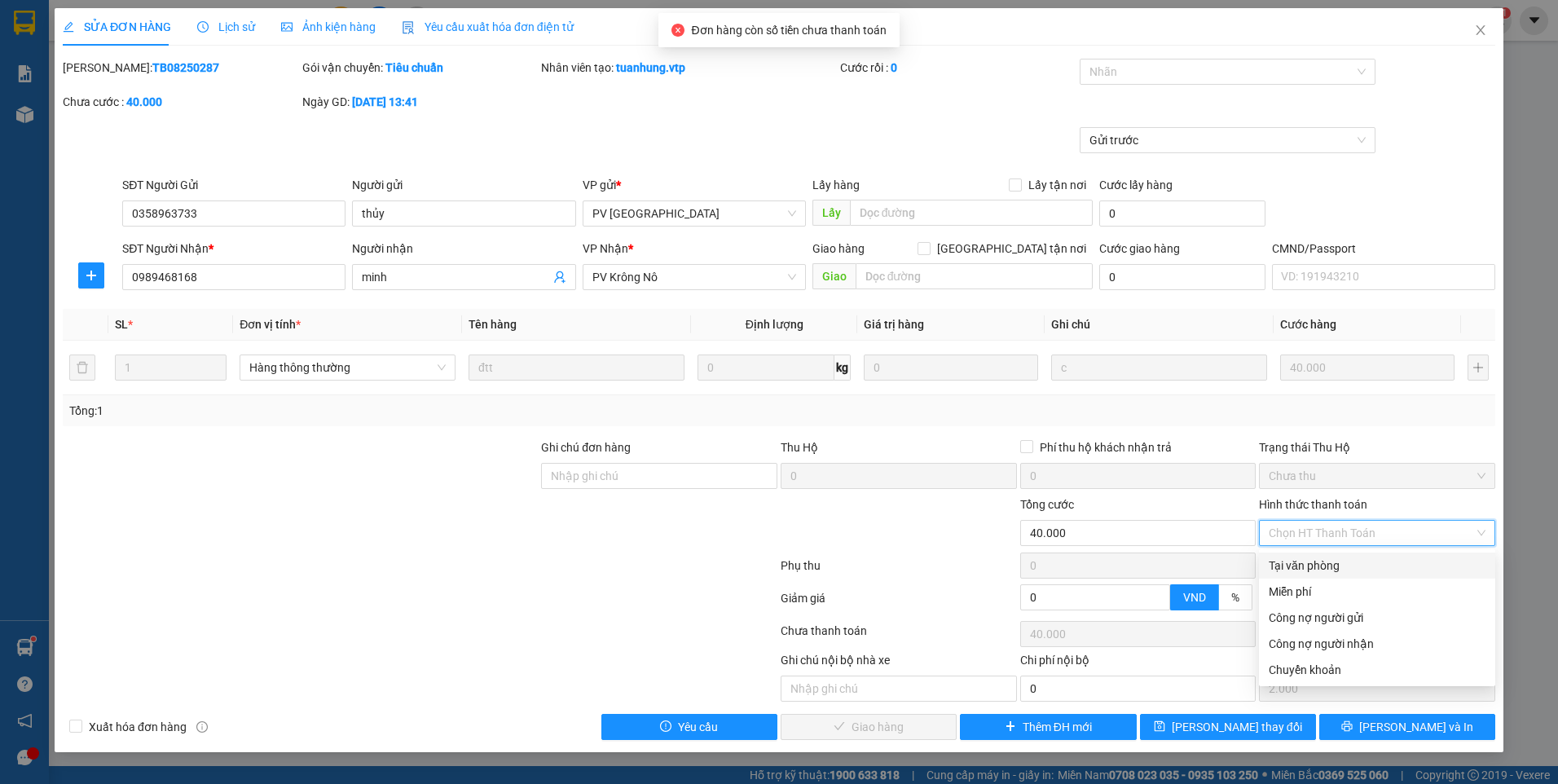
click at [1279, 568] on div "Tại văn phòng" at bounding box center [1377, 565] width 217 height 18
type input "0"
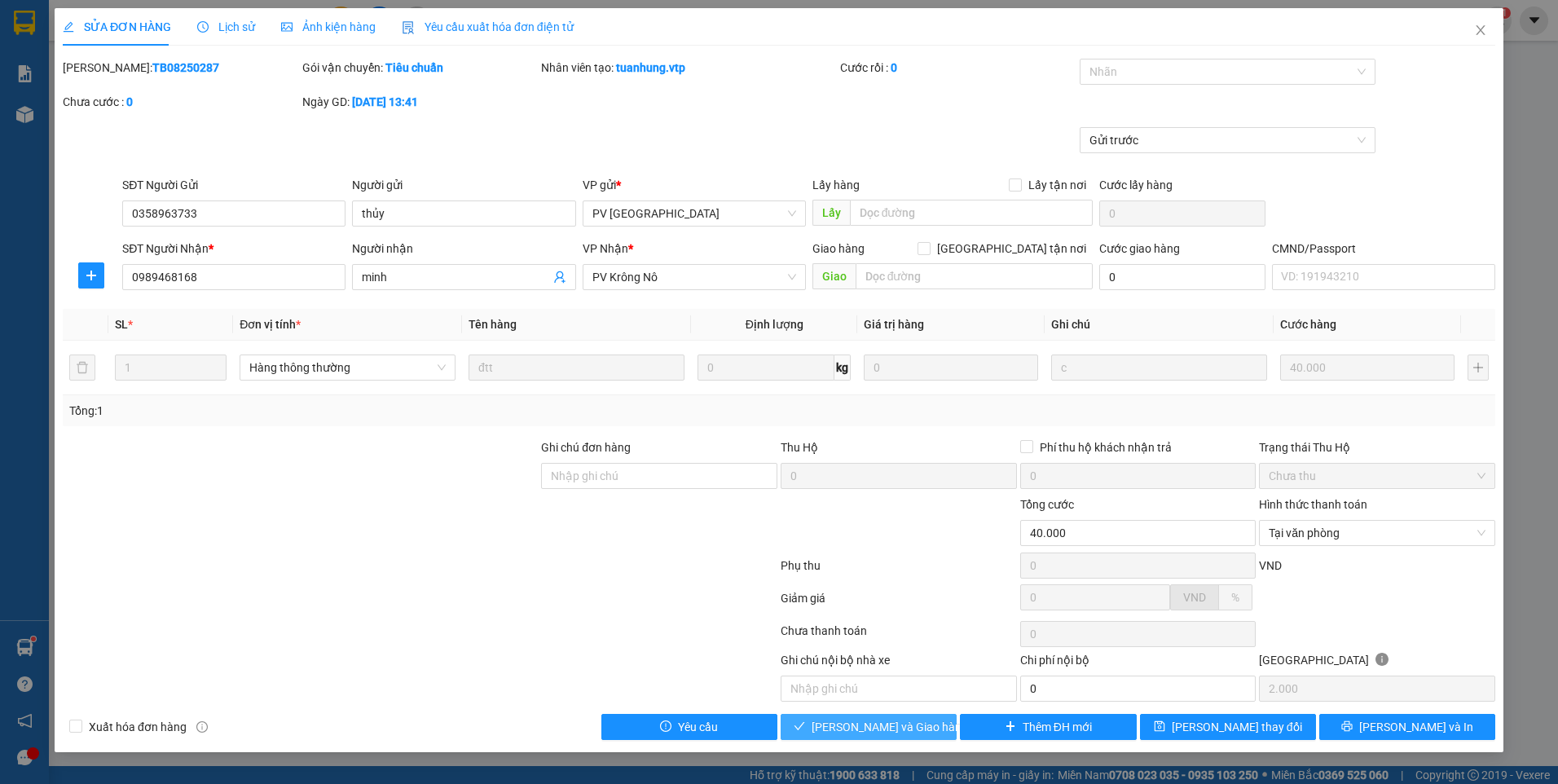
drag, startPoint x: 835, startPoint y: 717, endPoint x: 842, endPoint y: 664, distance: 53.5
click at [837, 703] on div "Total Paid Fee 0 Total UnPaid Fee 40.000 Cash Collection Total Fee Mã ĐH: TB082…" at bounding box center [779, 400] width 1433 height 681
click at [907, 725] on span "Lưu và Giao hàng" at bounding box center [890, 726] width 157 height 18
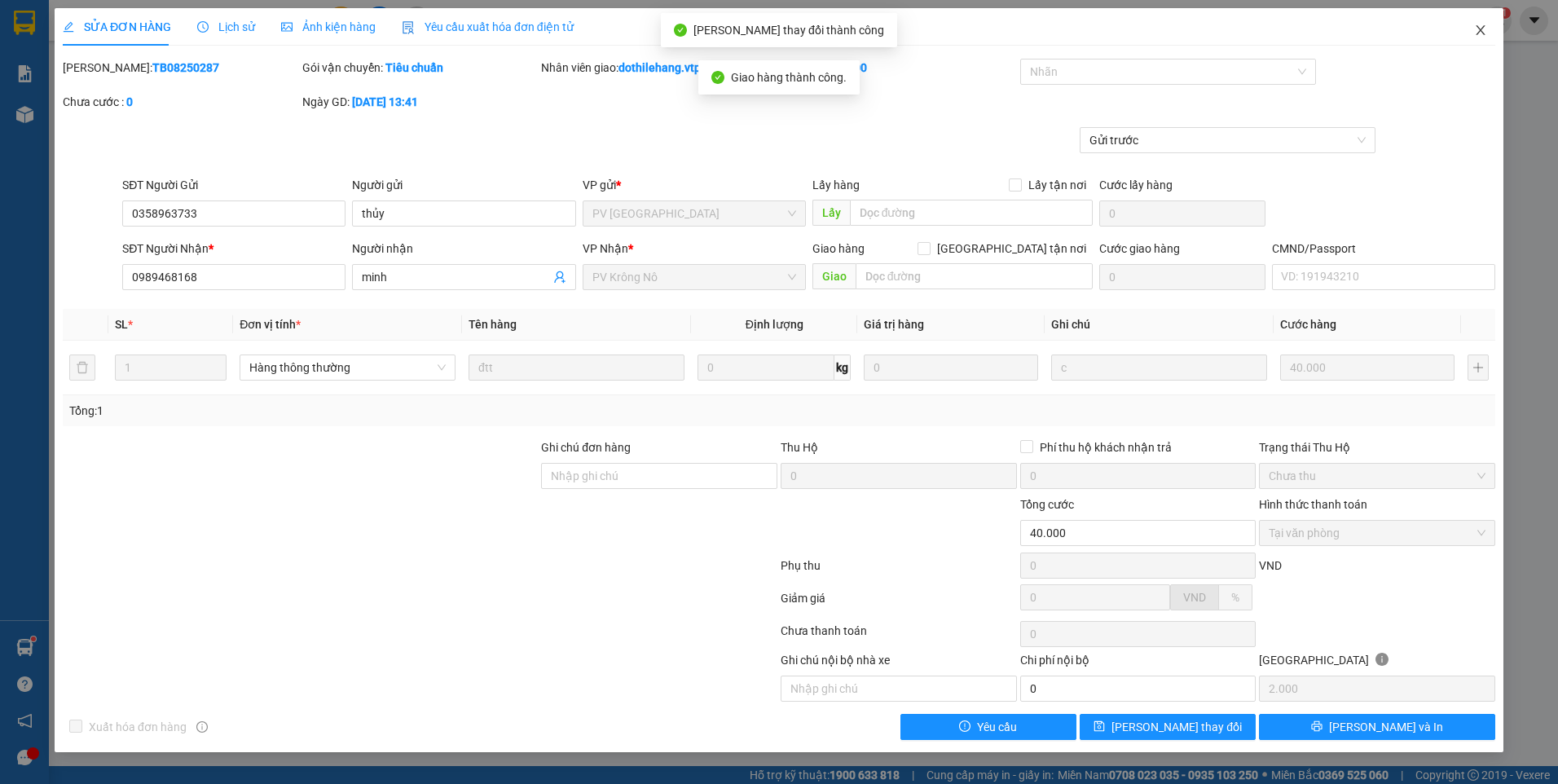
click at [1471, 28] on span "Close" at bounding box center [1481, 30] width 46 height 45
